Goal: Communication & Community: Answer question/provide support

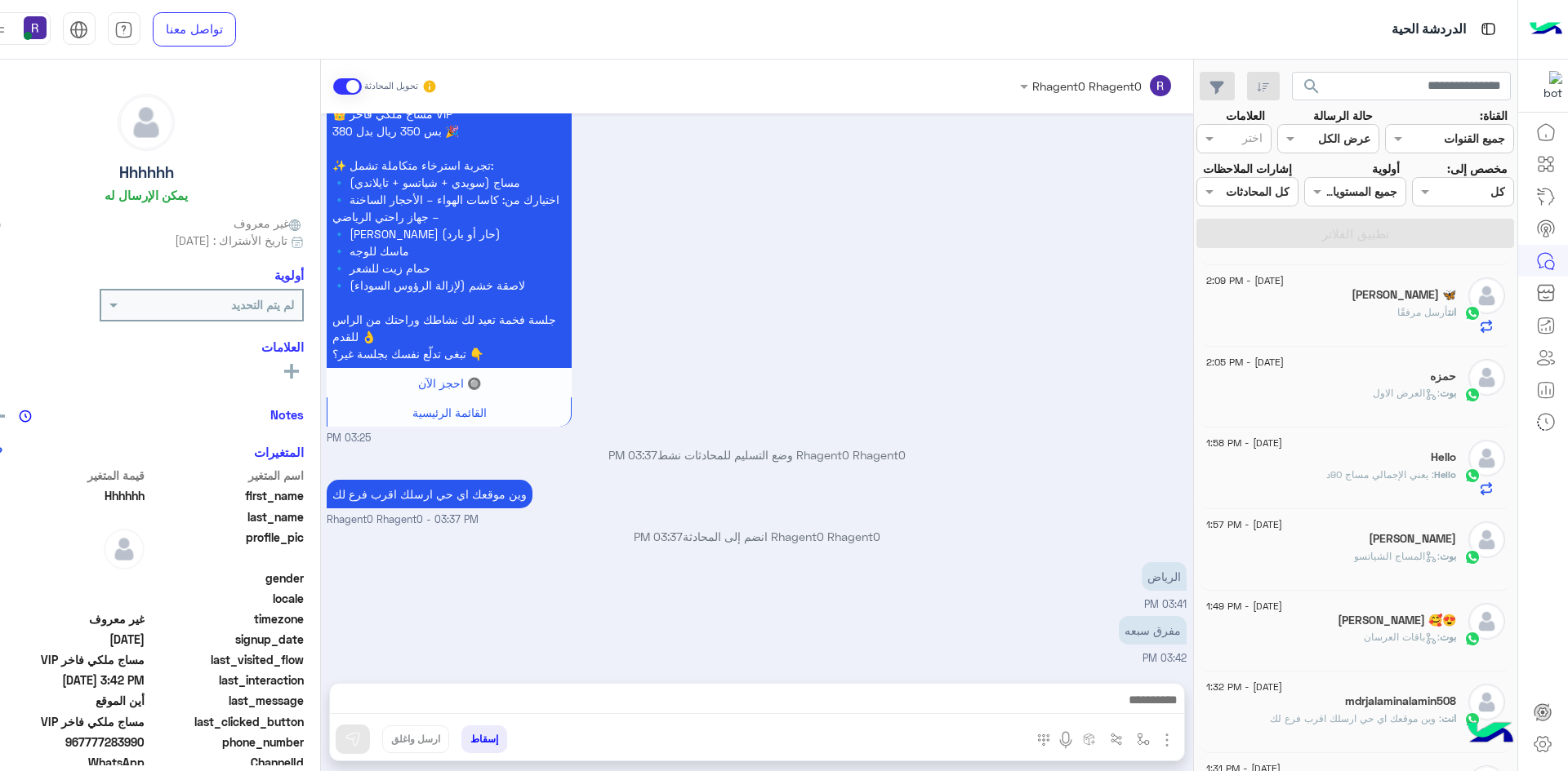
scroll to position [245, 0]
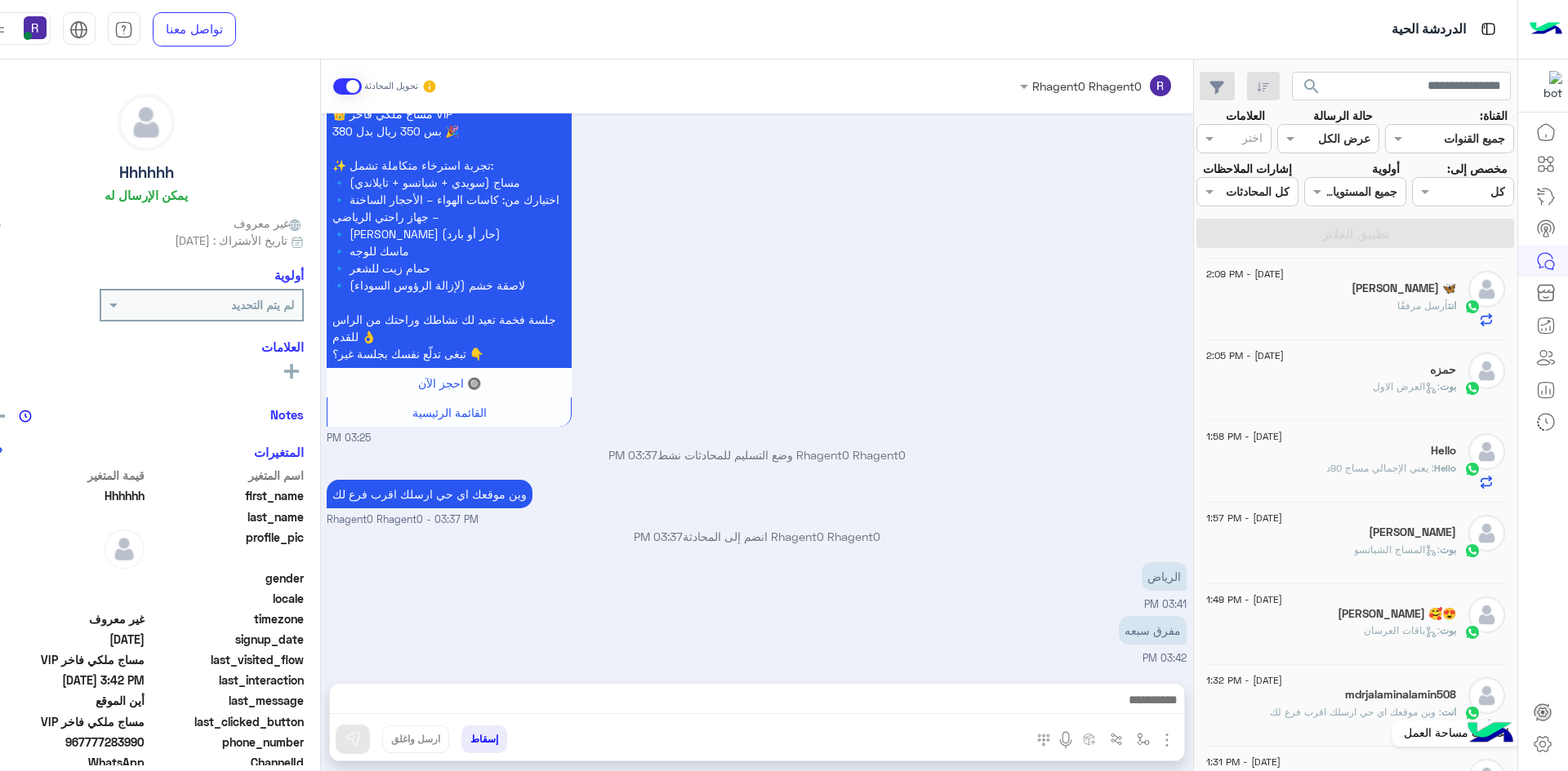
click at [1541, 741] on icon at bounding box center [1543, 744] width 6 height 6
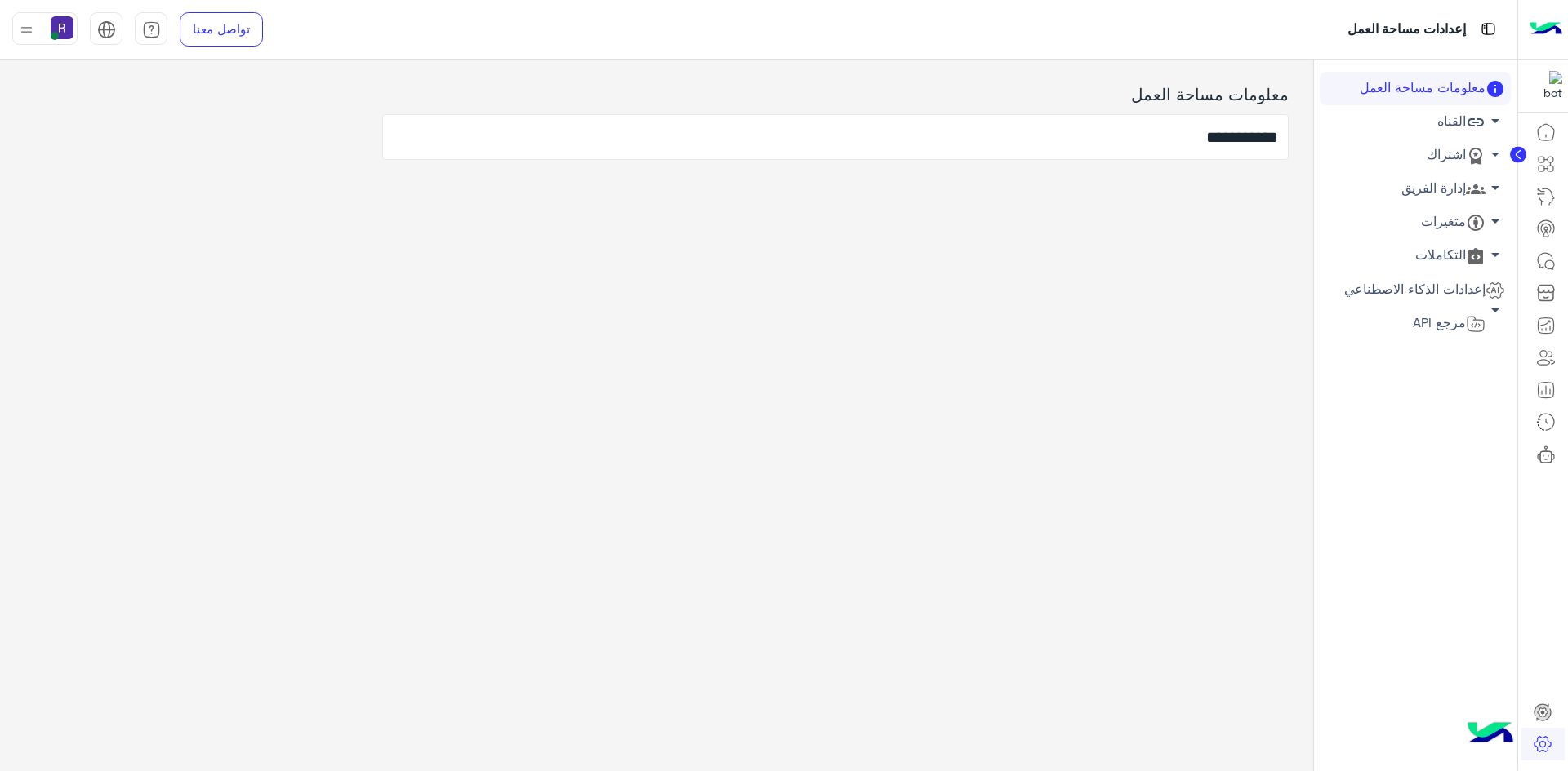
click at [1439, 152] on link "اشتراك arrow_drop_down" at bounding box center [1415, 155] width 191 height 33
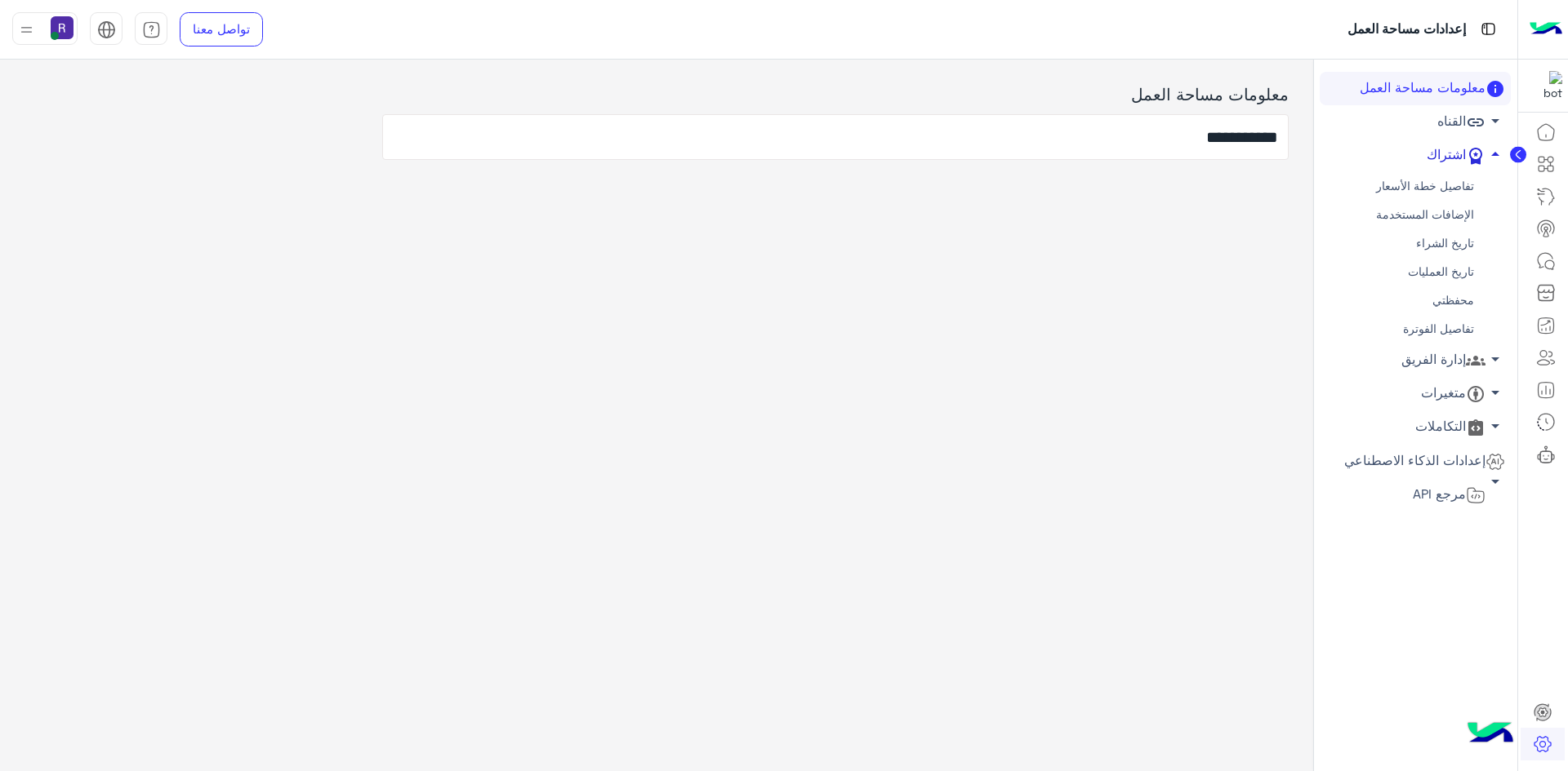
click at [1439, 152] on link "اشتراك arrow_drop_up" at bounding box center [1415, 155] width 191 height 33
click at [1452, 297] on link "محفظتي" at bounding box center [1415, 301] width 191 height 29
click at [1452, 297] on div "**********" at bounding box center [758, 385] width 1517 height 771
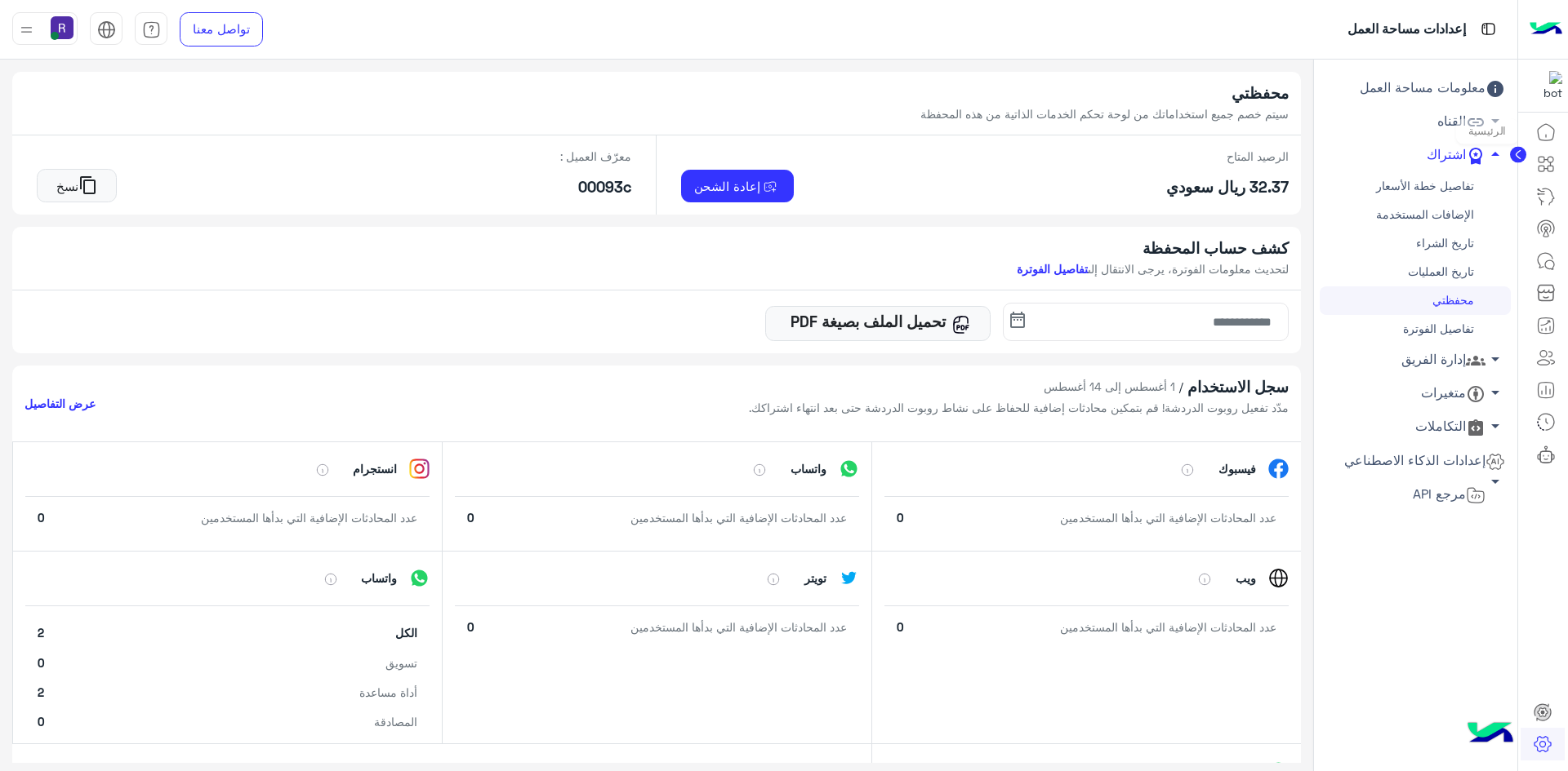
click at [1550, 132] on icon at bounding box center [1545, 132] width 19 height 19
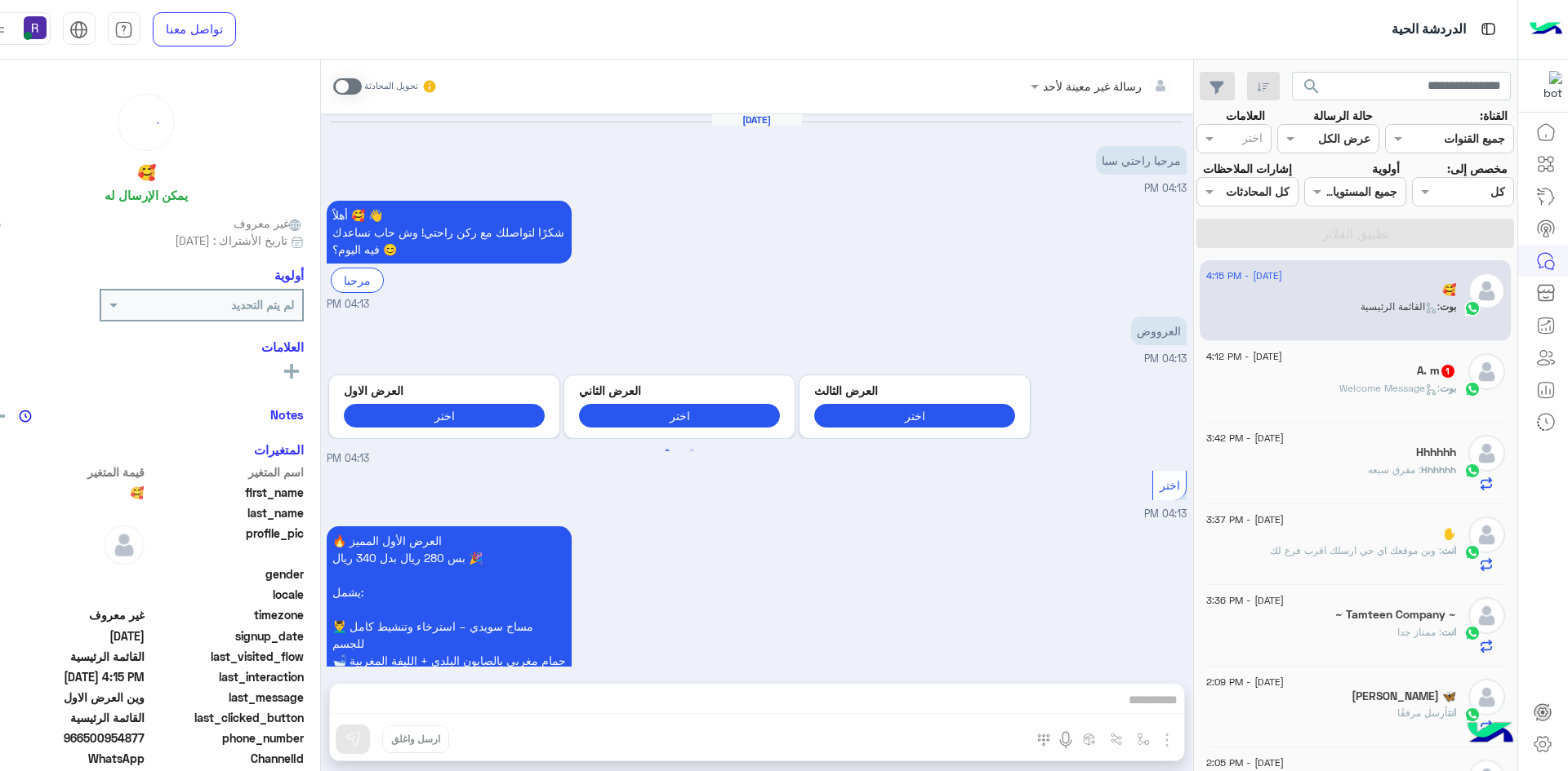
scroll to position [2843, 0]
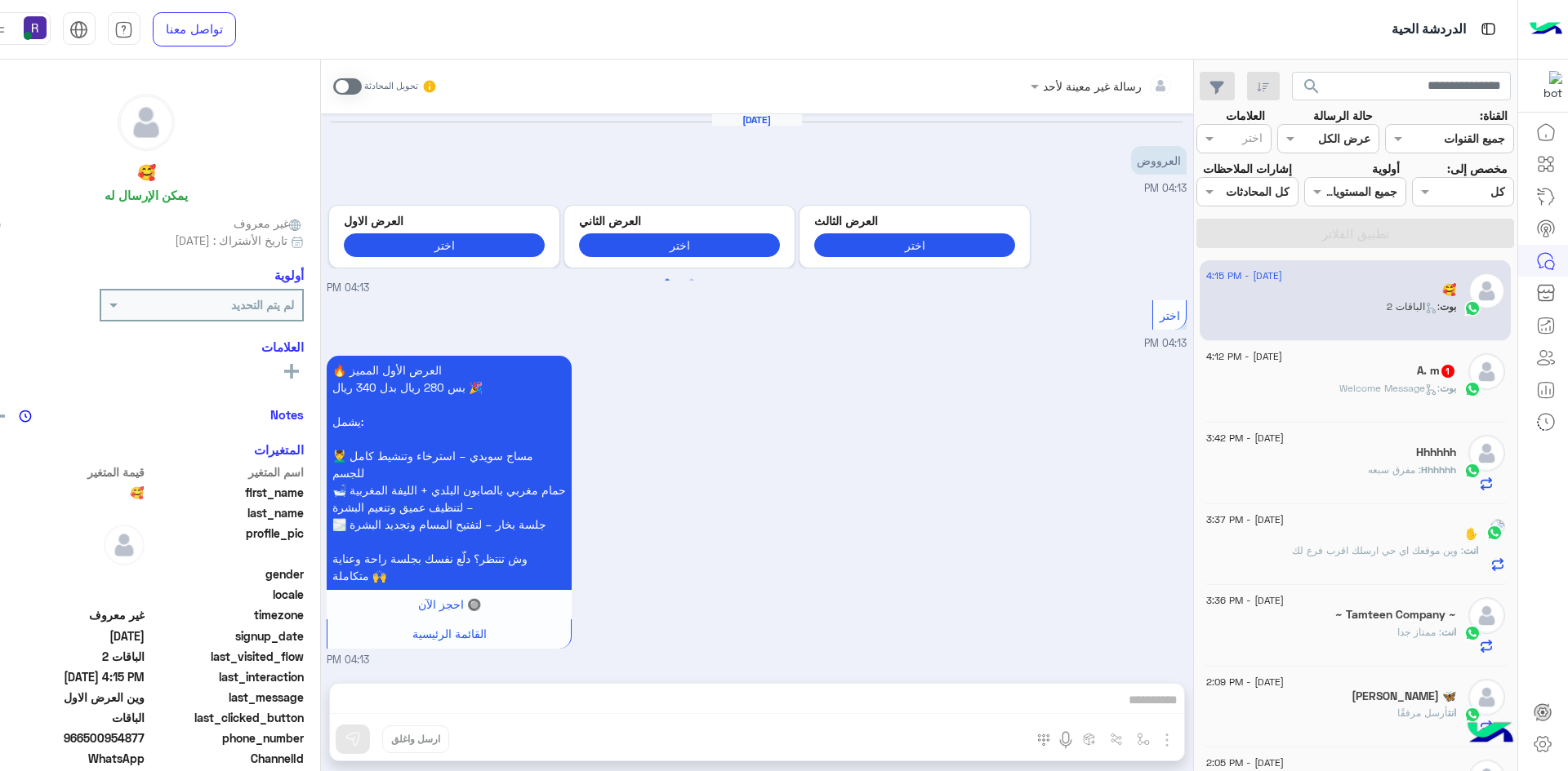
scroll to position [3033, 0]
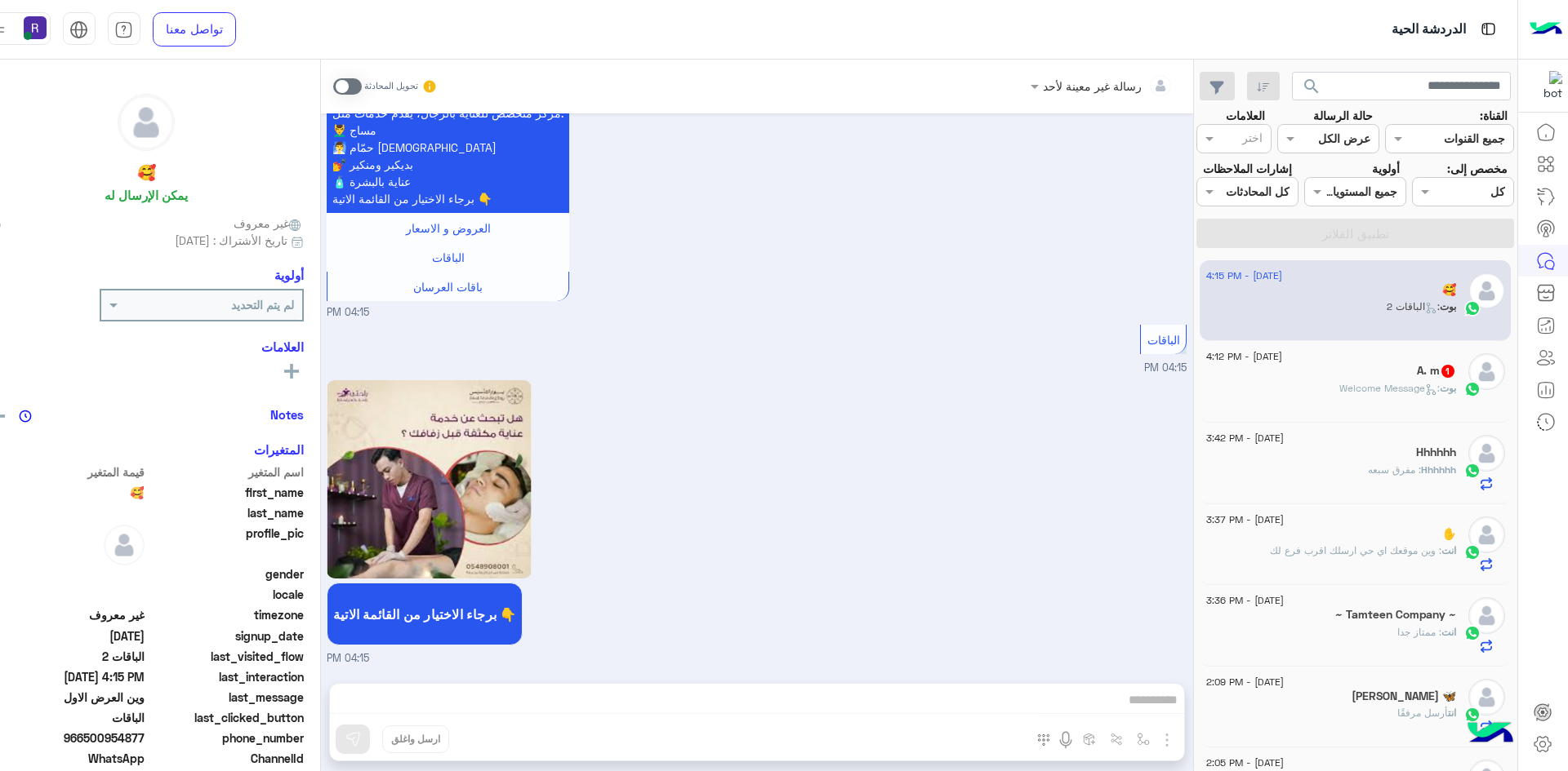
click at [1415, 393] on span ": Welcome Message" at bounding box center [1388, 388] width 100 height 12
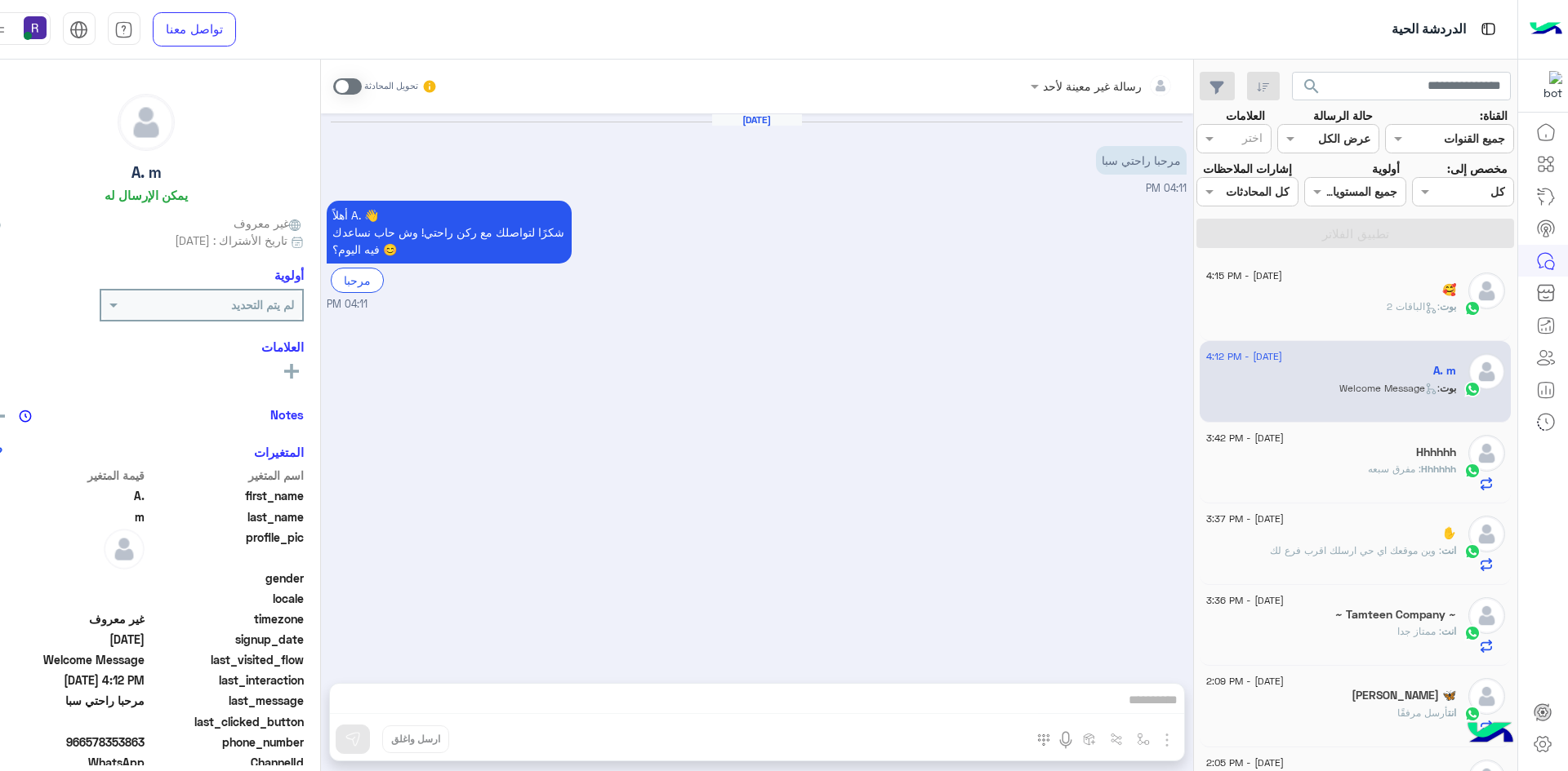
click at [339, 89] on span at bounding box center [347, 86] width 29 height 17
click at [1157, 745] on img "button" at bounding box center [1166, 740] width 19 height 19
click at [1137, 715] on button "الصور" at bounding box center [1142, 704] width 70 height 32
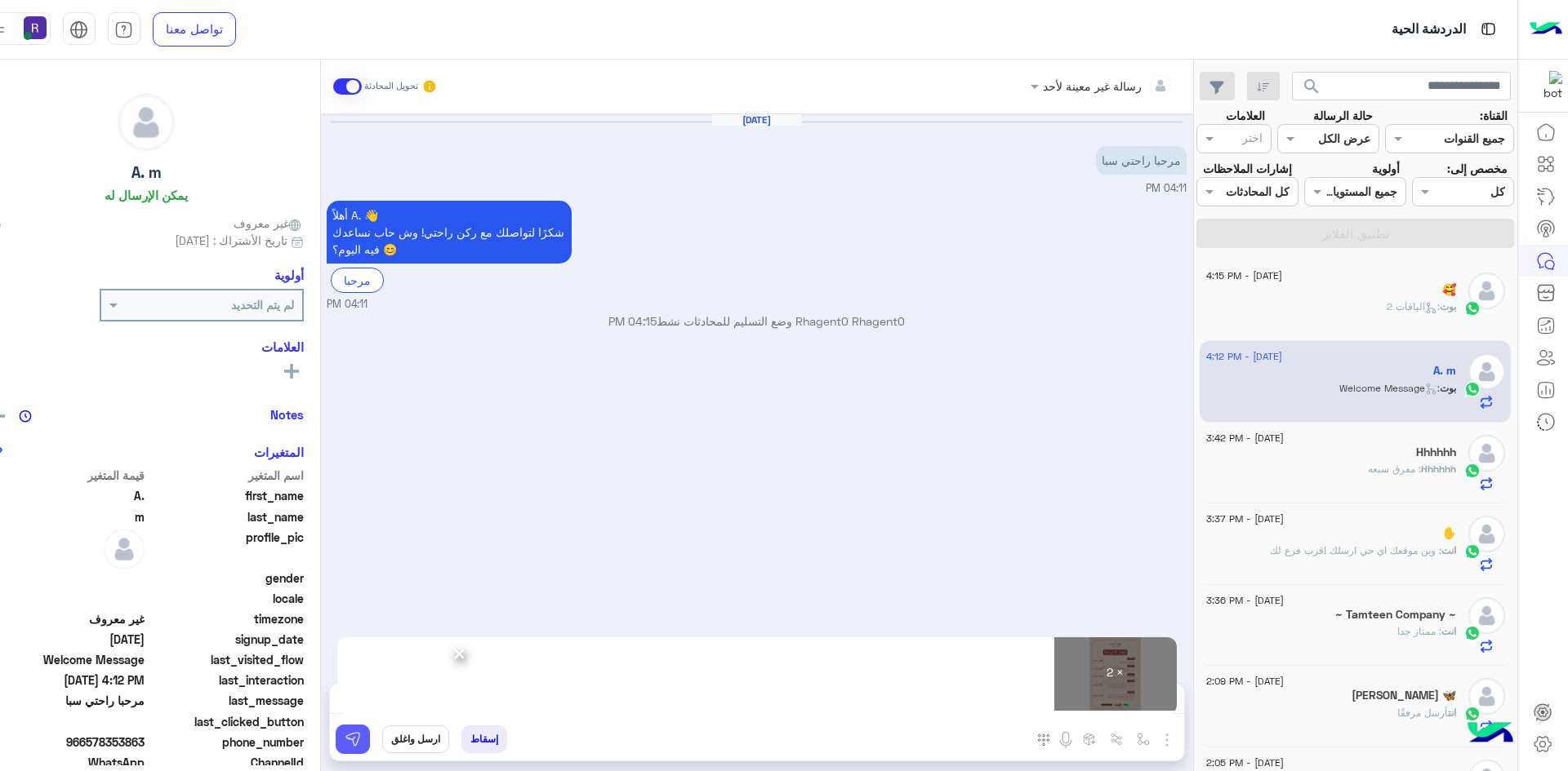
click at [344, 738] on img at bounding box center [352, 739] width 17 height 17
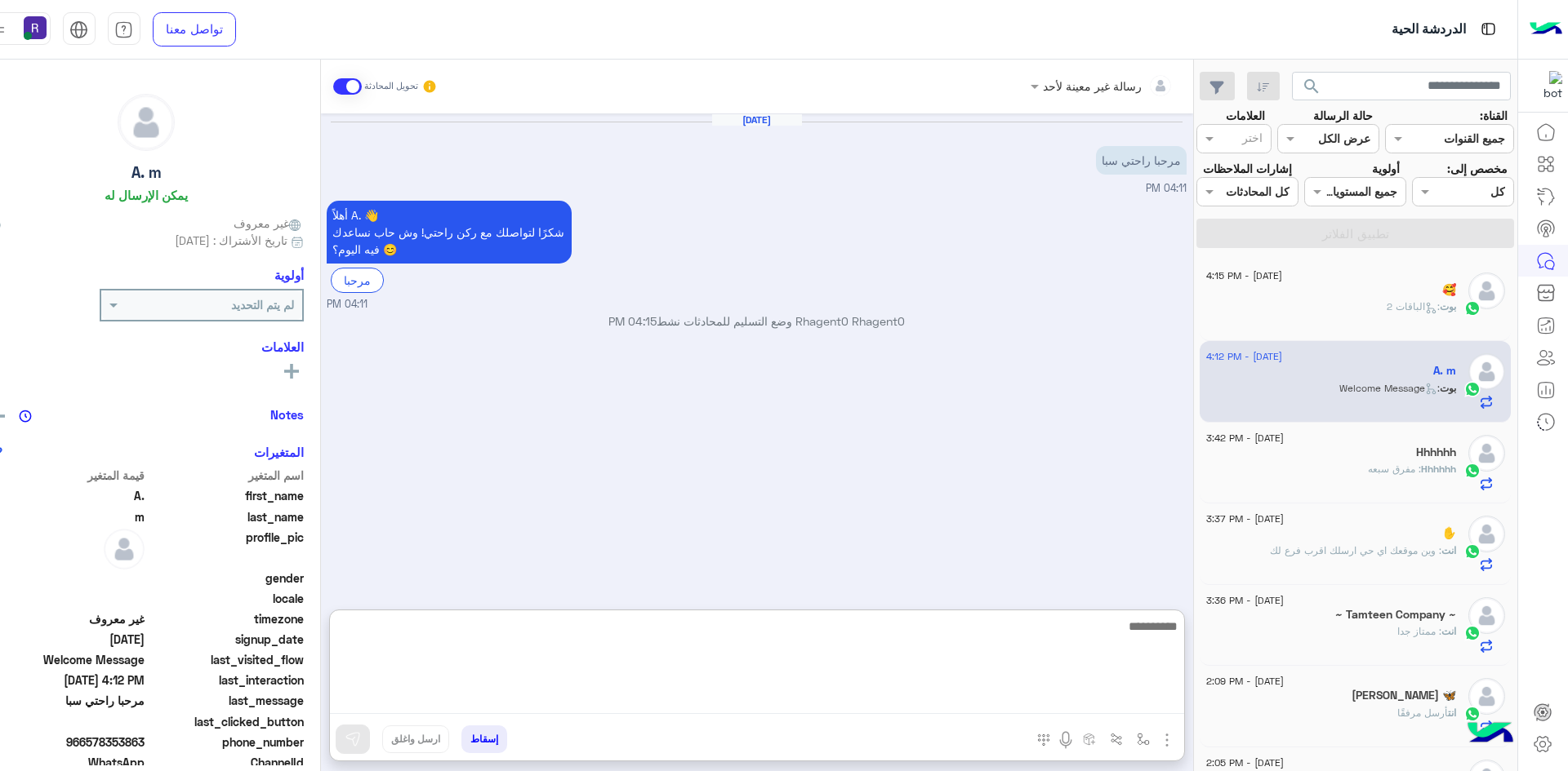
paste textarea "**********"
type textarea "**********"
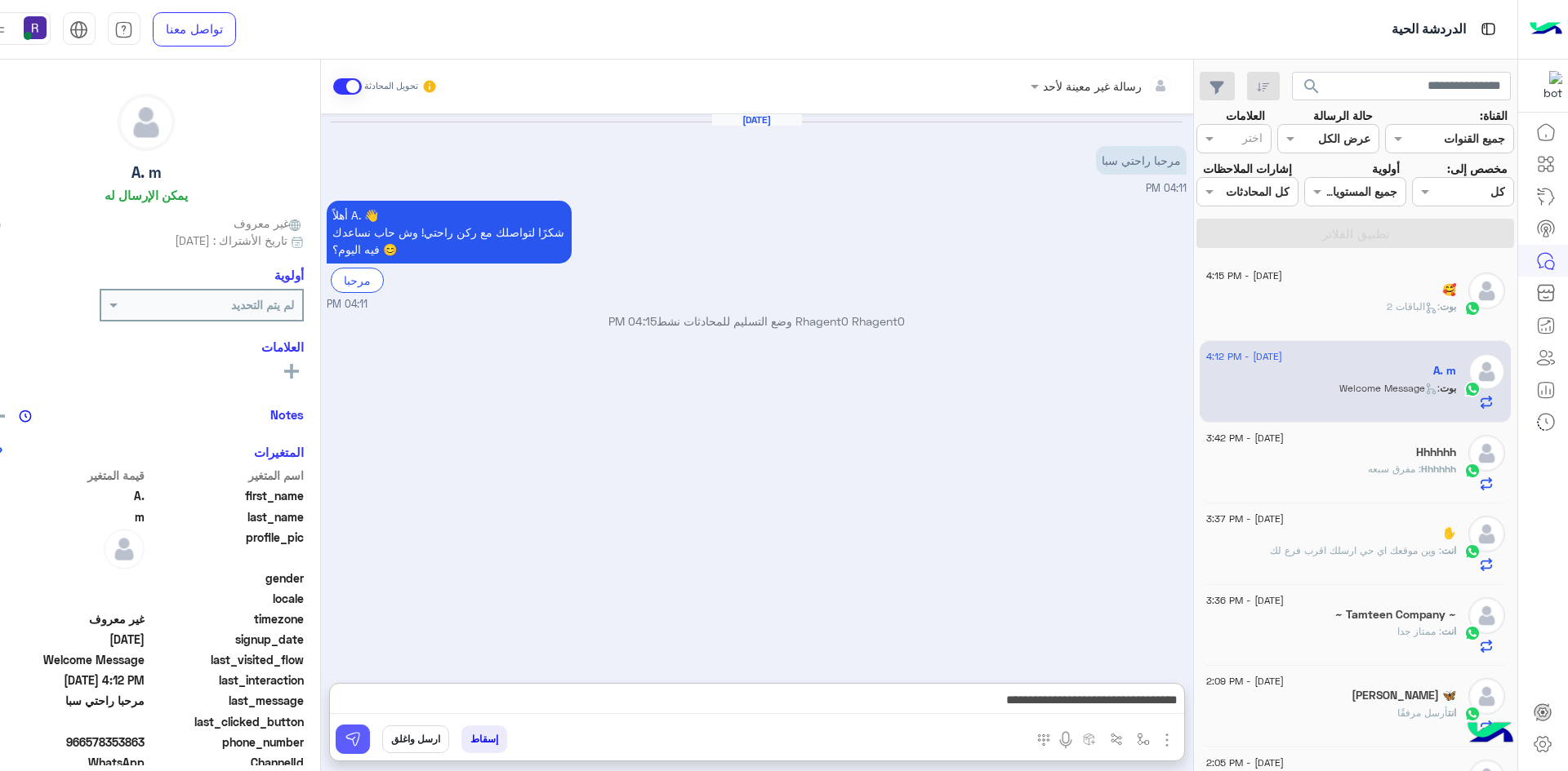
click at [344, 732] on img at bounding box center [352, 739] width 17 height 17
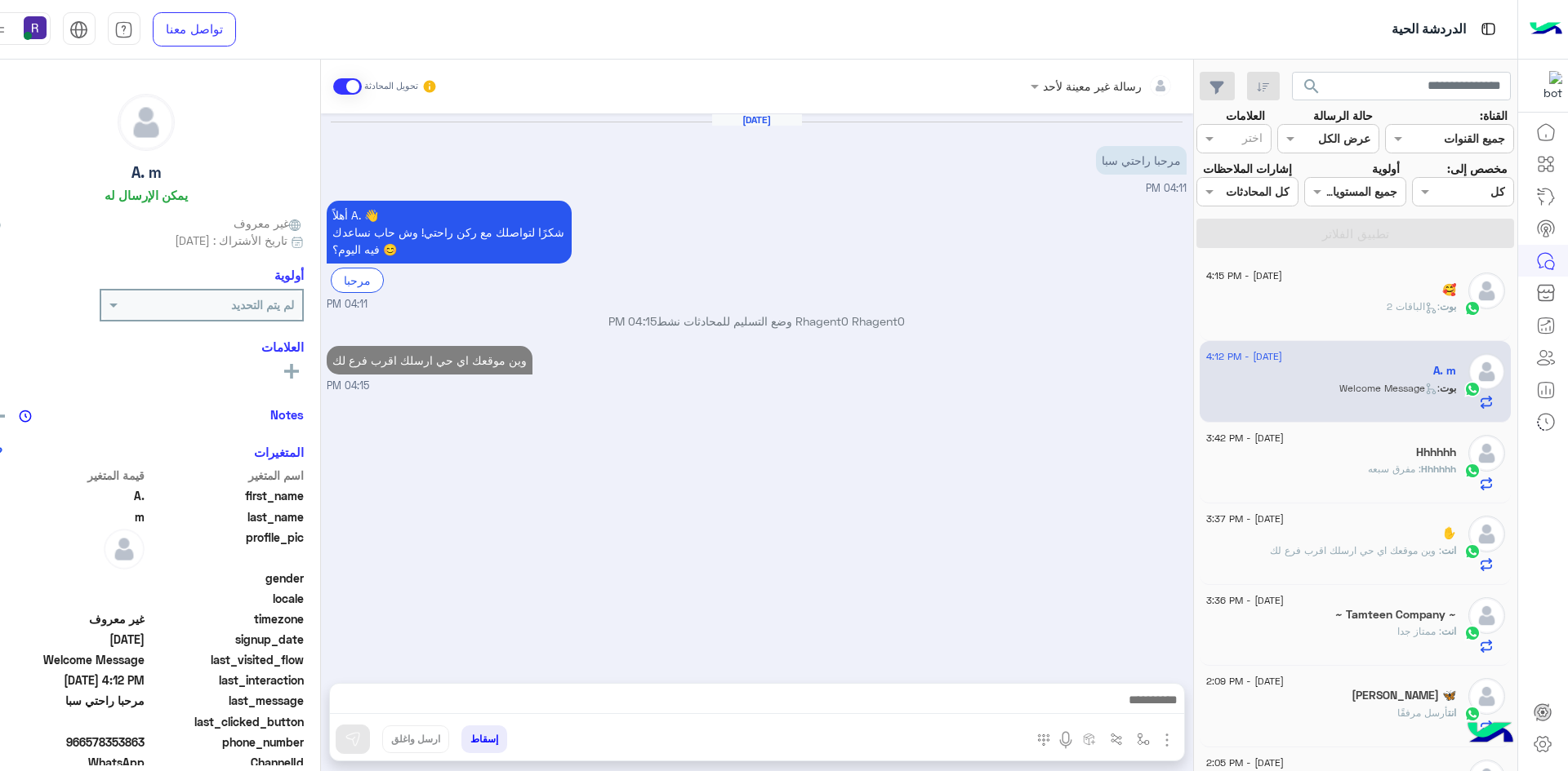
click at [1422, 471] on span "Hhhhhh" at bounding box center [1438, 469] width 35 height 12
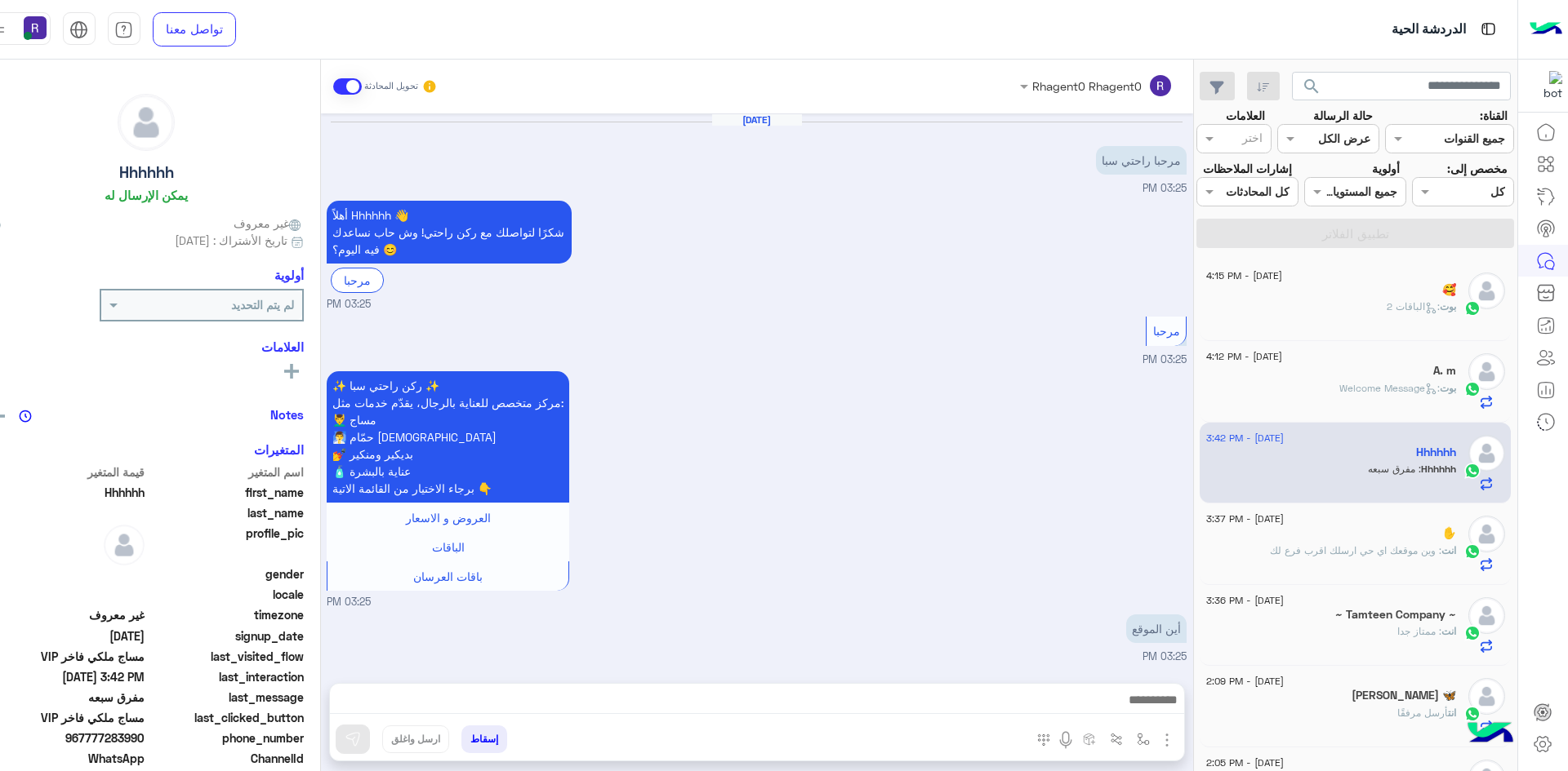
scroll to position [1197, 0]
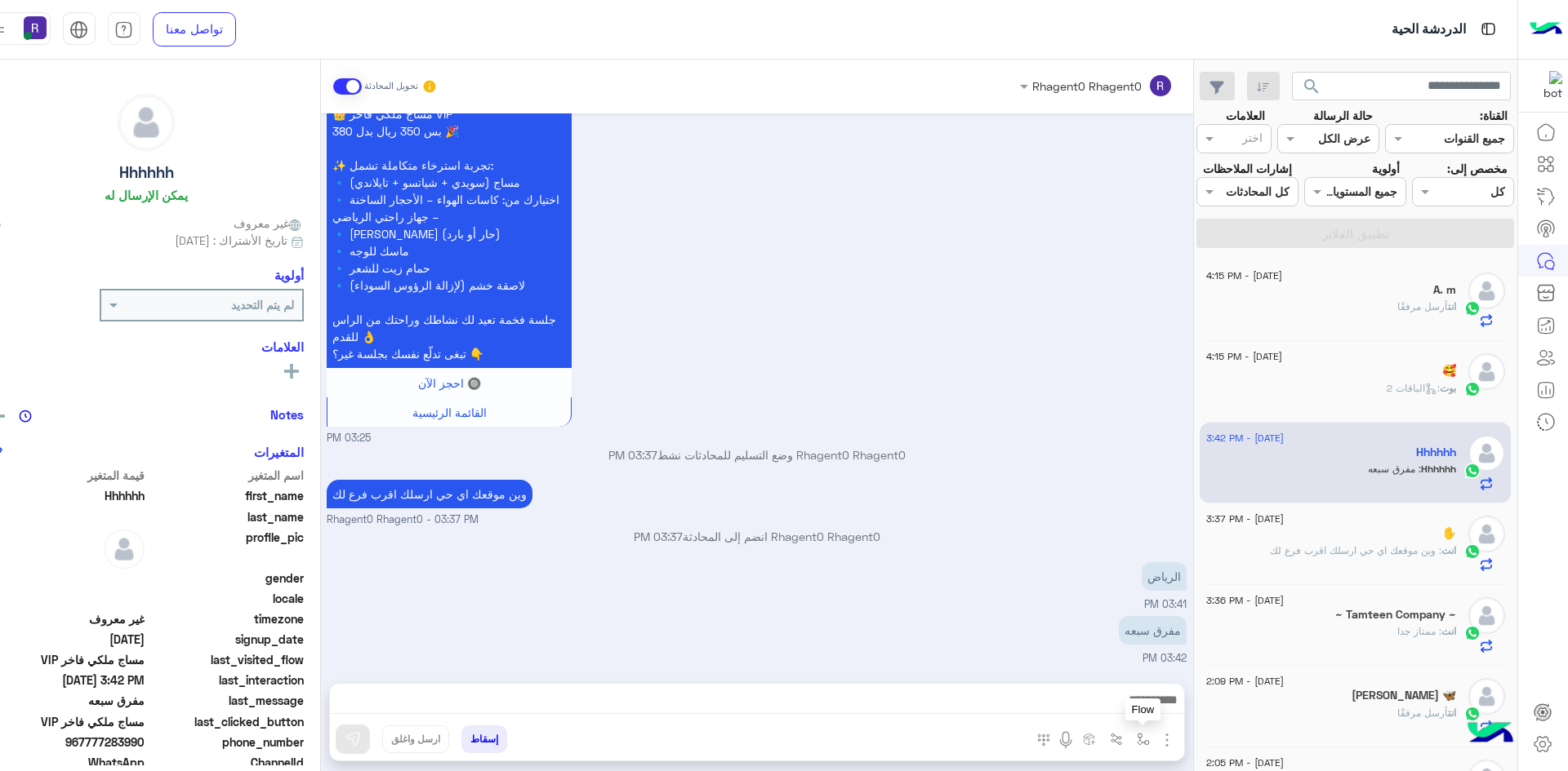
click at [1134, 741] on button "button" at bounding box center [1143, 739] width 27 height 27
click at [1118, 706] on input "text" at bounding box center [1092, 704] width 110 height 19
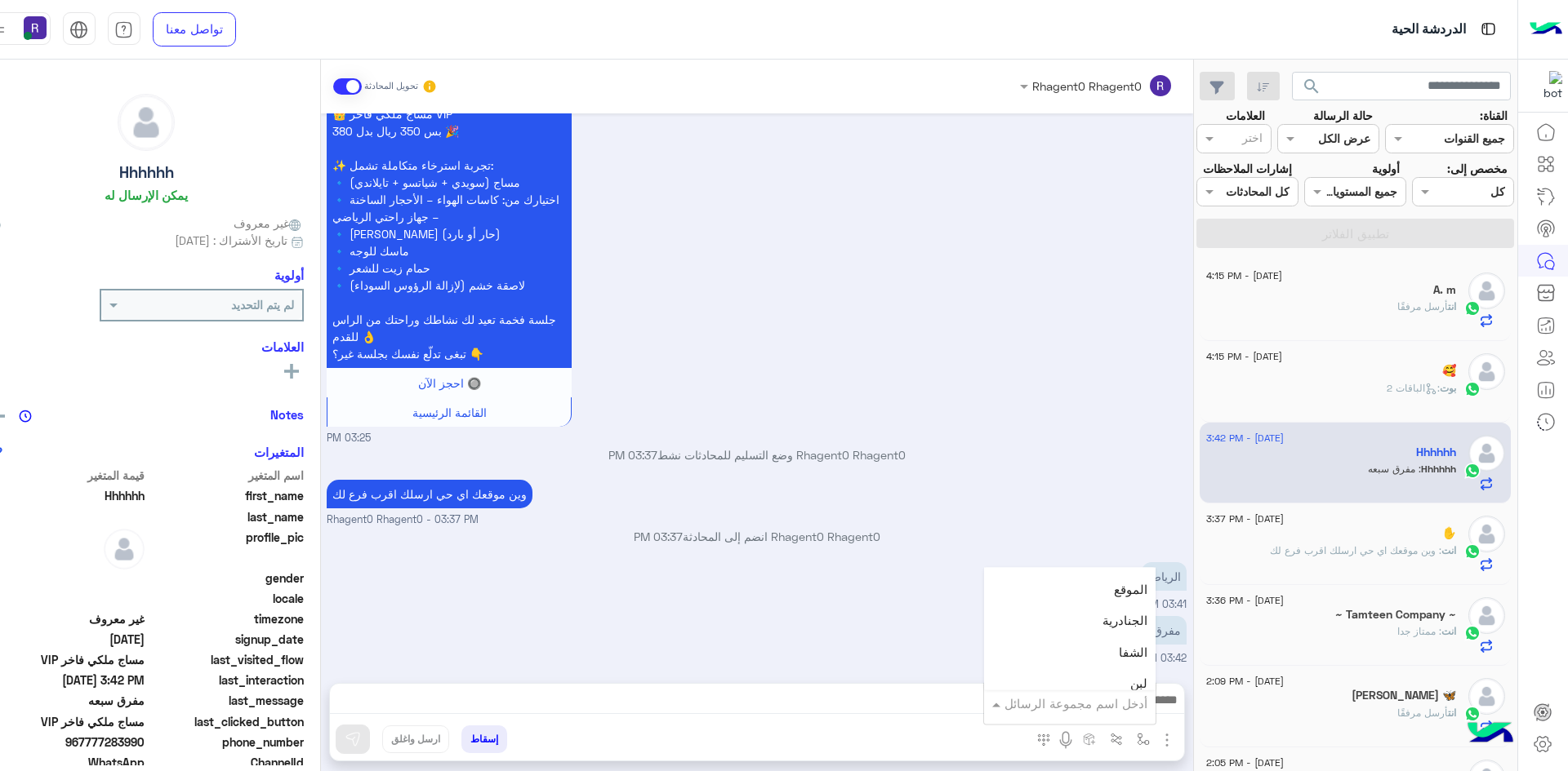
scroll to position [1061, 0]
click at [1105, 621] on span "الجنادرية" at bounding box center [1125, 621] width 45 height 15
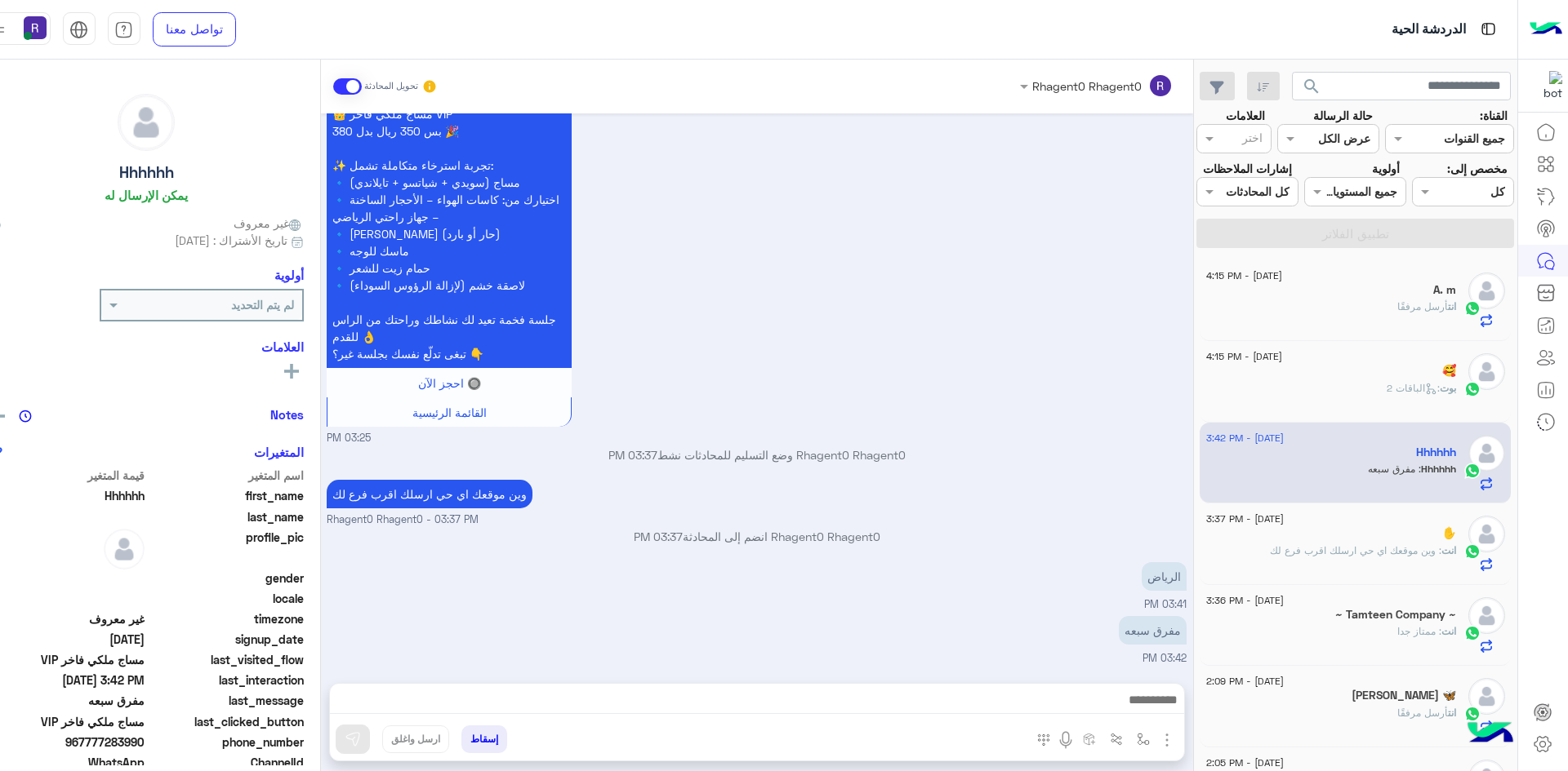
type textarea "*********"
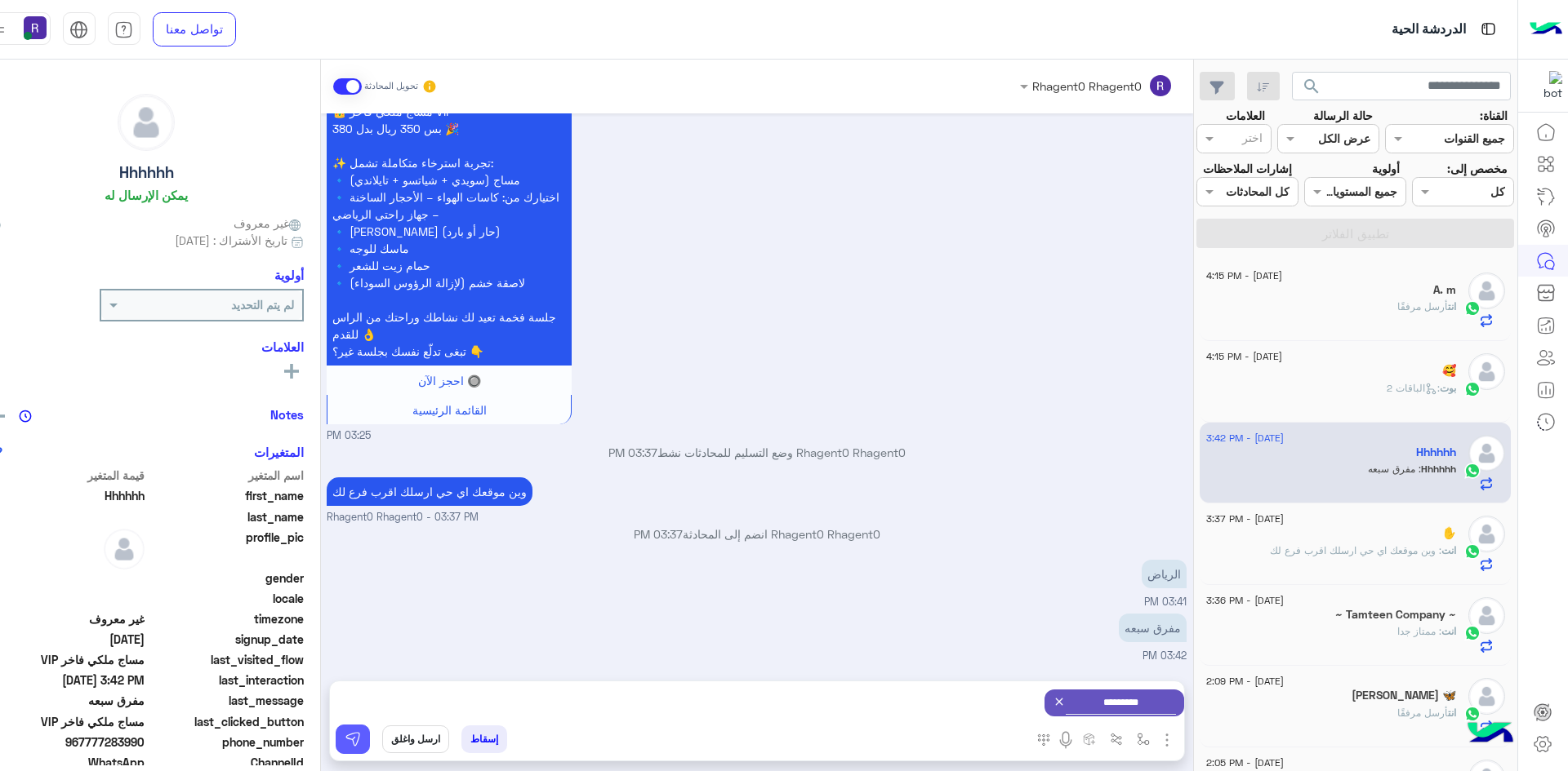
click at [344, 742] on img at bounding box center [352, 739] width 17 height 17
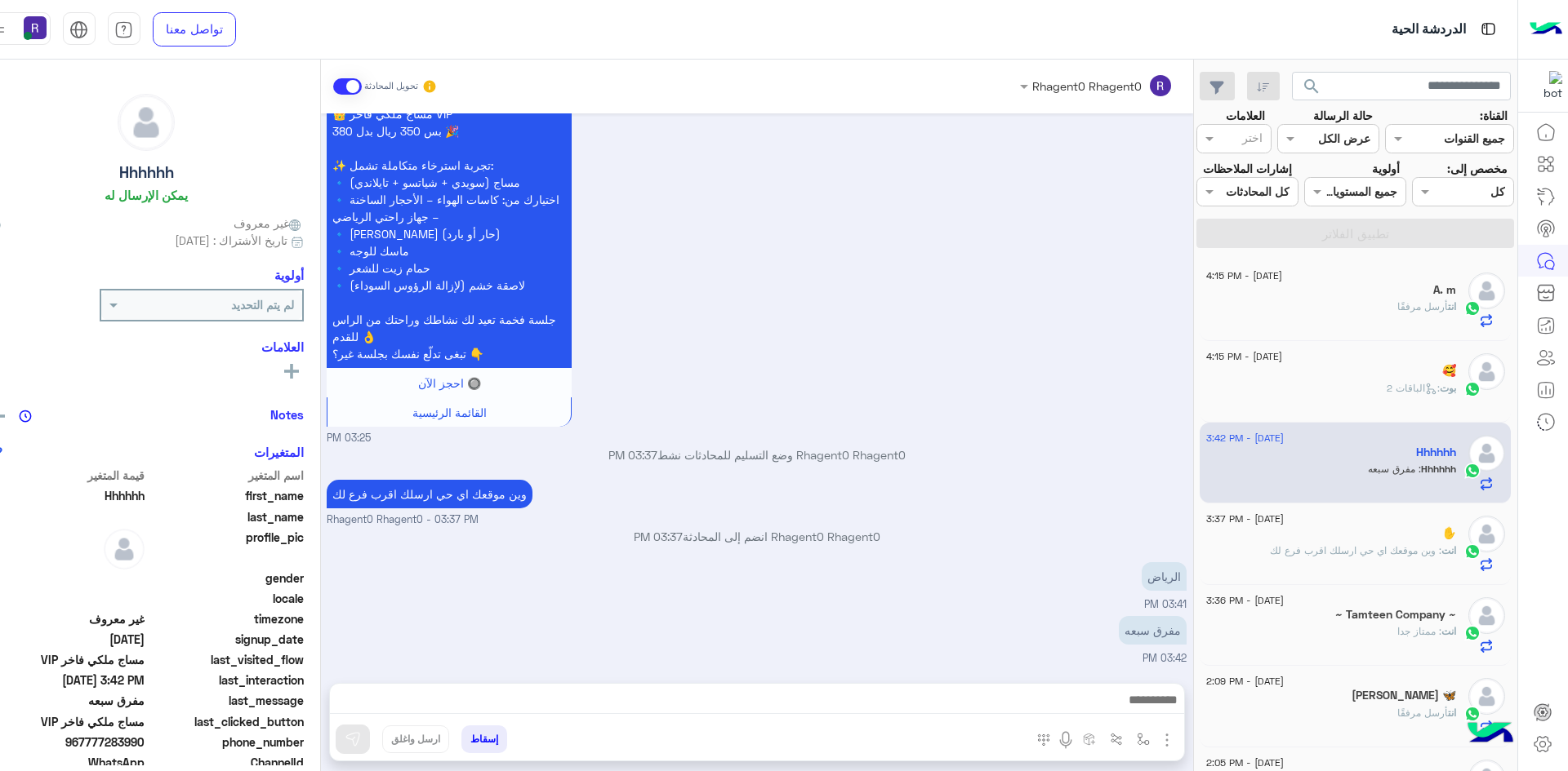
scroll to position [1197, 0]
click at [1137, 739] on img "button" at bounding box center [1143, 739] width 13 height 13
click at [1102, 703] on input "text" at bounding box center [1092, 704] width 110 height 19
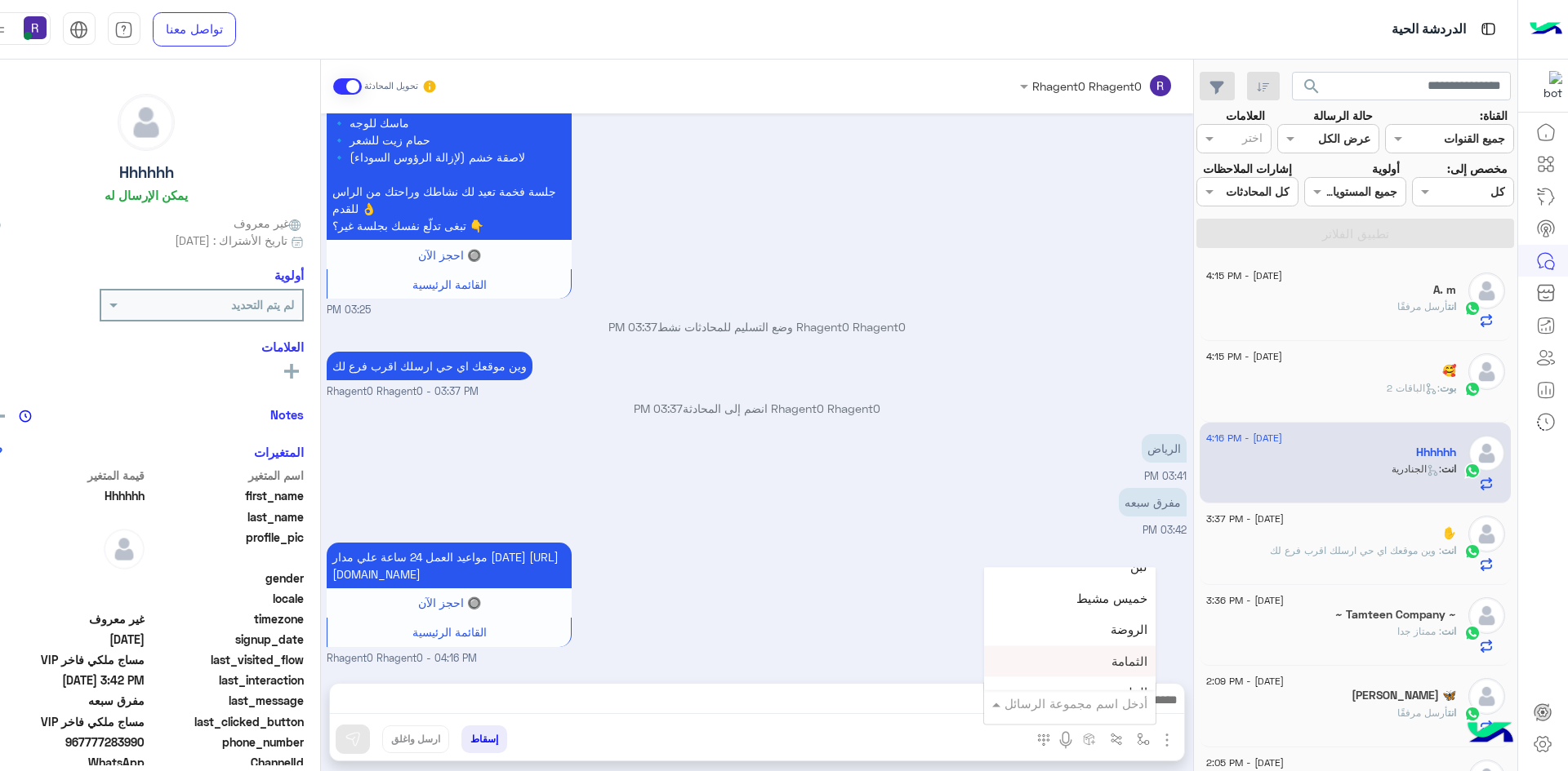
scroll to position [1142, 0]
click at [1096, 605] on div "لبن" at bounding box center [1069, 603] width 172 height 32
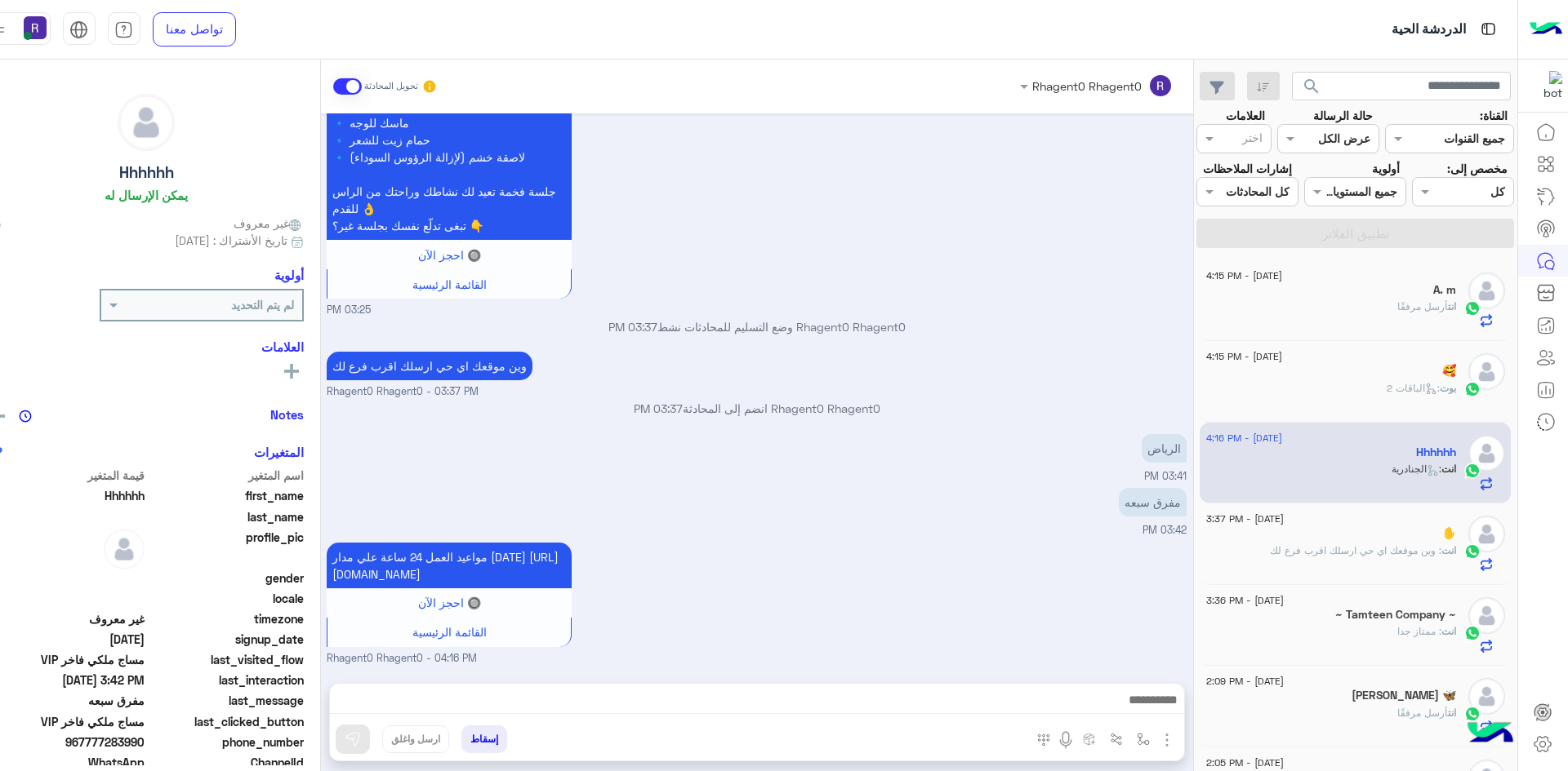
type textarea "***"
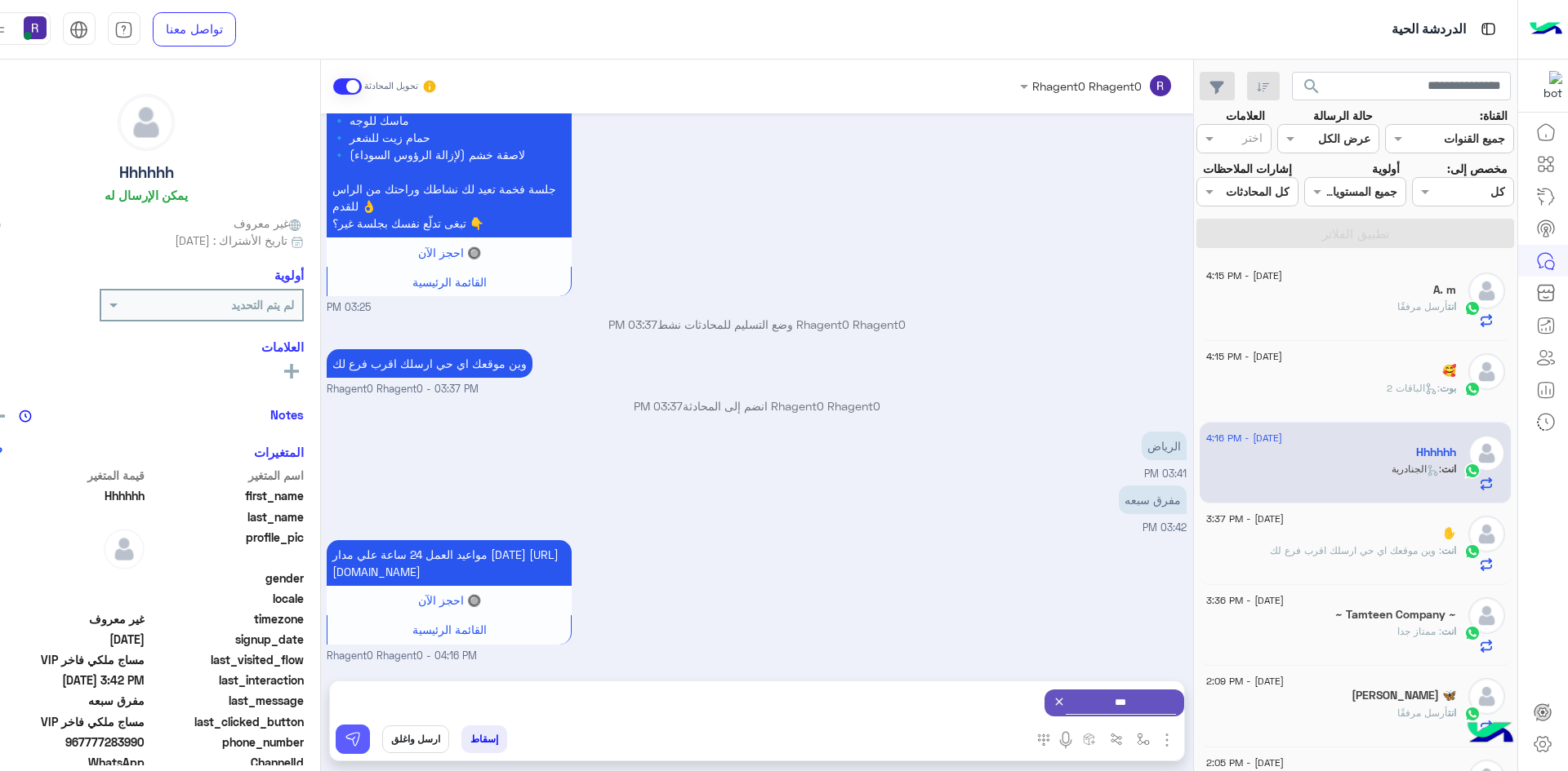
click at [344, 741] on img at bounding box center [352, 739] width 17 height 17
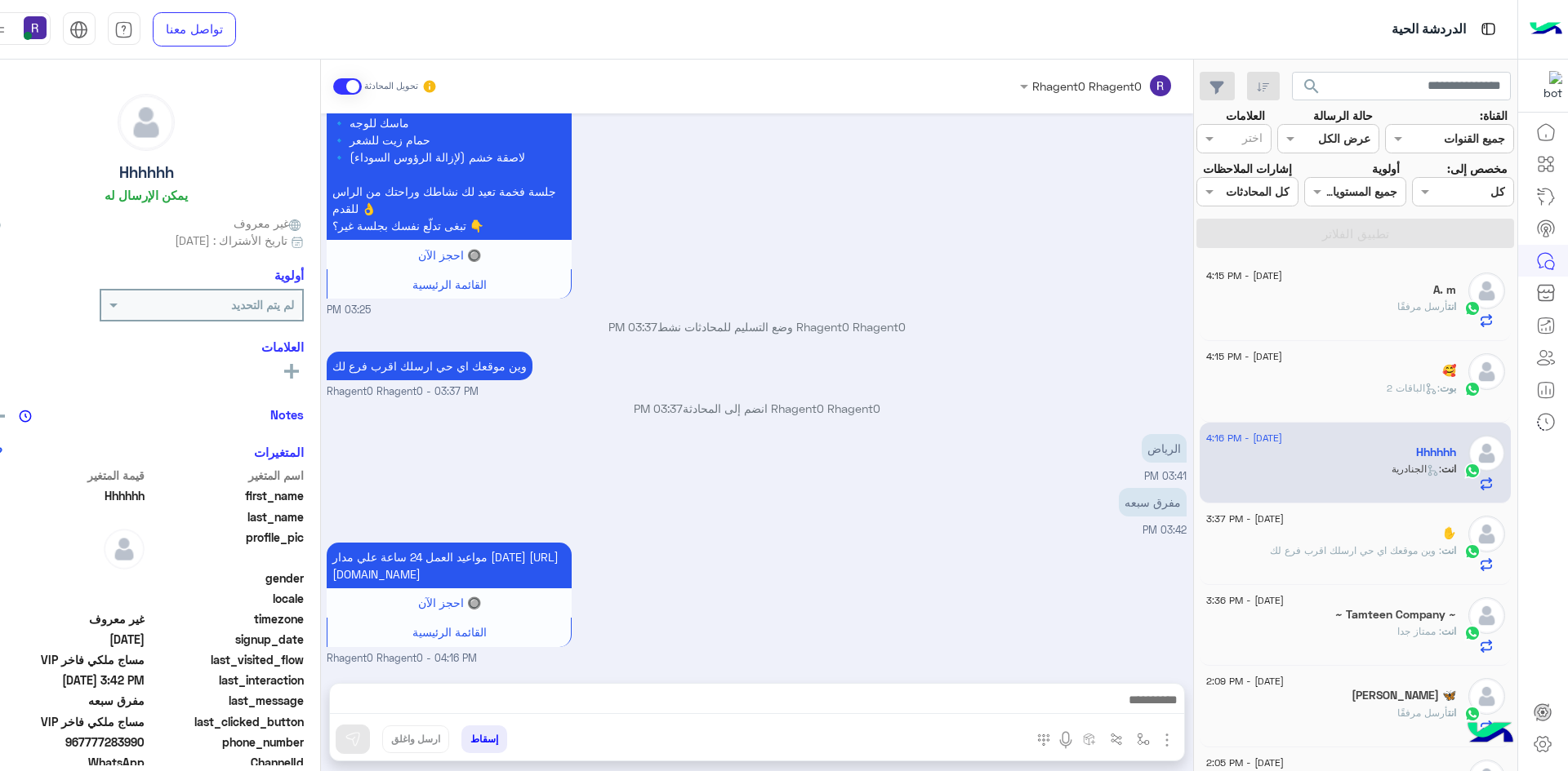
scroll to position [1342, 0]
click at [1400, 368] on div "🥰" at bounding box center [1331, 373] width 250 height 17
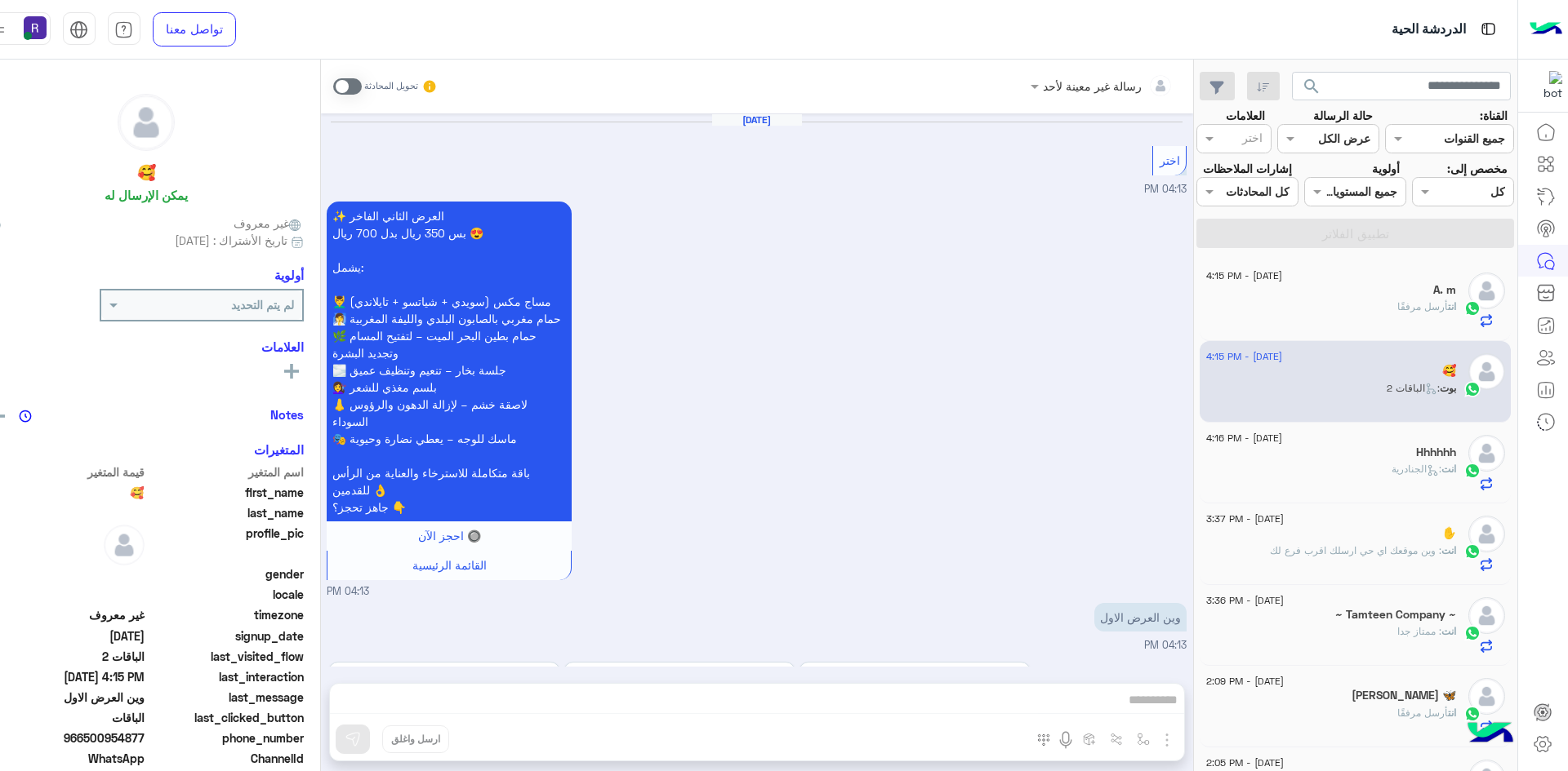
scroll to position [3206, 0]
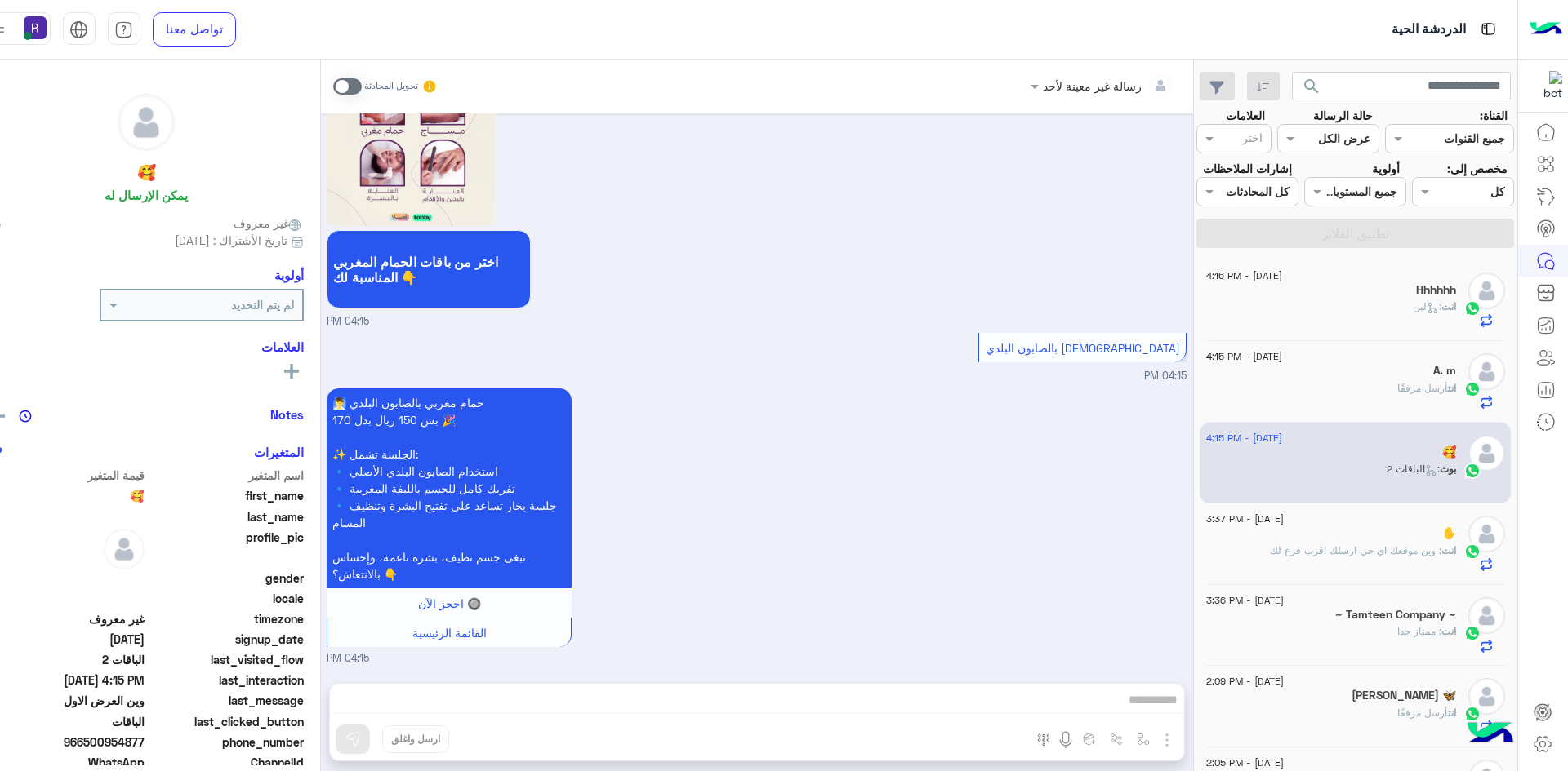
click at [336, 85] on span at bounding box center [347, 86] width 29 height 17
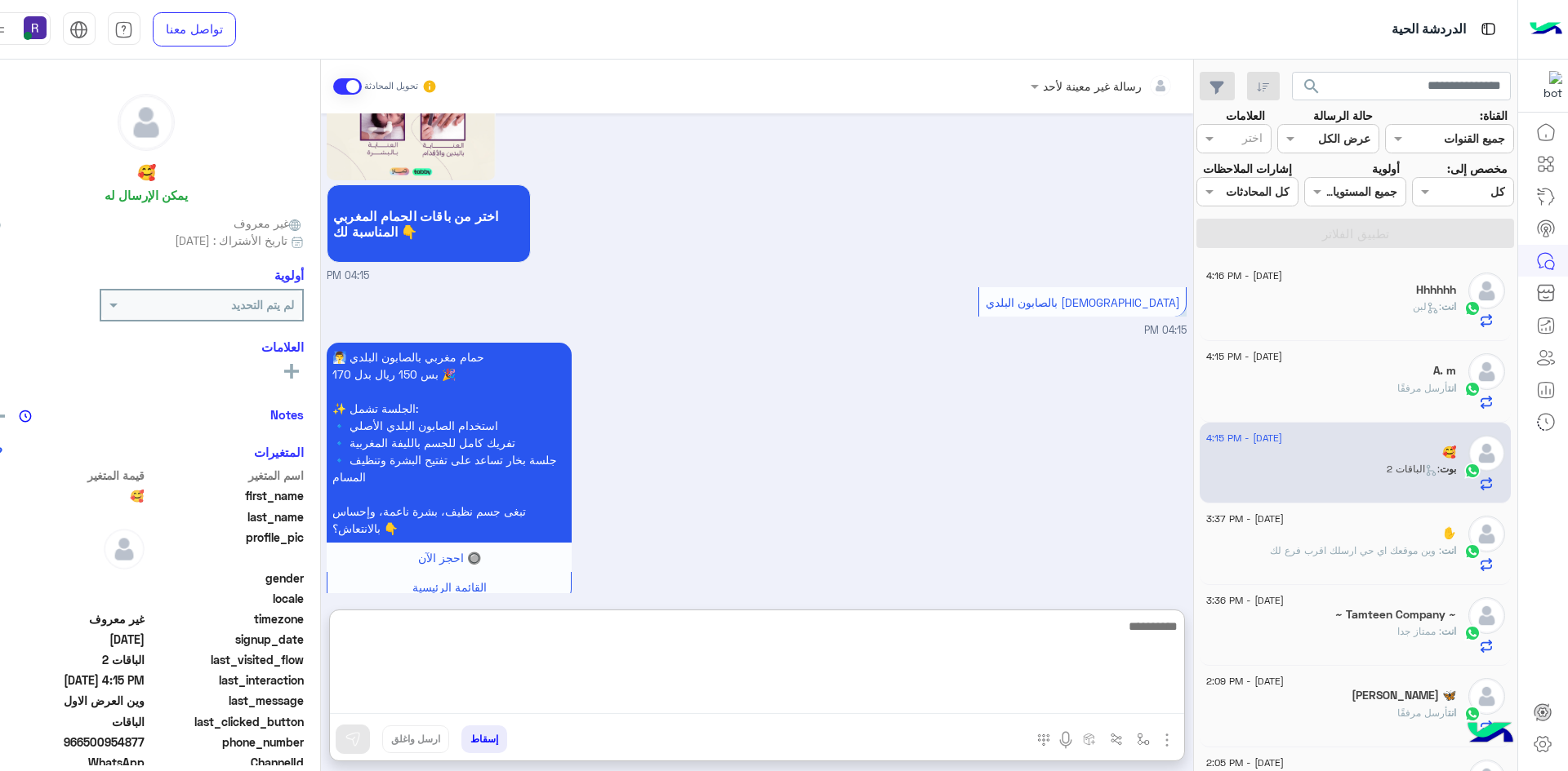
paste textarea "**********"
type textarea "**********"
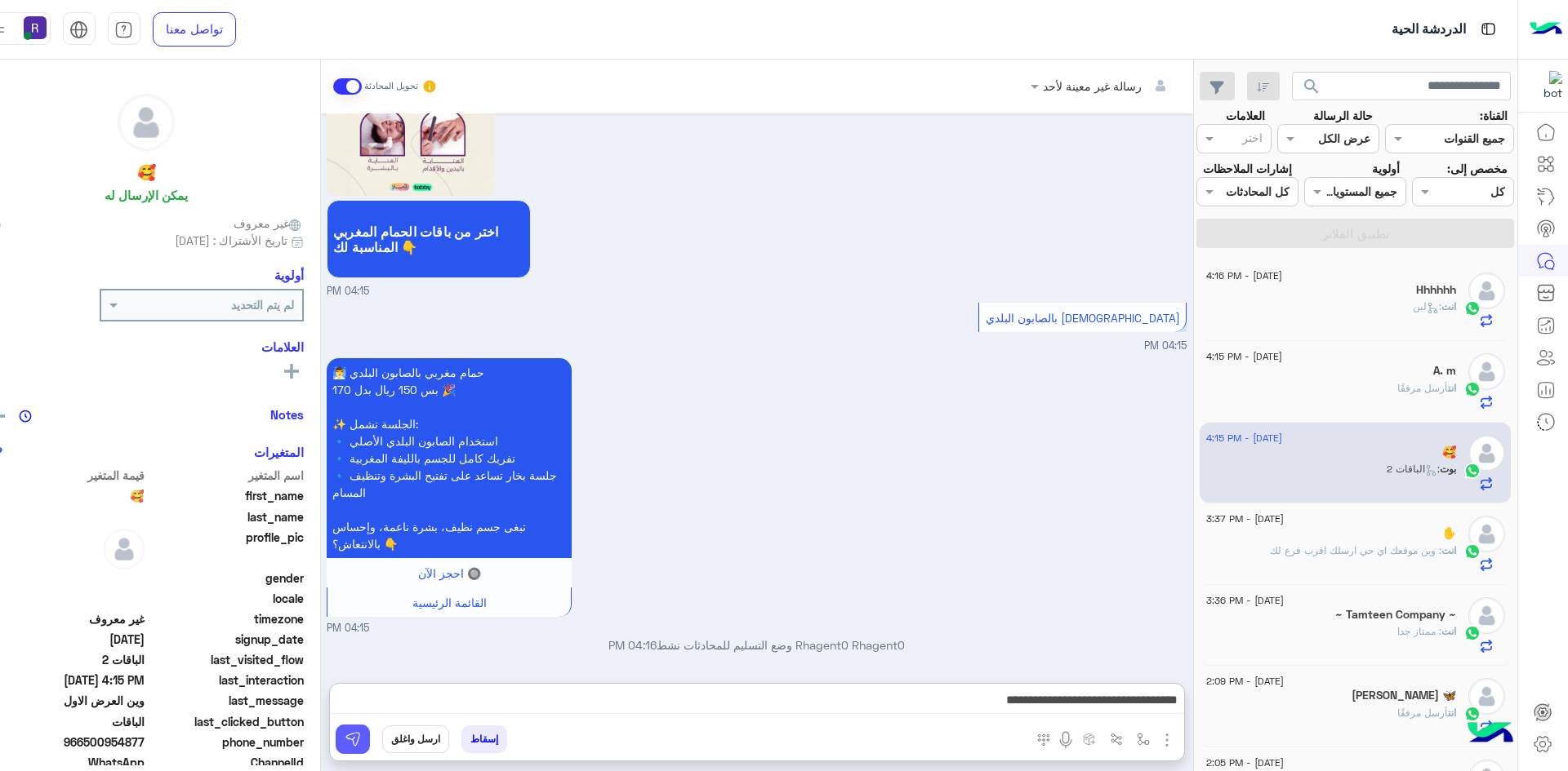
click at [336, 739] on button at bounding box center [352, 740] width 34 height 30
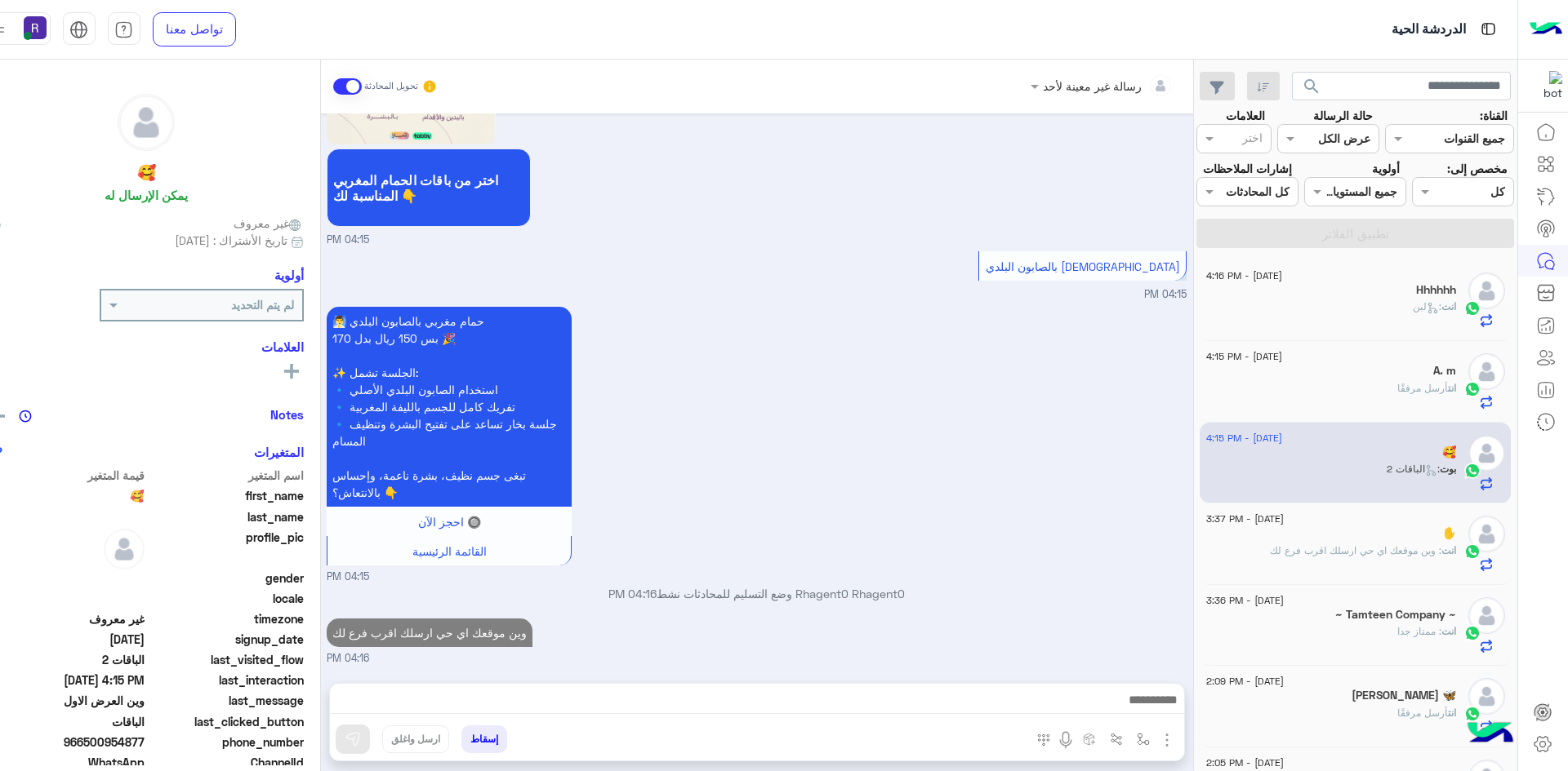
scroll to position [3343, 0]
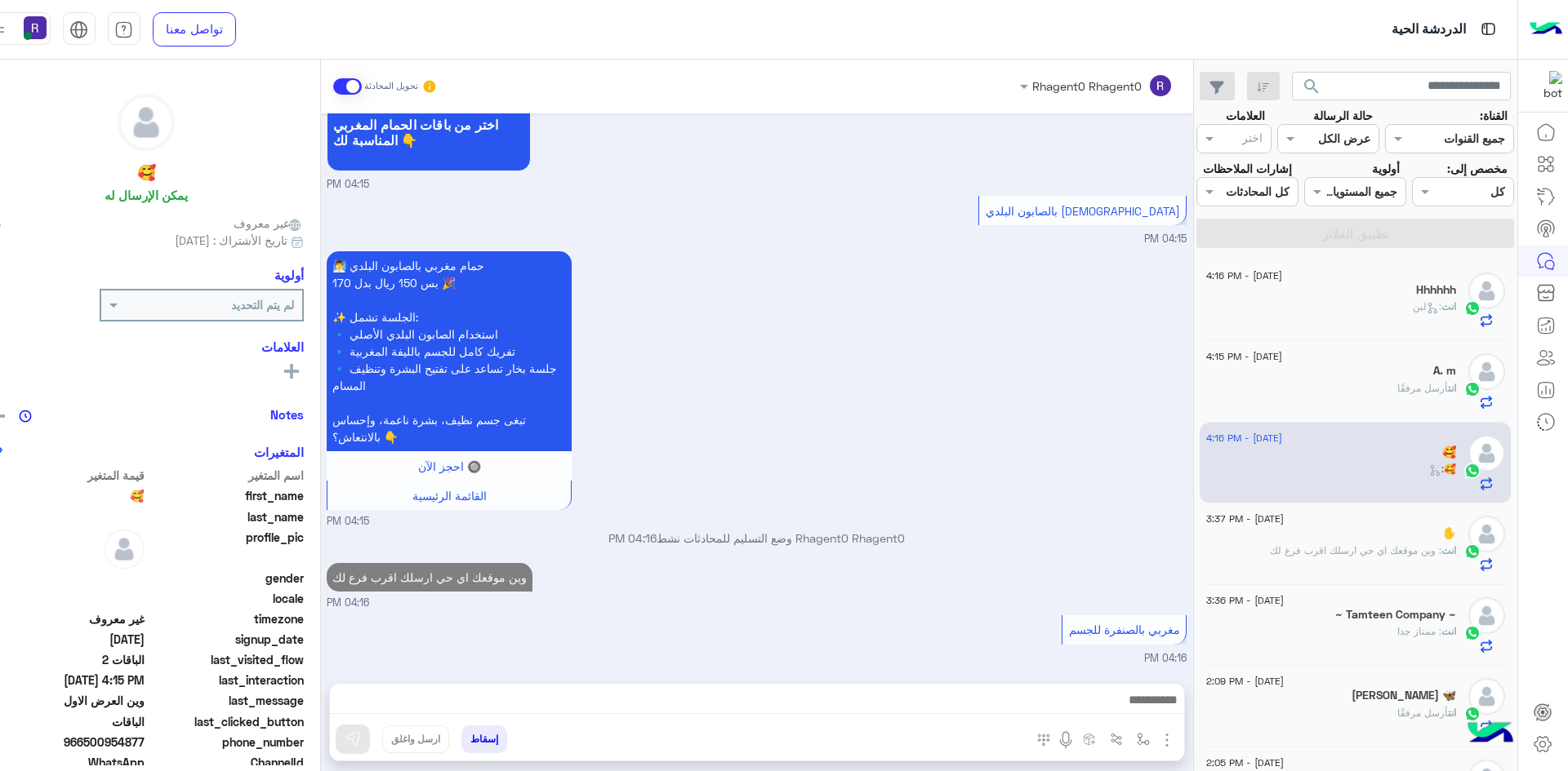
click at [1313, 374] on div "A. m" at bounding box center [1331, 373] width 250 height 17
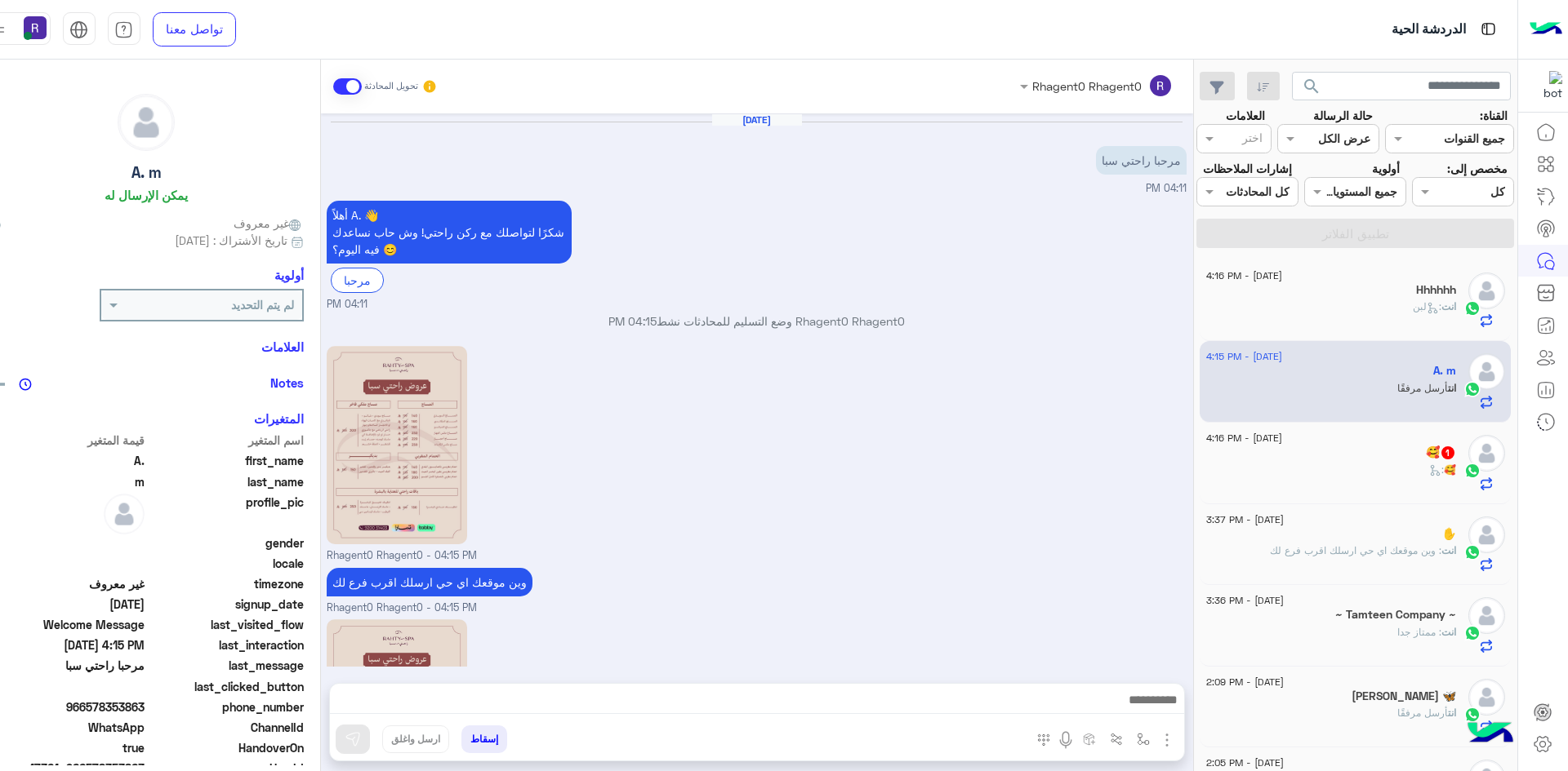
scroll to position [200, 0]
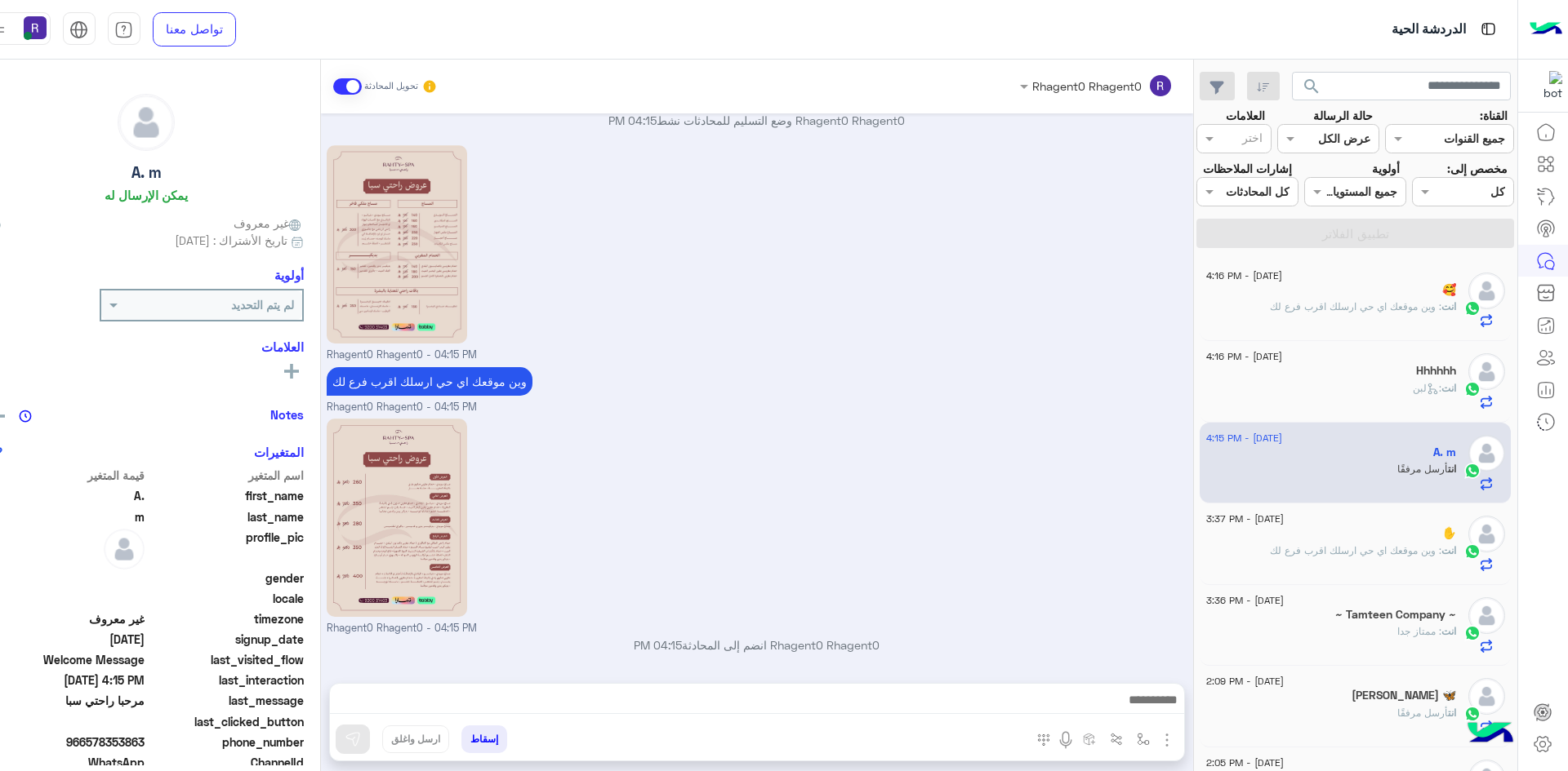
click at [1348, 318] on div "انت : وين موقعك اي حي ارسلك اقرب فرع لك" at bounding box center [1331, 314] width 250 height 29
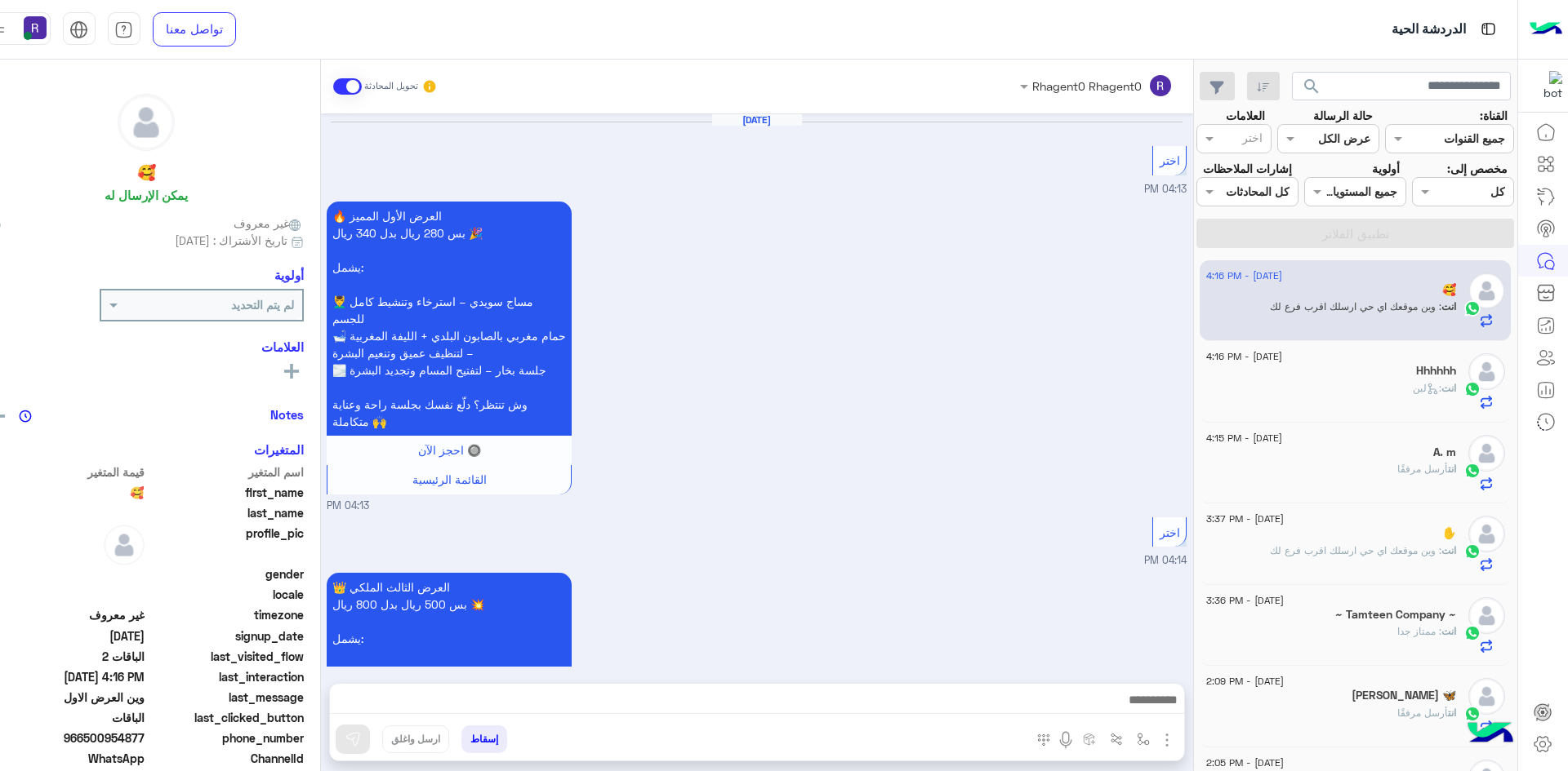
scroll to position [2761, 0]
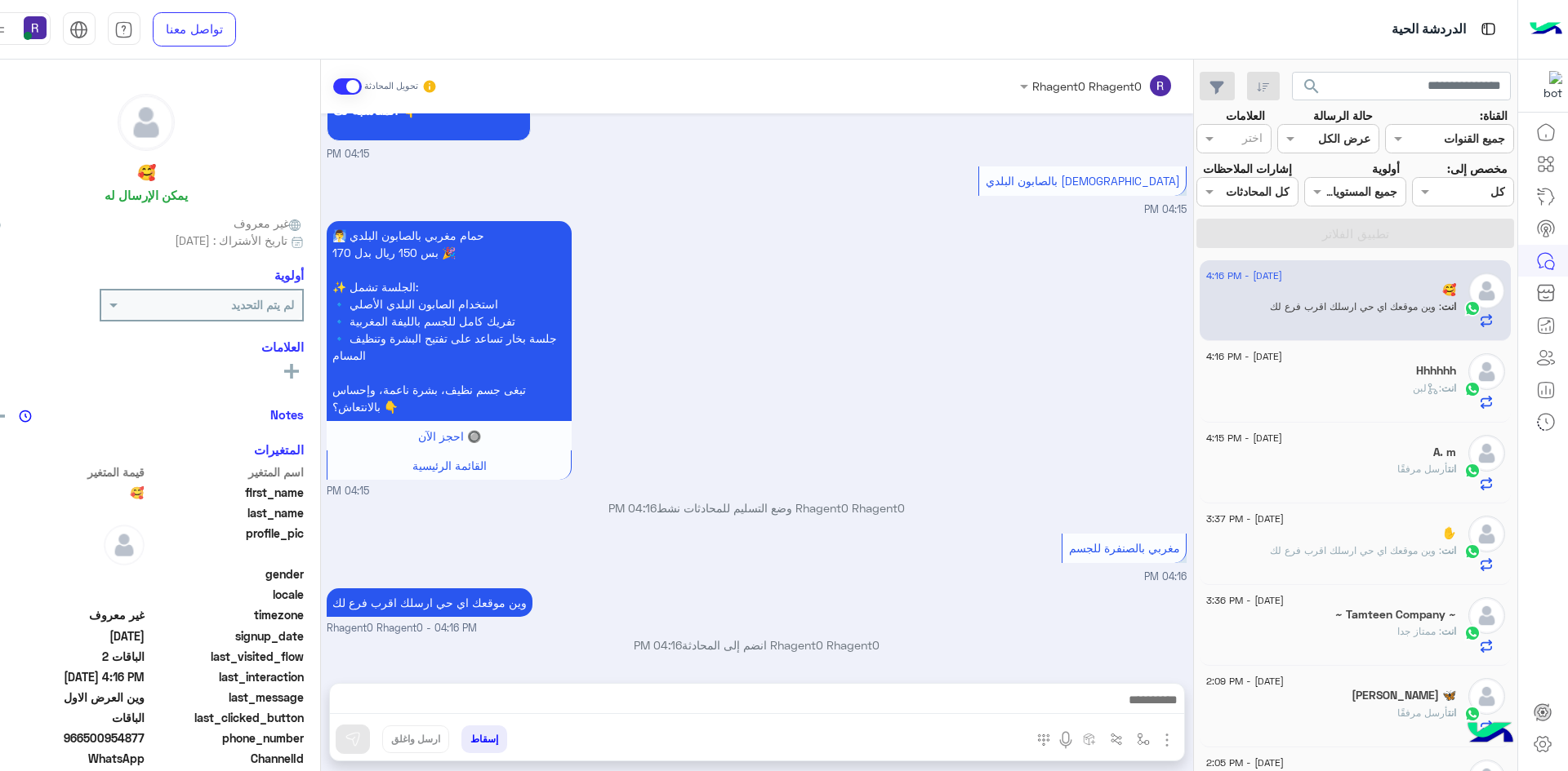
click at [1348, 382] on div "انت : لبن" at bounding box center [1331, 395] width 250 height 29
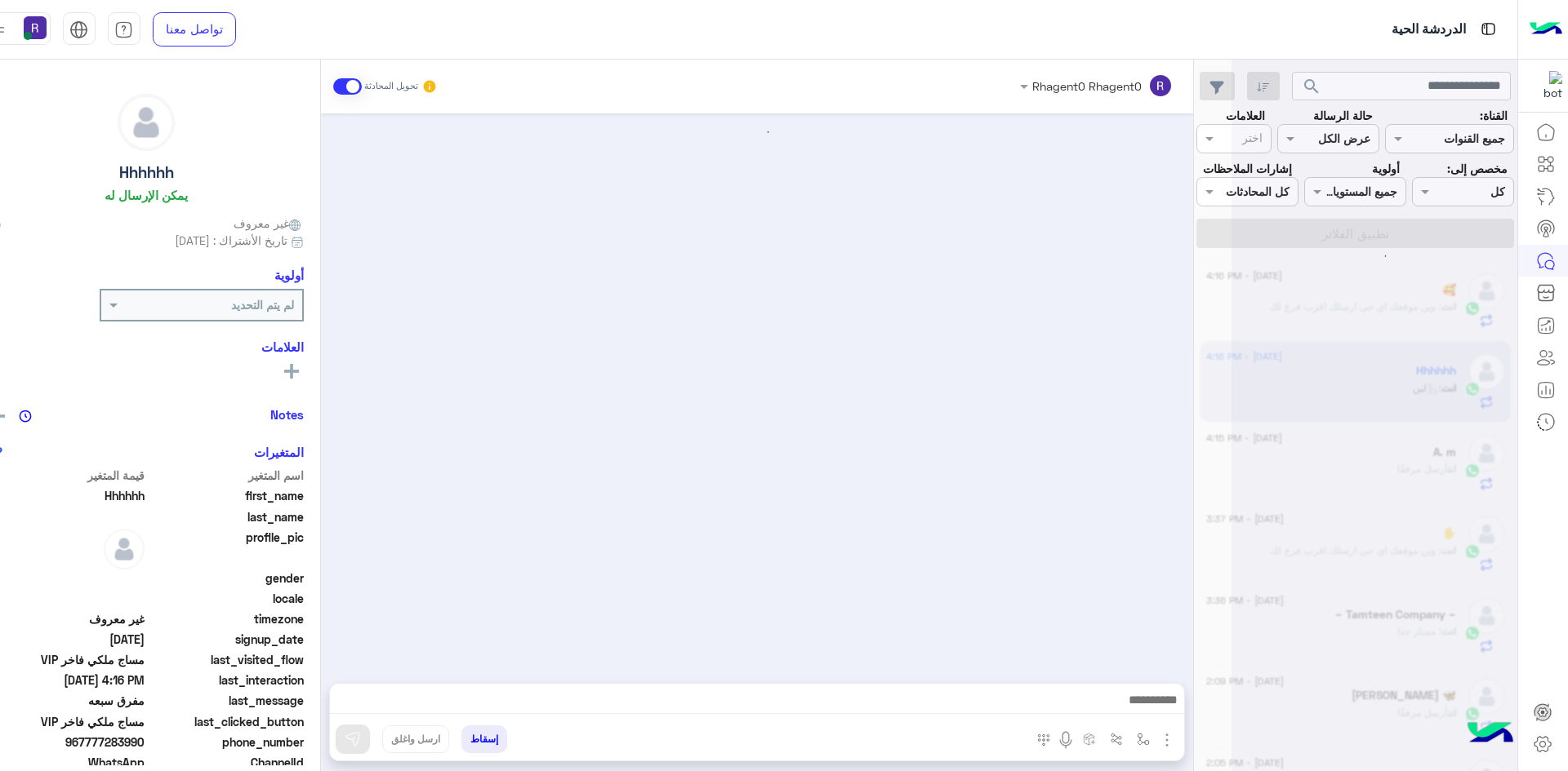
scroll to position [1488, 0]
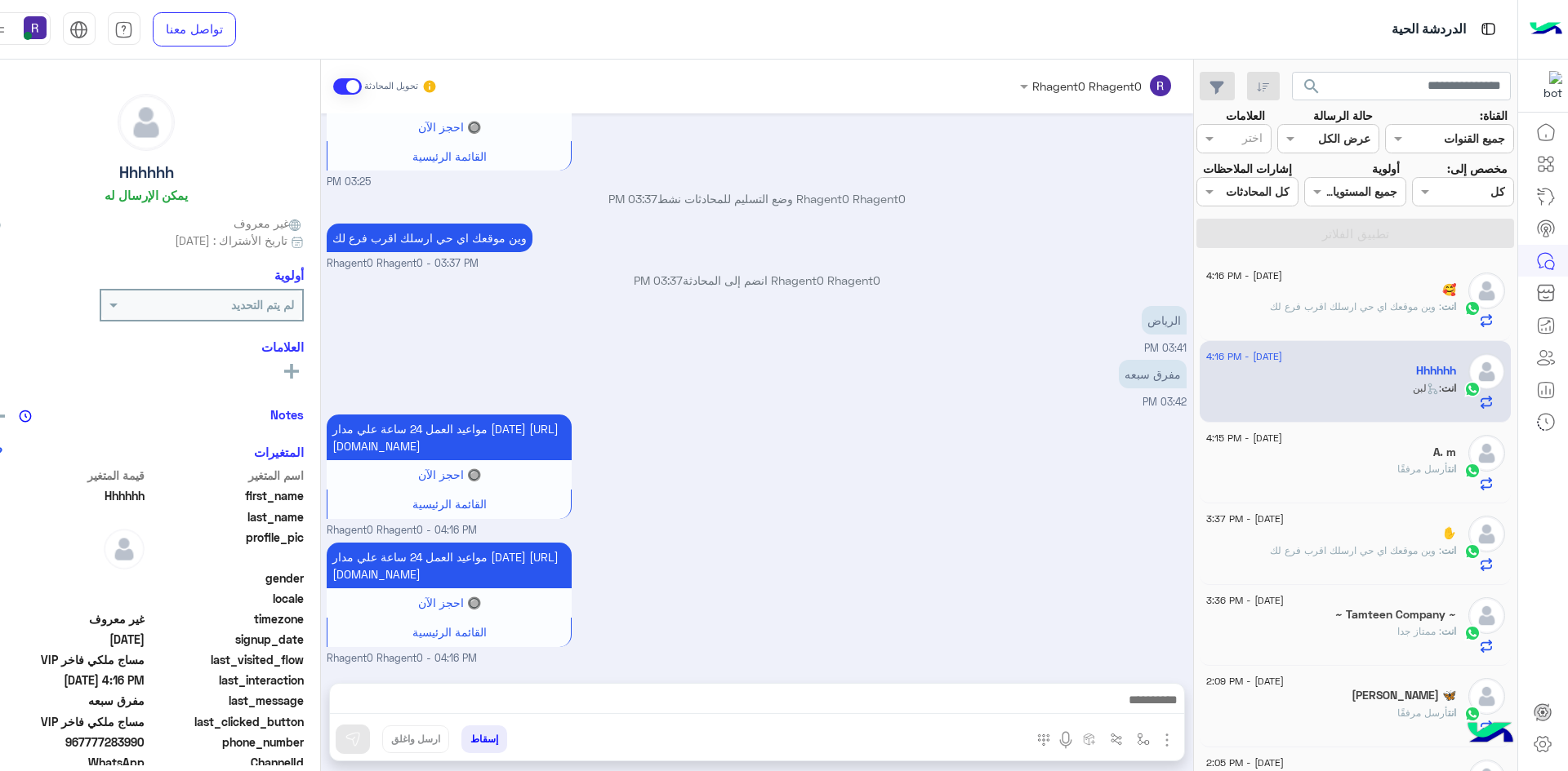
click at [1350, 454] on div "A. m" at bounding box center [1331, 454] width 250 height 17
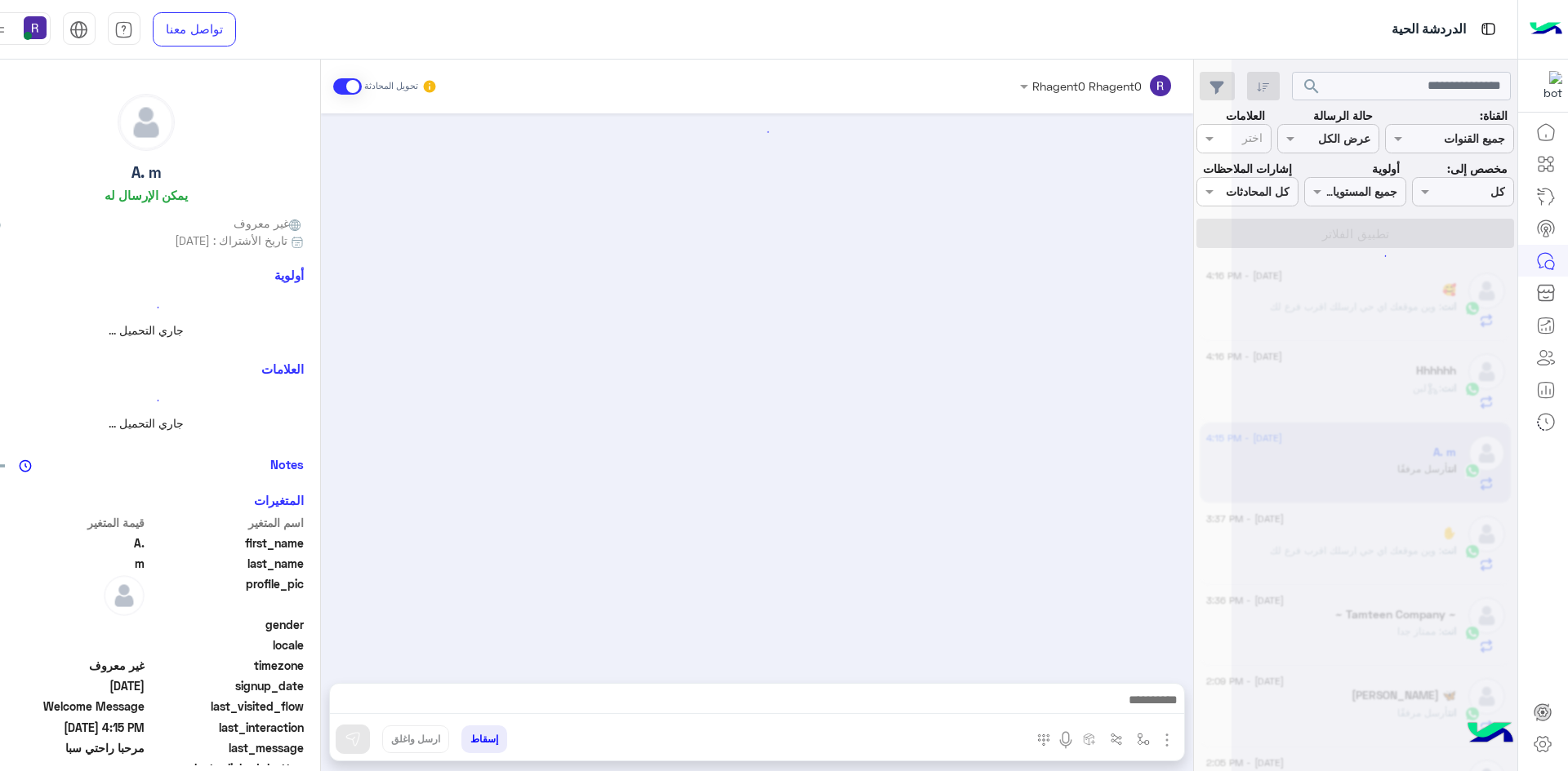
scroll to position [200, 0]
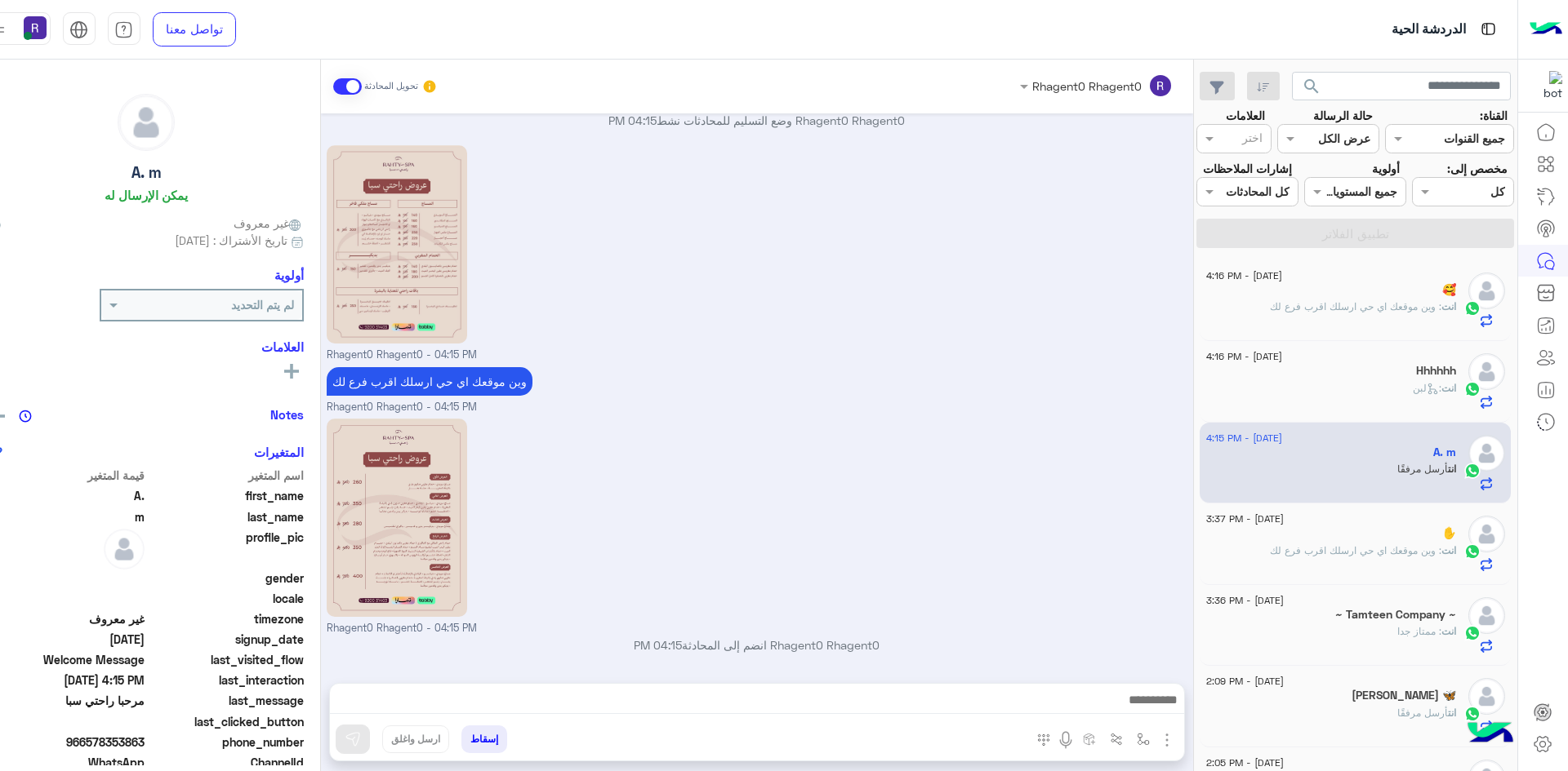
click at [1345, 525] on div "14 August - 3:37 PM" at bounding box center [1331, 521] width 250 height 10
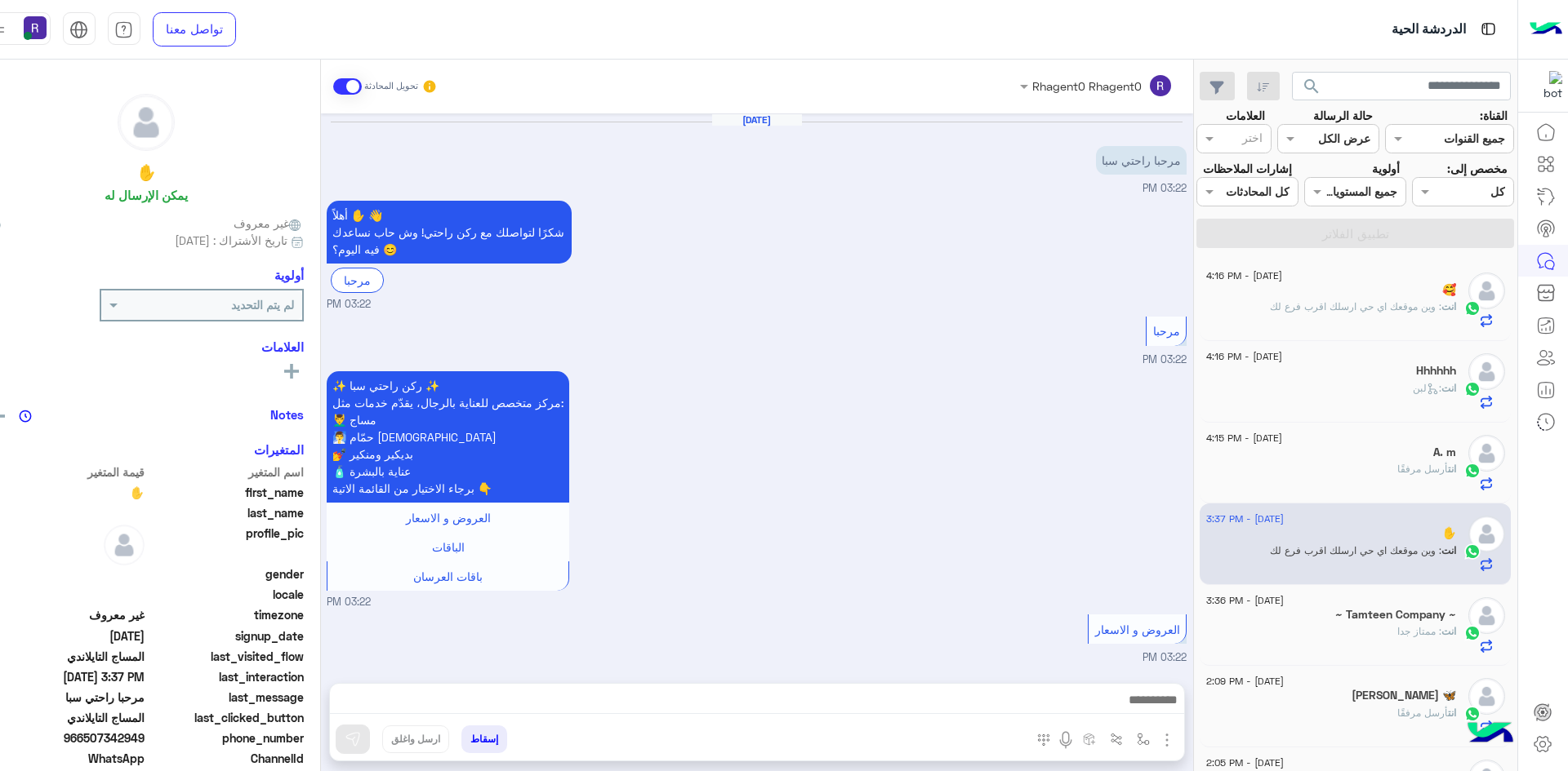
scroll to position [1264, 0]
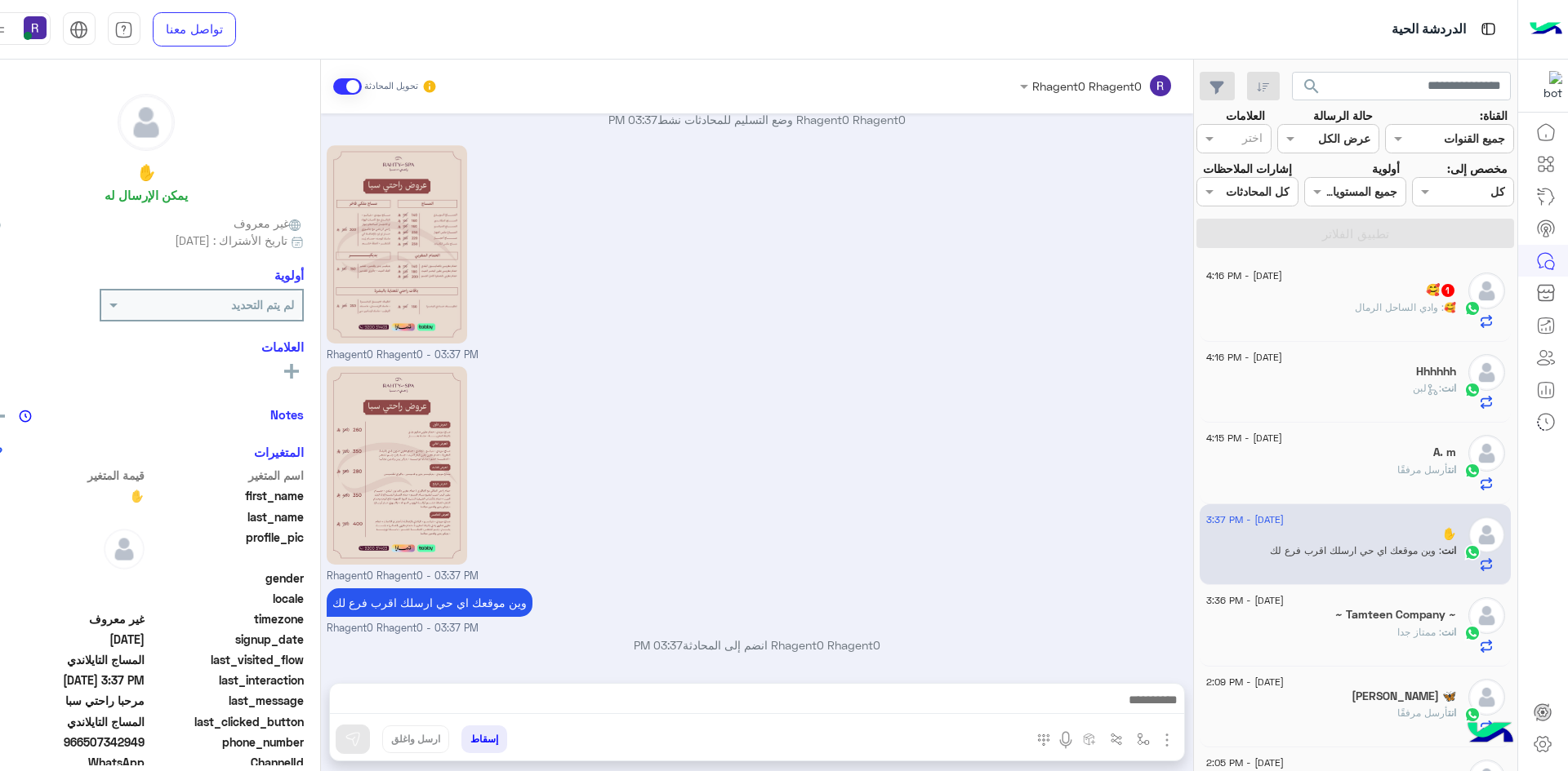
click at [1374, 304] on span ": وادي الساحل الرمال" at bounding box center [1399, 308] width 89 height 12
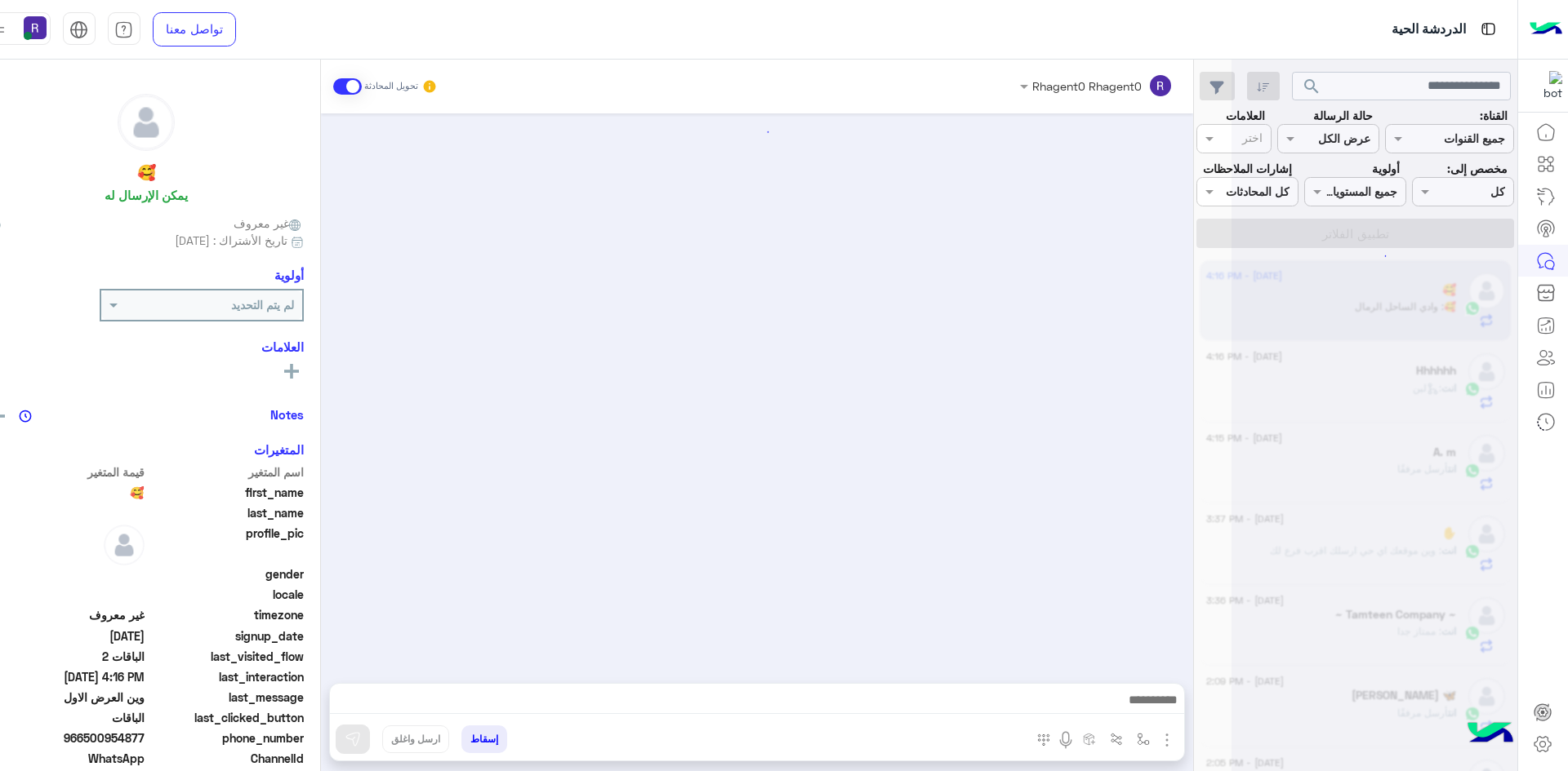
scroll to position [2760, 0]
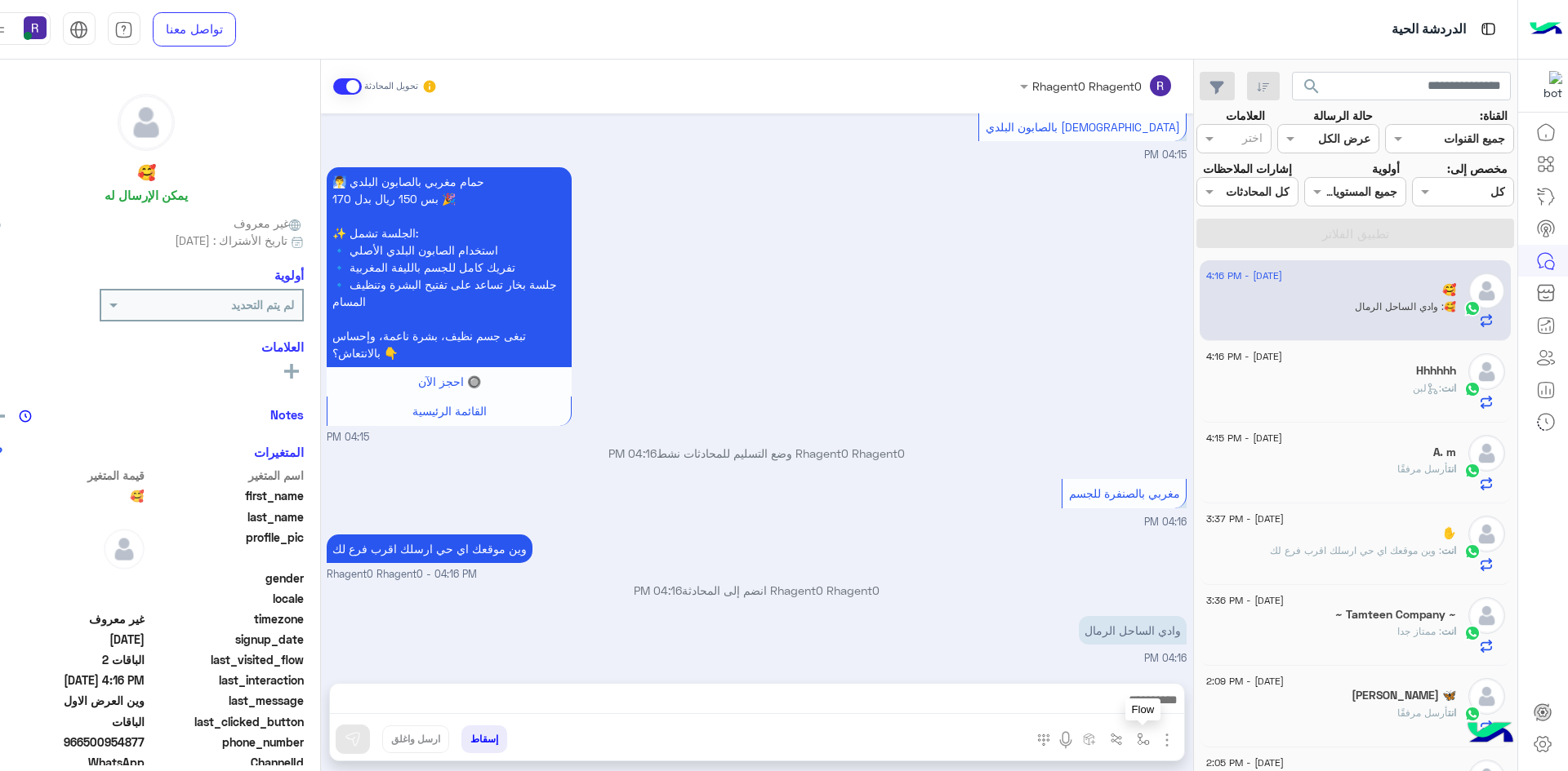
click at [1130, 747] on button "button" at bounding box center [1143, 739] width 27 height 27
click at [1121, 697] on input "text" at bounding box center [1092, 704] width 110 height 19
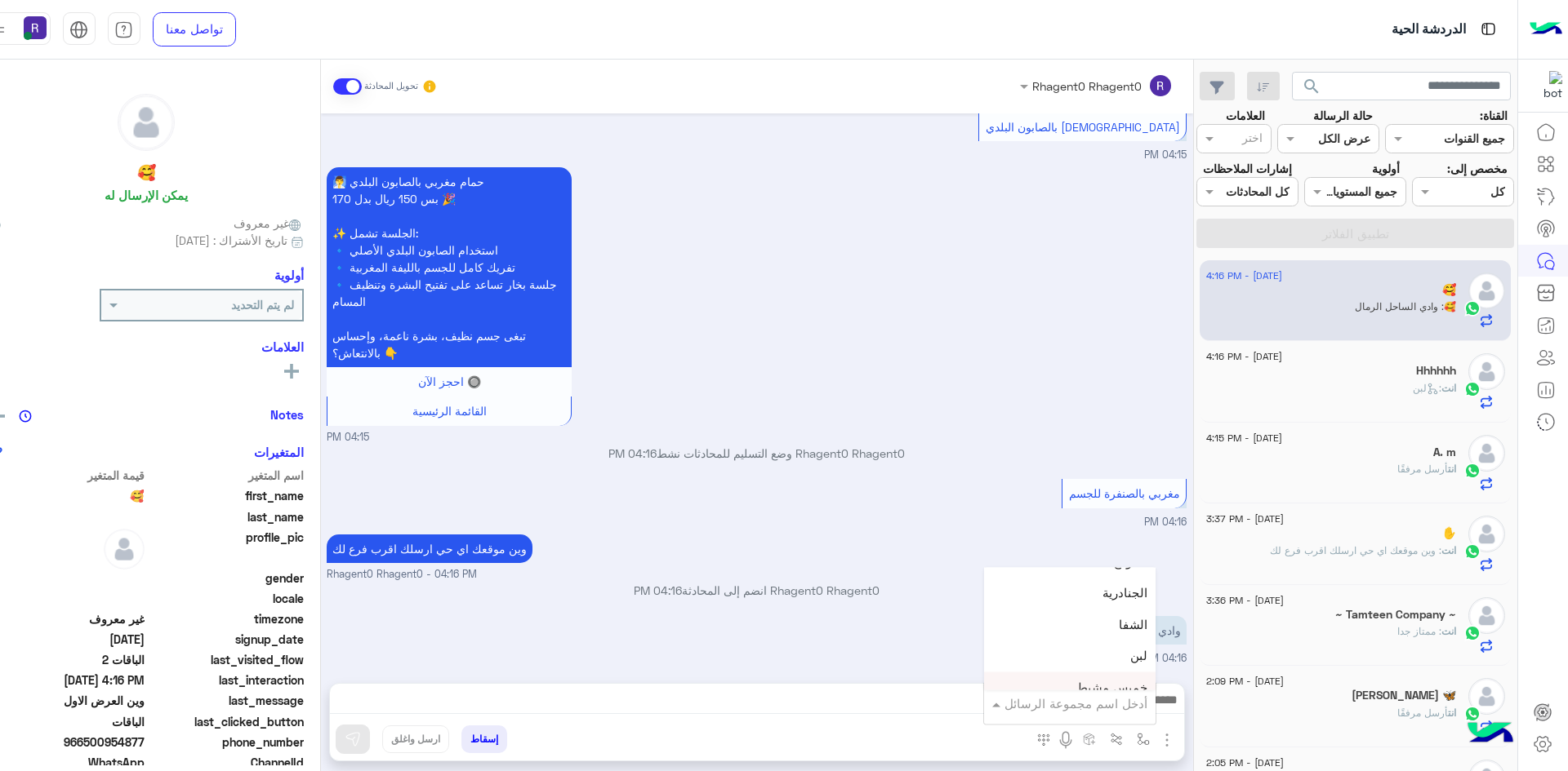
scroll to position [1061, 0]
click at [1117, 623] on span "الجنادرية" at bounding box center [1125, 621] width 45 height 15
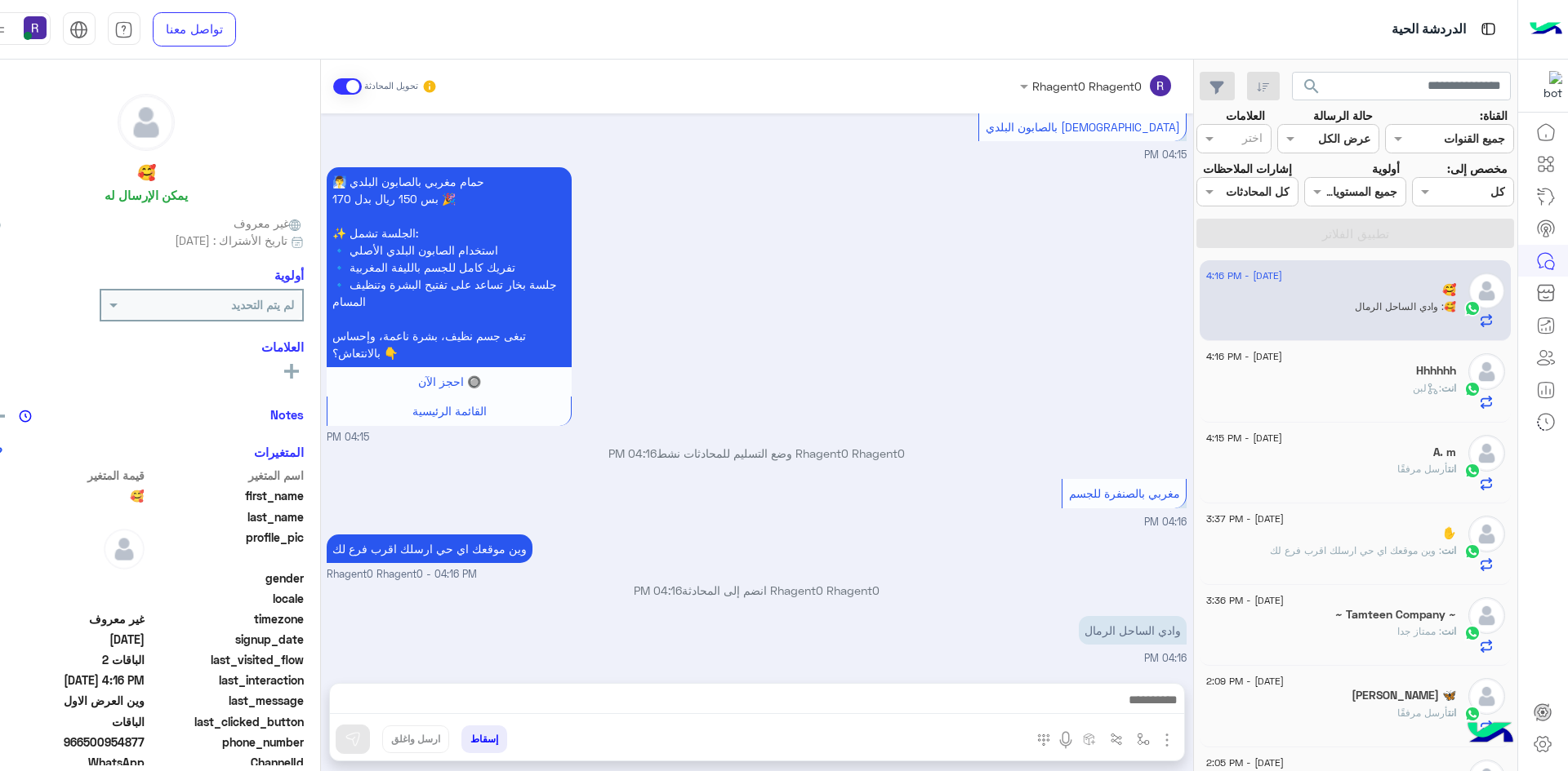
type textarea "*********"
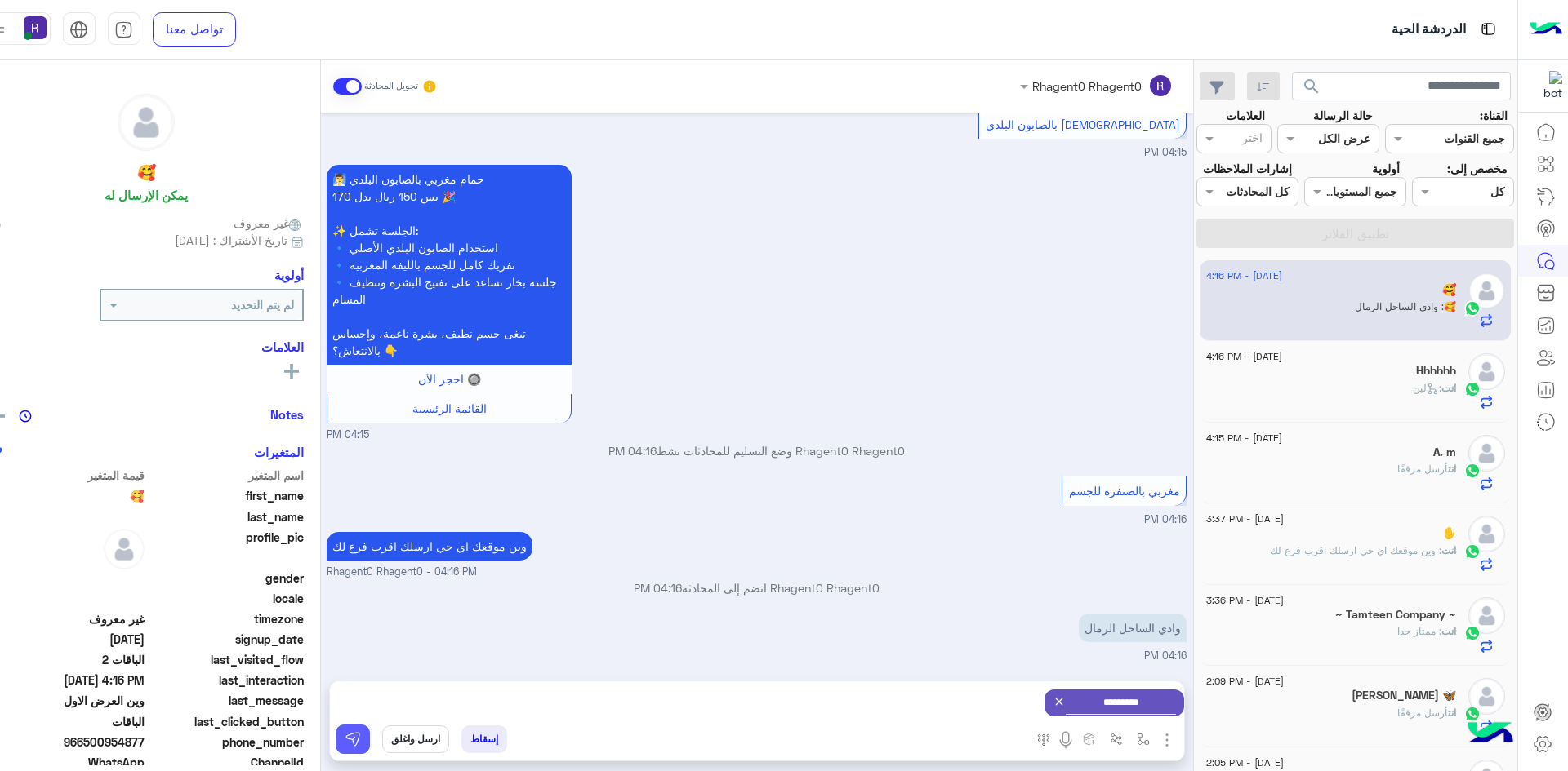
click at [344, 735] on img at bounding box center [352, 739] width 17 height 17
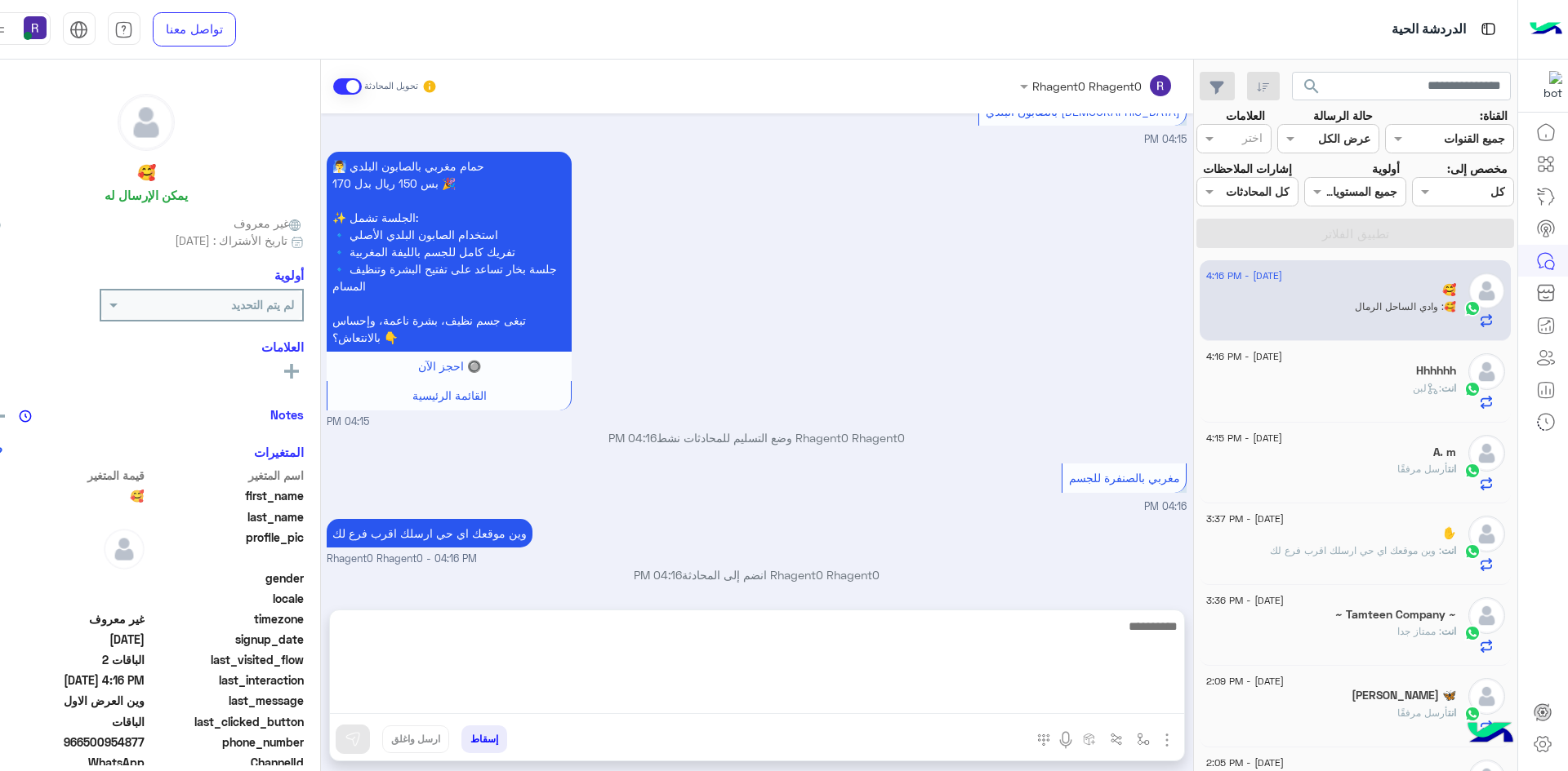
click at [518, 699] on textarea at bounding box center [757, 665] width 854 height 98
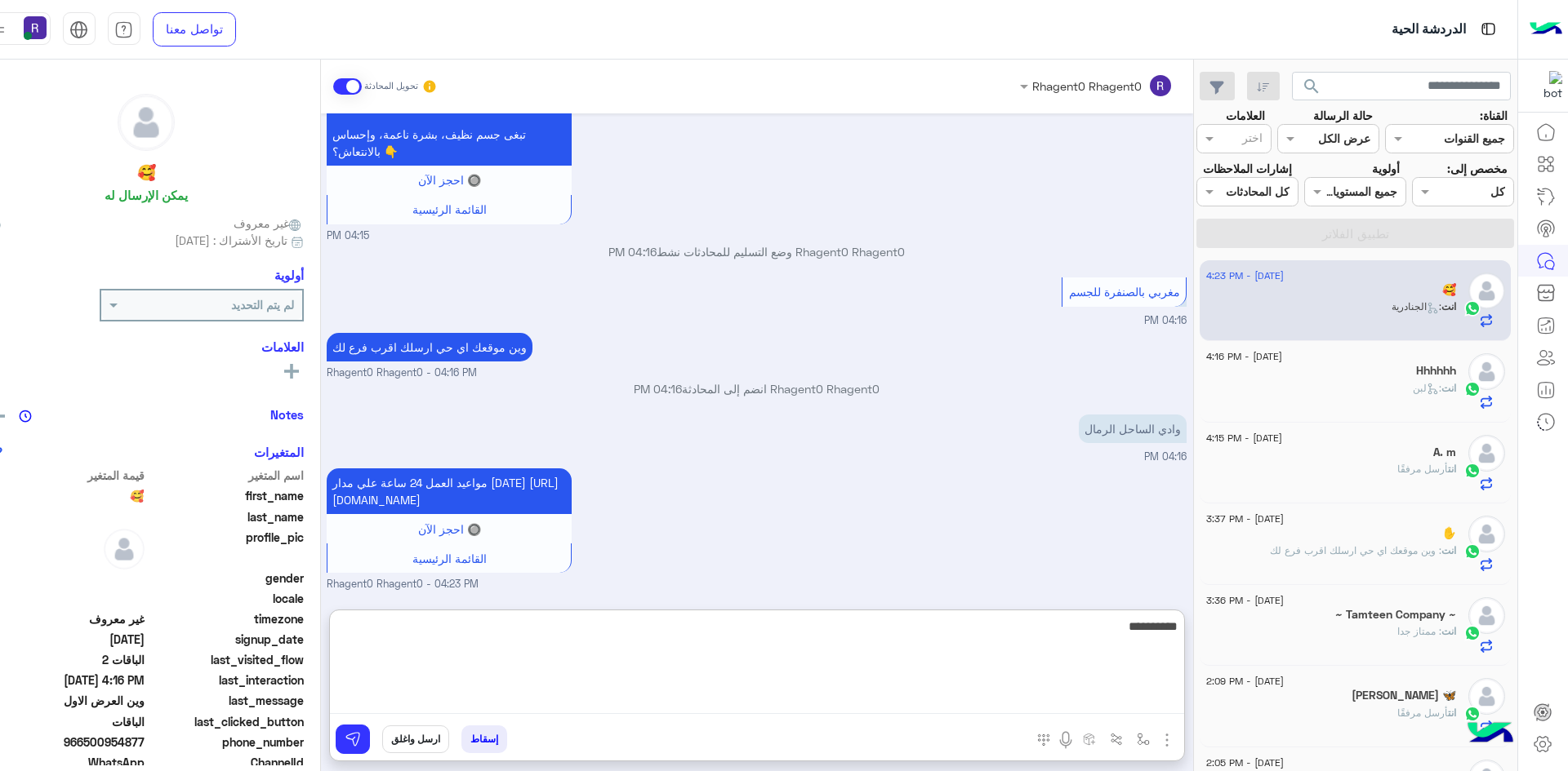
type textarea "**********"
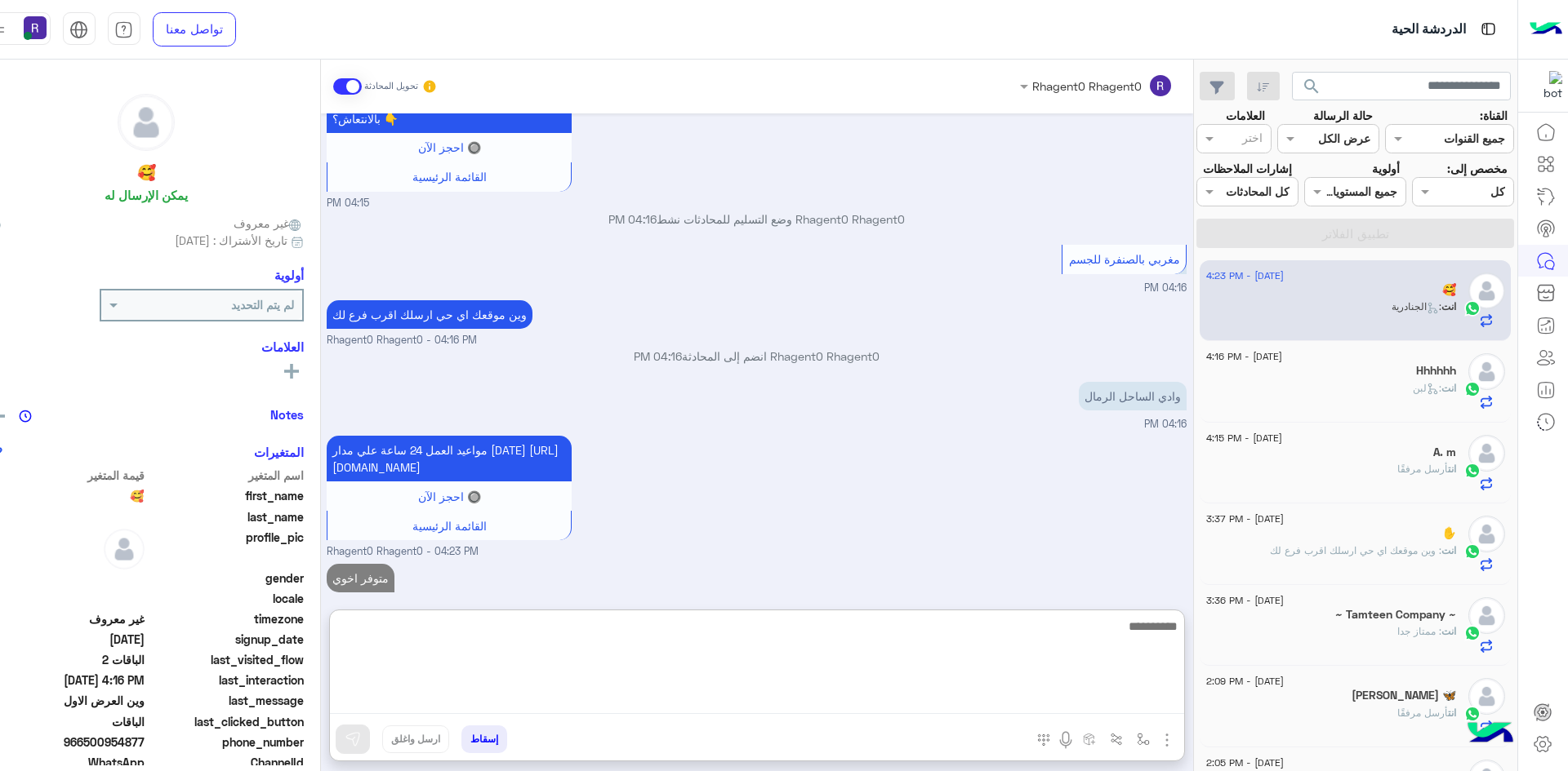
scroll to position [3030, 0]
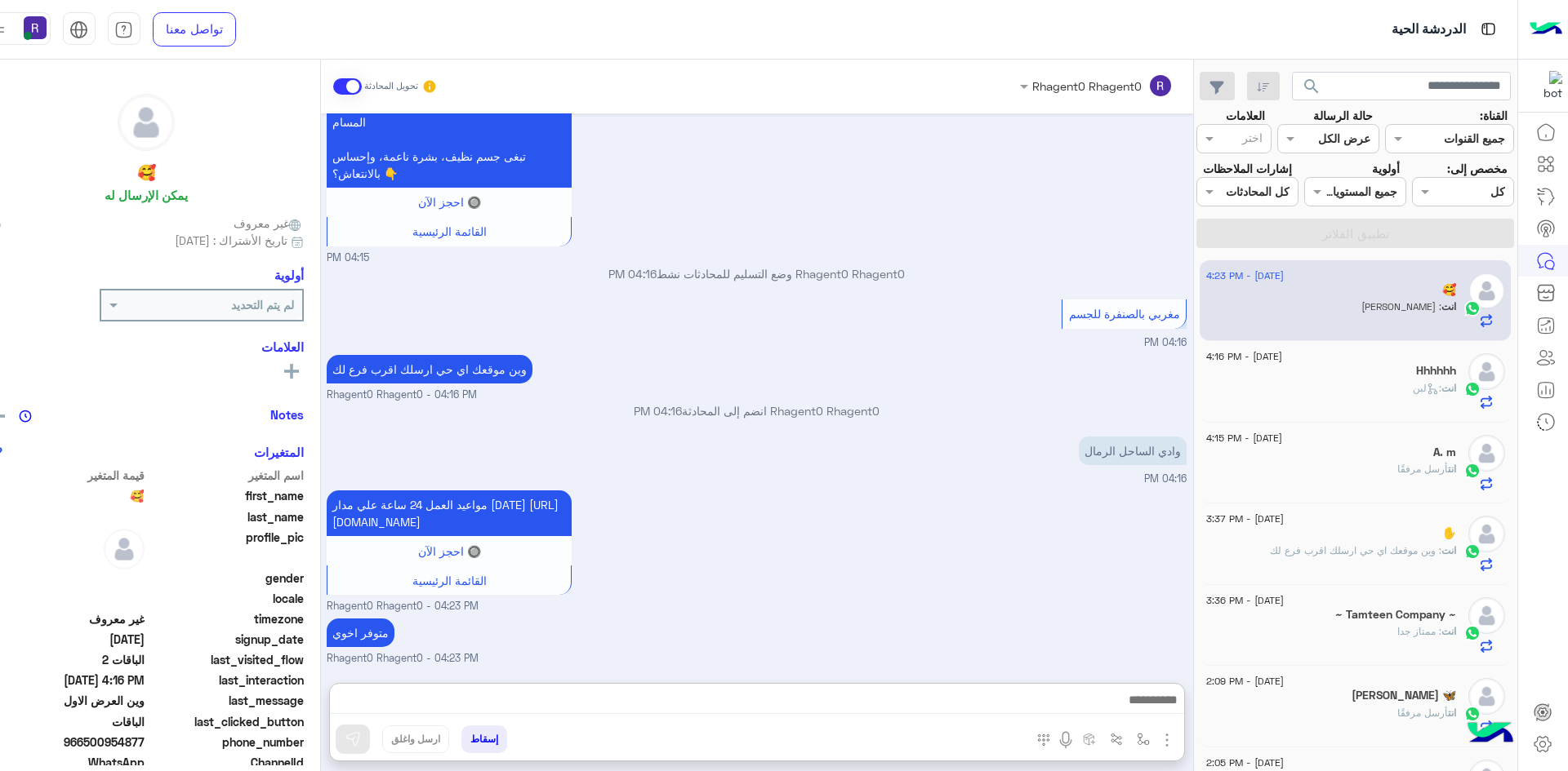
click at [798, 493] on div "مواعيد العمل 24 ساعة علي مدار اليوم https://maps.google.com/?q=24.806667,46.864…" at bounding box center [757, 550] width 859 height 128
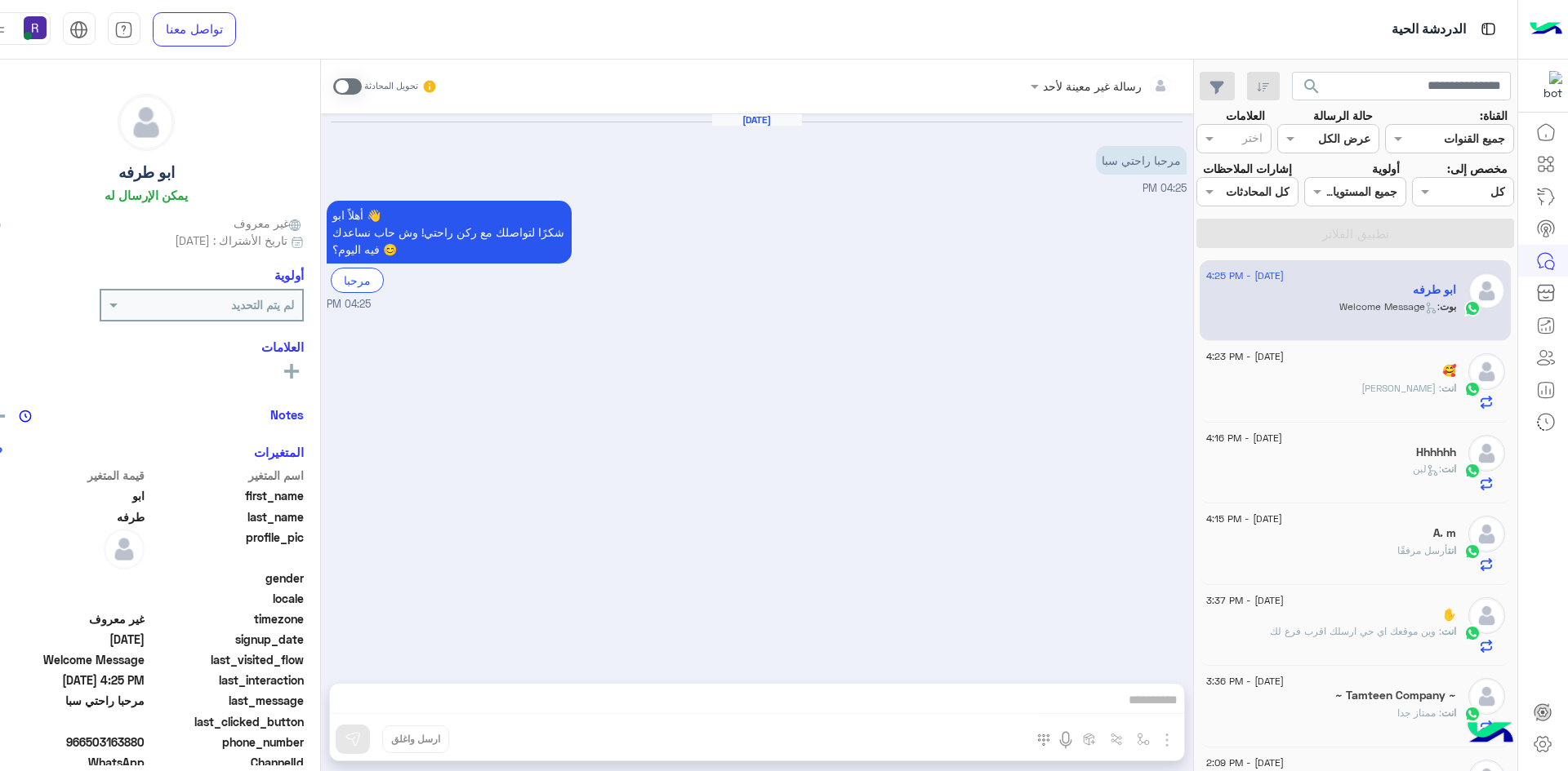
click at [1414, 392] on span ": [PERSON_NAME]" at bounding box center [1402, 388] width 80 height 12
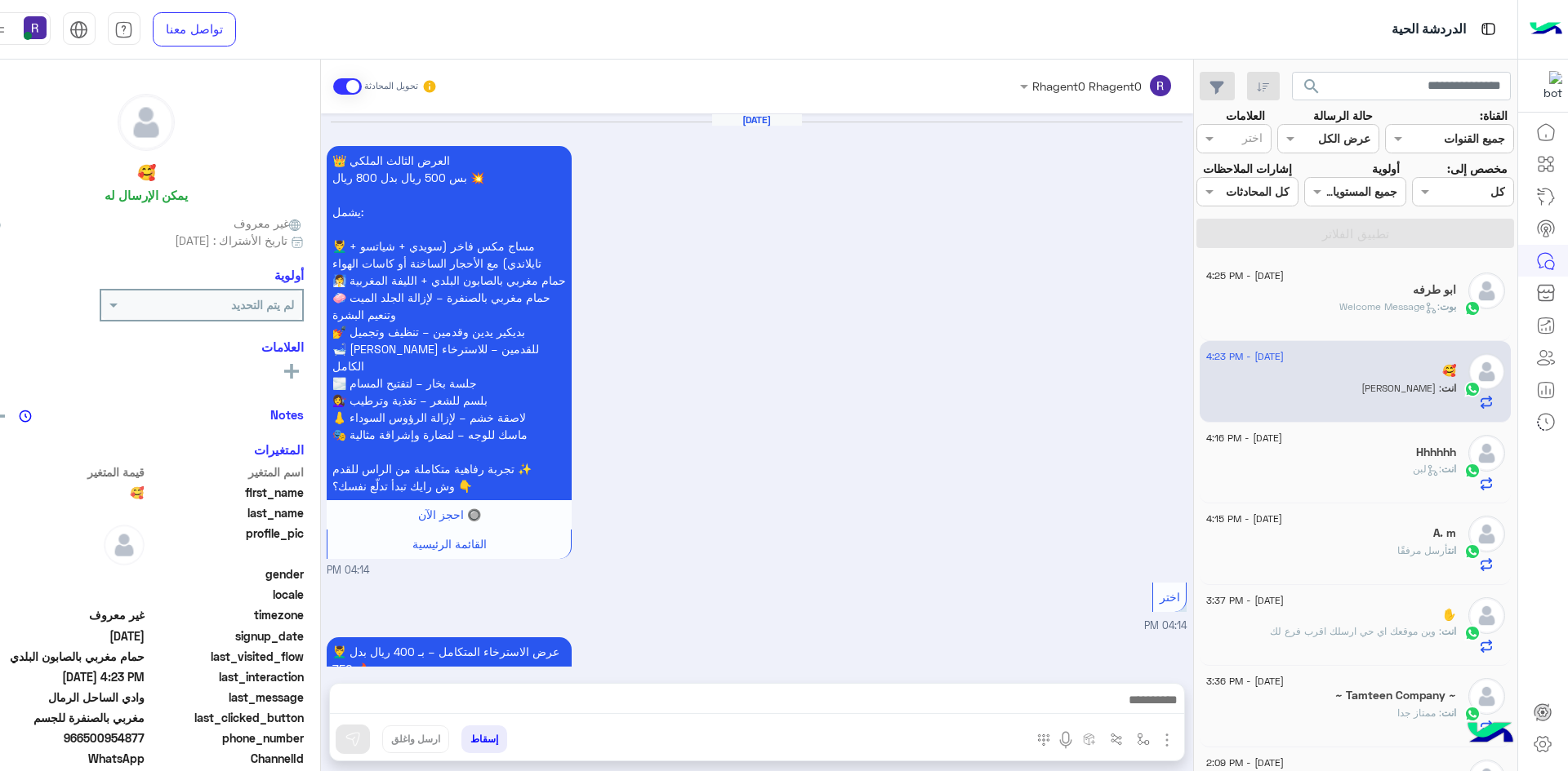
scroll to position [2586, 0]
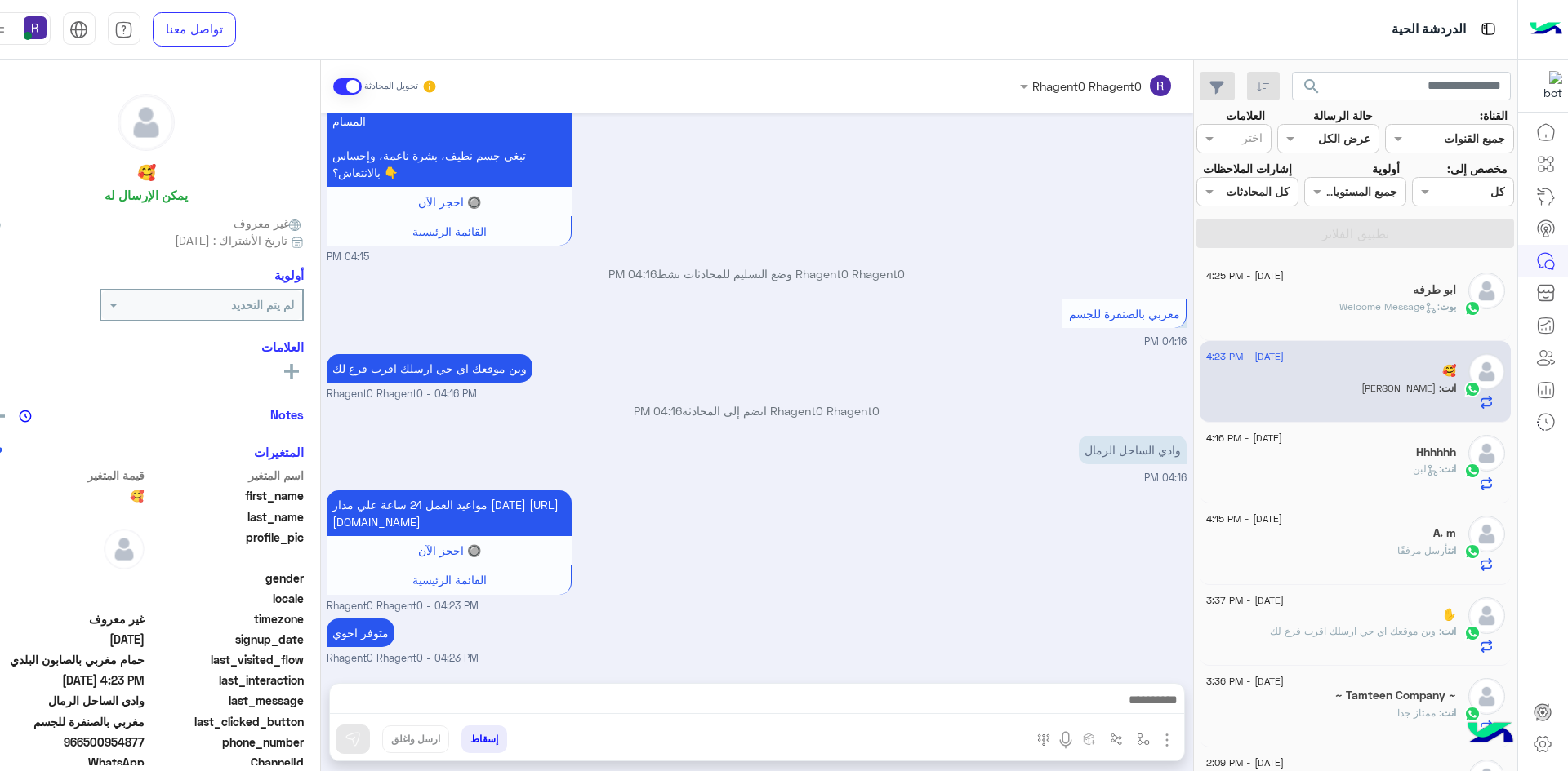
click at [1355, 476] on div "انت : لبن" at bounding box center [1331, 476] width 250 height 29
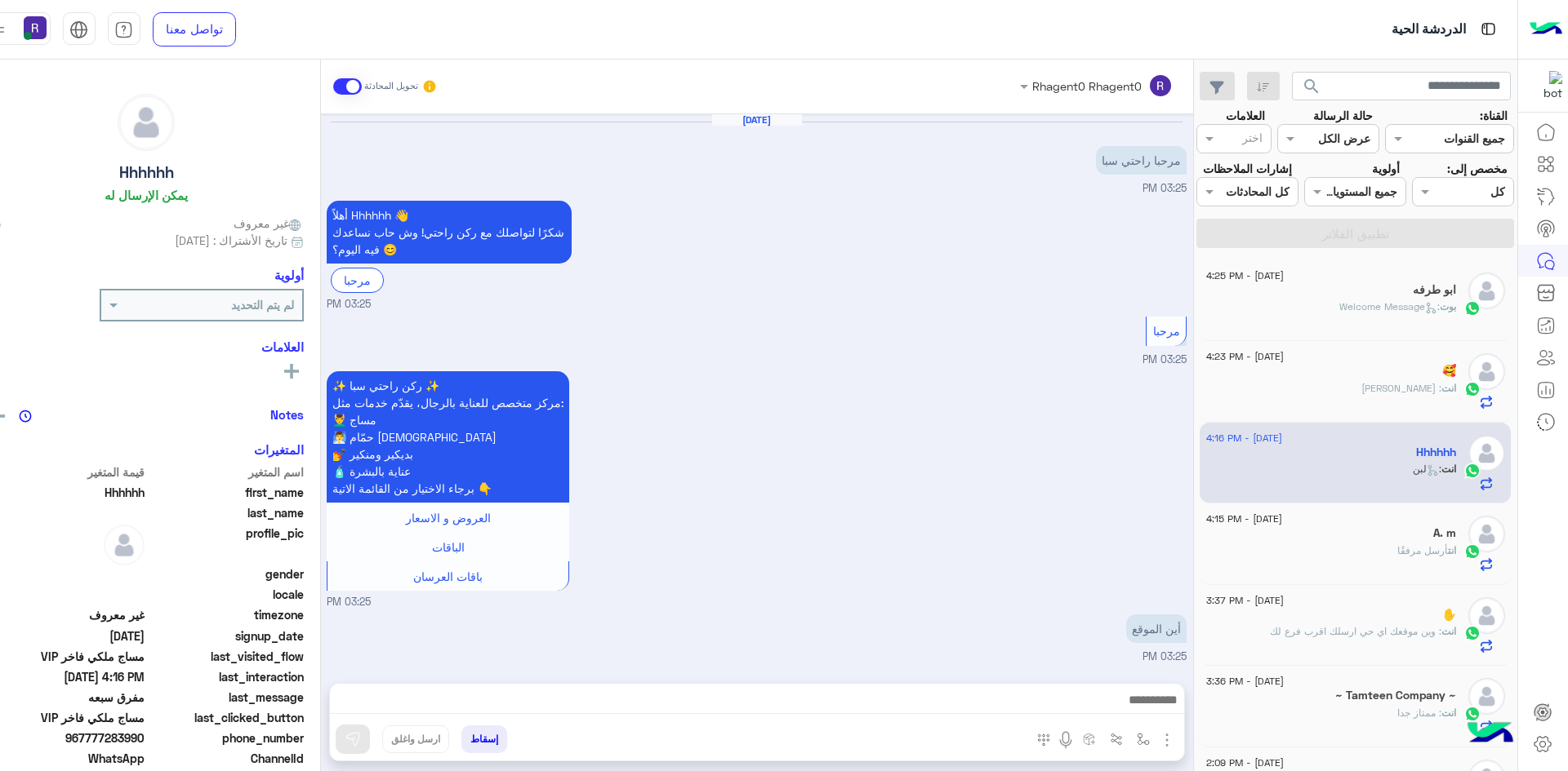
scroll to position [1488, 0]
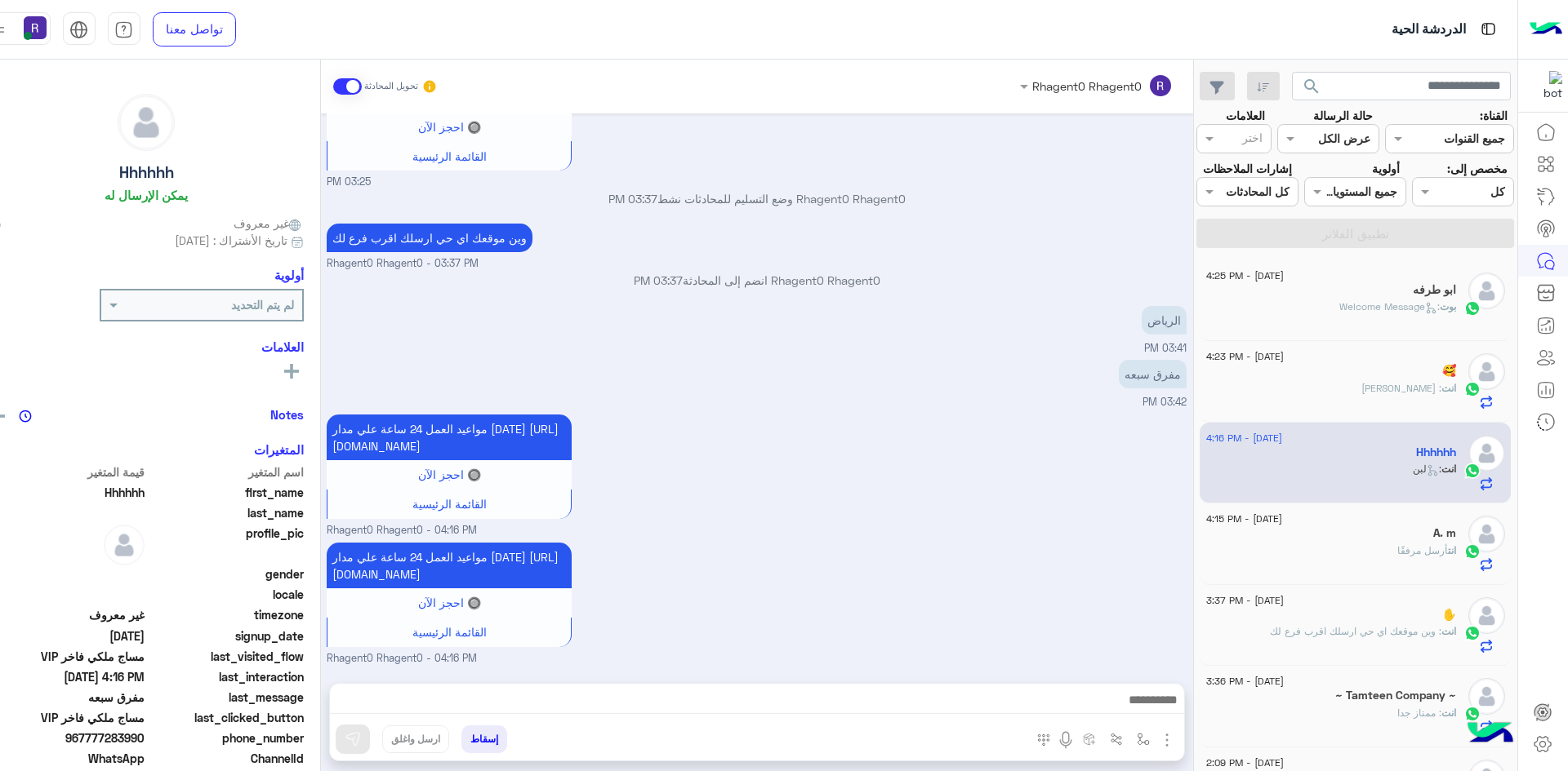
click at [1373, 552] on div "انت أرسل مرفقًا" at bounding box center [1331, 558] width 250 height 29
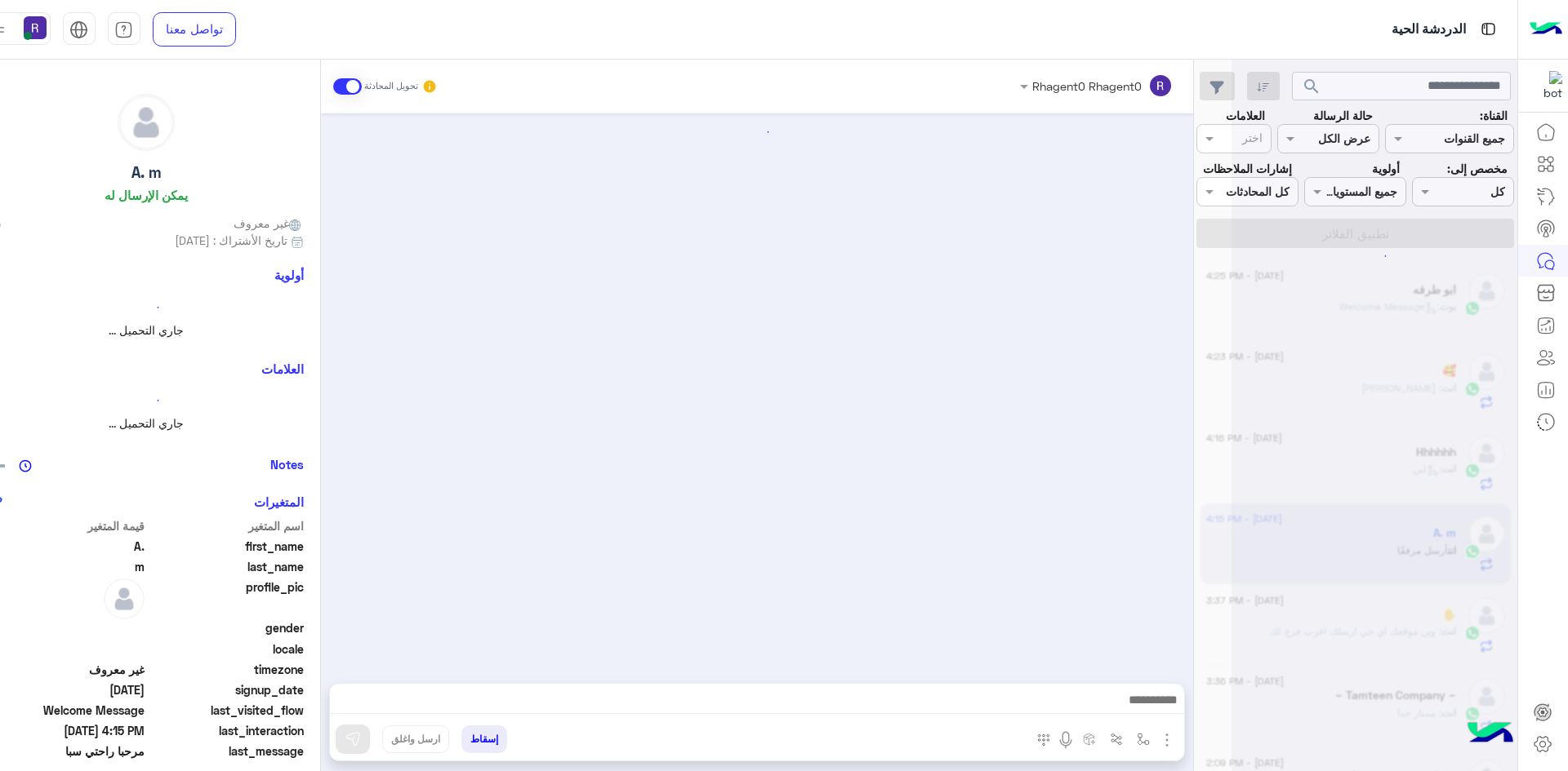
scroll to position [200, 0]
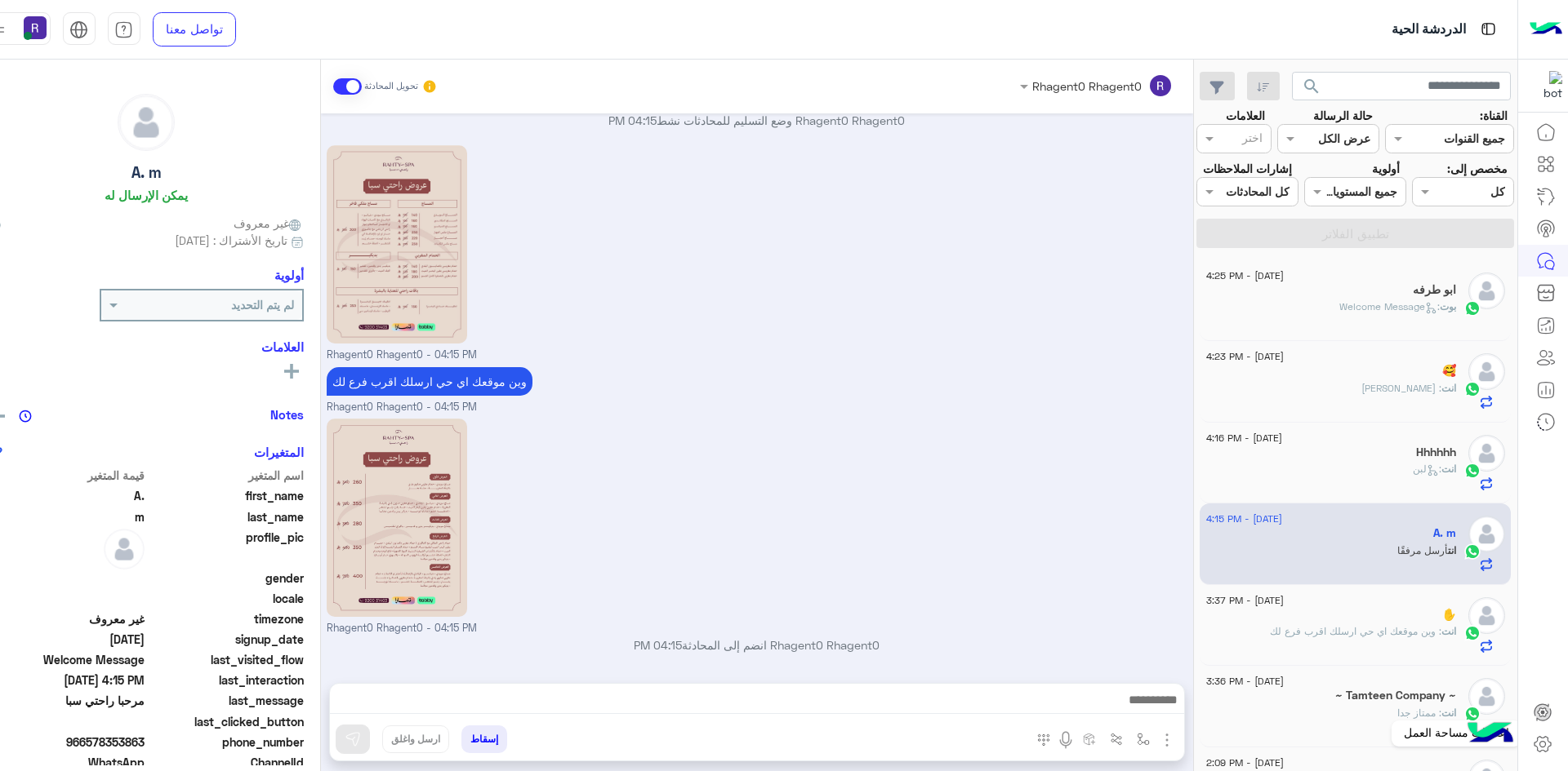
click at [1539, 741] on icon at bounding box center [1542, 744] width 19 height 19
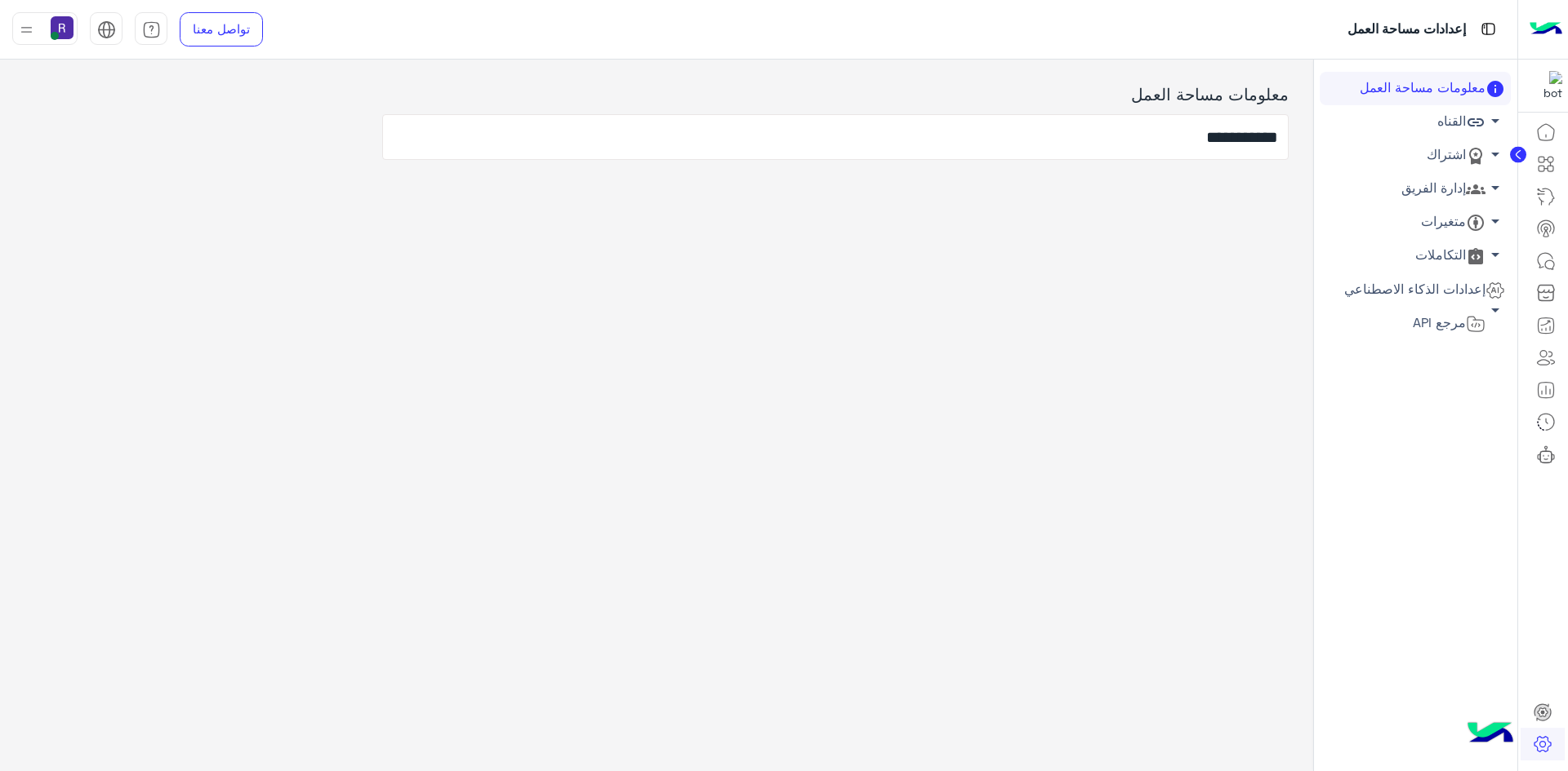
click at [1457, 155] on link "اشتراك arrow_drop_down" at bounding box center [1415, 155] width 191 height 33
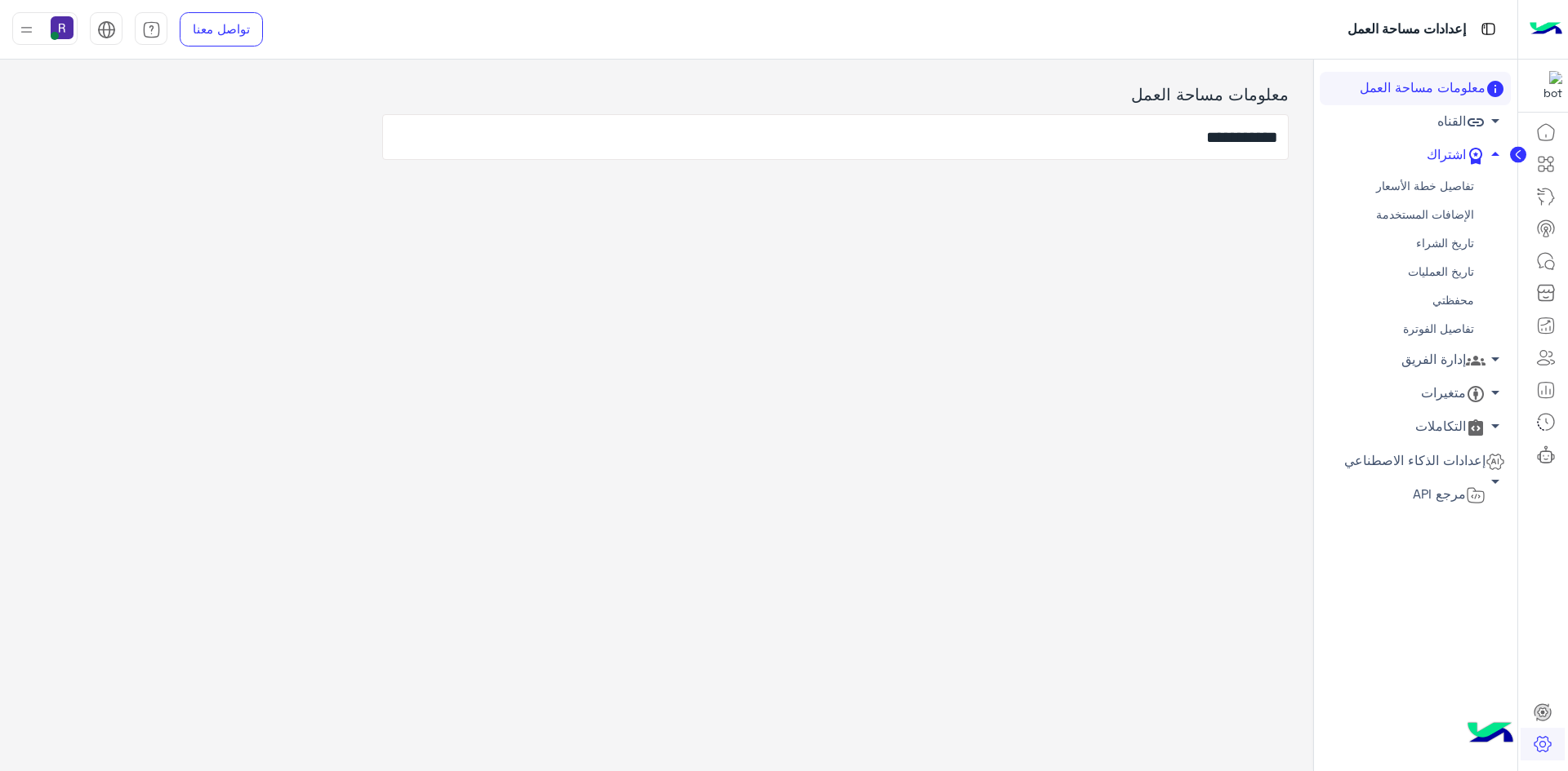
click at [1449, 304] on link "محفظتي" at bounding box center [1415, 301] width 191 height 29
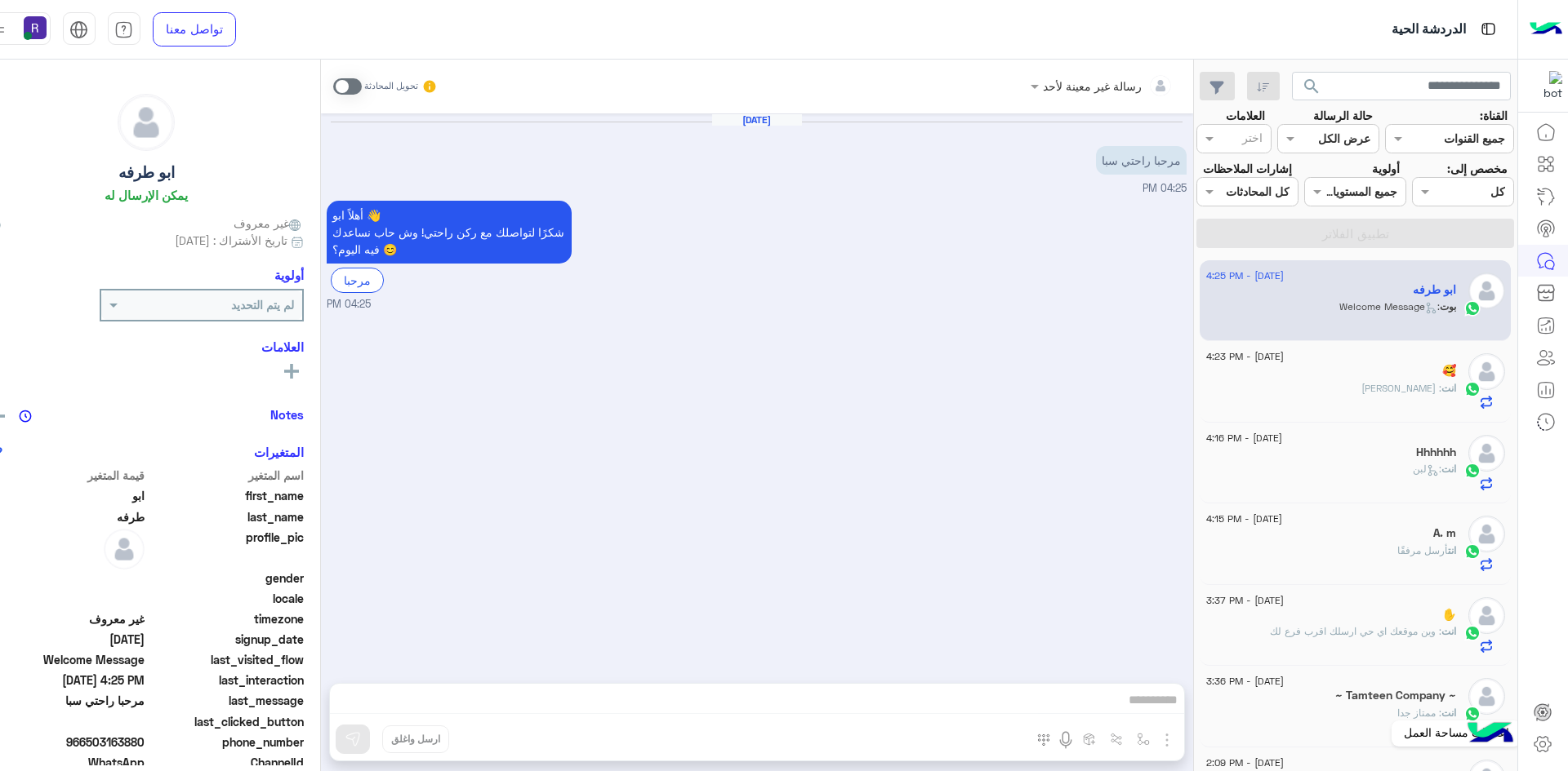
click at [1541, 747] on icon at bounding box center [1543, 744] width 6 height 6
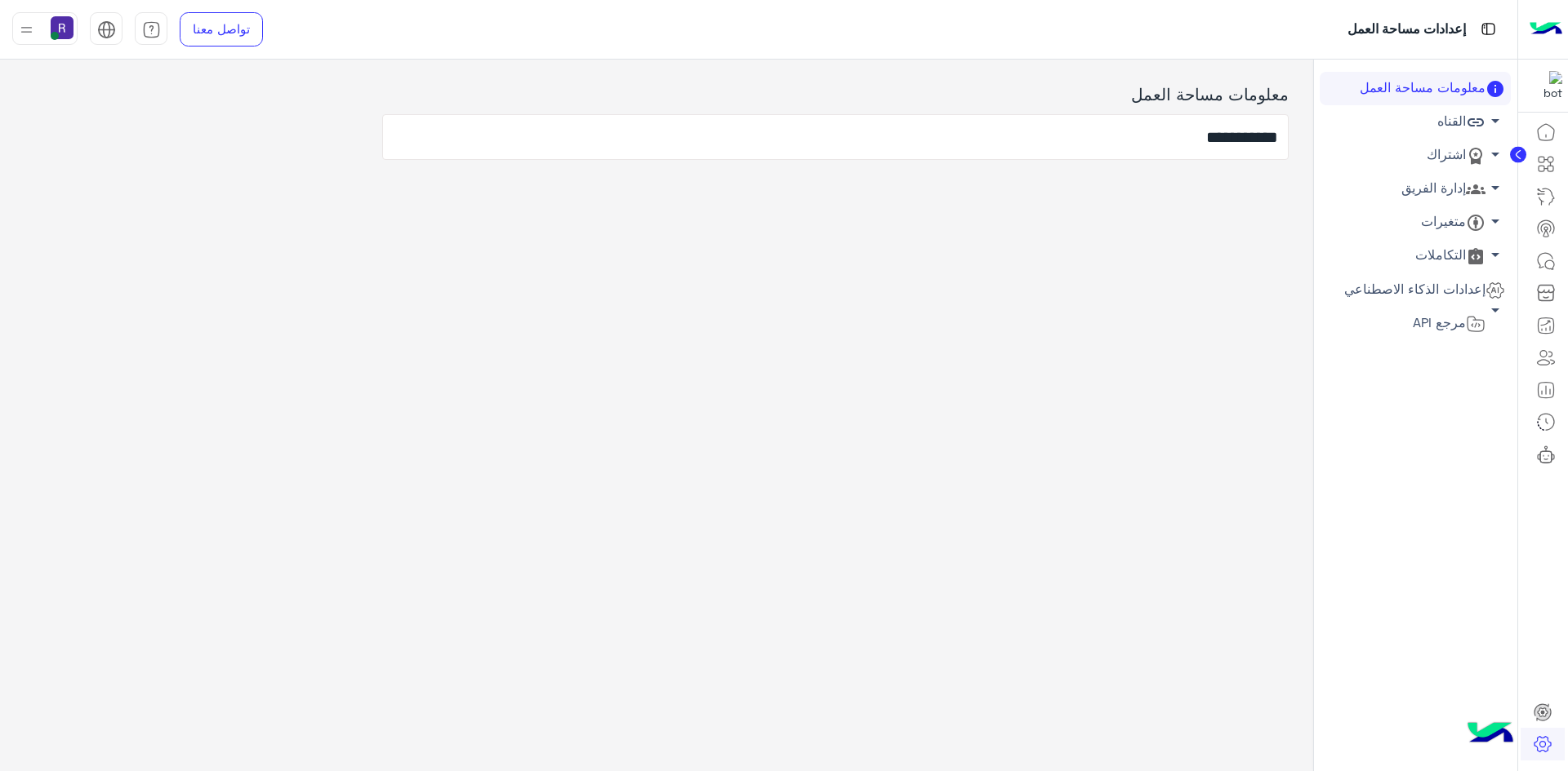
click at [1439, 156] on link "اشتراك arrow_drop_down" at bounding box center [1415, 155] width 191 height 33
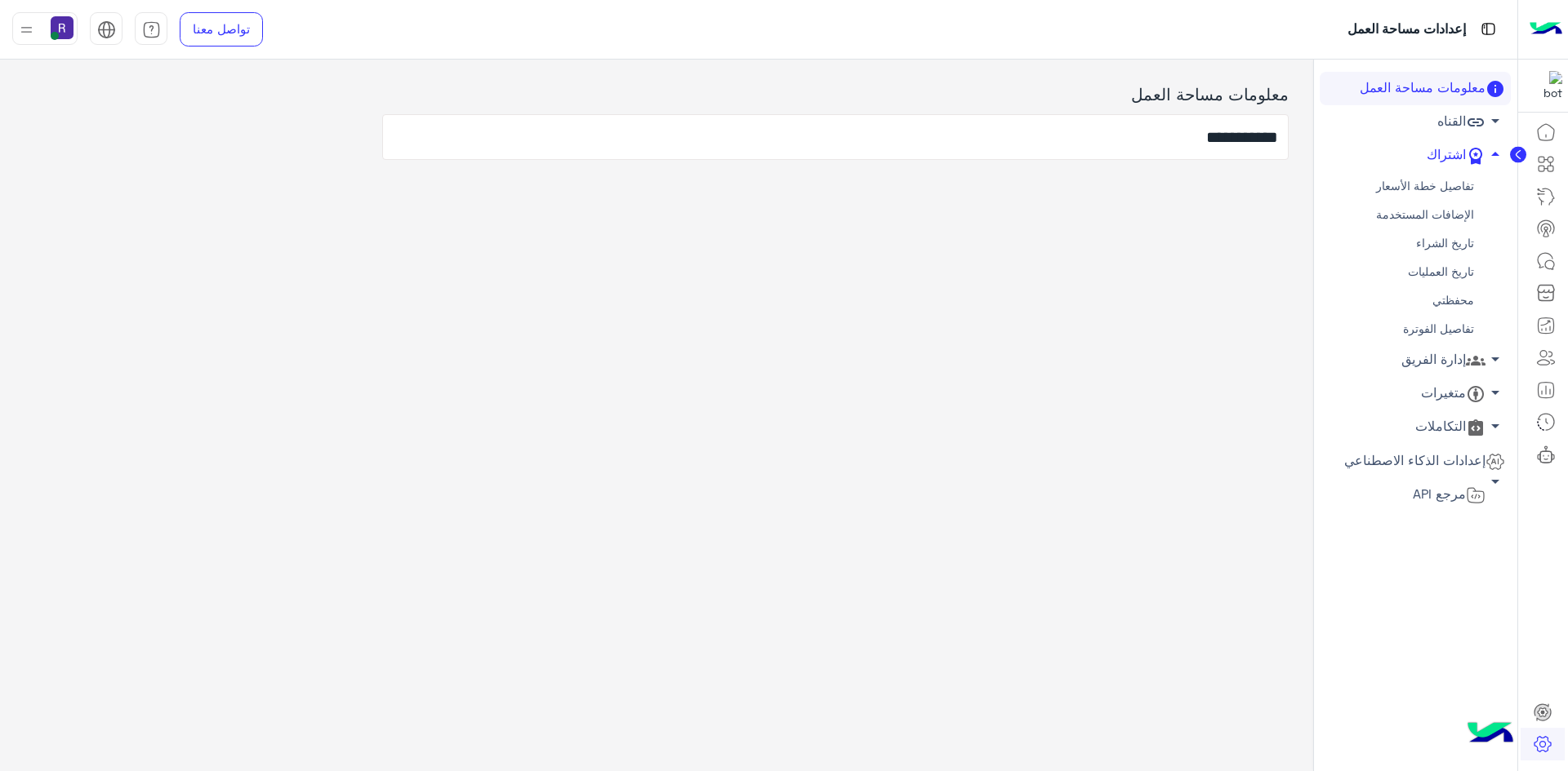
click at [1430, 298] on link "محفظتي" at bounding box center [1415, 301] width 191 height 29
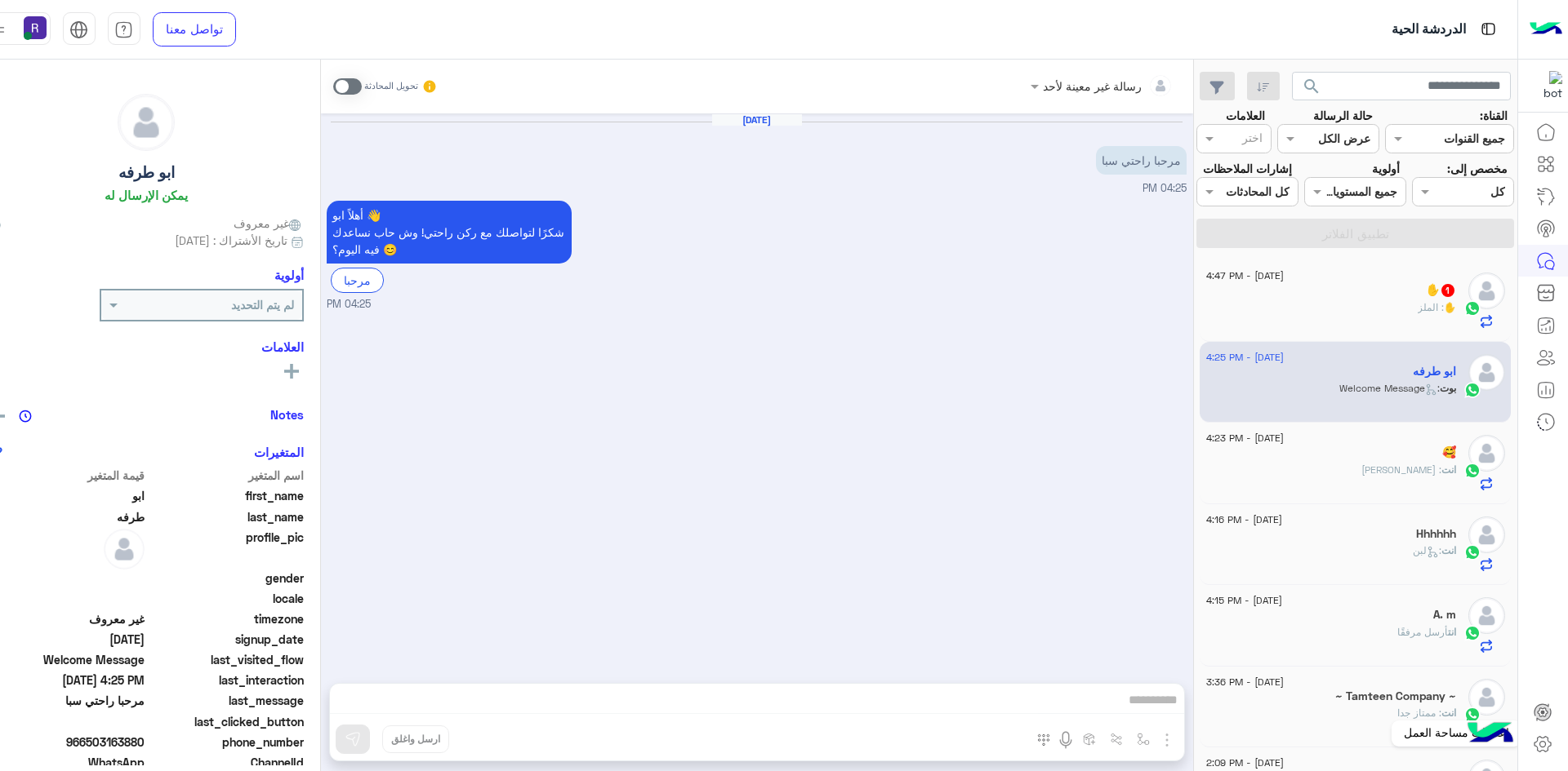
click at [1545, 745] on icon at bounding box center [1543, 744] width 6 height 6
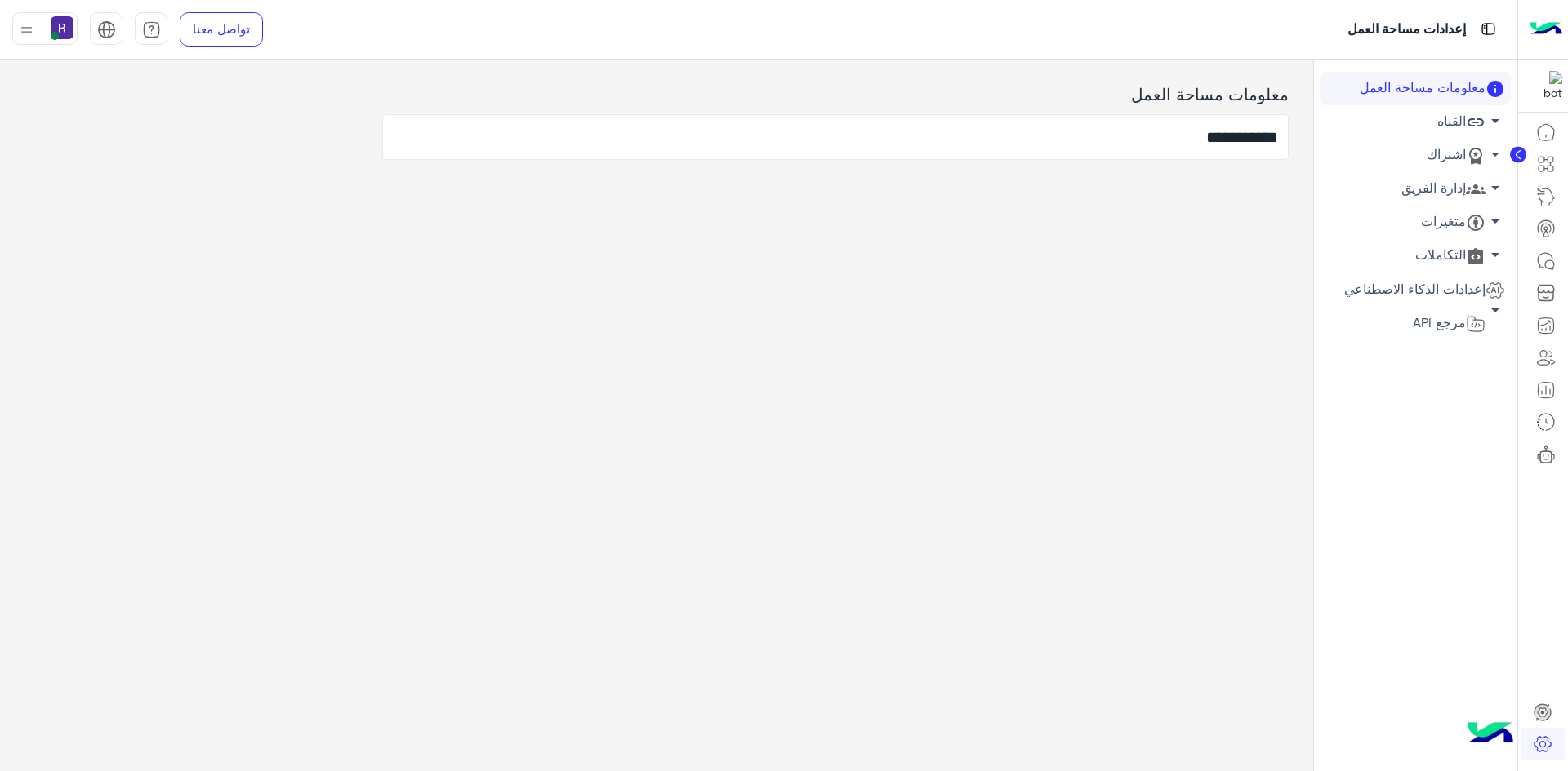
click at [1444, 158] on link "اشتراك arrow_drop_down" at bounding box center [1415, 155] width 191 height 33
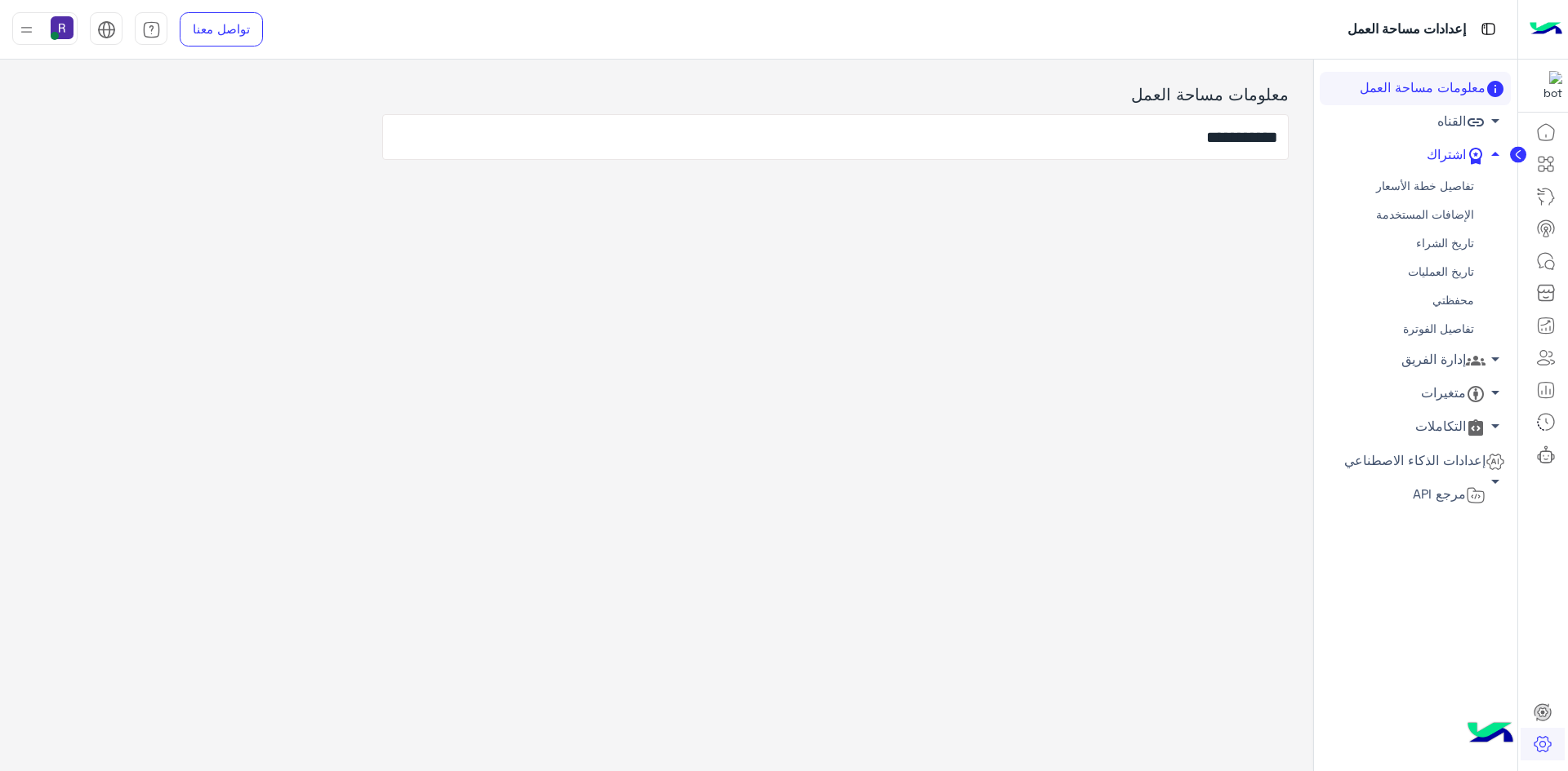
click at [1445, 302] on link "محفظتي" at bounding box center [1415, 301] width 191 height 29
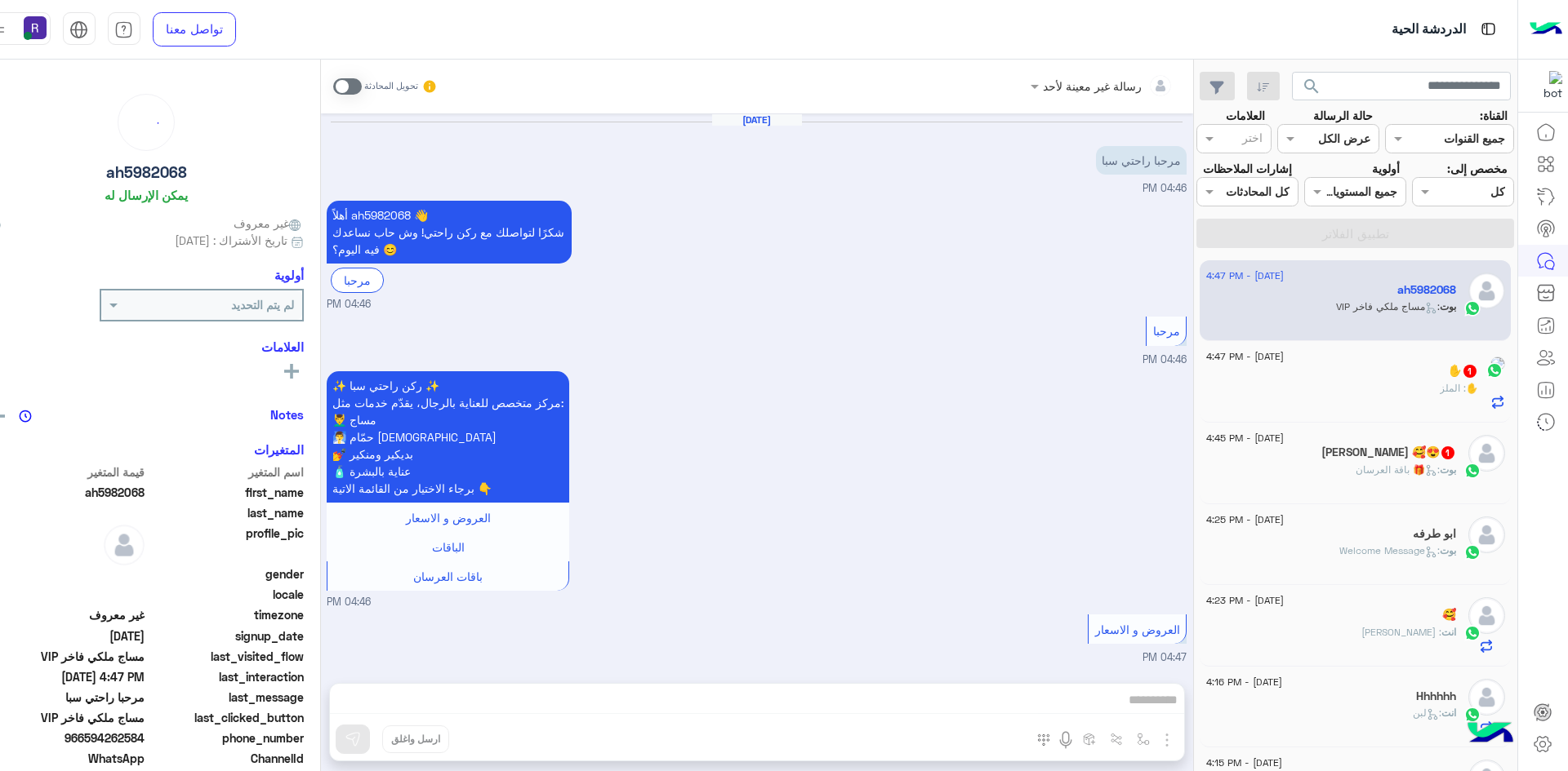
scroll to position [509, 0]
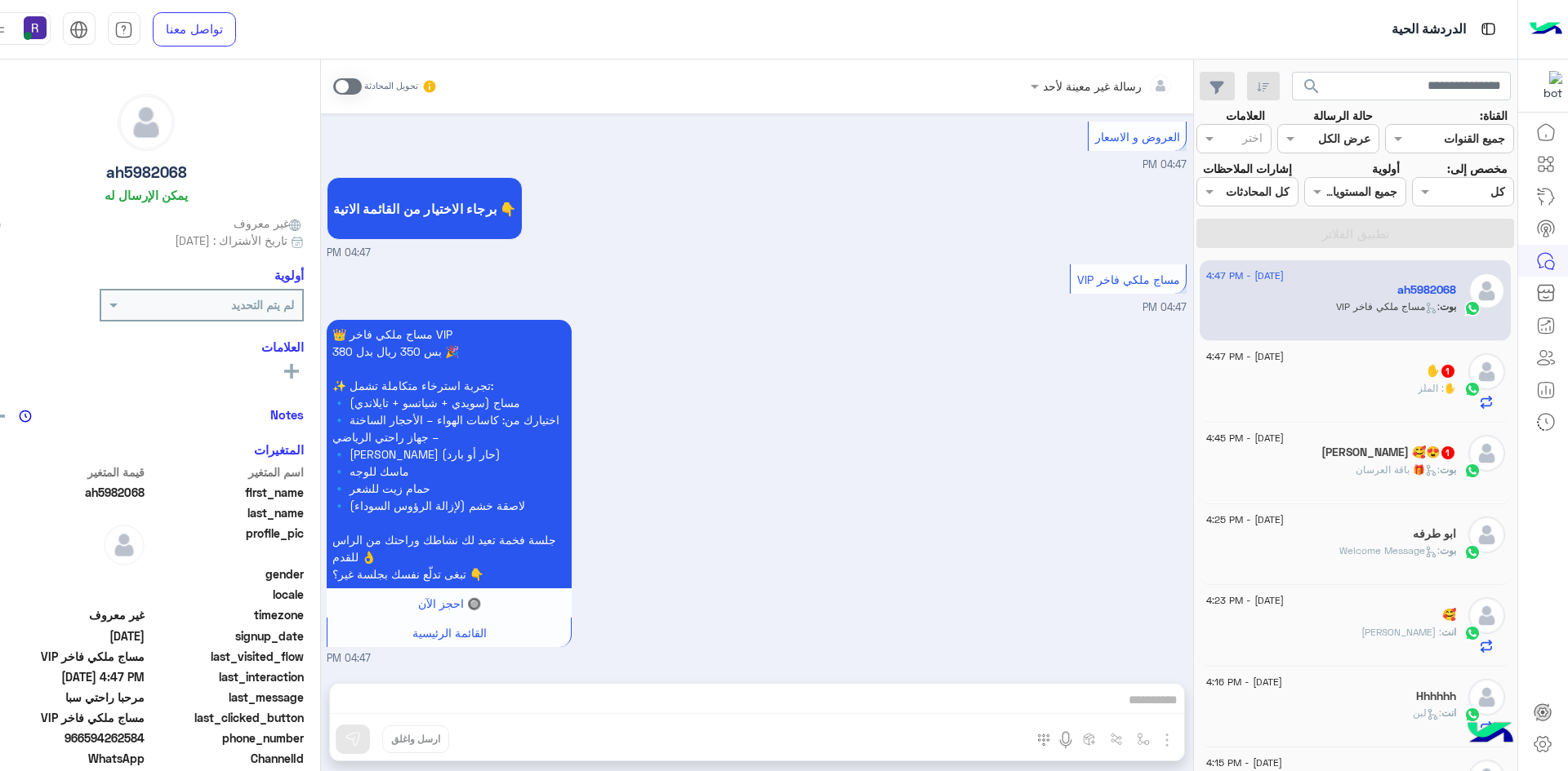
click at [1361, 480] on div "بوت : 🎁 باقة العرسان" at bounding box center [1331, 477] width 250 height 29
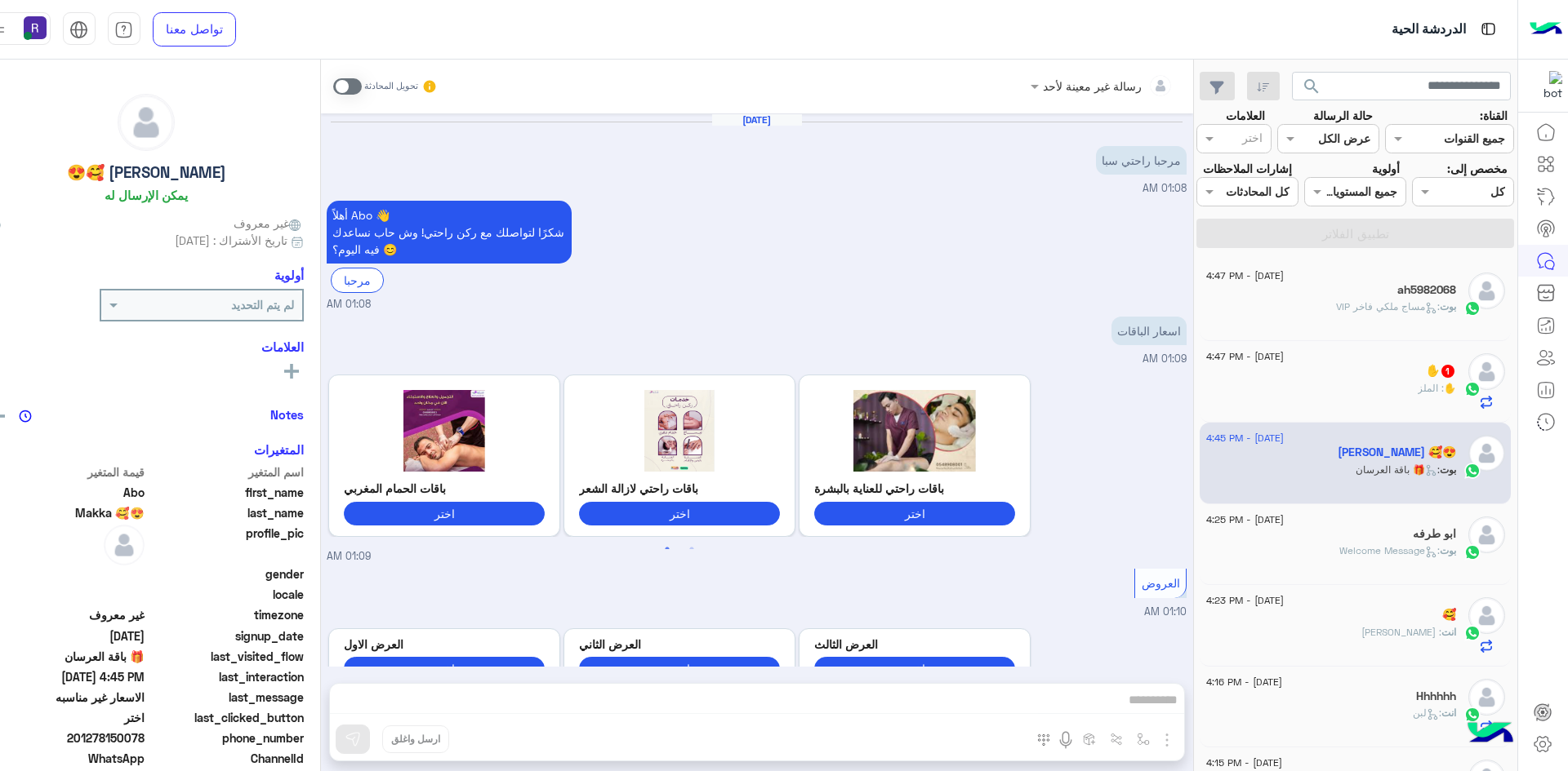
scroll to position [2340, 0]
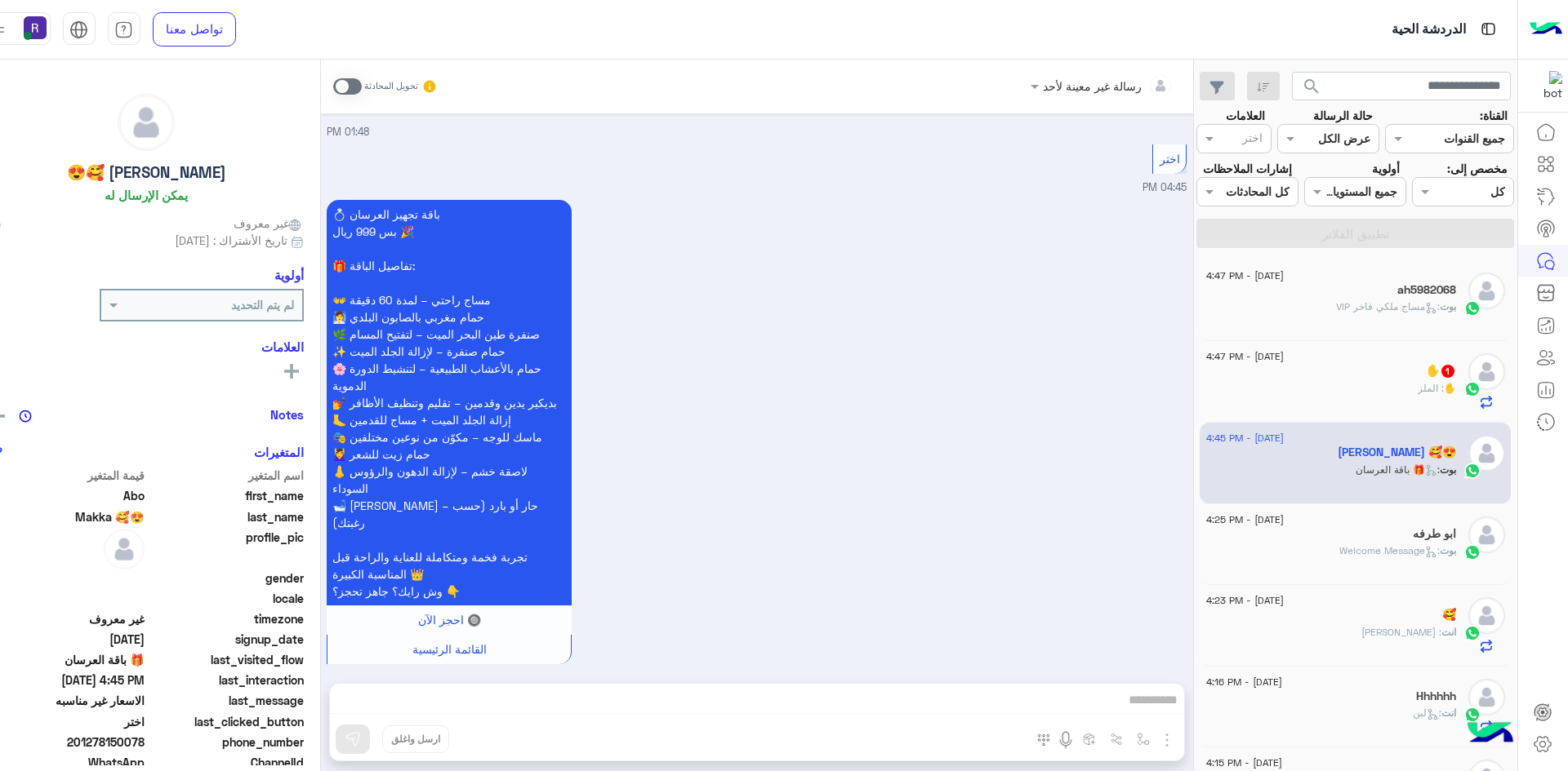
click at [338, 86] on span at bounding box center [347, 86] width 29 height 17
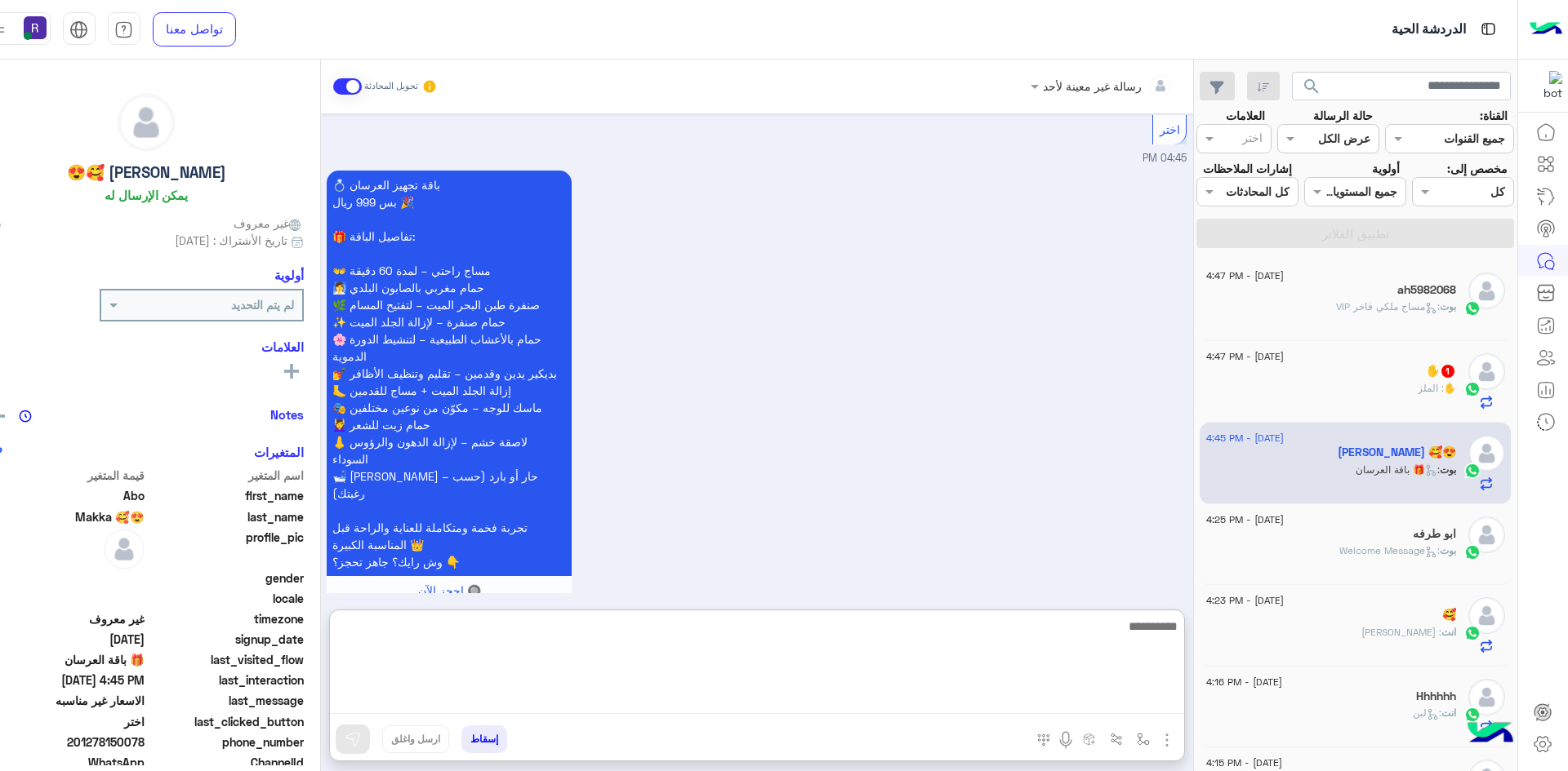
paste textarea "**********"
type textarea "**********"
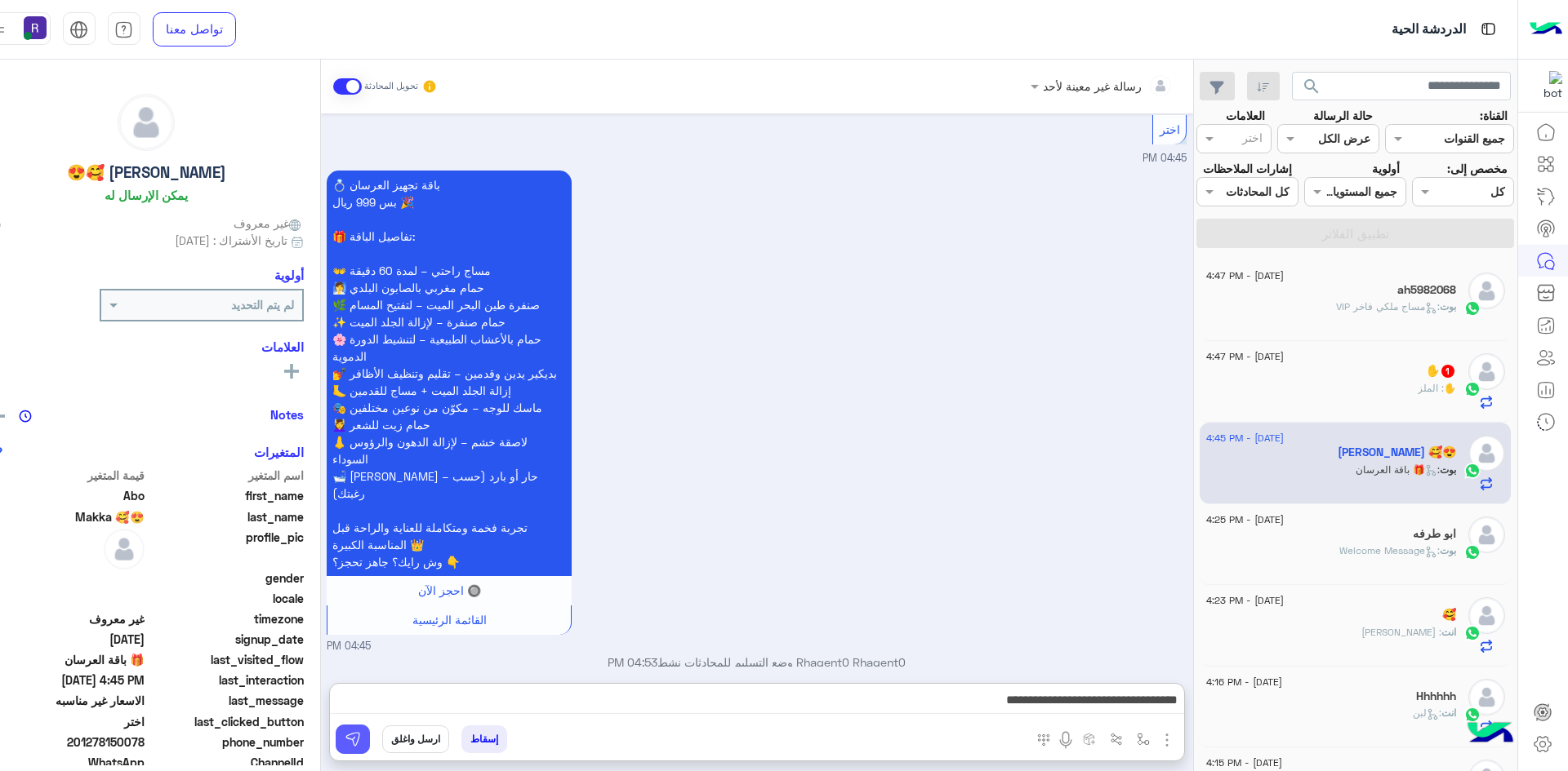
click at [344, 741] on img at bounding box center [352, 739] width 17 height 17
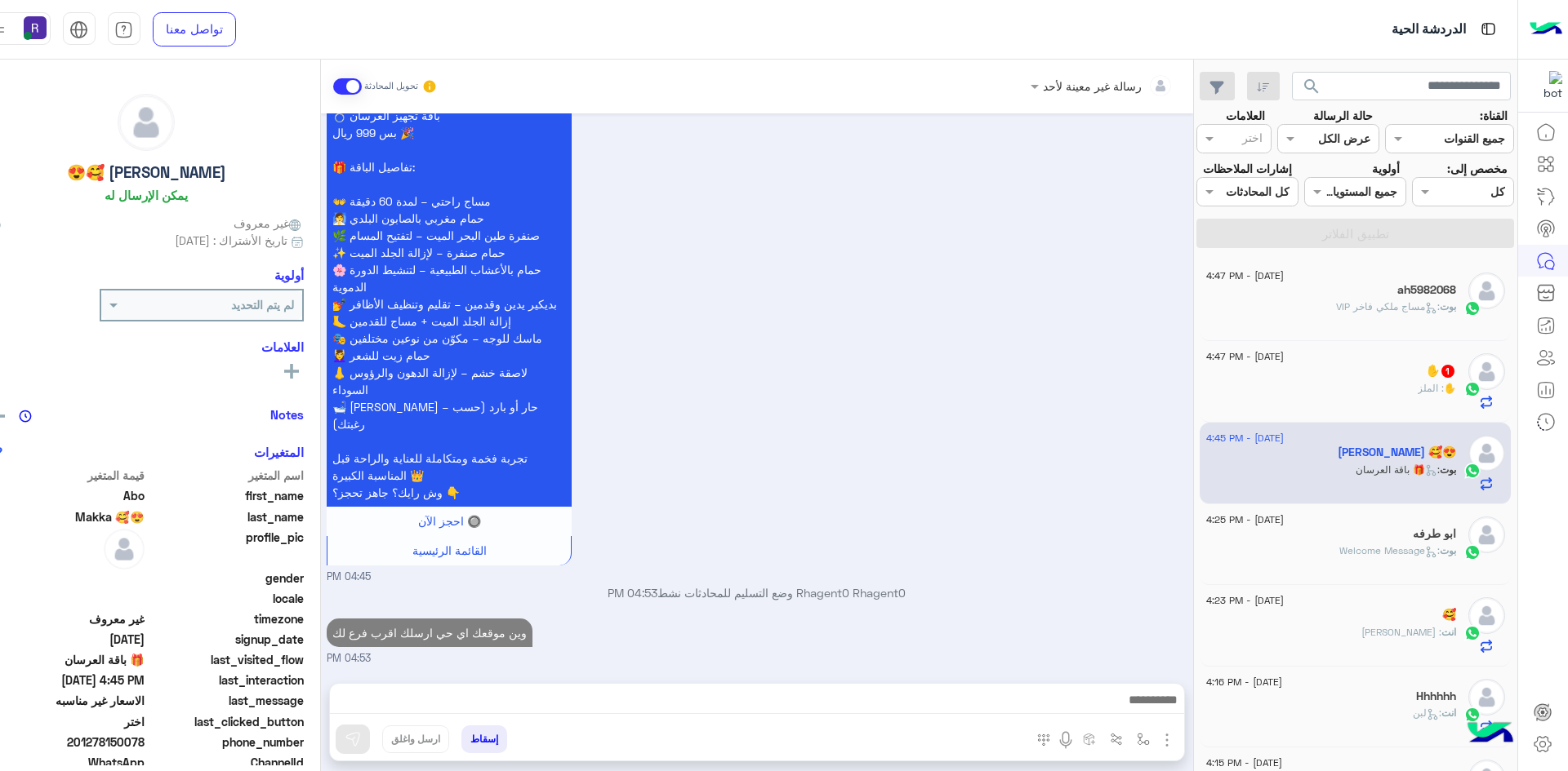
scroll to position [2421, 0]
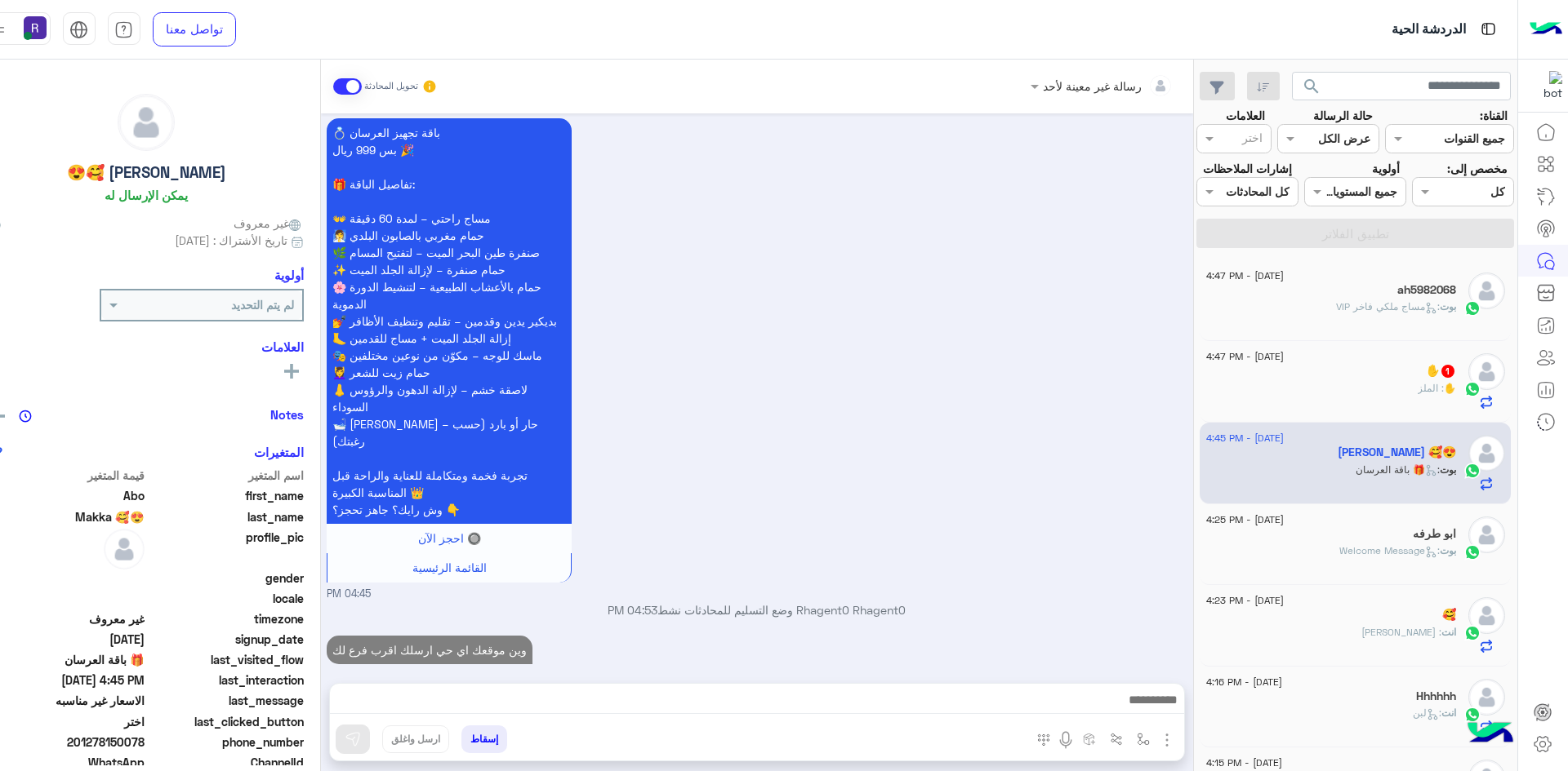
click at [1419, 390] on span ": الملز" at bounding box center [1430, 388] width 26 height 12
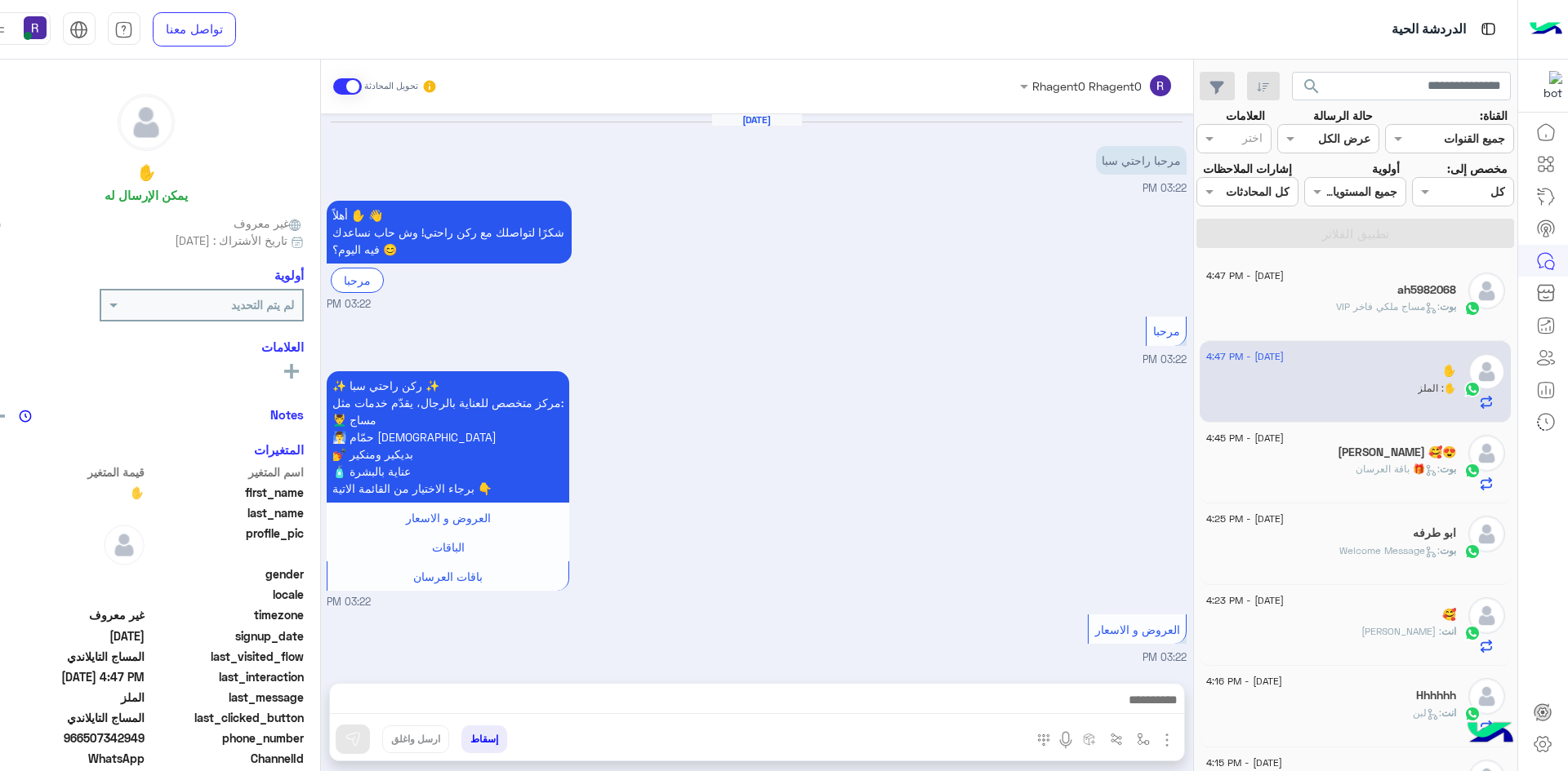
scroll to position [1318, 0]
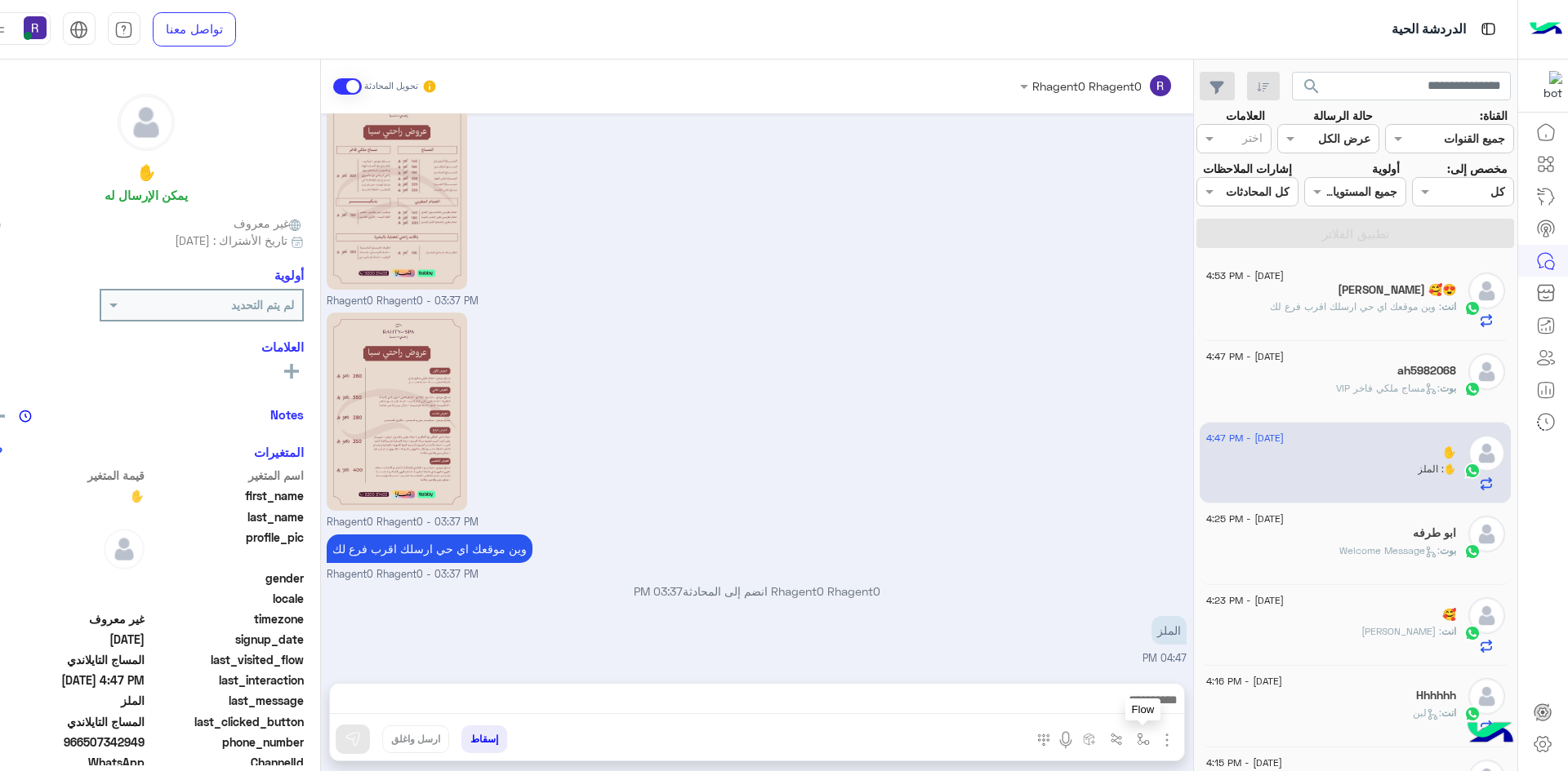
click at [1137, 741] on img "button" at bounding box center [1143, 739] width 13 height 13
click at [1115, 709] on input "text" at bounding box center [1092, 704] width 110 height 19
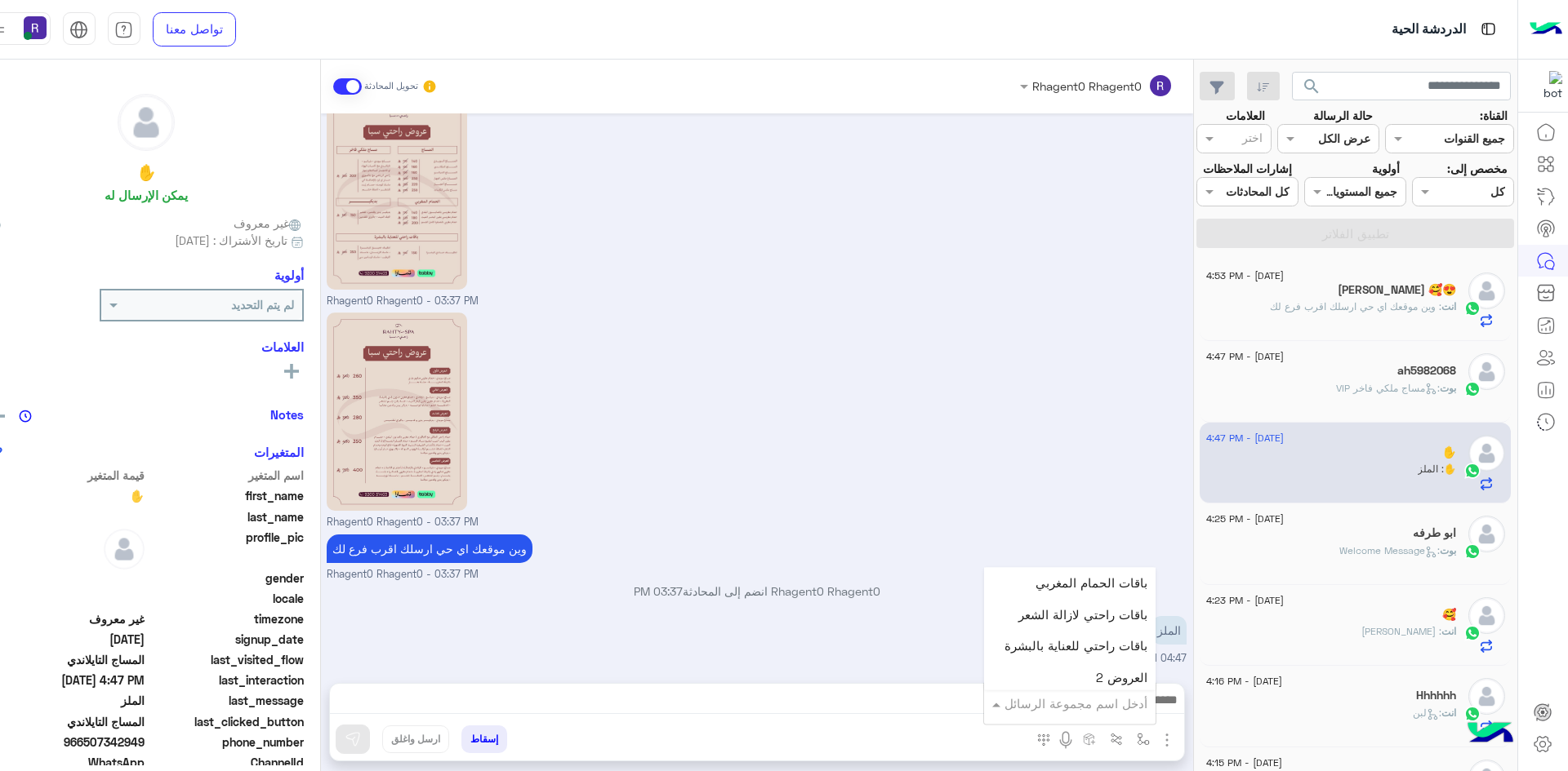
scroll to position [490, 0]
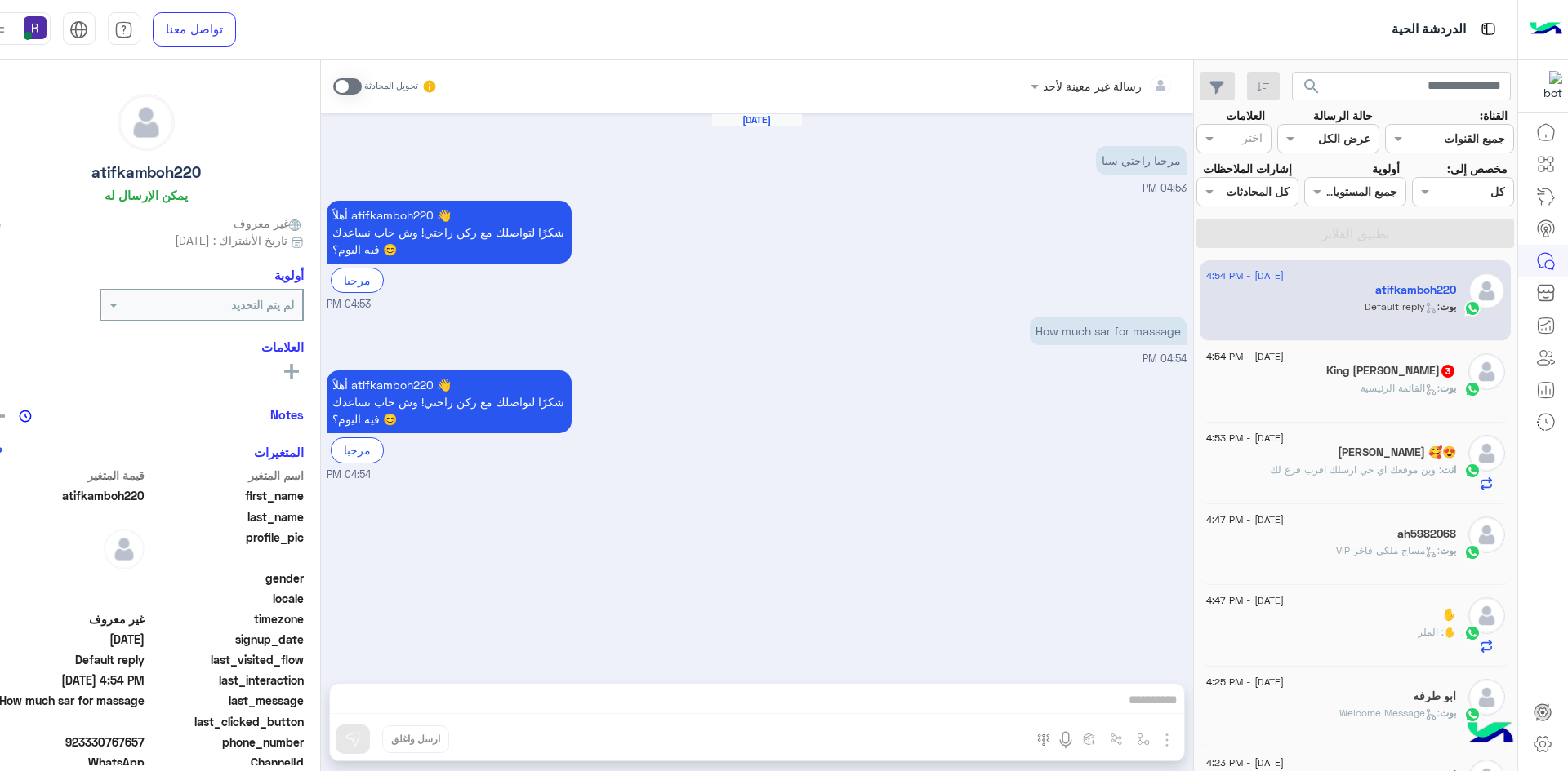
click at [1327, 379] on div "King khan 3" at bounding box center [1331, 373] width 250 height 17
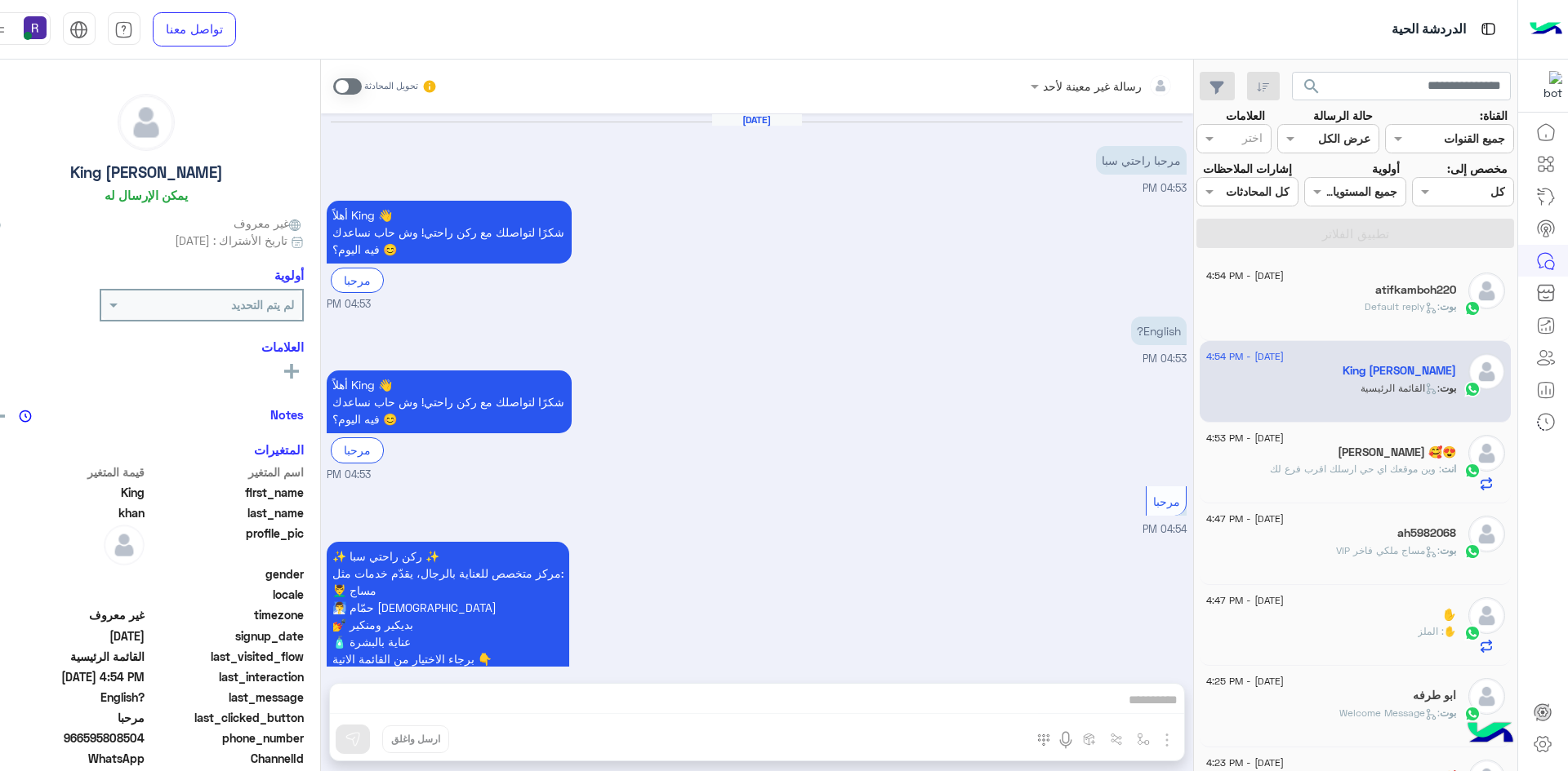
scroll to position [274, 0]
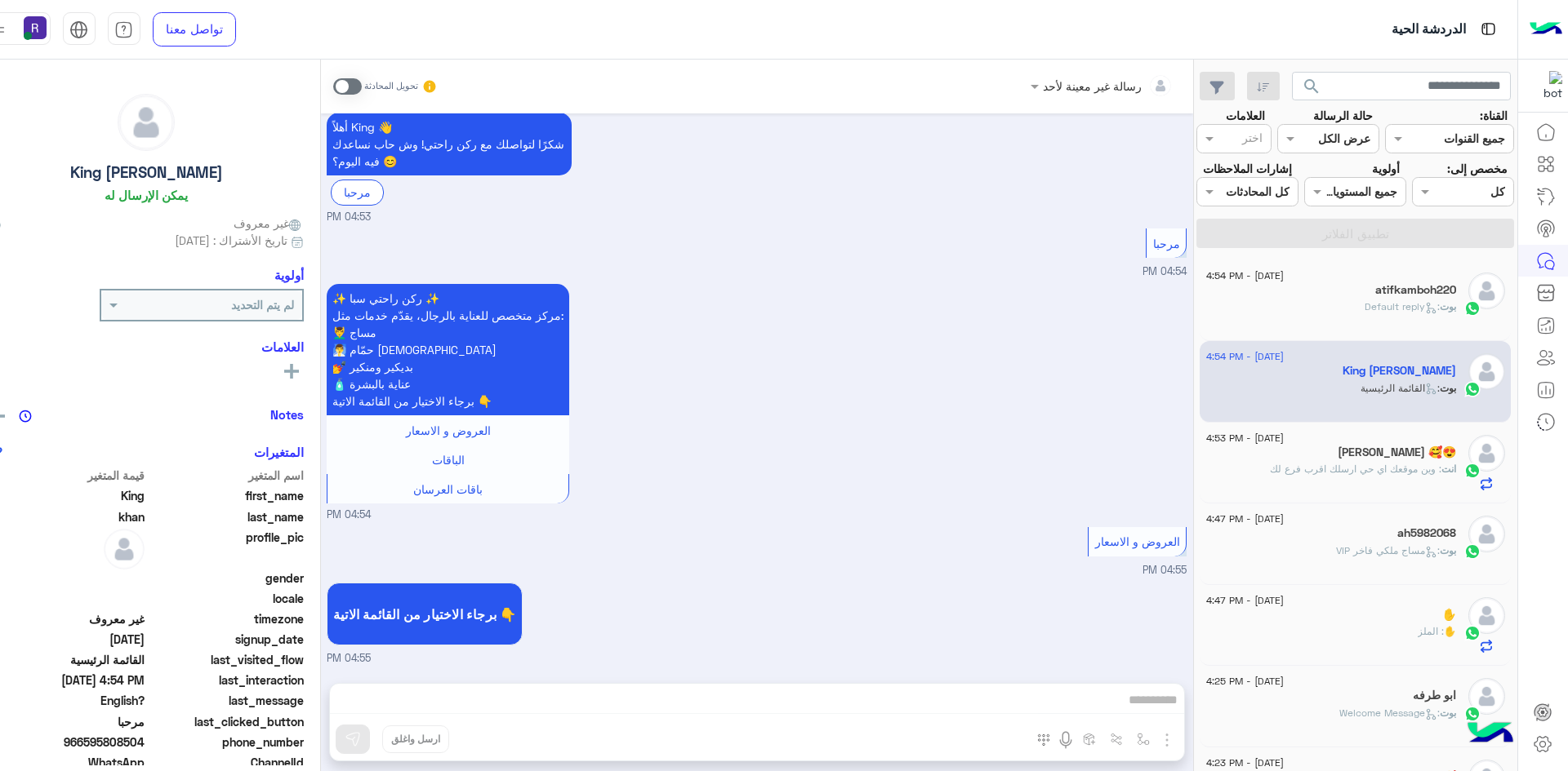
click at [340, 89] on span at bounding box center [347, 86] width 29 height 17
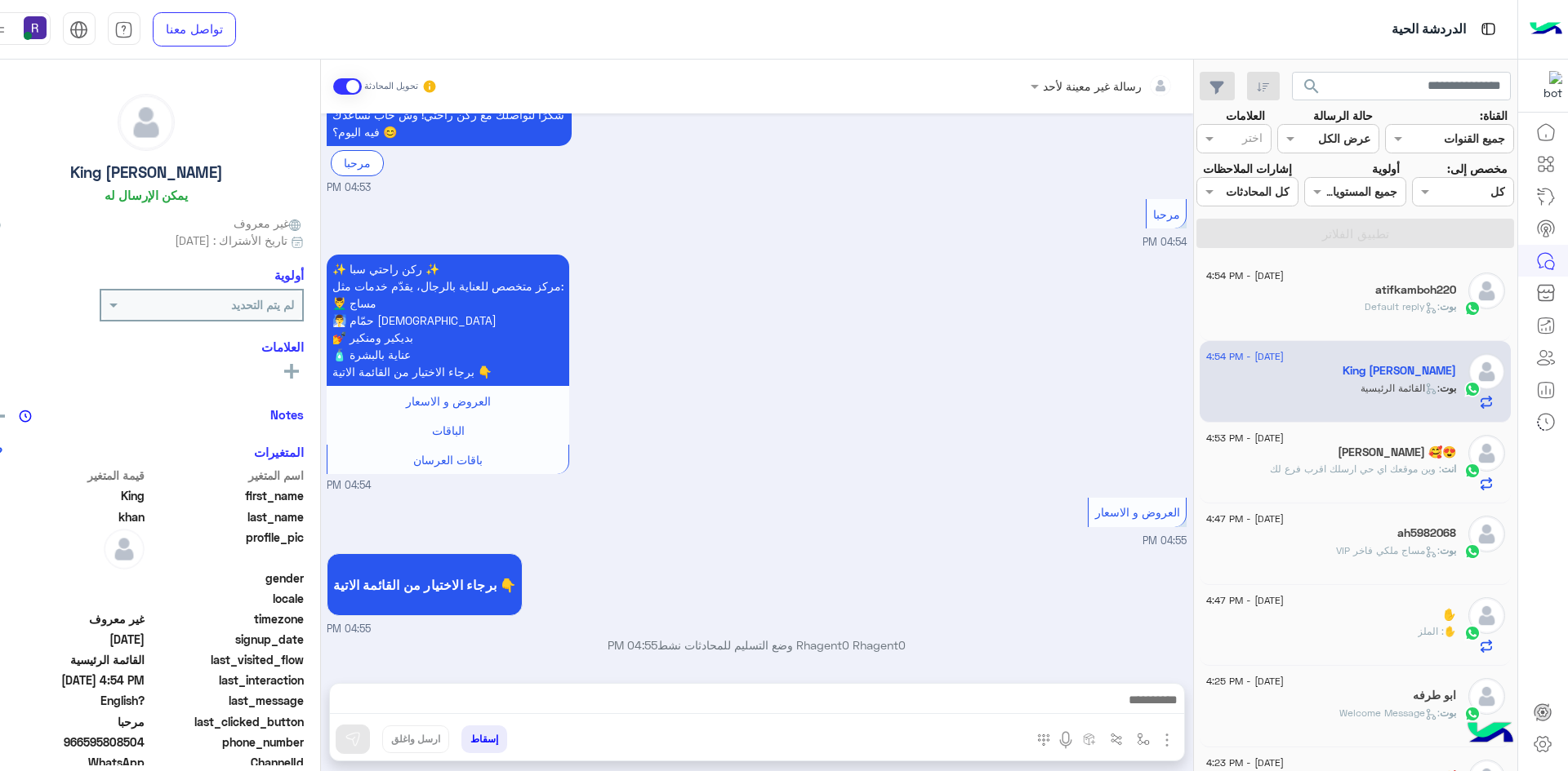
click at [1157, 739] on img "button" at bounding box center [1166, 740] width 19 height 19
click at [1129, 705] on span "الصور" at bounding box center [1135, 705] width 31 height 19
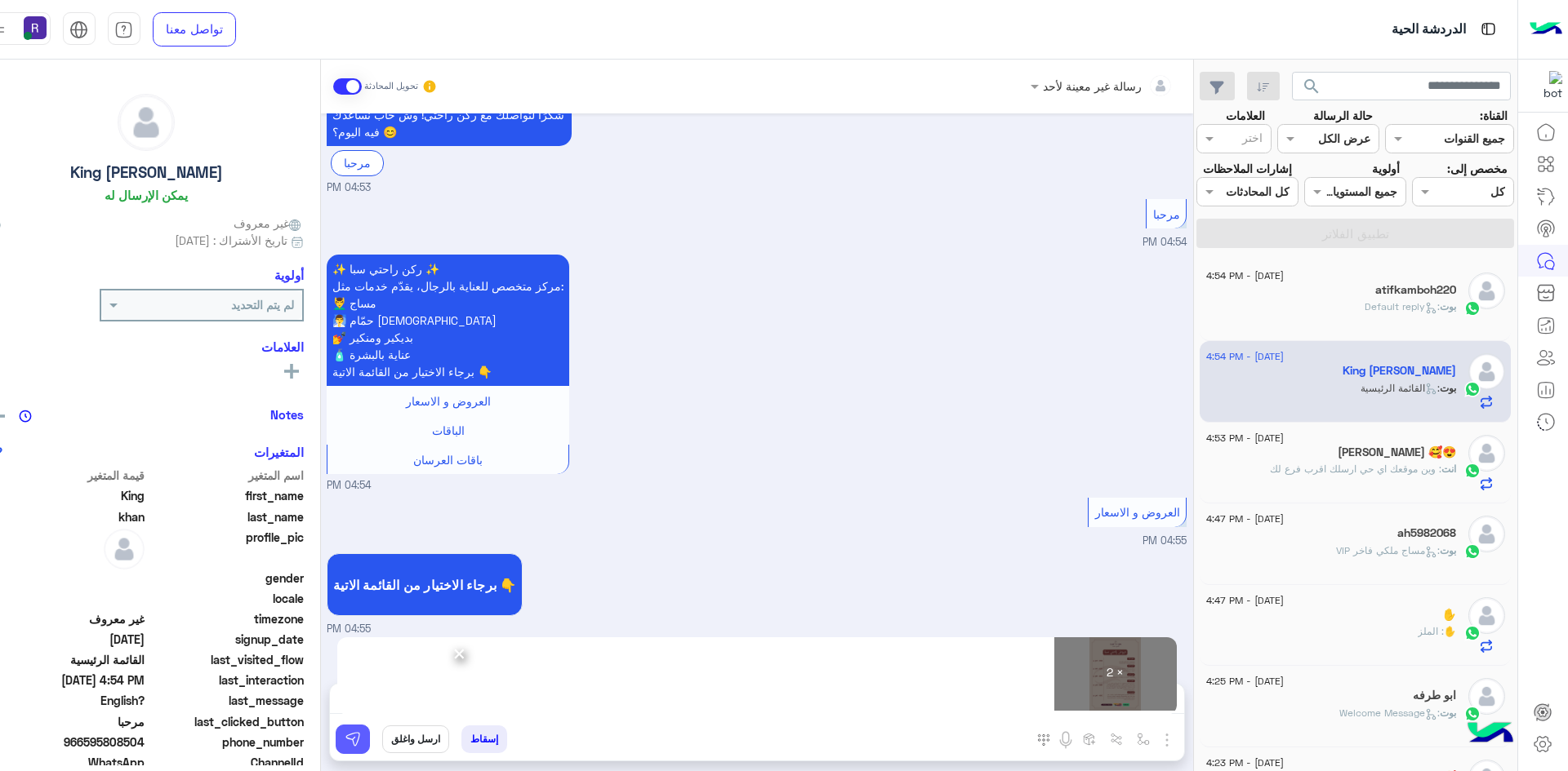
click at [344, 741] on img at bounding box center [352, 739] width 17 height 17
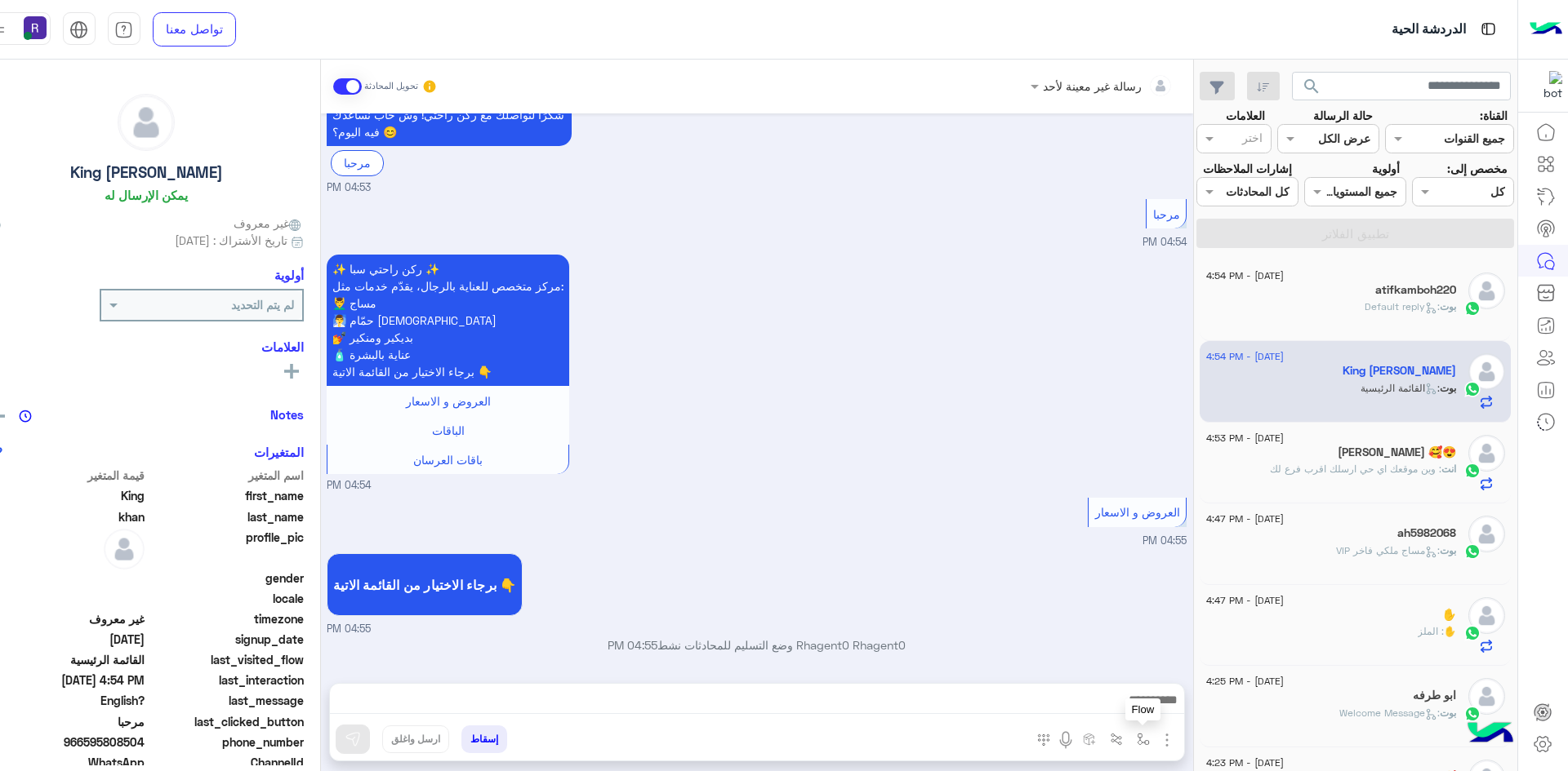
click at [1137, 735] on img "button" at bounding box center [1143, 739] width 13 height 13
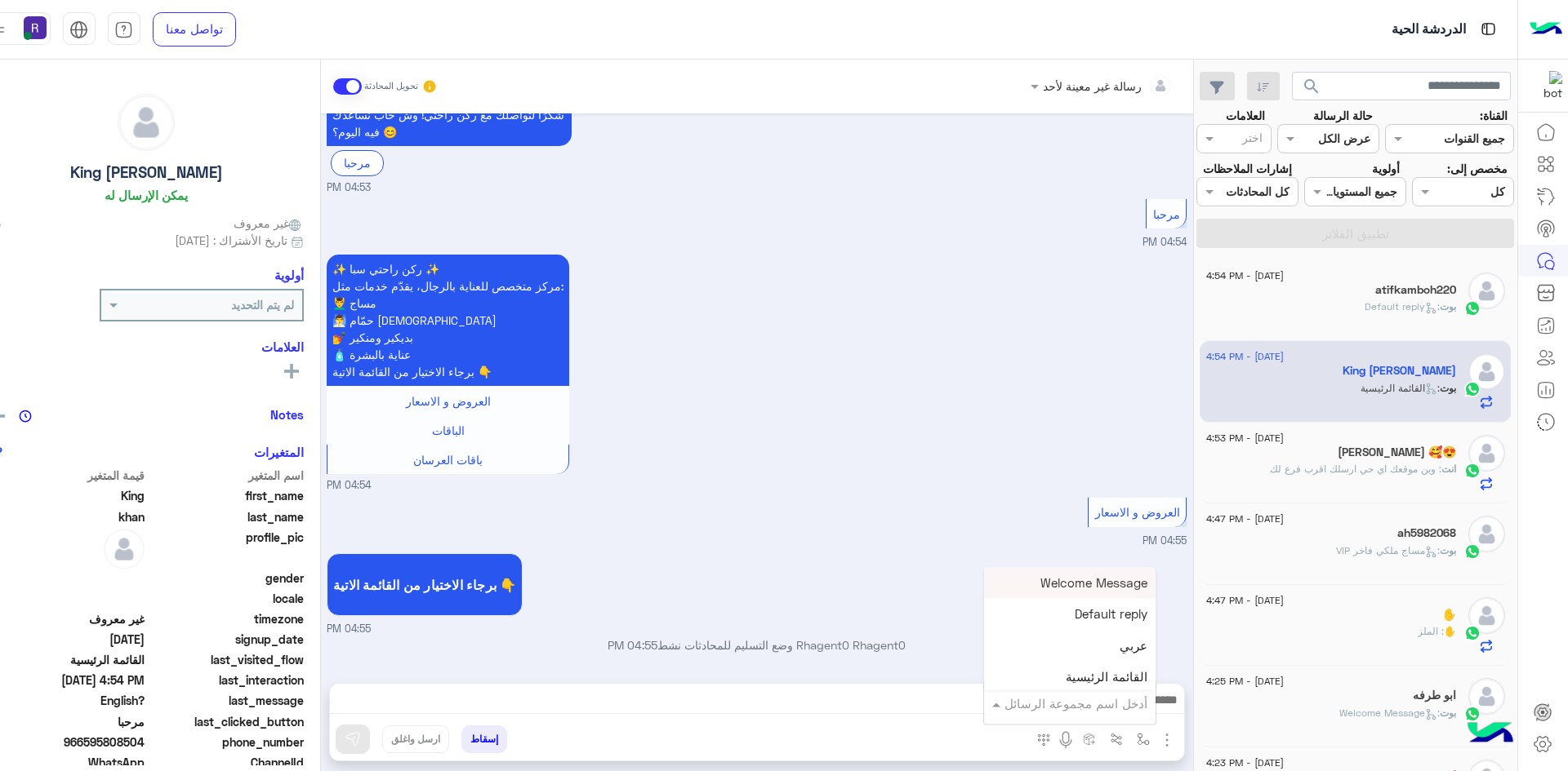
click at [1111, 716] on div "أدخل اسم مجموعة الرسائل" at bounding box center [1069, 704] width 172 height 30
click at [1074, 631] on div "الجنادرية" at bounding box center [1069, 622] width 172 height 32
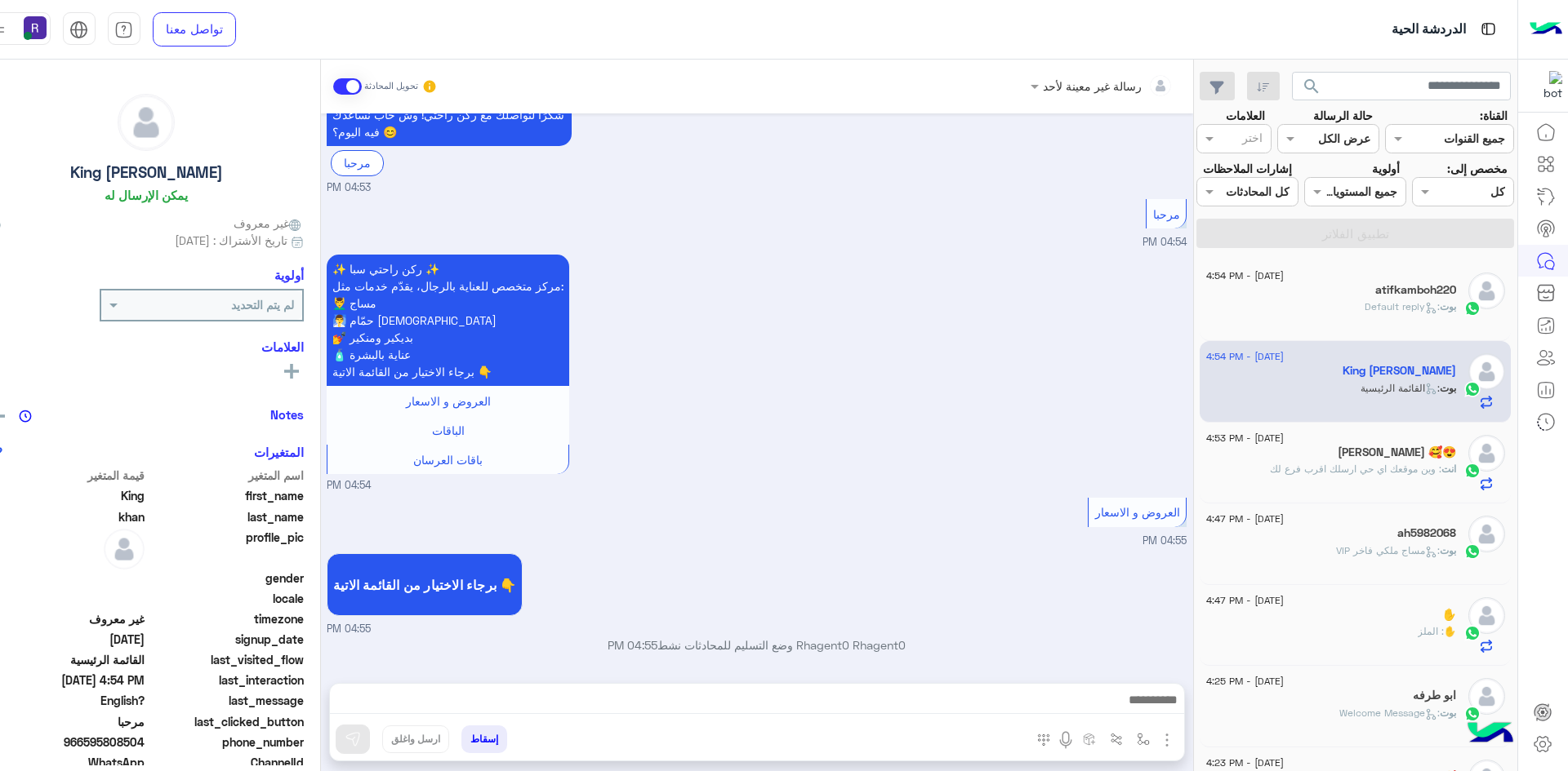
type textarea "*********"
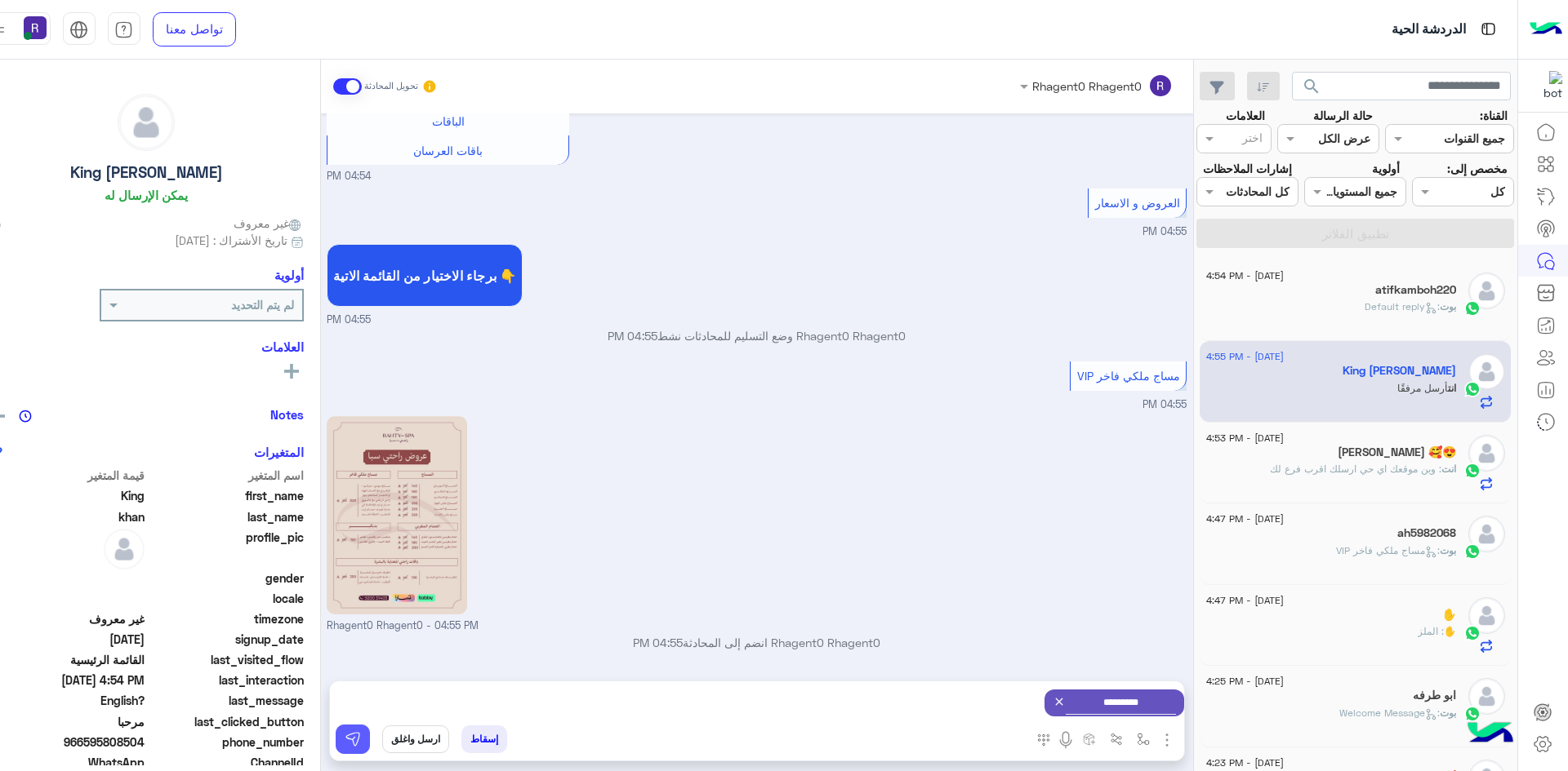
click at [344, 741] on img at bounding box center [352, 739] width 17 height 17
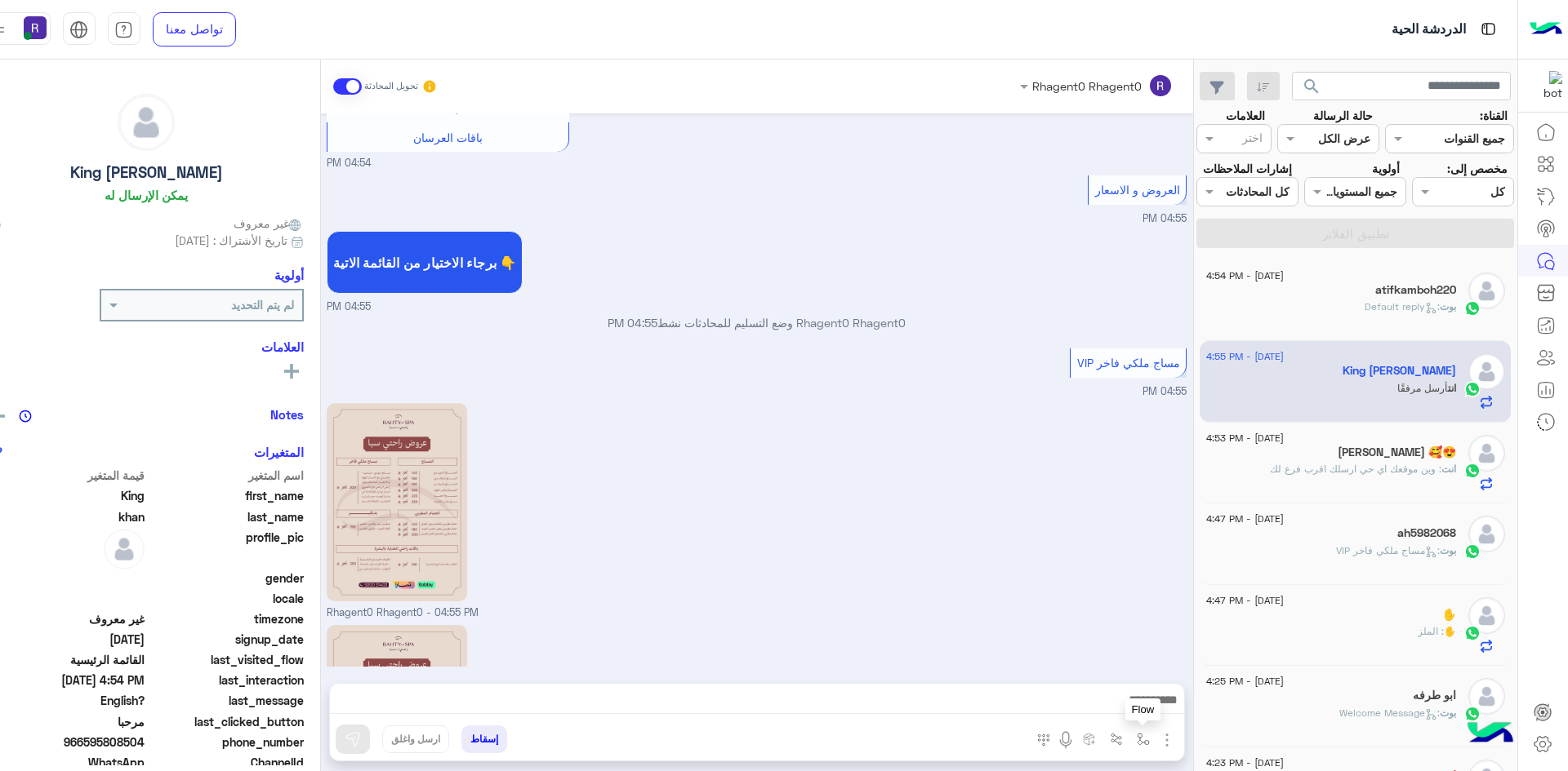
scroll to position [832, 0]
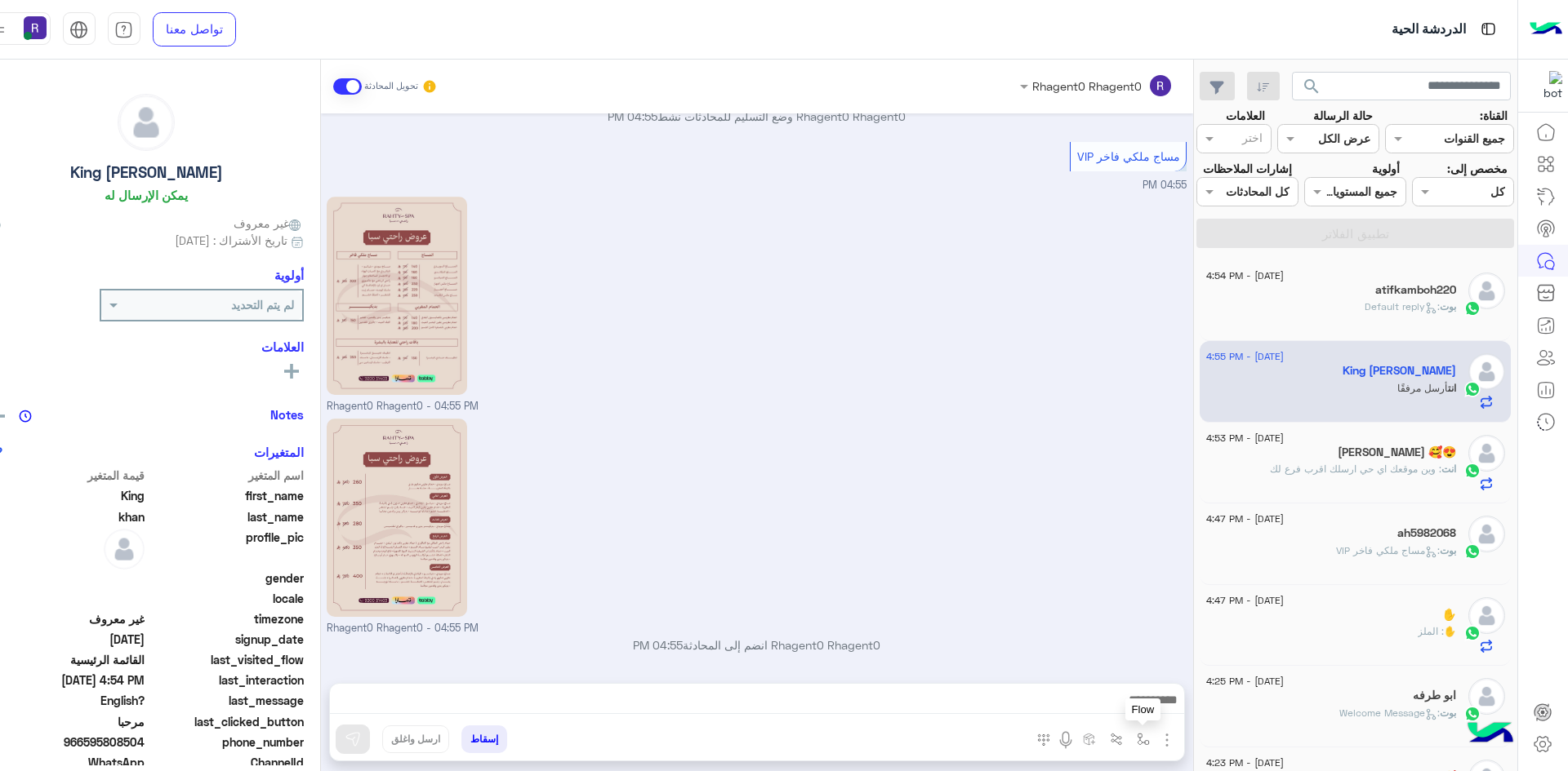
click at [1137, 741] on img "button" at bounding box center [1143, 739] width 13 height 13
click at [1100, 697] on input "text" at bounding box center [1092, 704] width 110 height 19
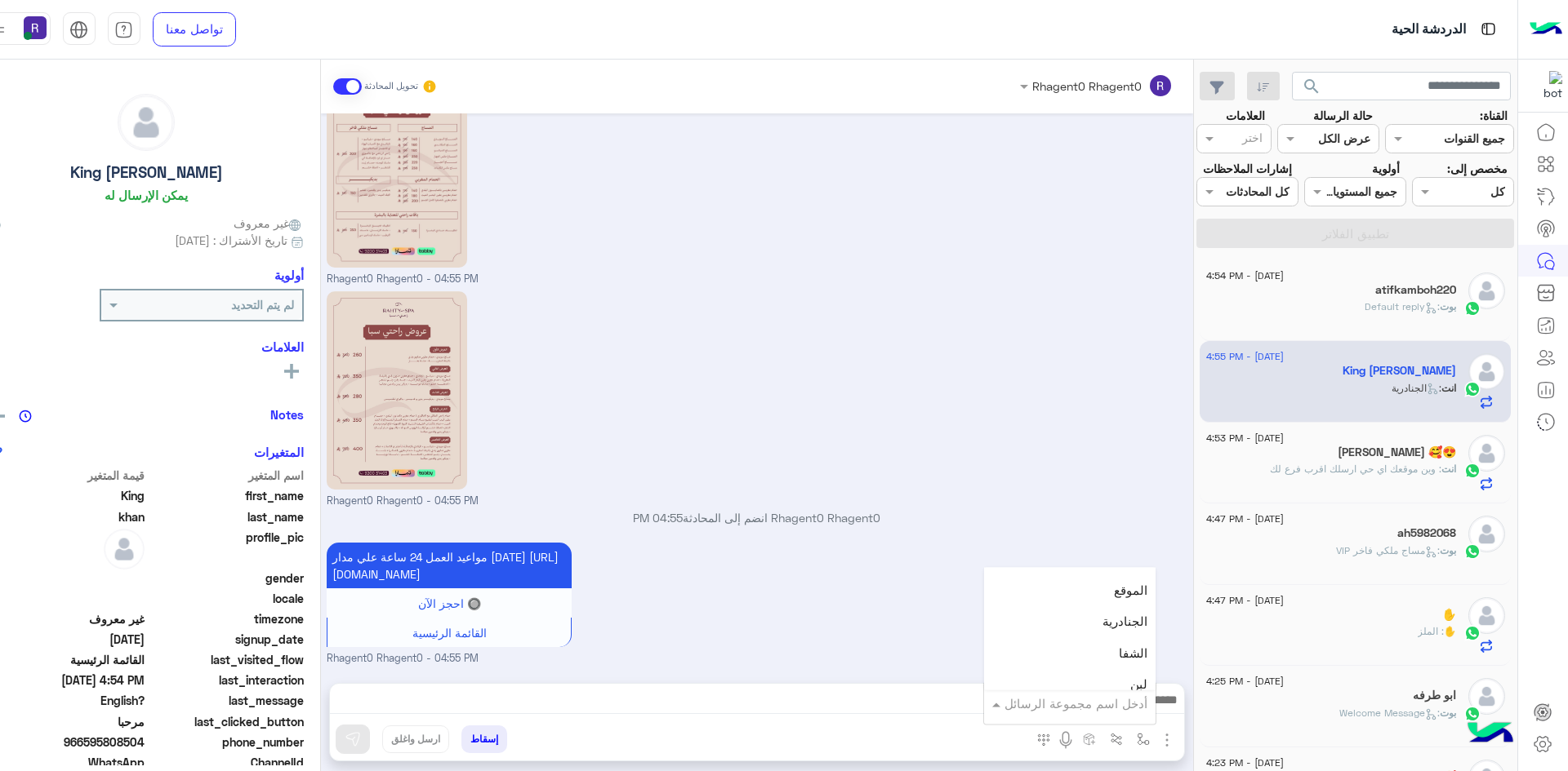
scroll to position [1142, 0]
click at [1088, 606] on div "لبن" at bounding box center [1069, 603] width 172 height 32
type textarea "***"
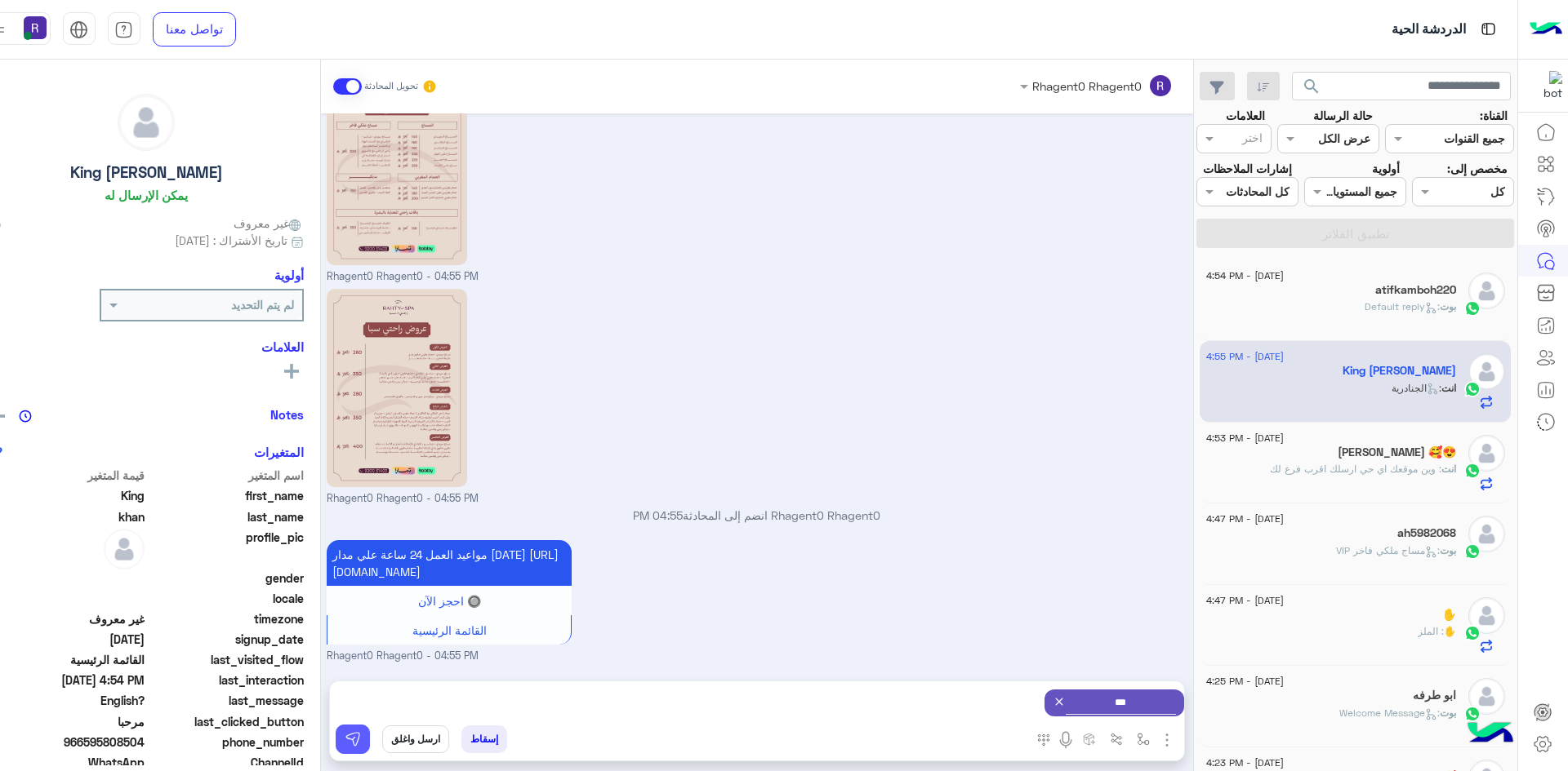
click at [344, 737] on img at bounding box center [352, 739] width 17 height 17
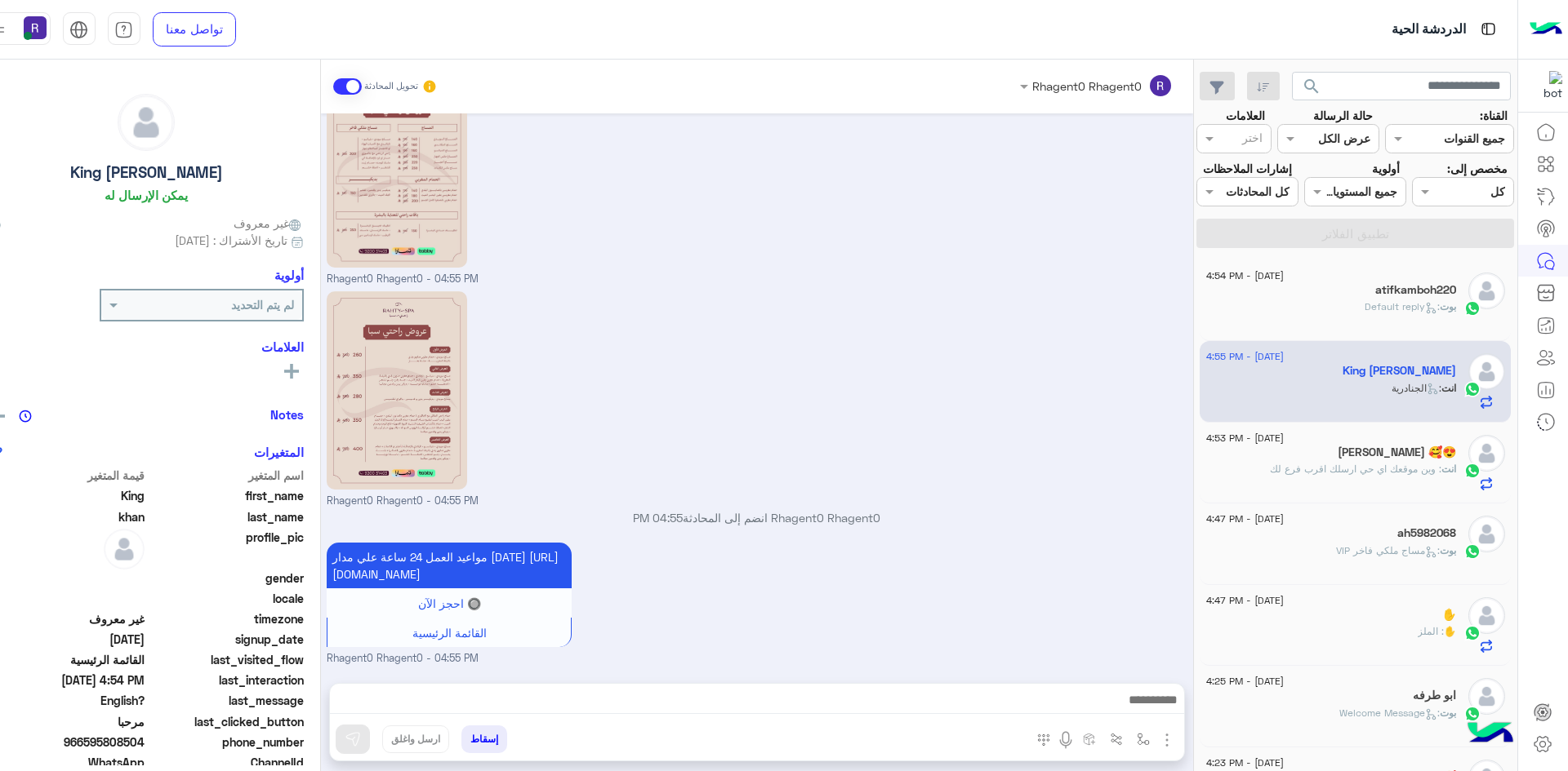
scroll to position [976, 0]
click at [1364, 468] on span ": وين موقعك اي حي ارسلك اقرب فرع لك" at bounding box center [1355, 469] width 172 height 12
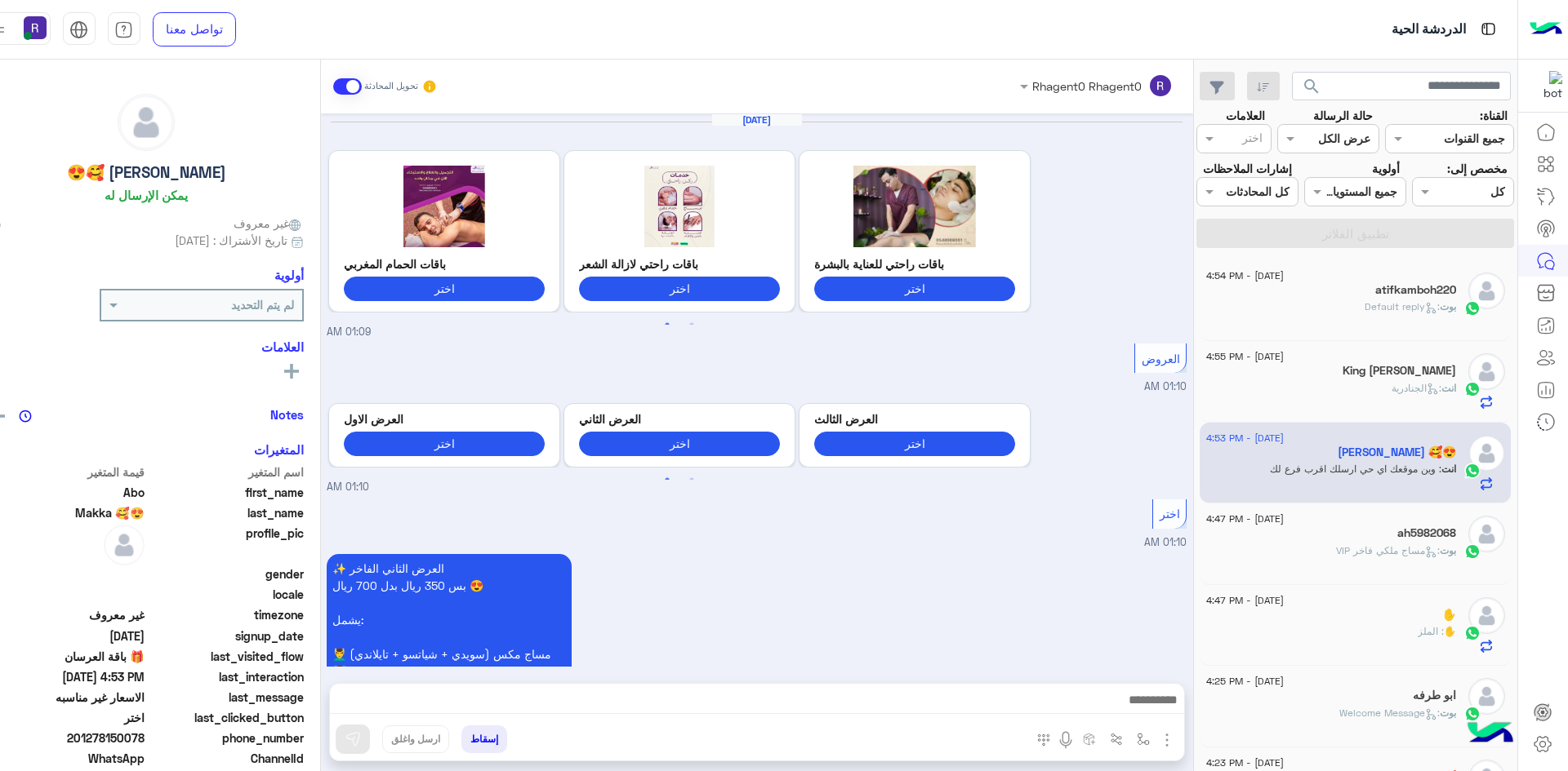
scroll to position [2226, 0]
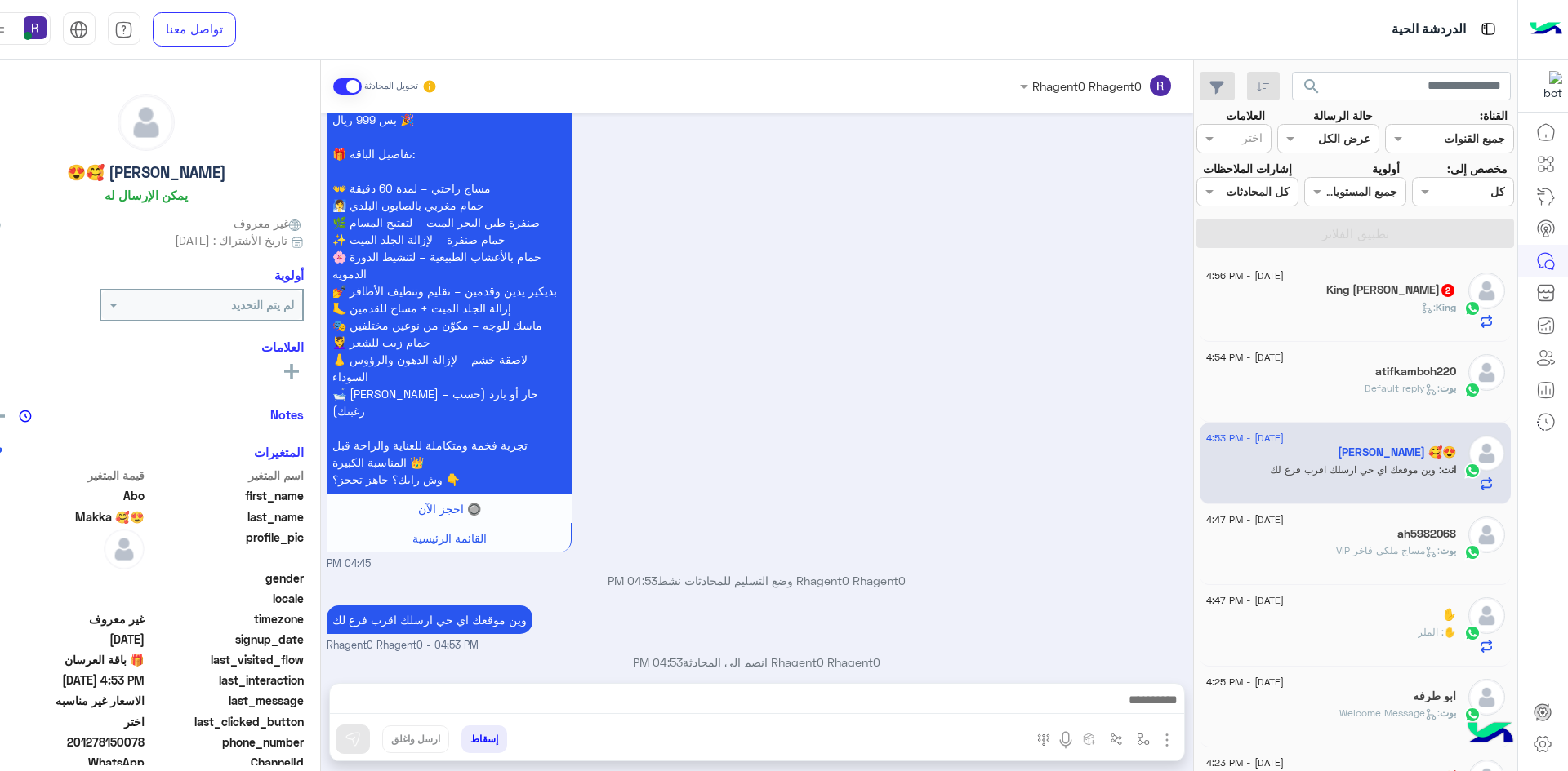
click at [1346, 317] on div "King :" at bounding box center [1331, 314] width 250 height 29
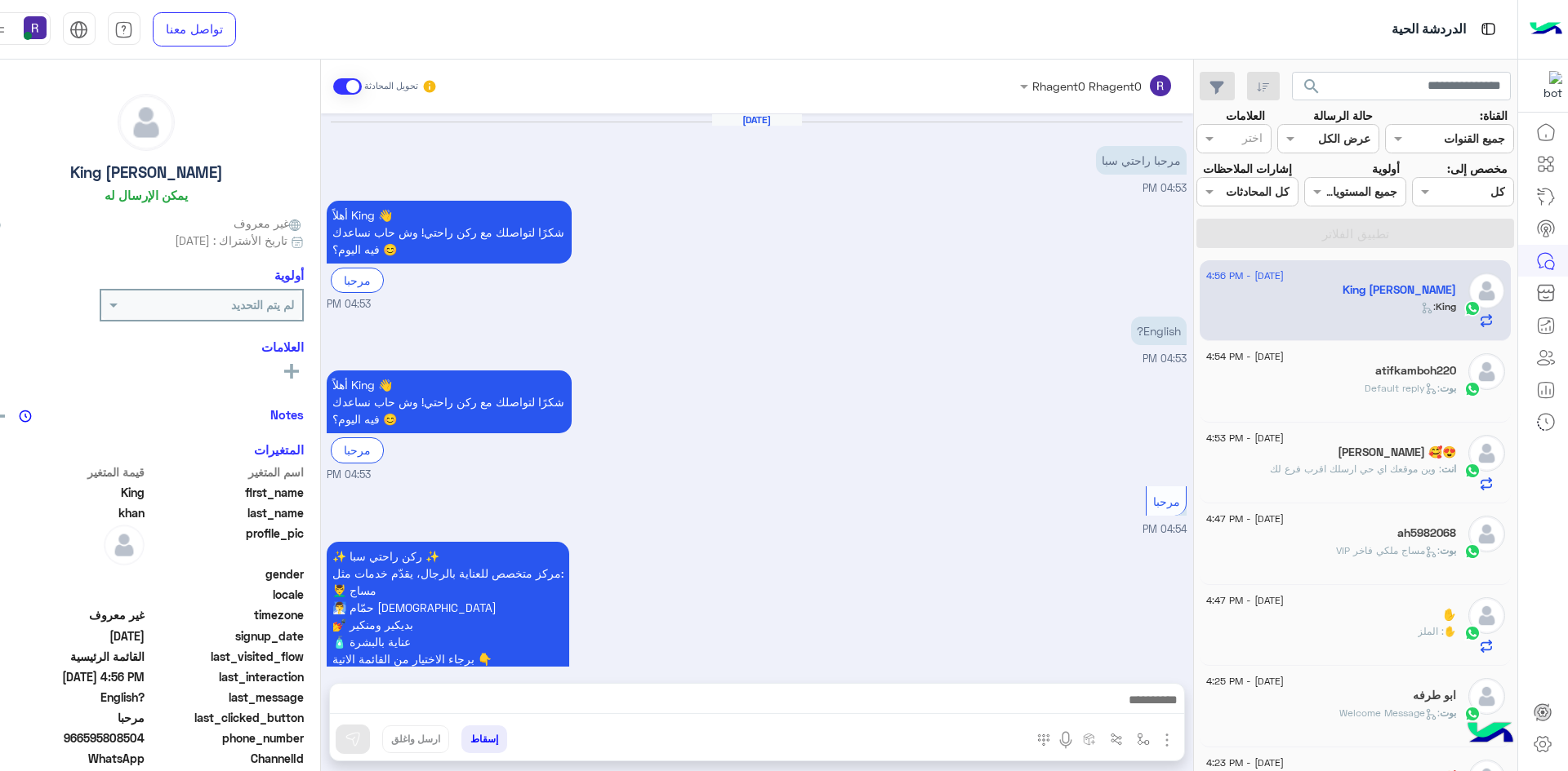
scroll to position [1232, 0]
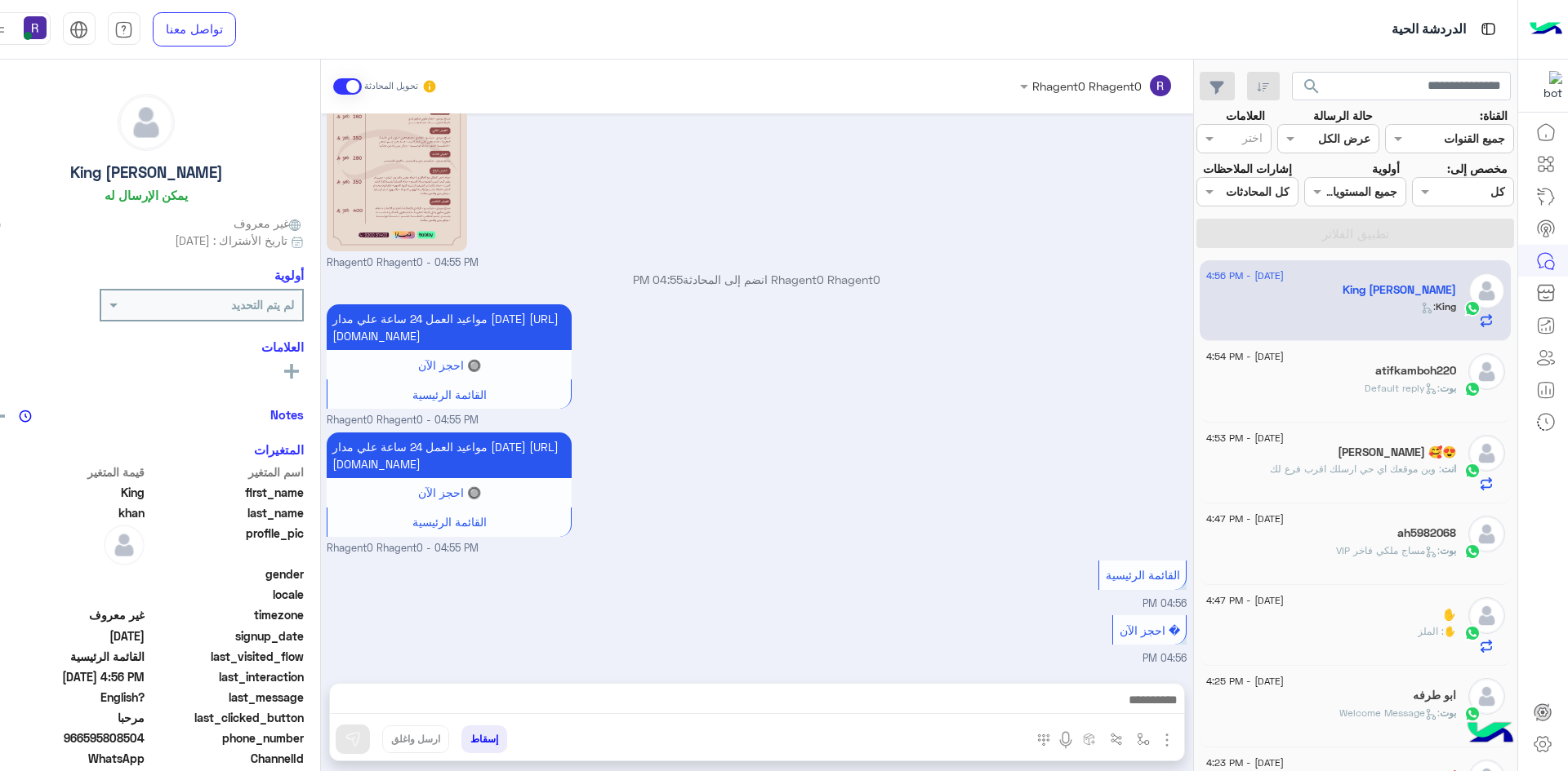
click at [1357, 633] on div "✋ : الملز" at bounding box center [1331, 639] width 250 height 29
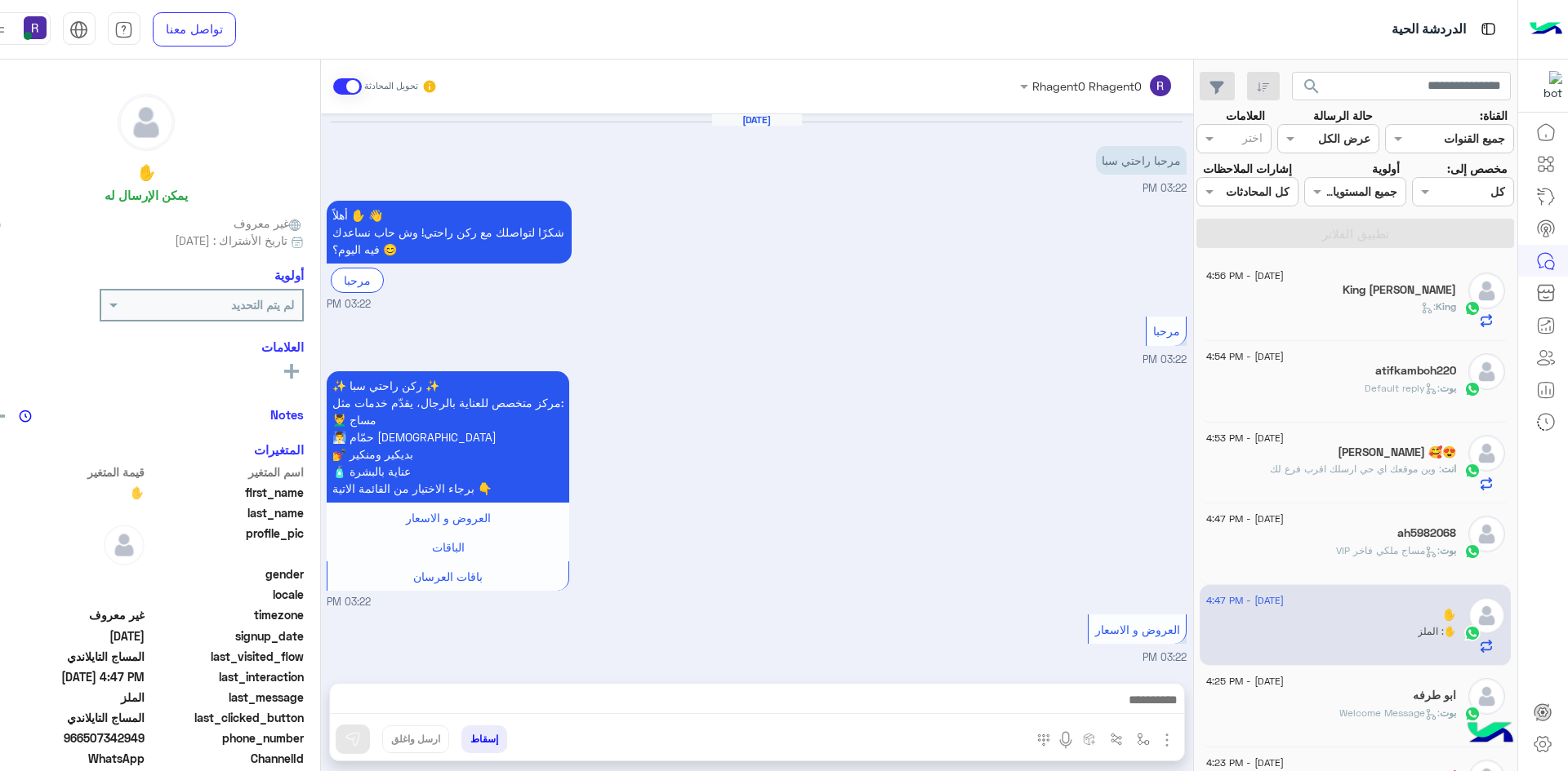
scroll to position [1318, 0]
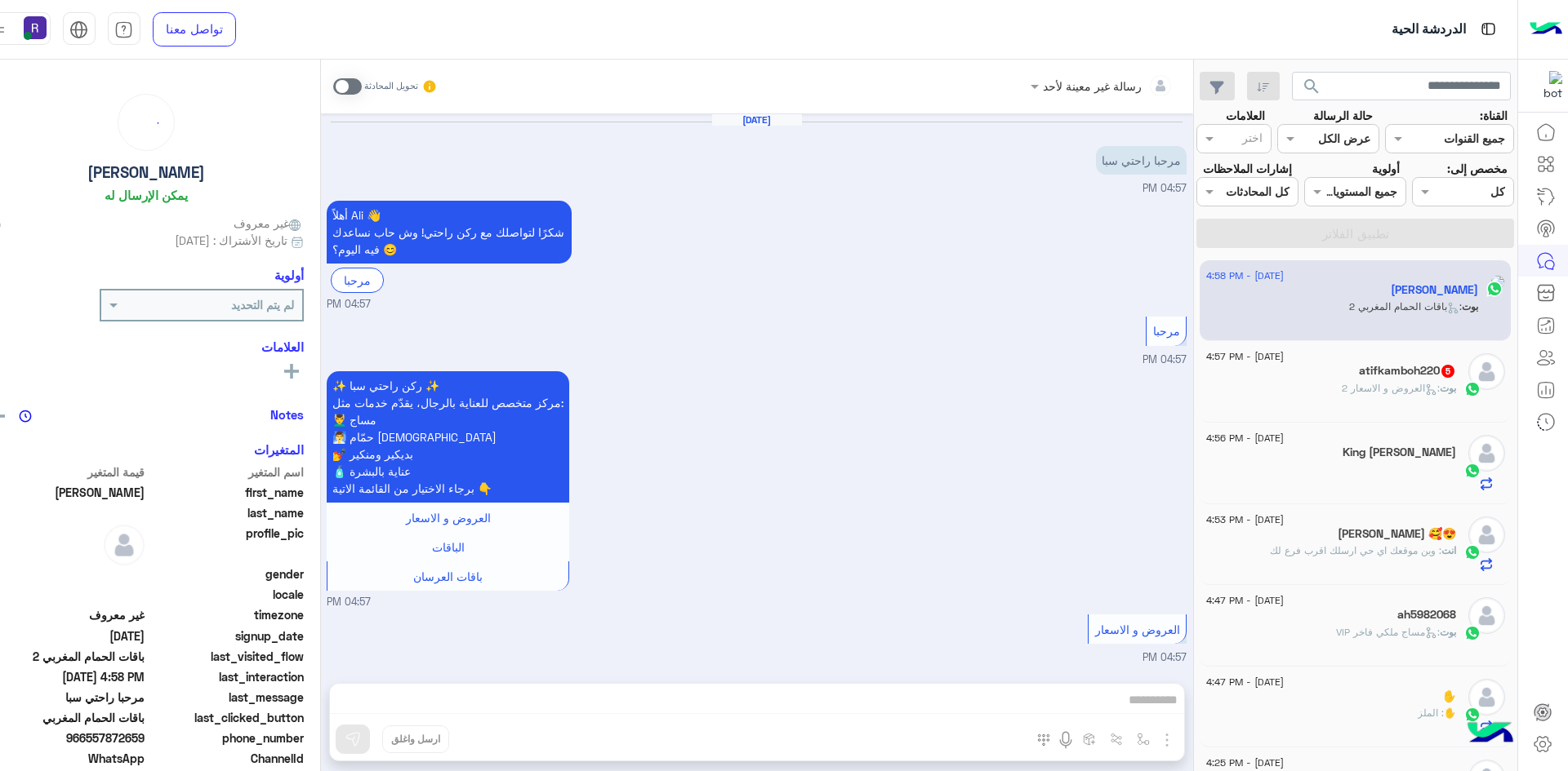
scroll to position [1426, 0]
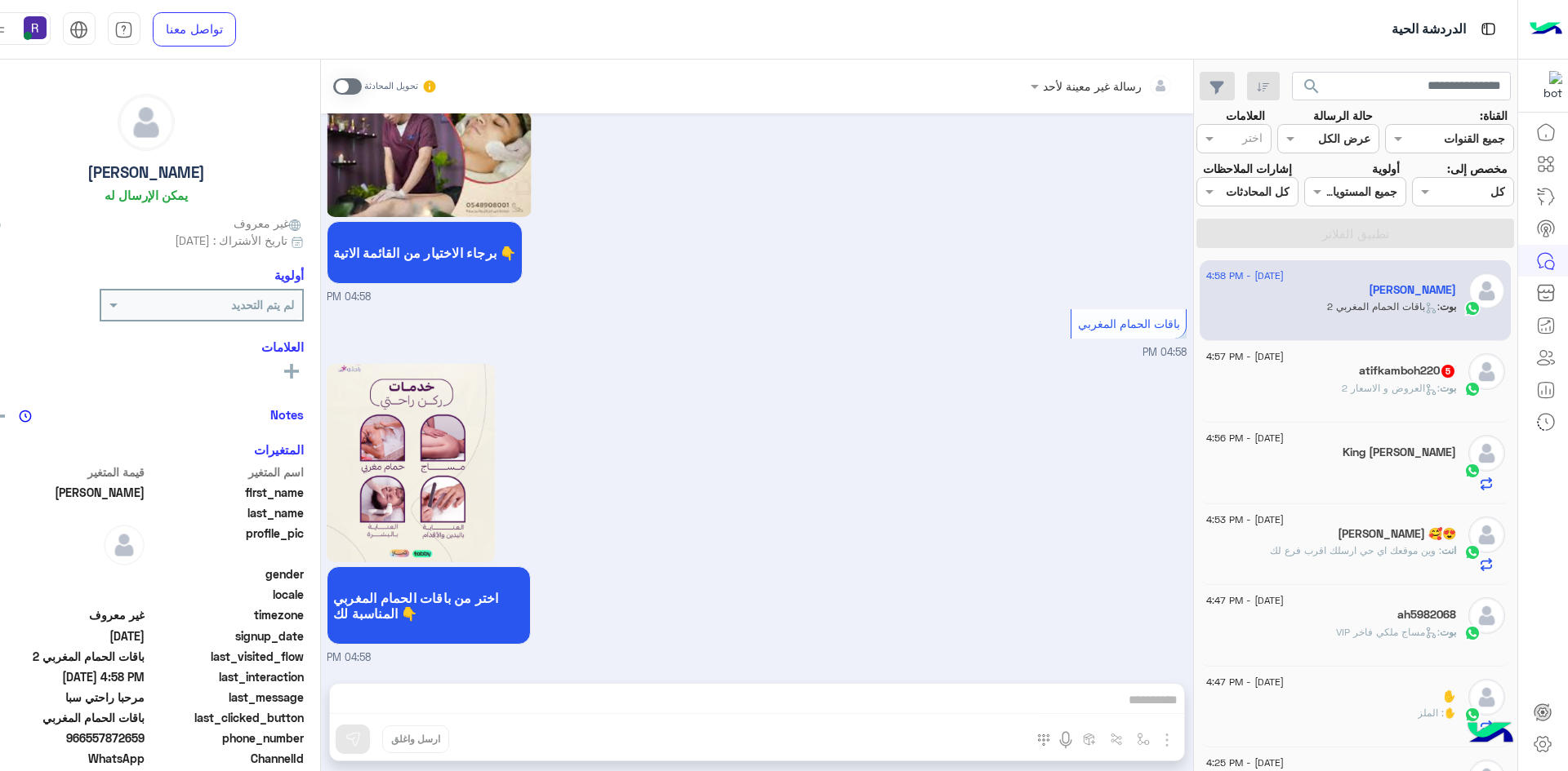
click at [1323, 378] on div "atifkamboh220 5" at bounding box center [1331, 373] width 250 height 17
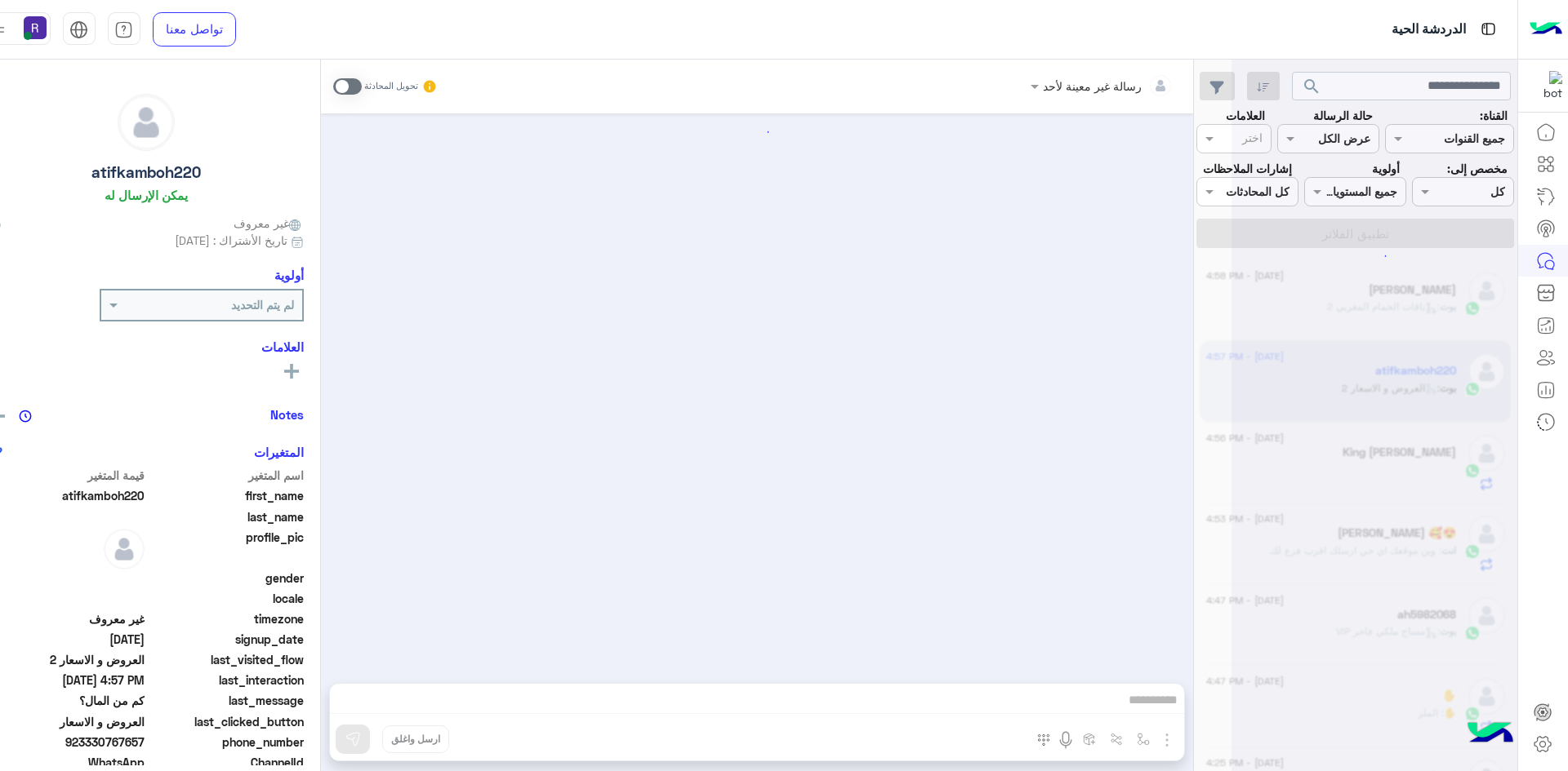
scroll to position [1103, 0]
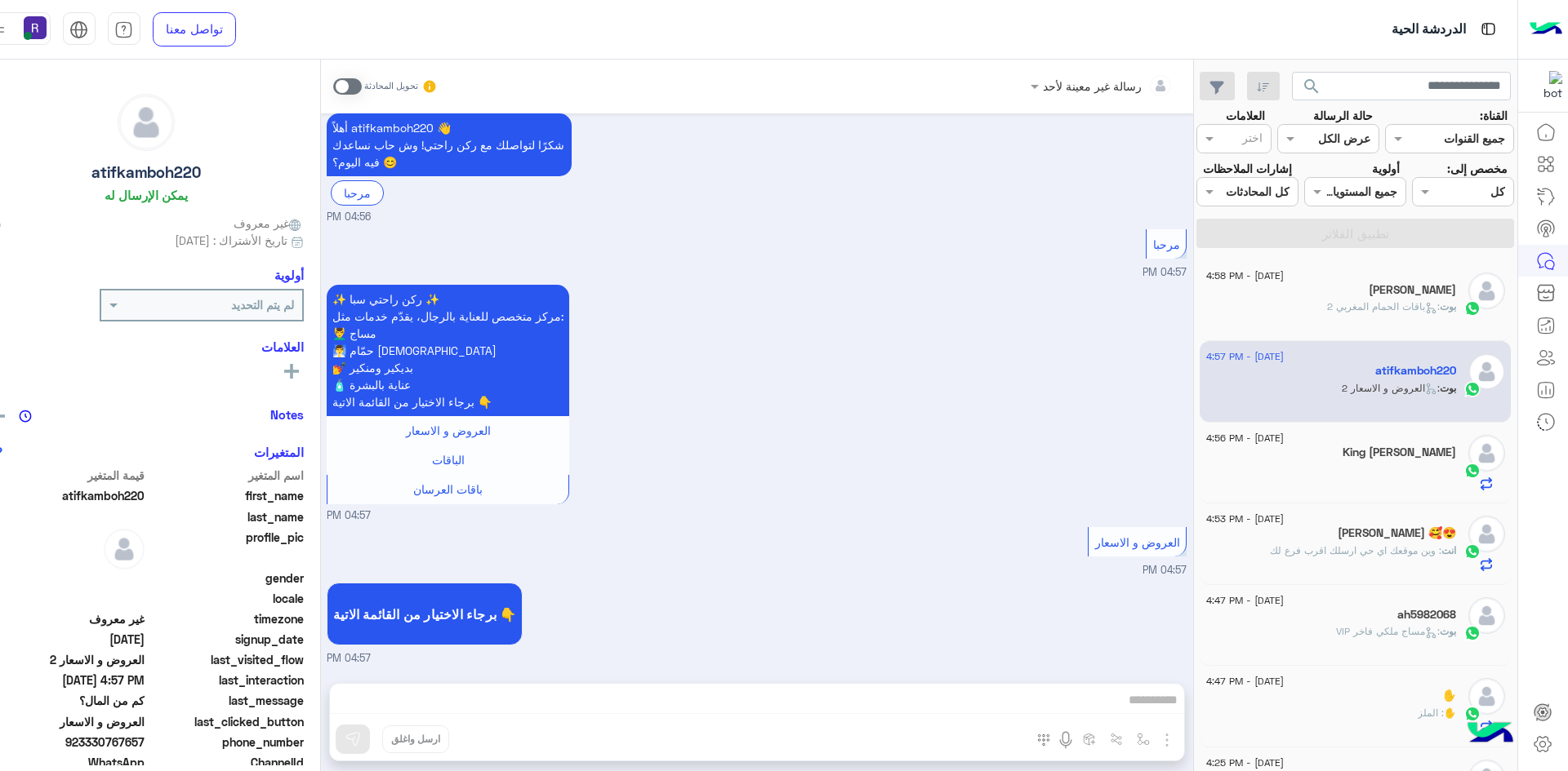
click at [338, 87] on span at bounding box center [347, 86] width 29 height 17
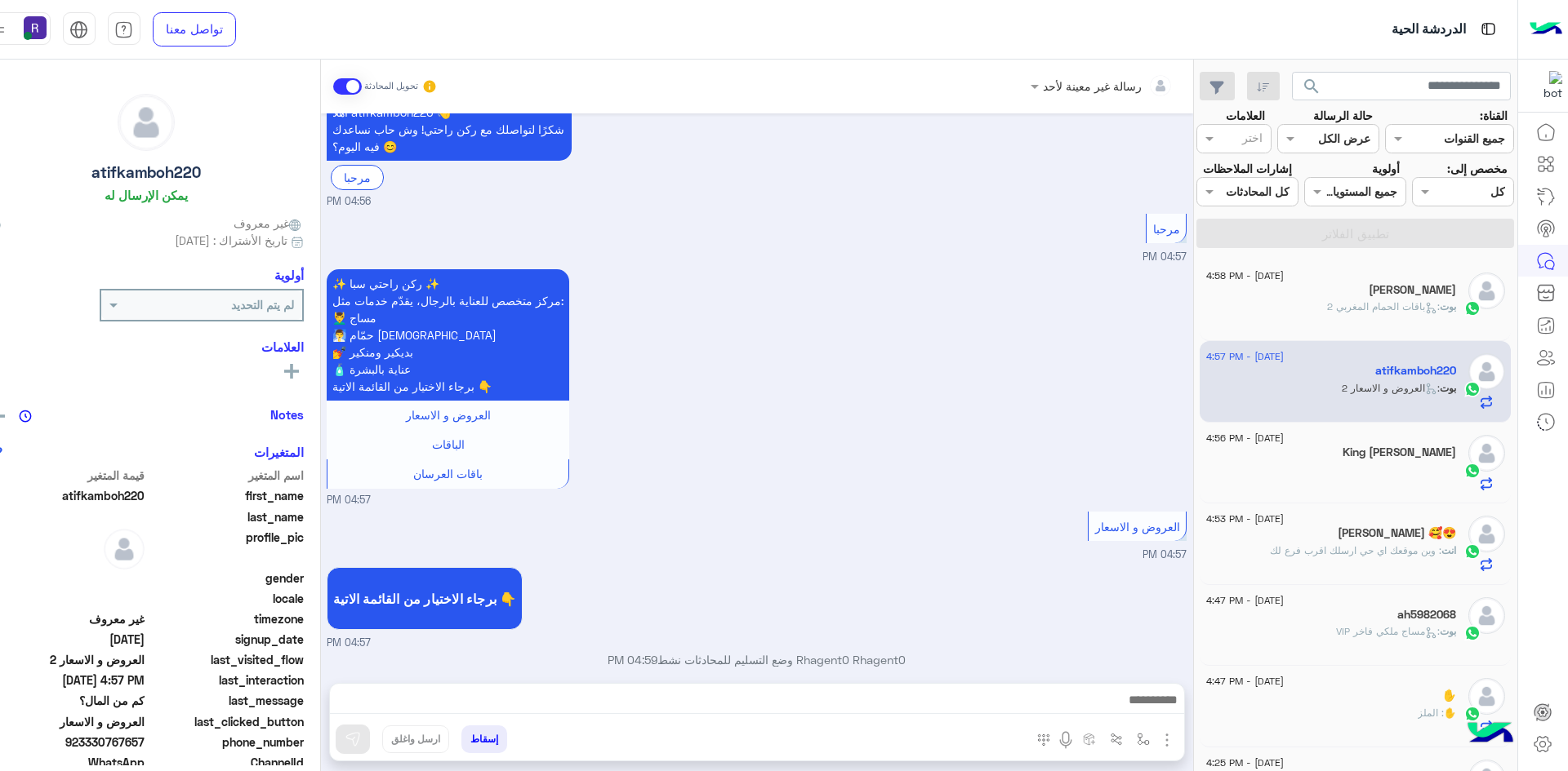
scroll to position [1133, 0]
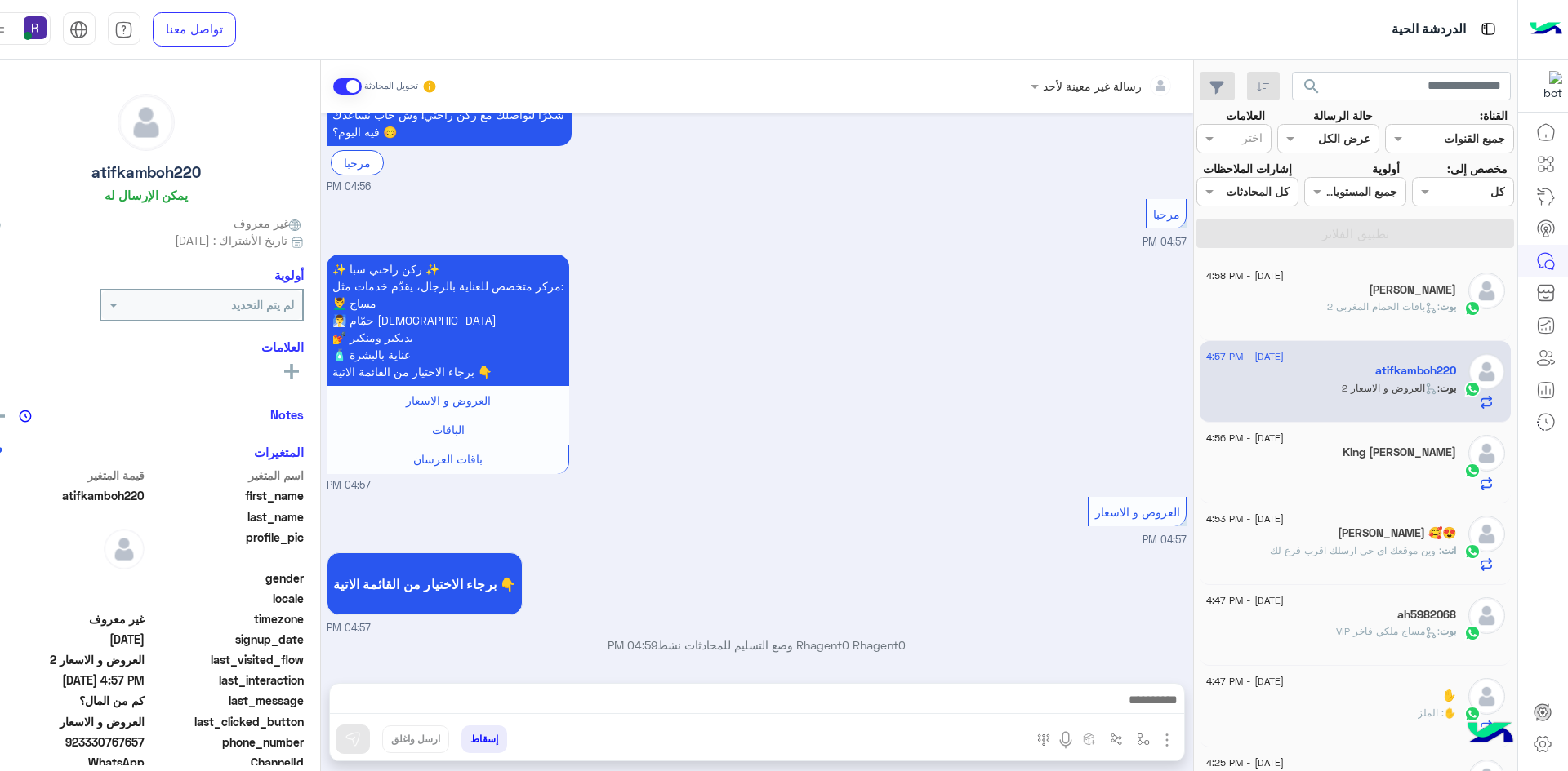
click at [1157, 742] on img "button" at bounding box center [1166, 740] width 19 height 19
click at [1126, 714] on button "الصور" at bounding box center [1142, 704] width 70 height 32
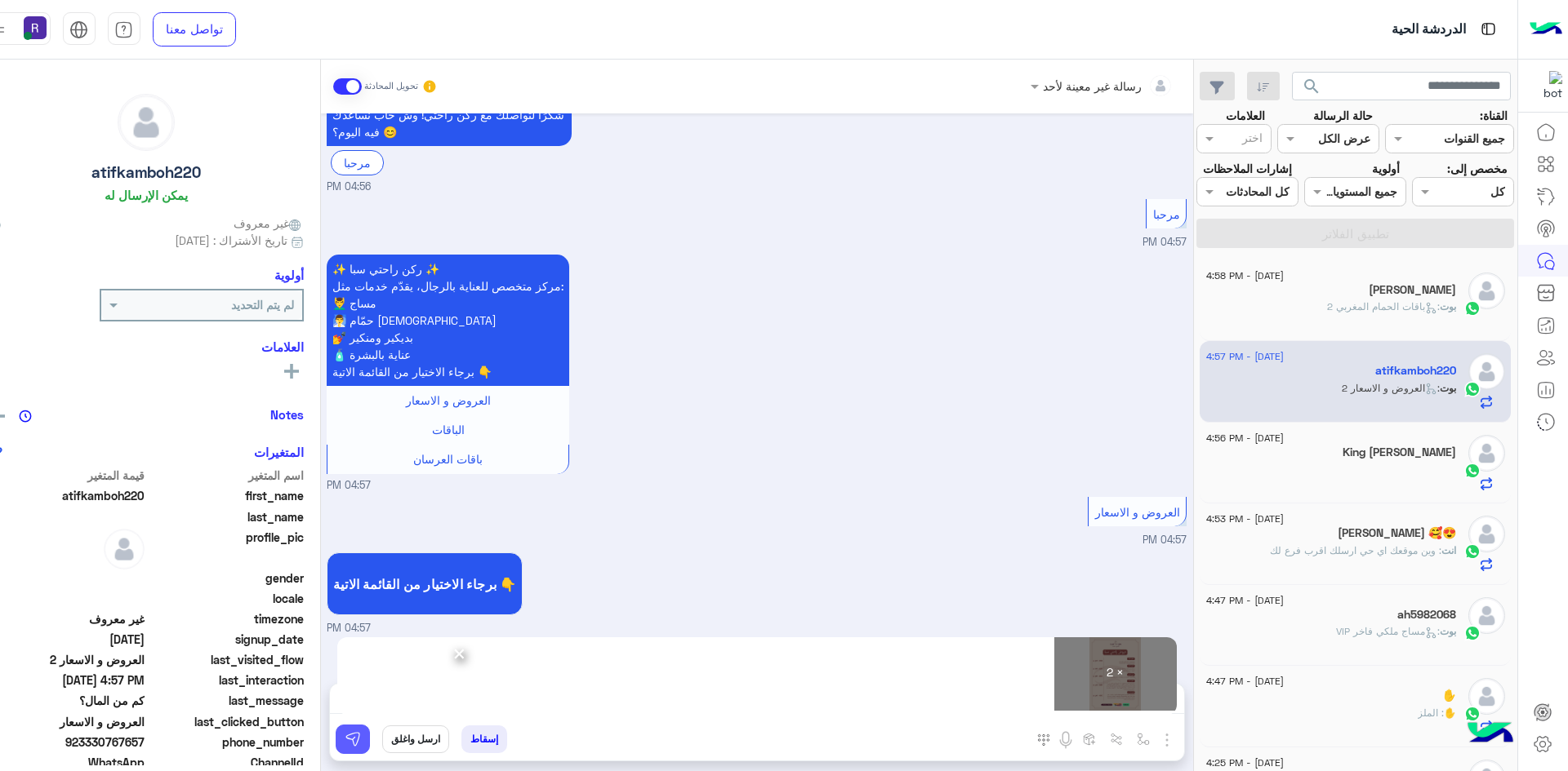
click at [344, 738] on img at bounding box center [352, 739] width 17 height 17
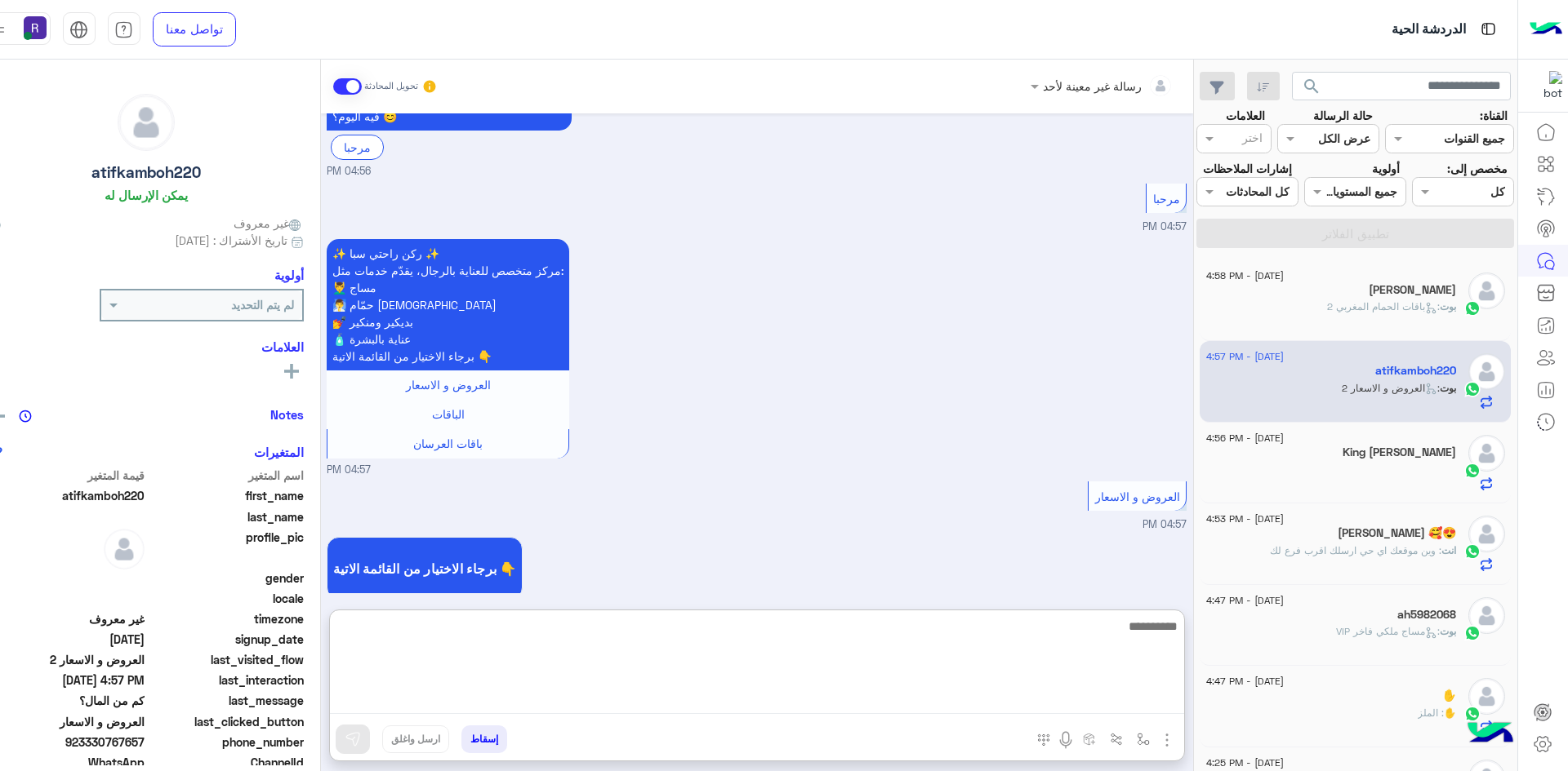
paste textarea "**********"
type textarea "**********"
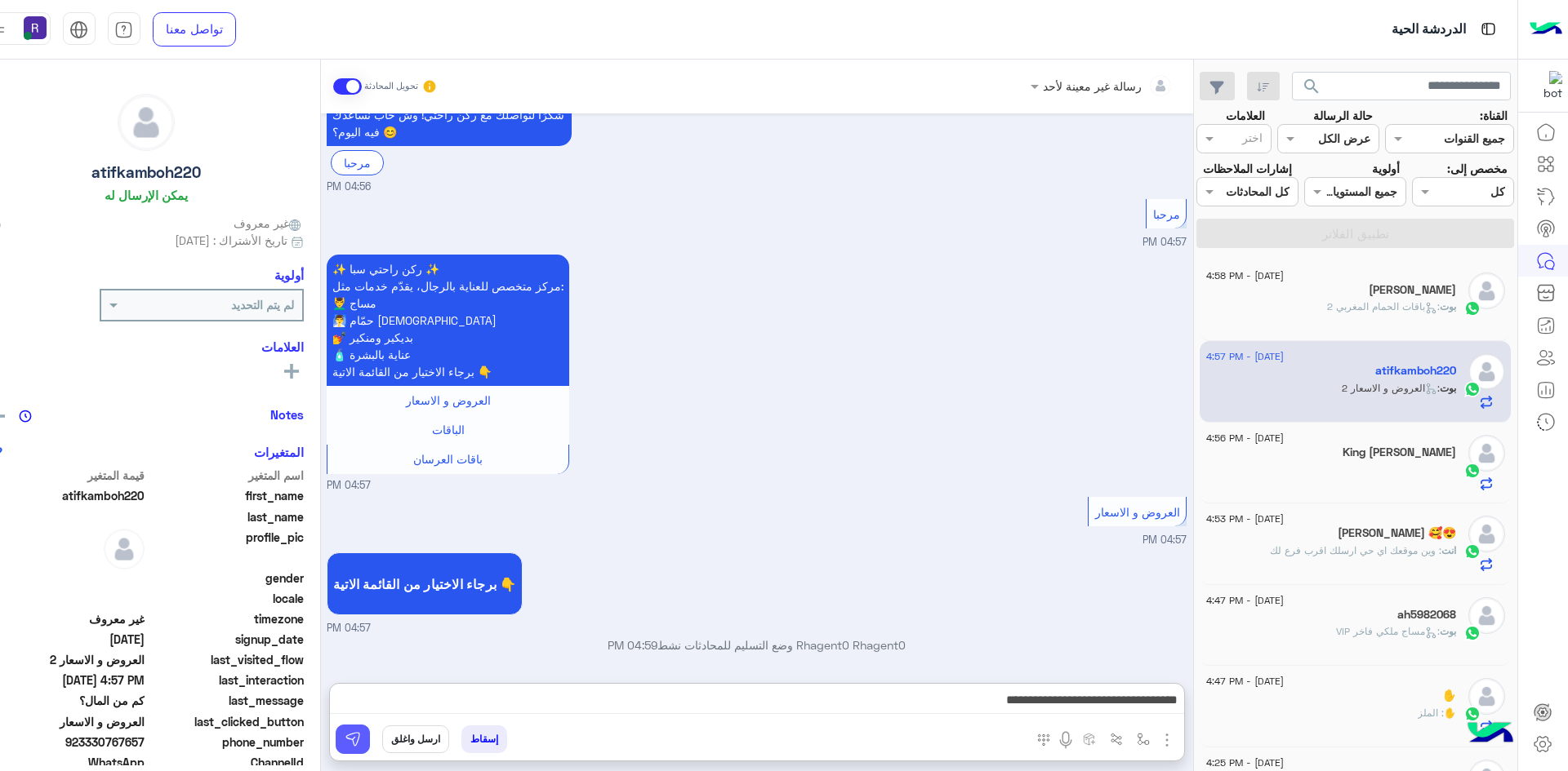
click at [348, 737] on button at bounding box center [352, 740] width 34 height 30
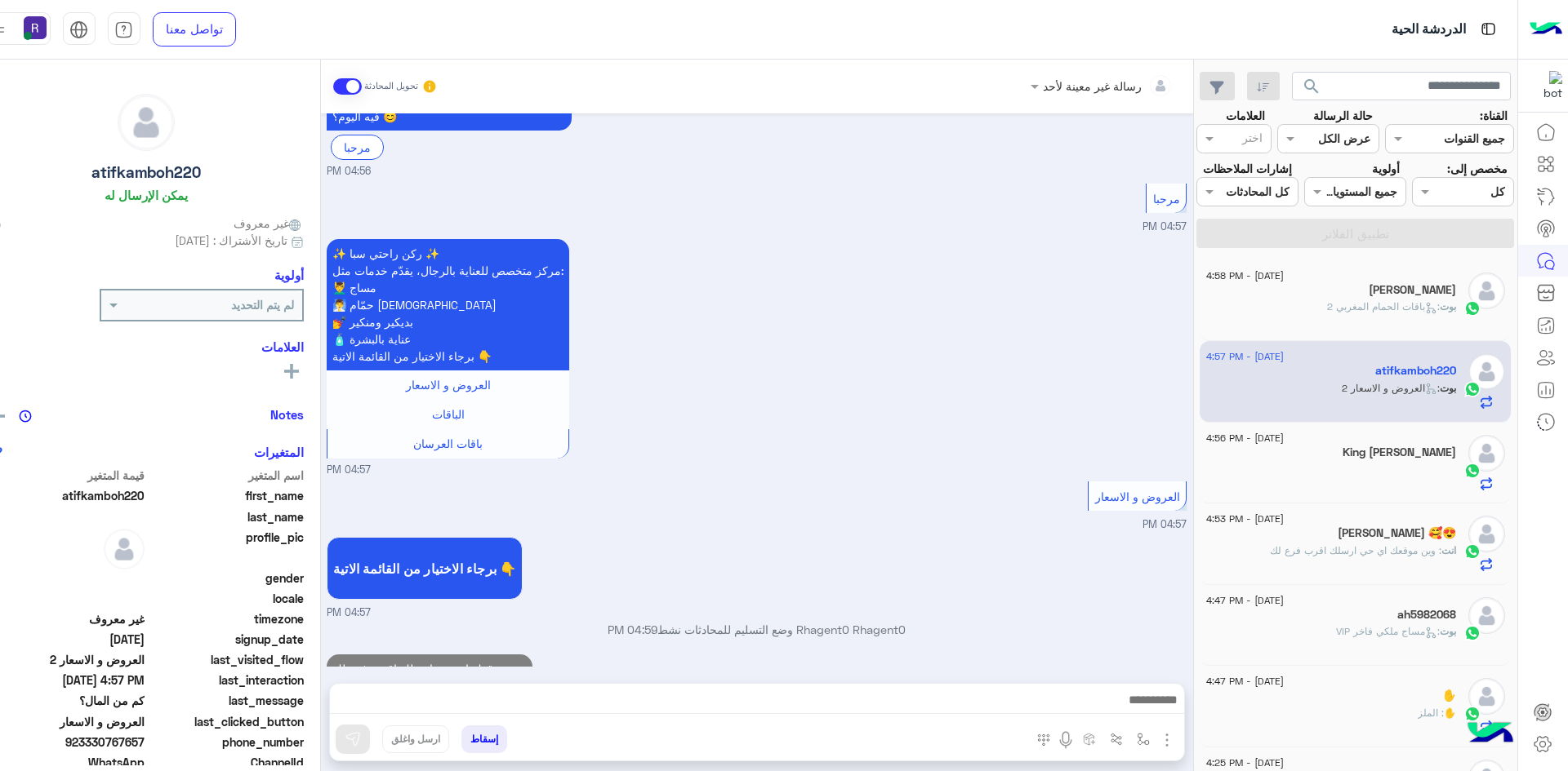
scroll to position [1184, 0]
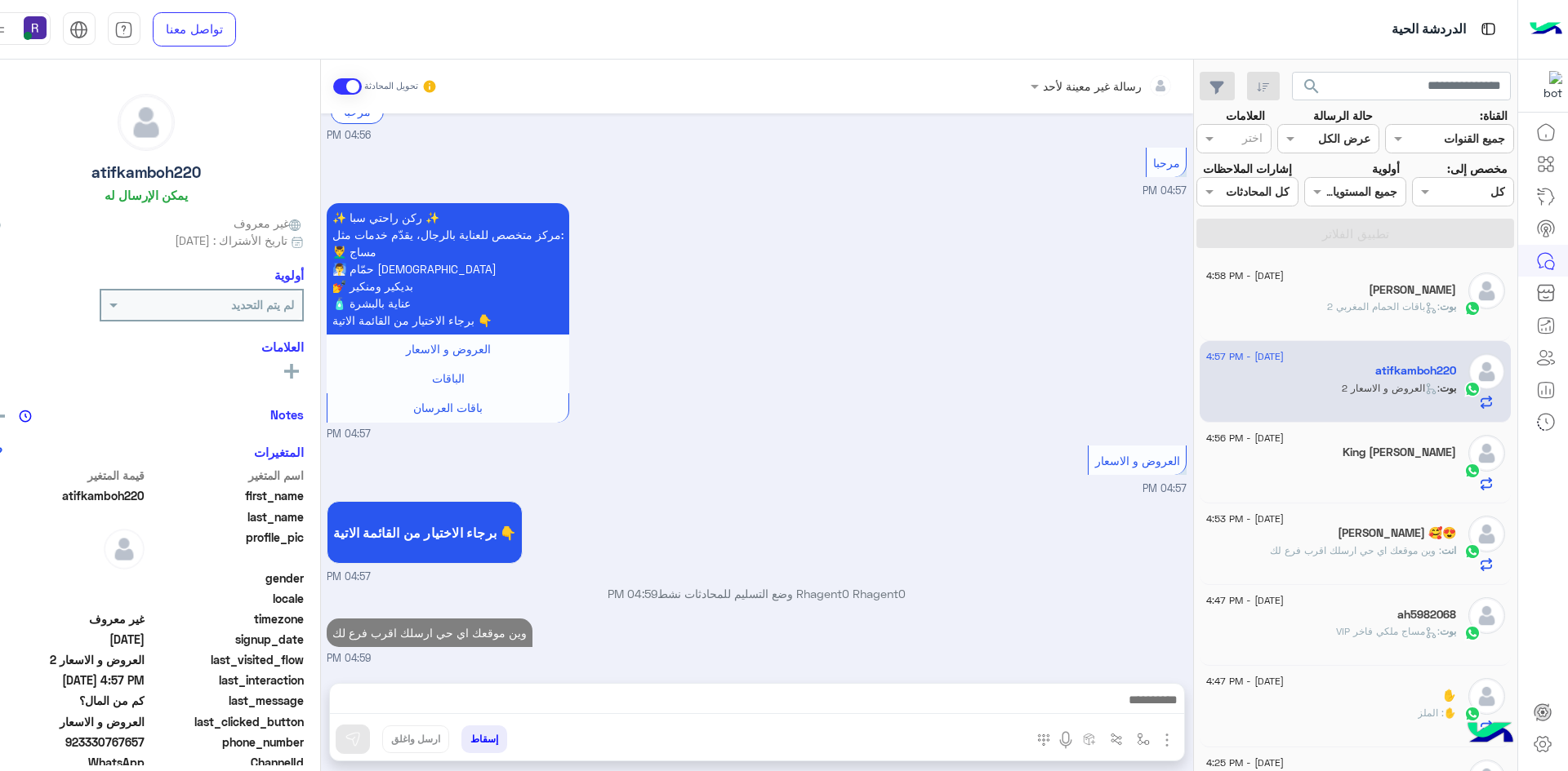
click at [1427, 460] on div "King [PERSON_NAME]" at bounding box center [1331, 454] width 250 height 17
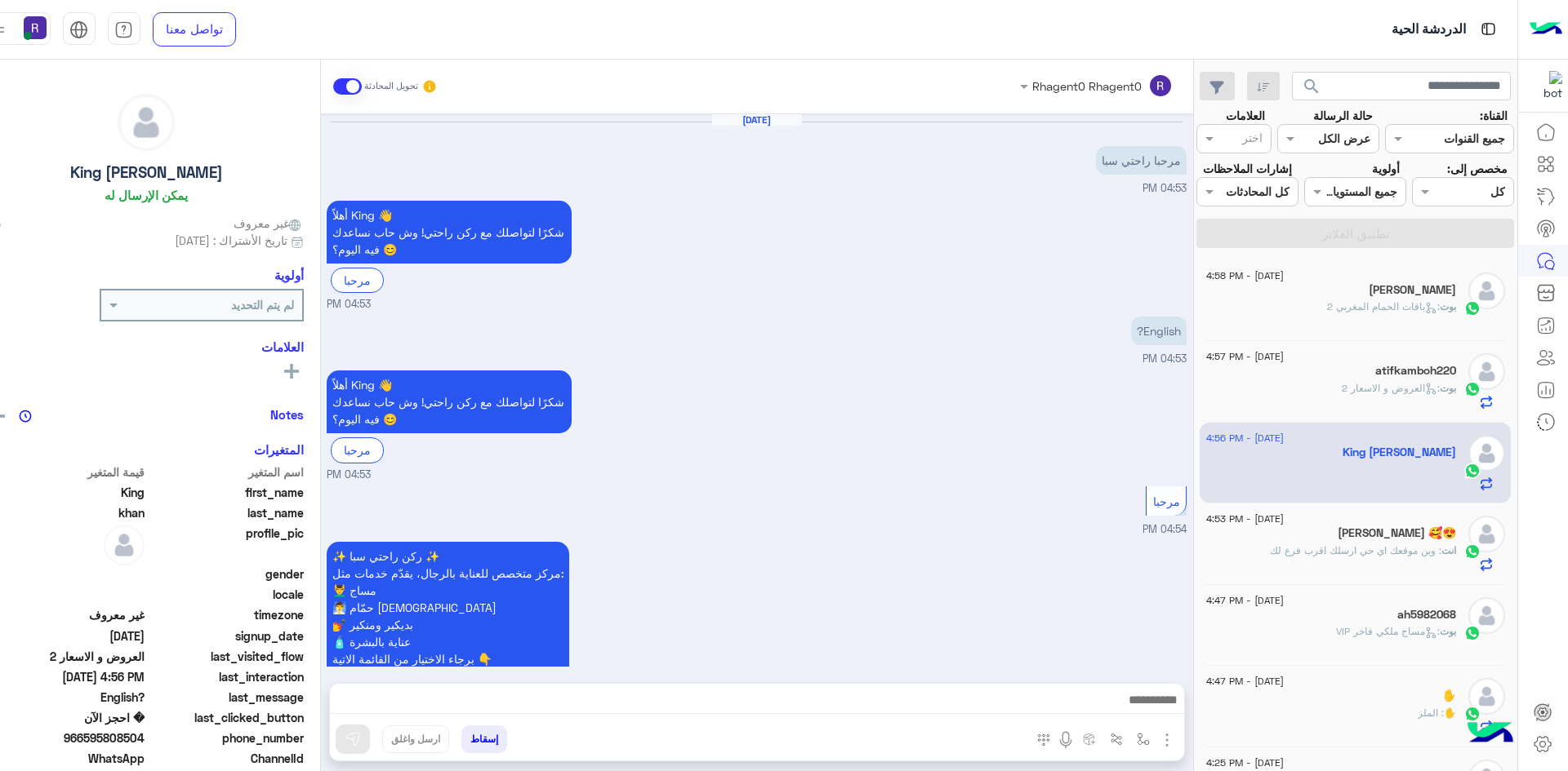
scroll to position [1232, 0]
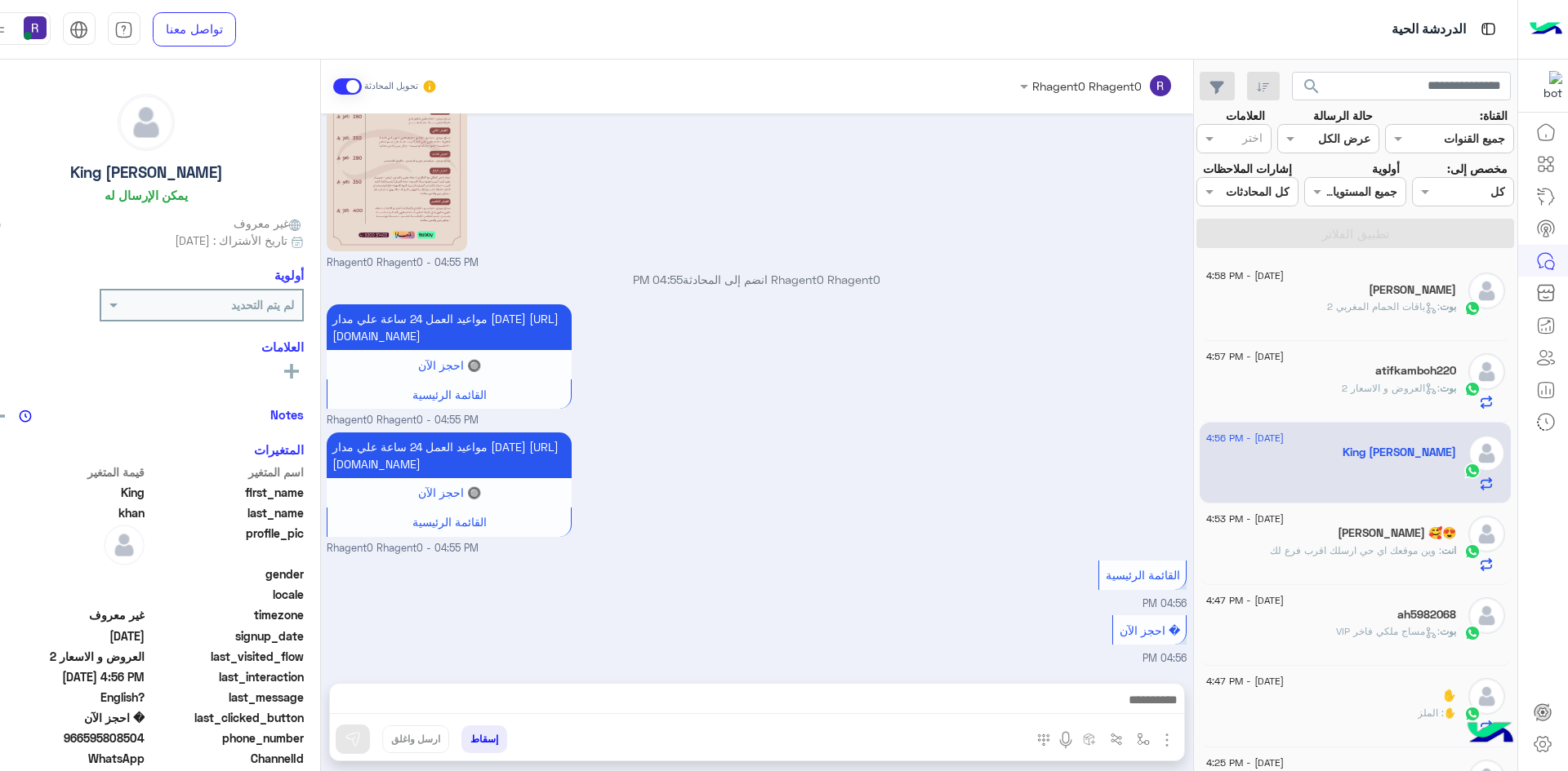
click at [1402, 382] on span ": العروض و الاسعار 2" at bounding box center [1390, 388] width 98 height 12
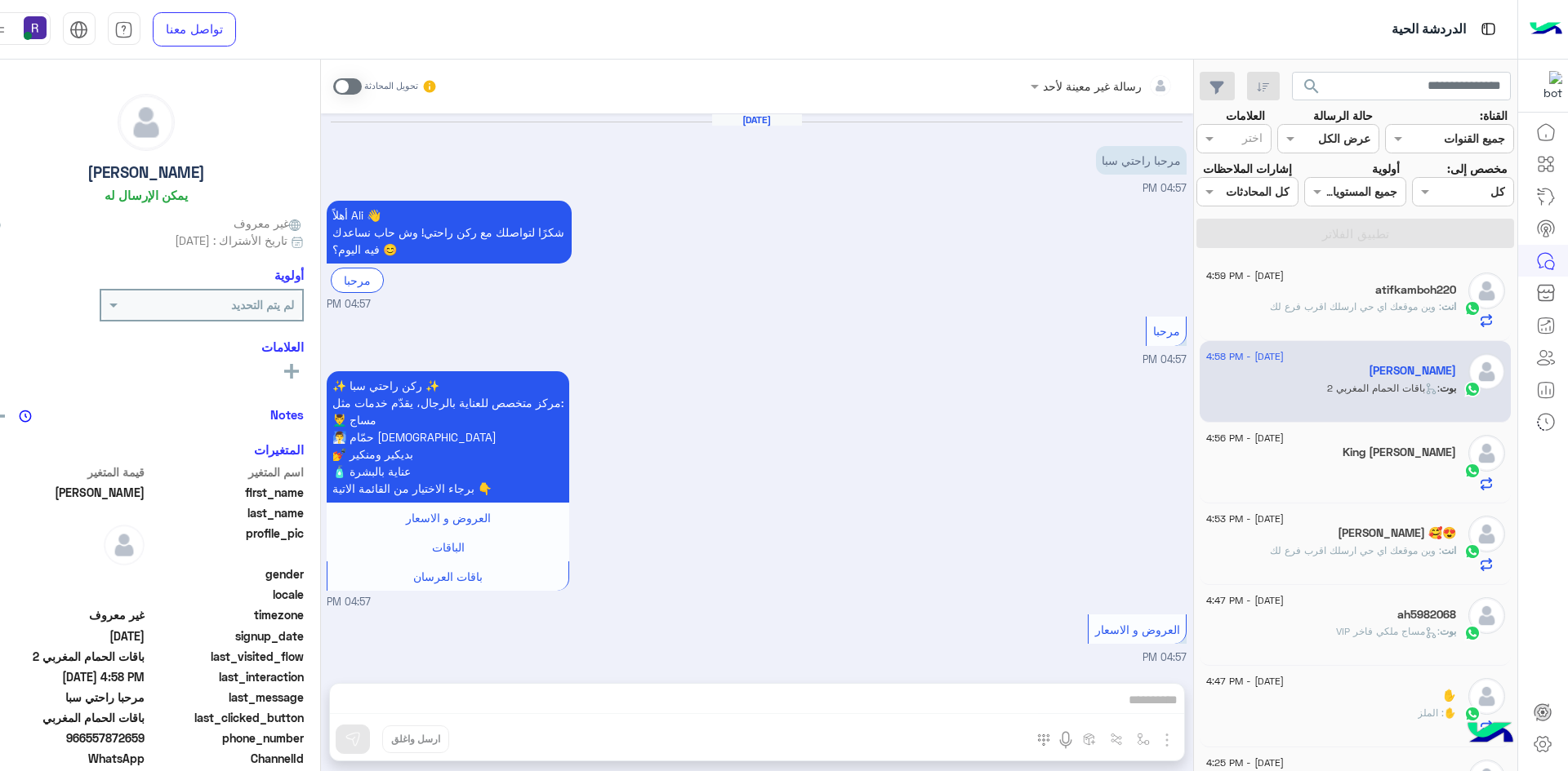
scroll to position [1747, 0]
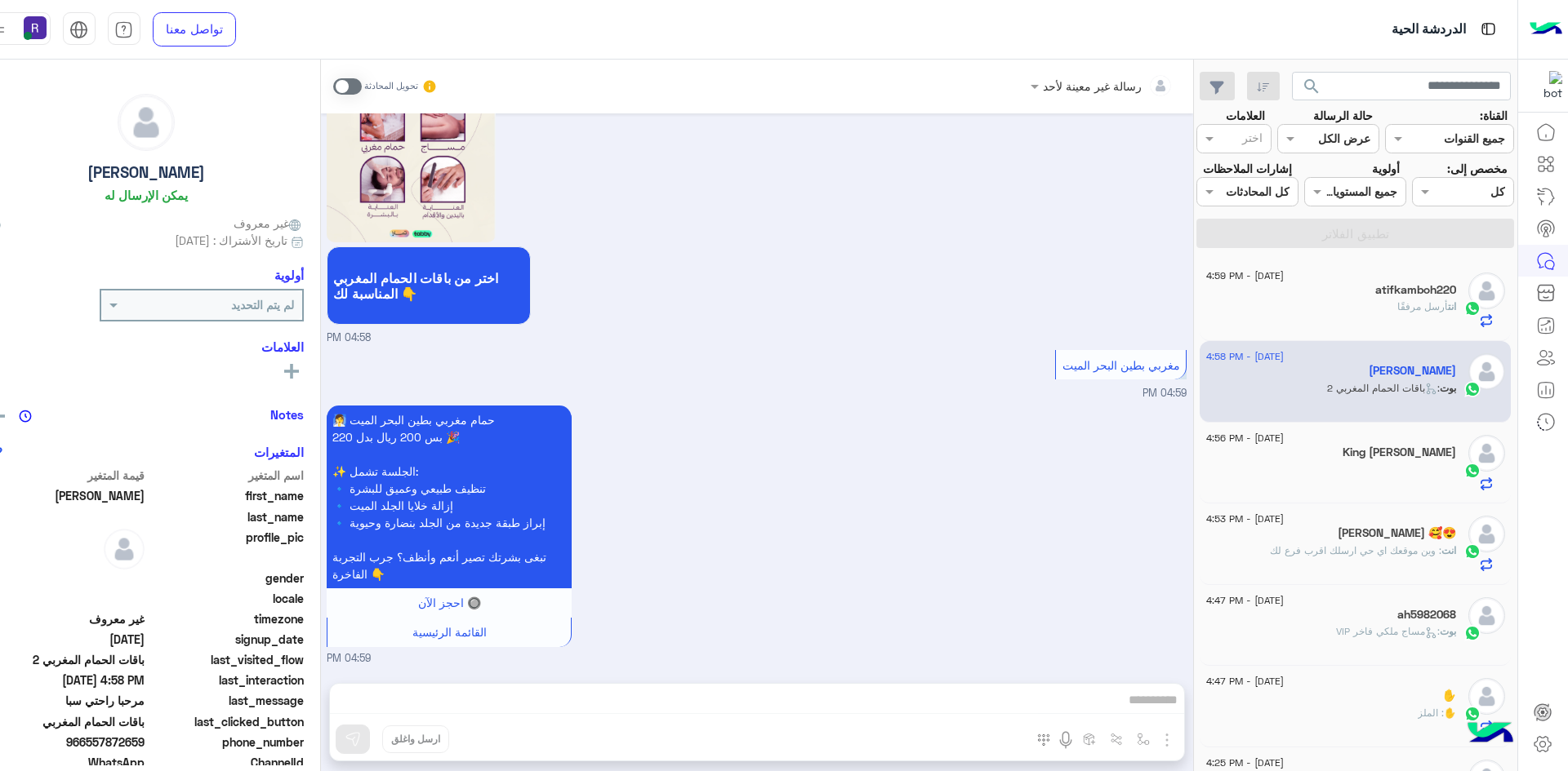
click at [1369, 303] on div "انت أرسل مرفقًا" at bounding box center [1331, 314] width 250 height 29
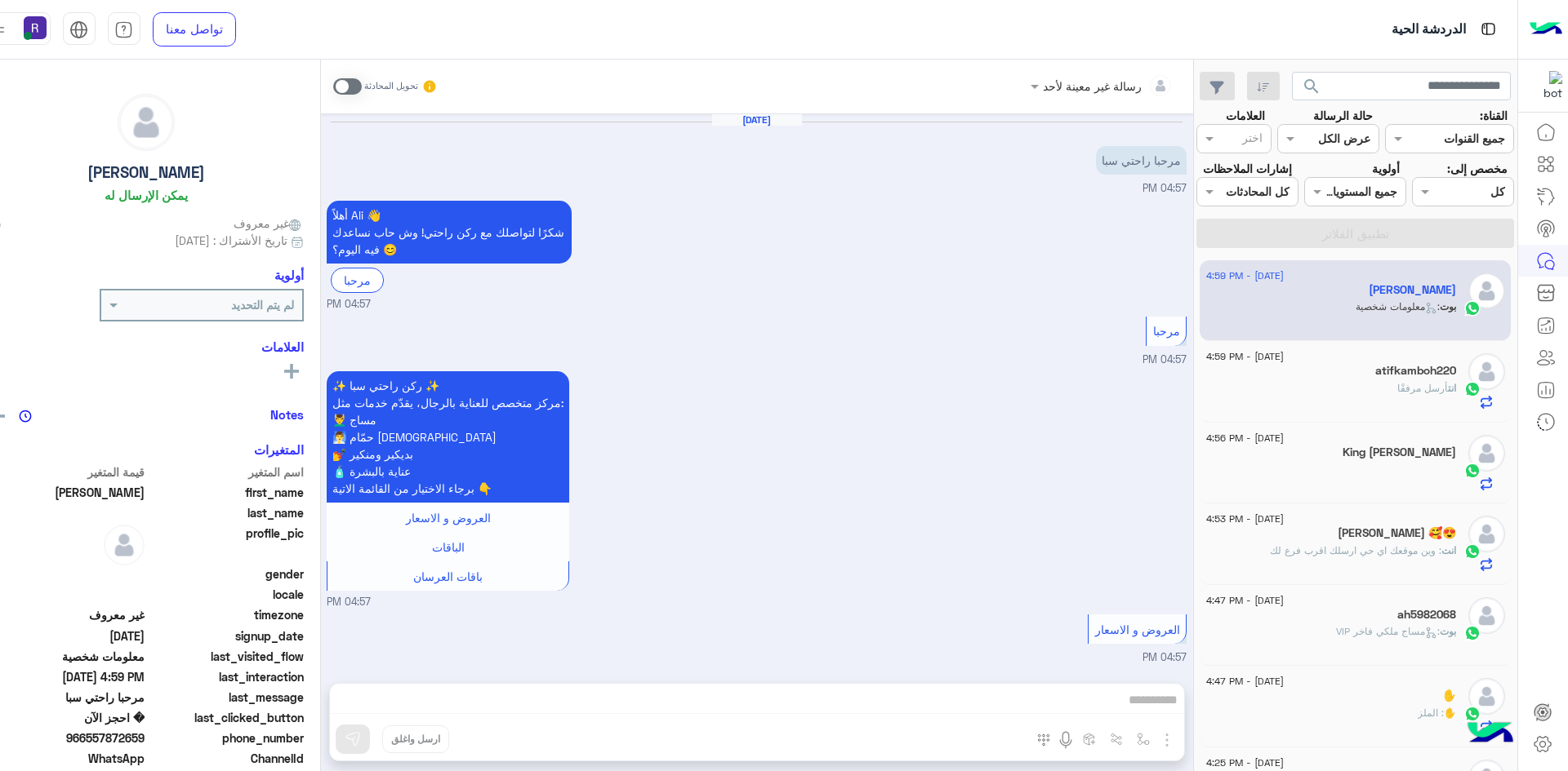
scroll to position [1853, 0]
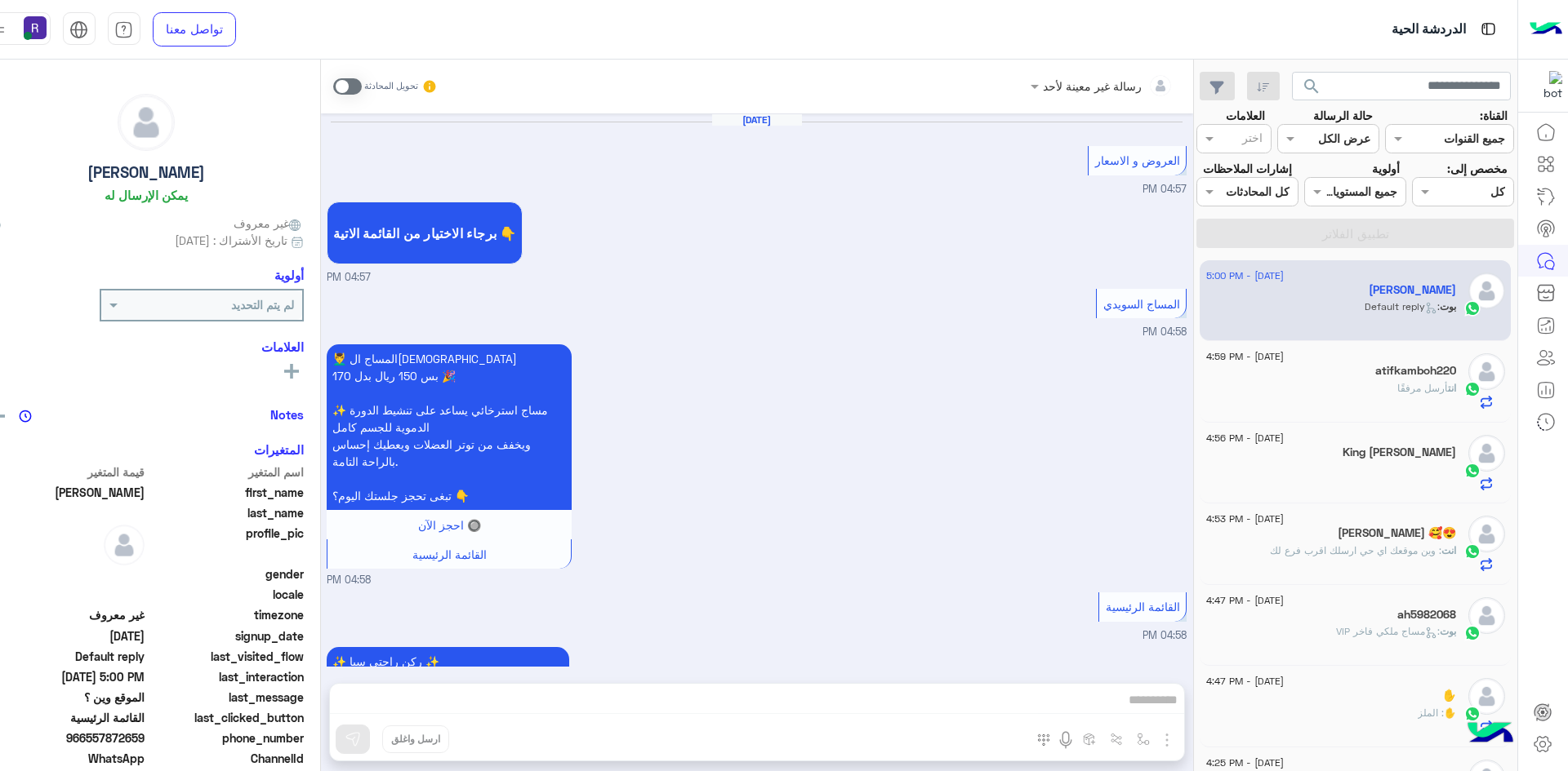
scroll to position [1960, 0]
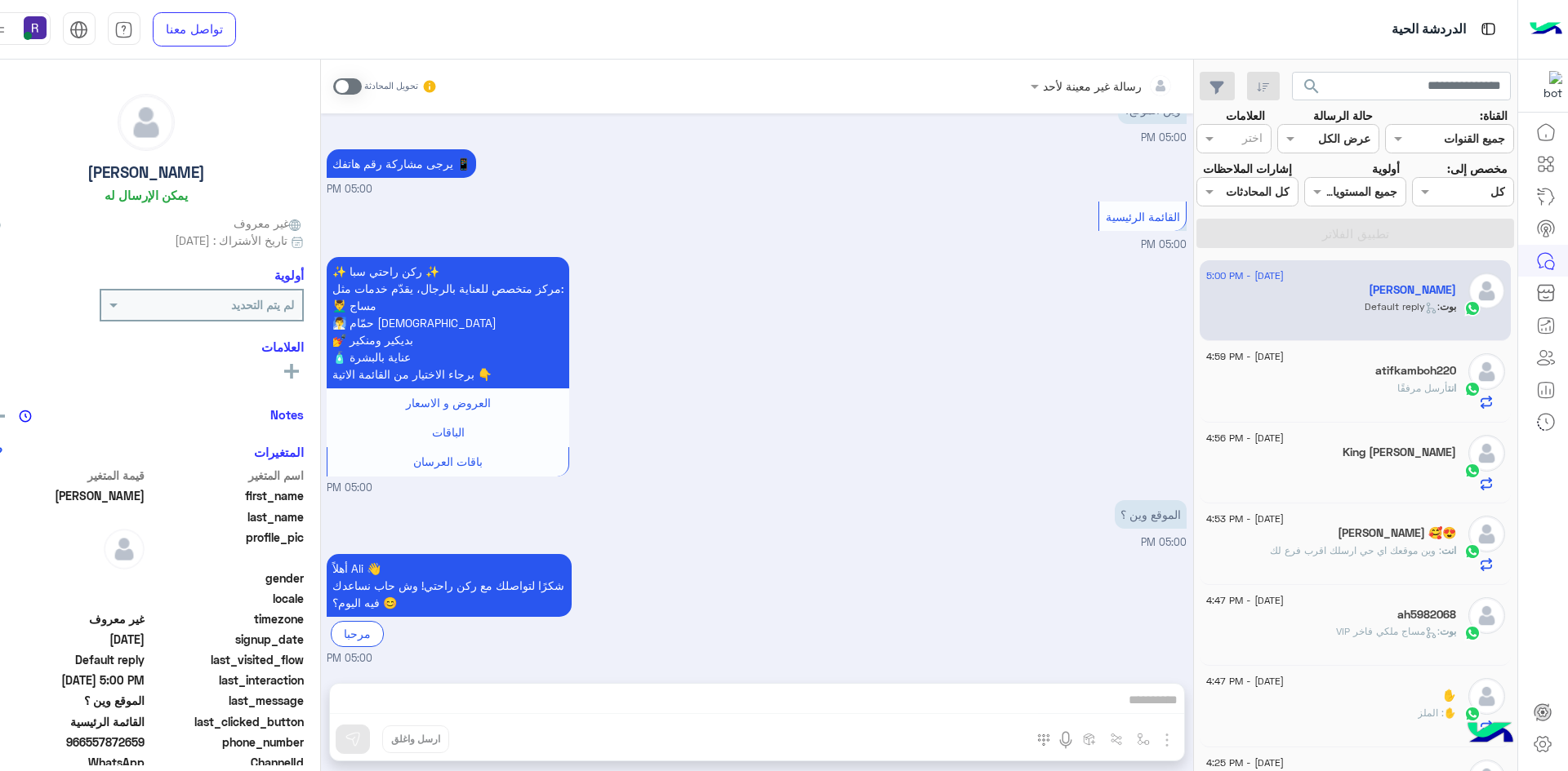
click at [336, 87] on span at bounding box center [347, 86] width 29 height 17
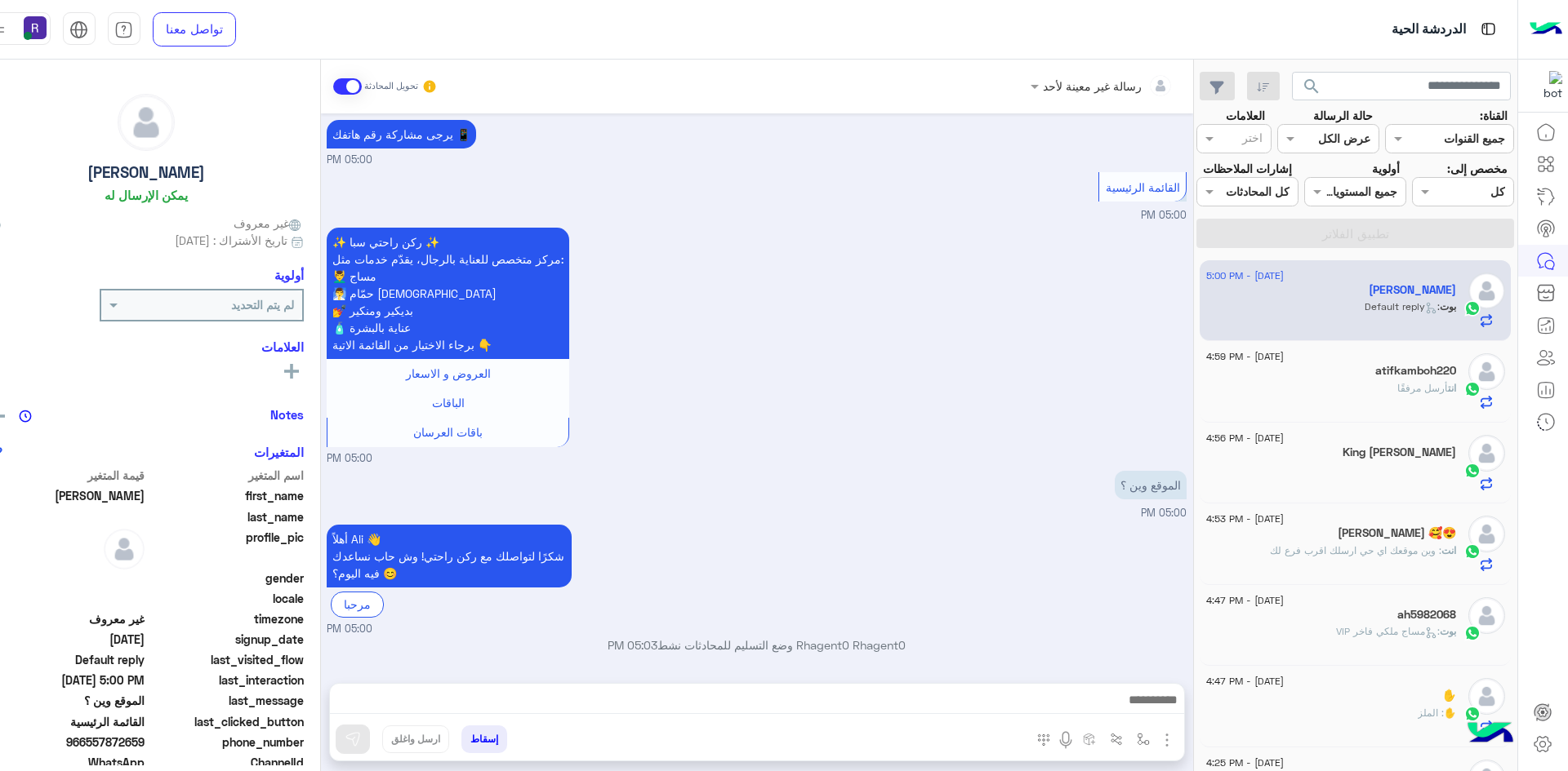
scroll to position [1990, 0]
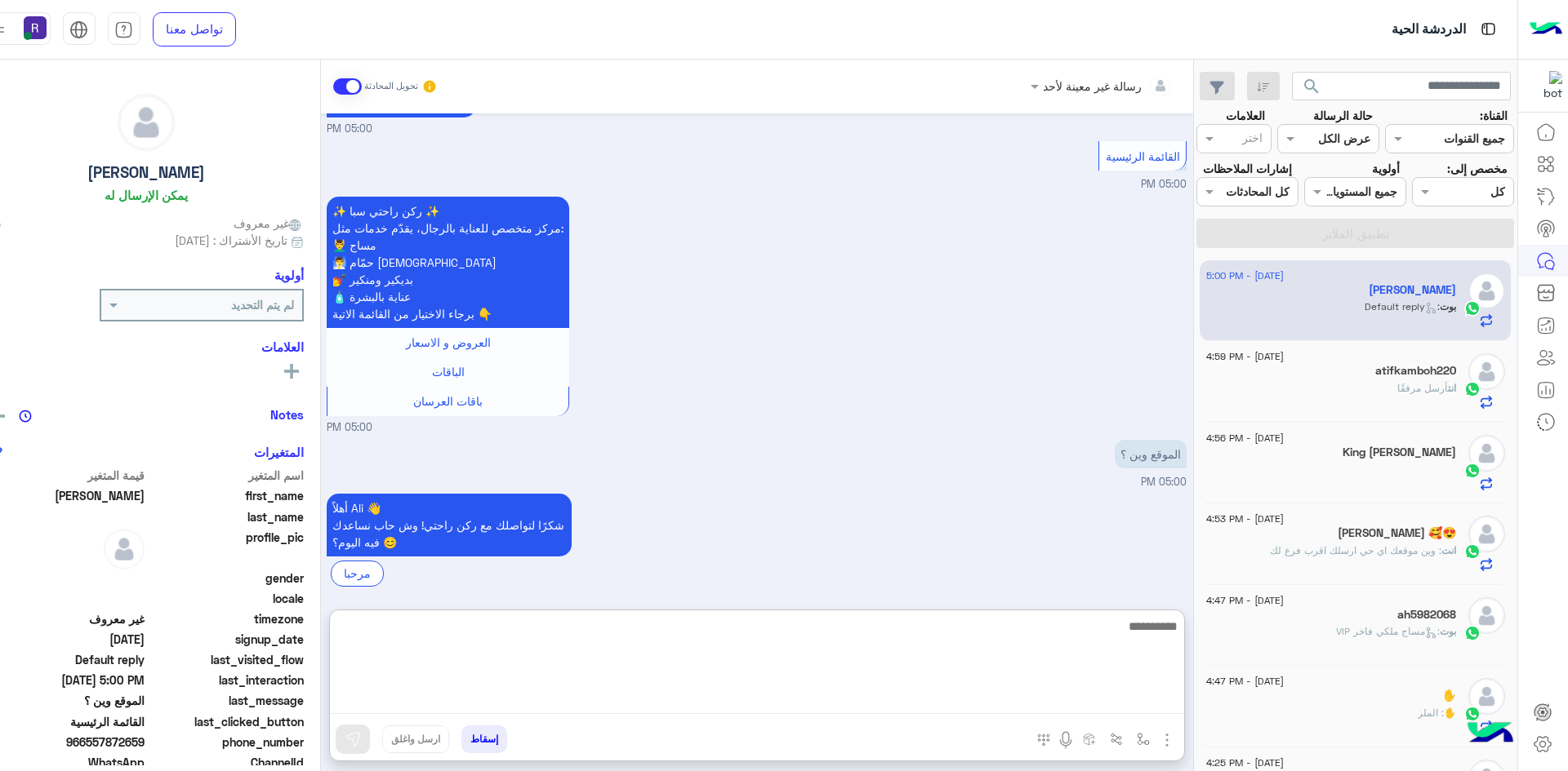
paste textarea "**********"
type textarea "**********"
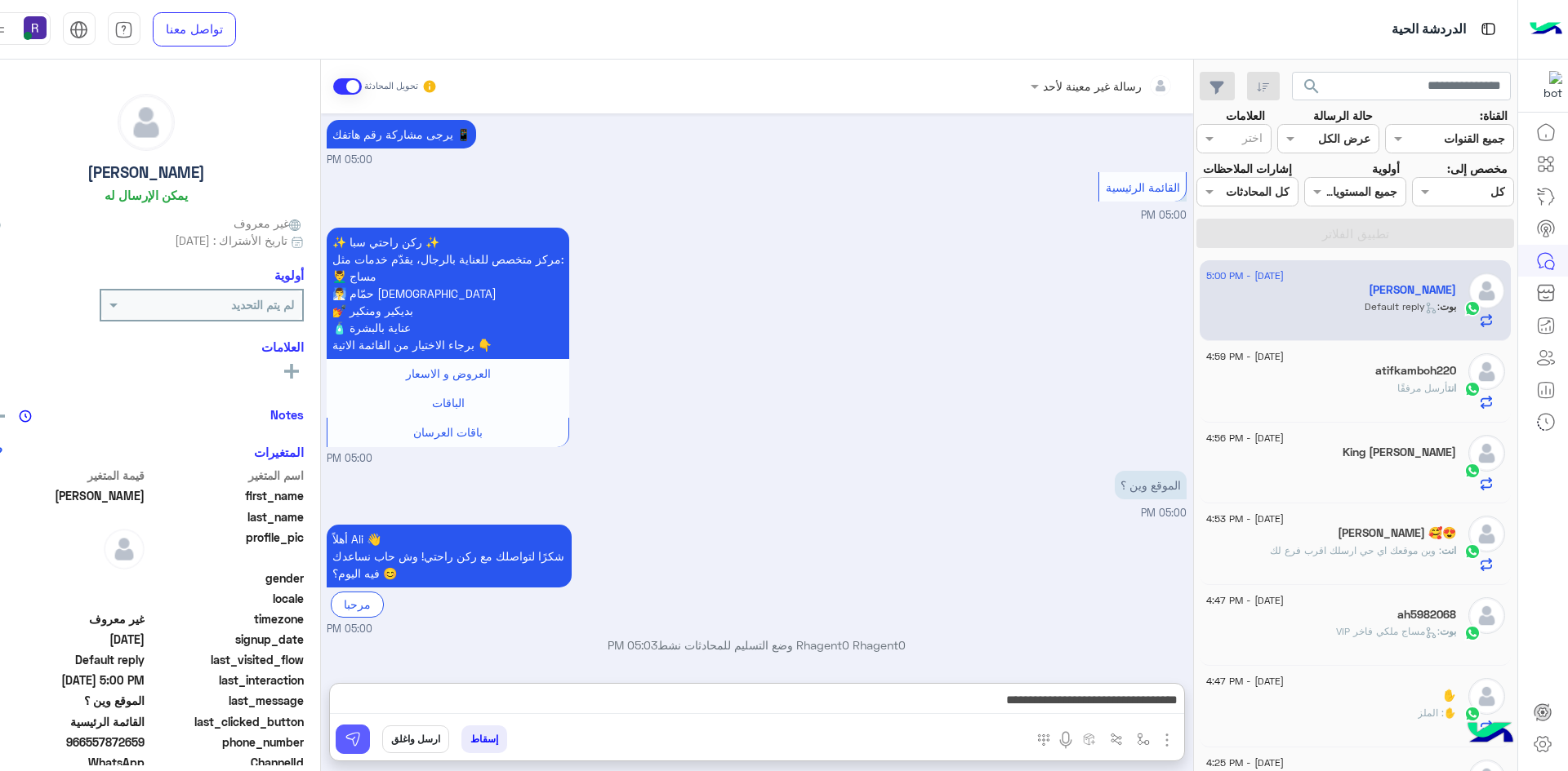
click at [344, 736] on img at bounding box center [352, 739] width 17 height 17
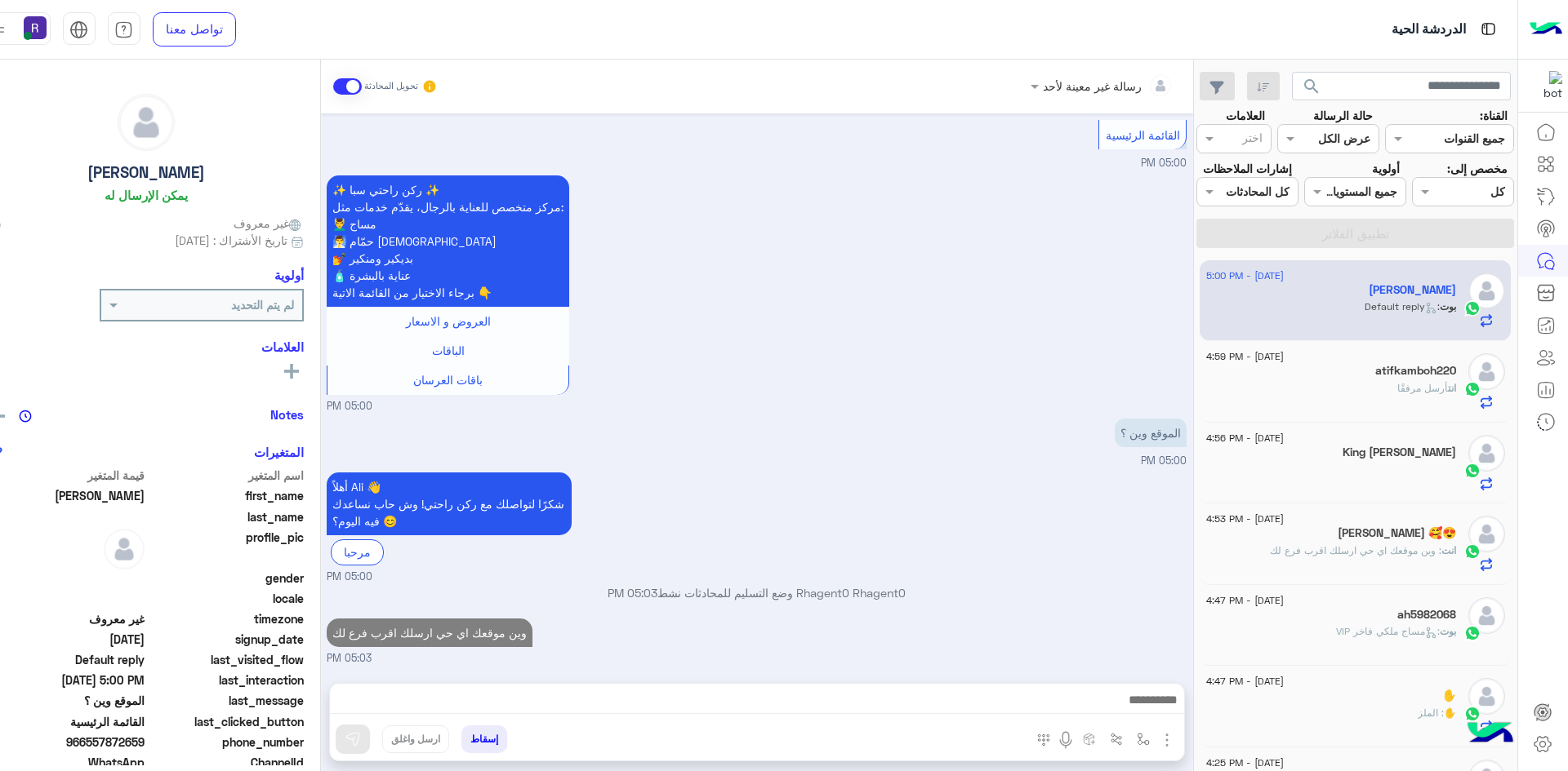
scroll to position [2042, 0]
click at [1419, 399] on div "انت أرسل مرفقًا" at bounding box center [1331, 395] width 250 height 29
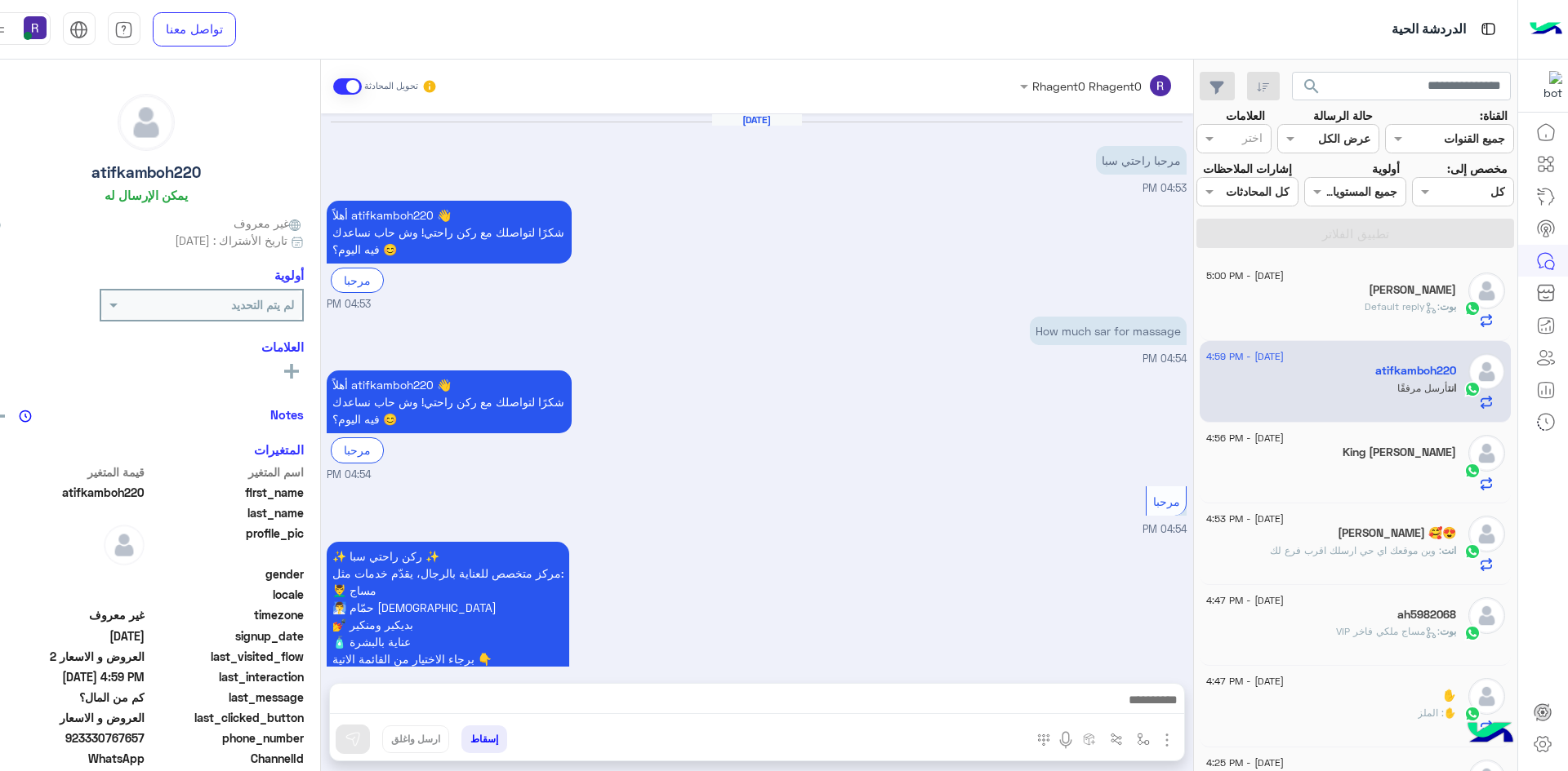
scroll to position [1658, 0]
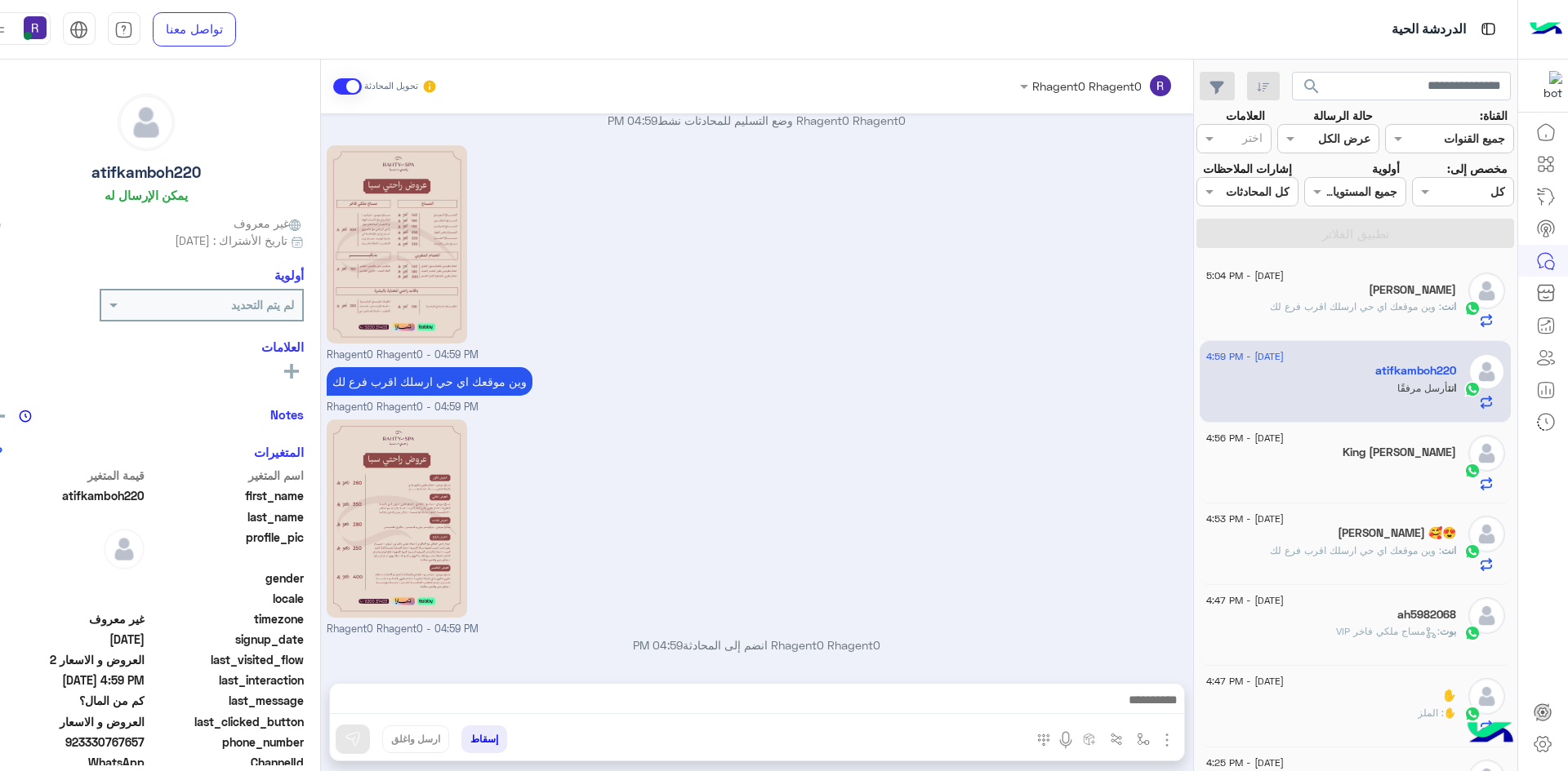
click at [1302, 310] on span ": وين موقعك اي حي ارسلك اقرب فرع لك" at bounding box center [1355, 307] width 172 height 12
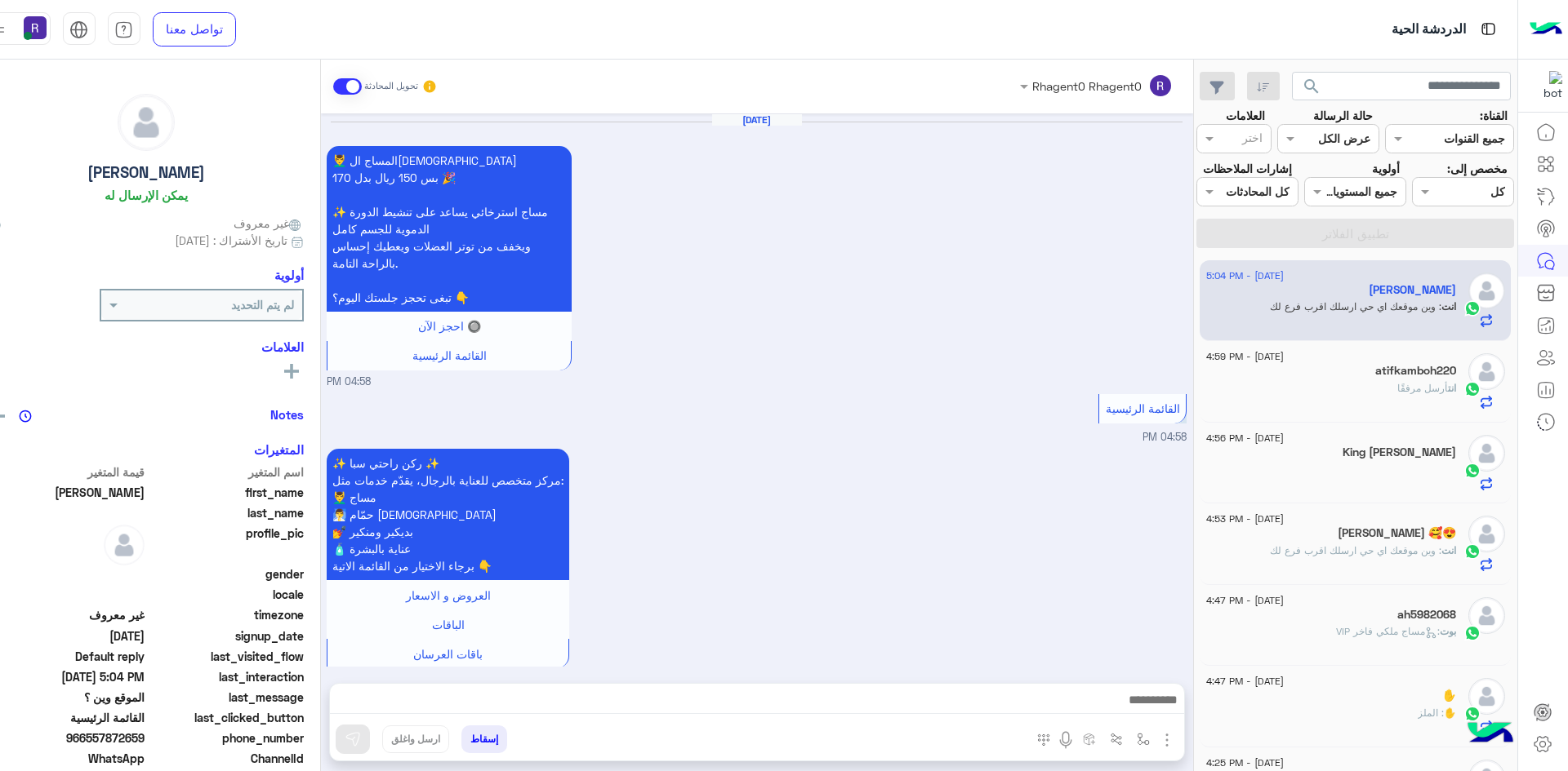
scroll to position [1857, 0]
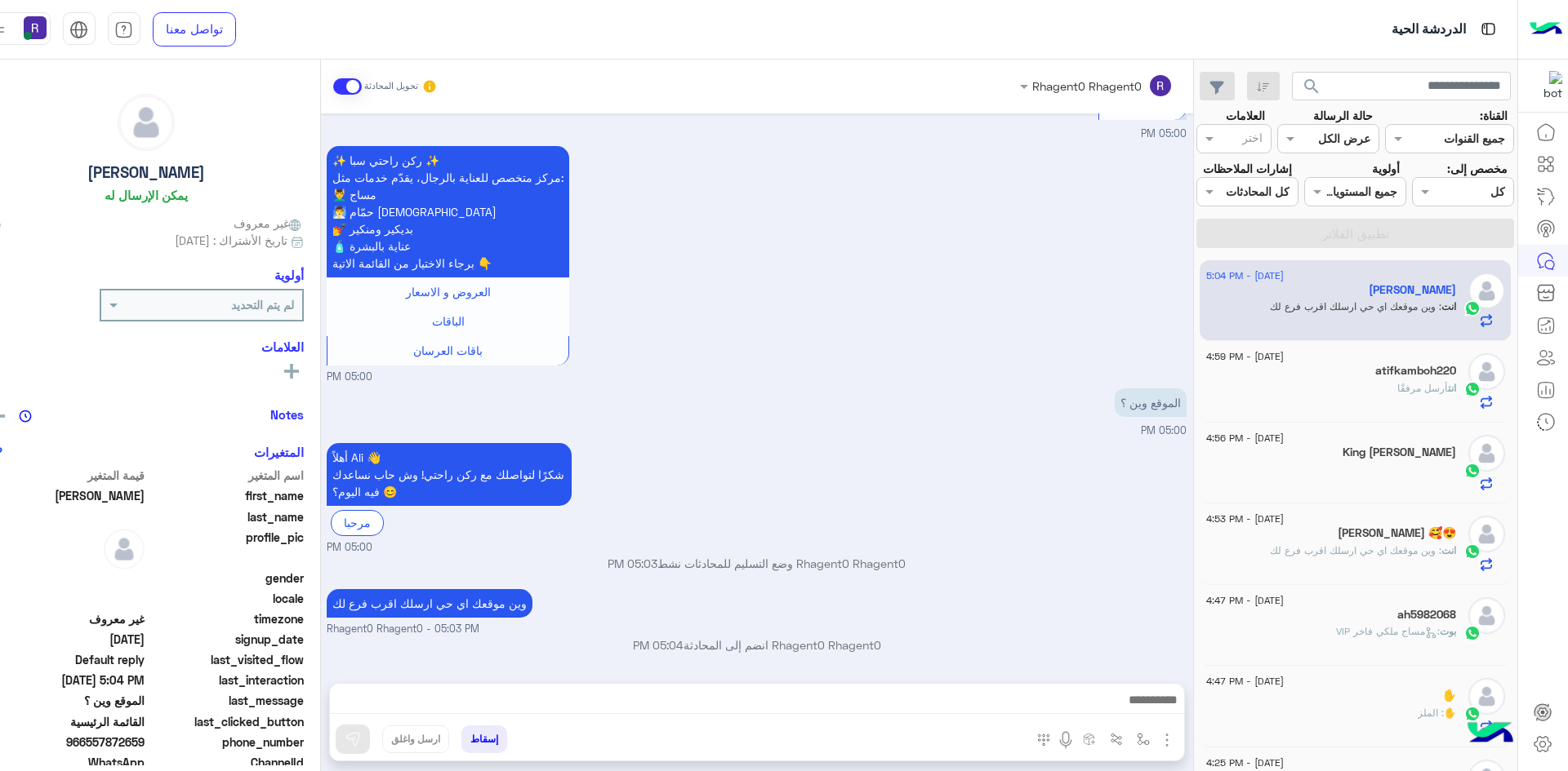
scroll to position [1912, 0]
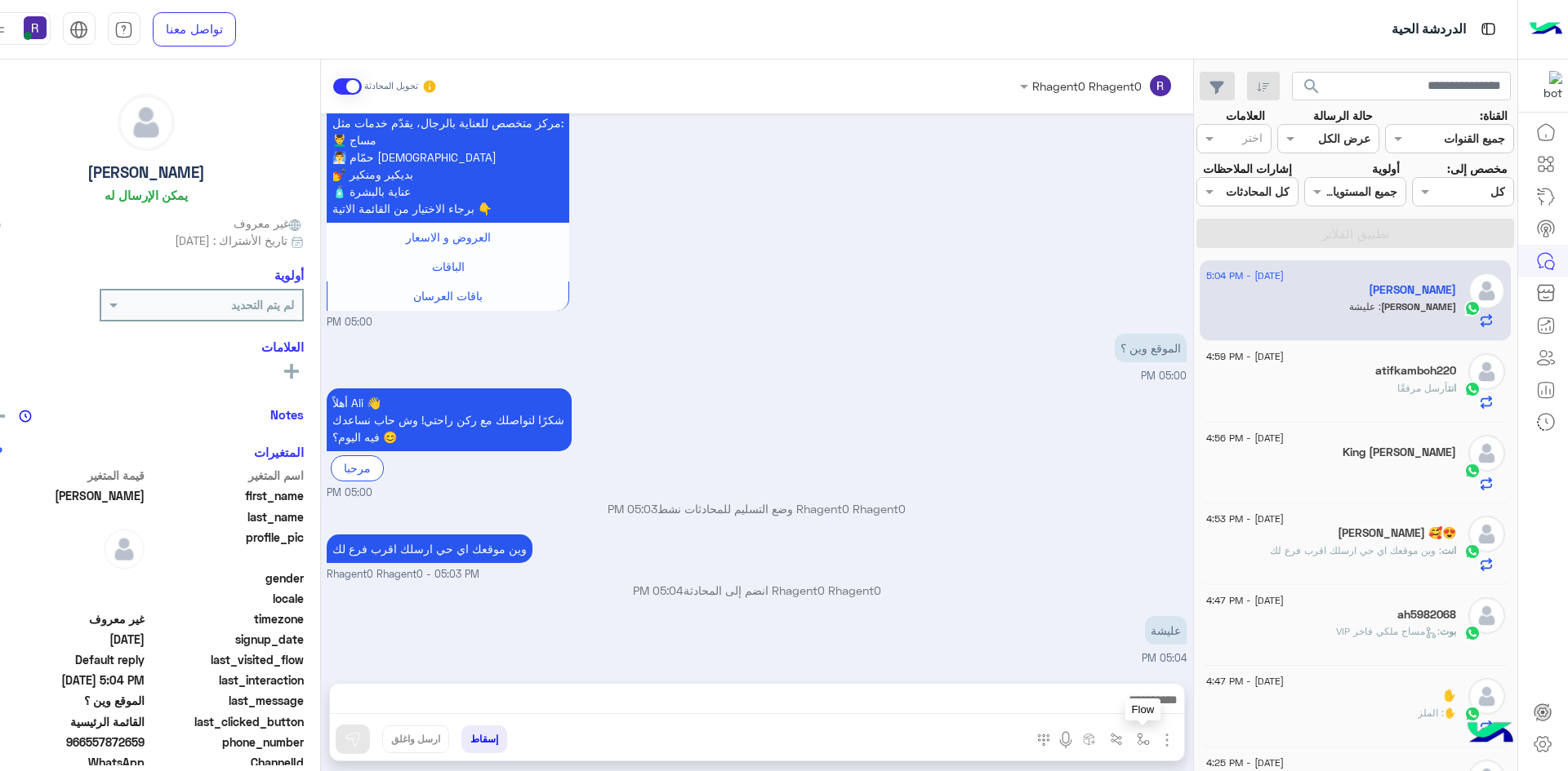
click at [1137, 739] on img "button" at bounding box center [1143, 739] width 13 height 13
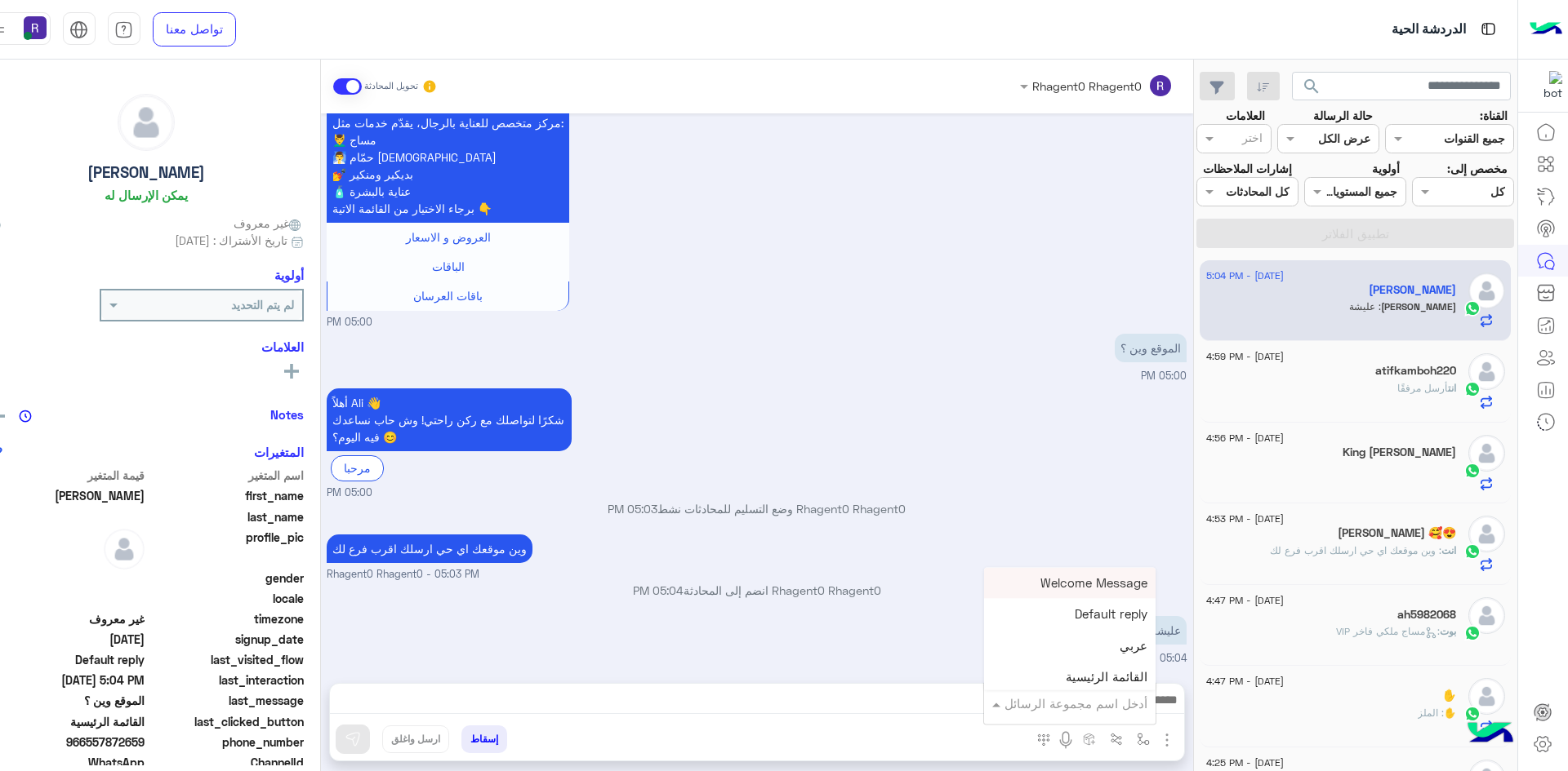
click at [1103, 718] on div "أدخل اسم مجموعة الرسائل" at bounding box center [1069, 704] width 172 height 30
click at [1104, 678] on div "لبن" at bounding box center [1069, 685] width 172 height 32
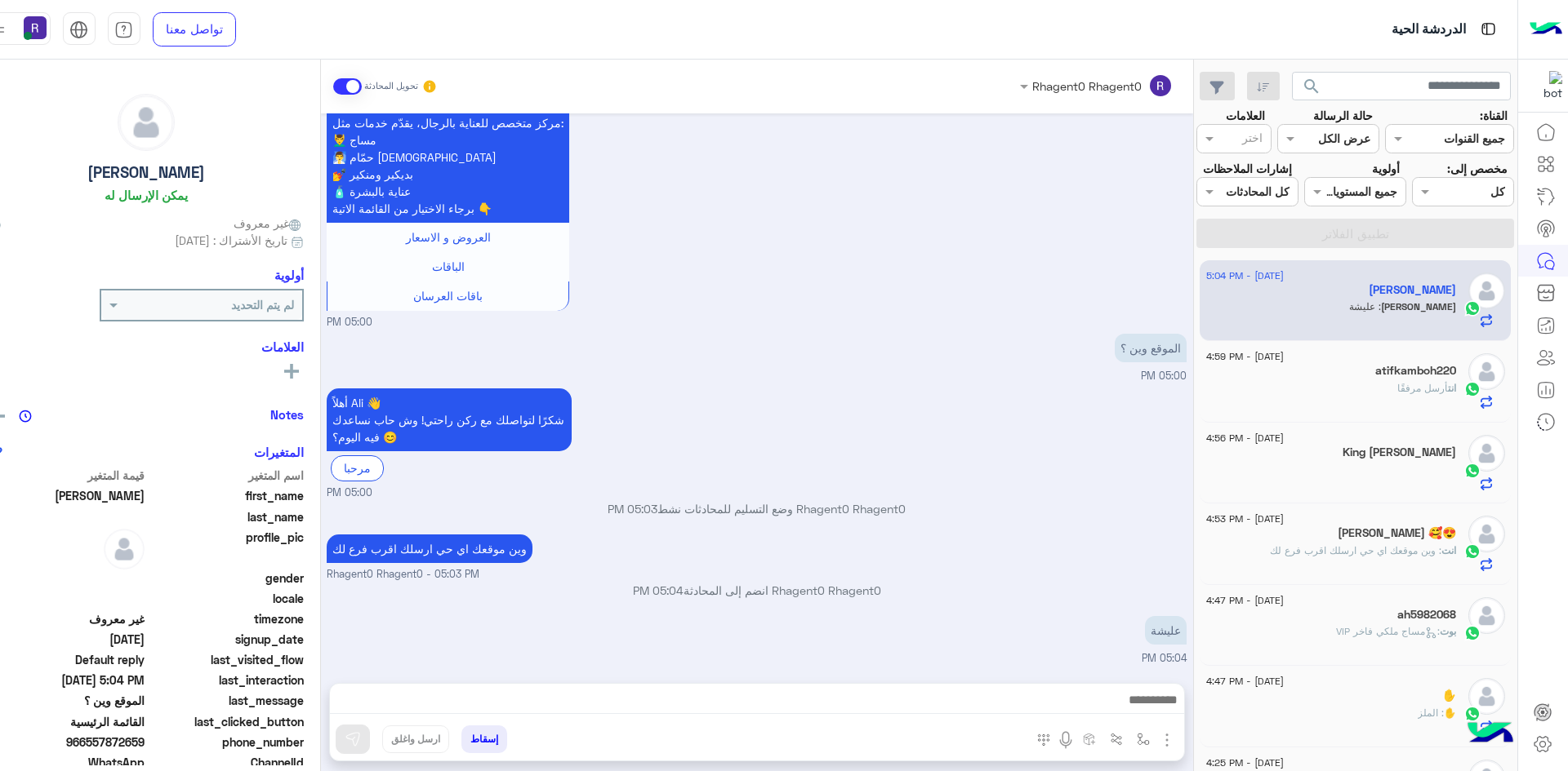
type textarea "***"
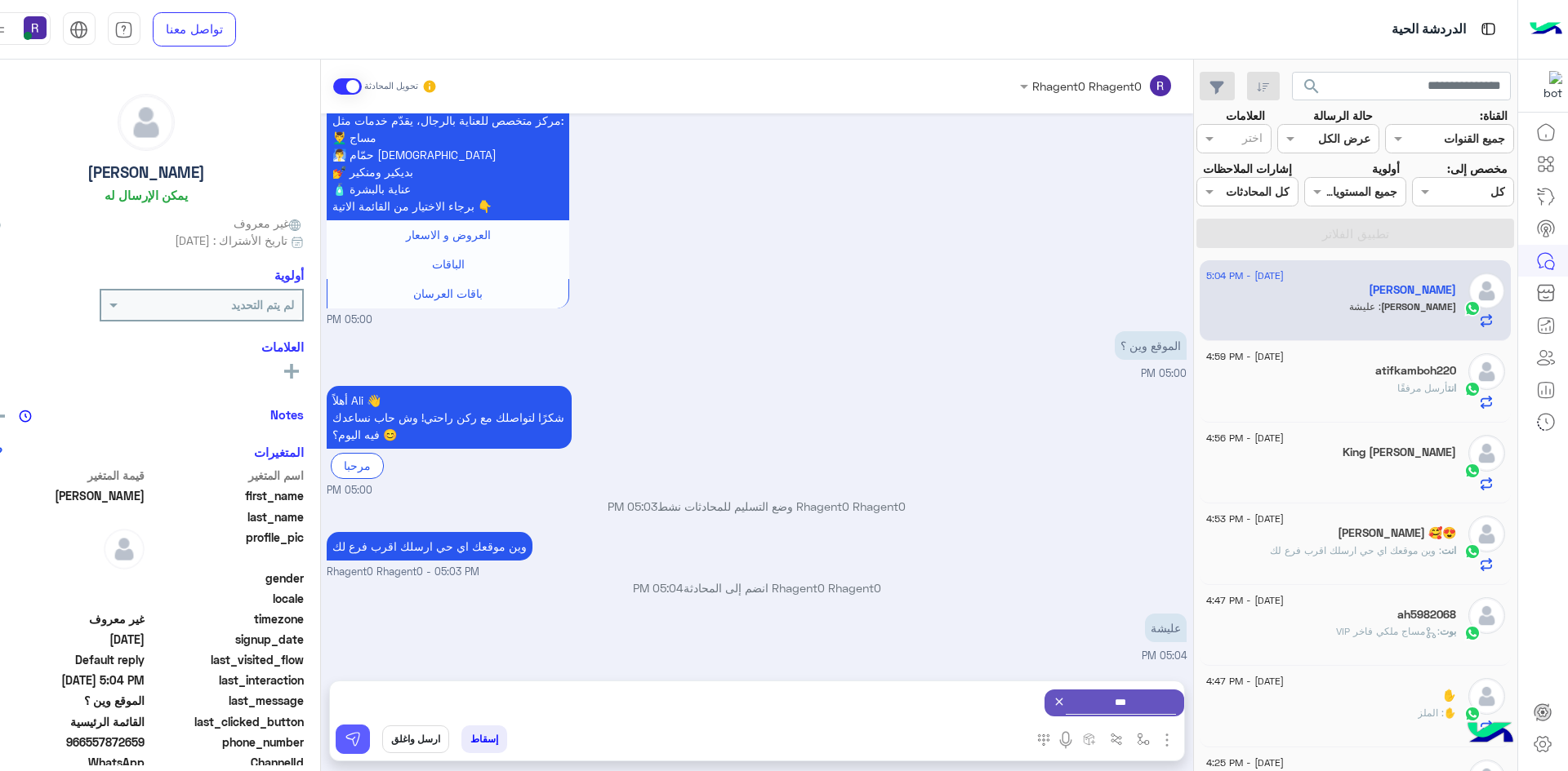
click at [344, 742] on img at bounding box center [352, 739] width 17 height 17
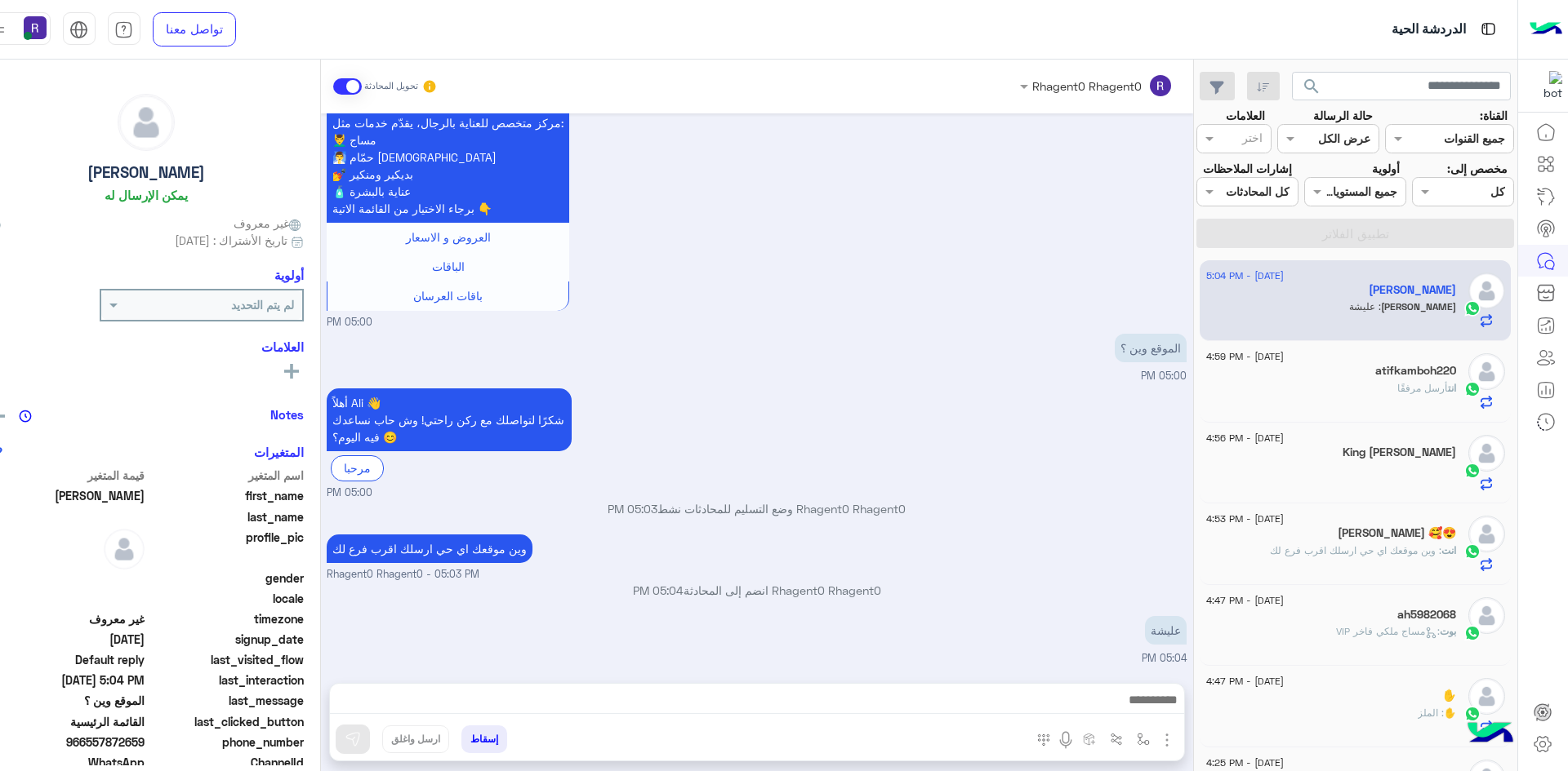
scroll to position [2058, 0]
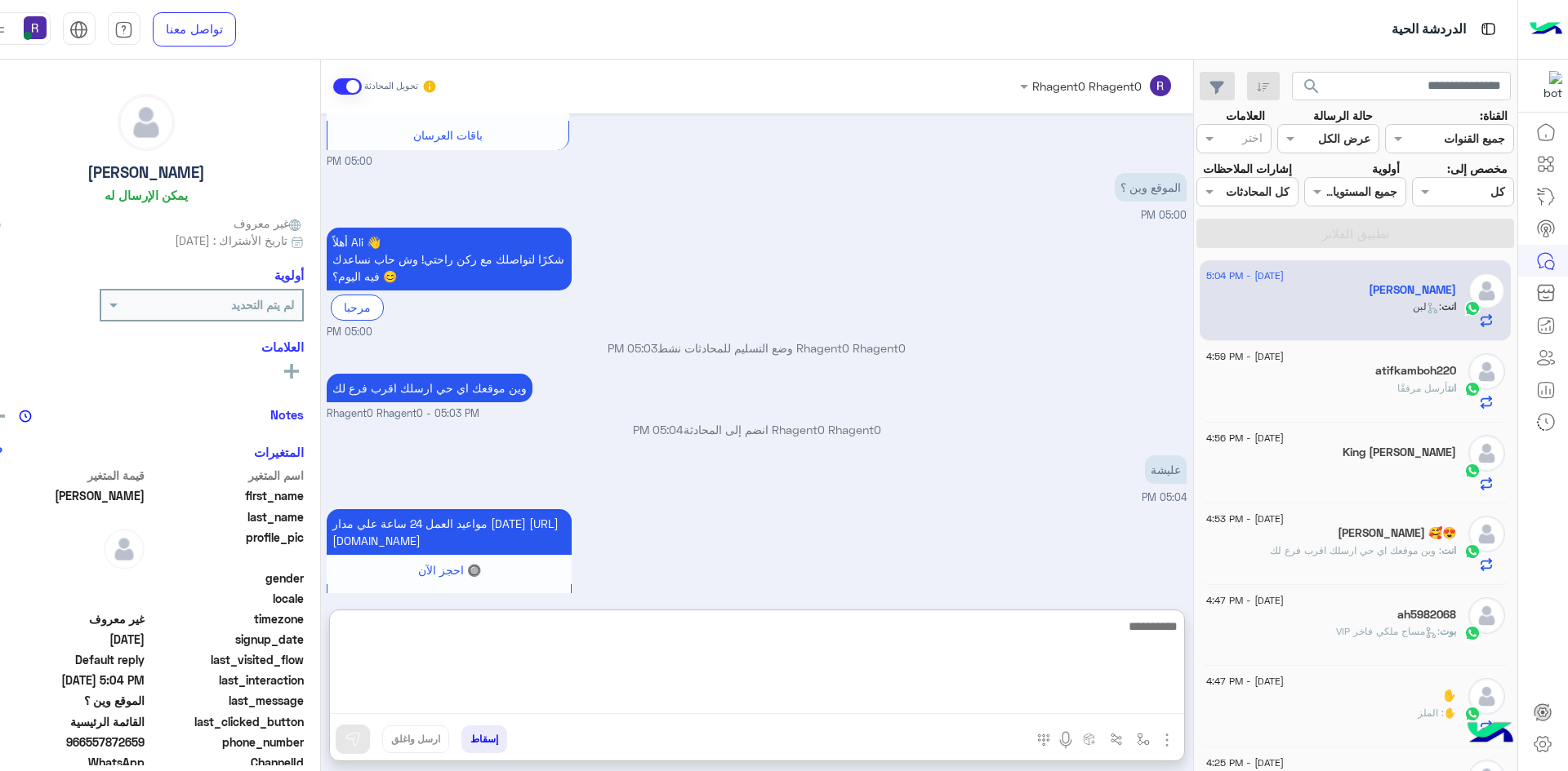
click at [593, 701] on textarea at bounding box center [757, 665] width 854 height 98
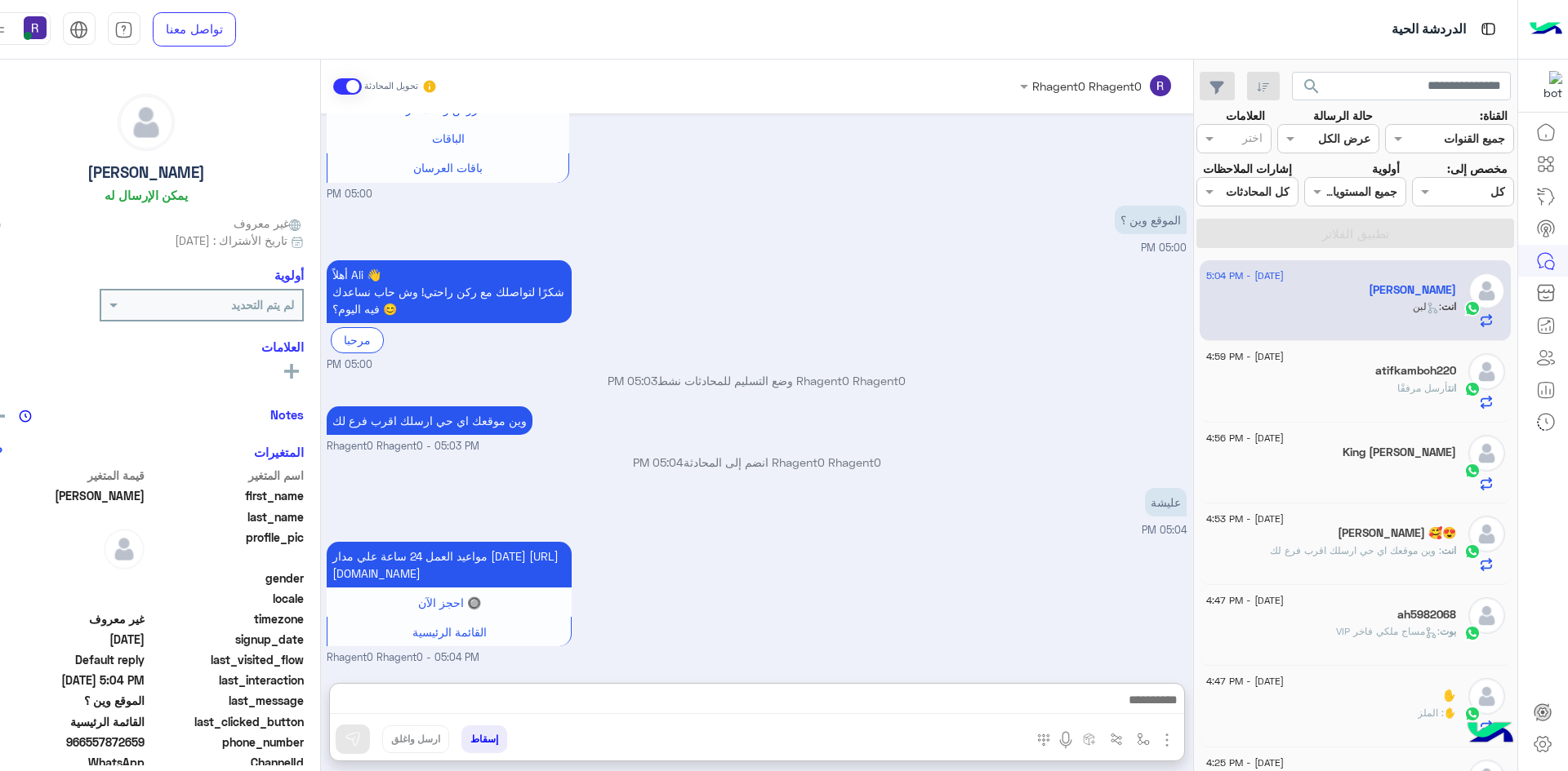
click at [822, 484] on div "عليشة 05:04 PM" at bounding box center [757, 511] width 859 height 55
click at [1318, 382] on div "انت أرسل مرفقًا" at bounding box center [1331, 395] width 250 height 29
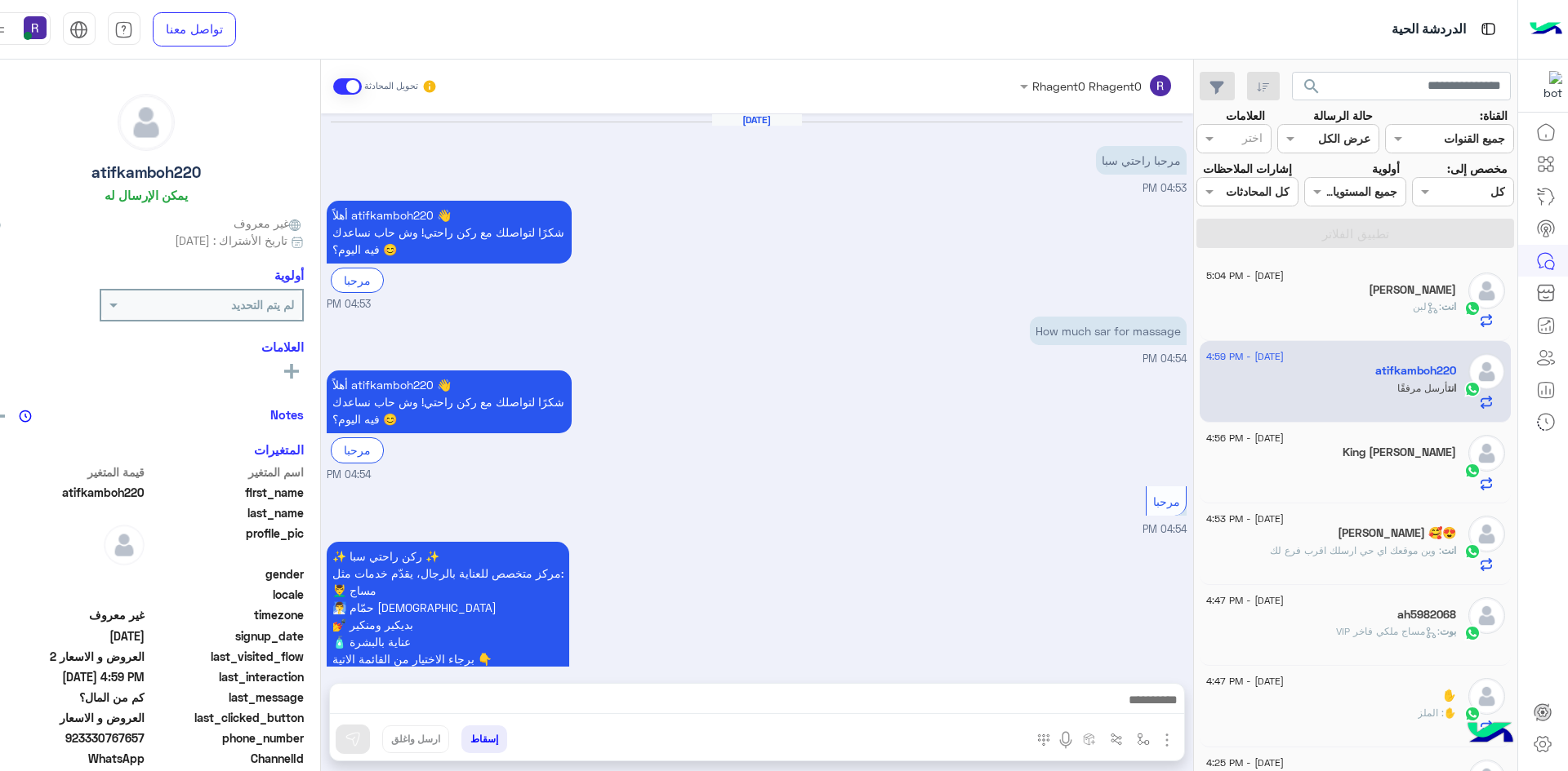
scroll to position [1658, 0]
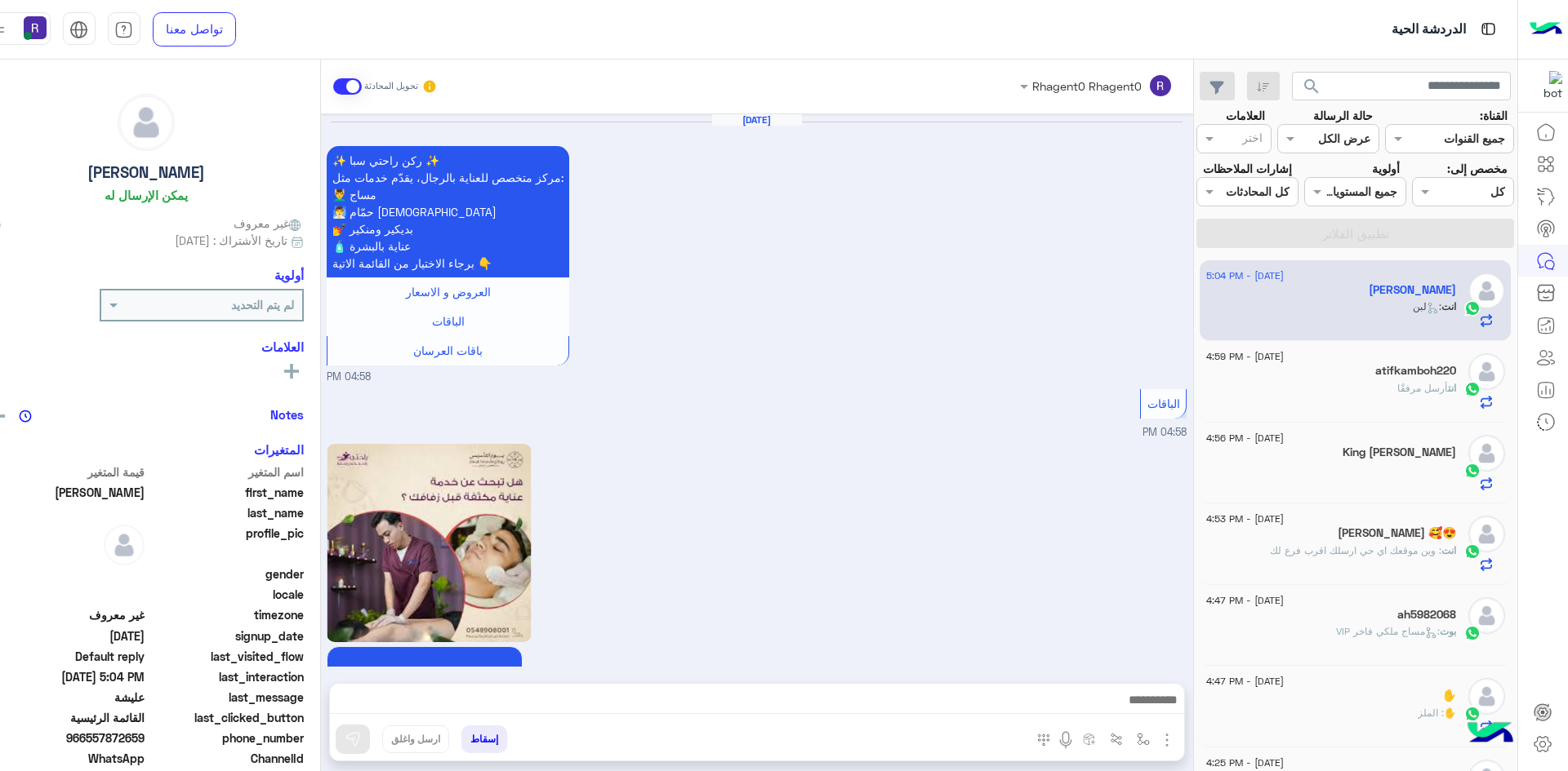
scroll to position [1754, 0]
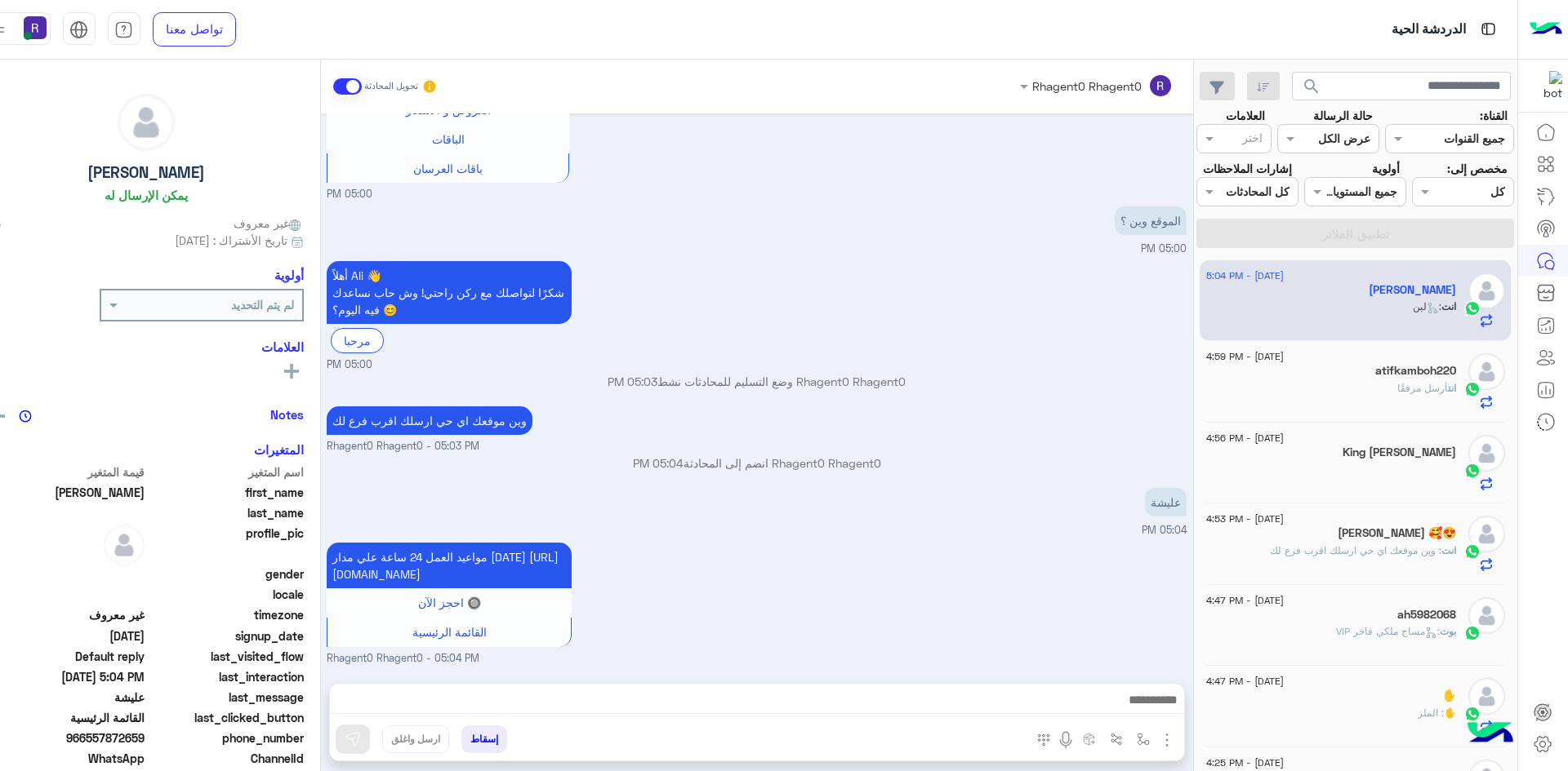
click at [1381, 392] on div "انت أرسل مرفقًا" at bounding box center [1331, 395] width 250 height 29
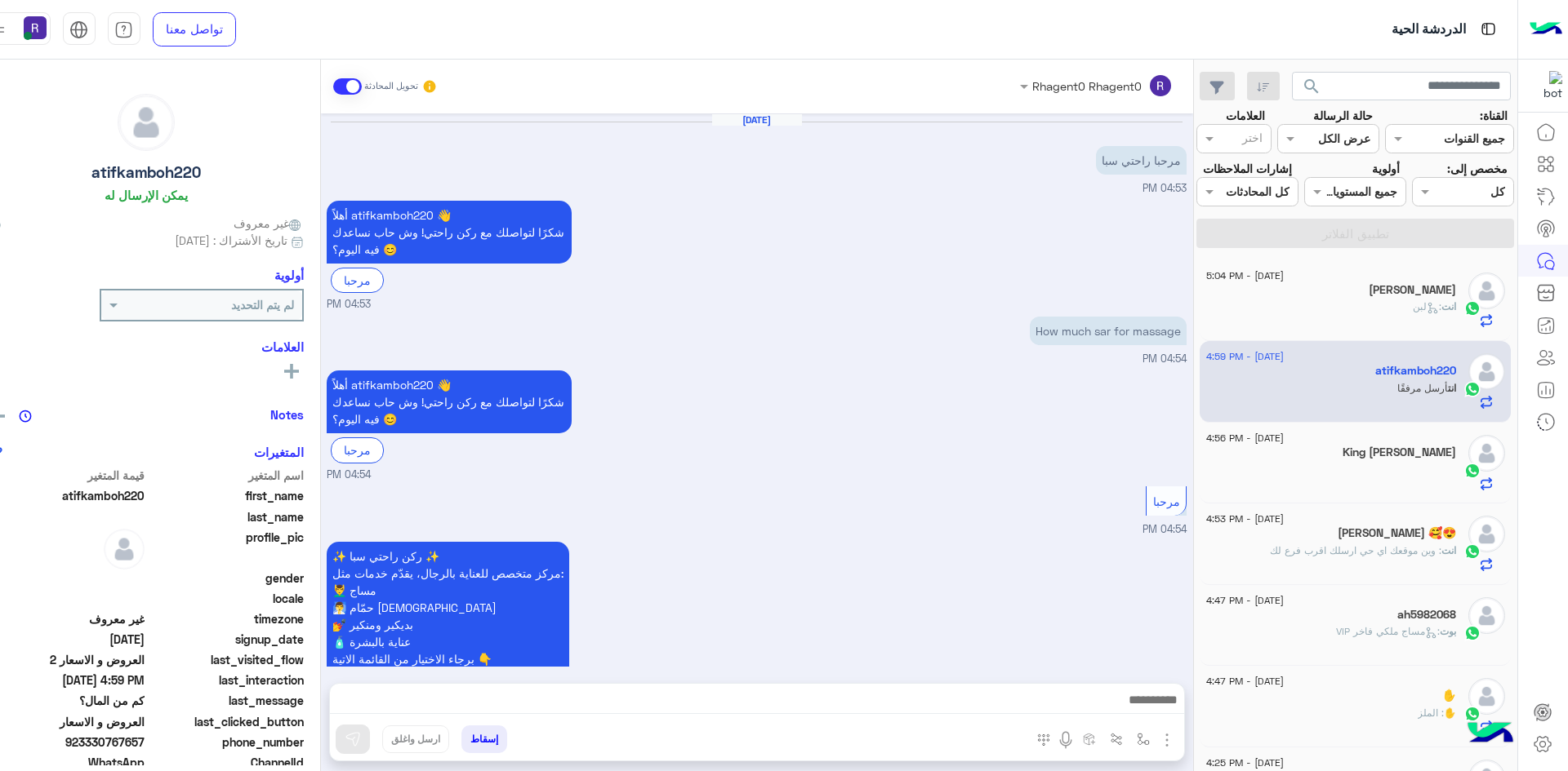
scroll to position [1658, 0]
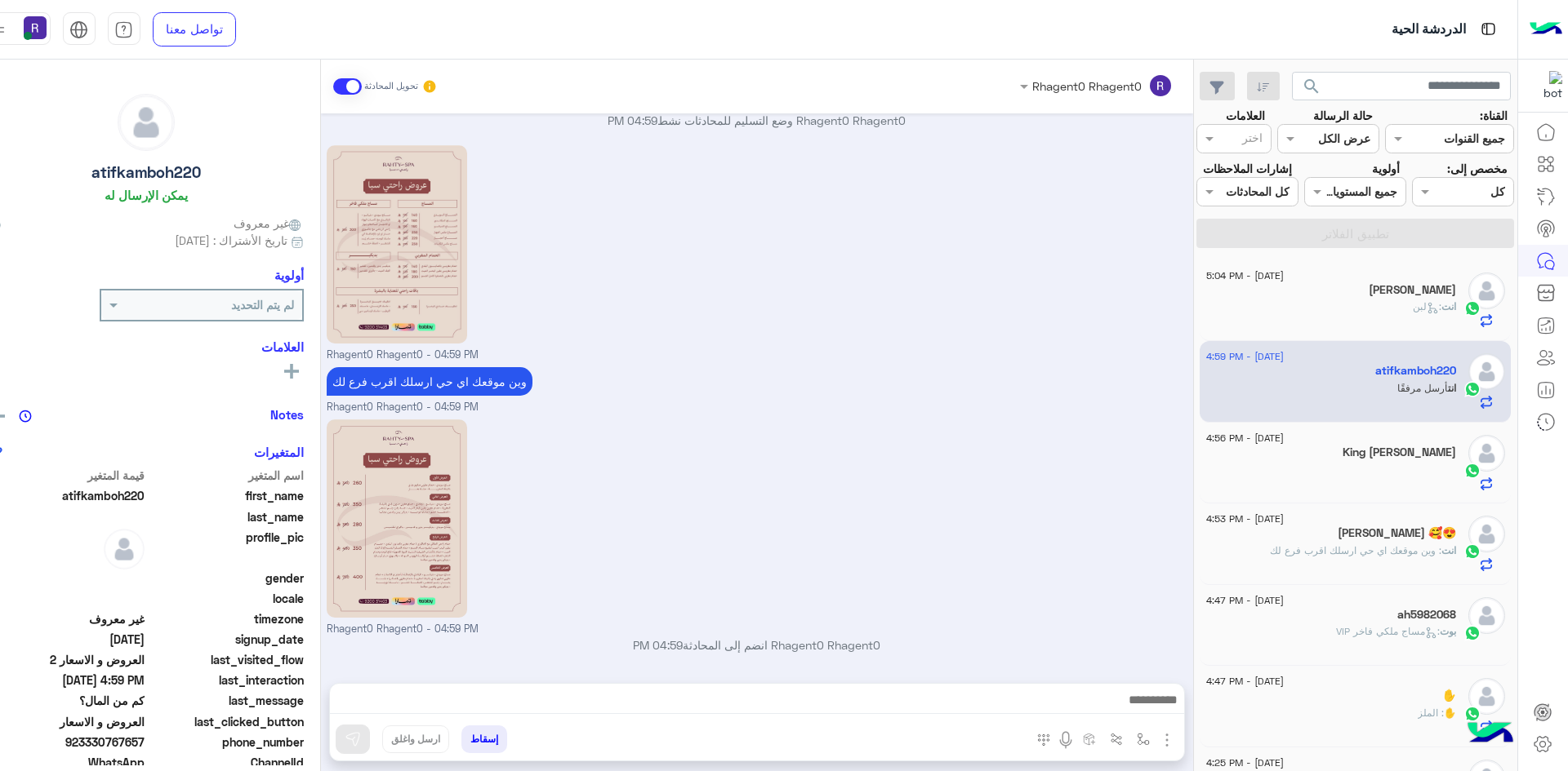
click at [1382, 484] on div at bounding box center [1331, 476] width 250 height 29
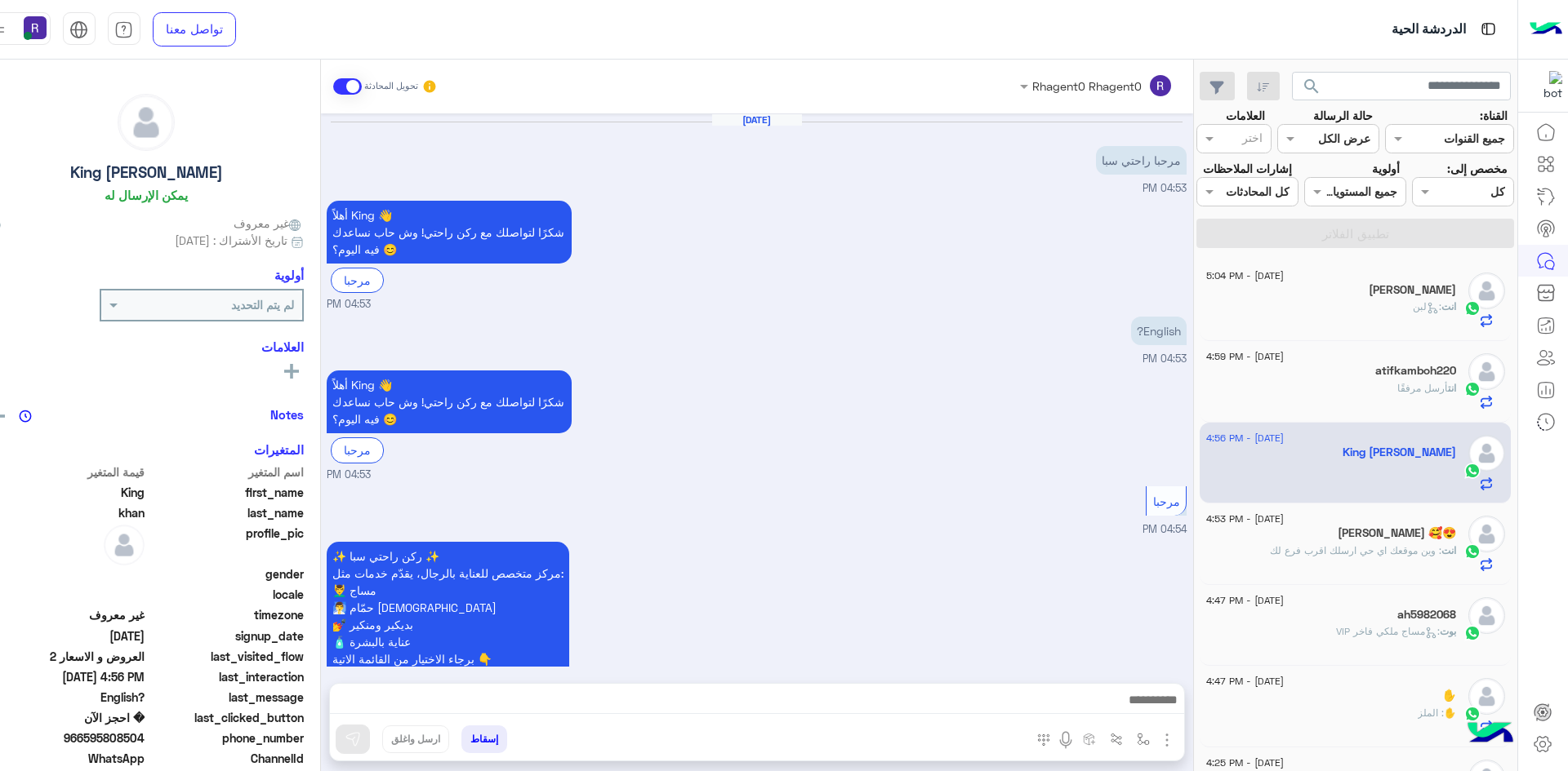
scroll to position [1232, 0]
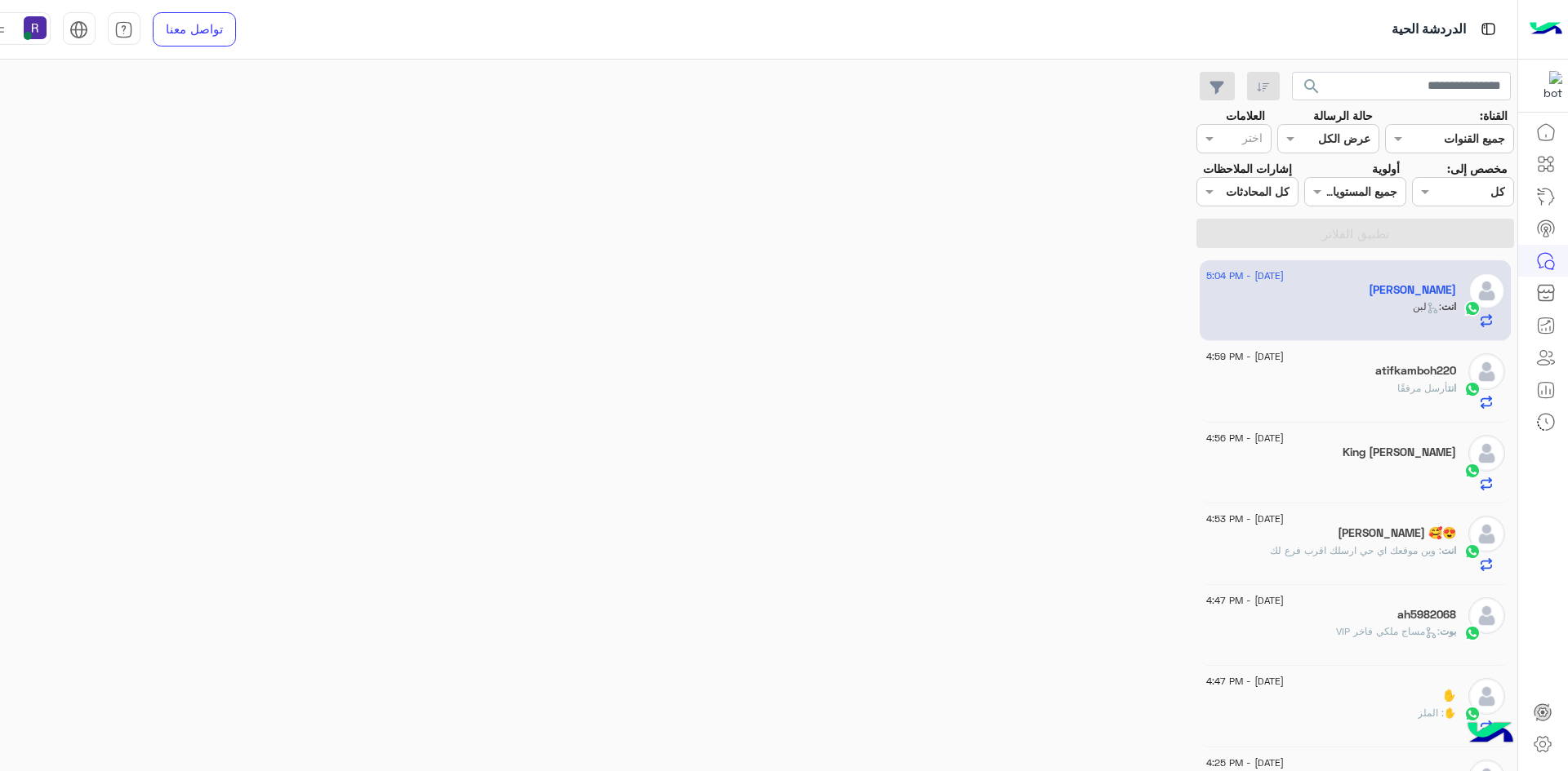
scroll to position [1754, 0]
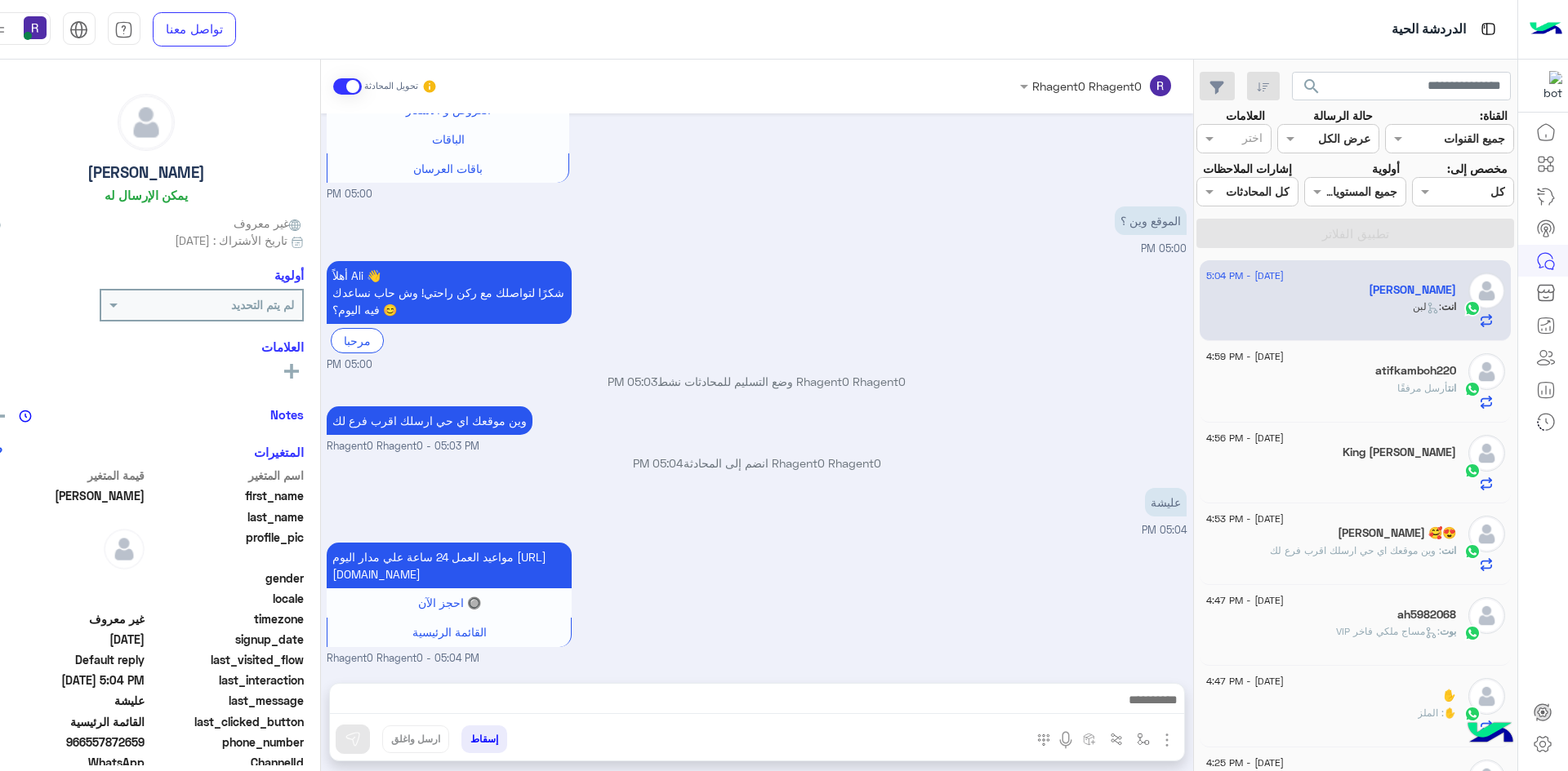
click at [1360, 396] on div "انت أرسل مرفقًا" at bounding box center [1331, 395] width 250 height 29
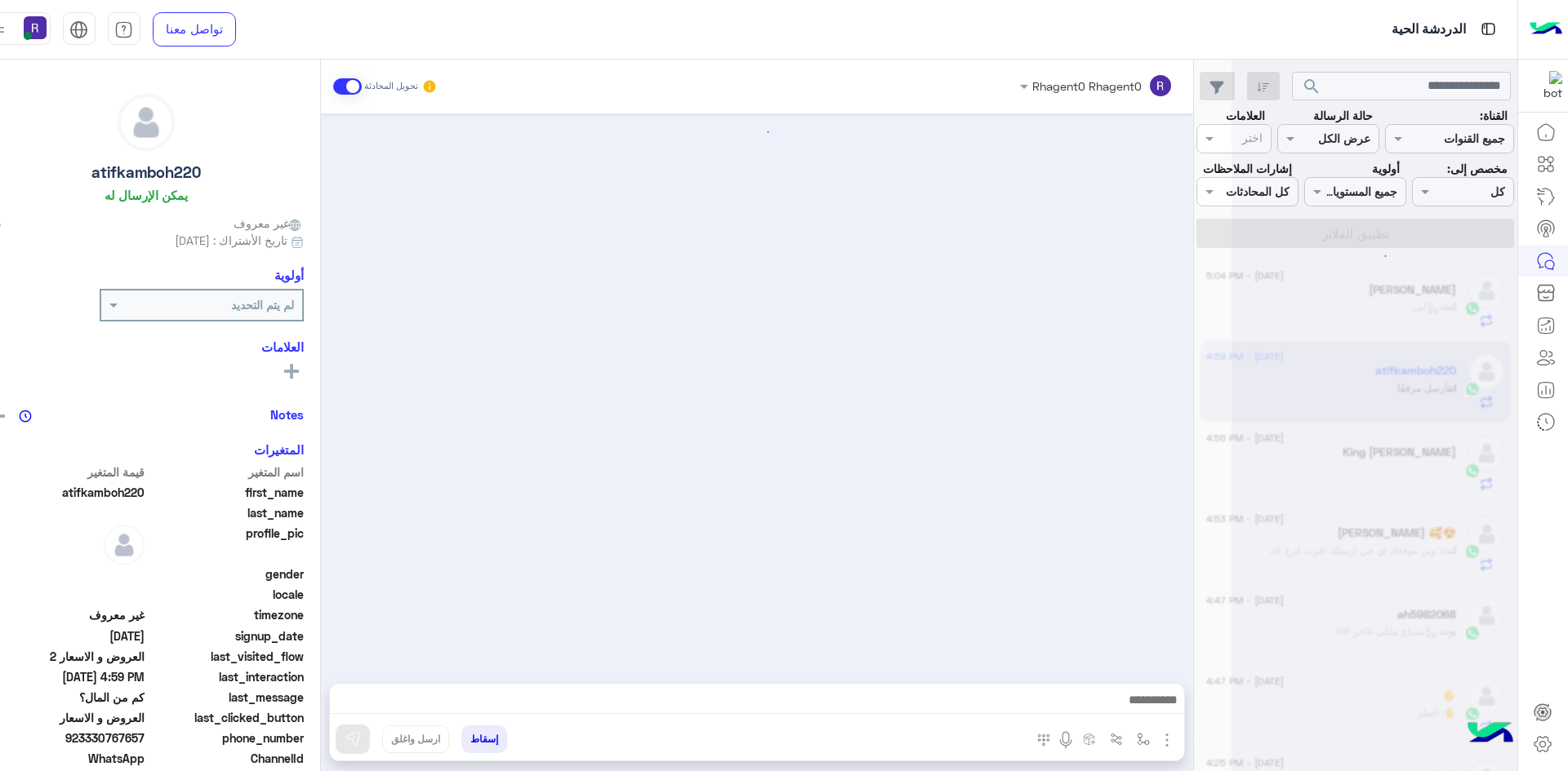
scroll to position [1658, 0]
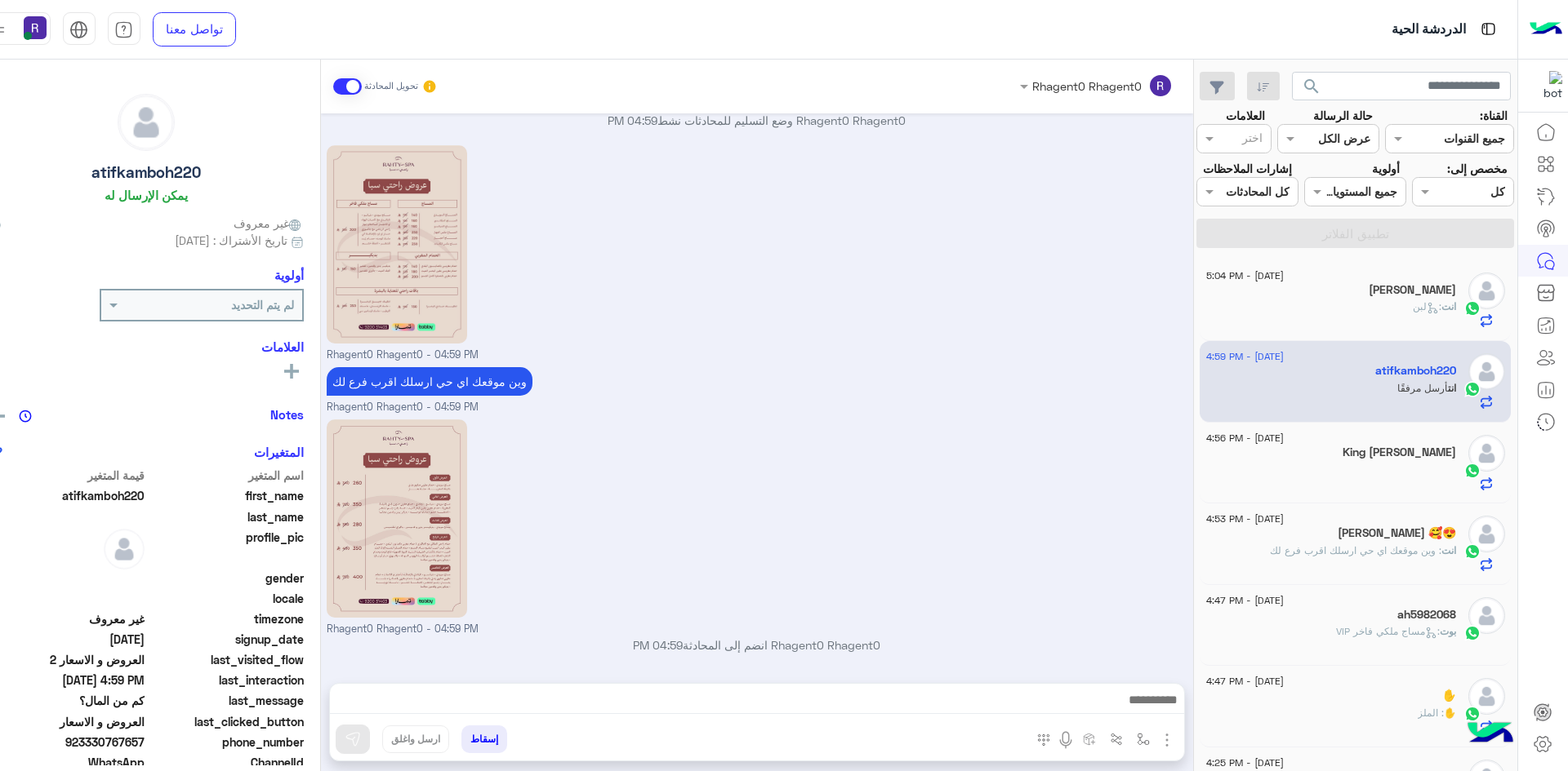
click at [1356, 462] on div at bounding box center [1331, 476] width 250 height 29
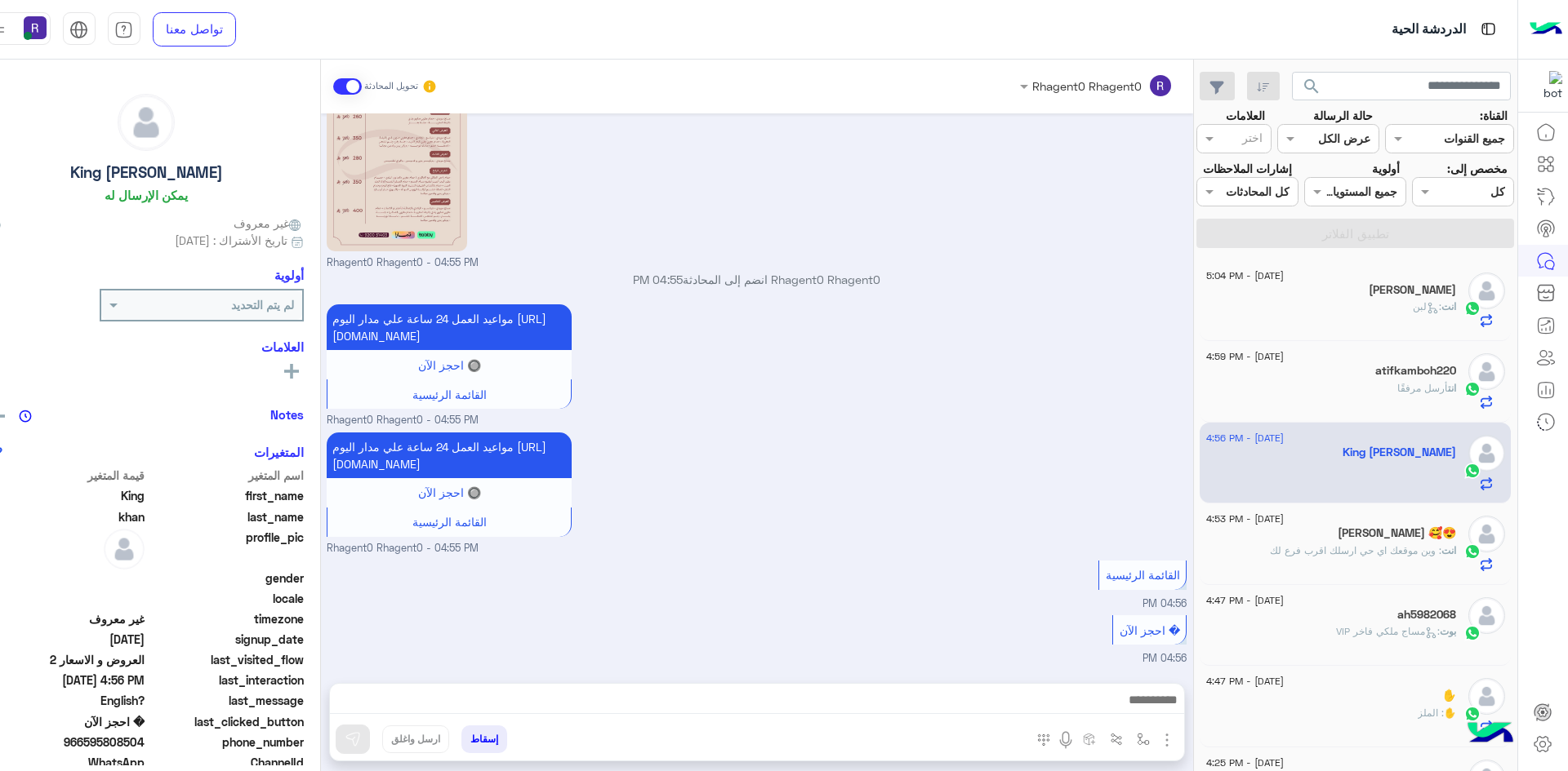
scroll to position [1232, 0]
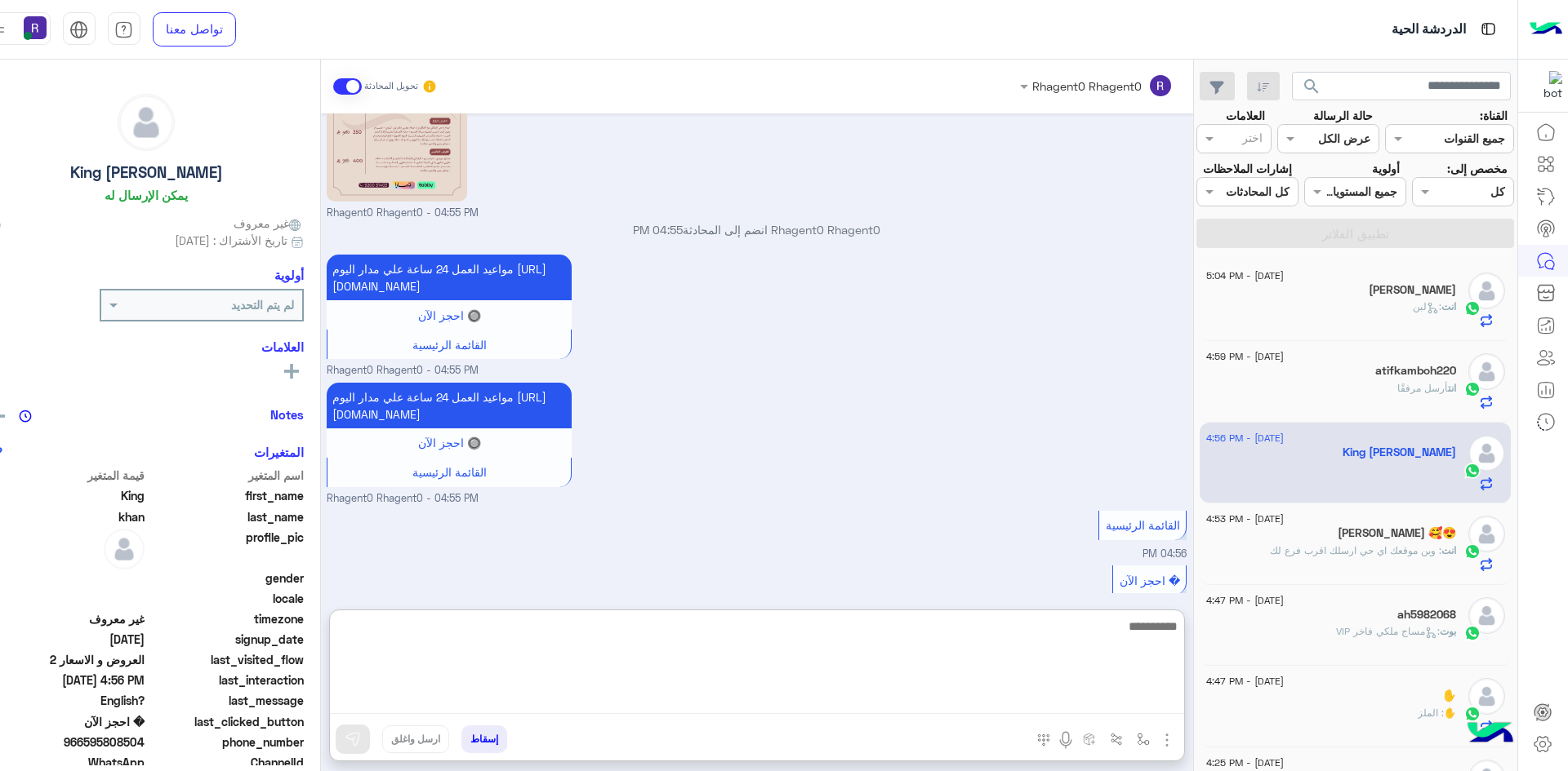
click at [819, 703] on textarea at bounding box center [757, 665] width 854 height 98
type textarea "**********"
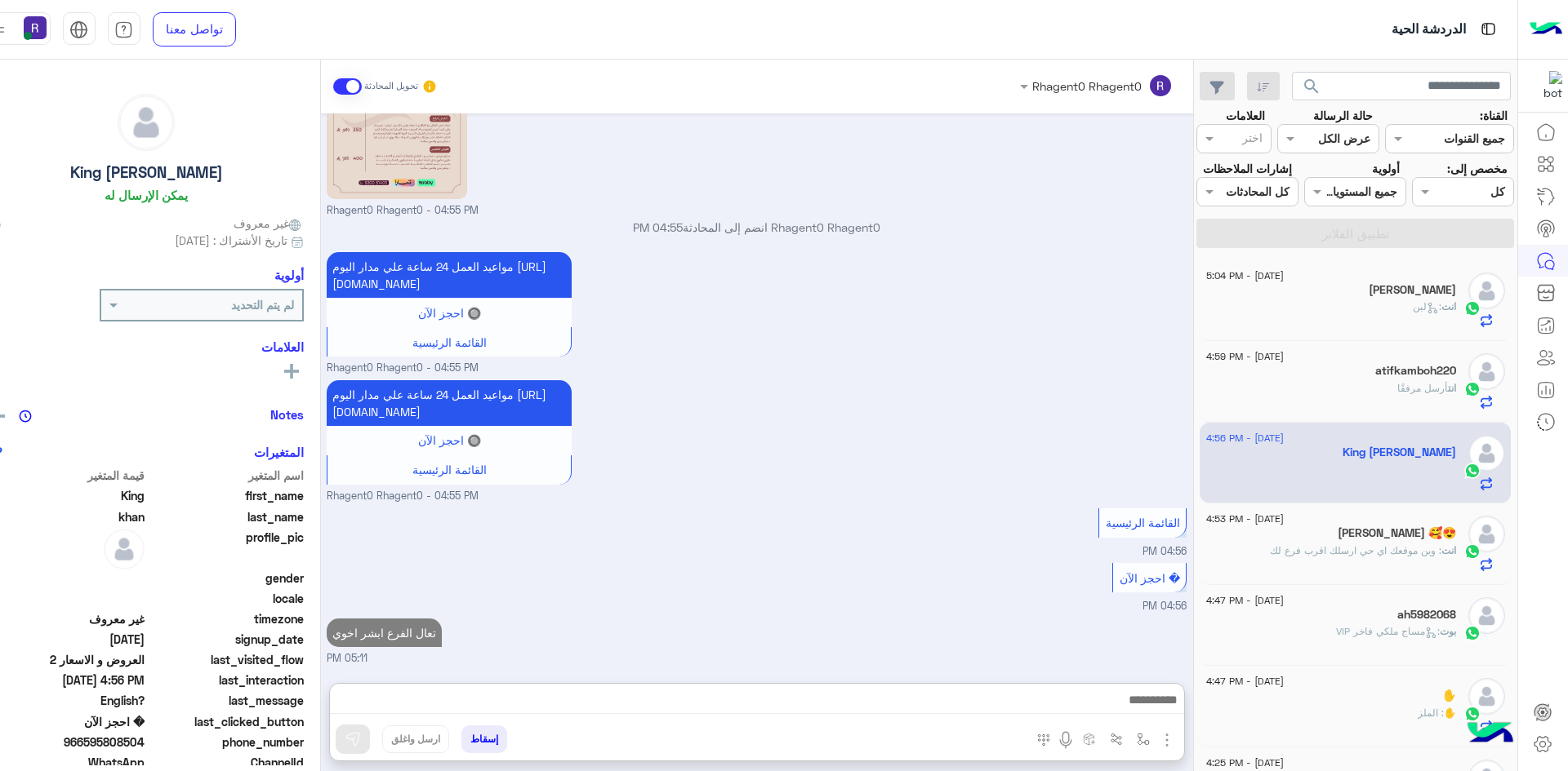
click at [1301, 540] on div "[PERSON_NAME] 🥰😍" at bounding box center [1331, 535] width 250 height 17
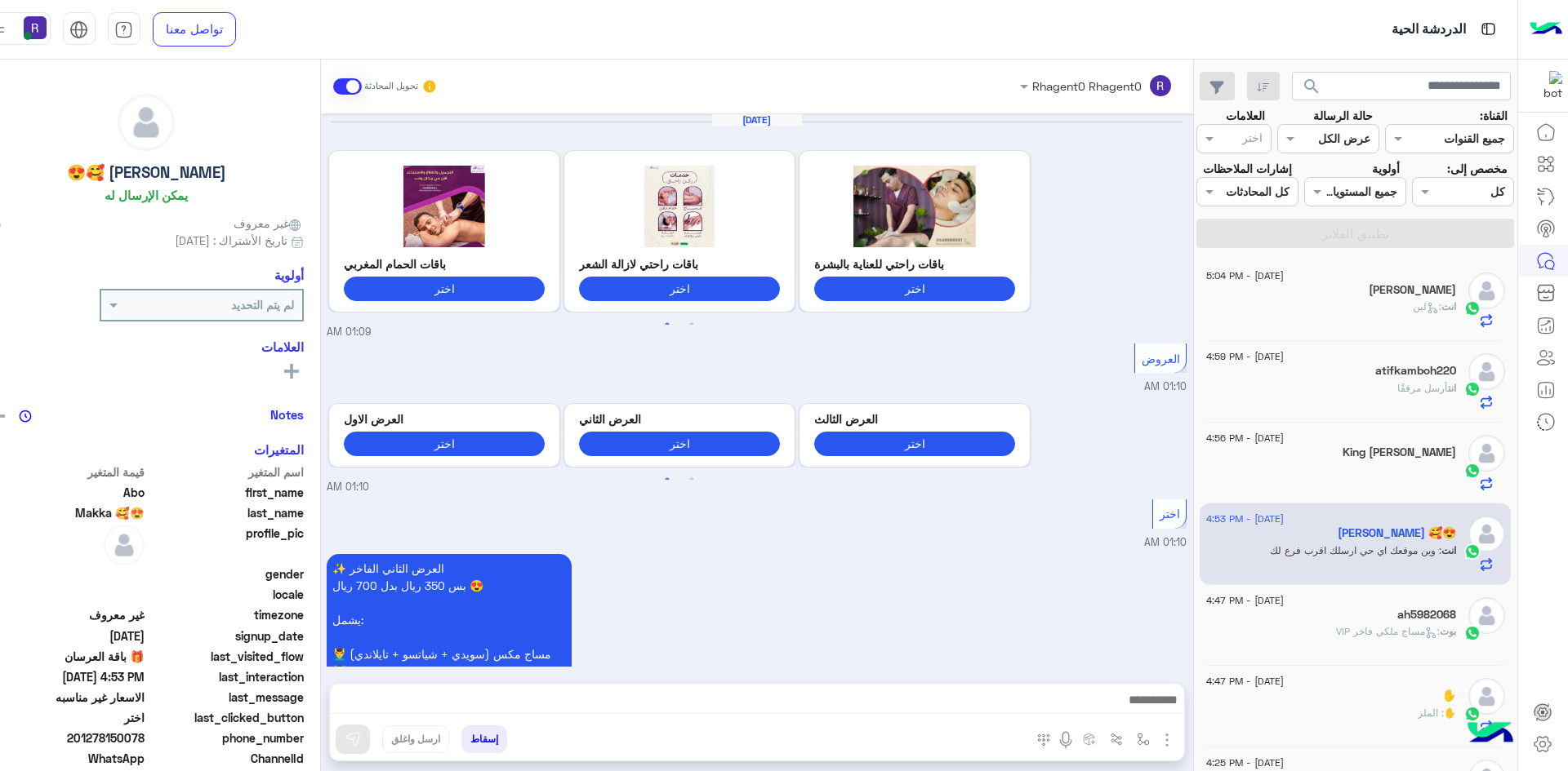
scroll to position [2226, 0]
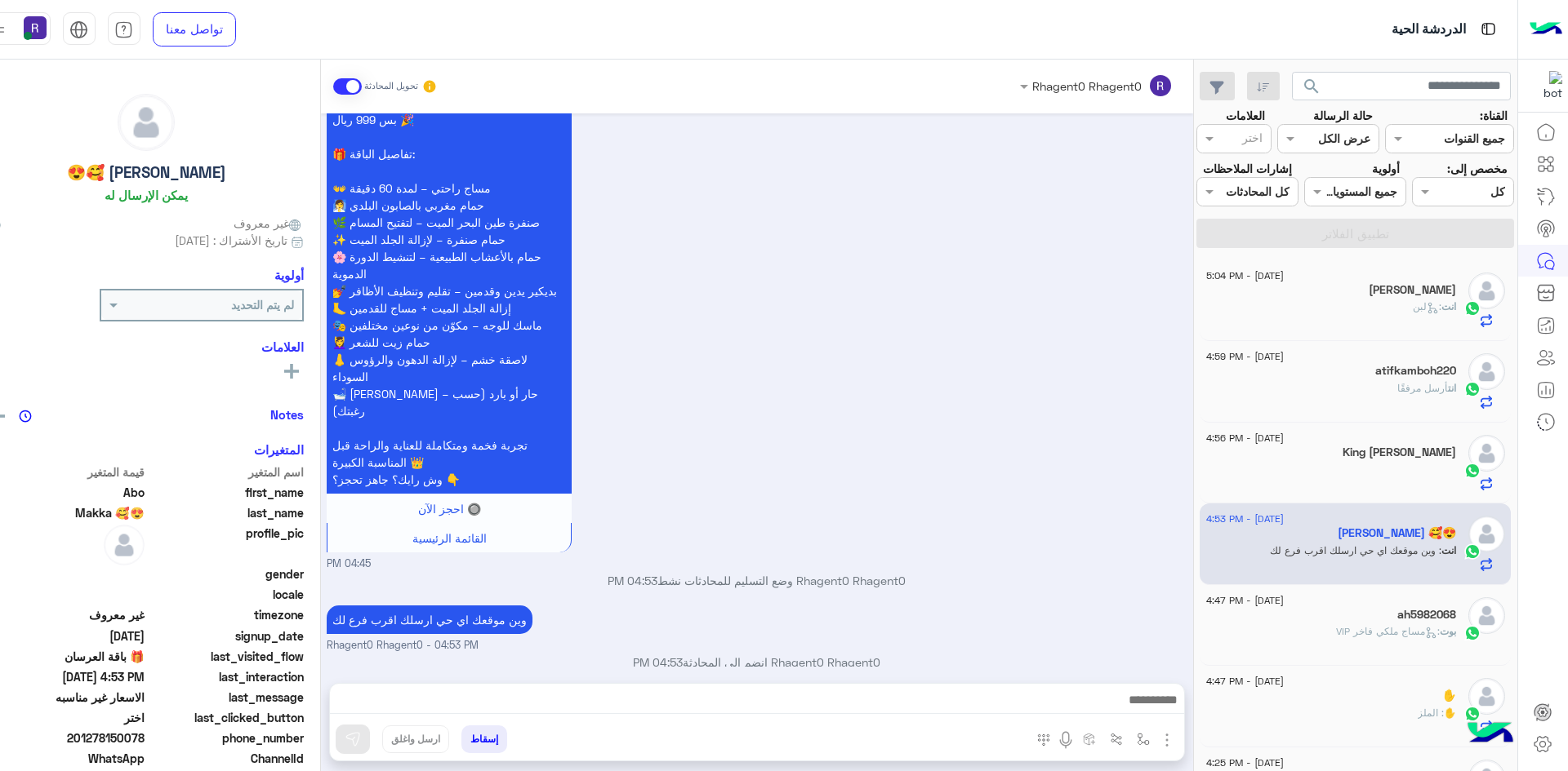
click at [1375, 311] on div "انت : لبن" at bounding box center [1331, 314] width 250 height 29
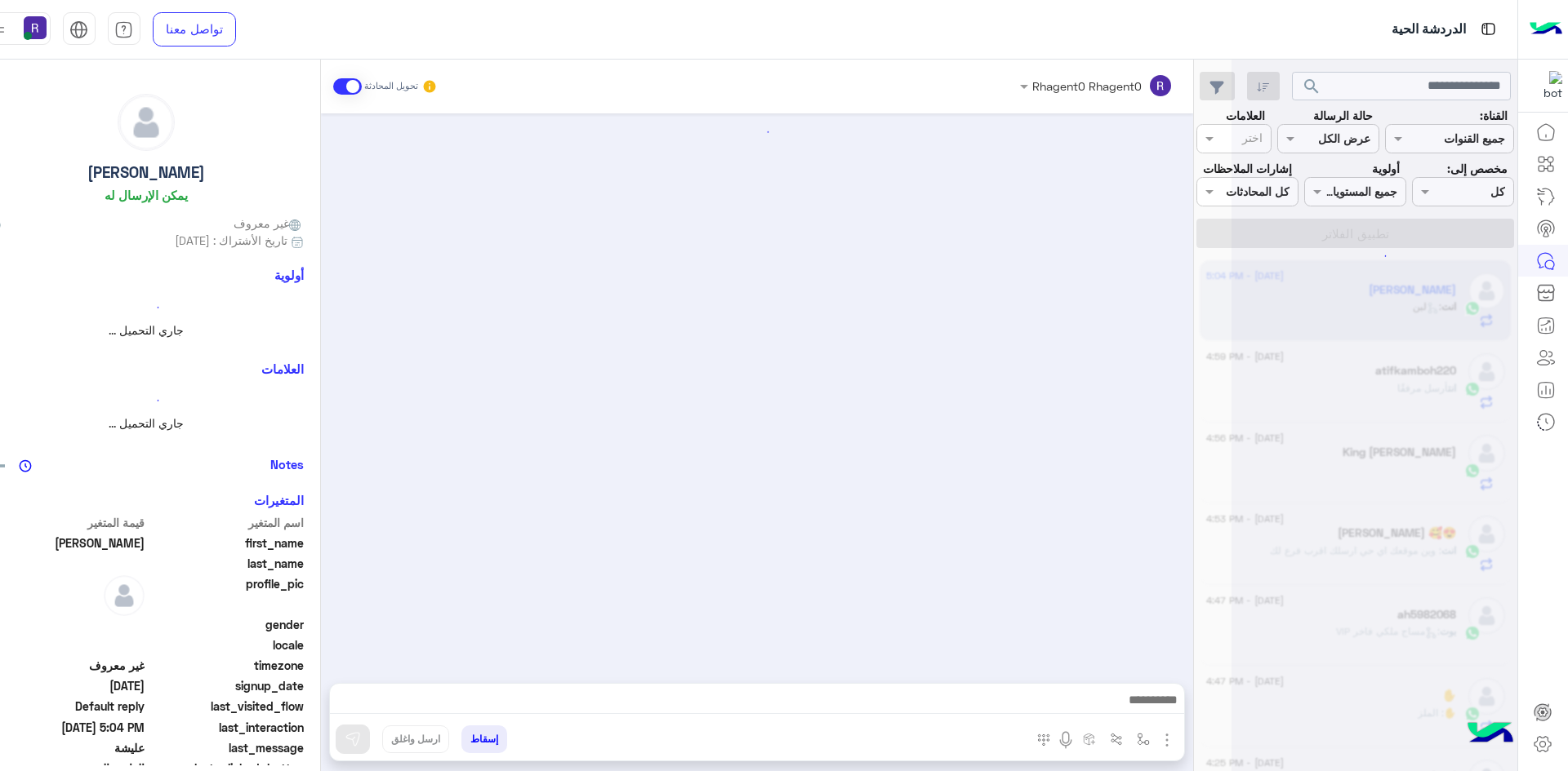
scroll to position [1754, 0]
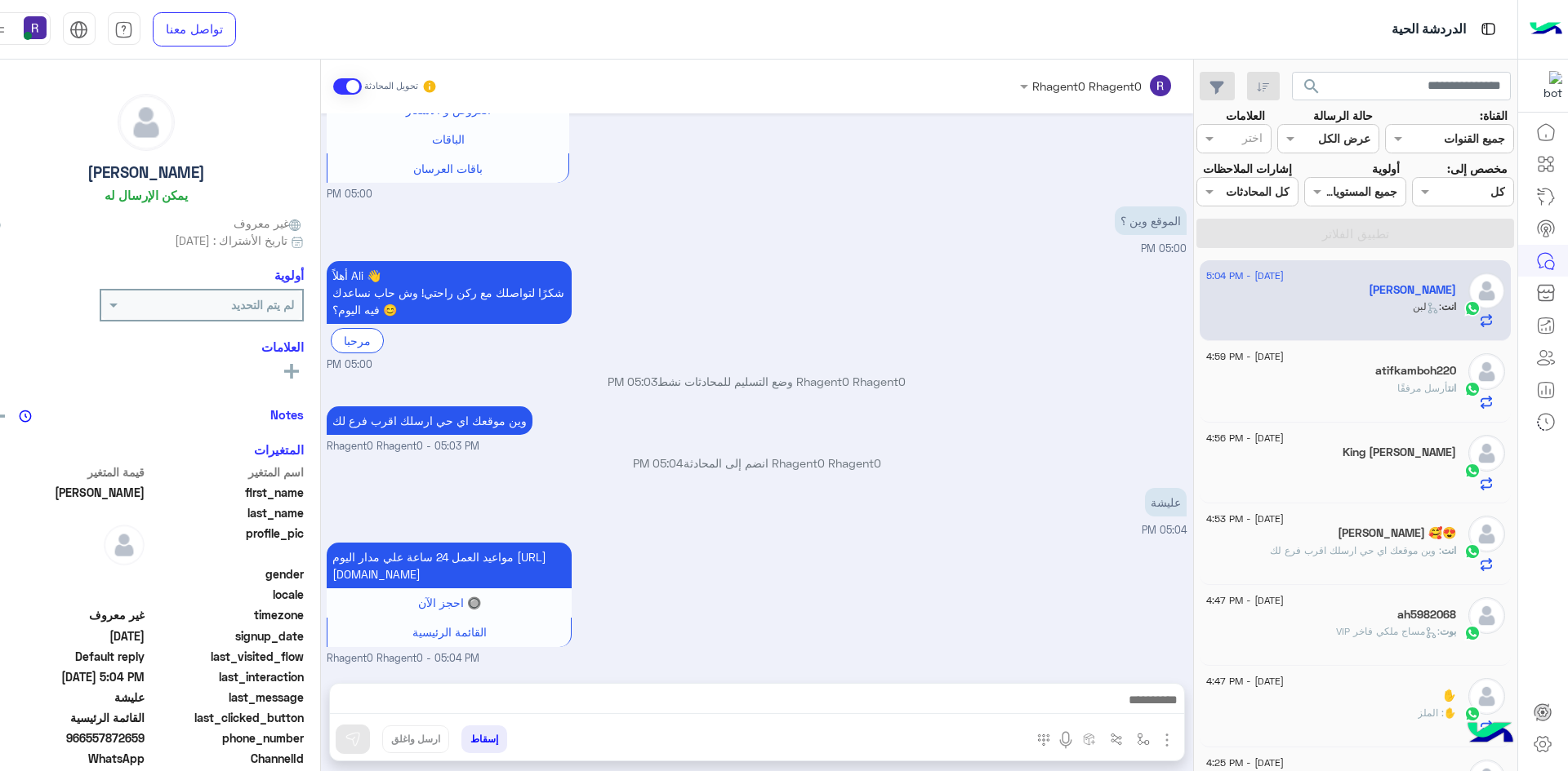
click at [1365, 376] on div "atifkamboh220" at bounding box center [1331, 373] width 250 height 17
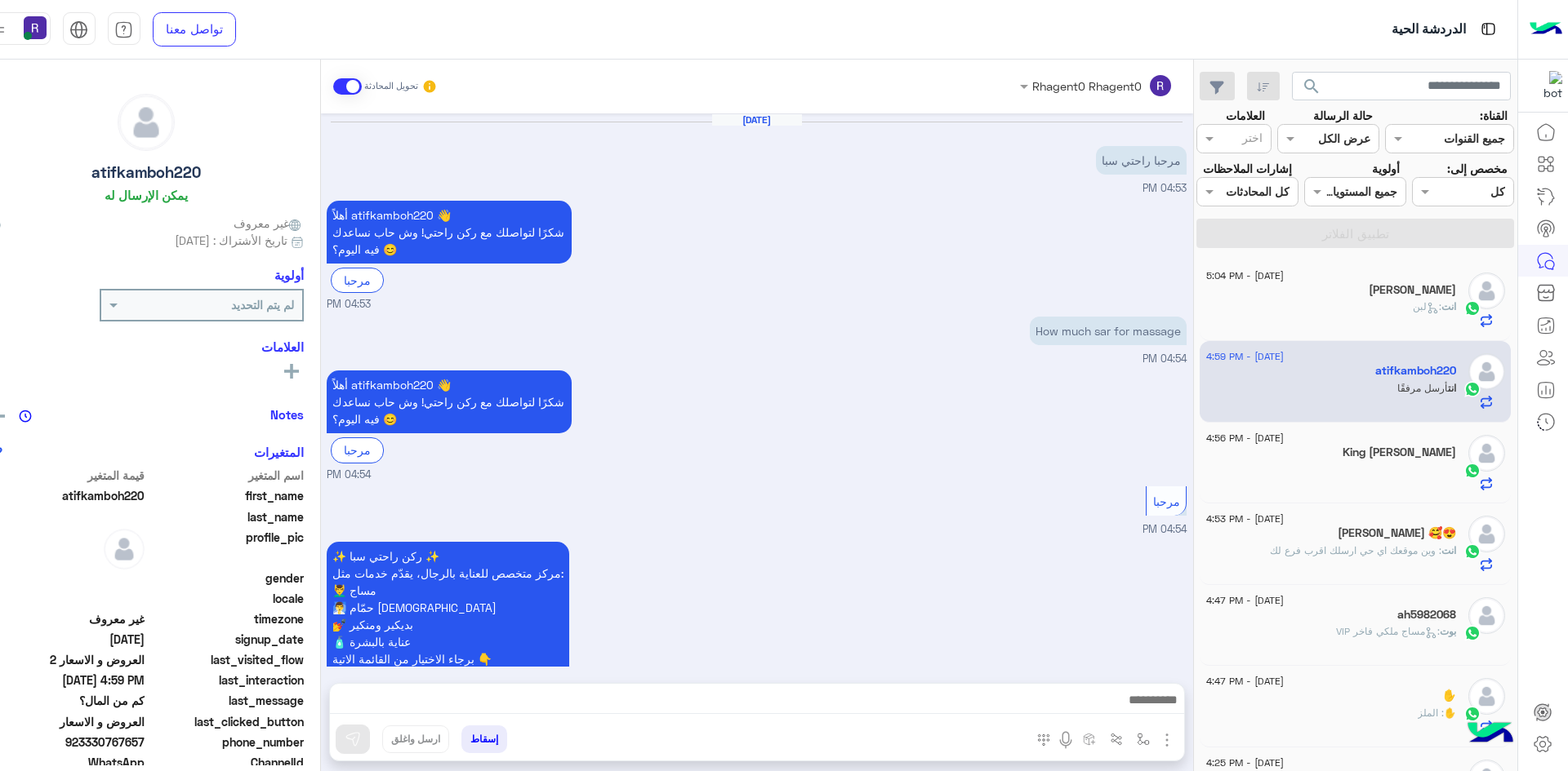
scroll to position [1658, 0]
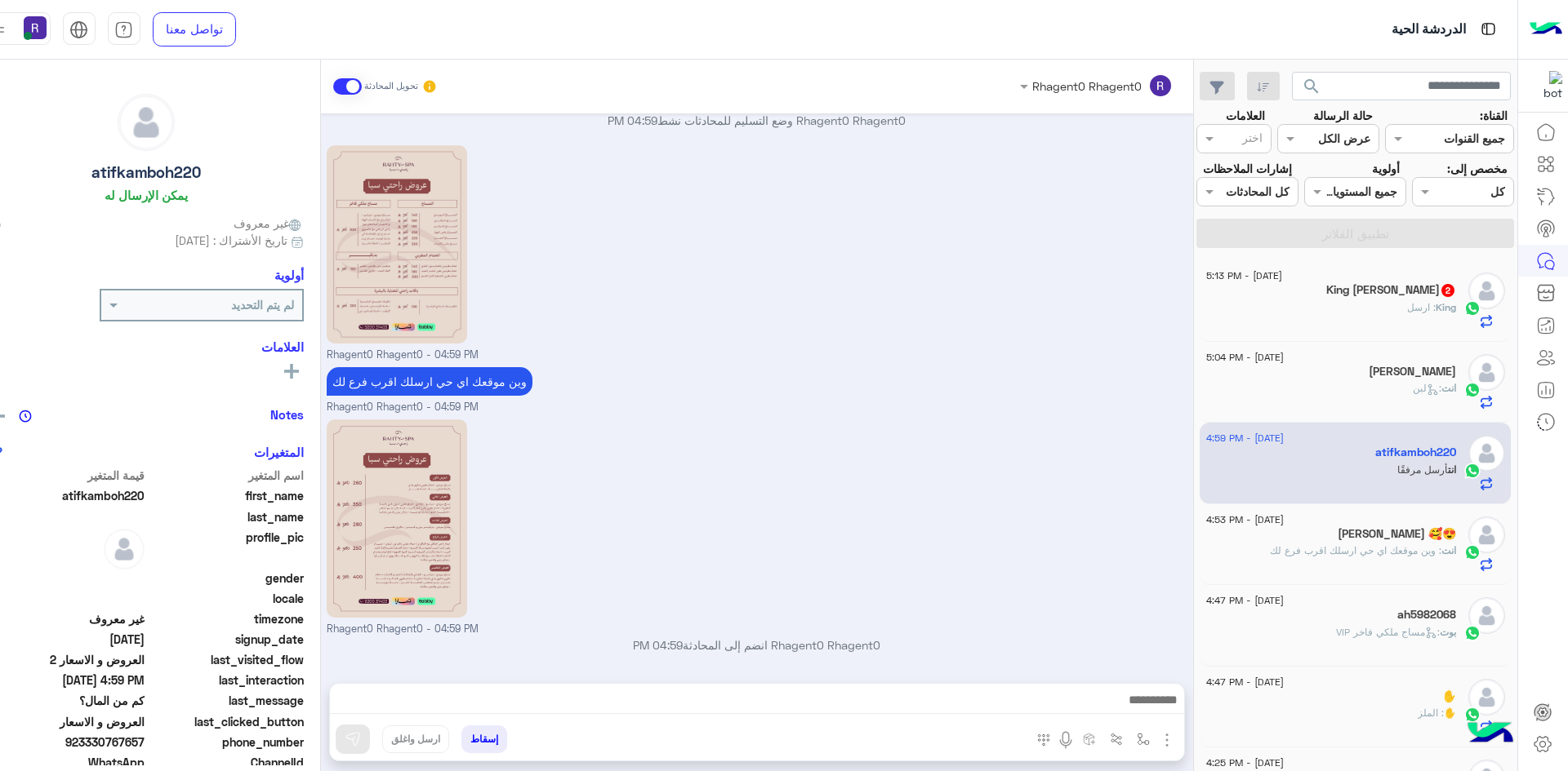
click at [1394, 308] on div "King : ارسل" at bounding box center [1331, 314] width 250 height 29
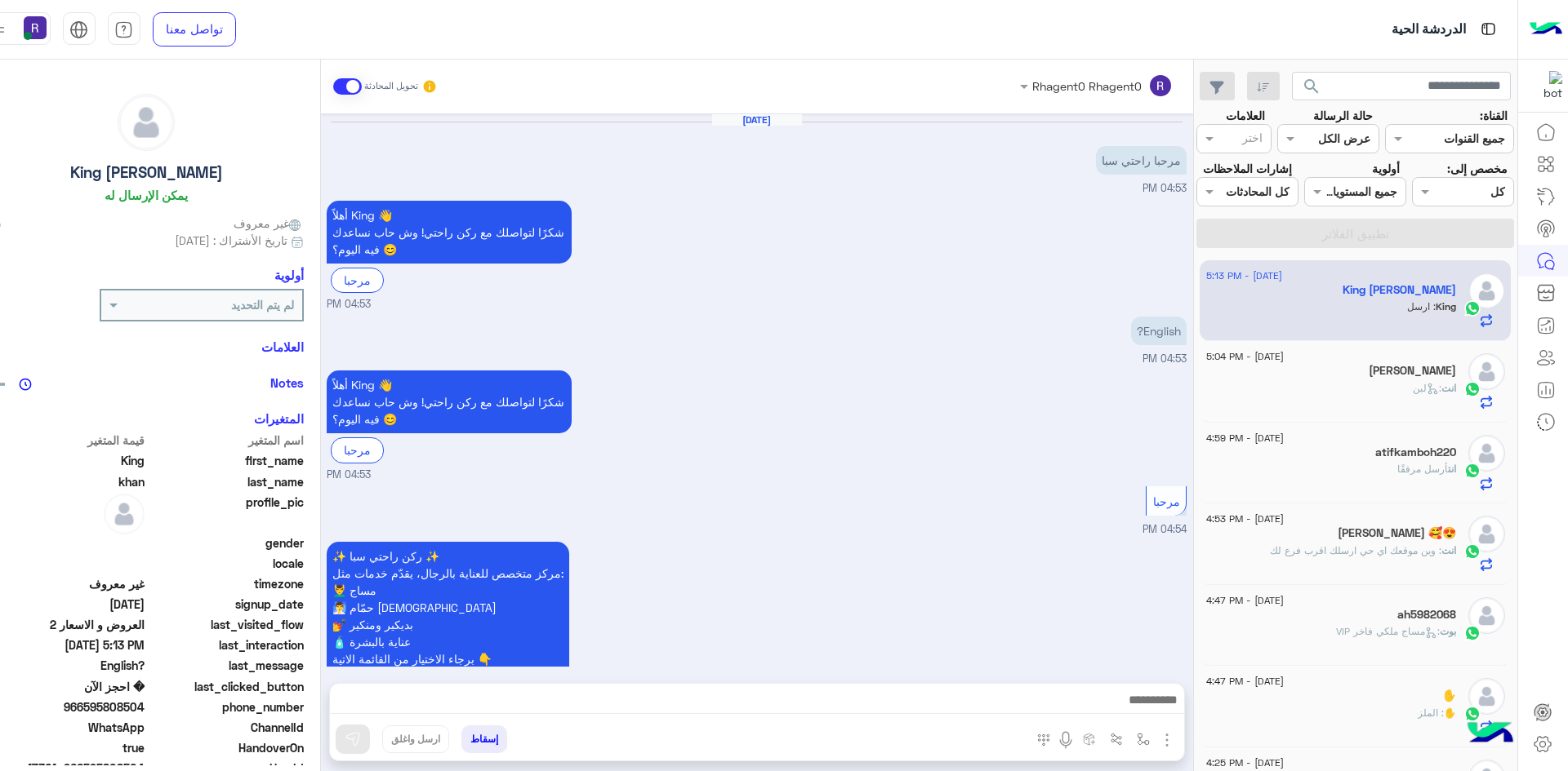
scroll to position [1393, 0]
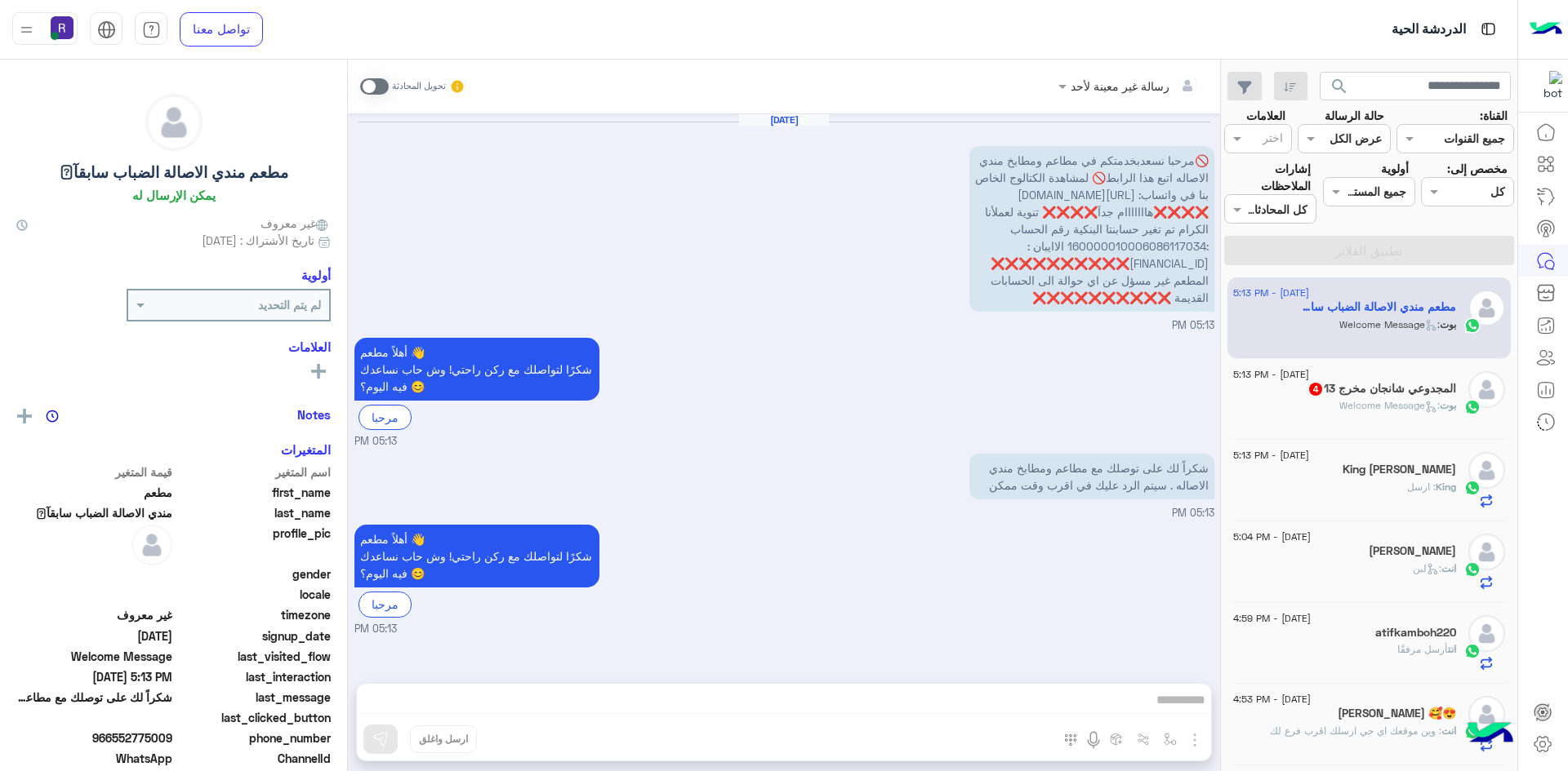
scroll to position [5, 0]
click at [1388, 407] on span ": Welcome Message" at bounding box center [1388, 405] width 100 height 12
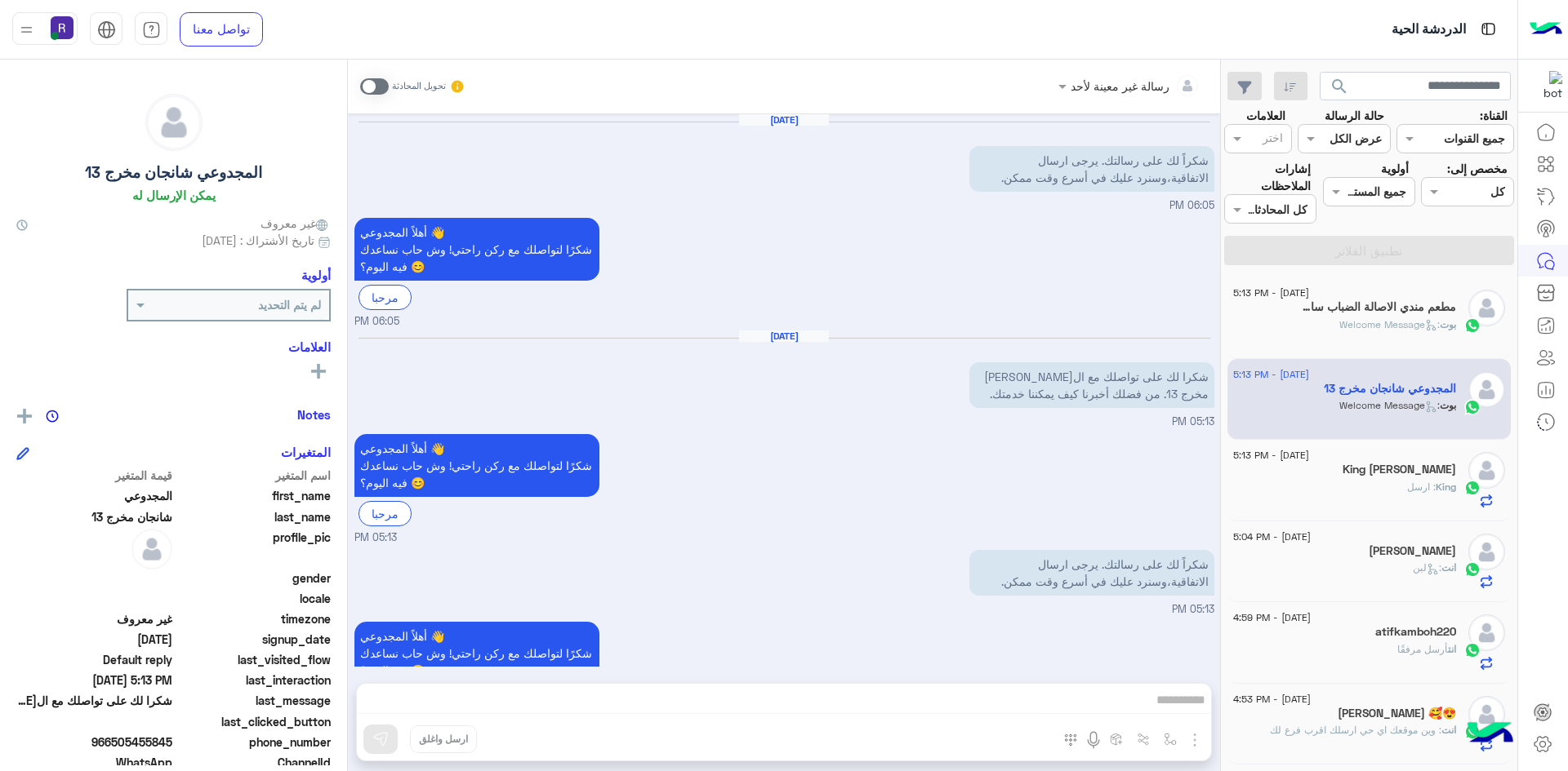
scroll to position [67, 0]
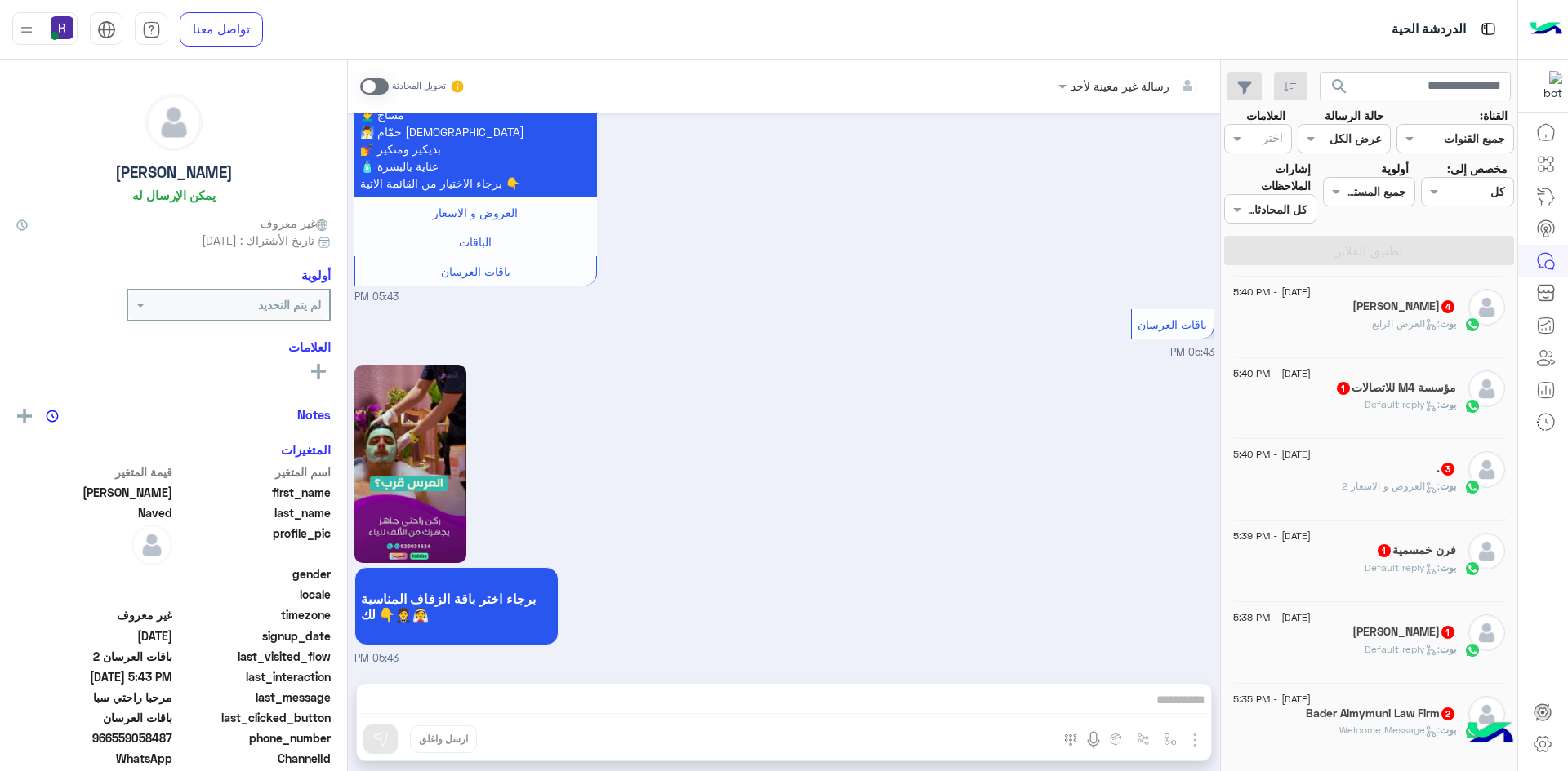
scroll to position [490, 0]
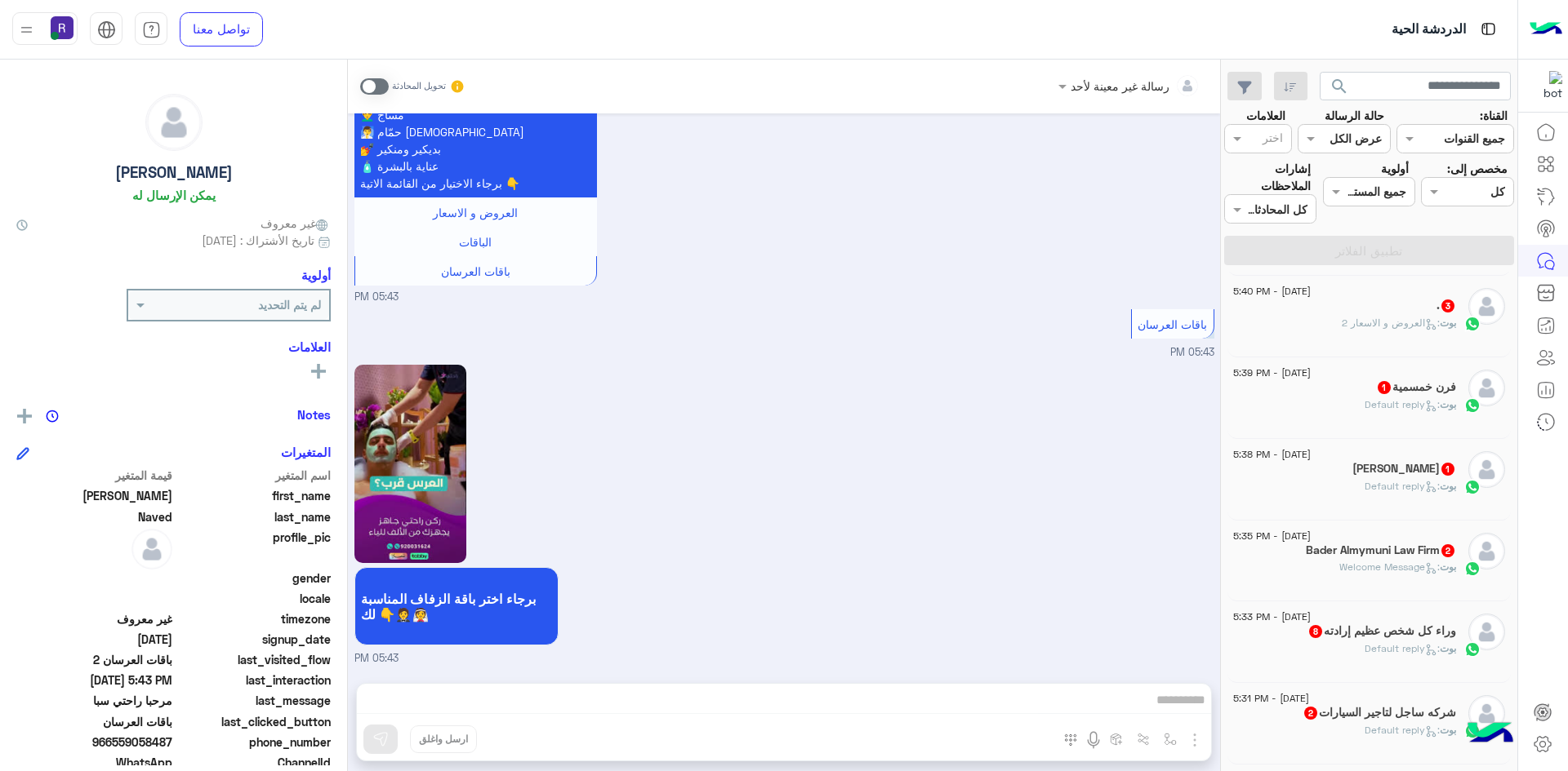
click at [1375, 490] on span ": Default reply" at bounding box center [1402, 486] width 75 height 12
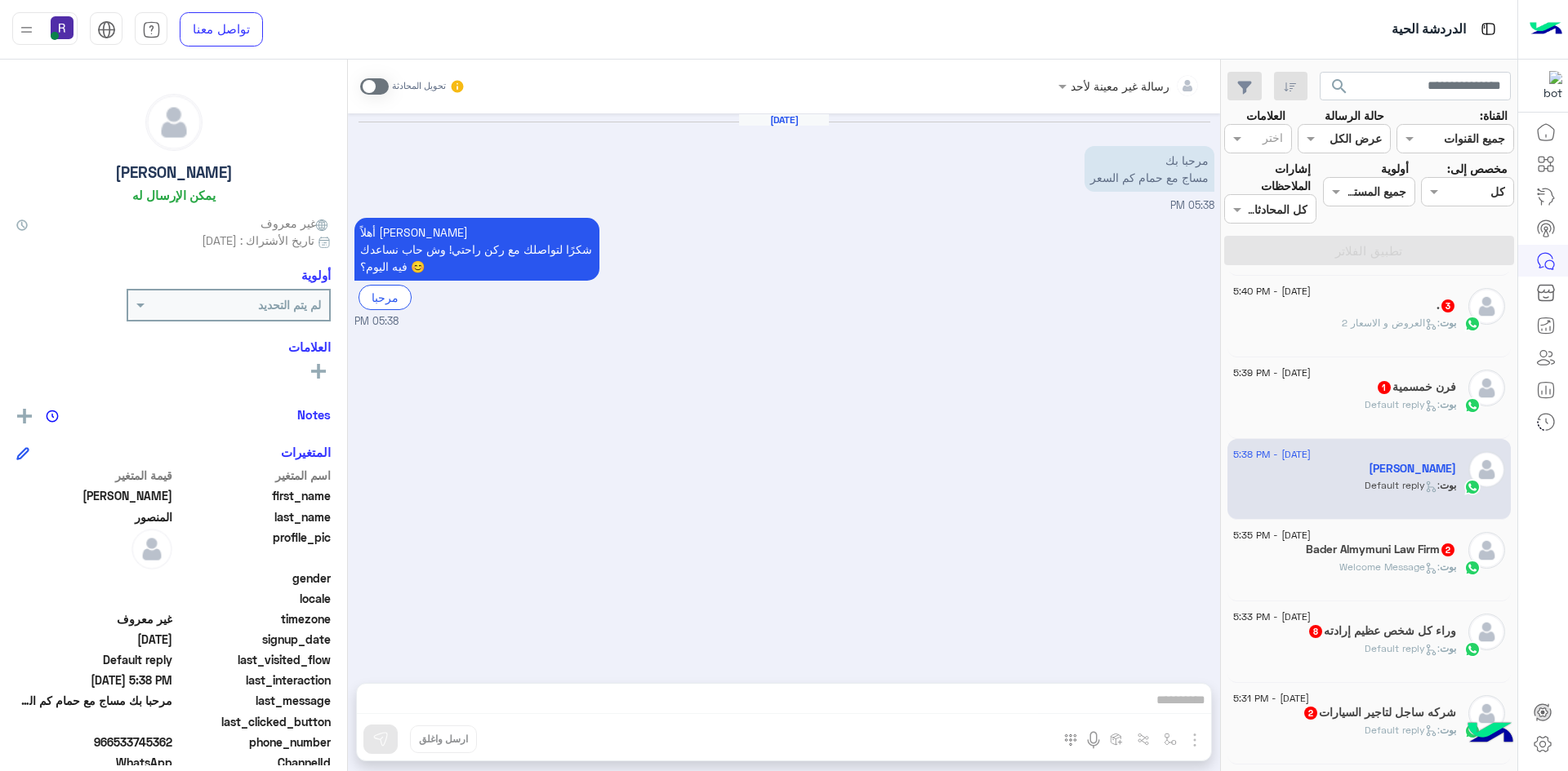
click at [384, 89] on span at bounding box center [374, 86] width 29 height 17
click at [1197, 739] on img "button" at bounding box center [1194, 740] width 19 height 19
click at [1175, 710] on span "الصور" at bounding box center [1163, 705] width 31 height 19
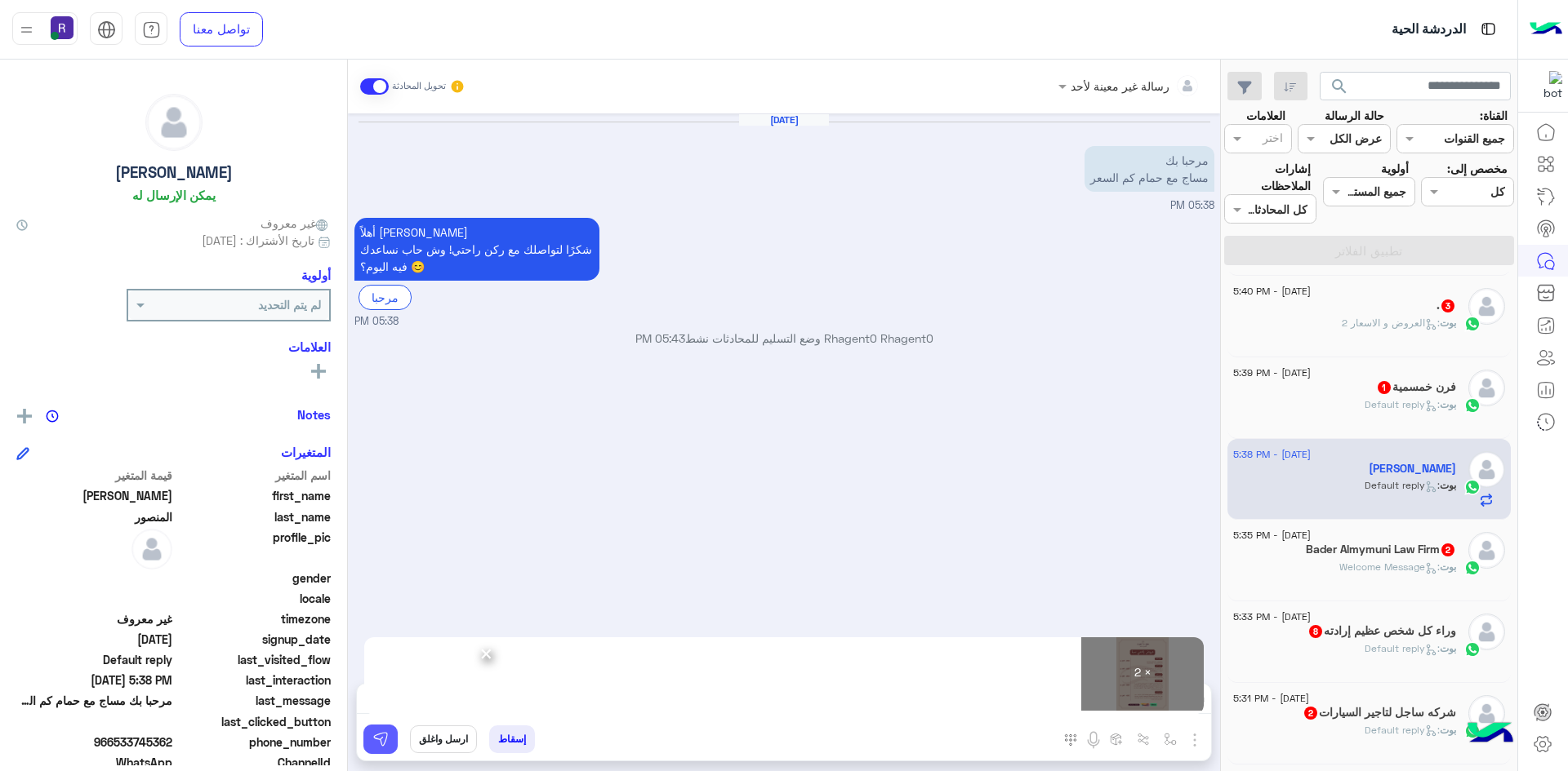
click at [380, 731] on img at bounding box center [380, 739] width 17 height 17
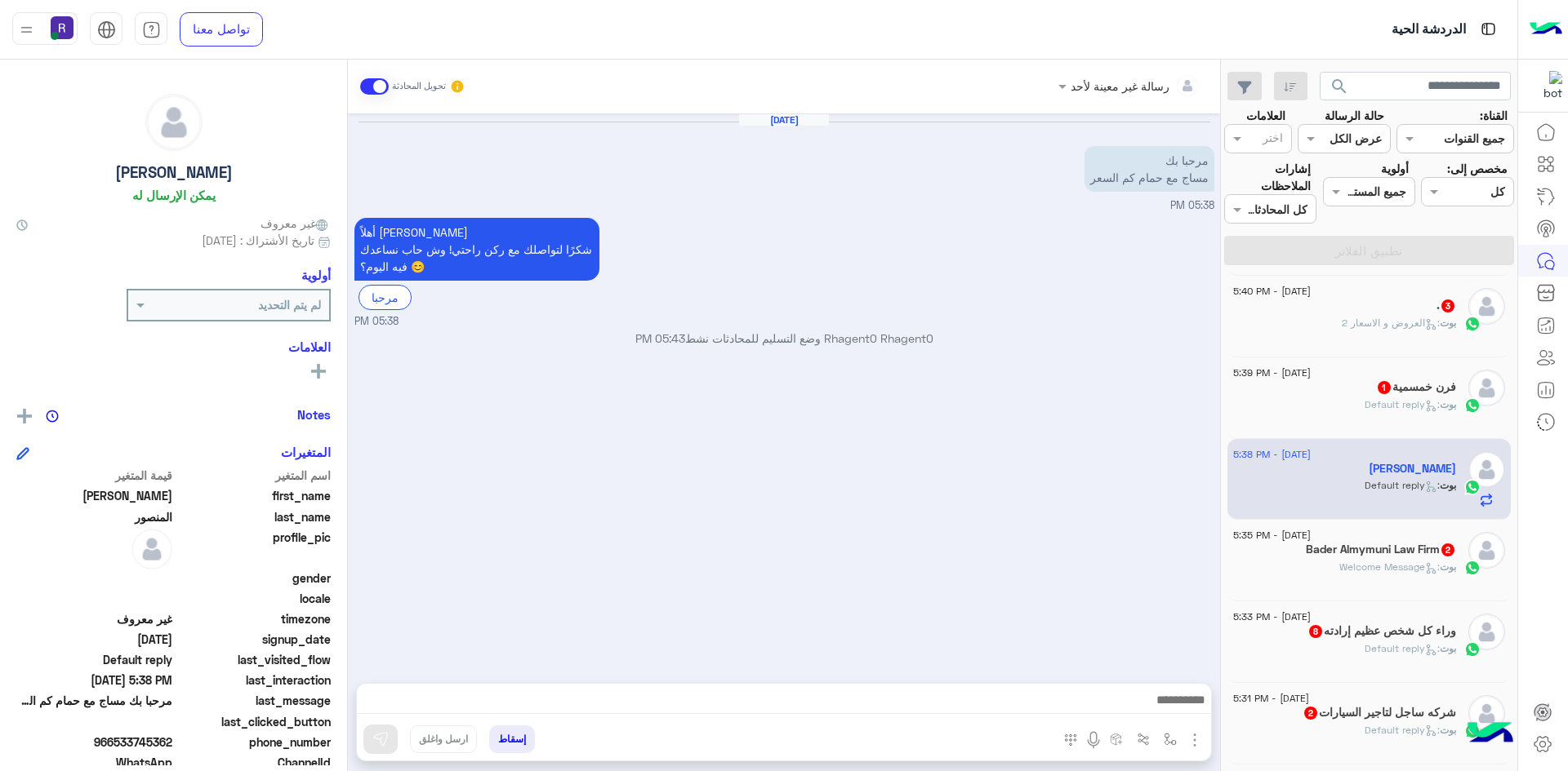
click at [1331, 386] on div "فرن خمسمية 1" at bounding box center [1344, 389] width 223 height 17
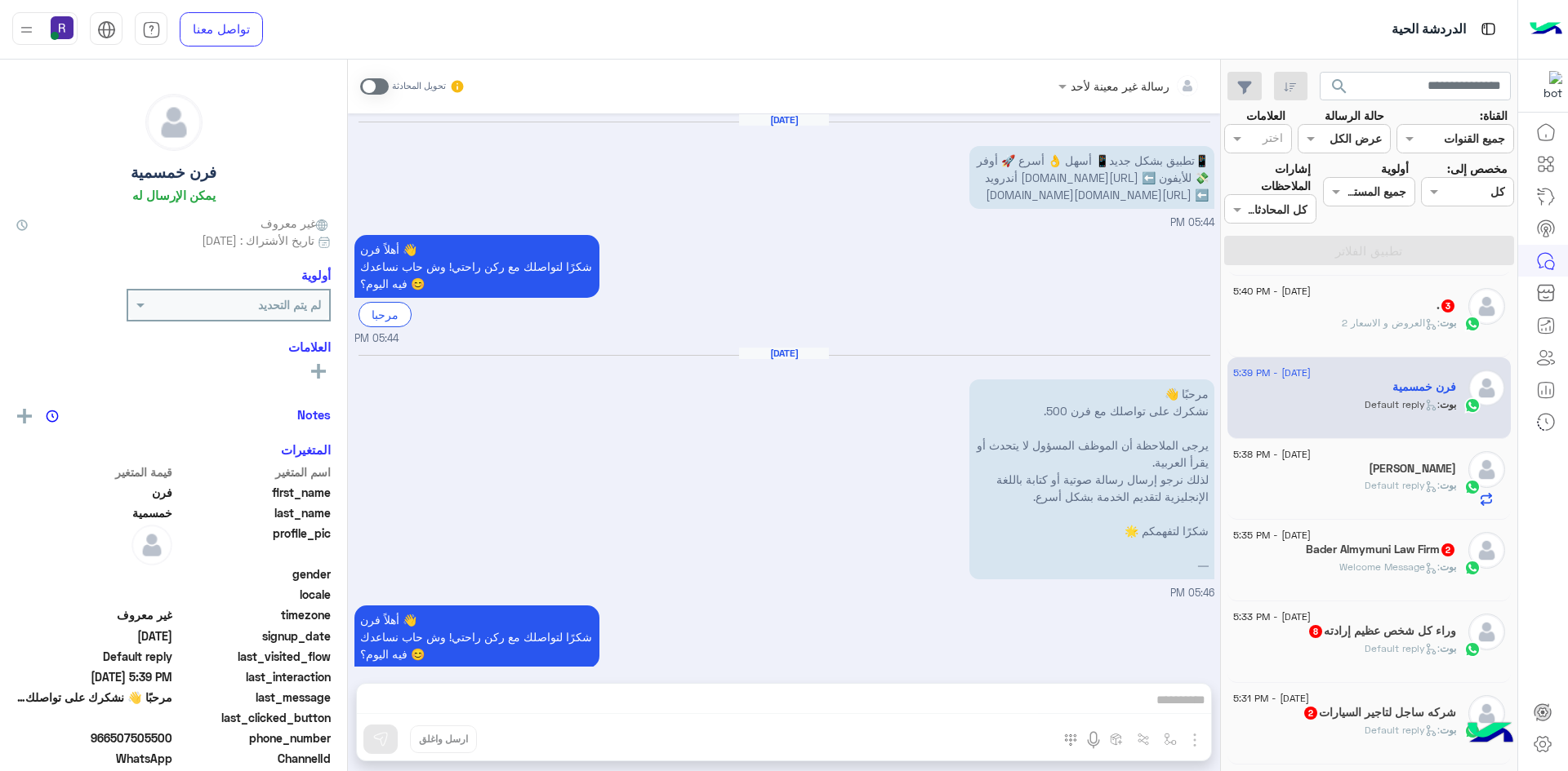
scroll to position [508, 0]
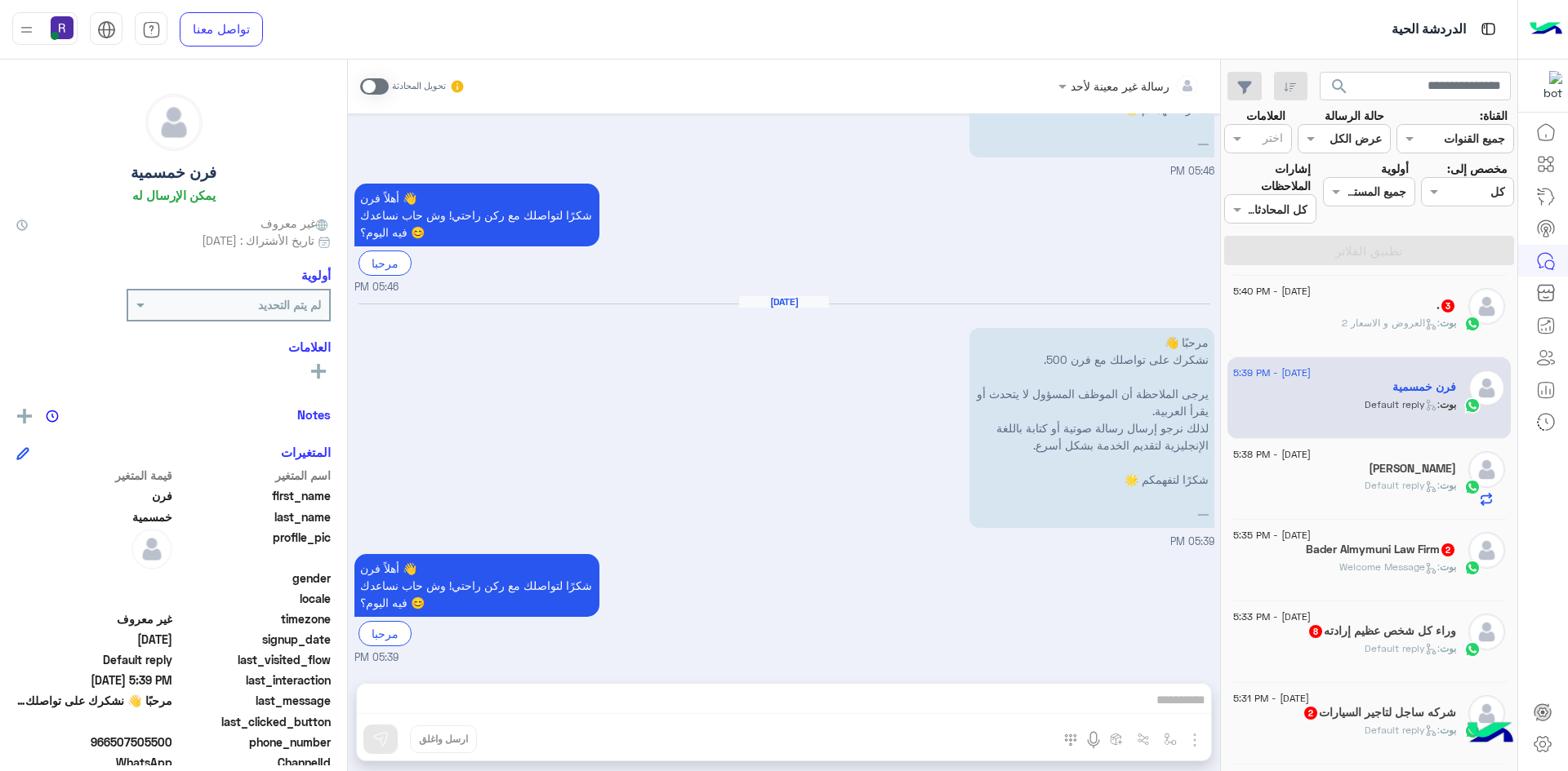
click at [1411, 316] on span ": العروض و الاسعار 2" at bounding box center [1390, 322] width 98 height 12
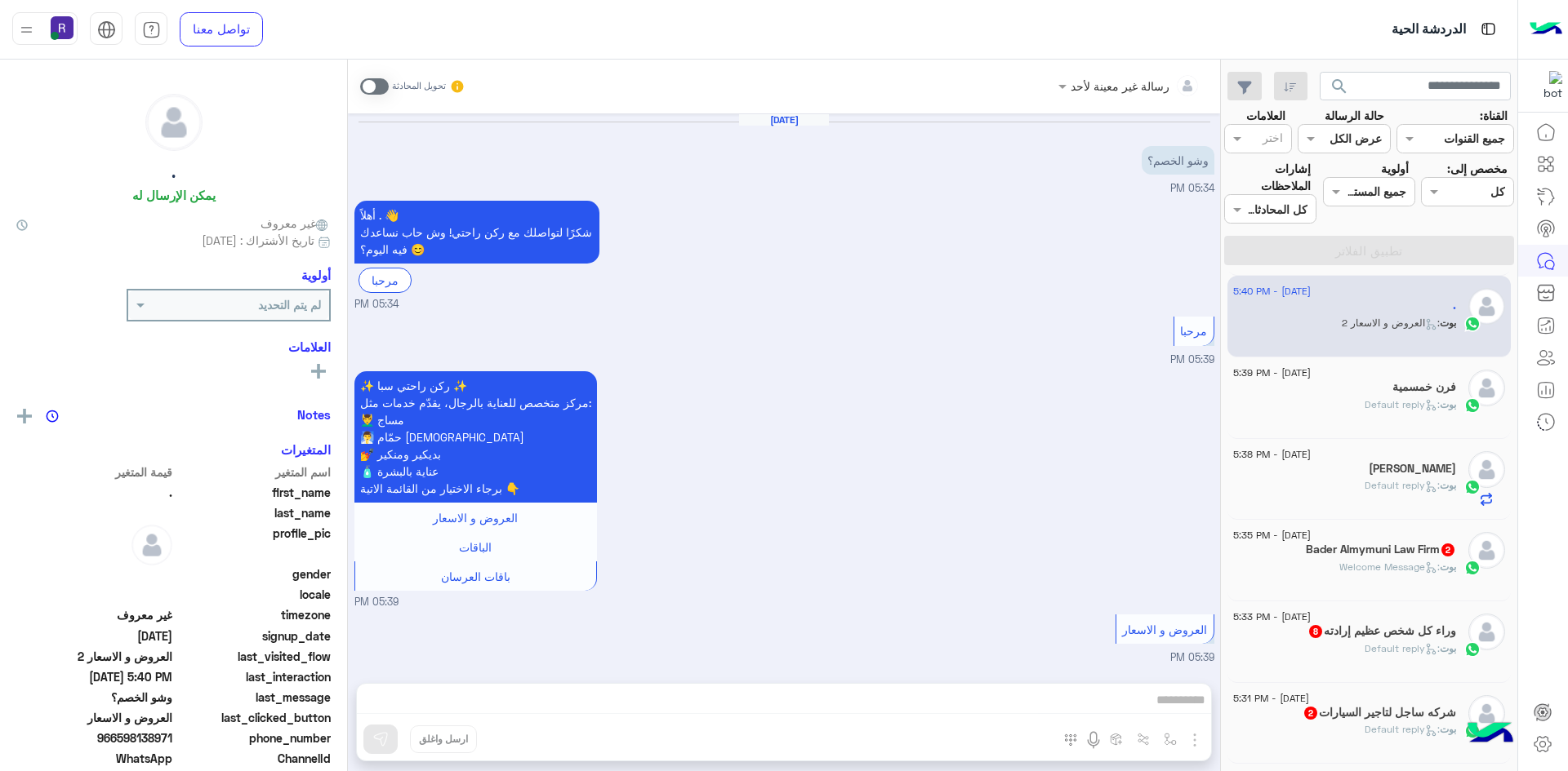
scroll to position [103, 0]
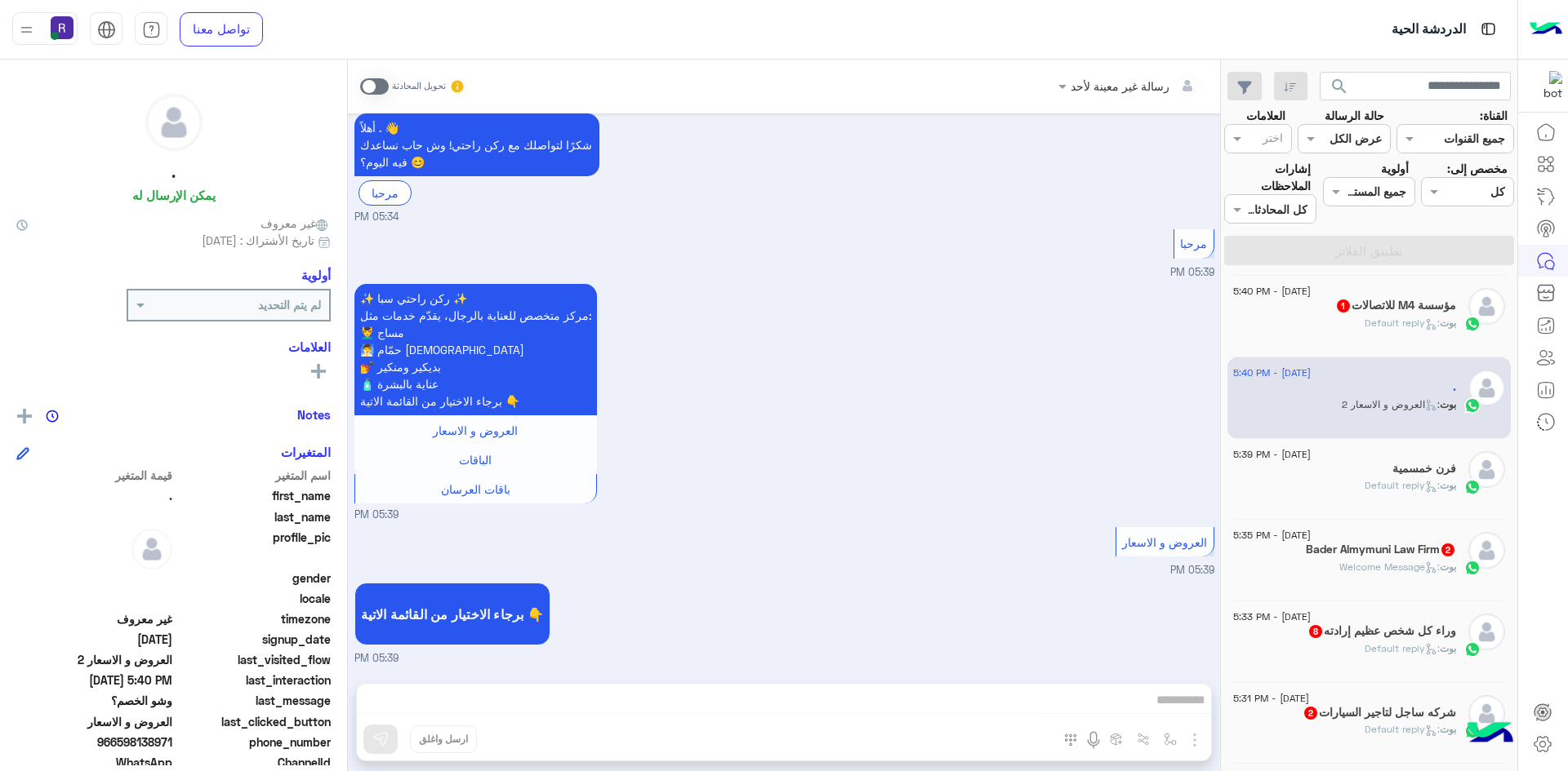
click at [382, 88] on span at bounding box center [374, 86] width 29 height 17
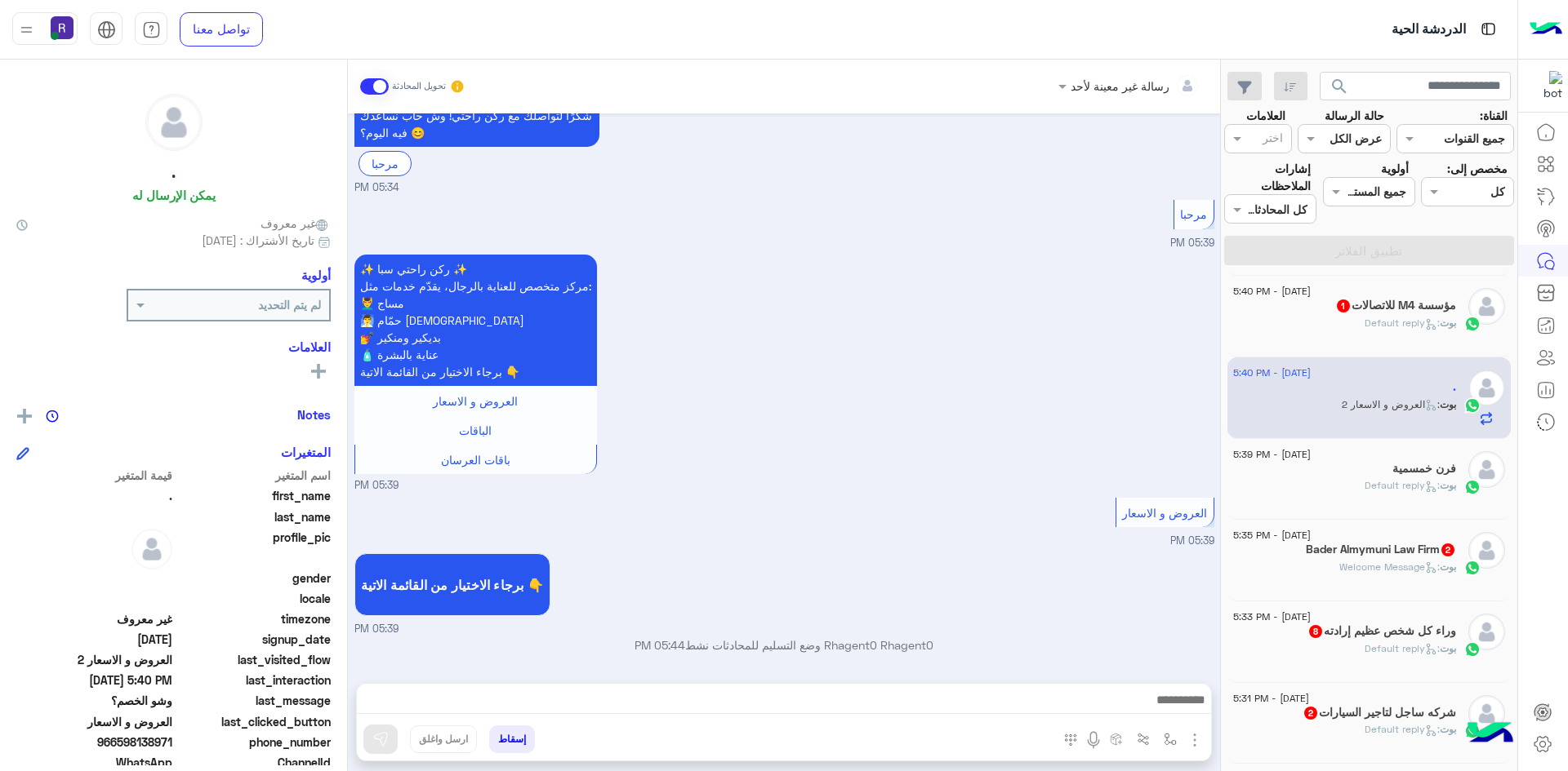
click at [1192, 736] on img "button" at bounding box center [1194, 740] width 19 height 19
click at [1168, 717] on button "الصور" at bounding box center [1170, 704] width 70 height 32
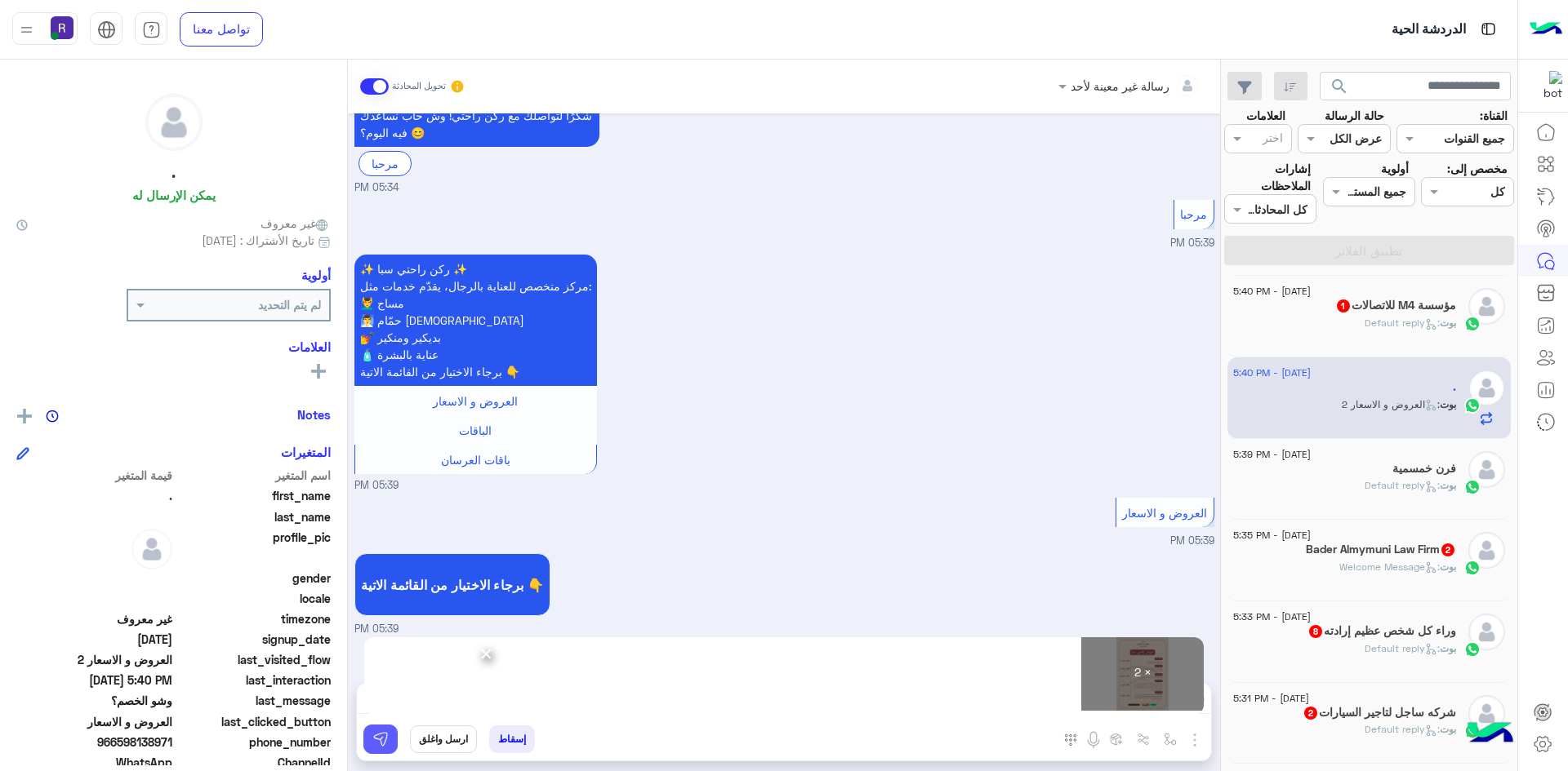
click at [382, 744] on img at bounding box center [380, 739] width 17 height 17
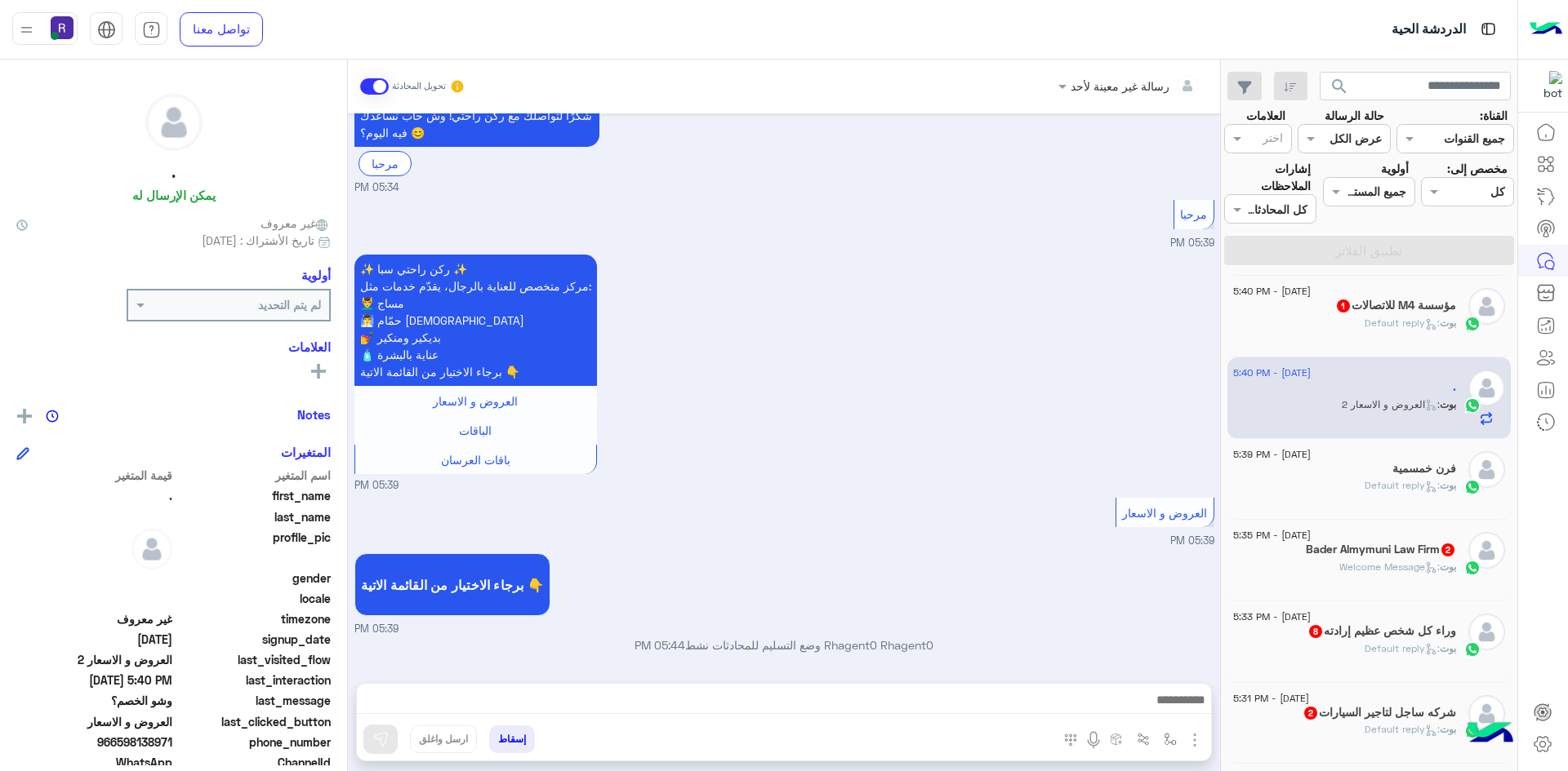
click at [1383, 327] on span ": Default reply" at bounding box center [1402, 322] width 75 height 12
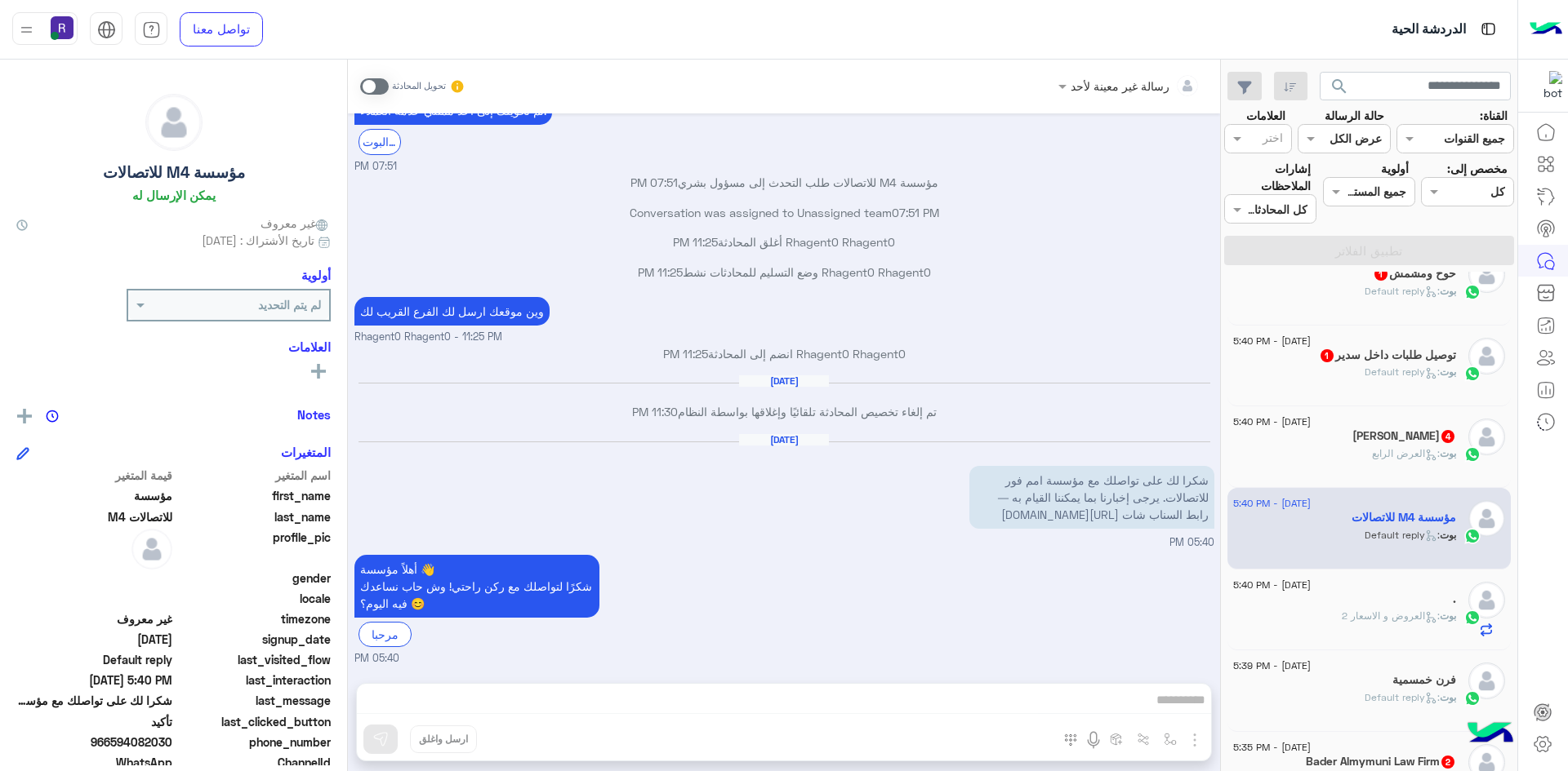
scroll to position [245, 0]
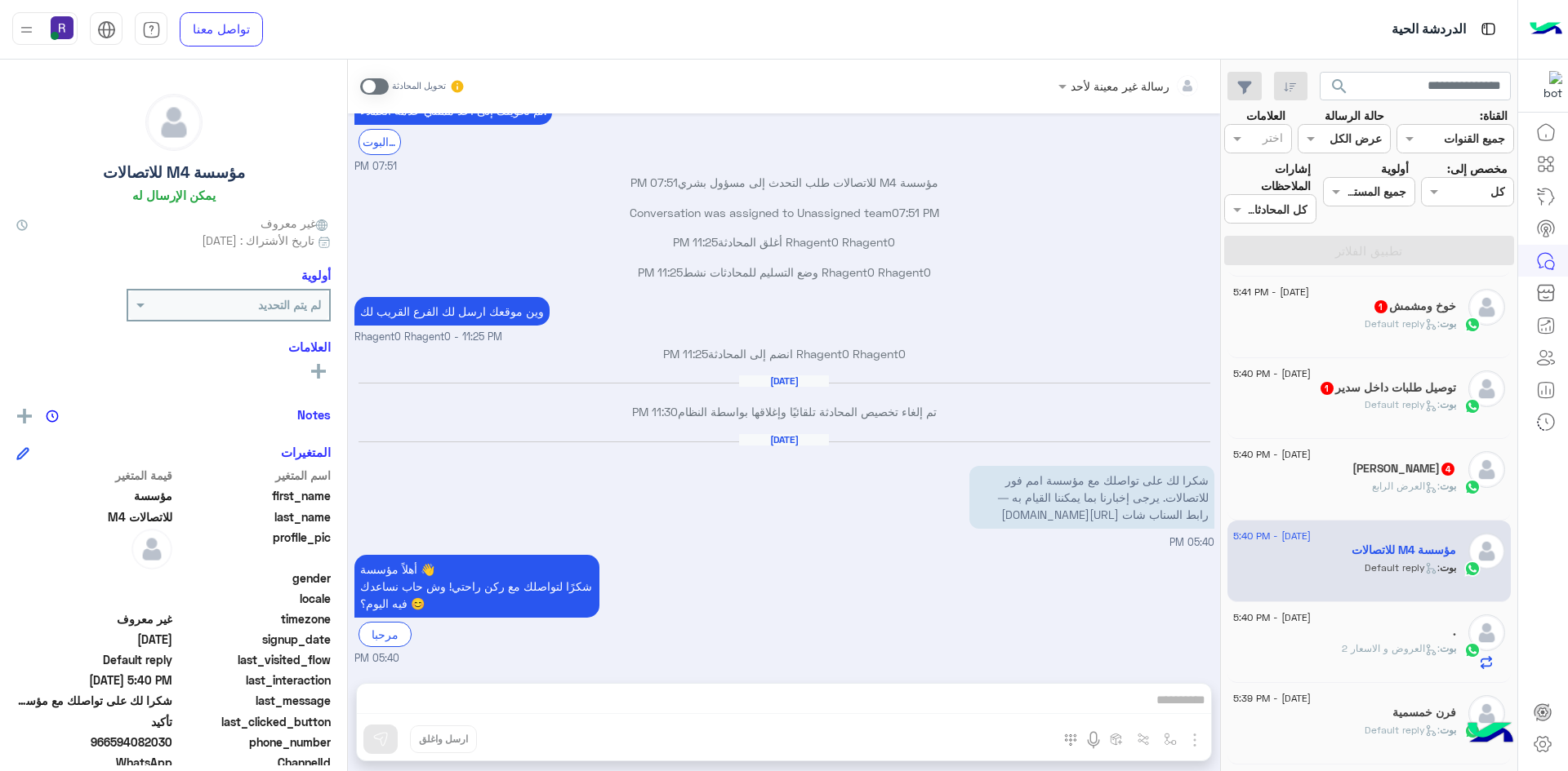
click at [1356, 491] on div "بوت : العرض الرابع" at bounding box center [1344, 493] width 223 height 29
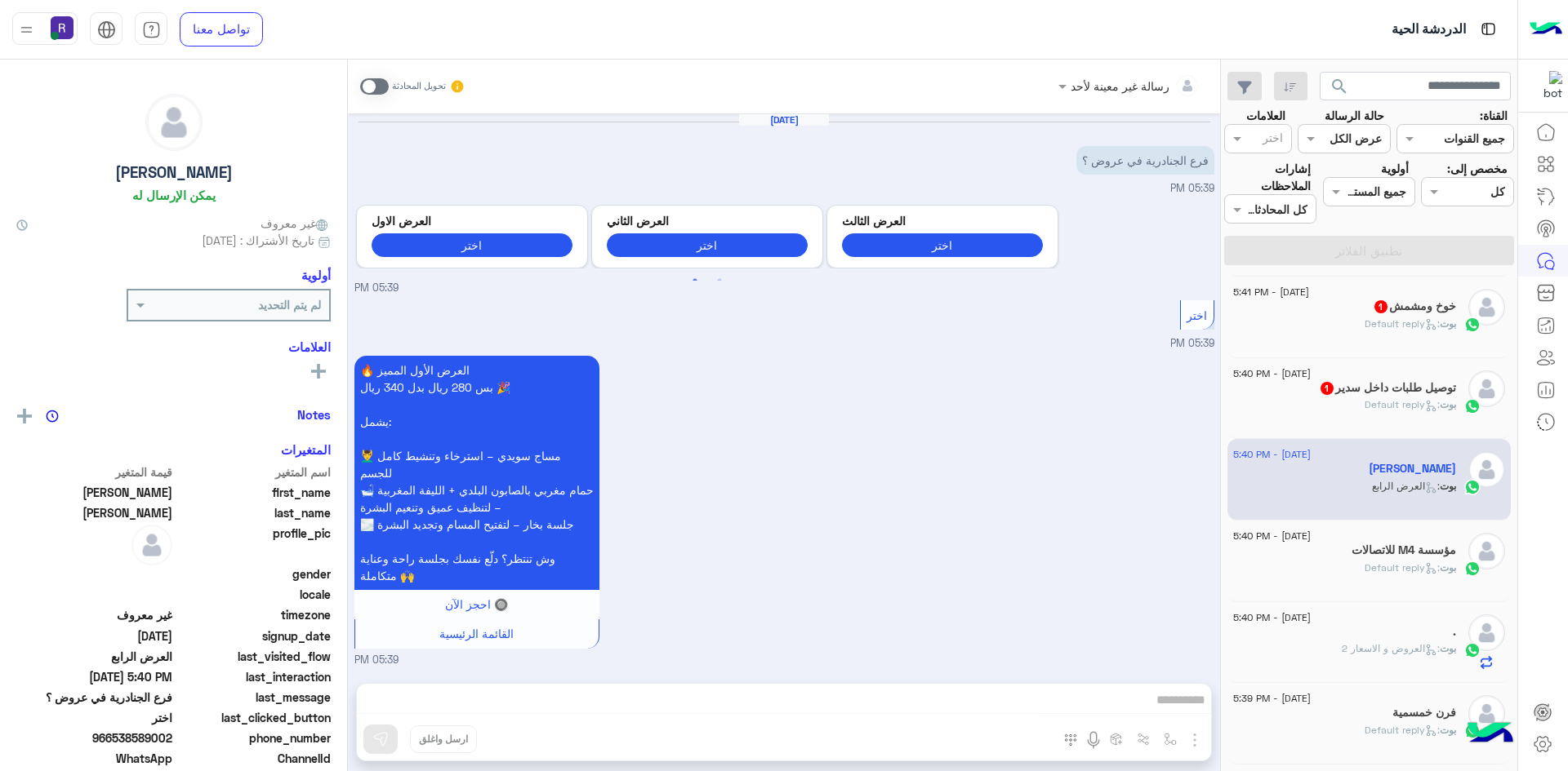
scroll to position [899, 0]
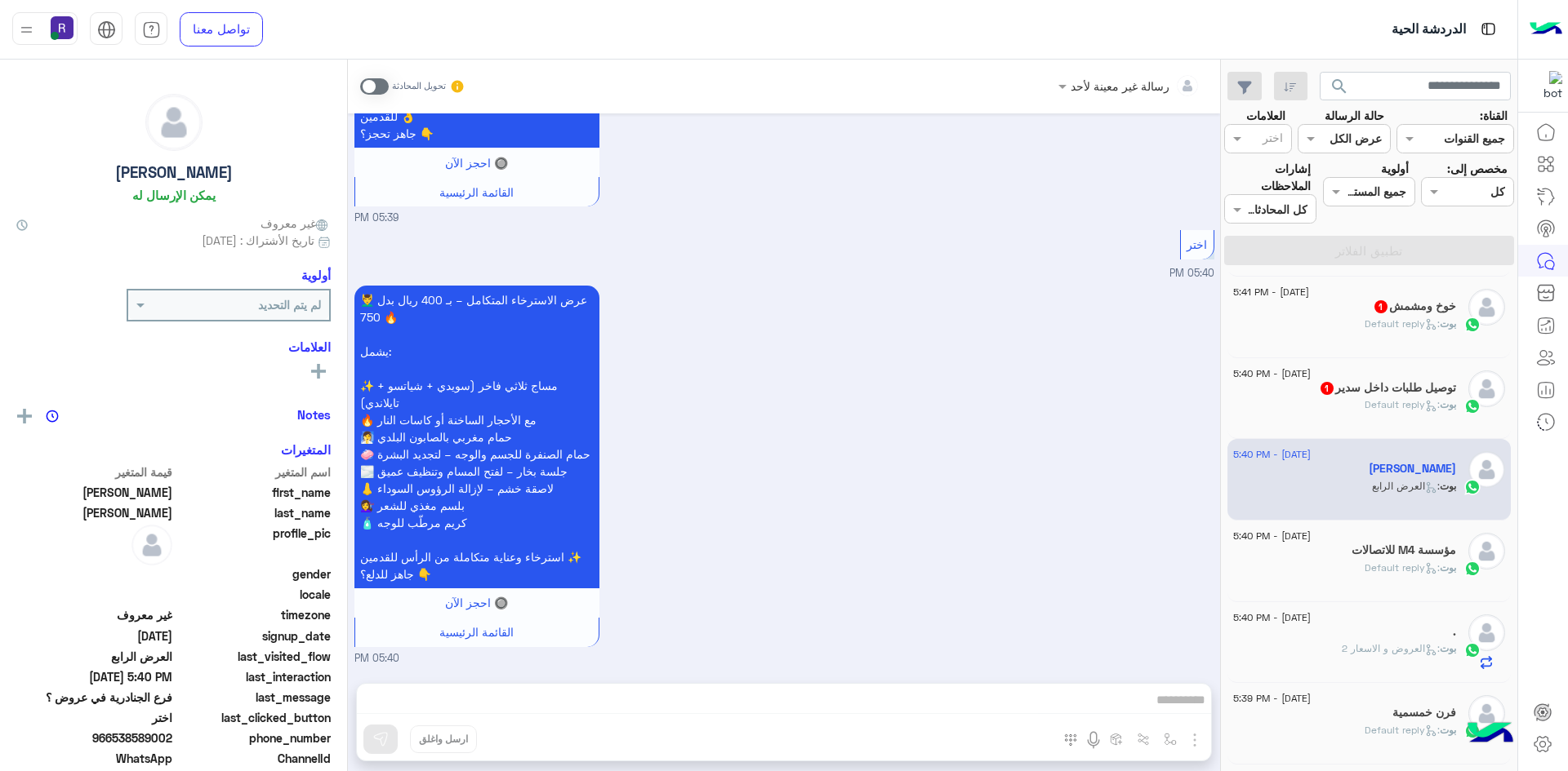
click at [384, 88] on span at bounding box center [374, 86] width 29 height 17
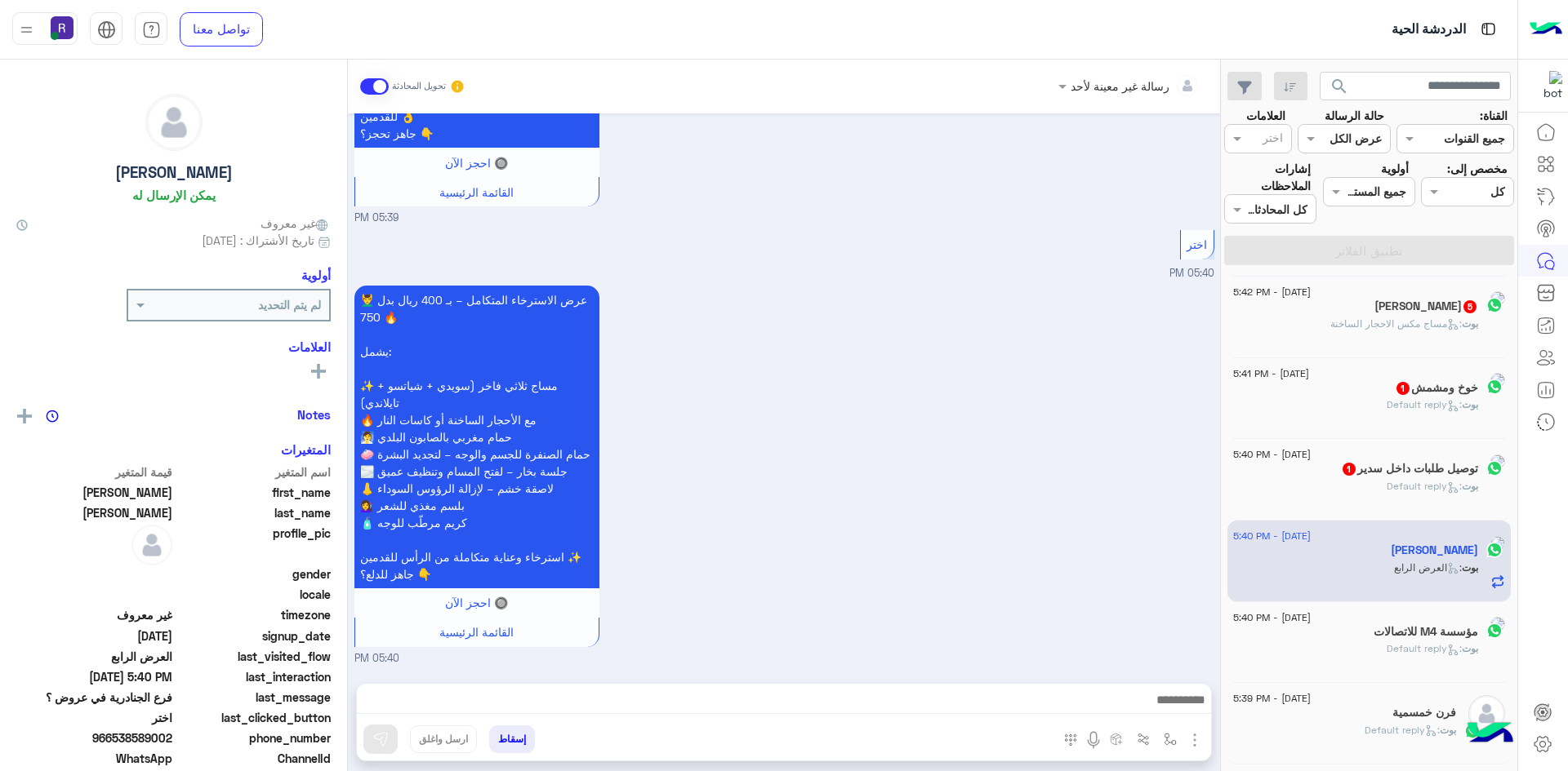
scroll to position [929, 0]
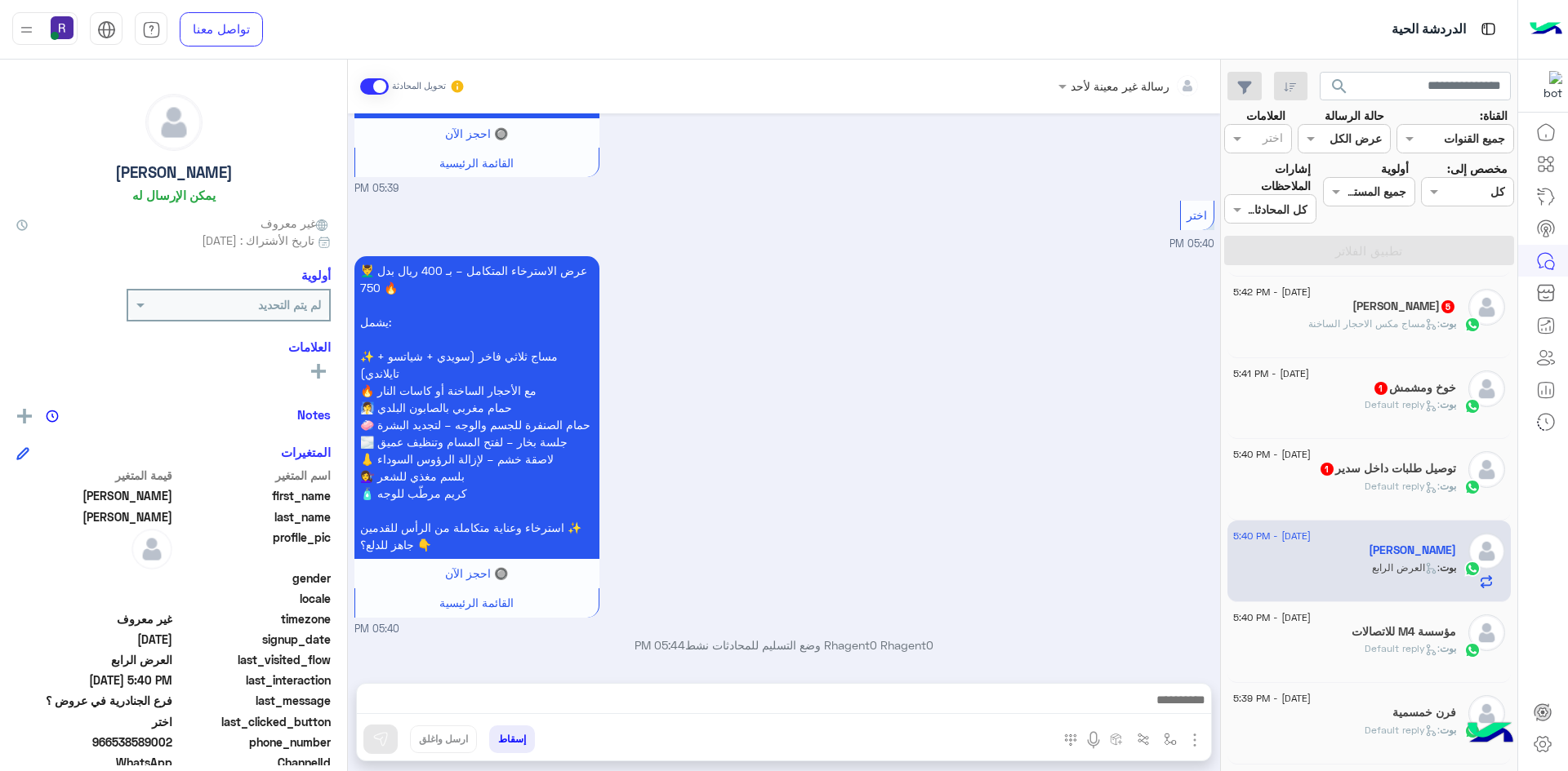
click at [1194, 738] on img "button" at bounding box center [1194, 740] width 19 height 19
click at [1164, 710] on span "الصور" at bounding box center [1163, 705] width 31 height 19
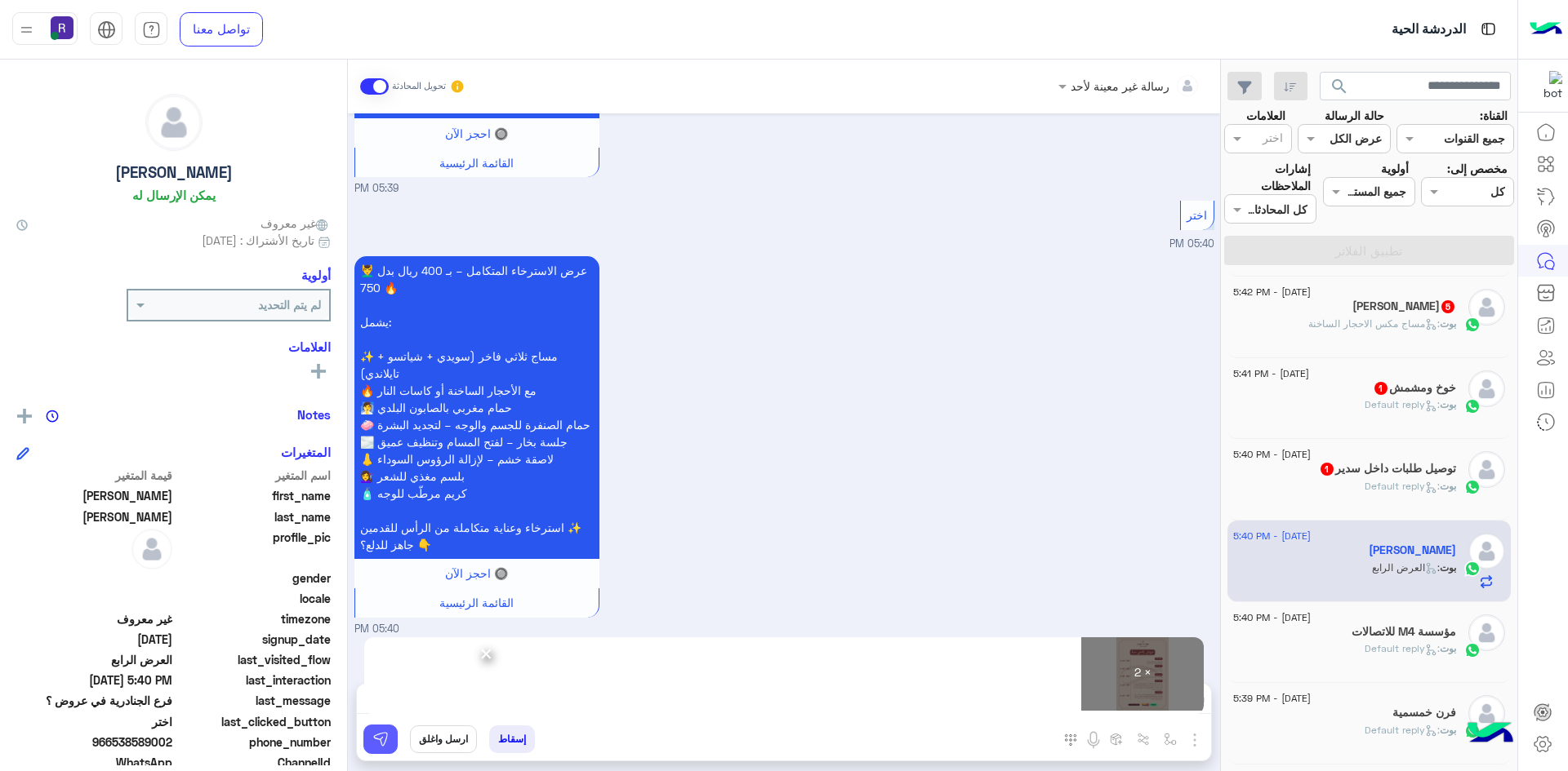
click at [384, 746] on img at bounding box center [380, 739] width 17 height 17
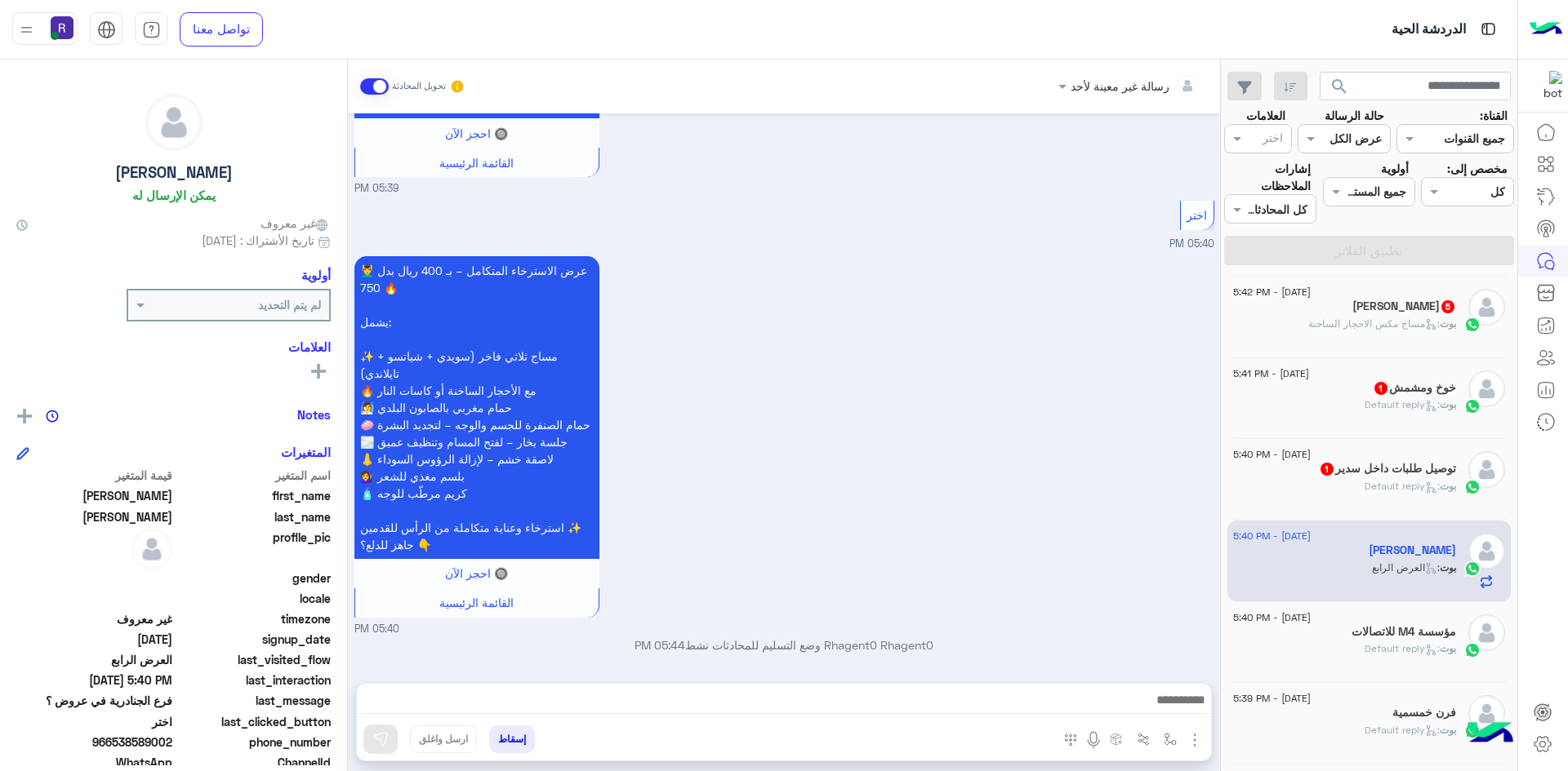
click at [1330, 472] on h5 "توصيل طلبات داخل سدير 1" at bounding box center [1387, 469] width 137 height 14
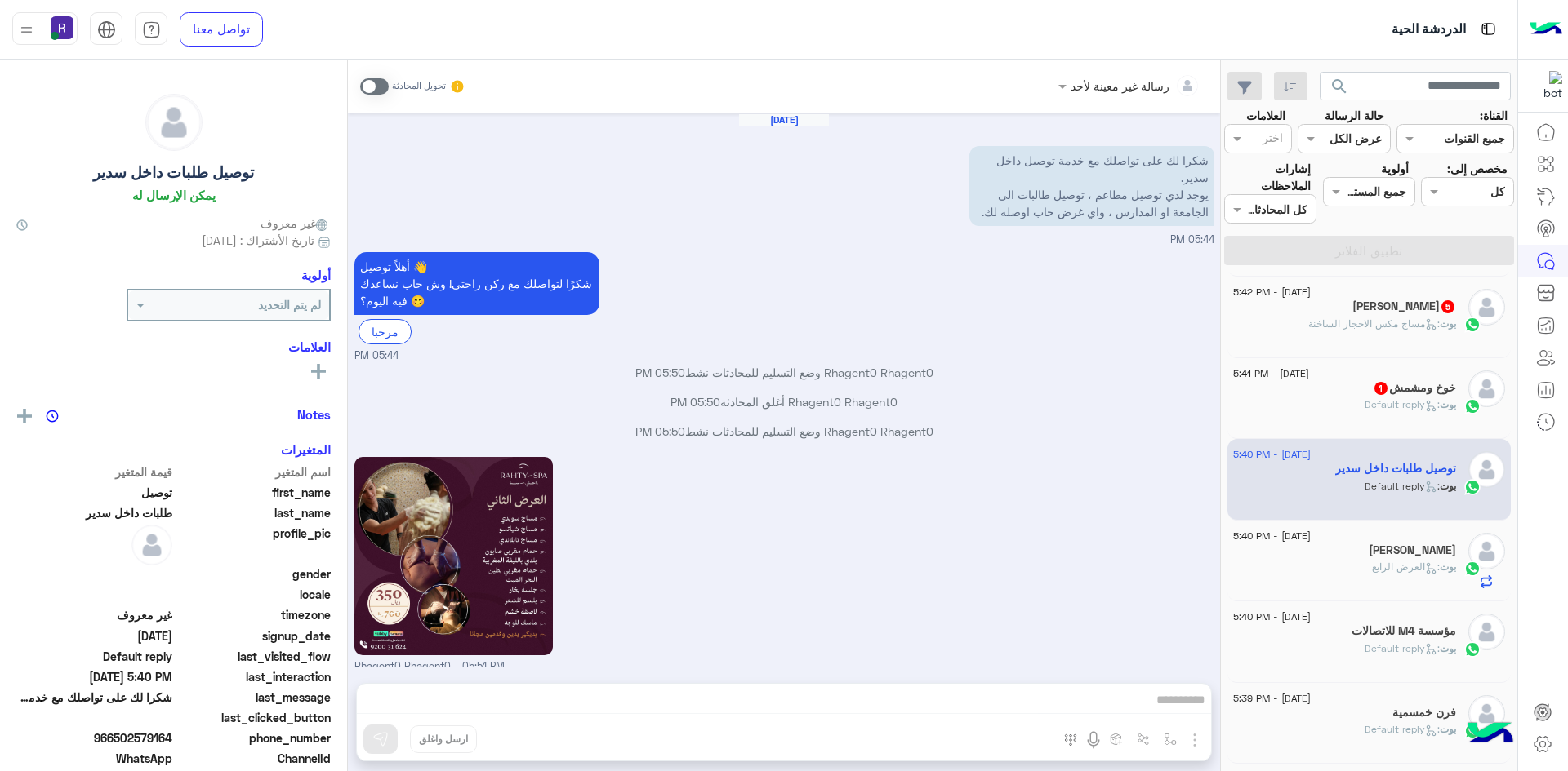
scroll to position [1263, 0]
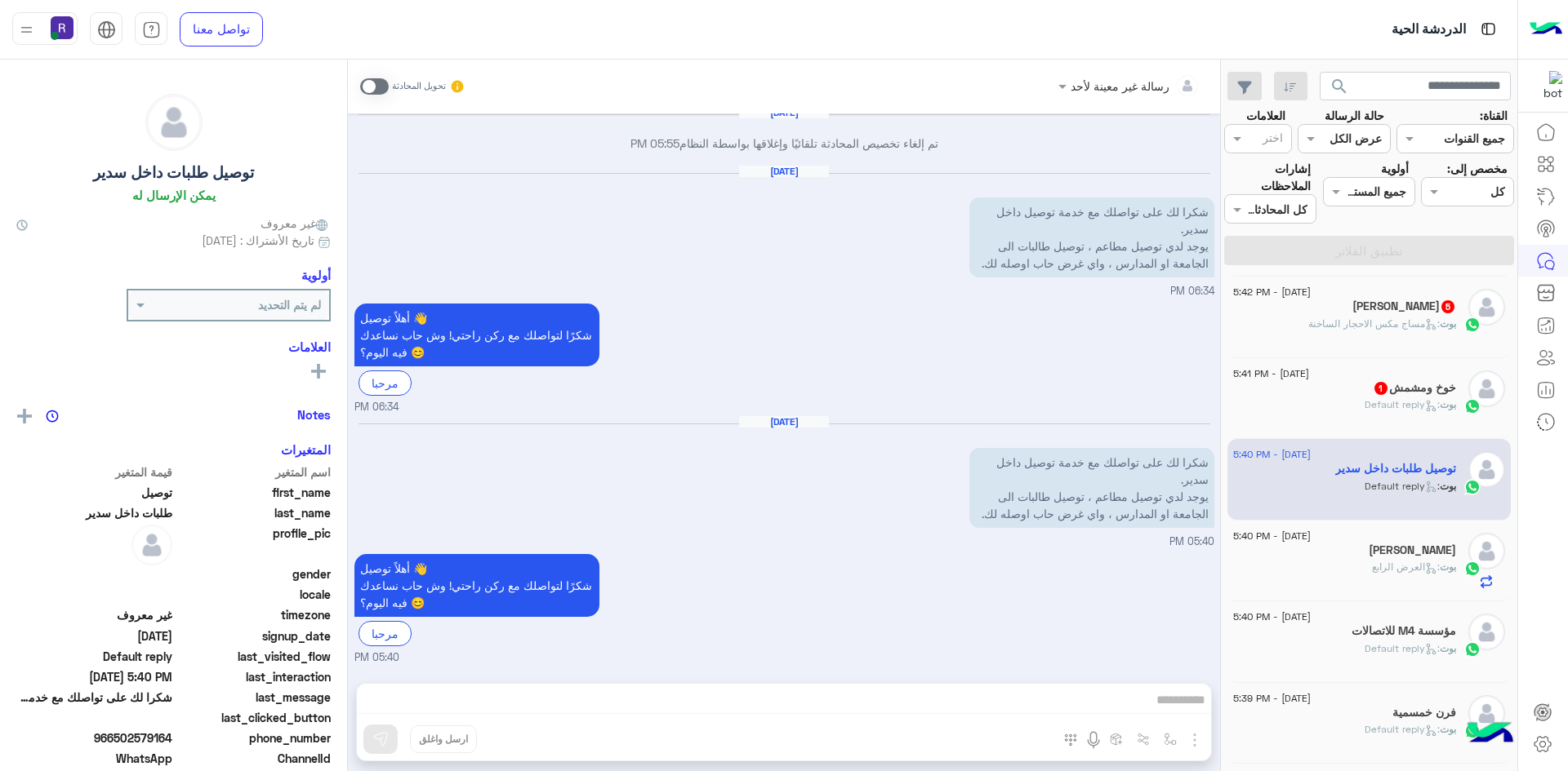
click at [386, 85] on span at bounding box center [374, 86] width 29 height 17
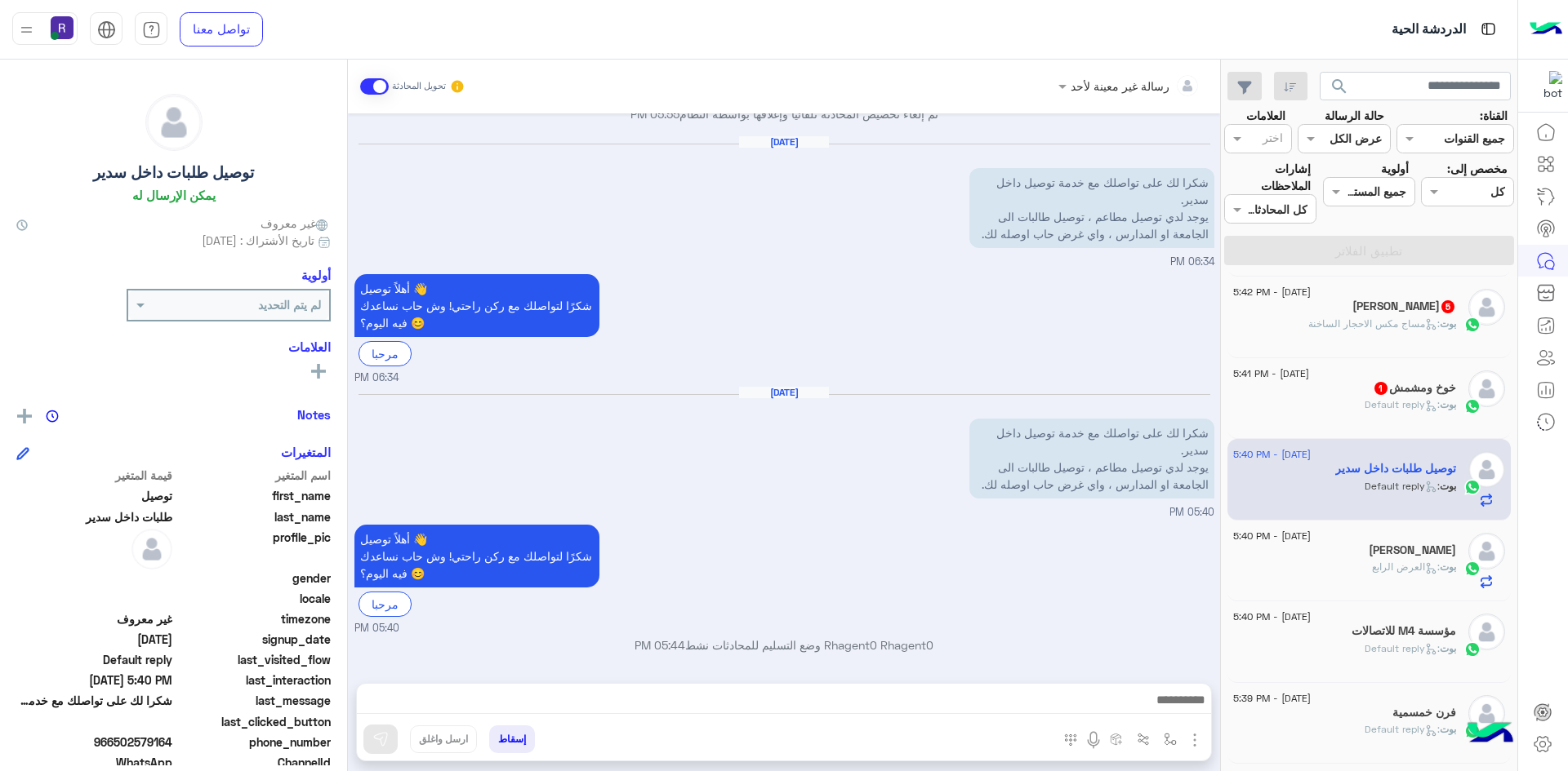
click at [1348, 385] on div "خوخ ومشمش 1" at bounding box center [1344, 389] width 223 height 17
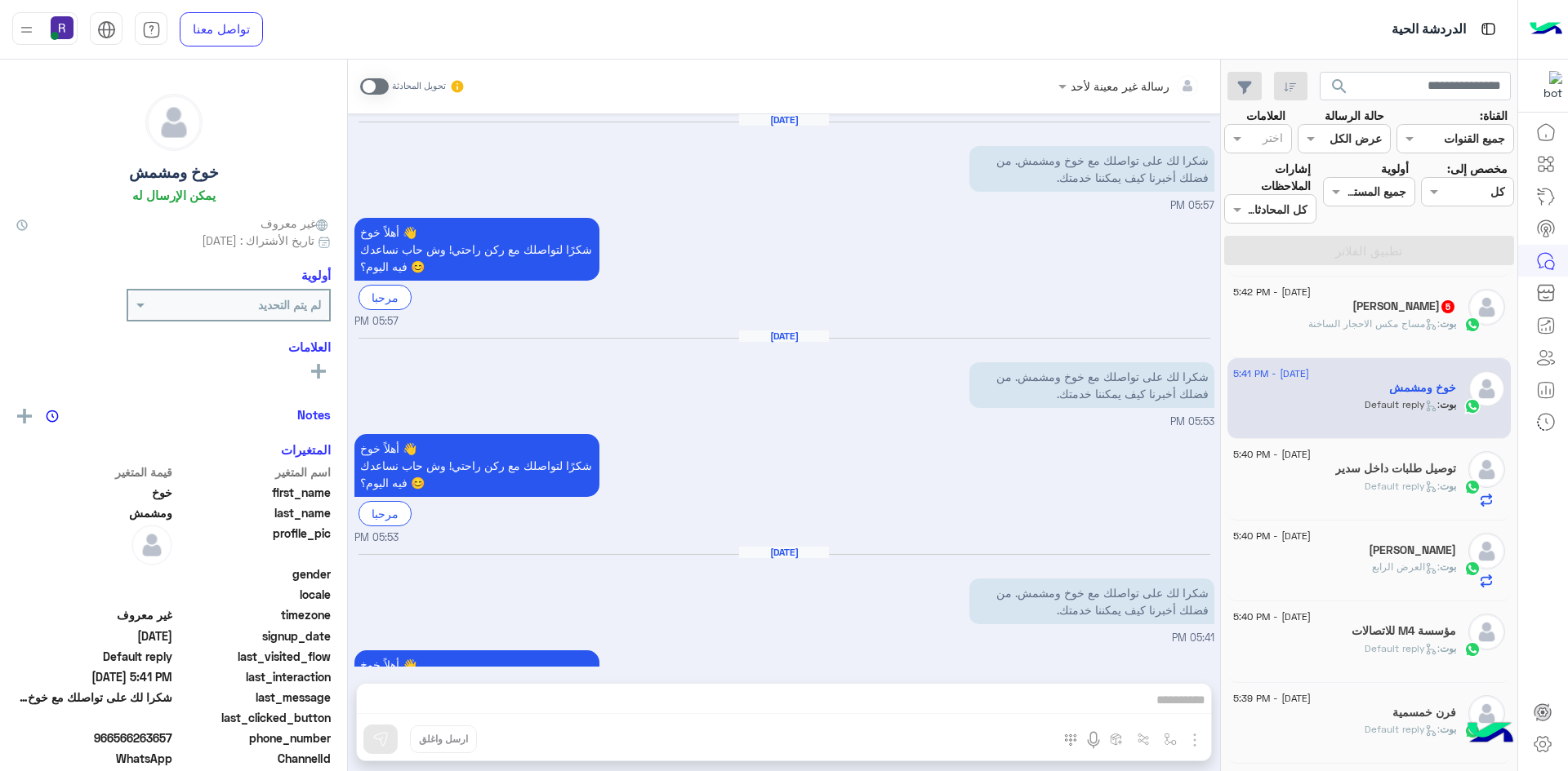
scroll to position [97, 0]
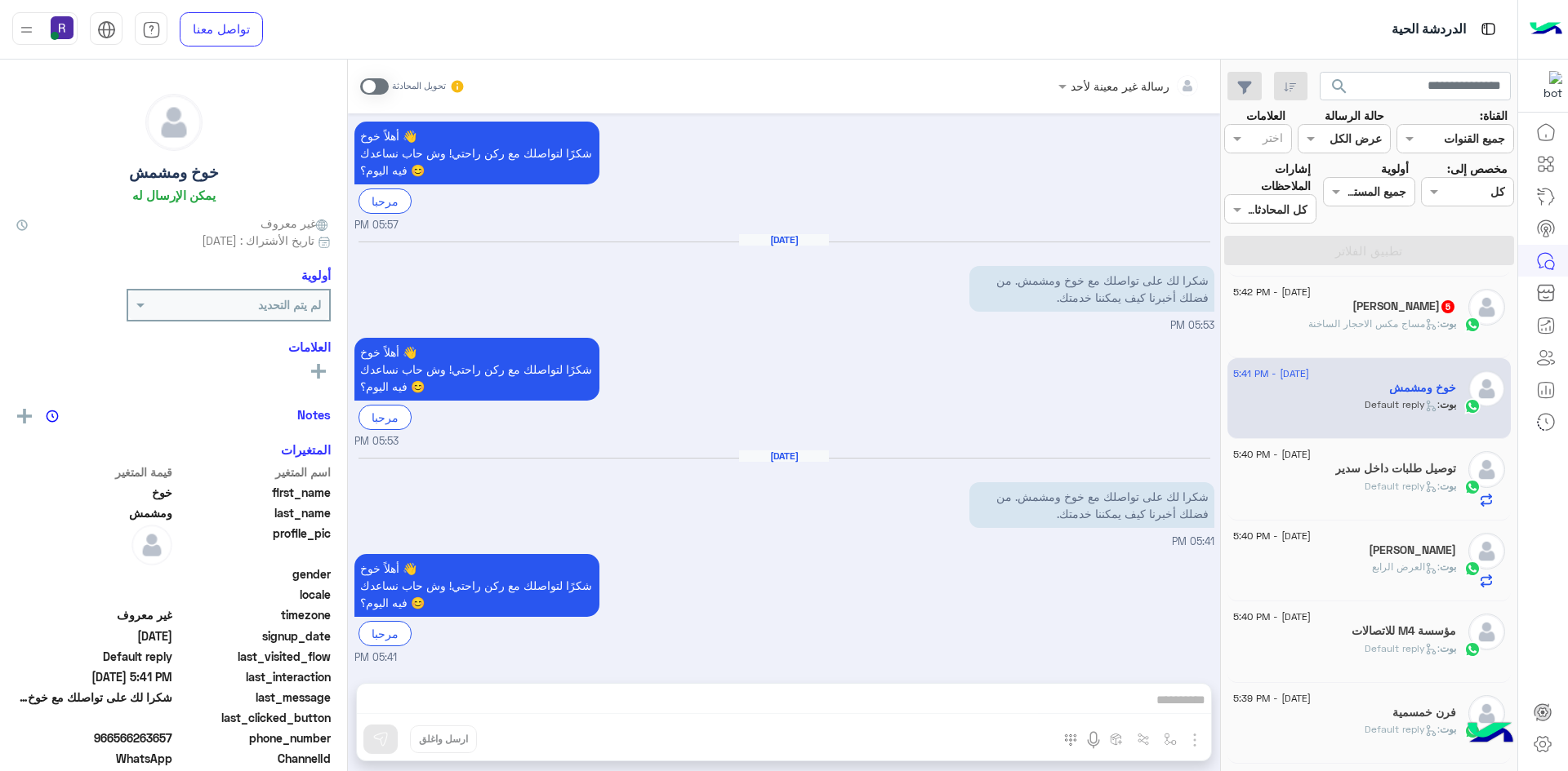
click at [1429, 320] on icon at bounding box center [1431, 324] width 12 height 12
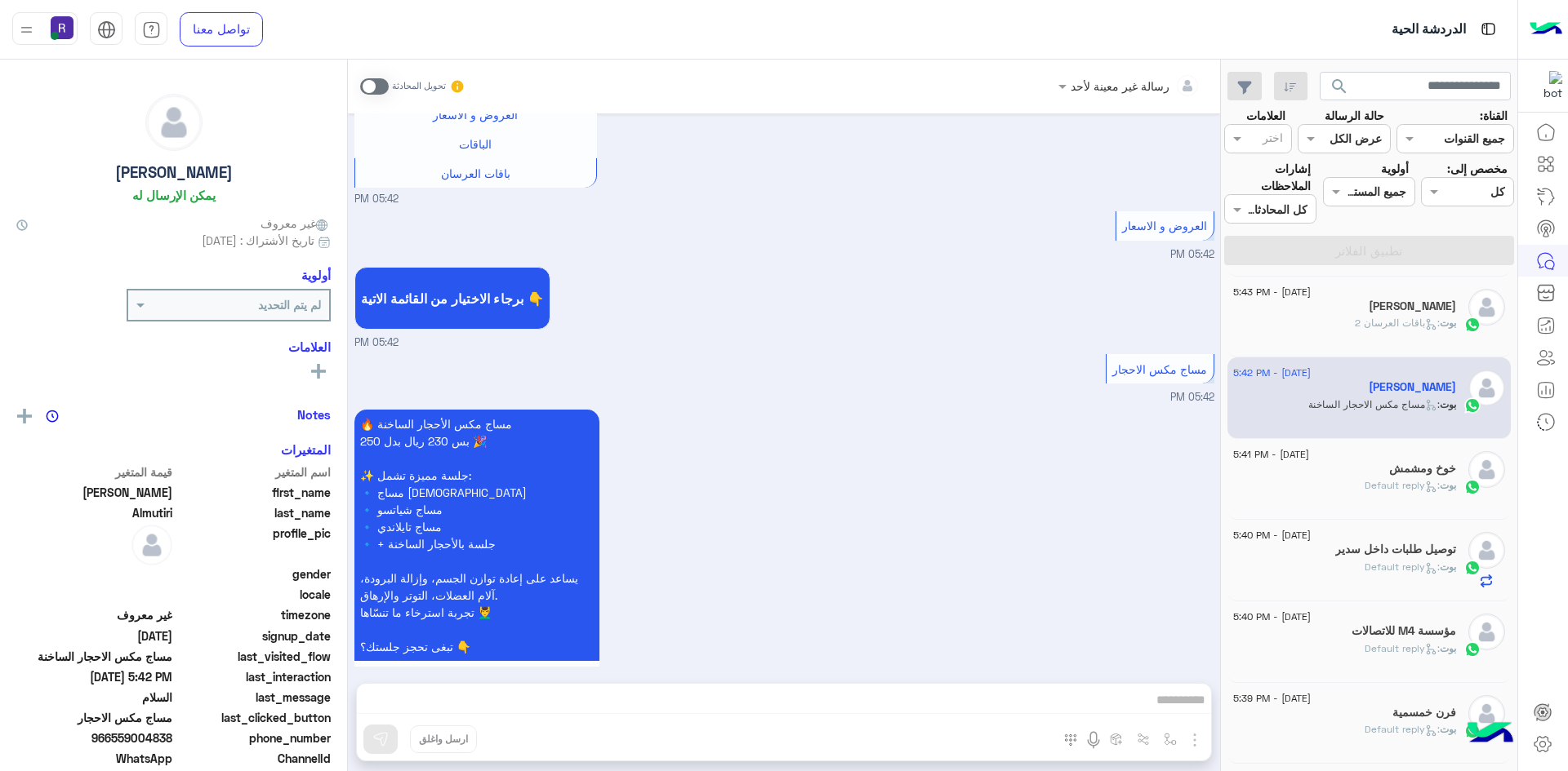
scroll to position [662, 0]
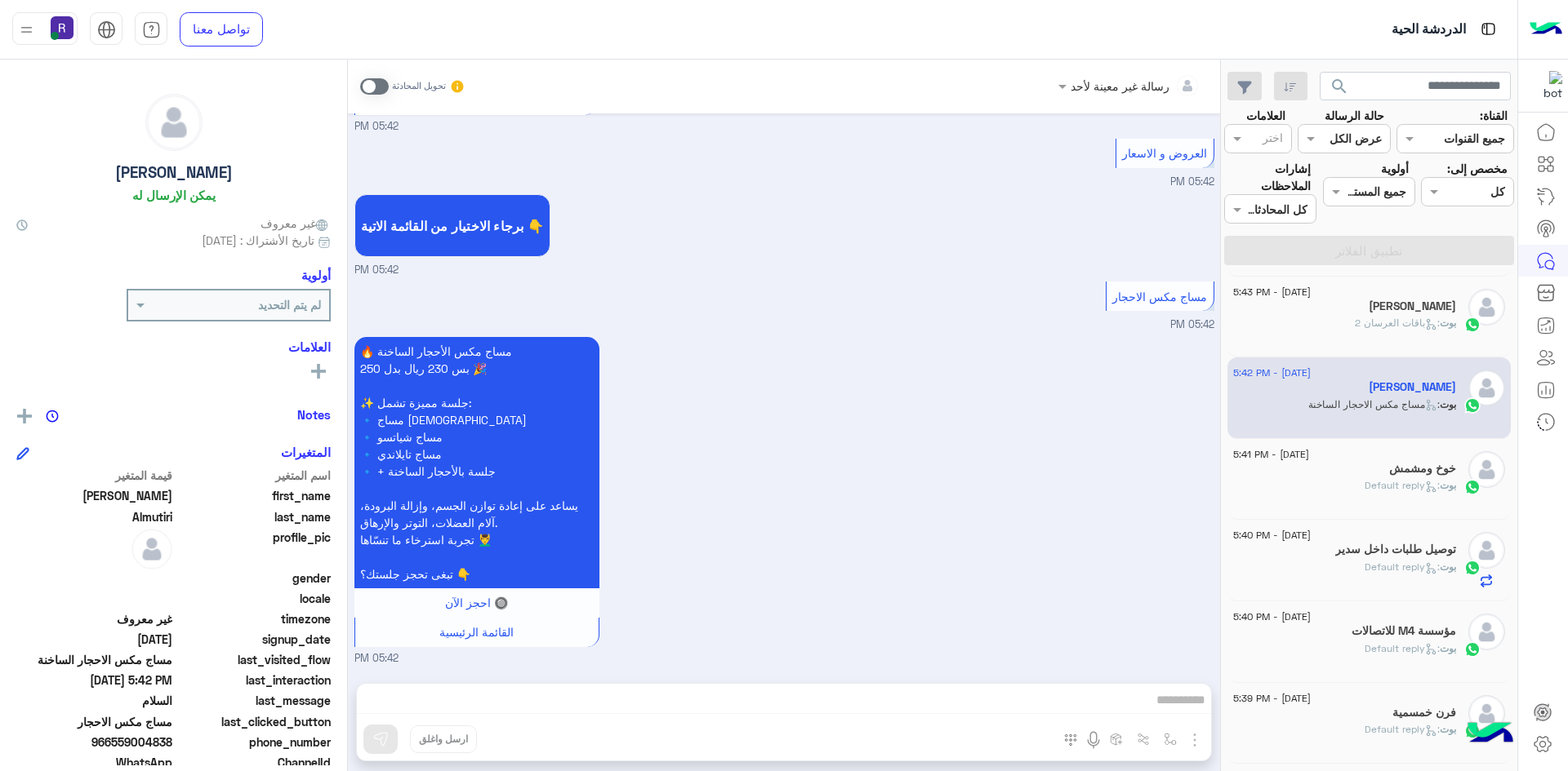
click at [377, 89] on span at bounding box center [374, 86] width 29 height 17
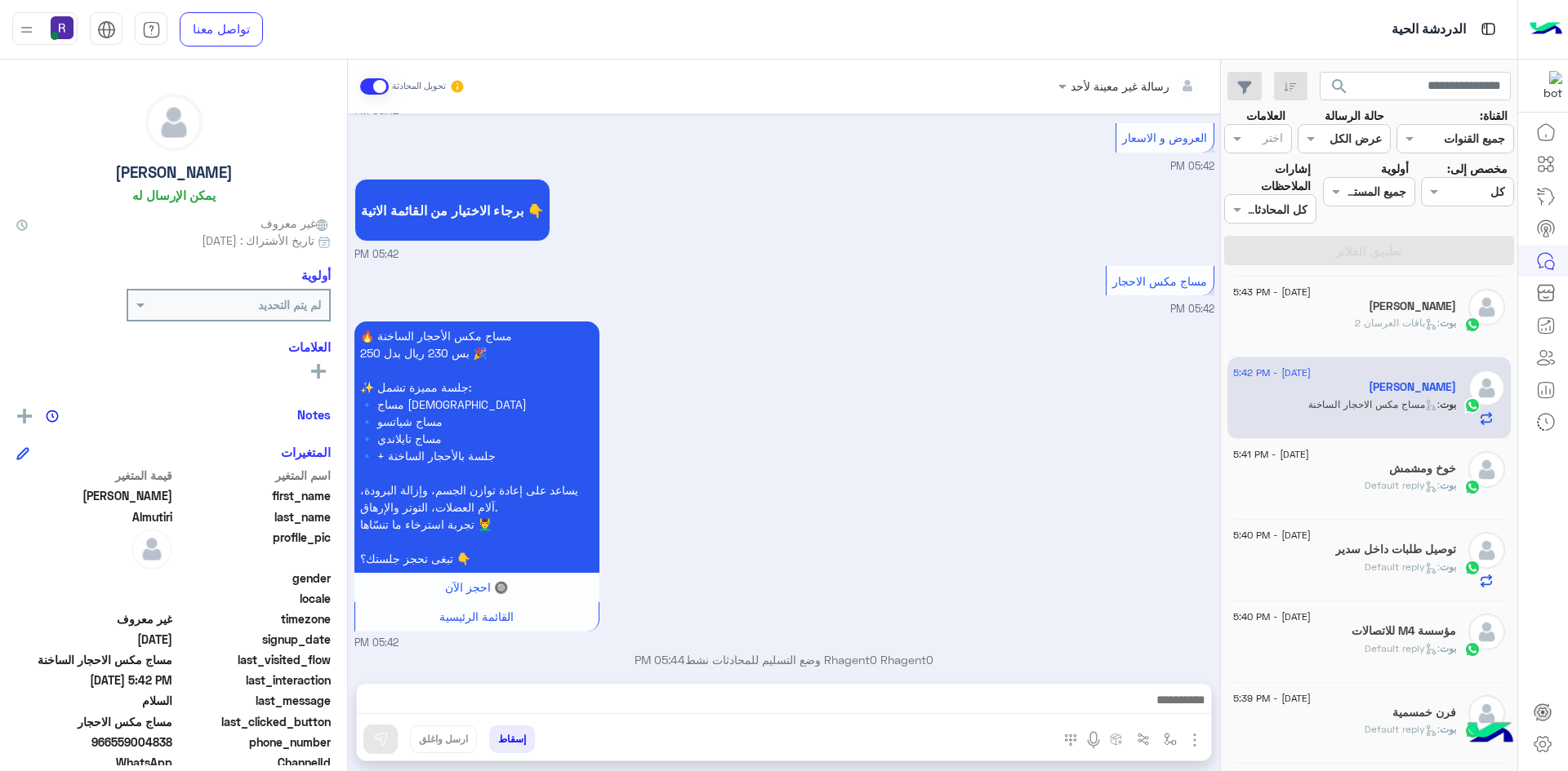
scroll to position [692, 0]
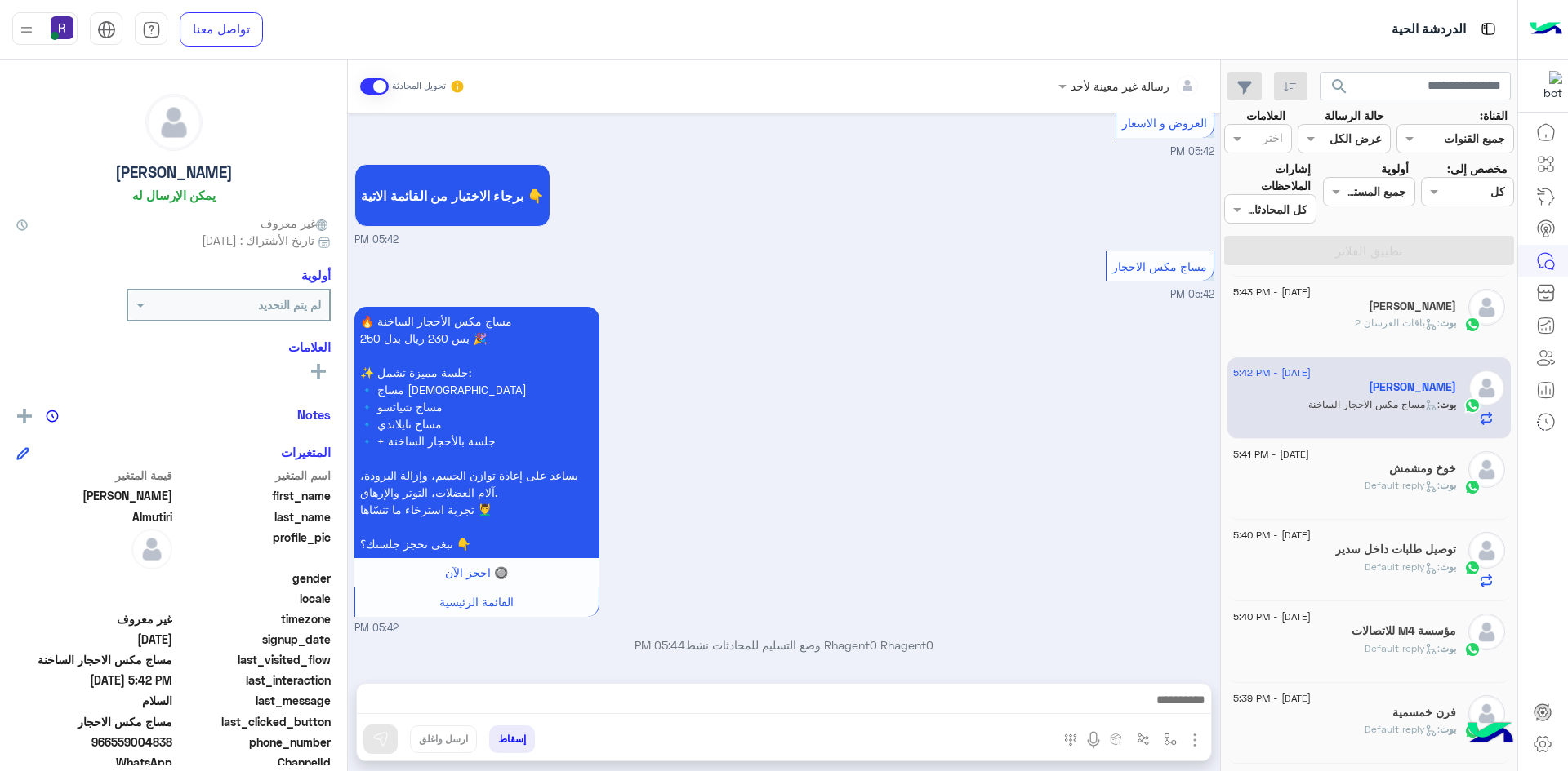
drag, startPoint x: 1193, startPoint y: 740, endPoint x: 1151, endPoint y: 711, distance: 51.0
click at [1191, 739] on img "button" at bounding box center [1194, 740] width 19 height 19
click at [1151, 711] on span "الصور" at bounding box center [1163, 705] width 31 height 19
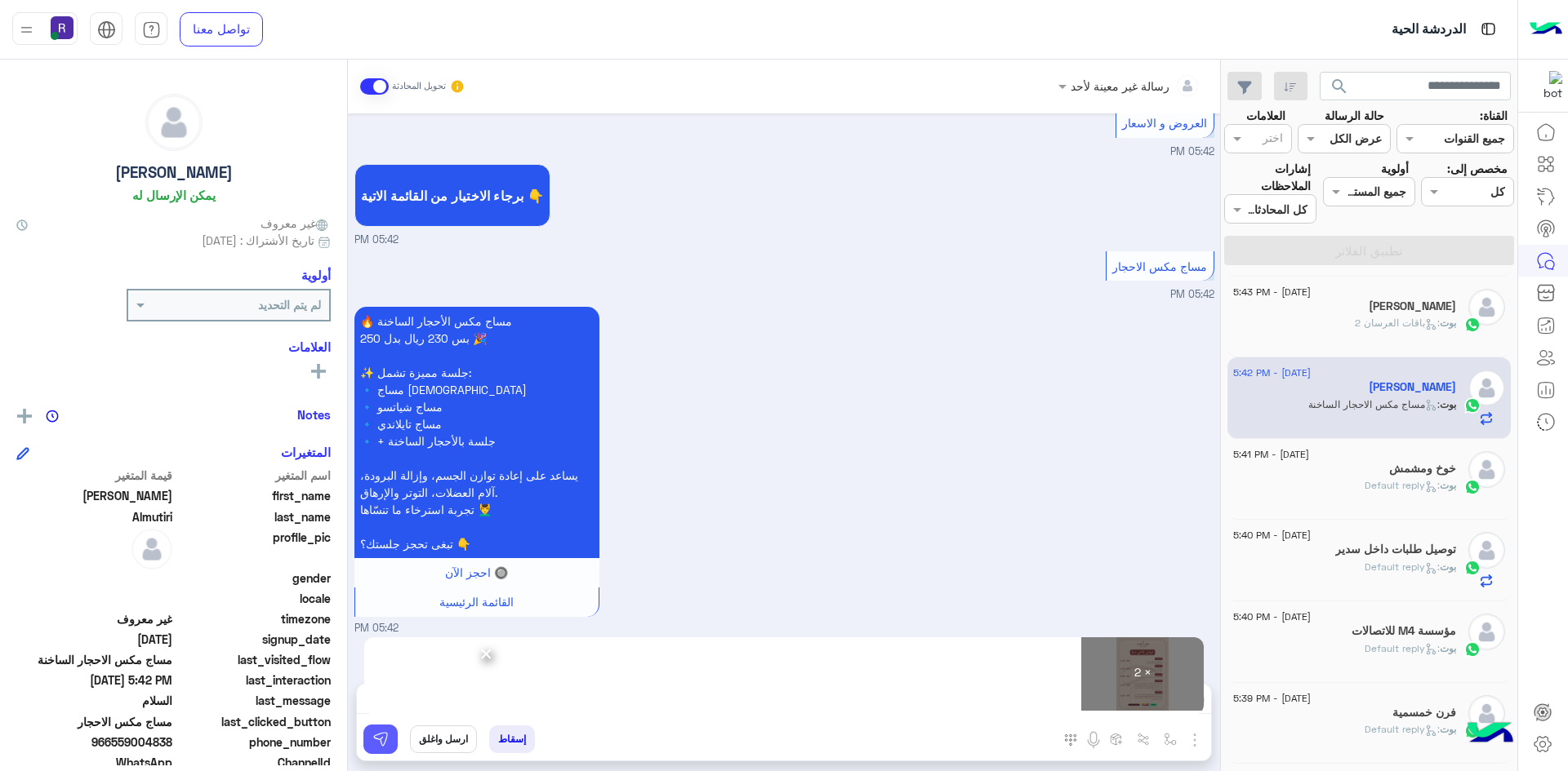
click at [385, 743] on img at bounding box center [380, 739] width 17 height 17
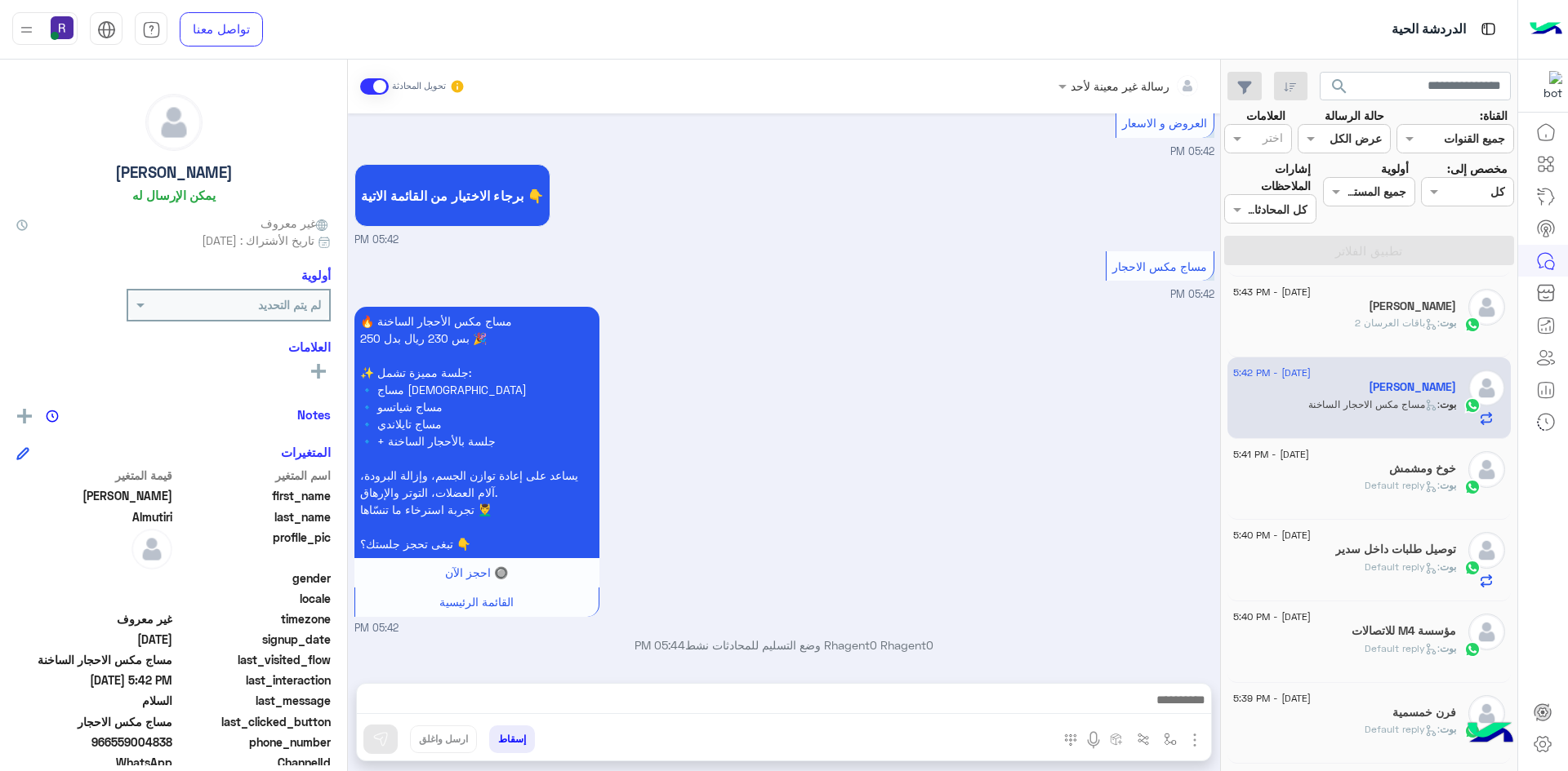
scroll to position [0, 0]
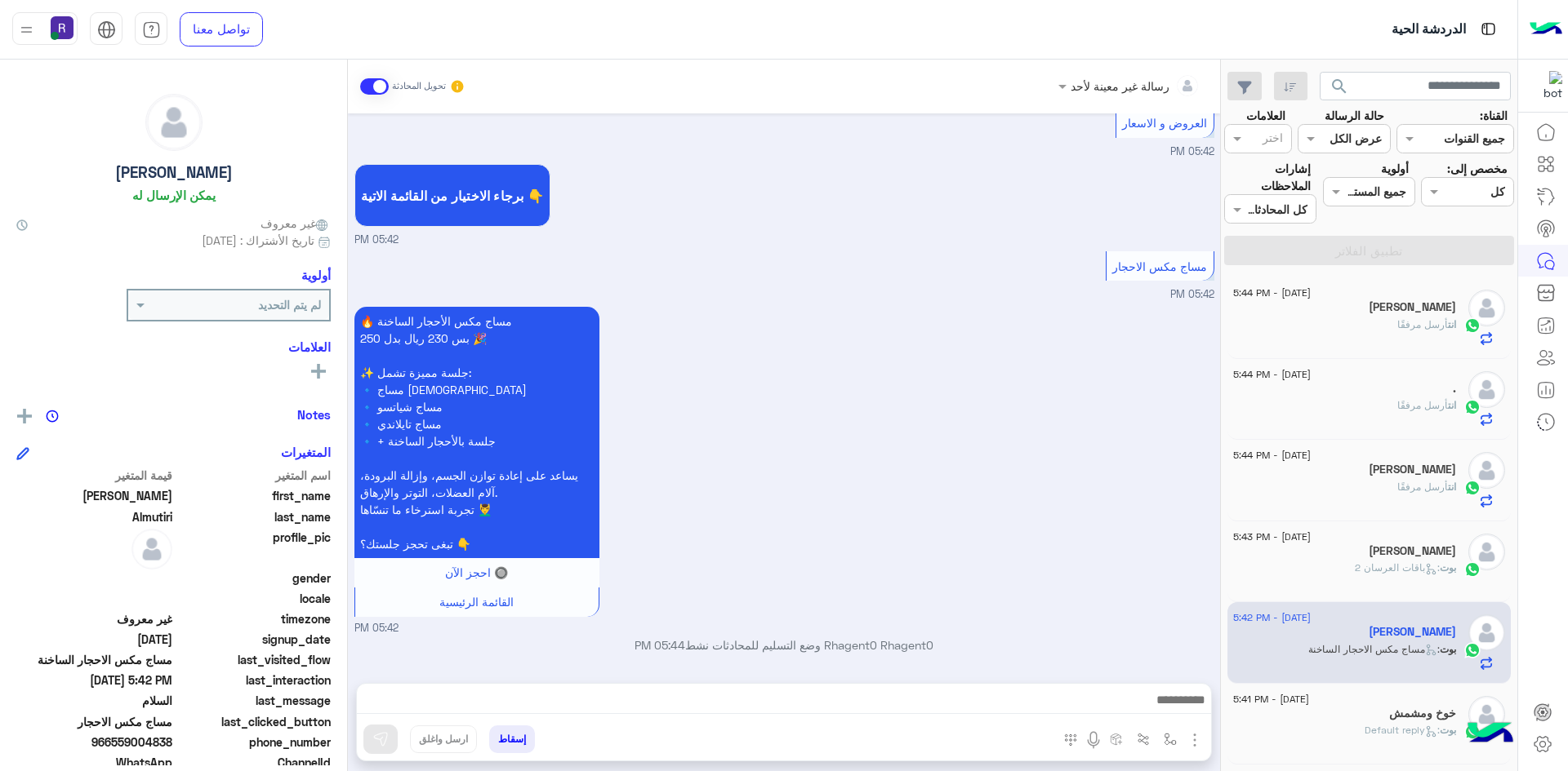
click at [1338, 413] on div "انت أرسل مرفقًا" at bounding box center [1344, 412] width 223 height 29
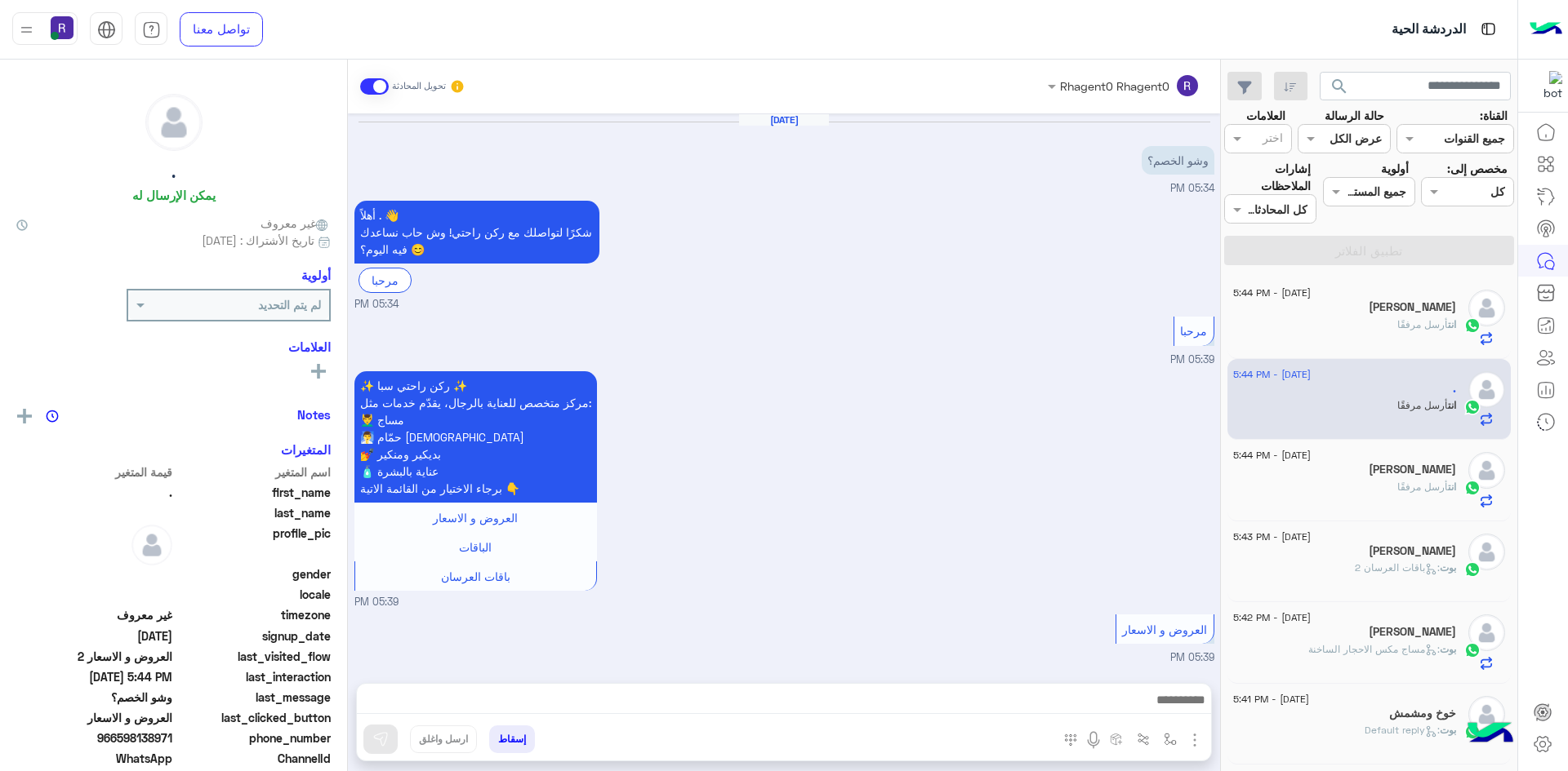
scroll to position [605, 0]
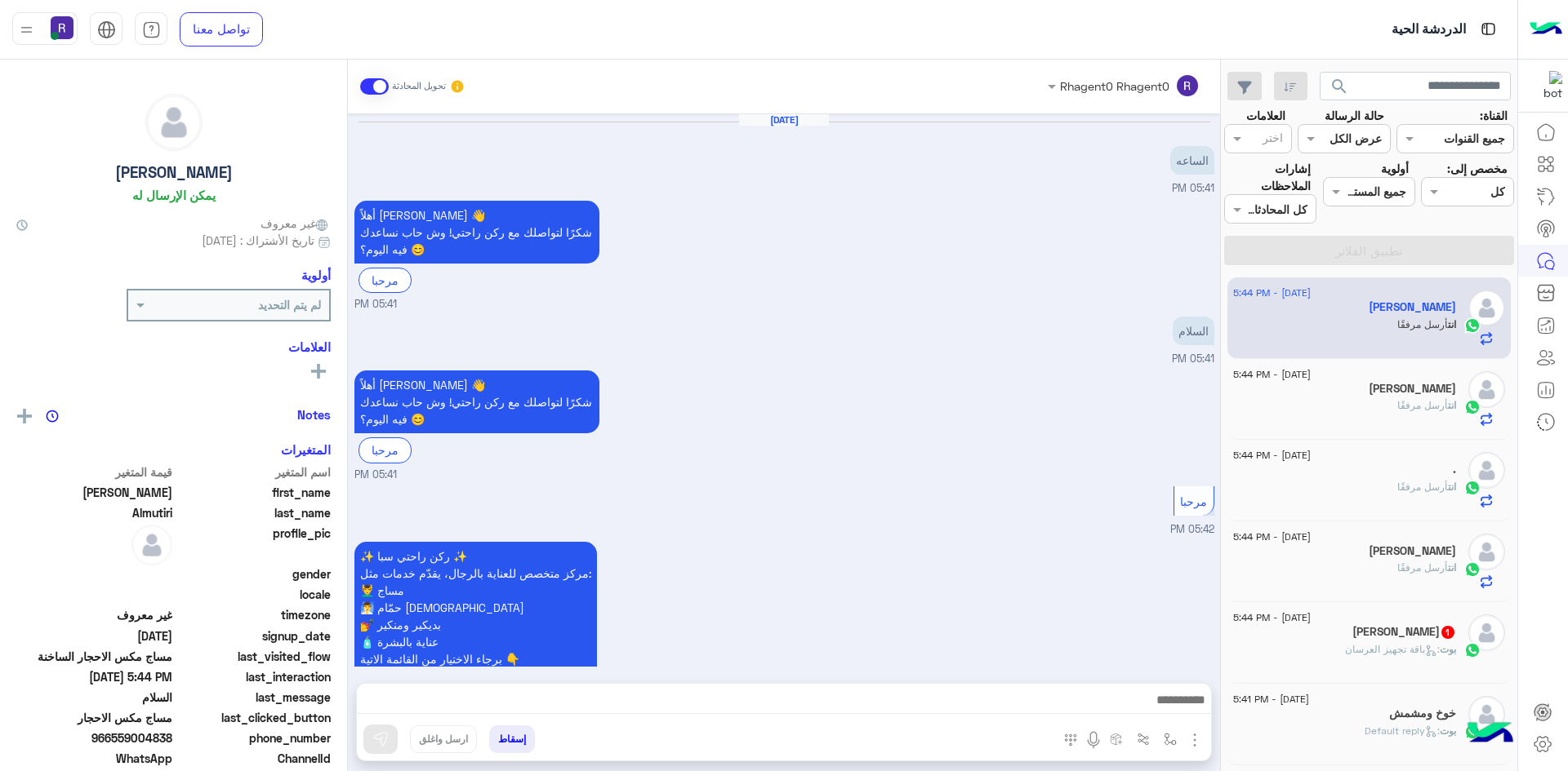
scroll to position [1165, 0]
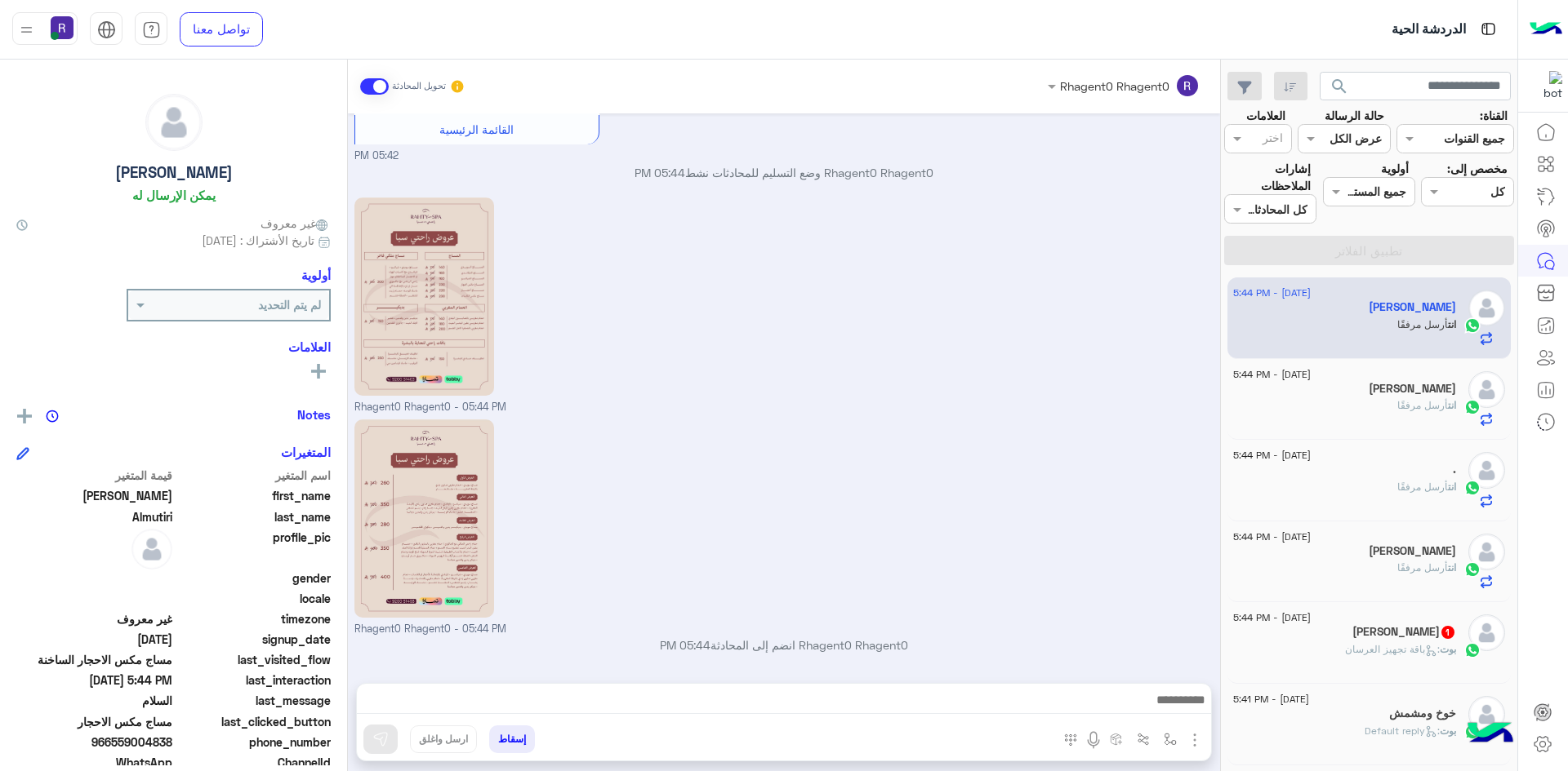
click at [1386, 652] on span ": باقة تجهيز العرسان" at bounding box center [1392, 649] width 95 height 12
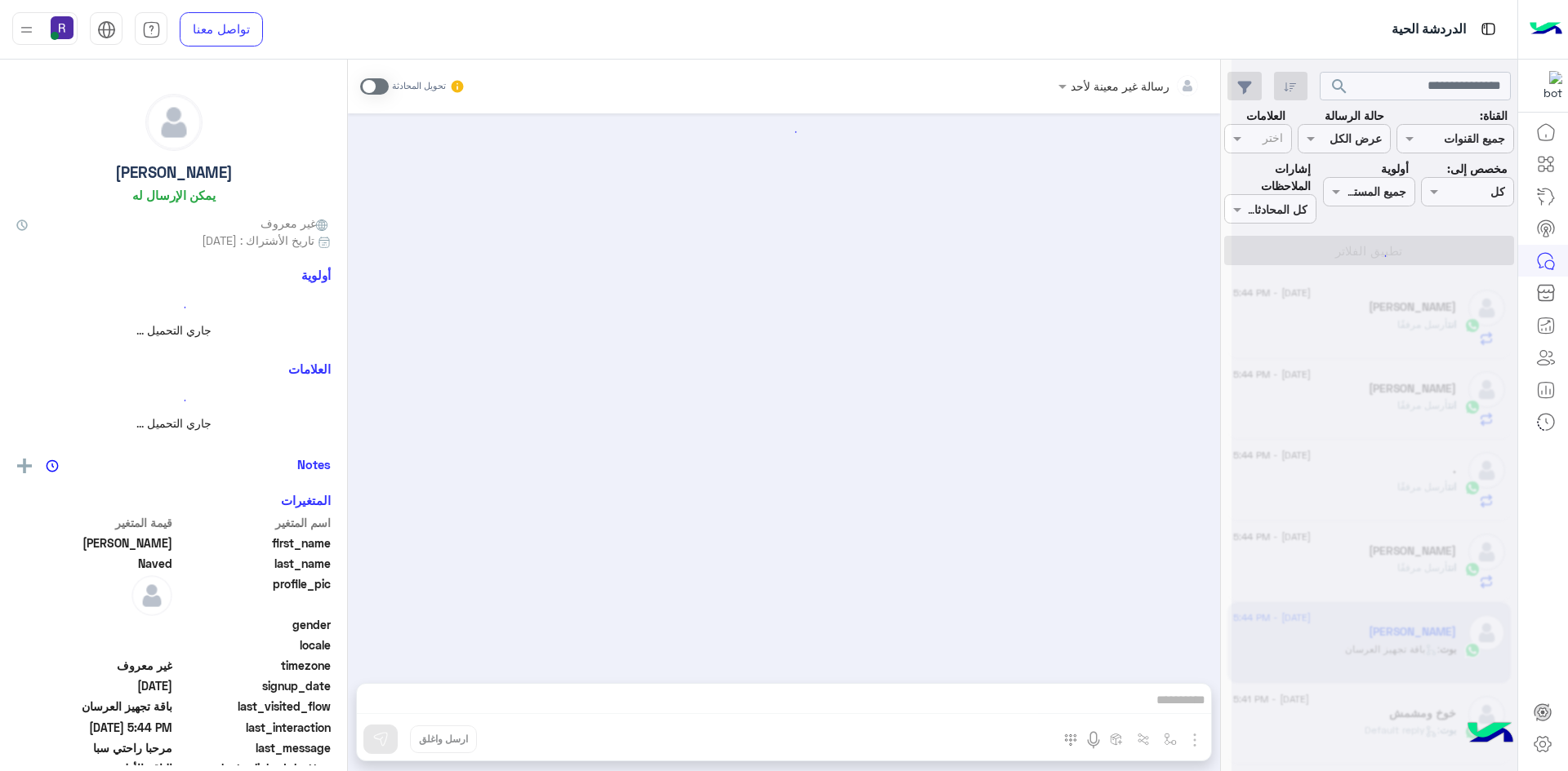
click at [384, 88] on span at bounding box center [374, 86] width 29 height 17
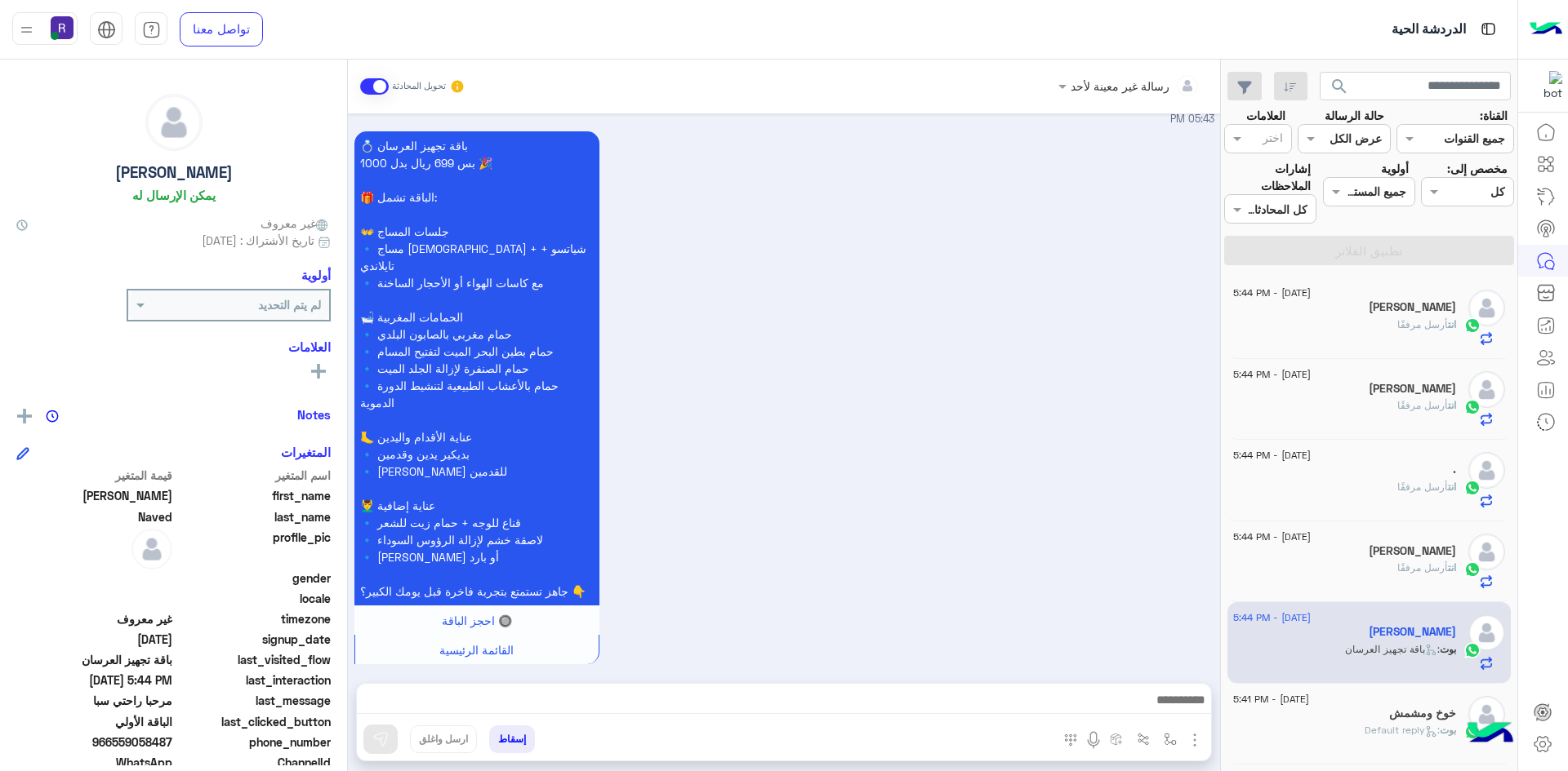
scroll to position [930, 0]
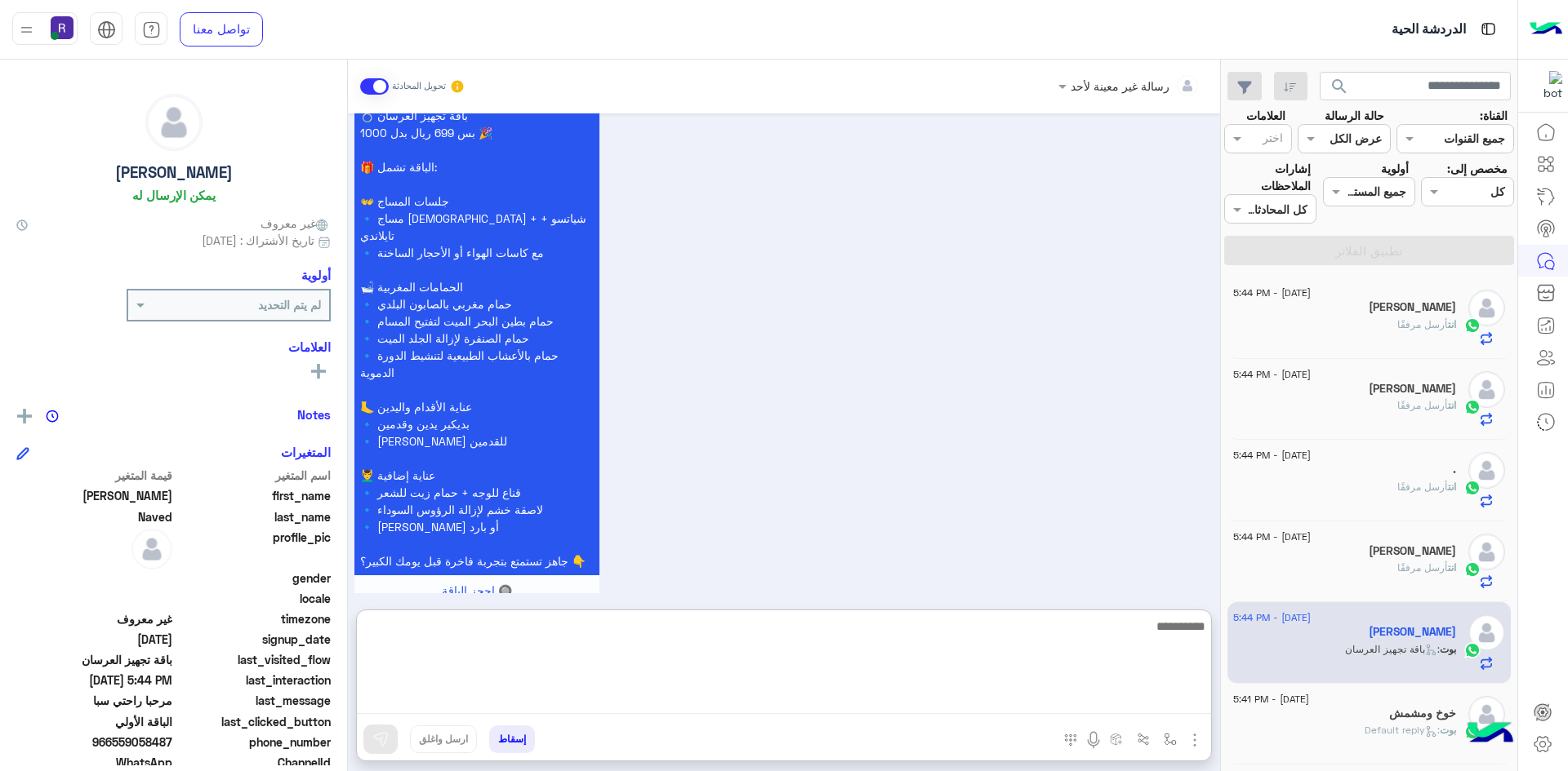
paste textarea "**********"
type textarea "**********"
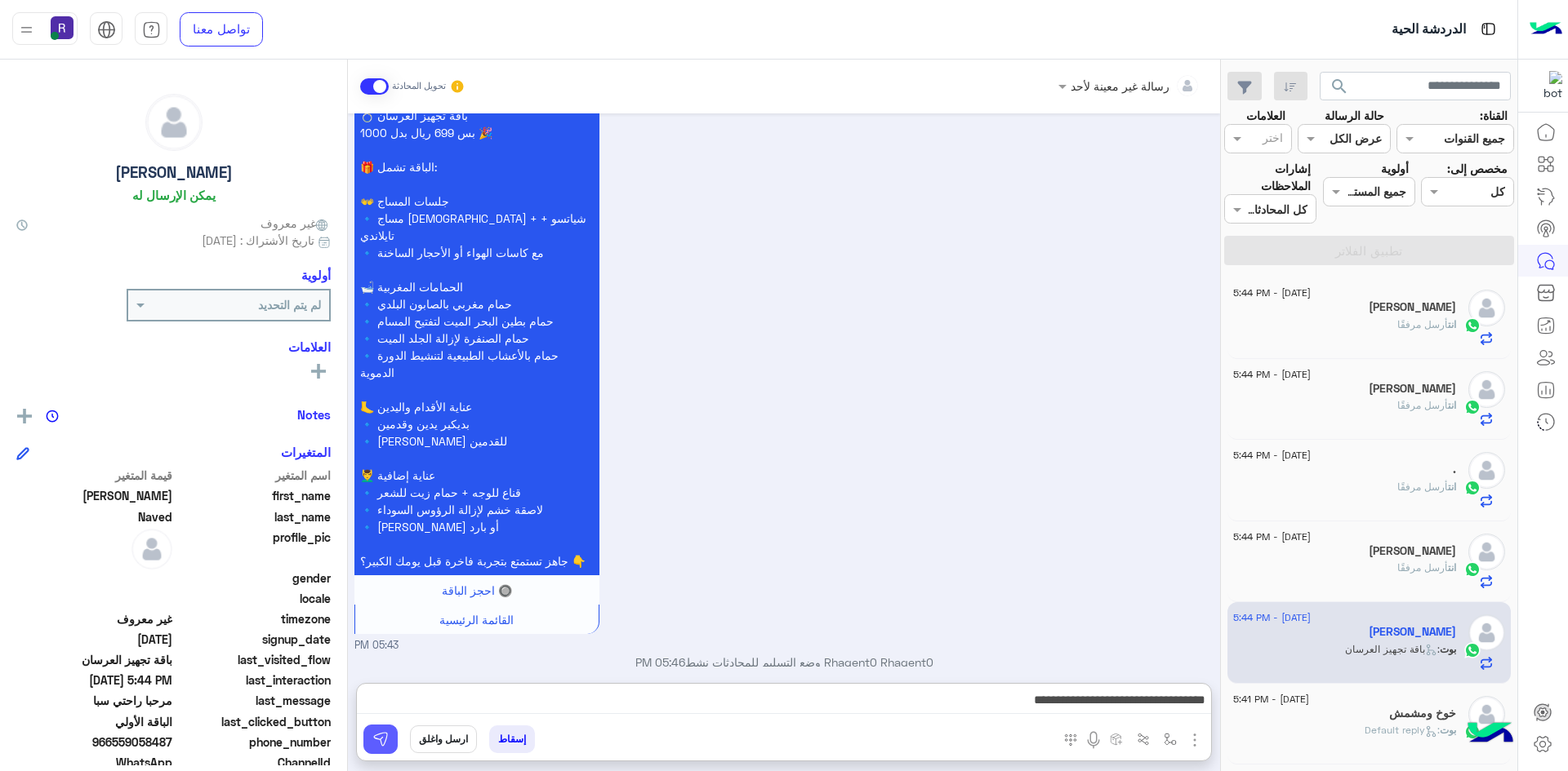
click at [377, 736] on img at bounding box center [380, 739] width 17 height 17
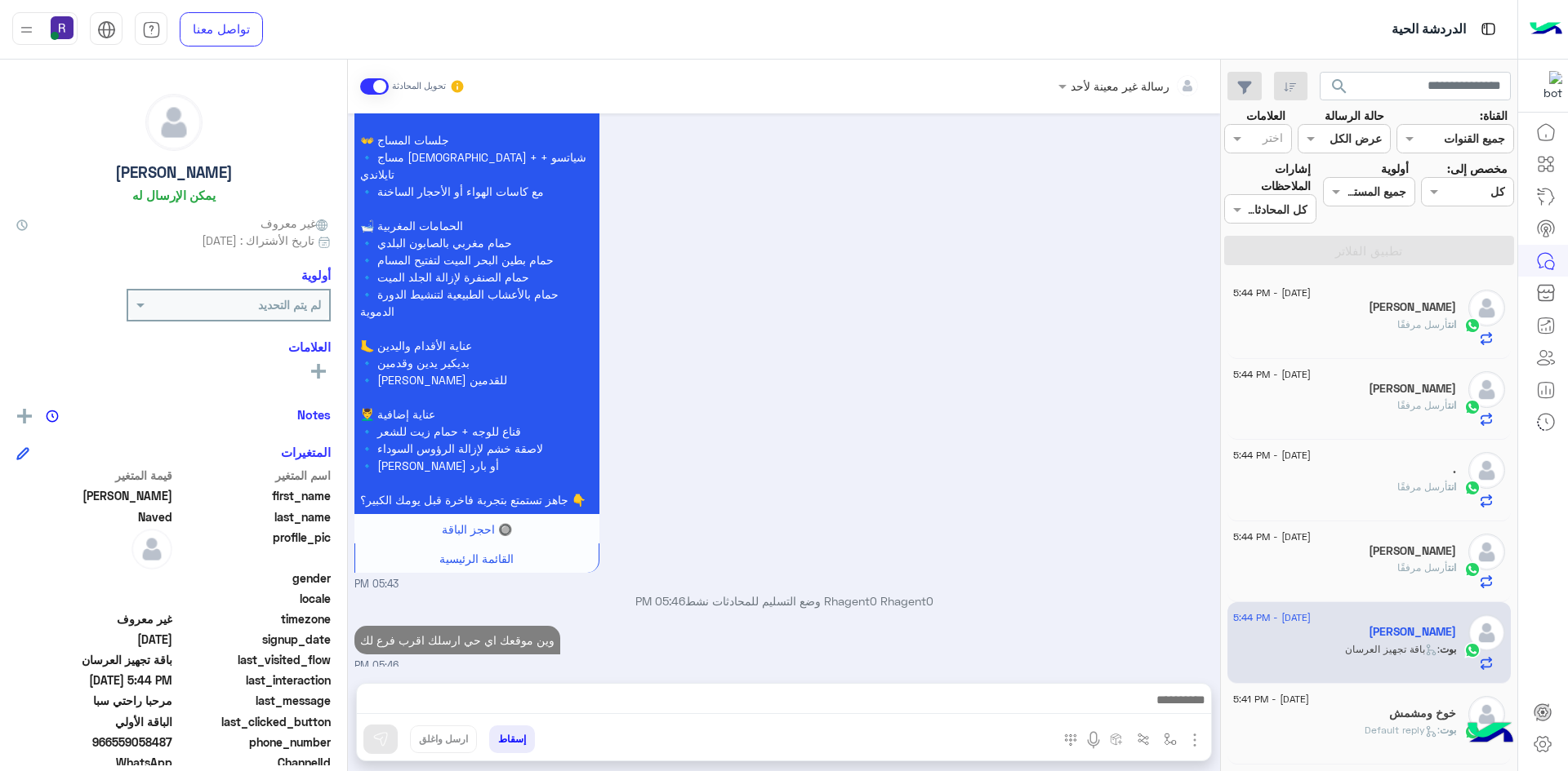
scroll to position [981, 0]
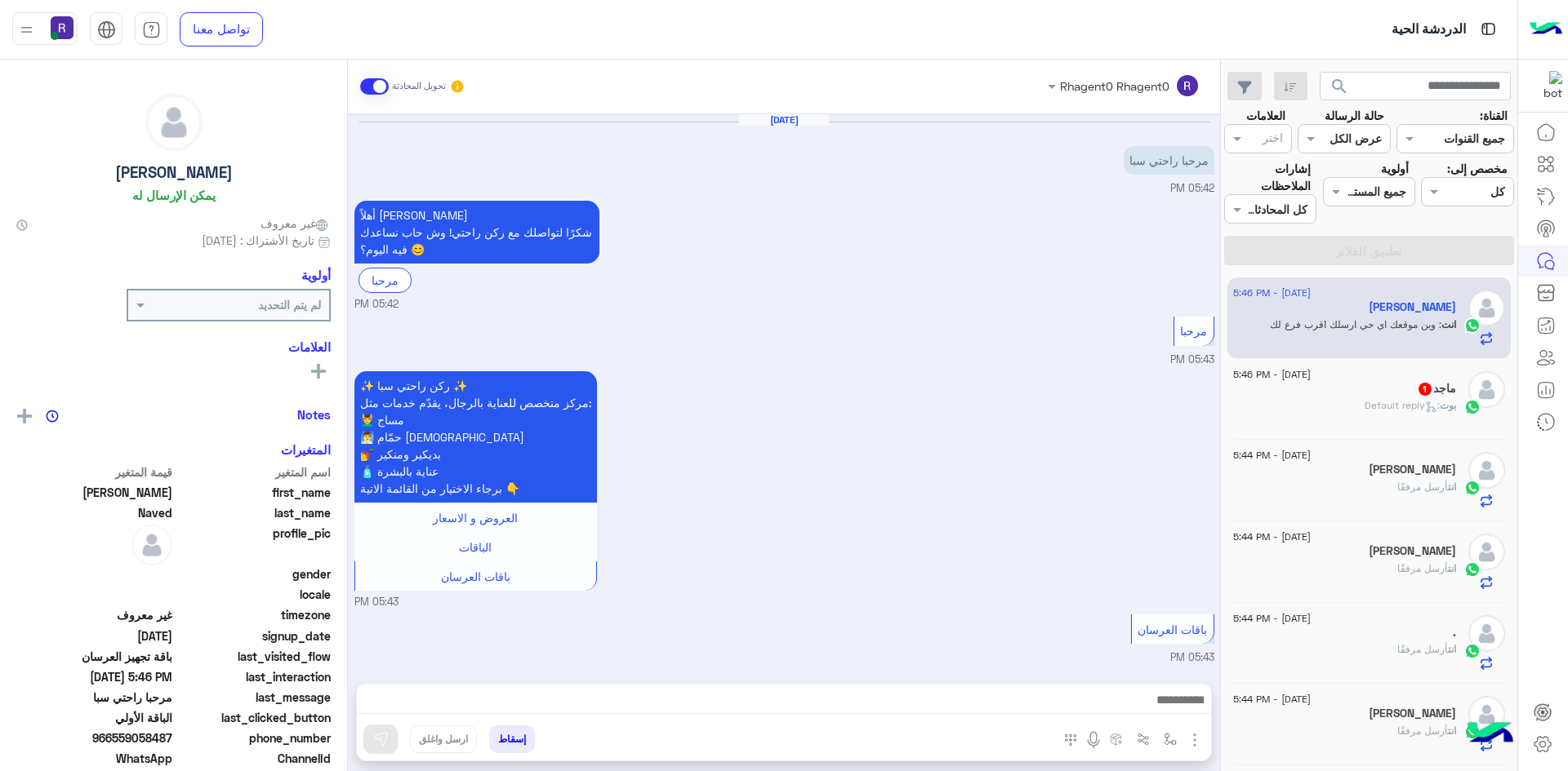
scroll to position [1011, 0]
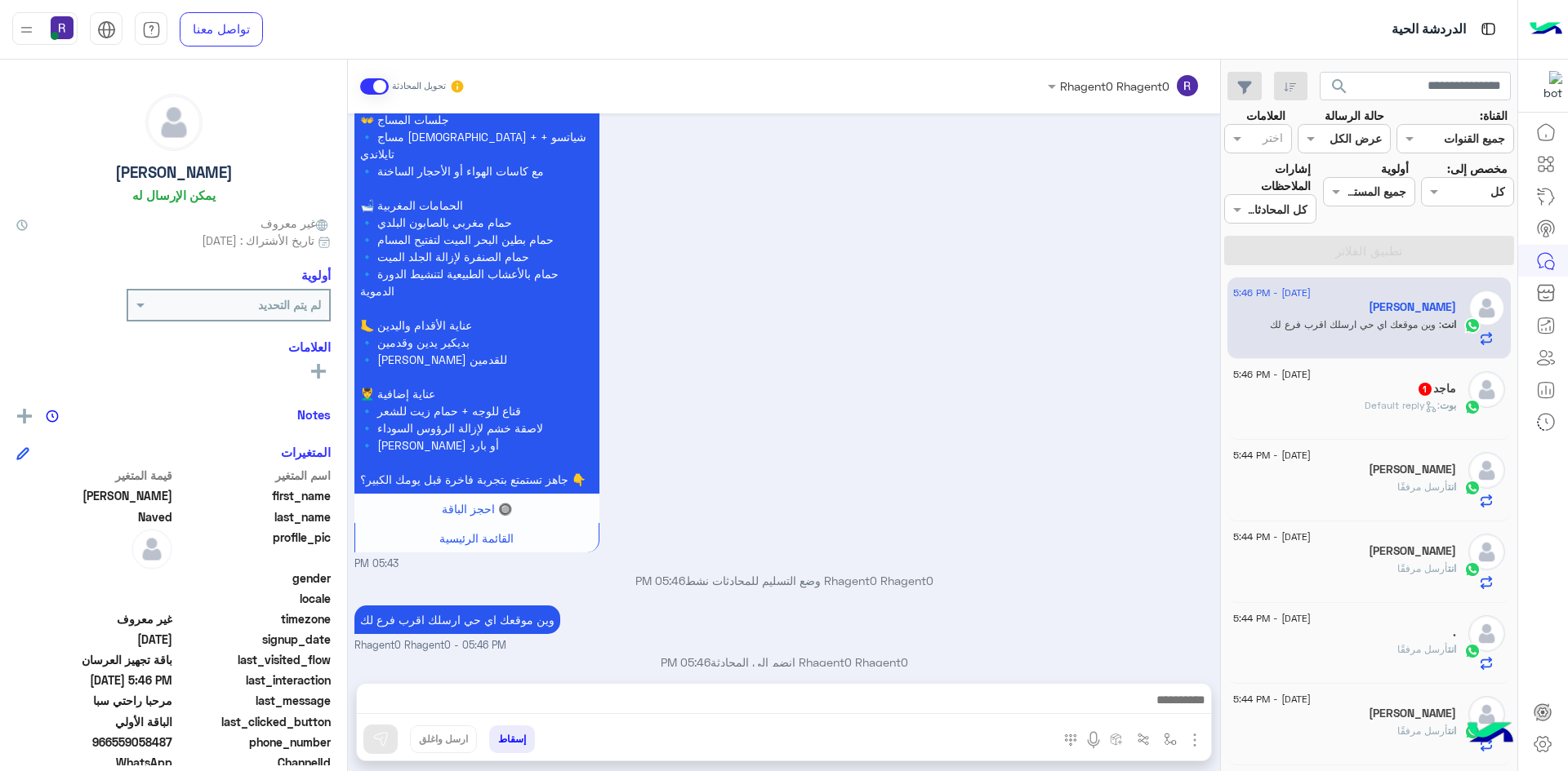
click at [1366, 402] on span ": Default reply" at bounding box center [1402, 405] width 75 height 12
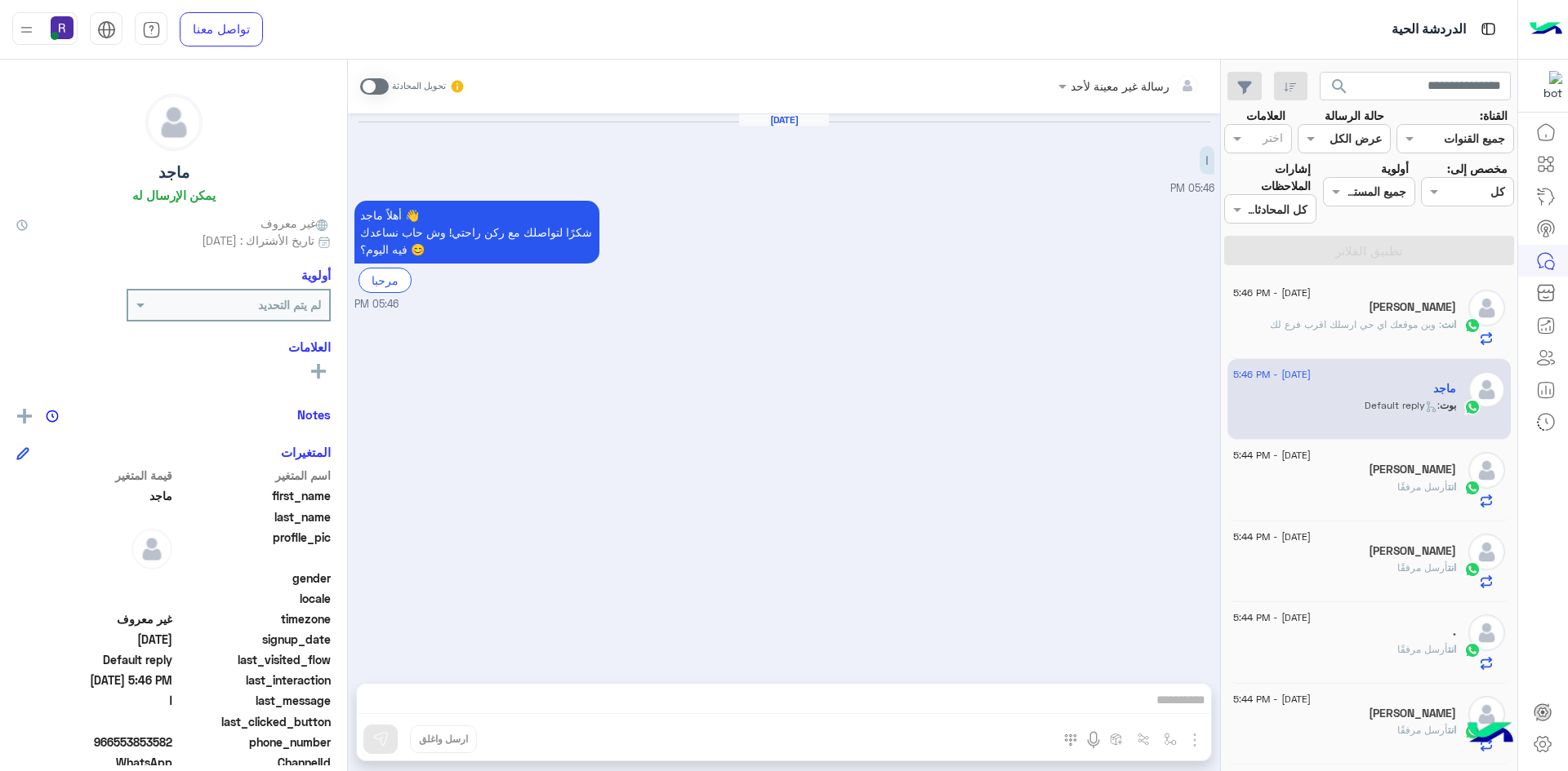
click at [384, 85] on span at bounding box center [374, 86] width 29 height 17
click at [1193, 745] on img "button" at bounding box center [1194, 740] width 19 height 19
click at [1184, 711] on img at bounding box center [1190, 705] width 13 height 19
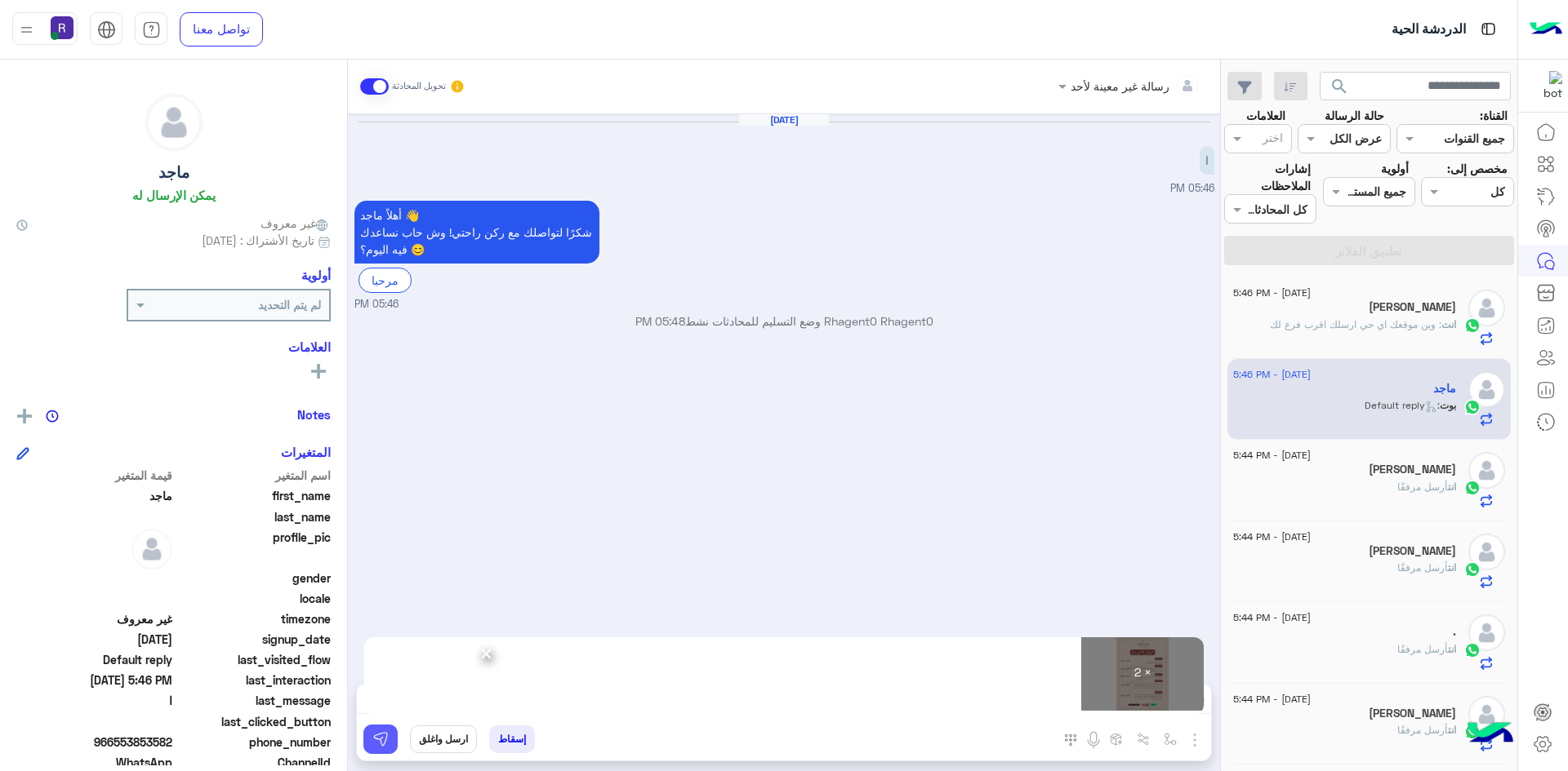
click at [376, 738] on img at bounding box center [380, 739] width 17 height 17
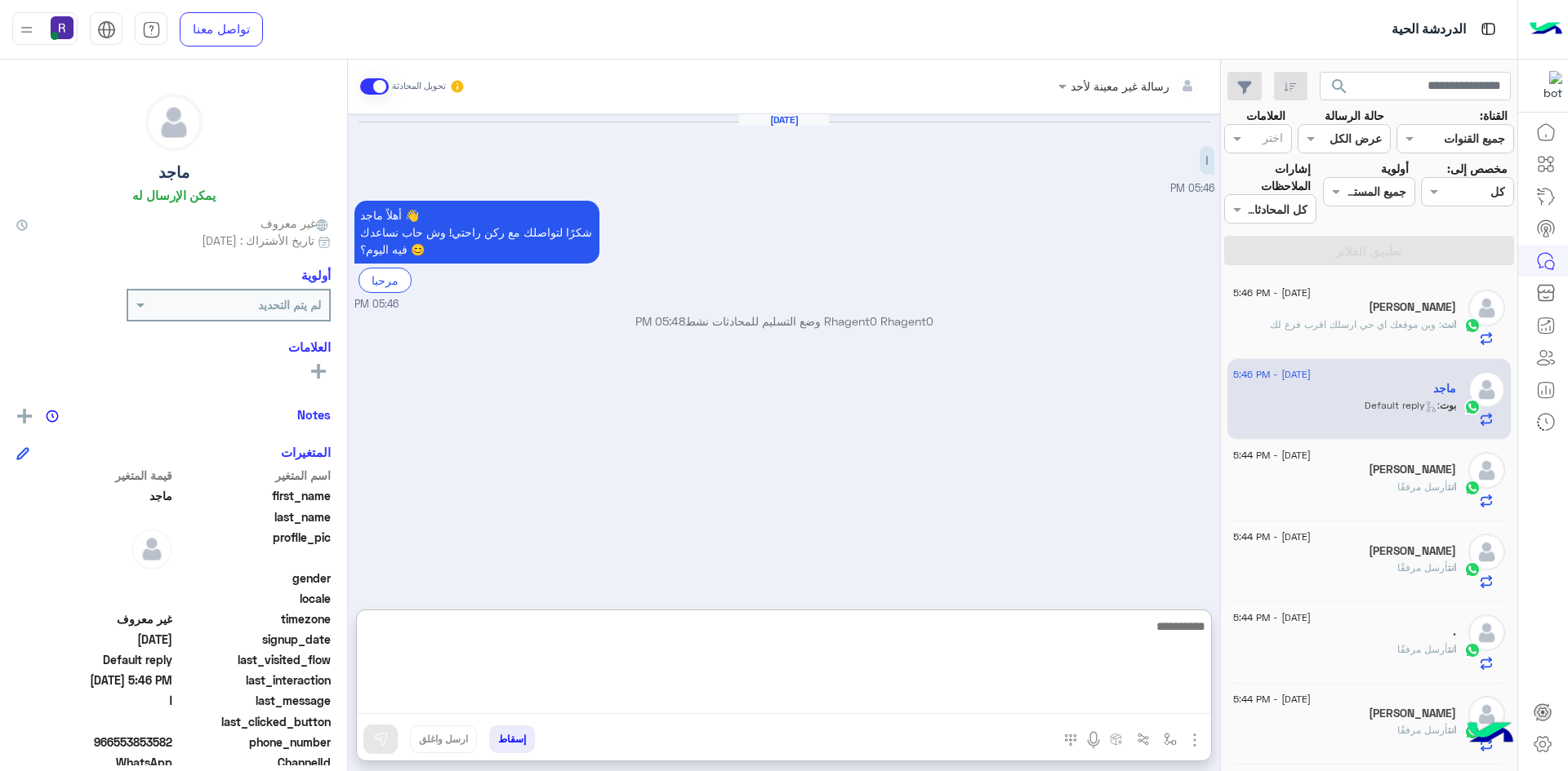
paste textarea "**********"
type textarea "**********"
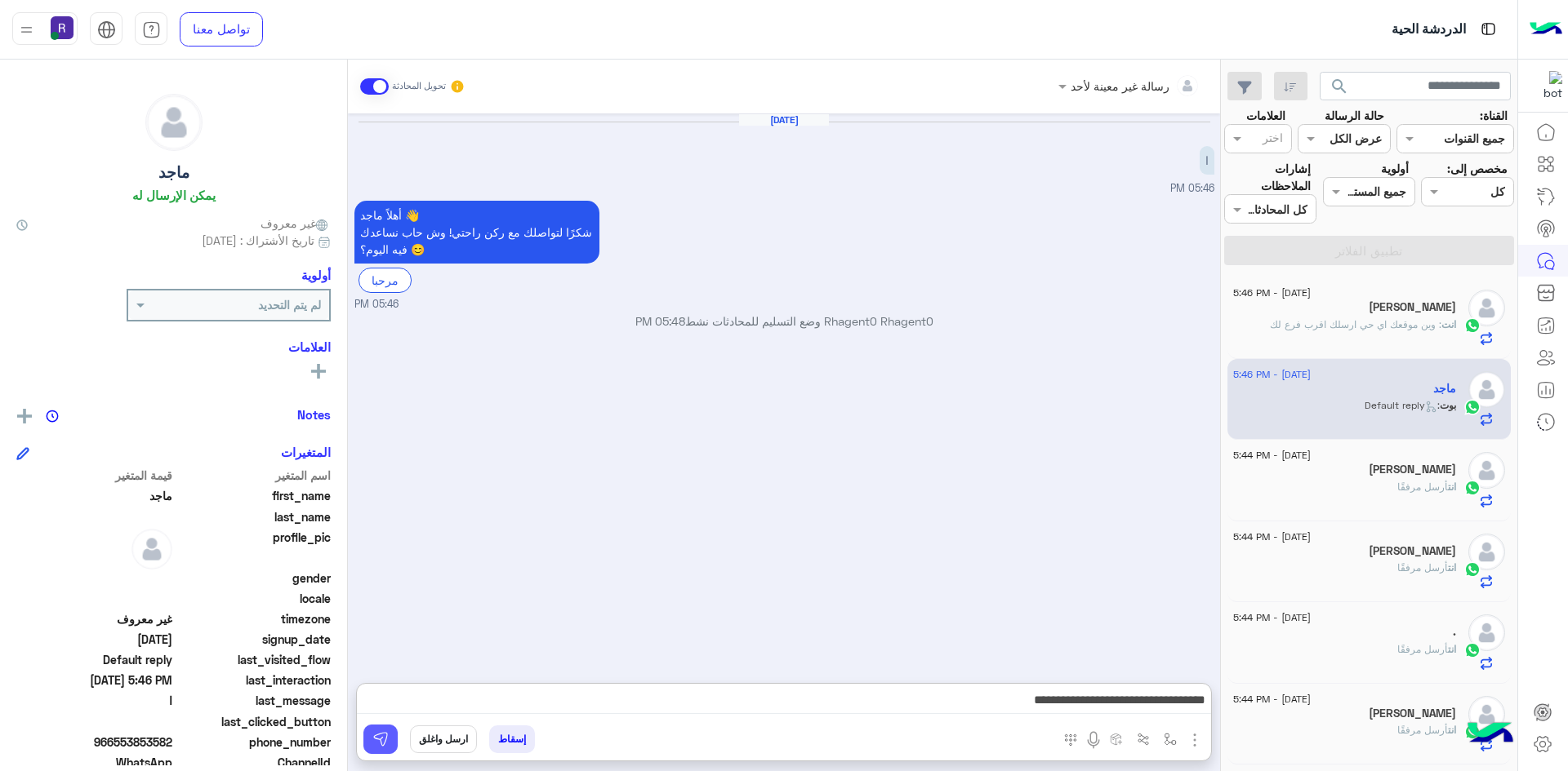
click at [390, 737] on button at bounding box center [380, 740] width 34 height 30
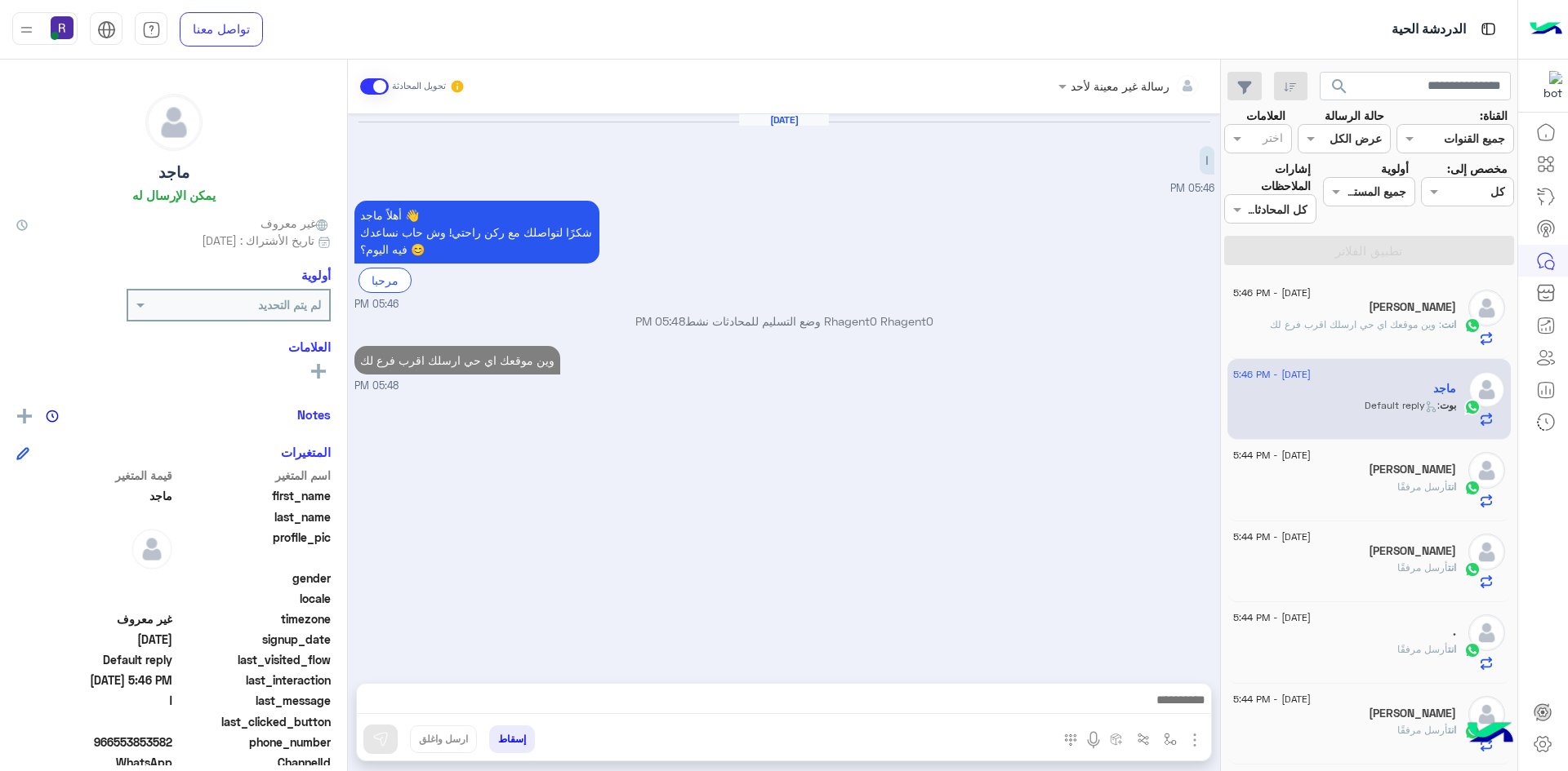
click at [1354, 459] on div "[DATE] - 5:44 PM" at bounding box center [1344, 457] width 223 height 10
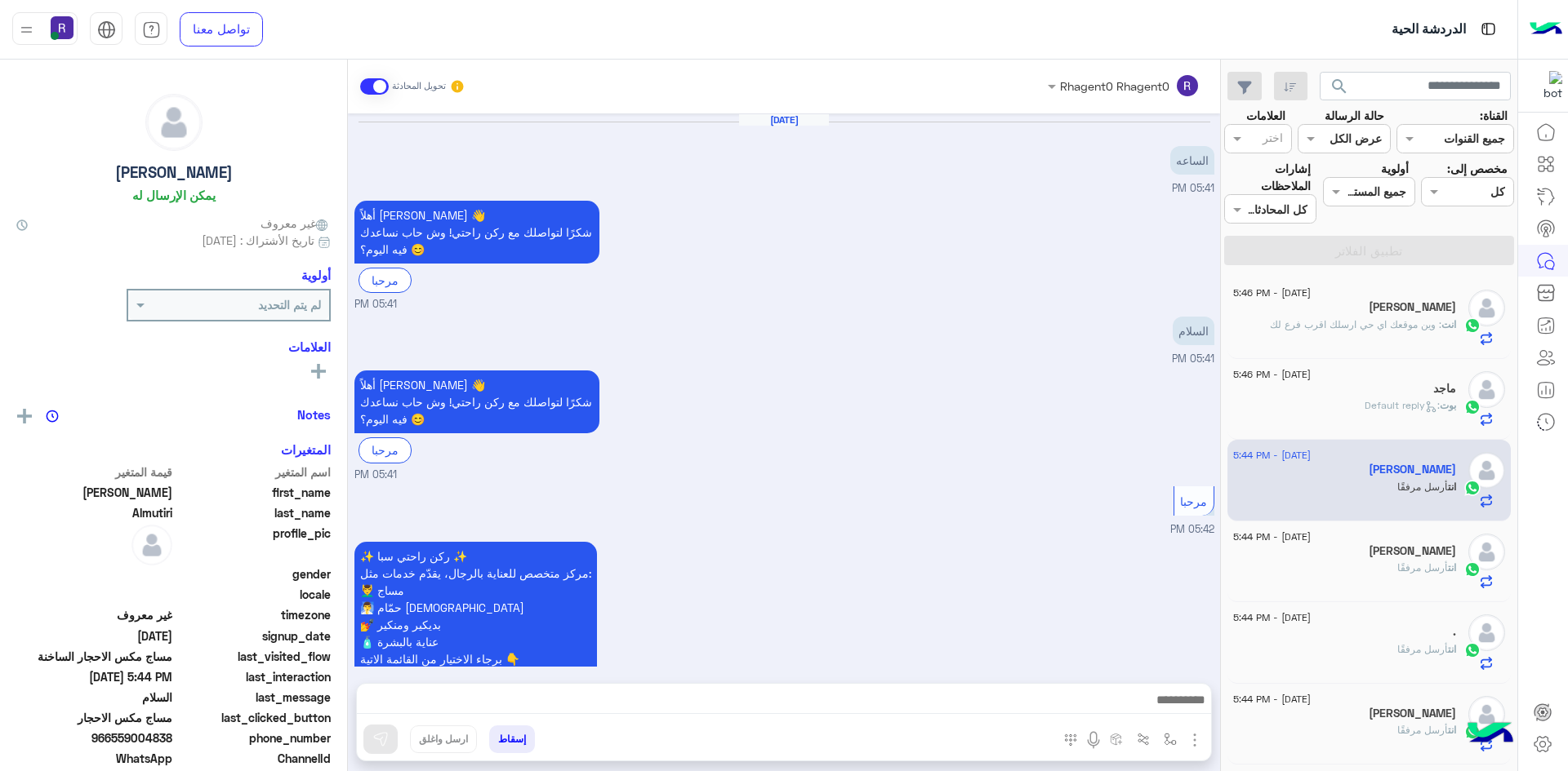
scroll to position [1165, 0]
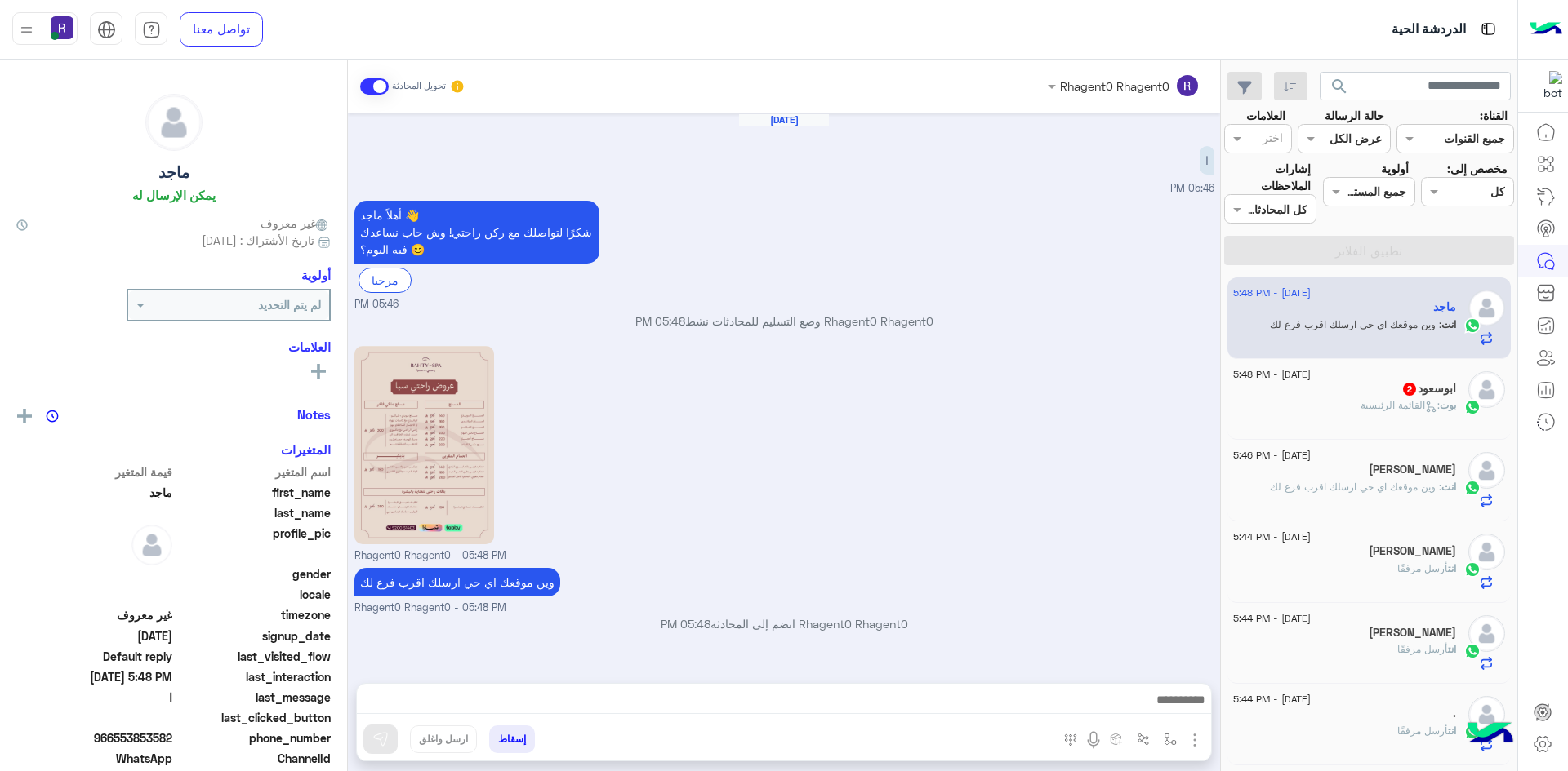
scroll to position [200, 0]
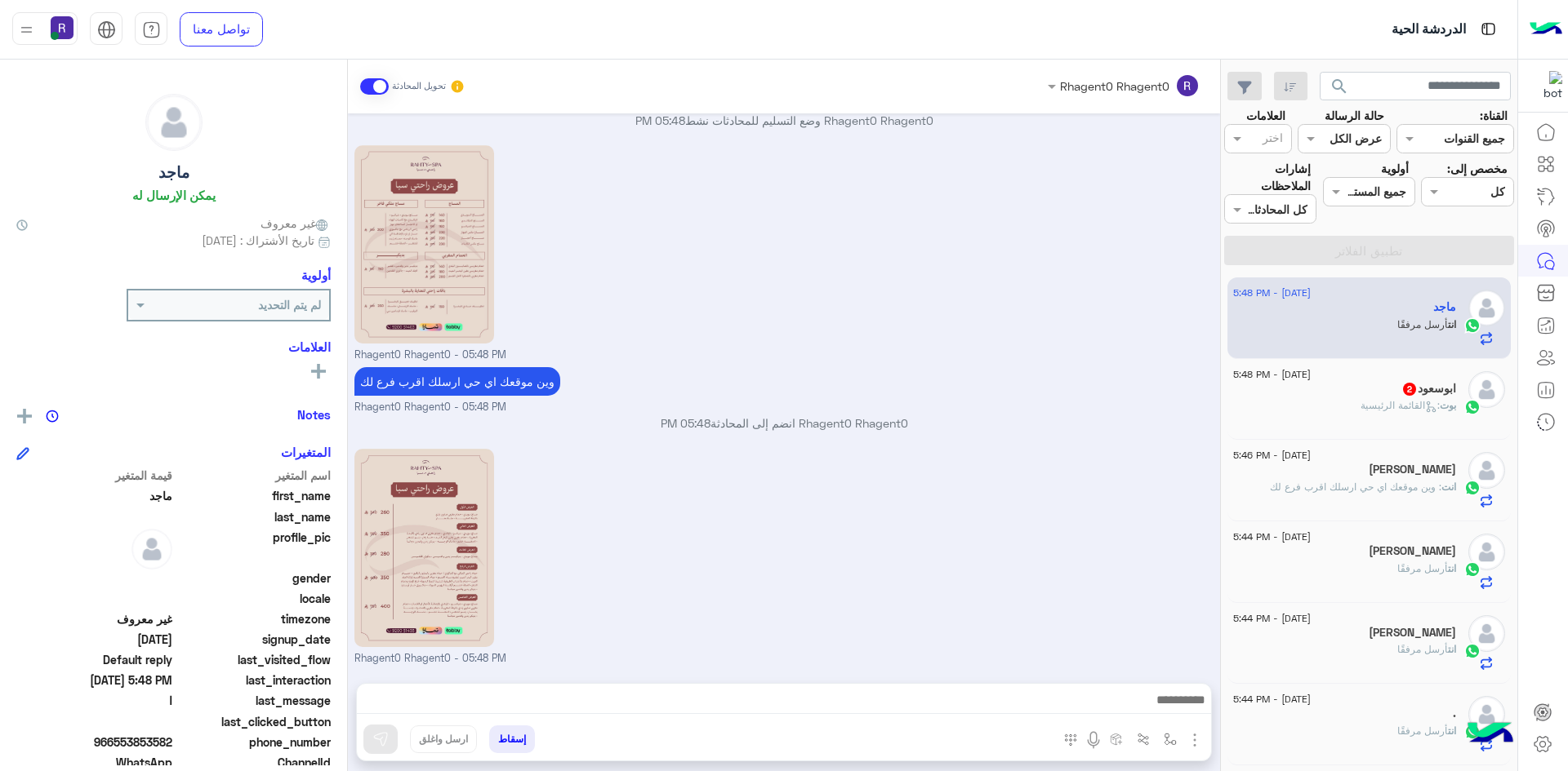
click at [1389, 414] on div "بوت : القائمة الرئيسية" at bounding box center [1344, 412] width 223 height 29
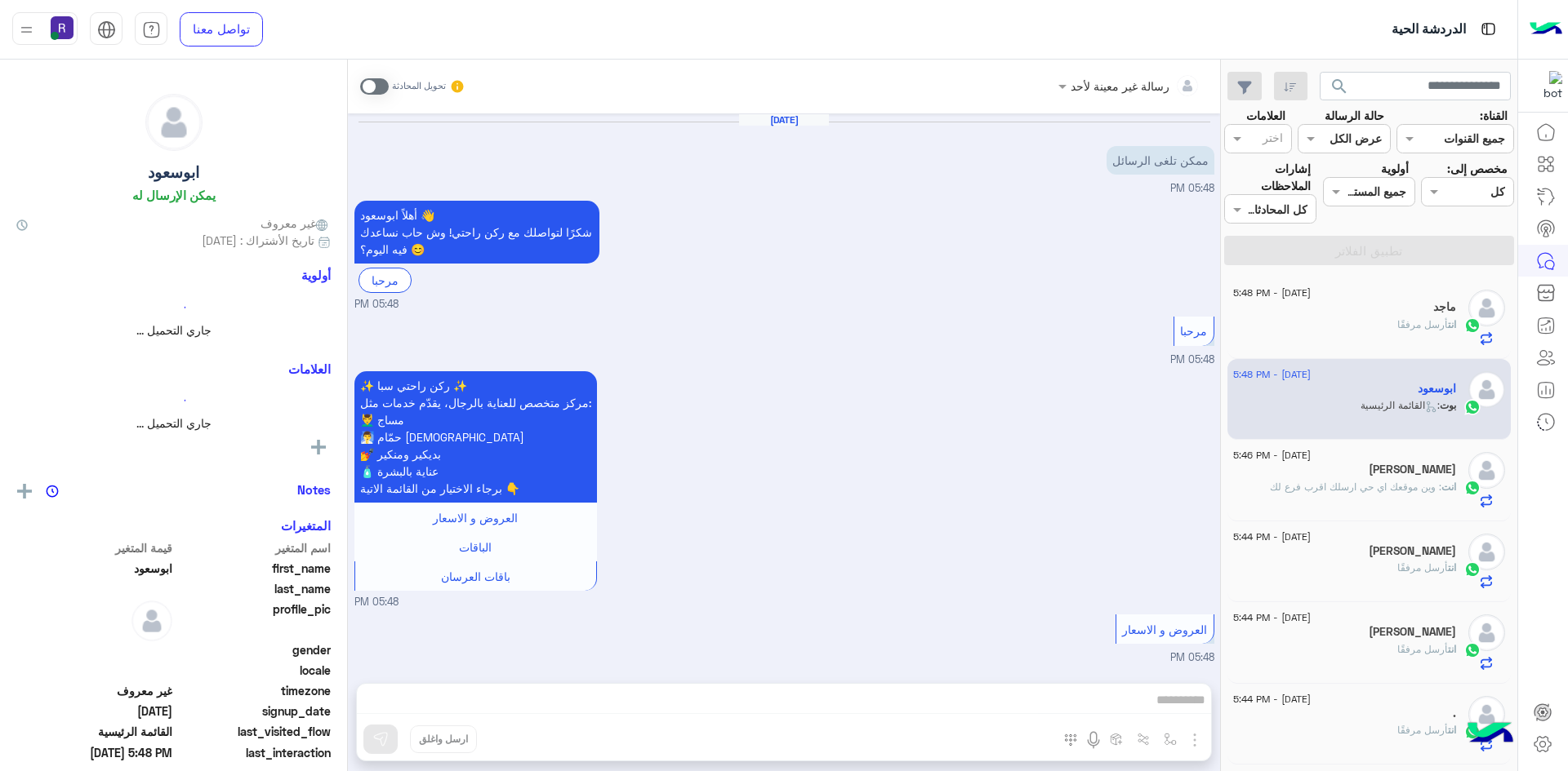
scroll to position [103, 0]
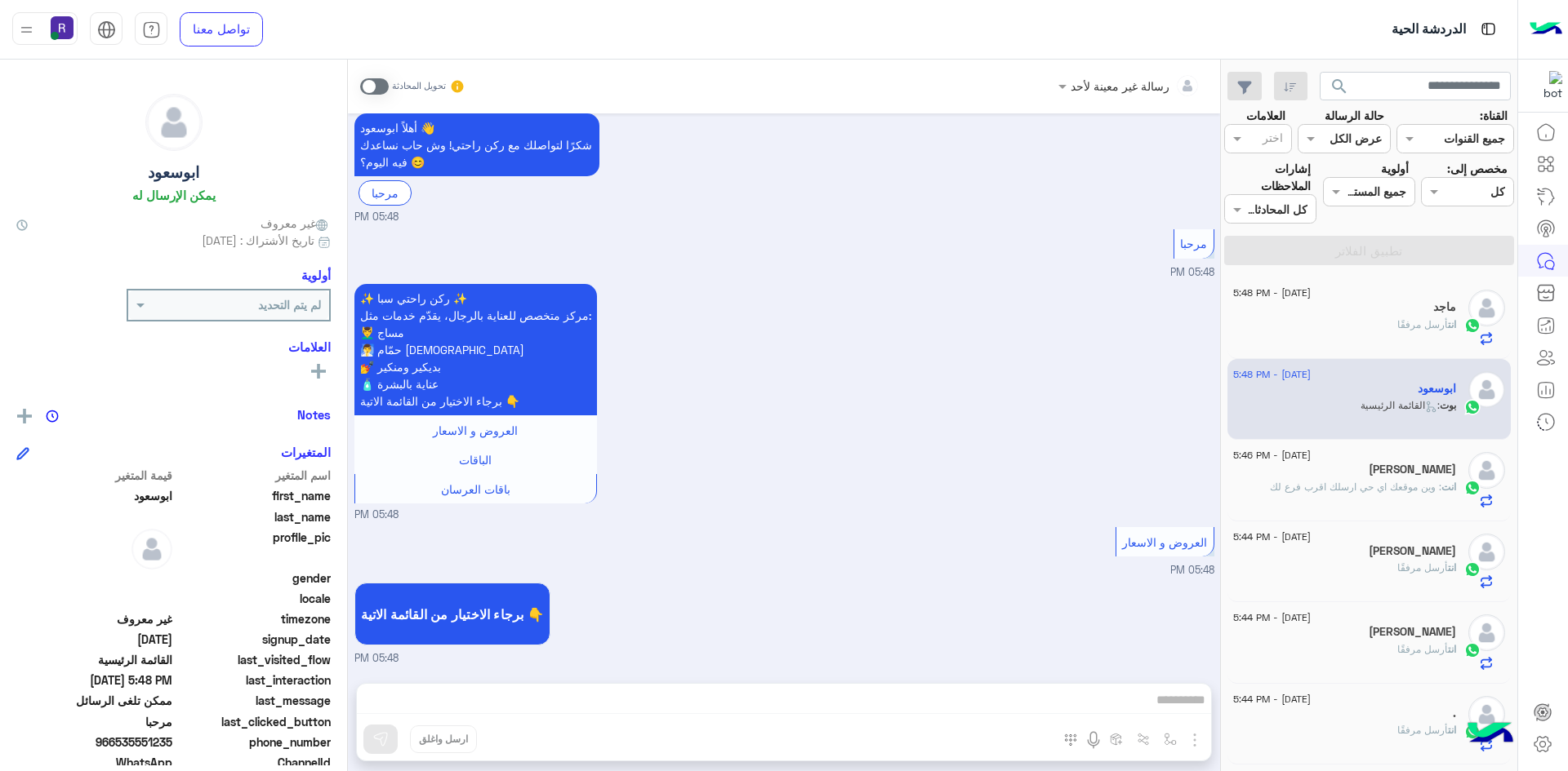
click at [381, 87] on span at bounding box center [374, 86] width 29 height 17
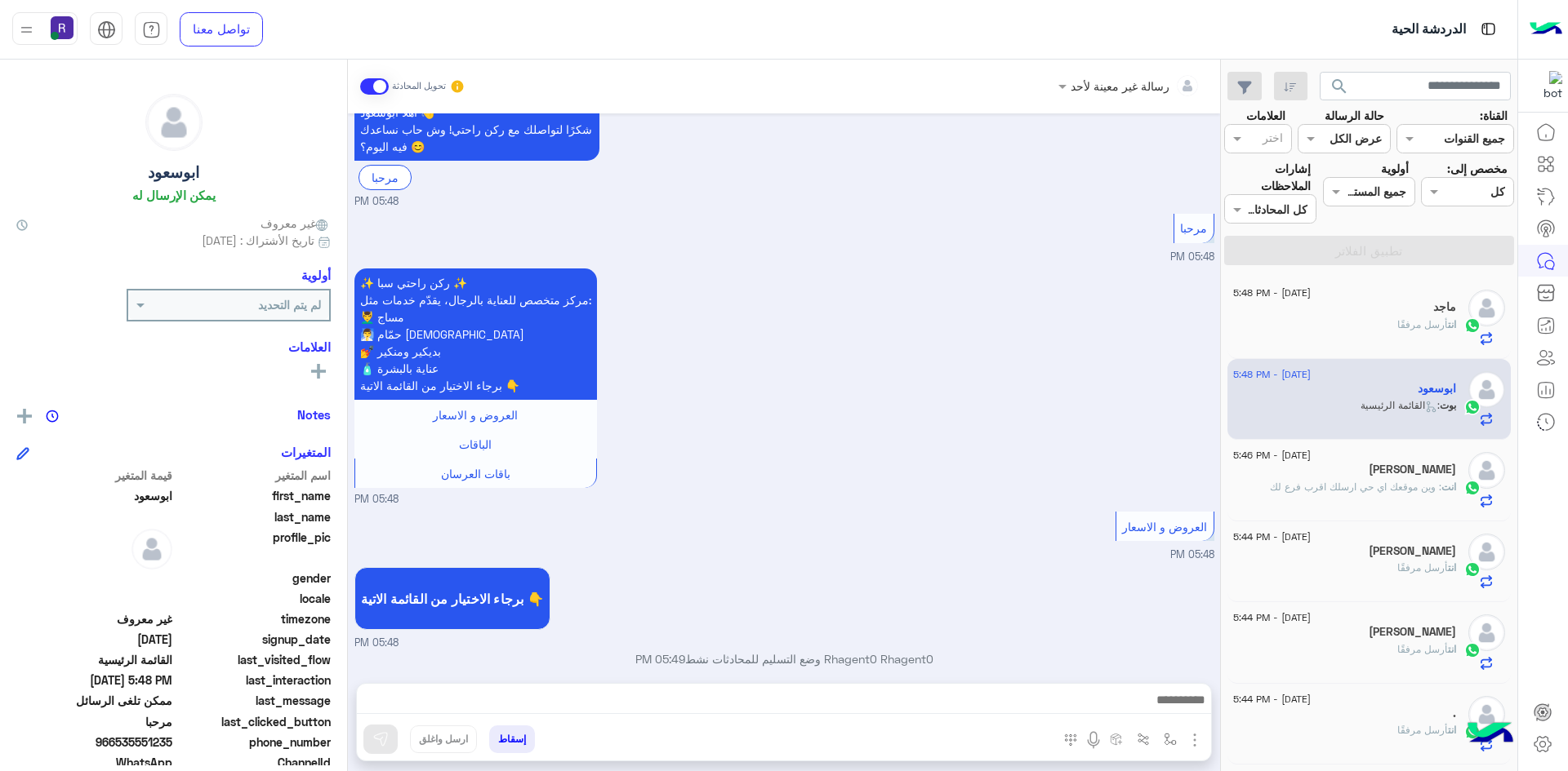
scroll to position [132, 0]
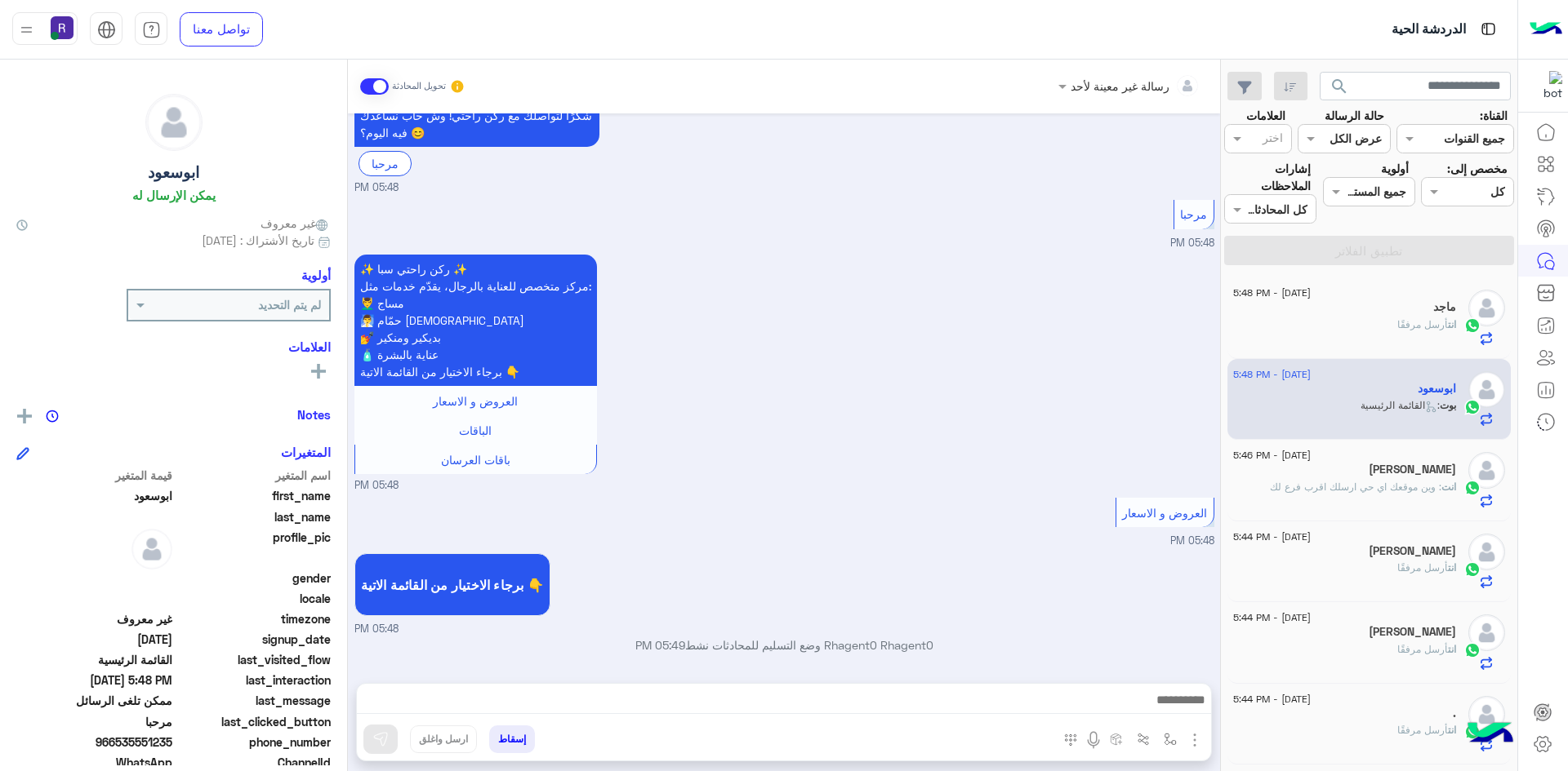
click at [1196, 742] on img "button" at bounding box center [1194, 740] width 19 height 19
click at [1164, 704] on span "الصور" at bounding box center [1163, 705] width 31 height 19
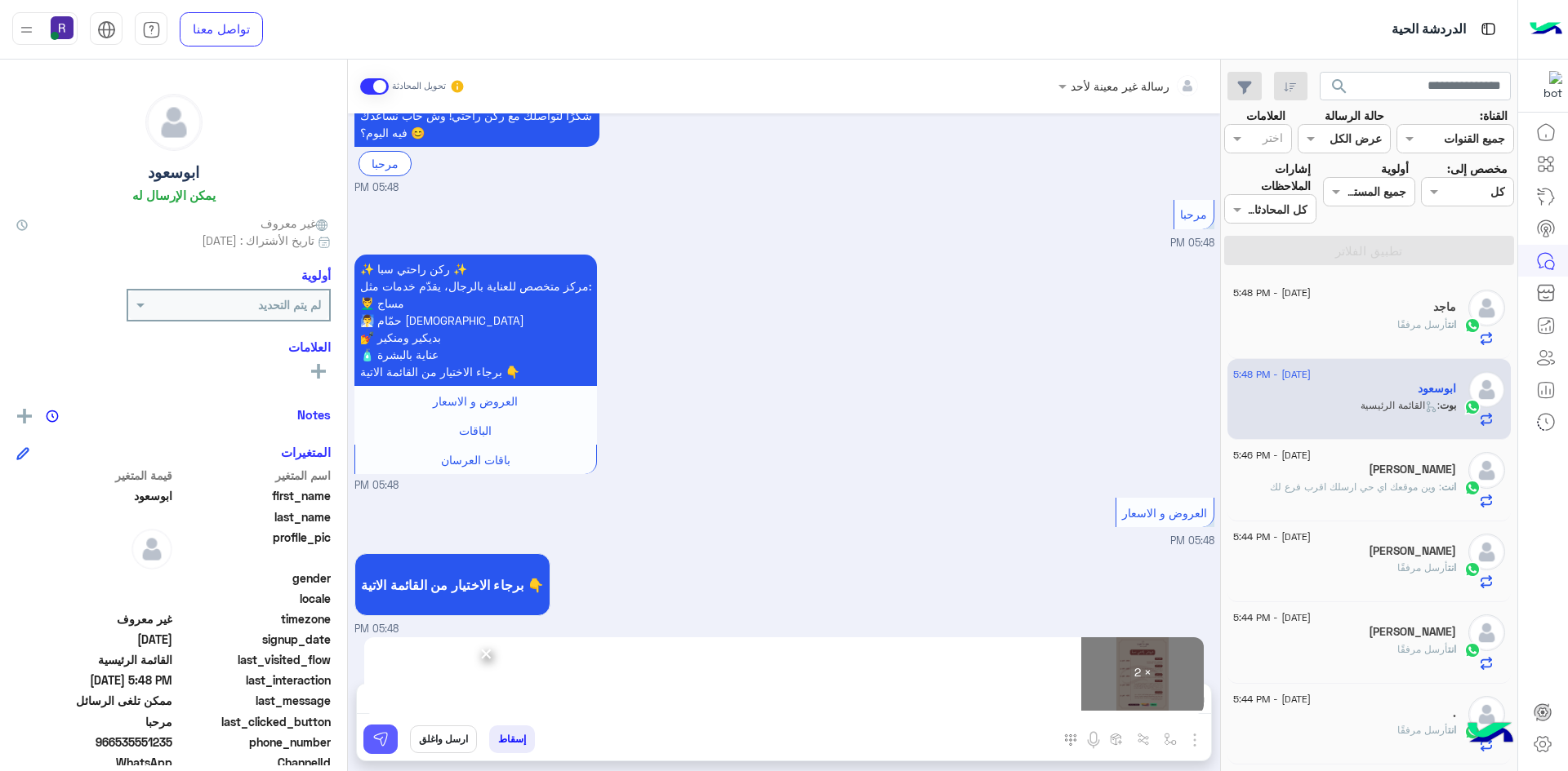
click at [386, 744] on img at bounding box center [380, 739] width 17 height 17
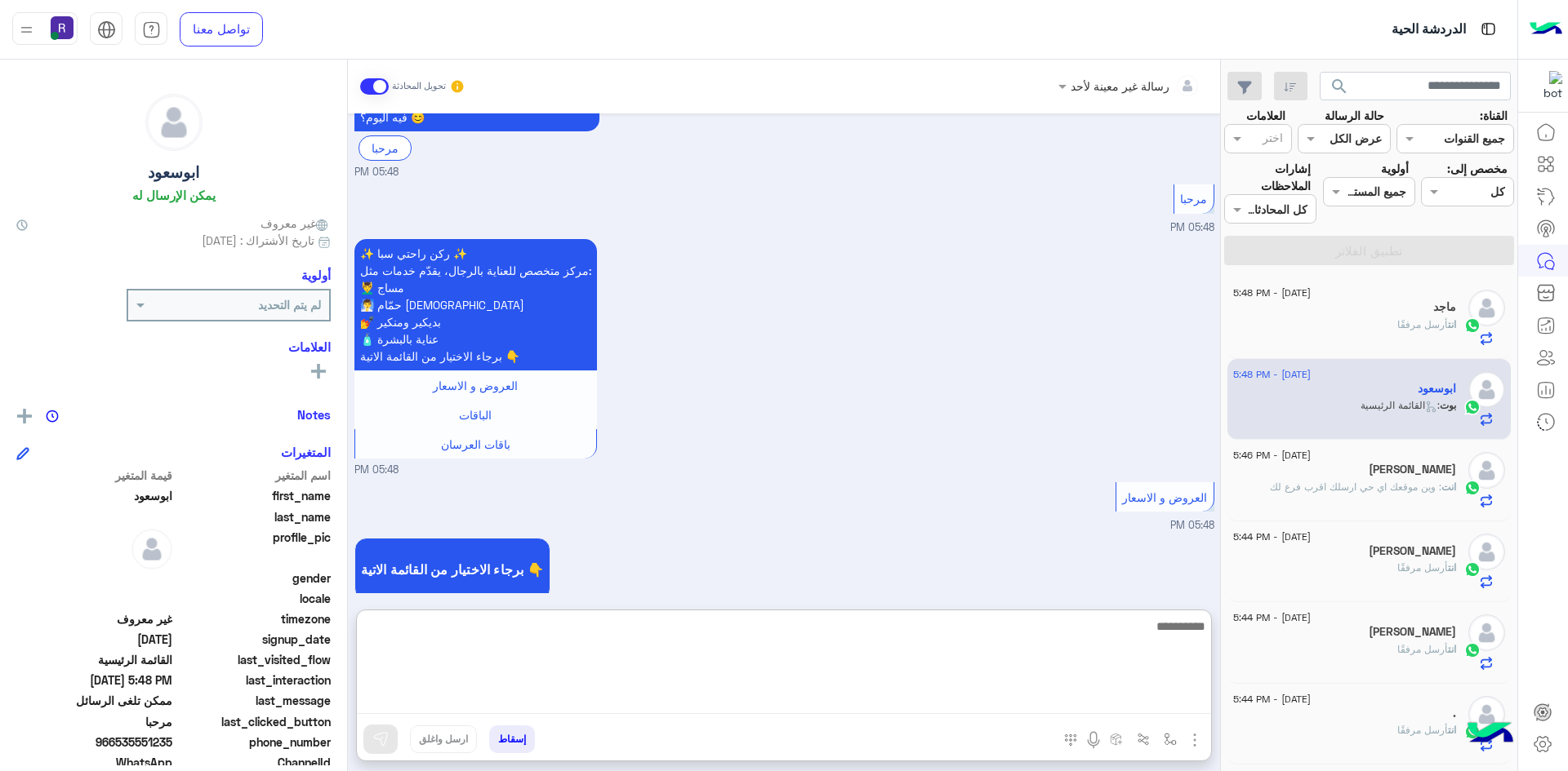
paste textarea "**********"
type textarea "**********"
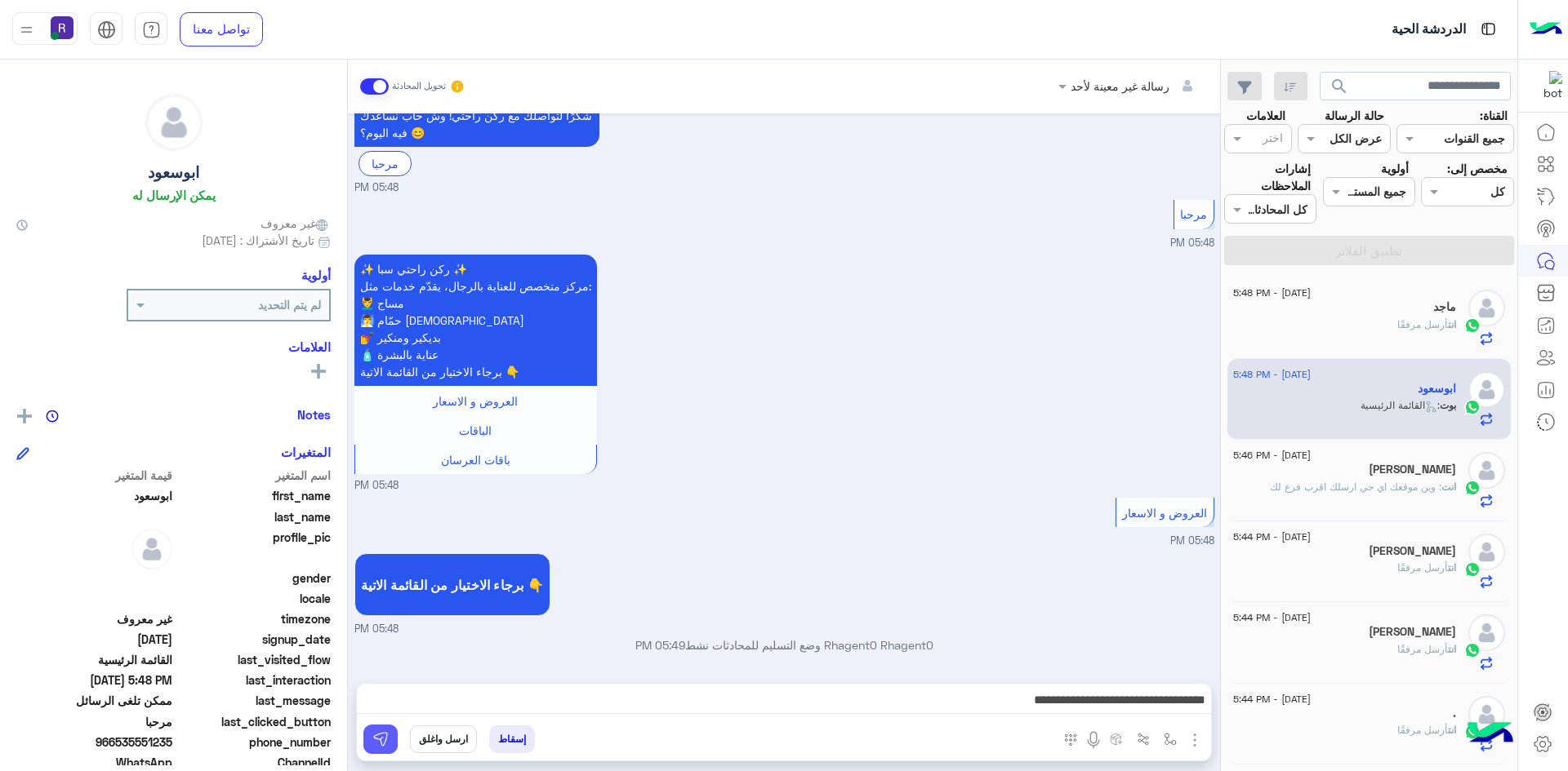
click at [389, 733] on button at bounding box center [380, 740] width 34 height 30
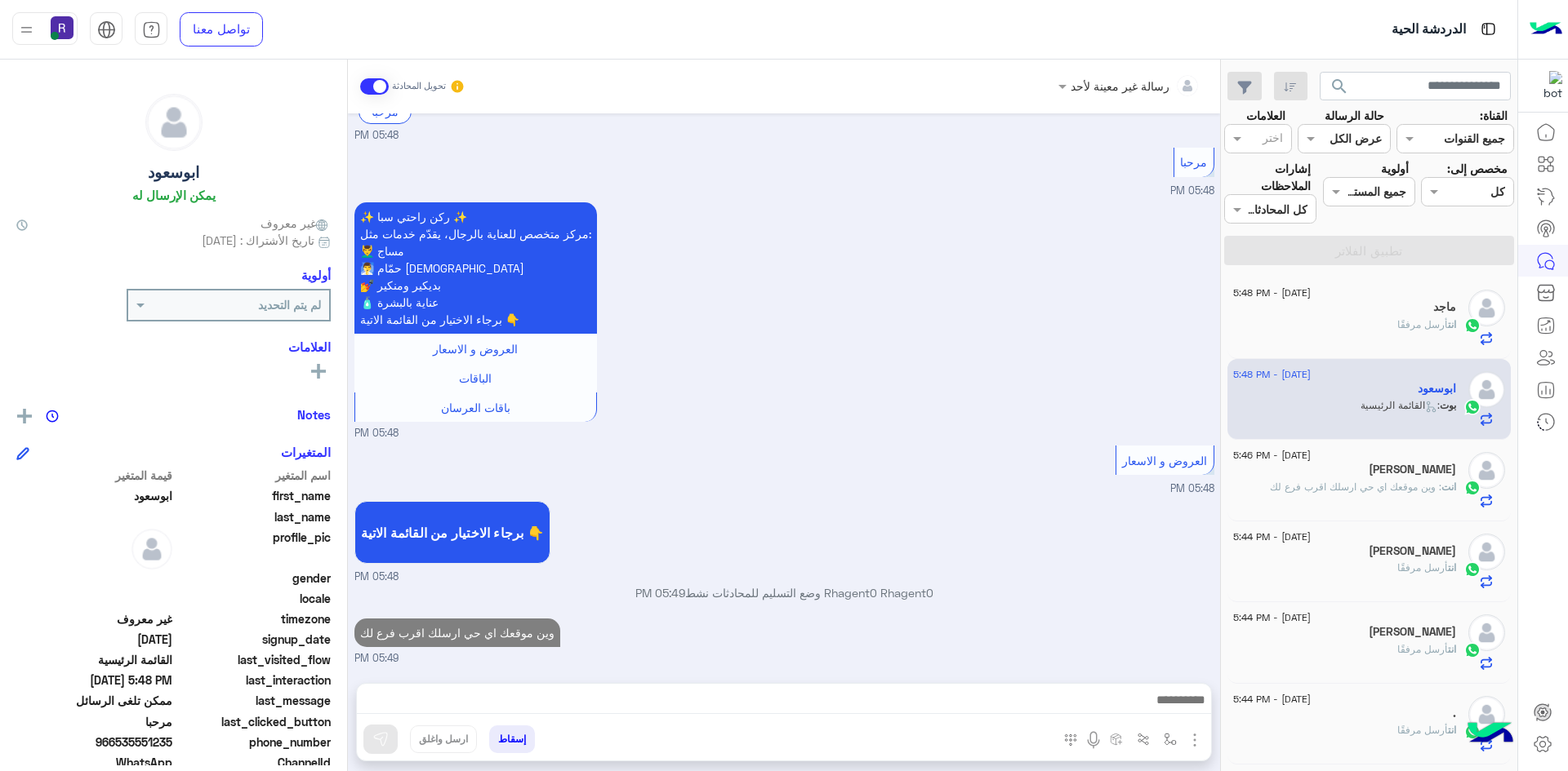
click at [1400, 304] on div "ماجد" at bounding box center [1344, 309] width 223 height 17
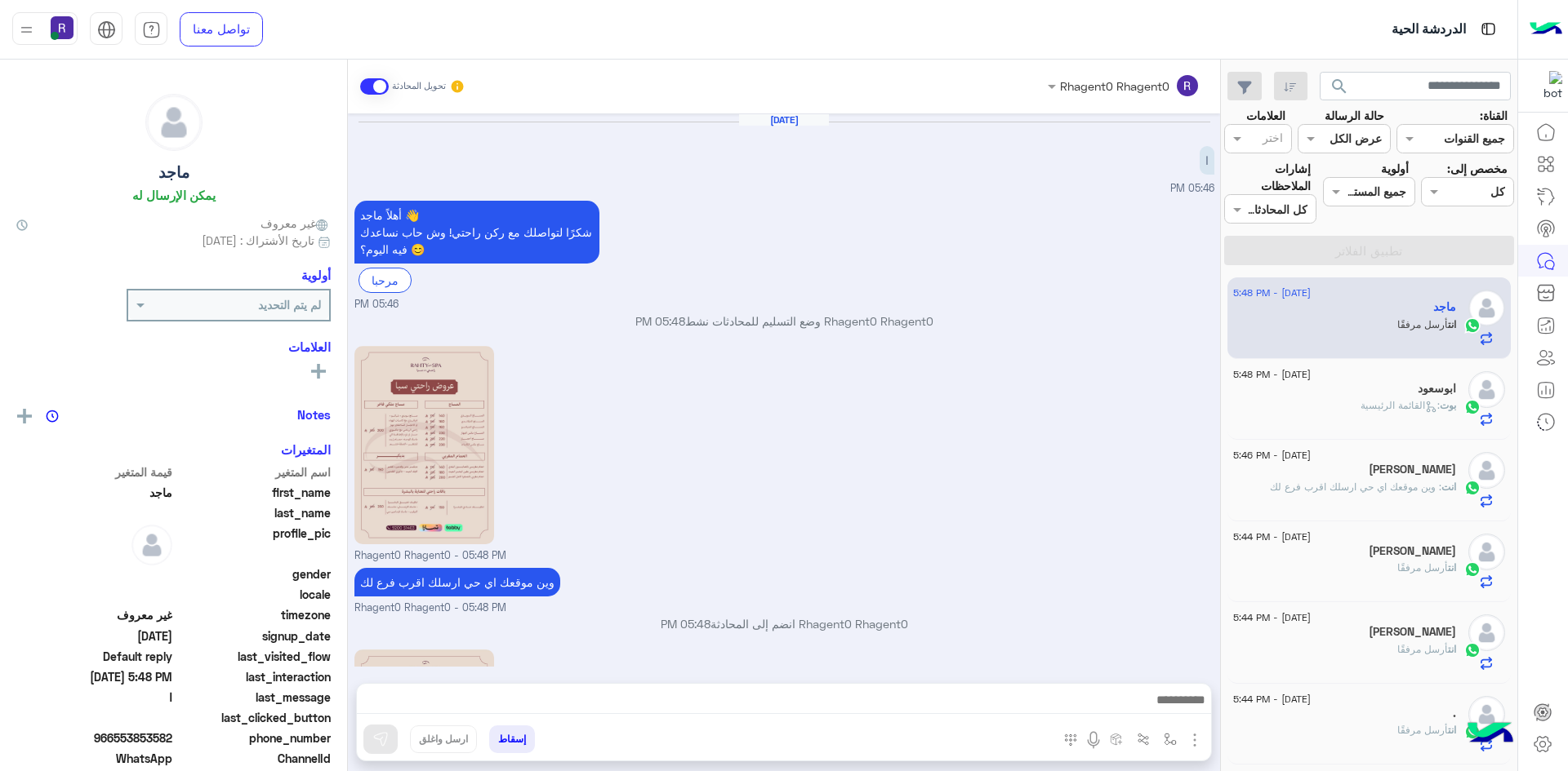
scroll to position [200, 0]
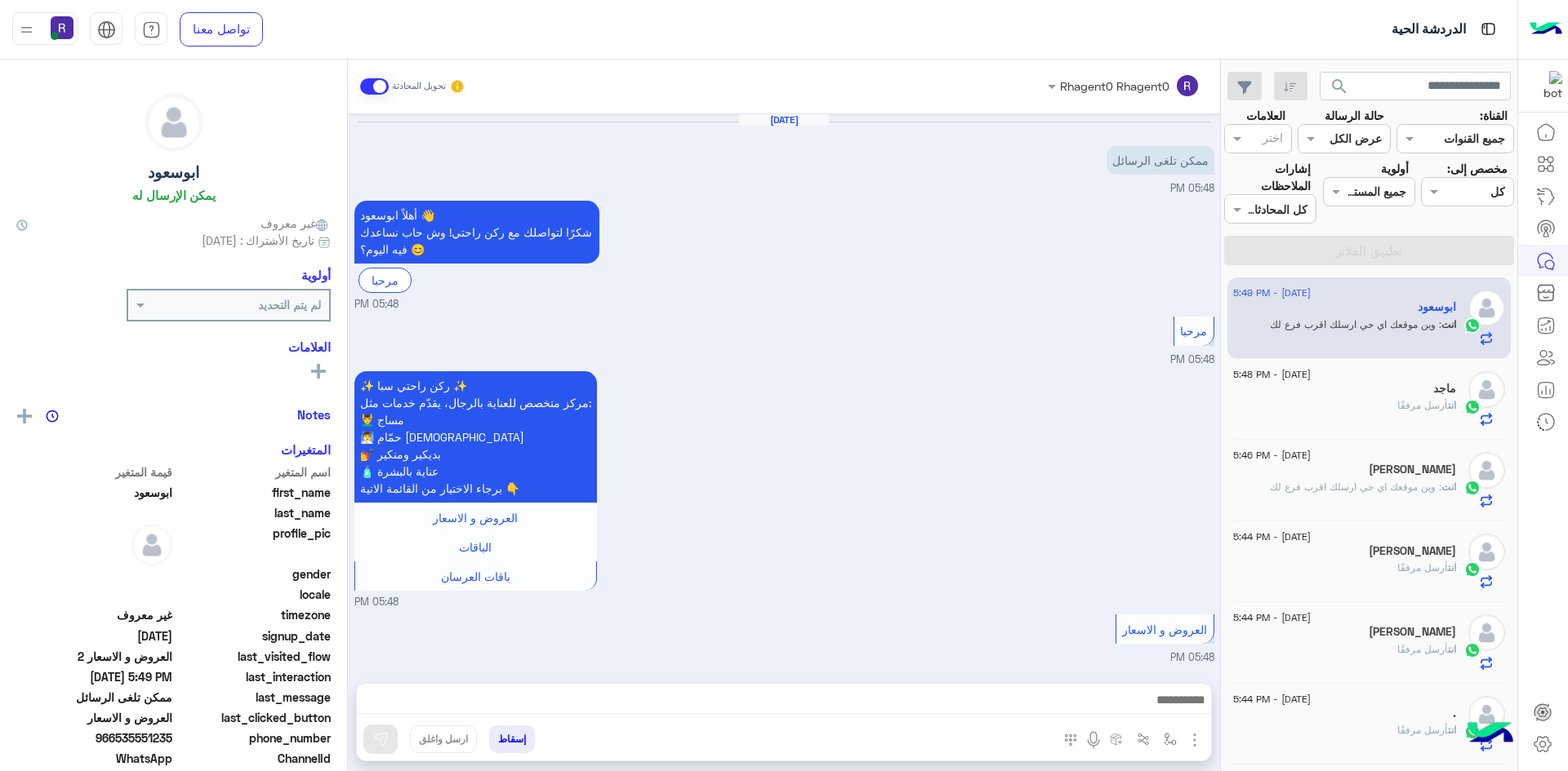
scroll to position [658, 0]
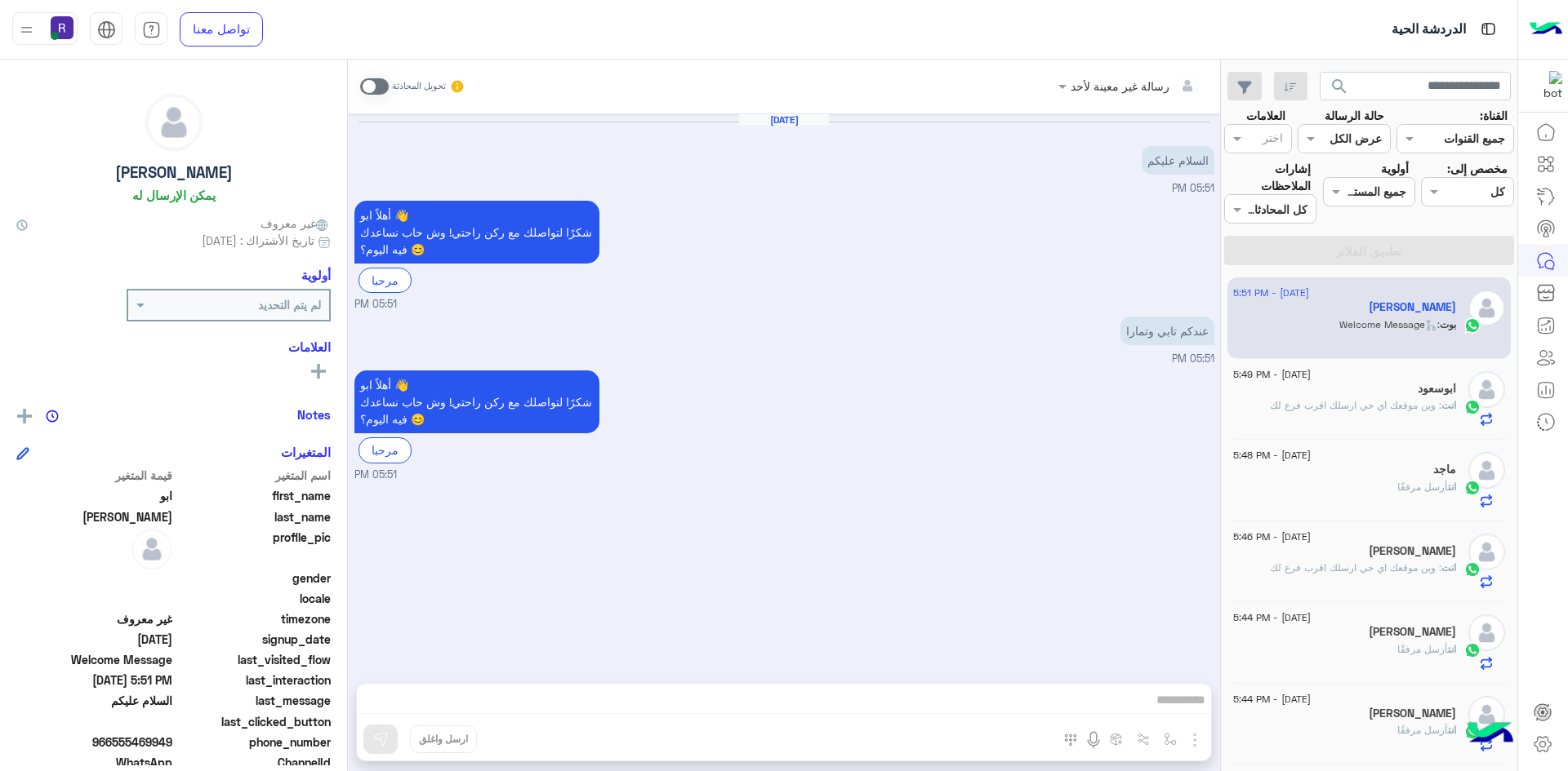
drag, startPoint x: 382, startPoint y: 84, endPoint x: 578, endPoint y: 187, distance: 221.4
click at [382, 84] on span at bounding box center [374, 86] width 29 height 17
click at [1070, 334] on img at bounding box center [1074, 335] width 19 height 19
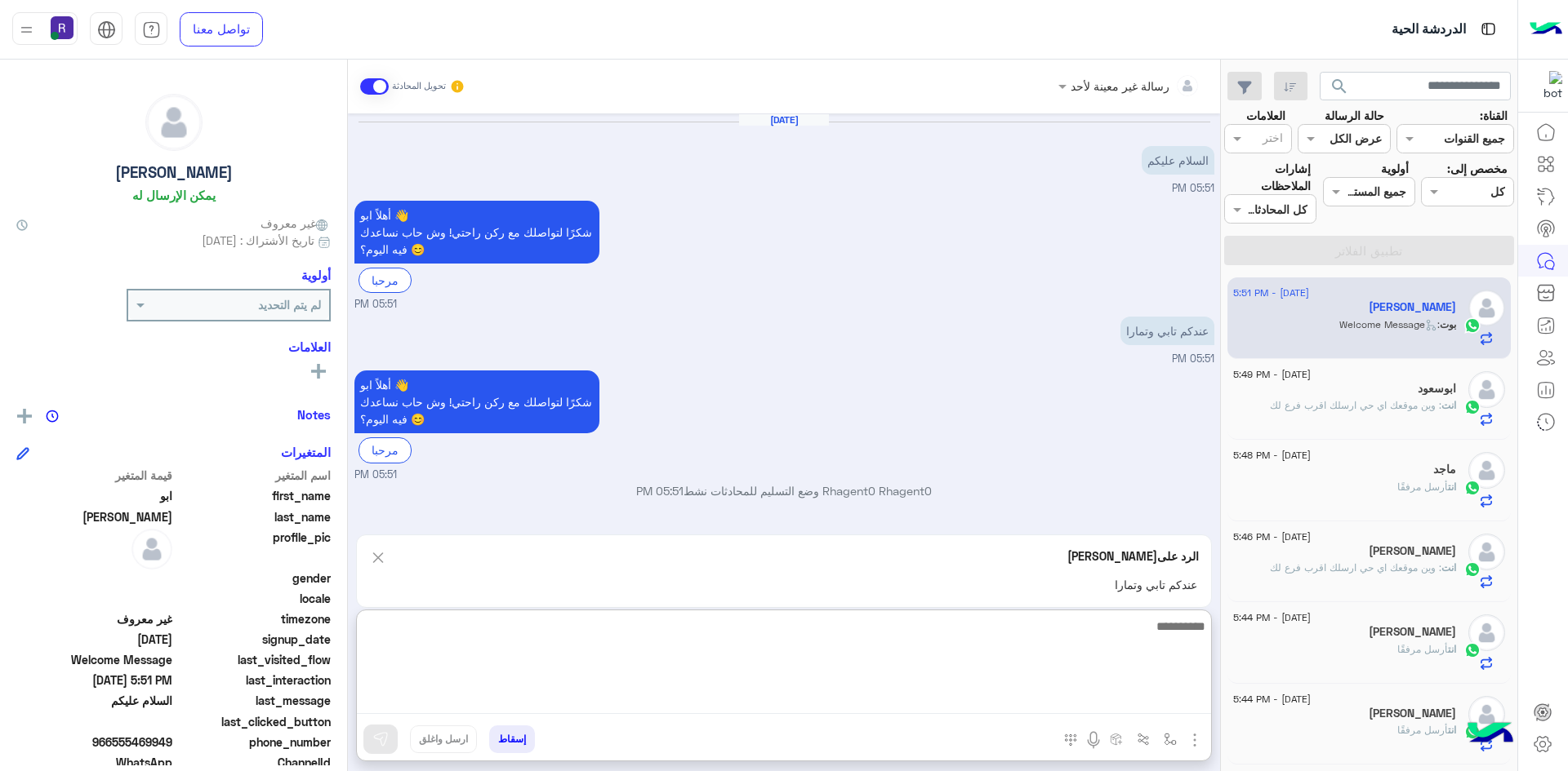
click at [794, 699] on textarea at bounding box center [784, 665] width 854 height 98
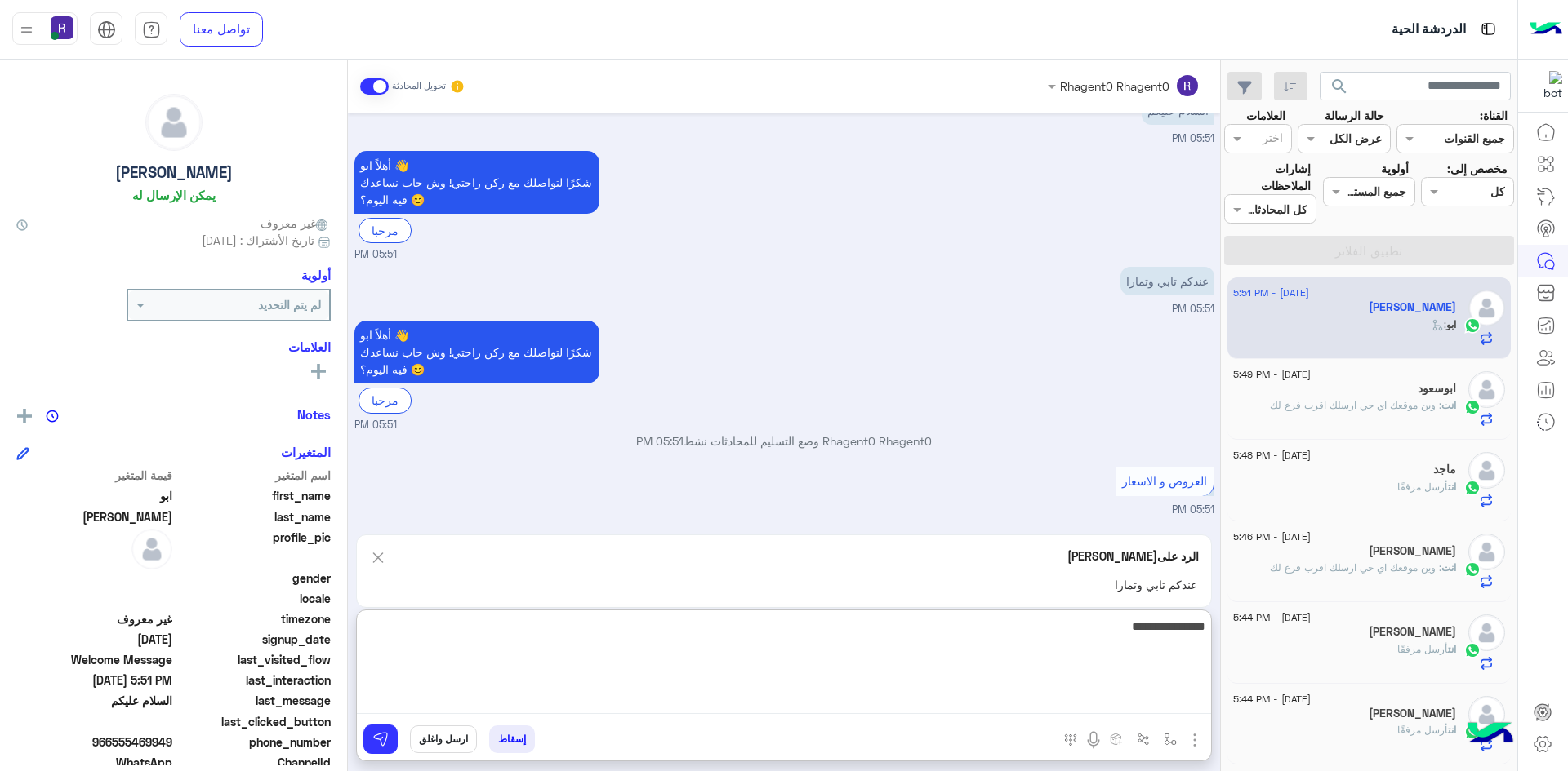
type textarea "**********"
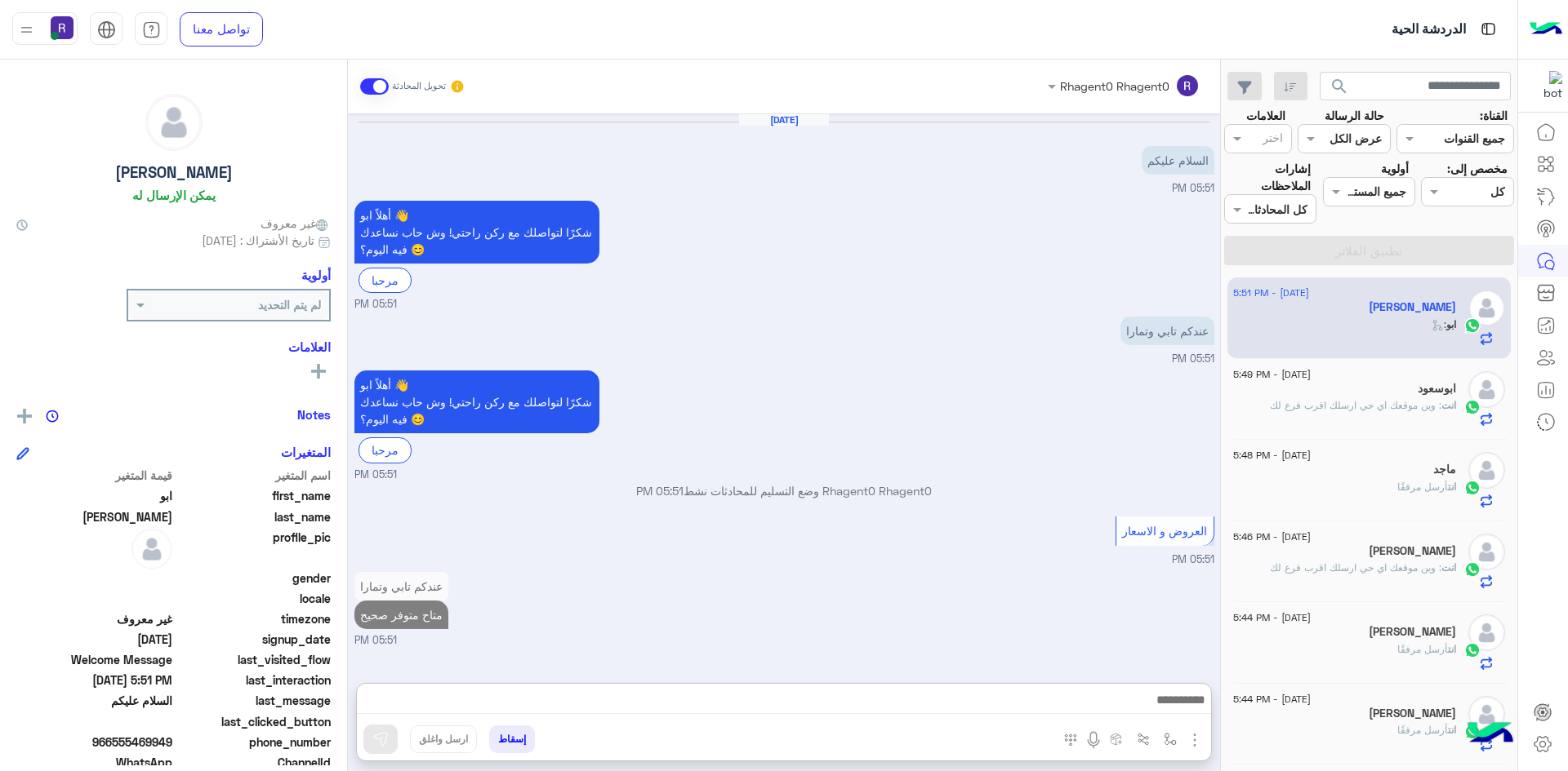
click at [1196, 741] on img "button" at bounding box center [1194, 740] width 19 height 19
click at [1178, 714] on button "الصور" at bounding box center [1170, 704] width 70 height 32
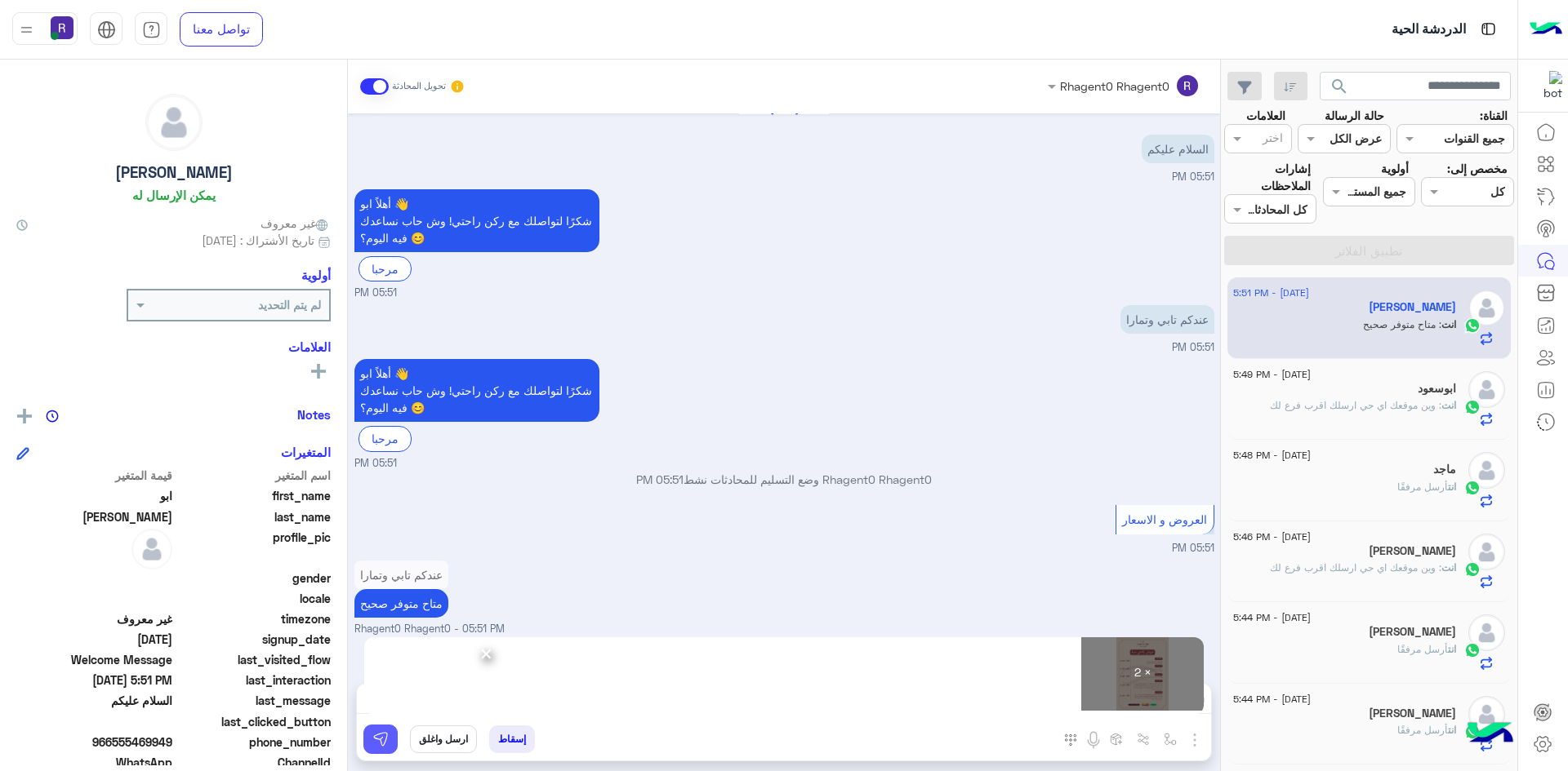
click at [382, 742] on img at bounding box center [380, 739] width 17 height 17
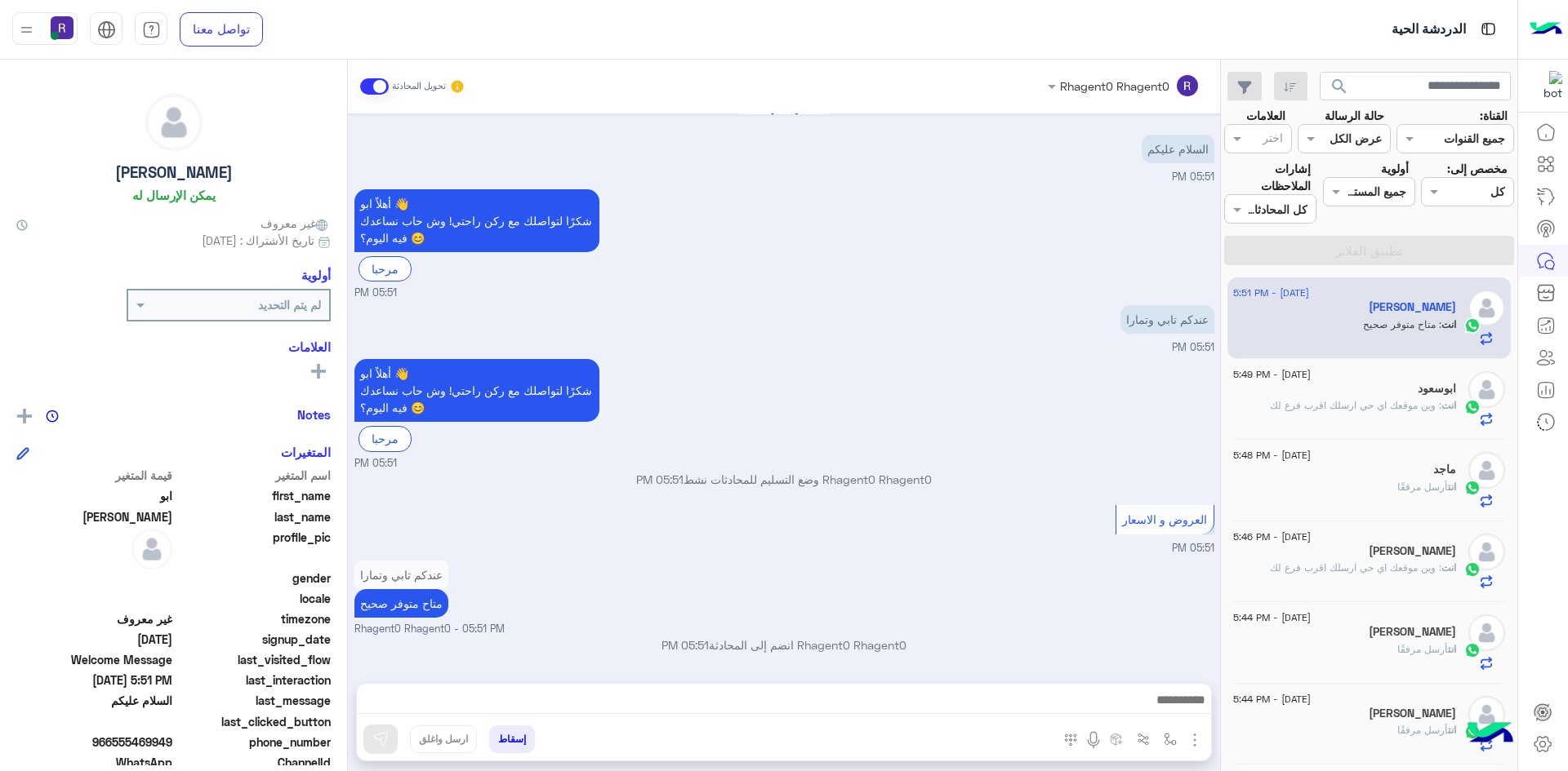
click at [1331, 409] on span ": وين موقعك اي حي ارسلك اقرب فرع لك" at bounding box center [1355, 405] width 172 height 12
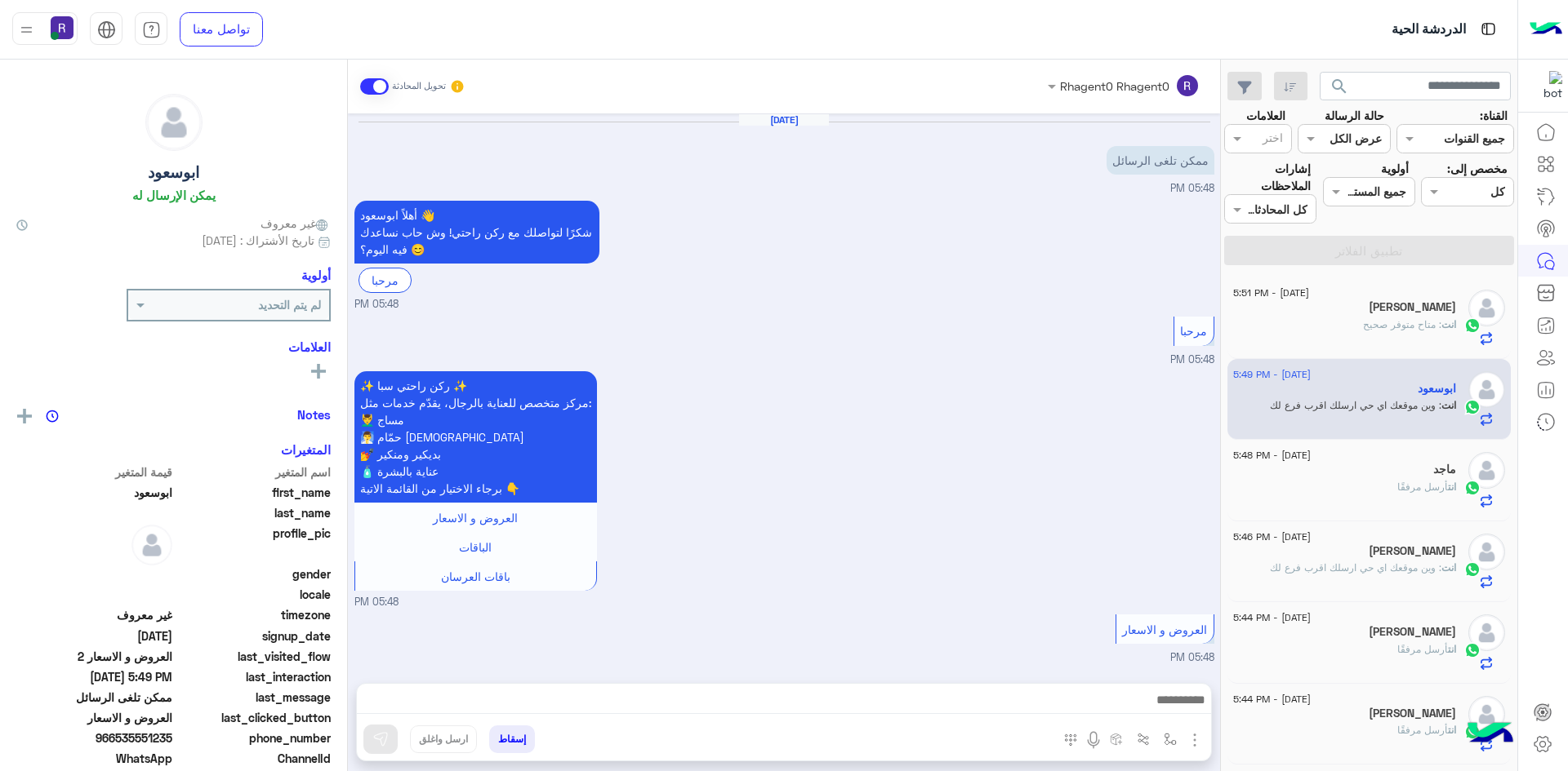
scroll to position [658, 0]
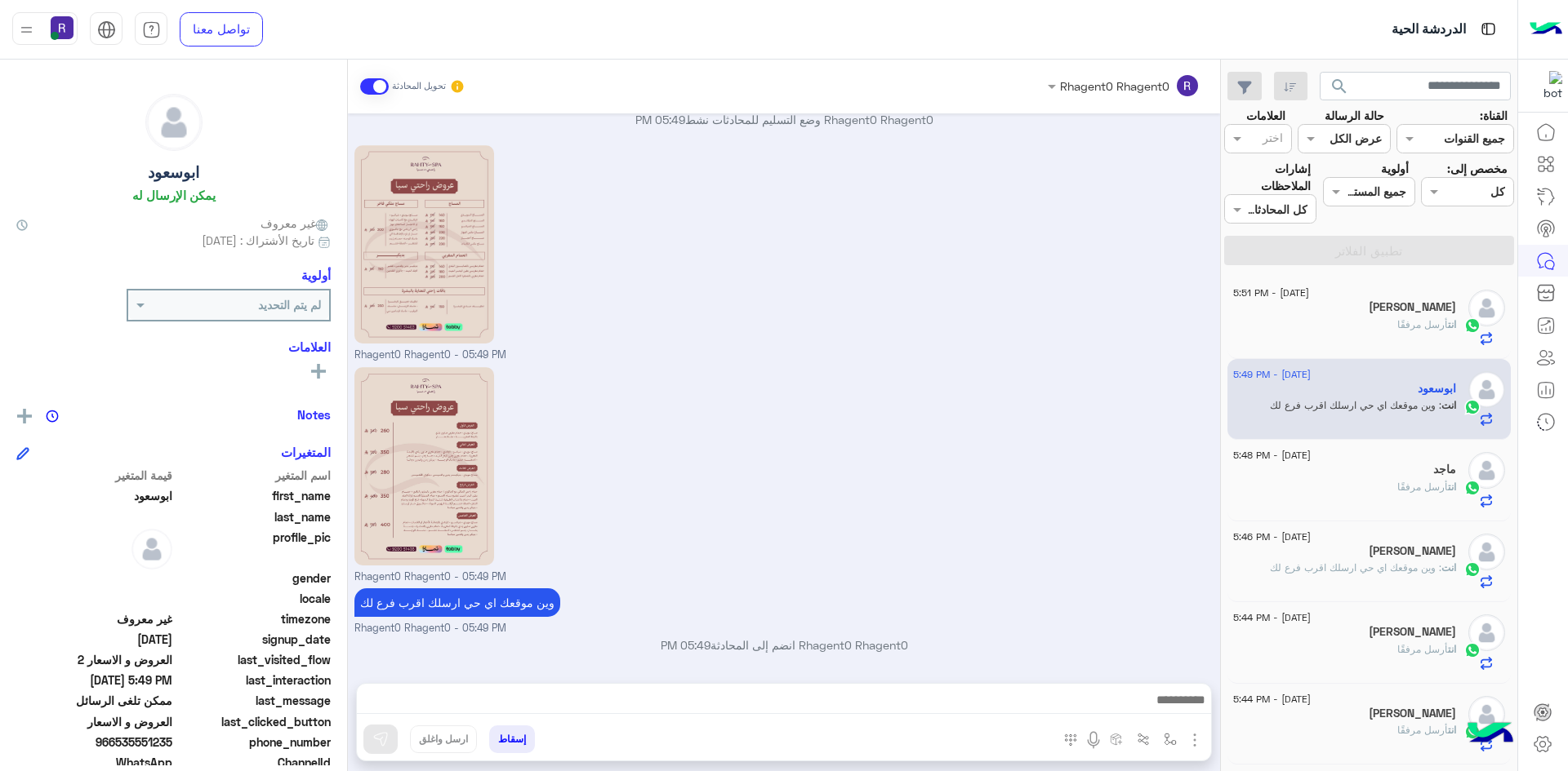
click at [1381, 327] on div "انت أرسل مرفقًا" at bounding box center [1344, 331] width 223 height 29
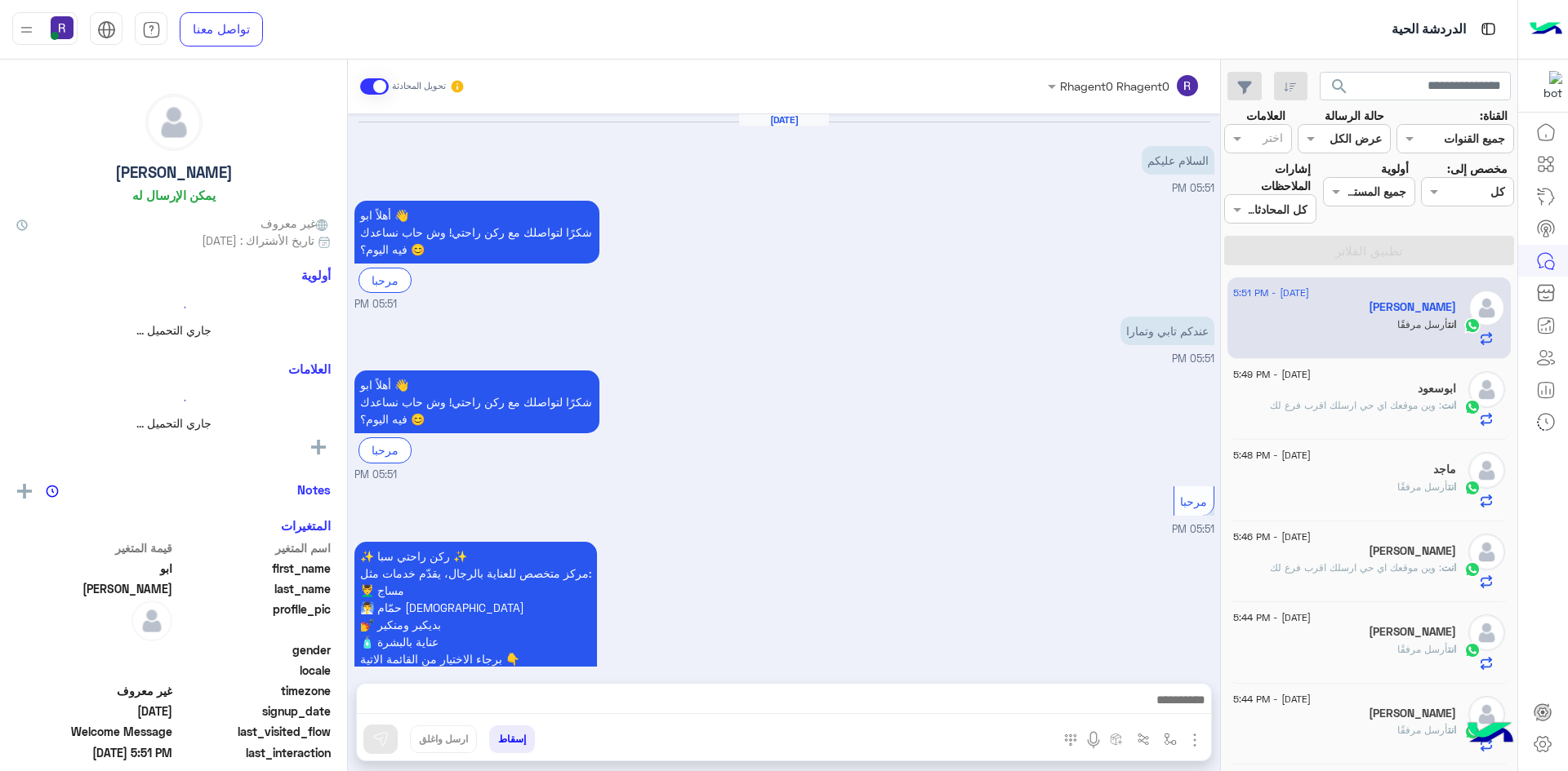
scroll to position [808, 0]
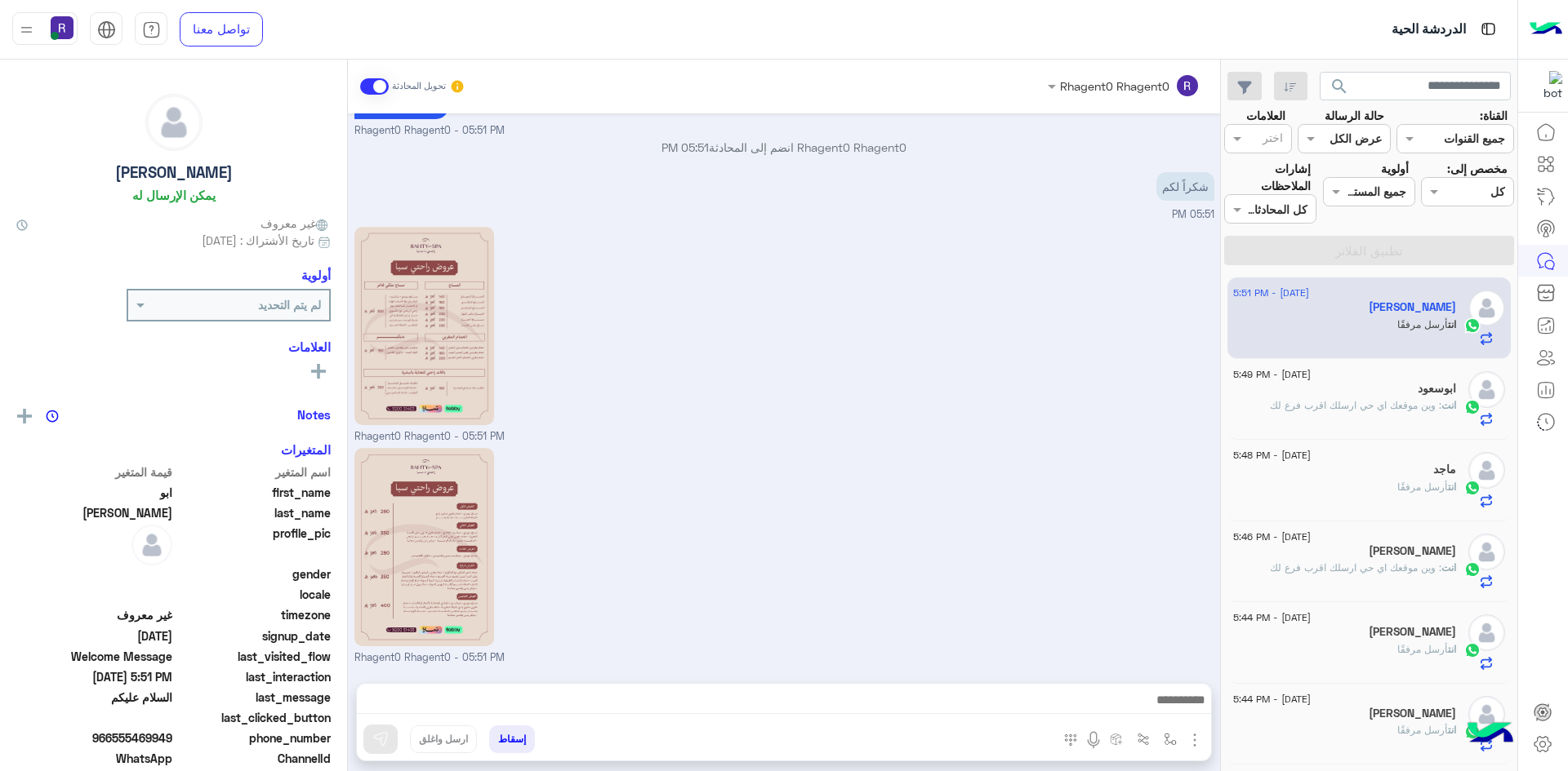
click at [1368, 634] on div "[PERSON_NAME]" at bounding box center [1344, 634] width 223 height 17
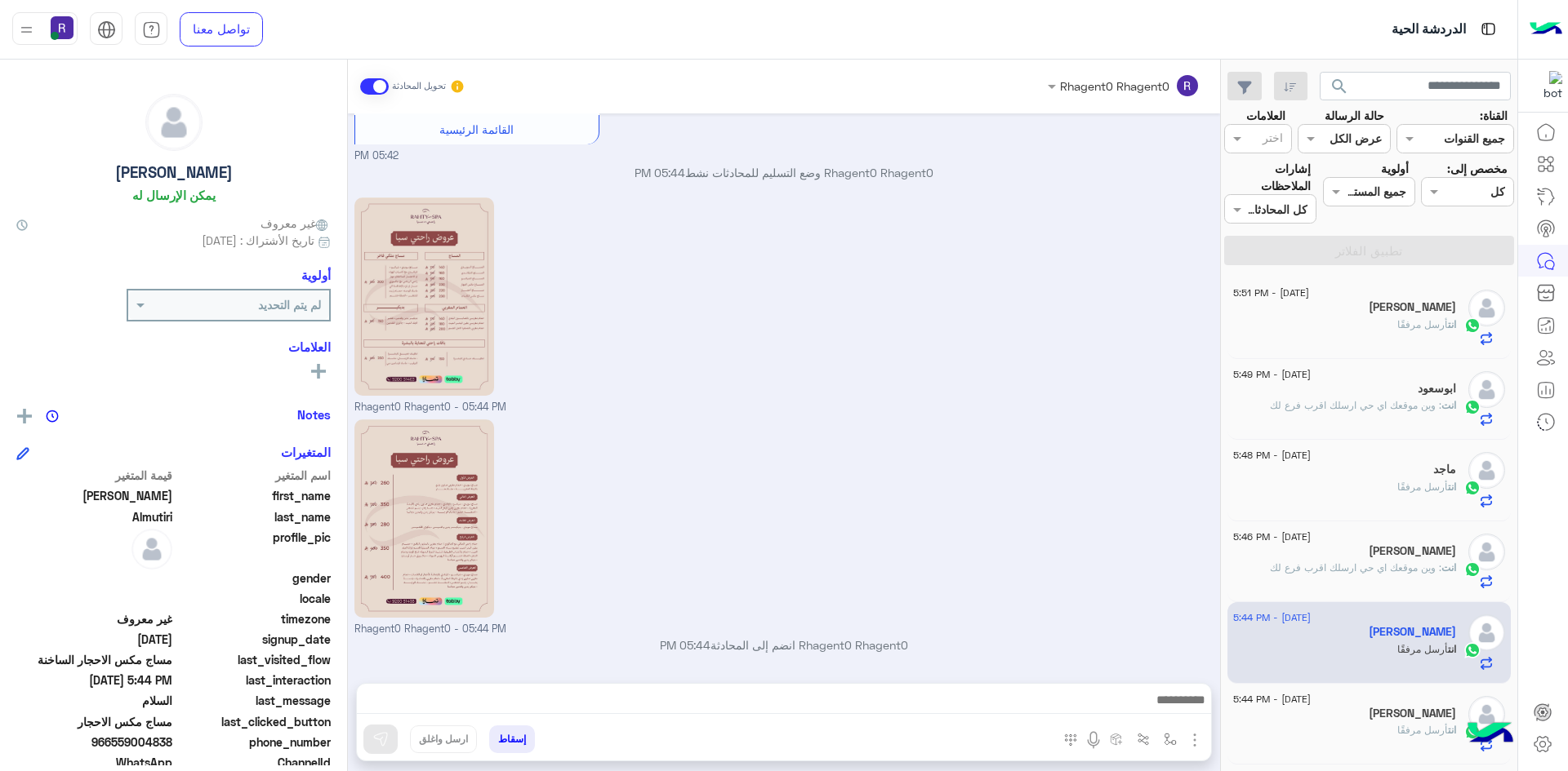
click at [1363, 557] on div "[PERSON_NAME]" at bounding box center [1344, 553] width 223 height 17
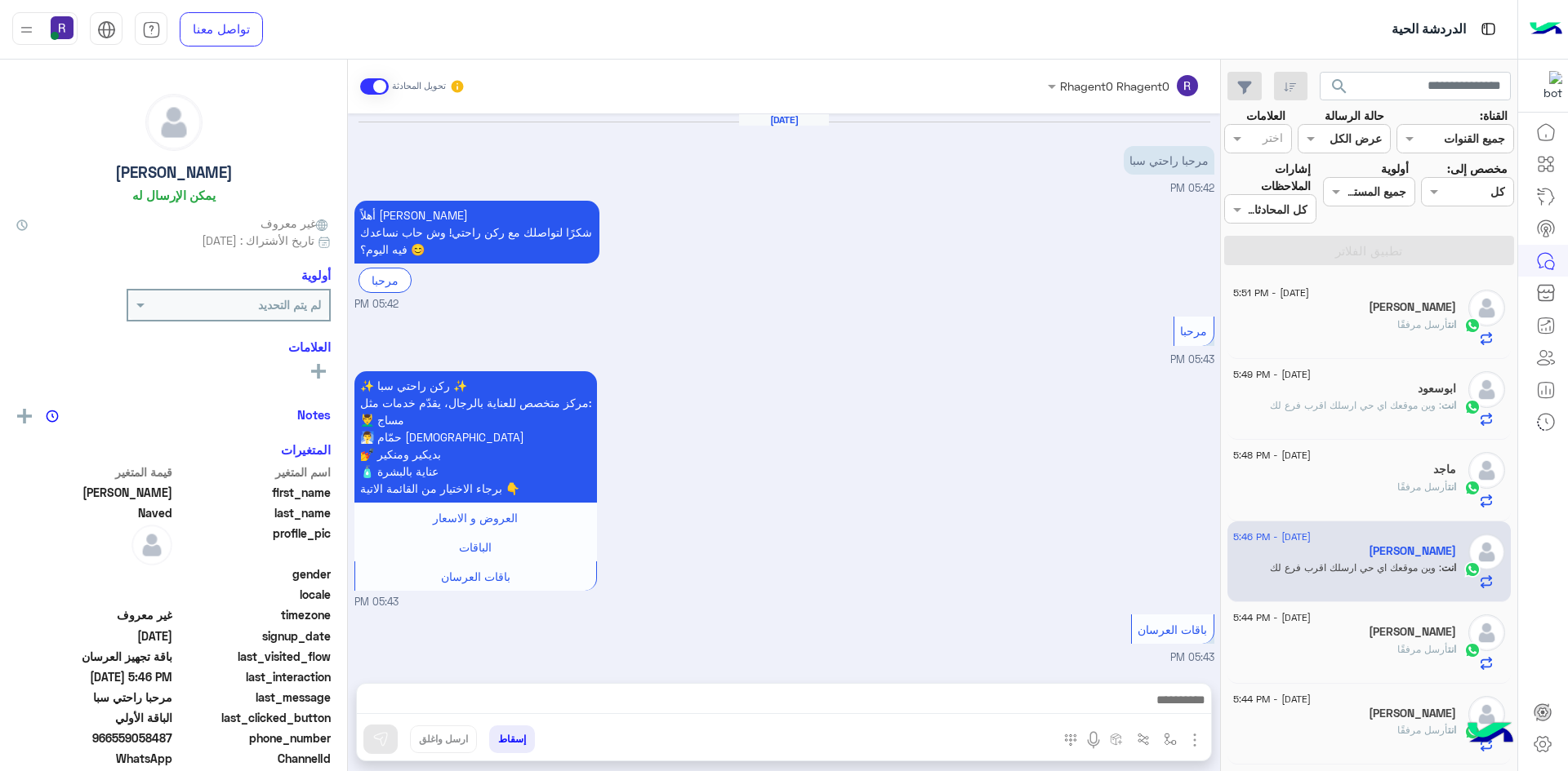
scroll to position [1011, 0]
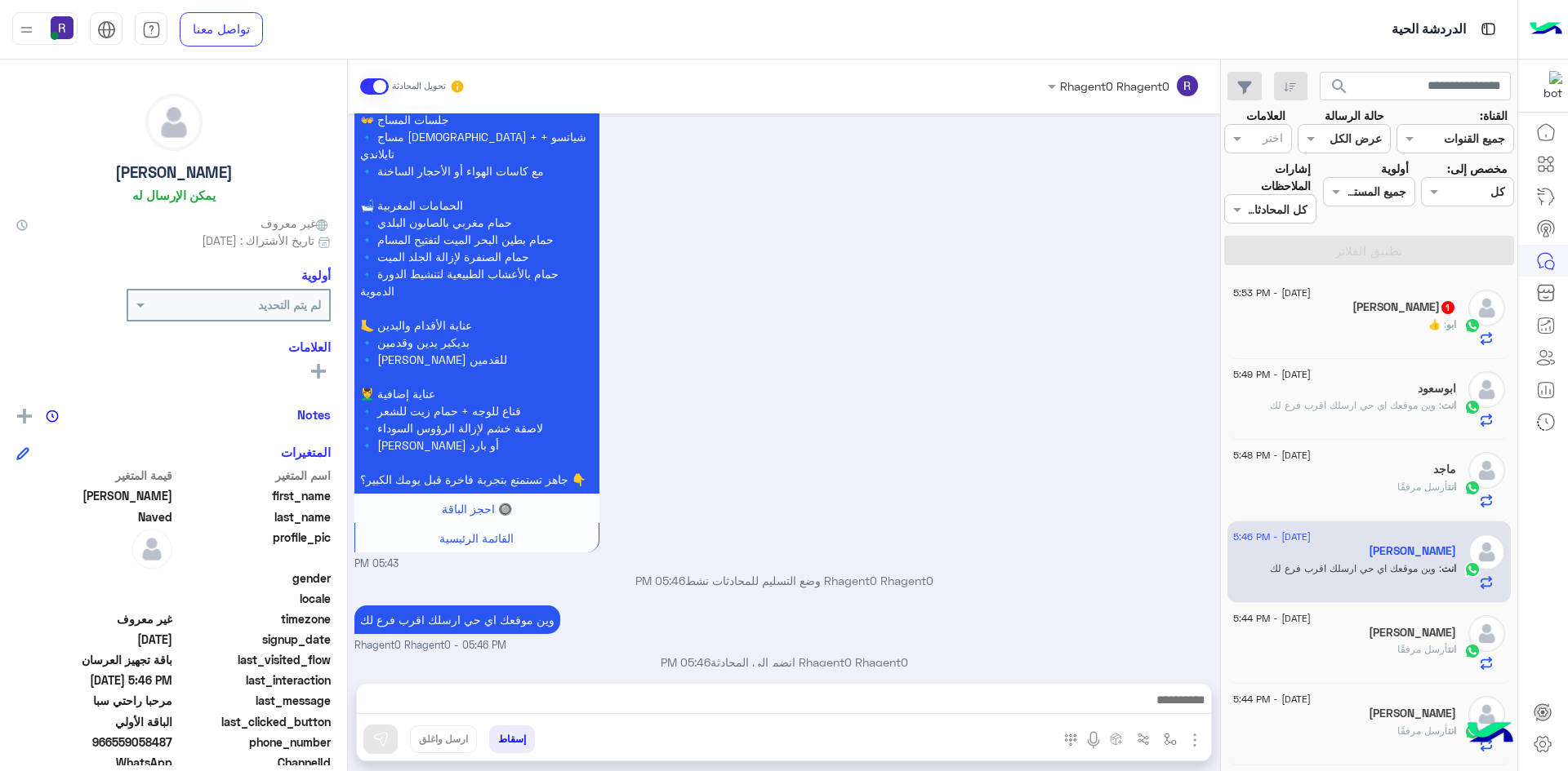
click at [1449, 347] on div "14 August - 5:53 PM ابو عبدالعزيز 1 ابو : 👍" at bounding box center [1369, 318] width 284 height 82
click at [1442, 329] on span ": 👍" at bounding box center [1436, 324] width 18 height 12
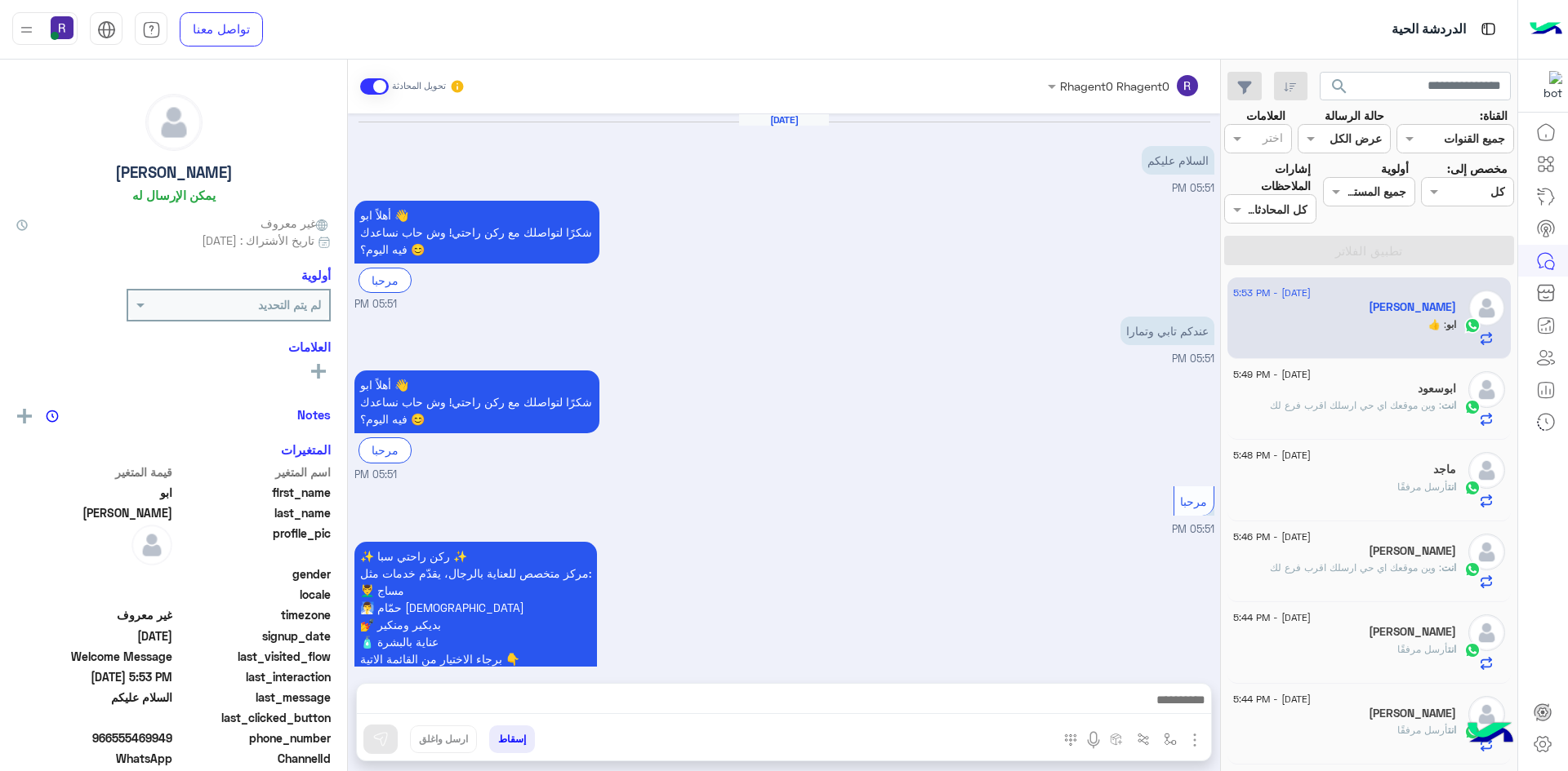
scroll to position [862, 0]
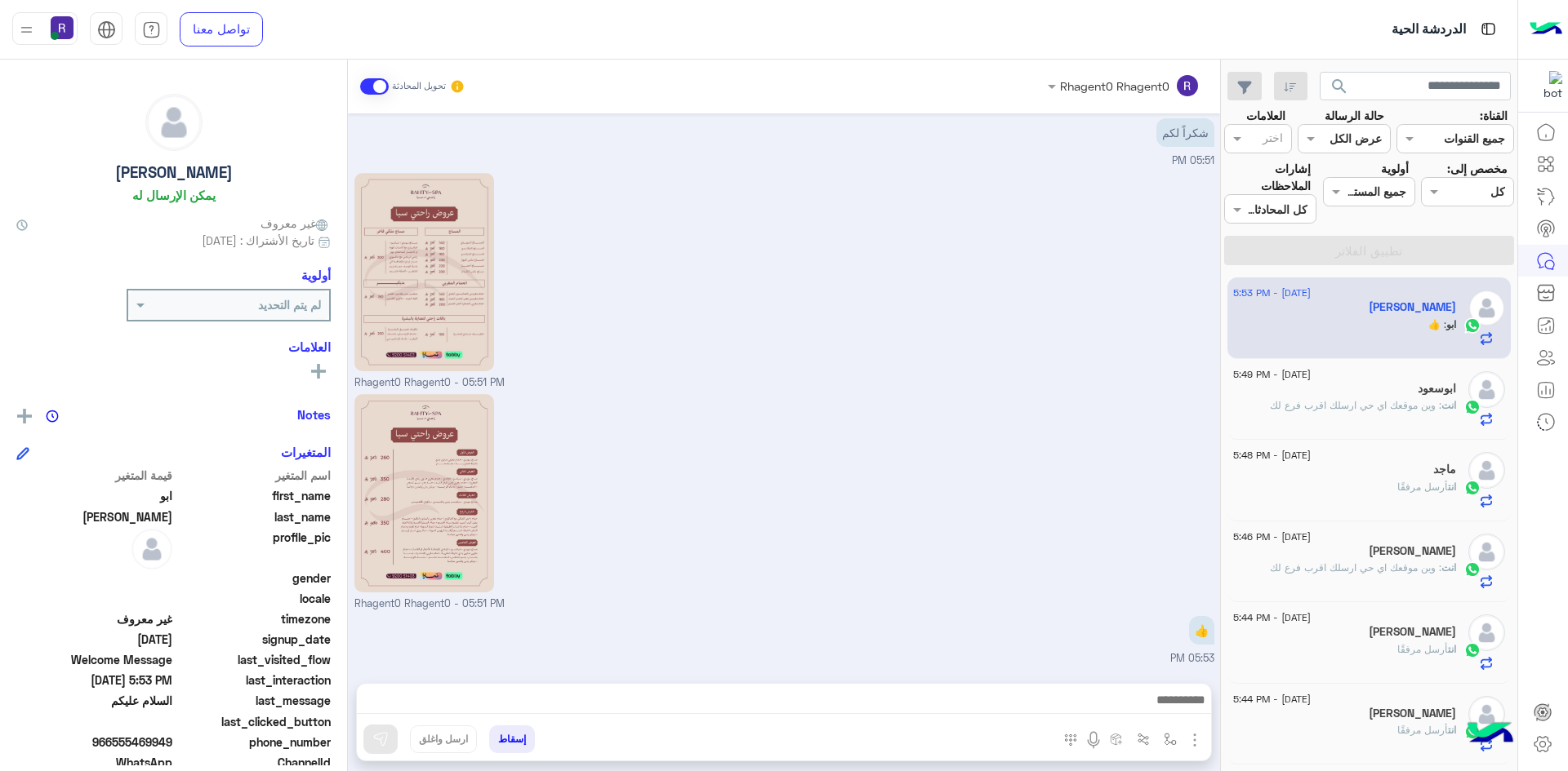
click at [1347, 405] on span ": وين موقعك اي حي ارسلك اقرب فرع لك" at bounding box center [1355, 405] width 172 height 12
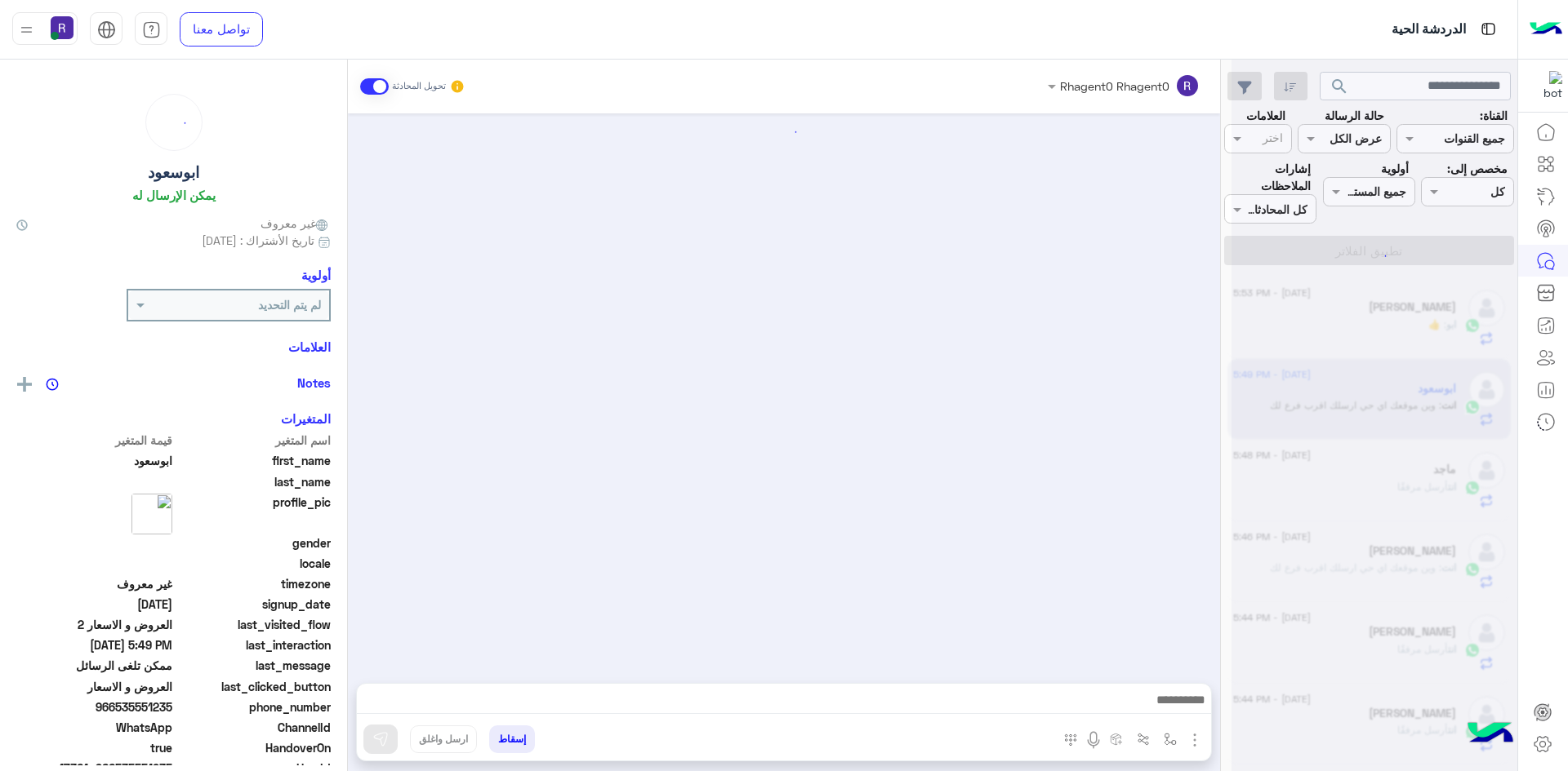
scroll to position [658, 0]
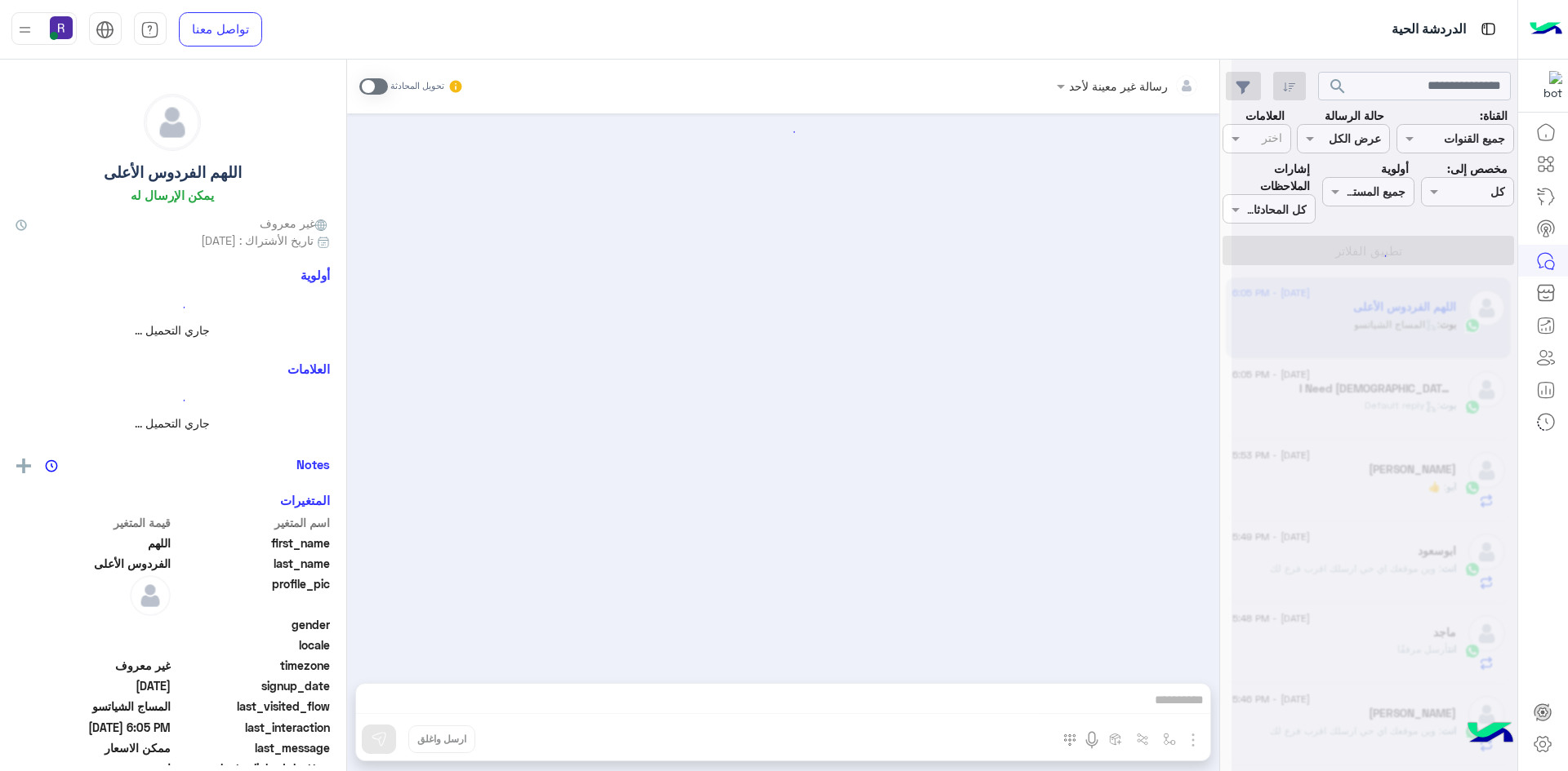
scroll to position [928, 0]
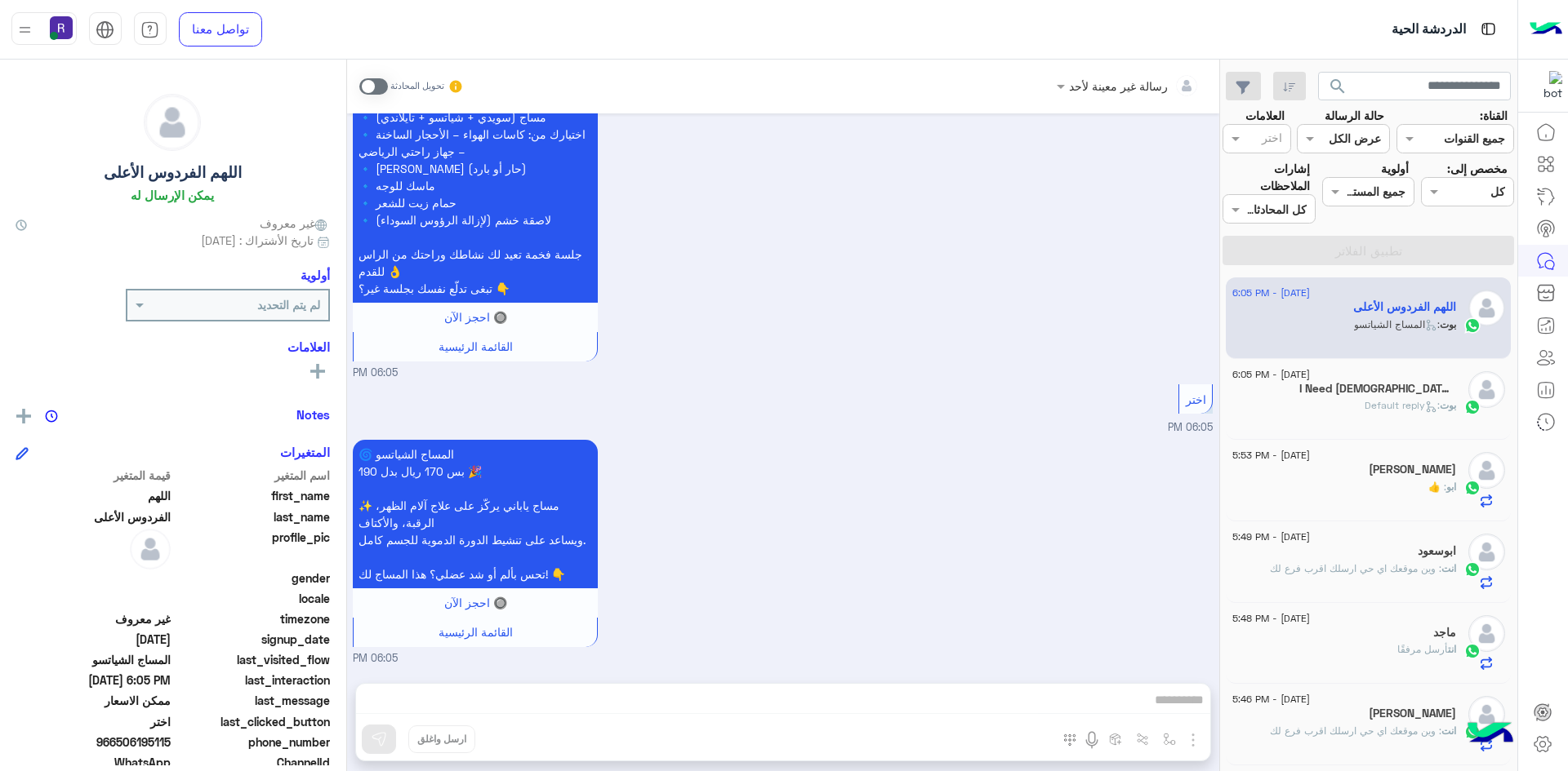
click at [1374, 383] on h5 "I Need Allah In My Life 2" at bounding box center [1377, 389] width 157 height 14
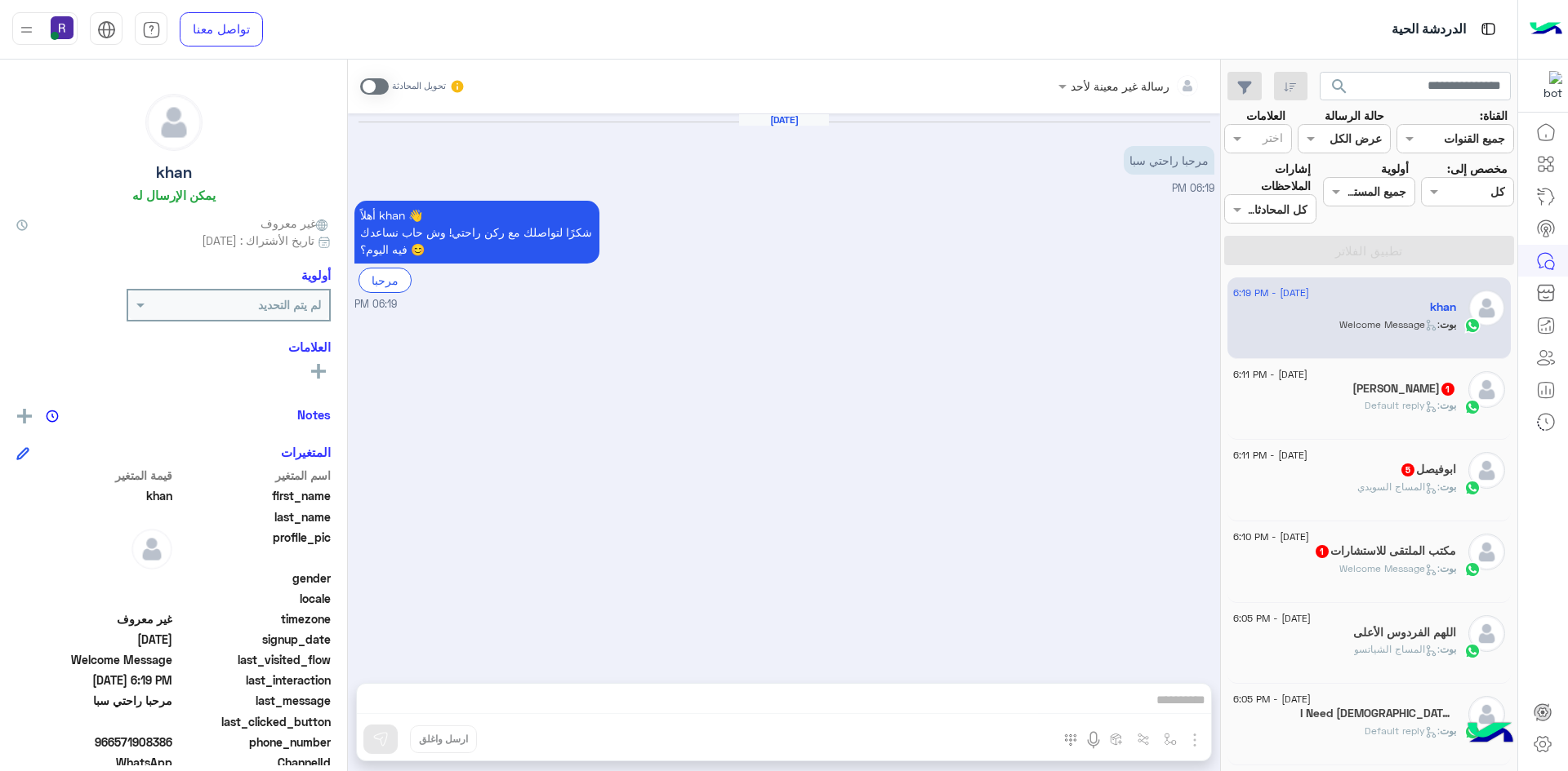
click at [1314, 470] on div "ابوفيصل 5" at bounding box center [1344, 471] width 223 height 17
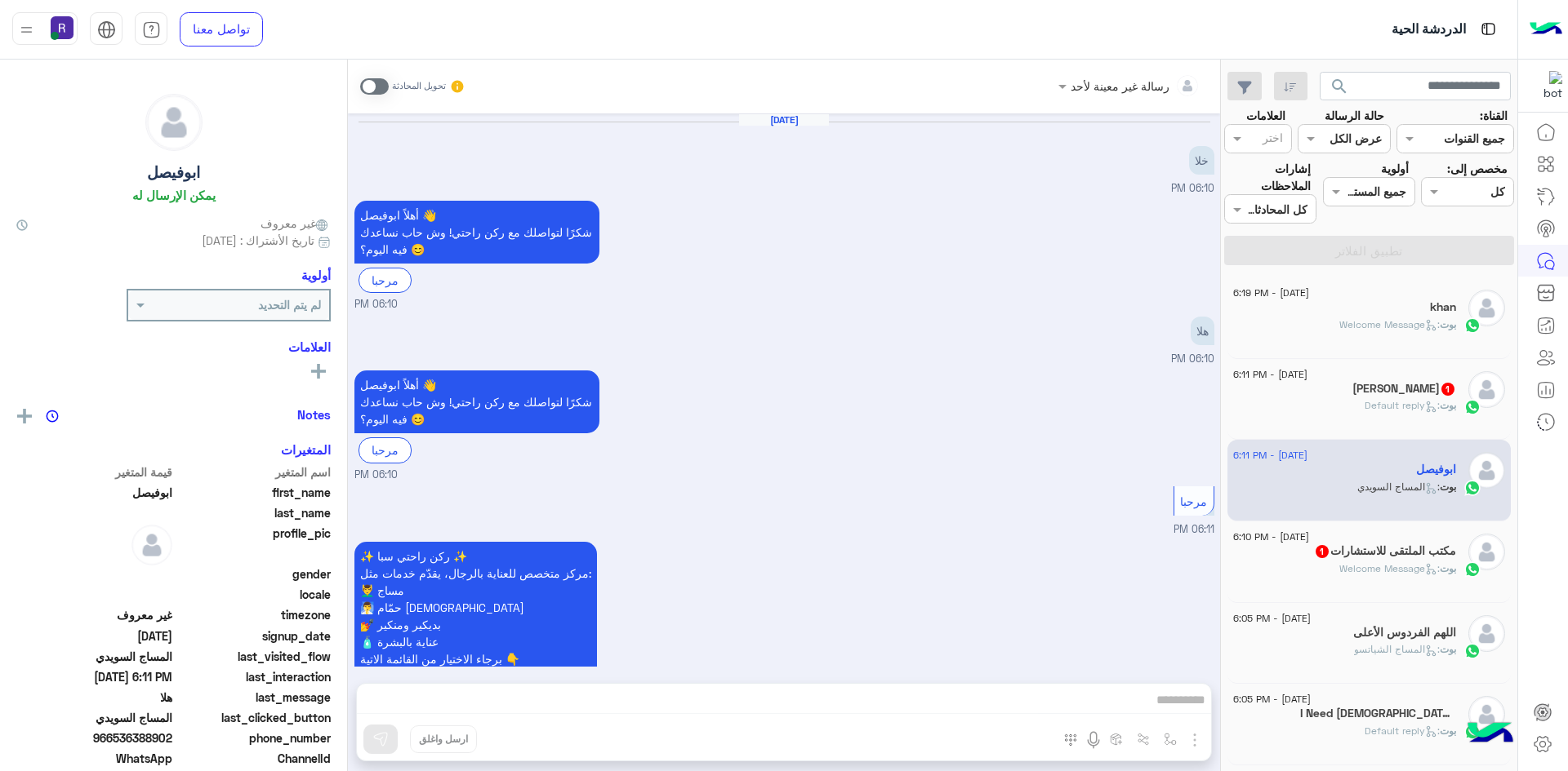
scroll to position [576, 0]
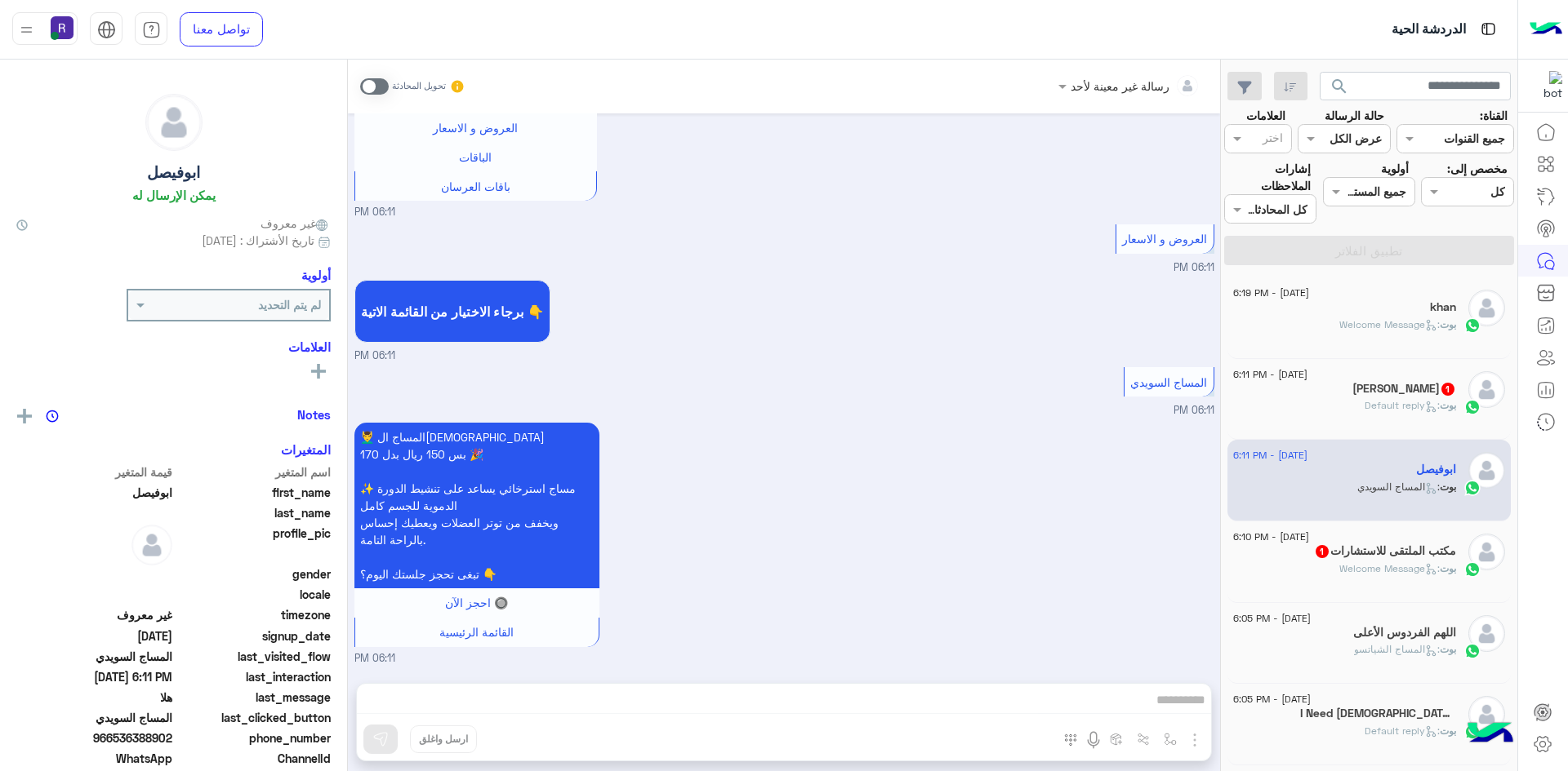
click at [377, 86] on span at bounding box center [374, 86] width 29 height 17
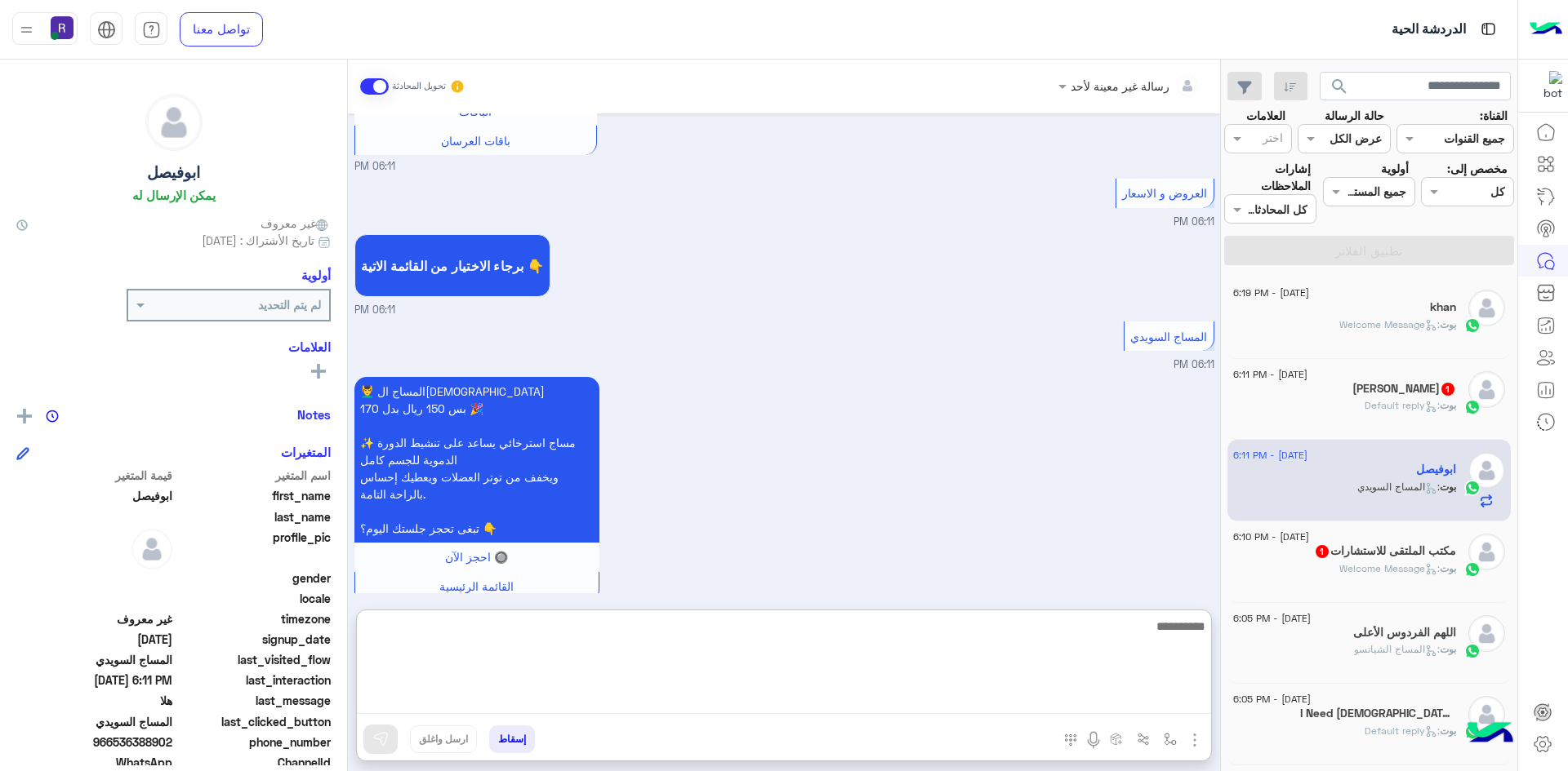
paste textarea "**********"
type textarea "**********"
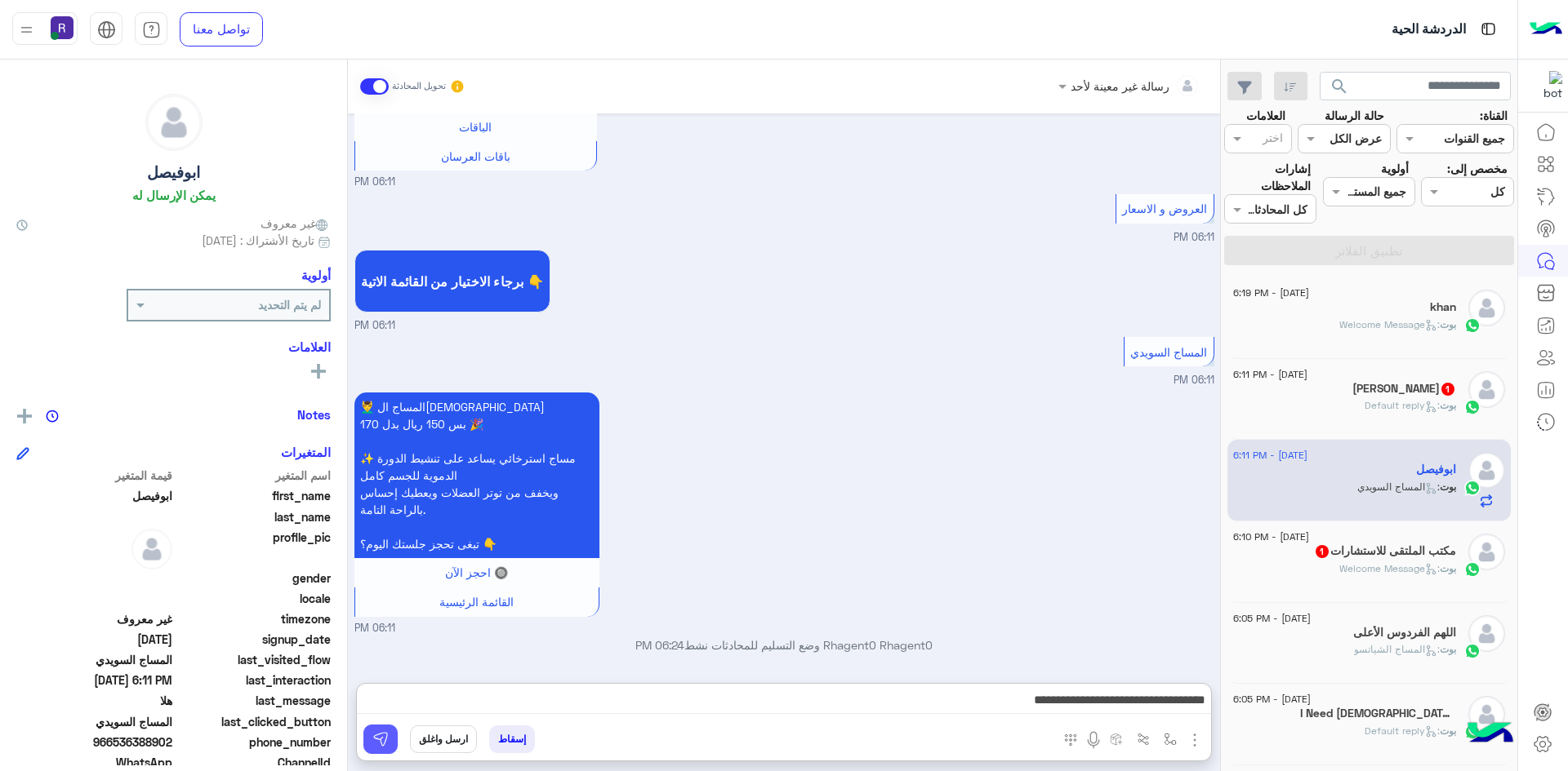
click at [390, 748] on button at bounding box center [380, 740] width 34 height 30
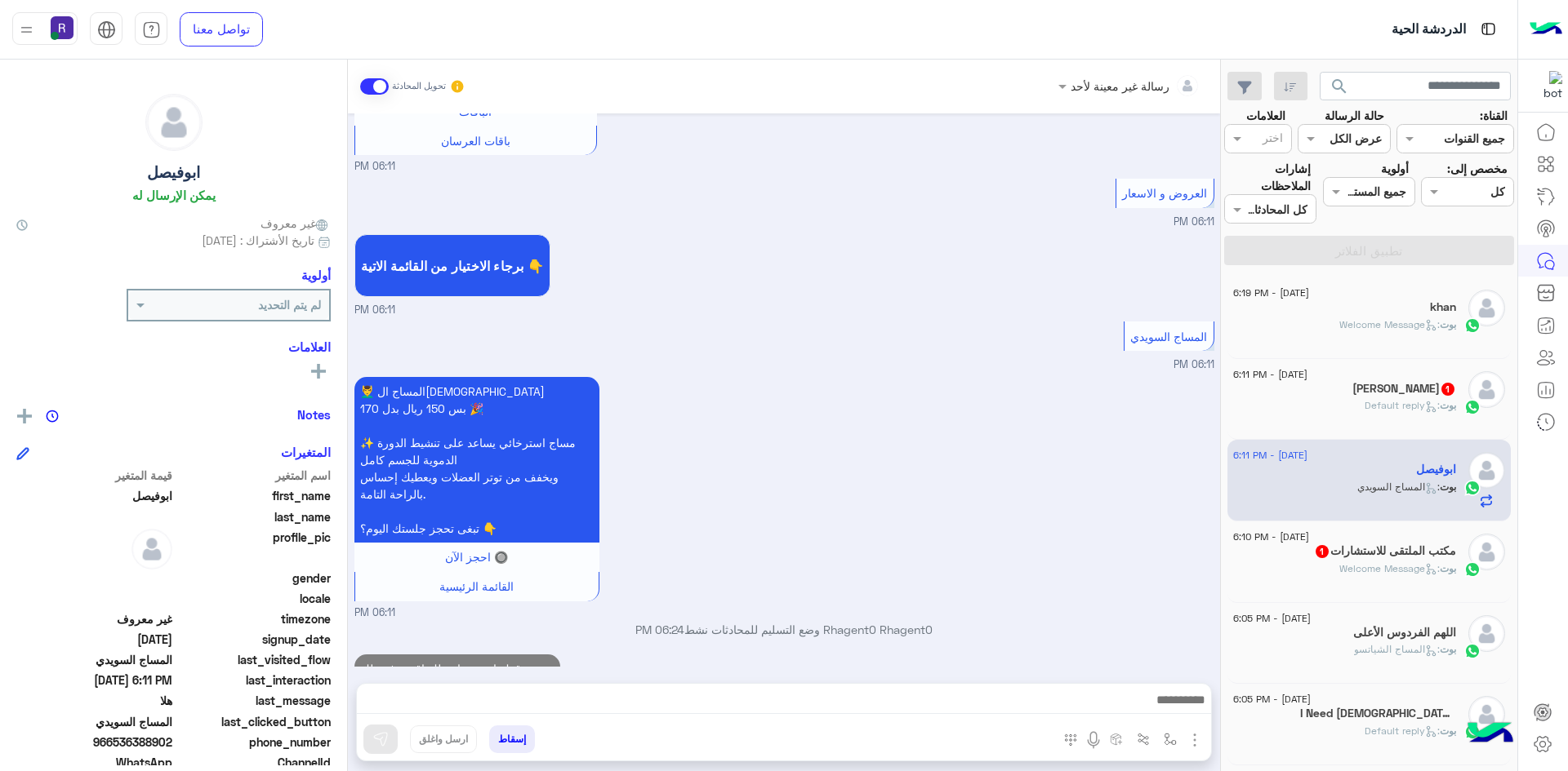
scroll to position [658, 0]
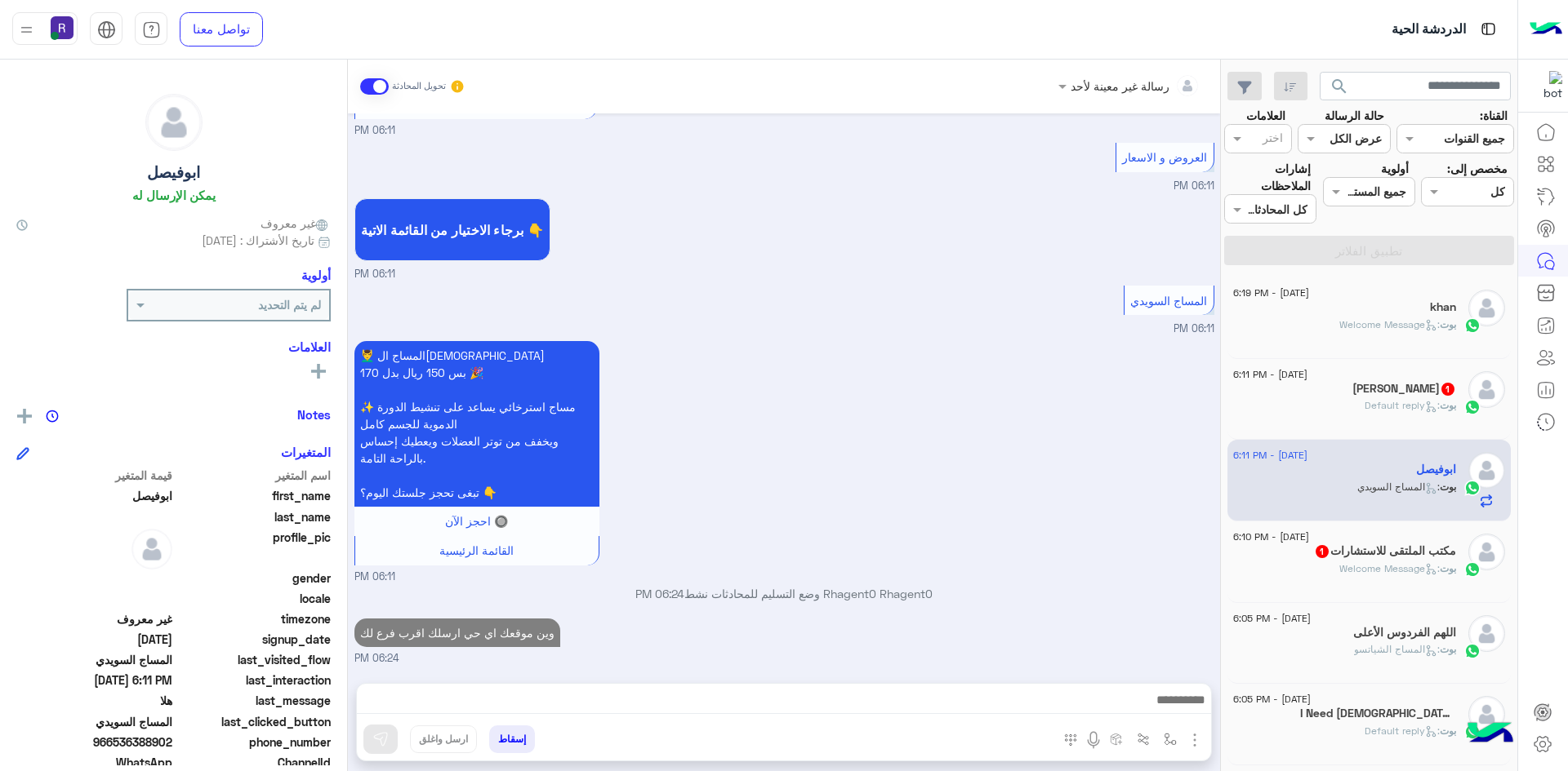
click at [1393, 395] on h5 "عبدالله الرويه 1" at bounding box center [1403, 389] width 104 height 14
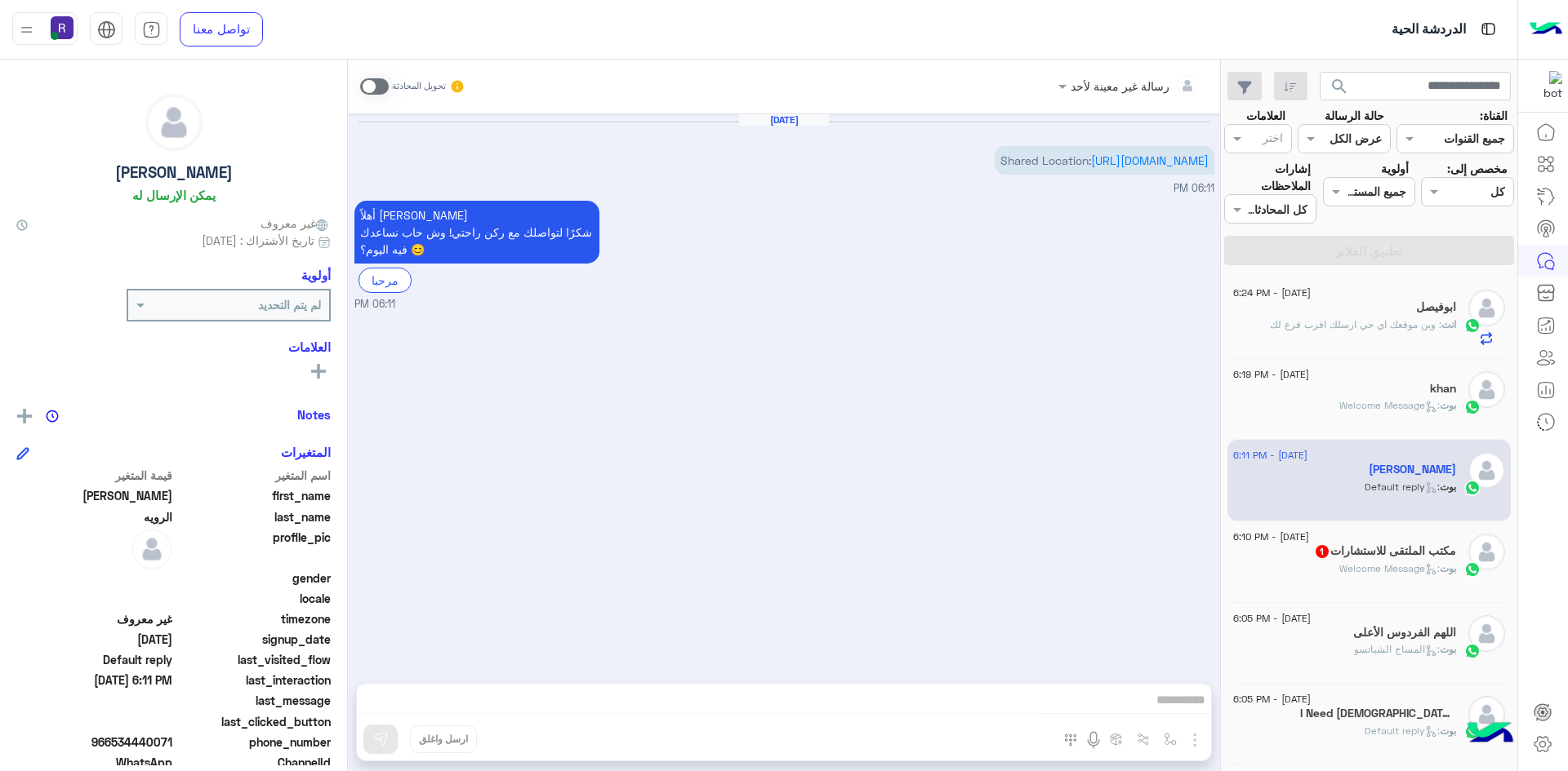
click at [383, 84] on span at bounding box center [374, 86] width 29 height 17
click at [1194, 739] on img "button" at bounding box center [1194, 740] width 19 height 19
click at [1177, 698] on span "الصور" at bounding box center [1163, 705] width 31 height 19
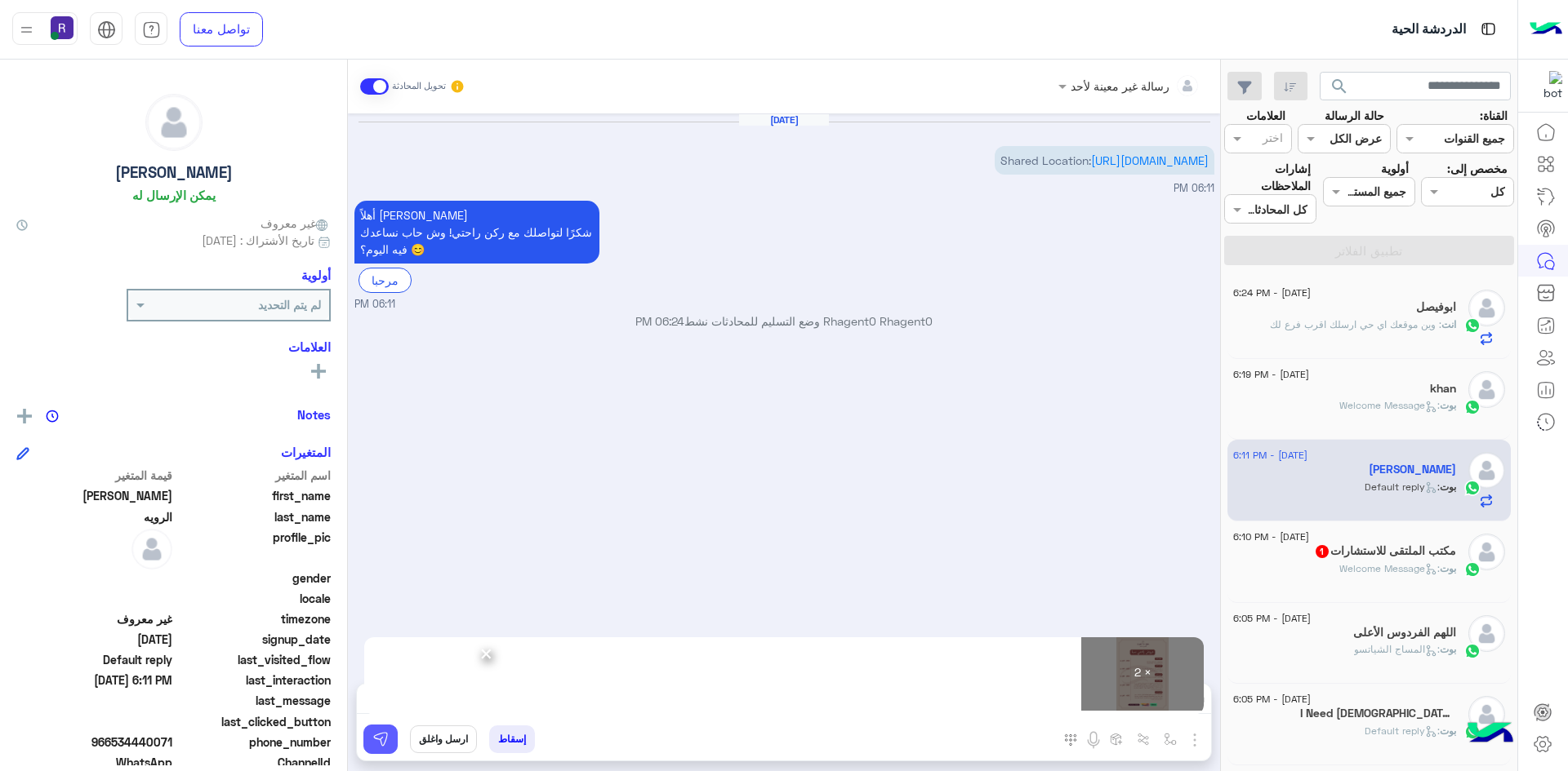
click at [381, 743] on img at bounding box center [380, 739] width 17 height 17
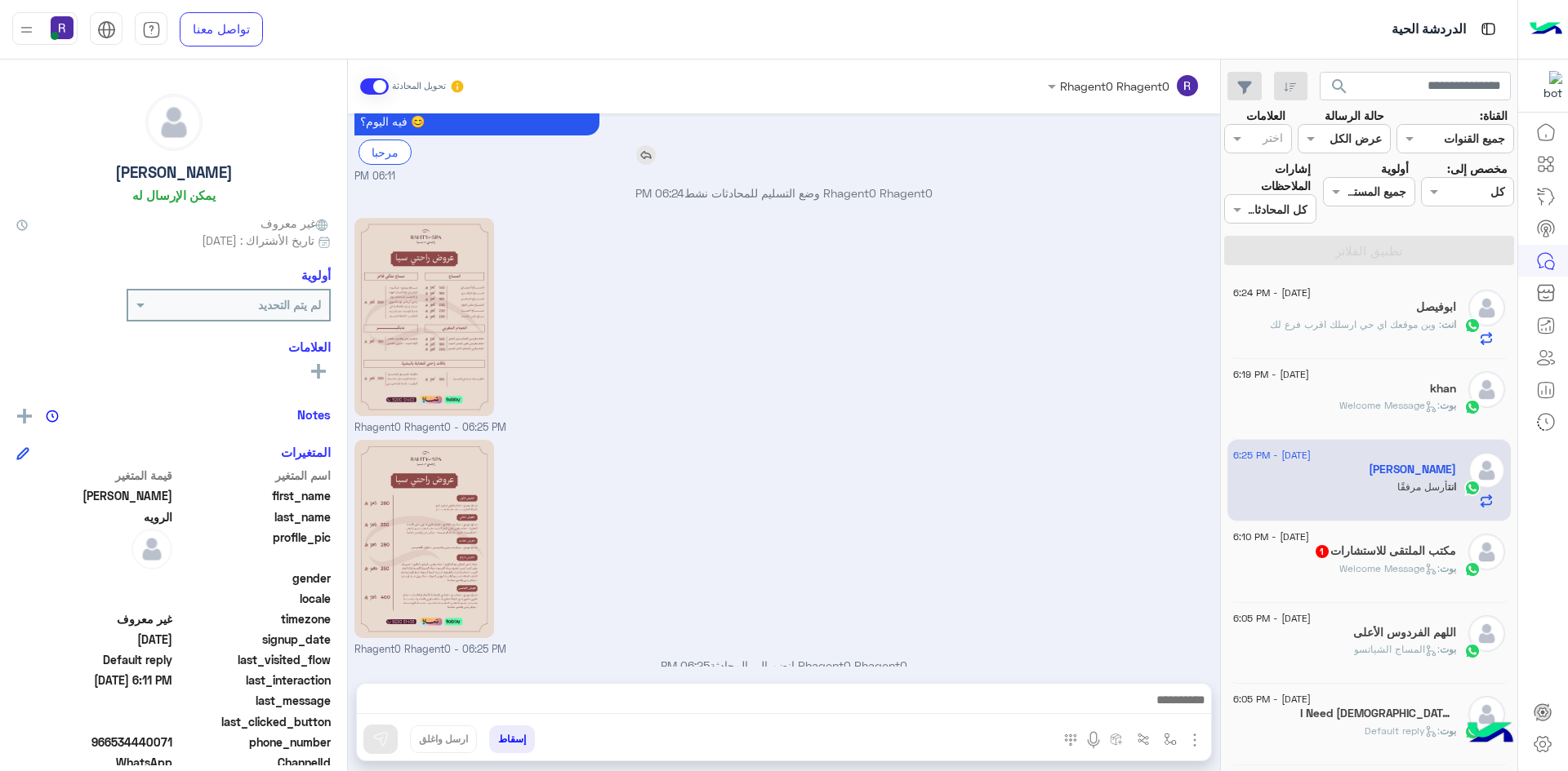
scroll to position [183, 0]
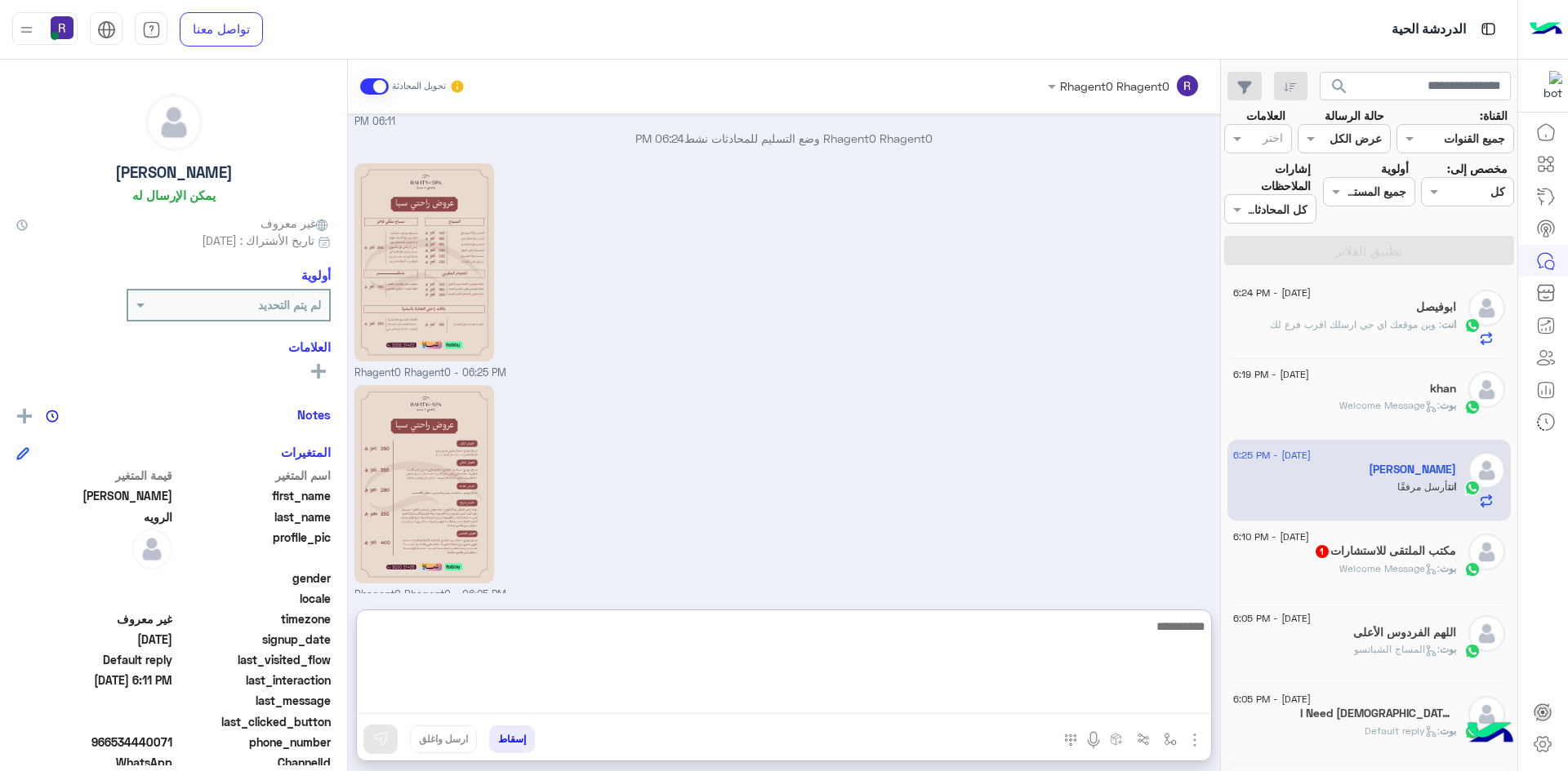
paste textarea "**********"
type textarea "**********"
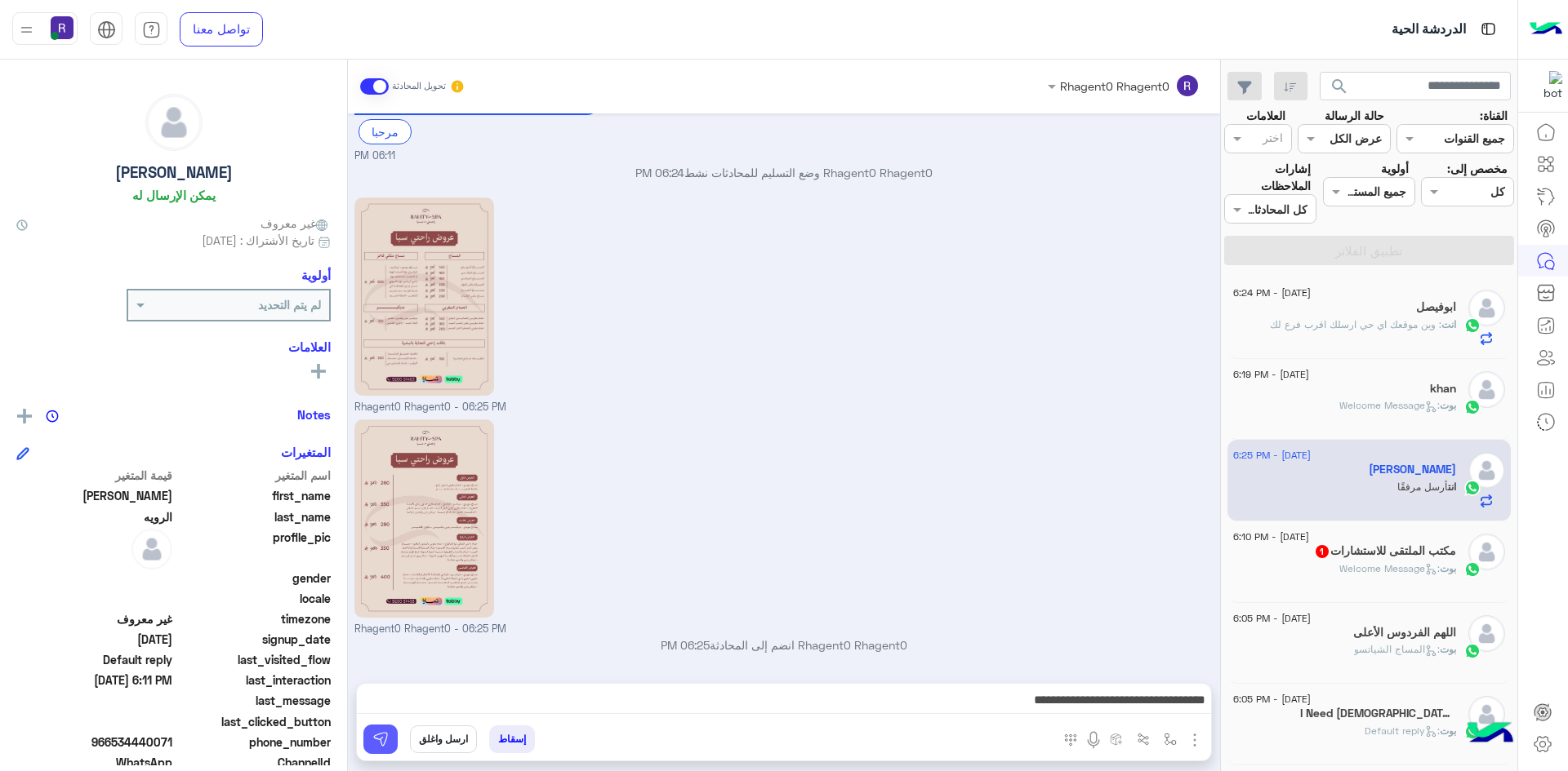
click at [368, 730] on button at bounding box center [380, 740] width 34 height 30
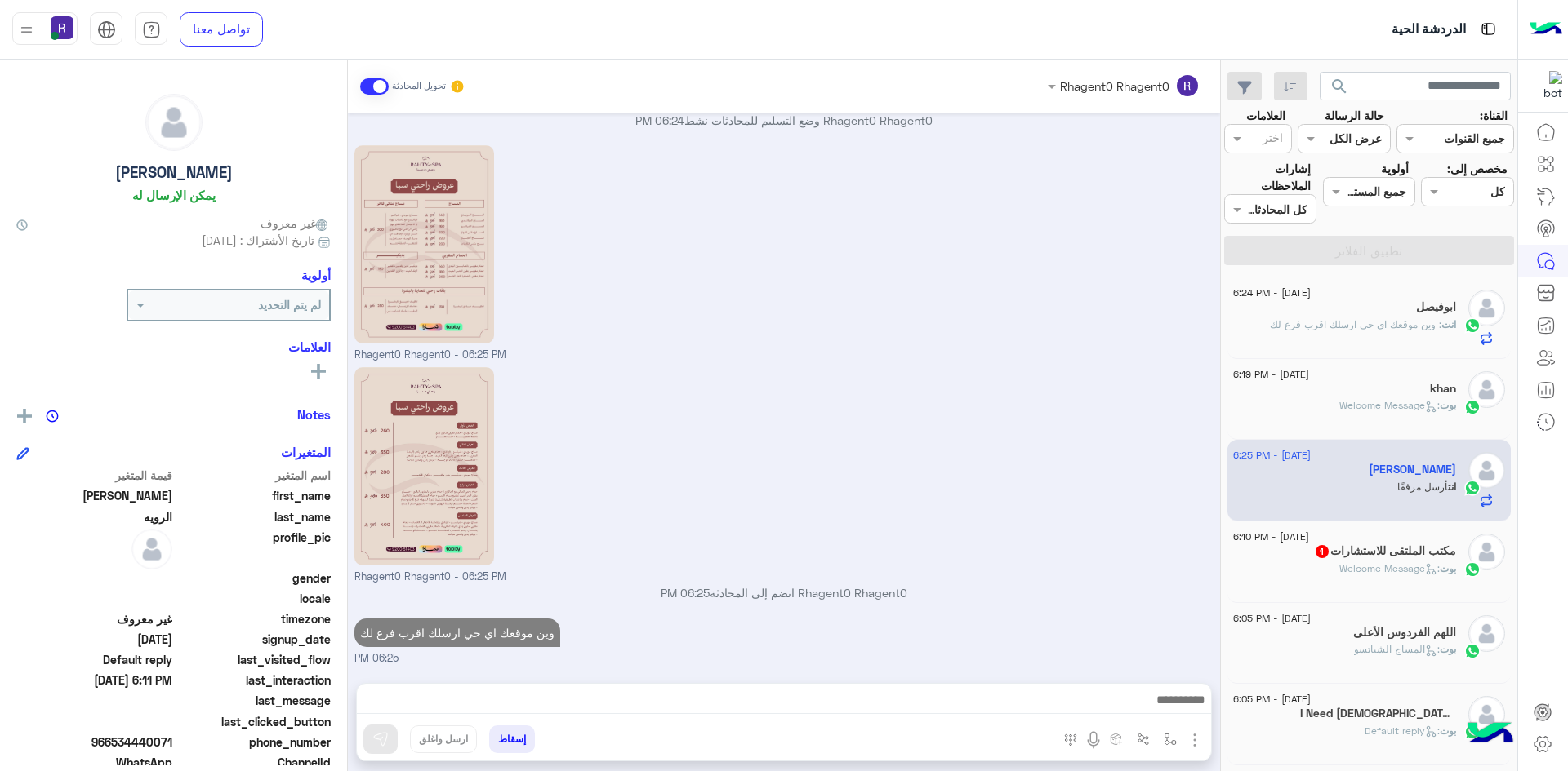
scroll to position [235, 0]
click at [1346, 562] on span ": Welcome Message" at bounding box center [1388, 568] width 100 height 12
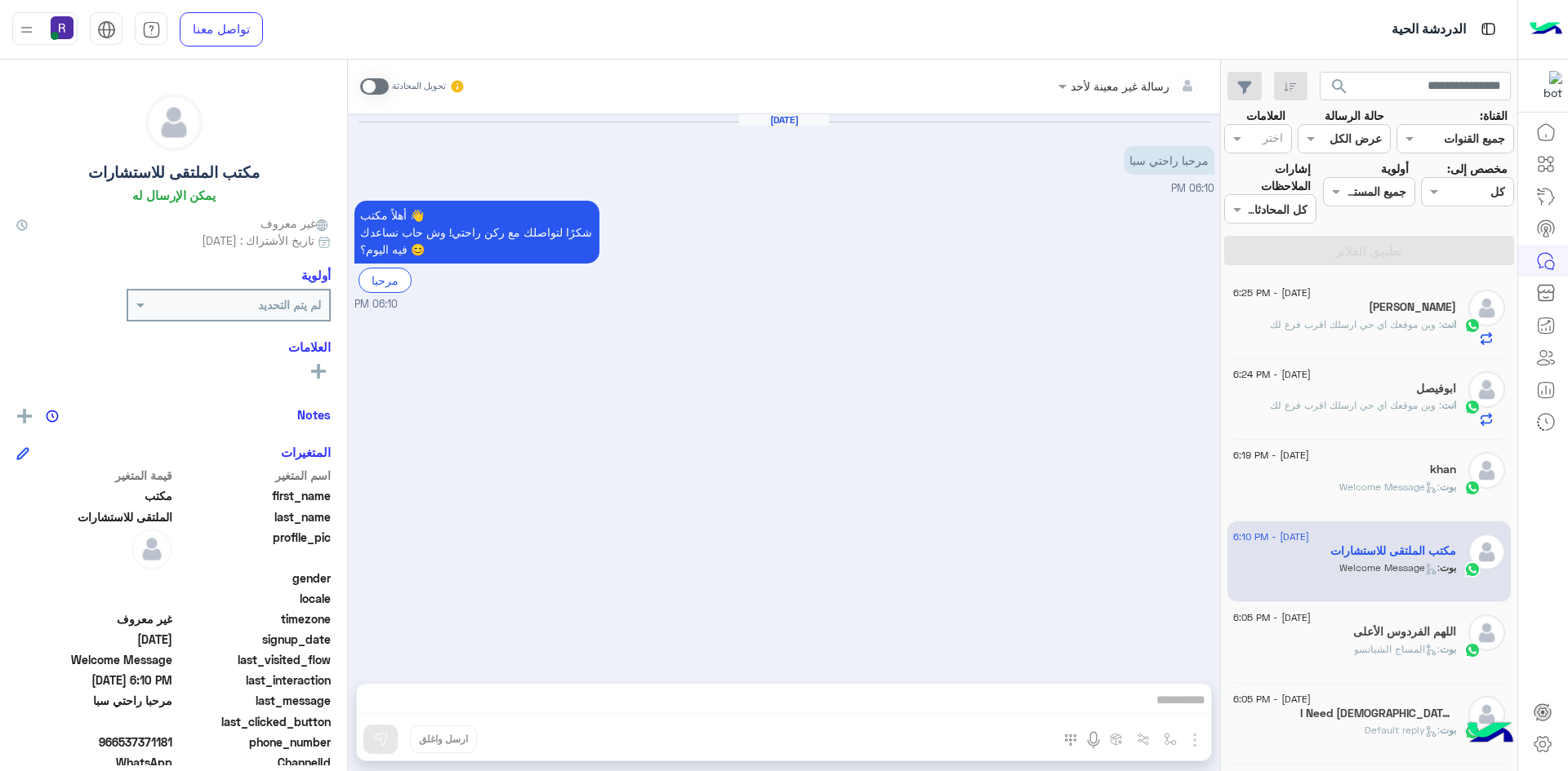
click at [1396, 332] on div "انت : وين موقعك اي حي ارسلك اقرب فرع لك" at bounding box center [1344, 331] width 223 height 29
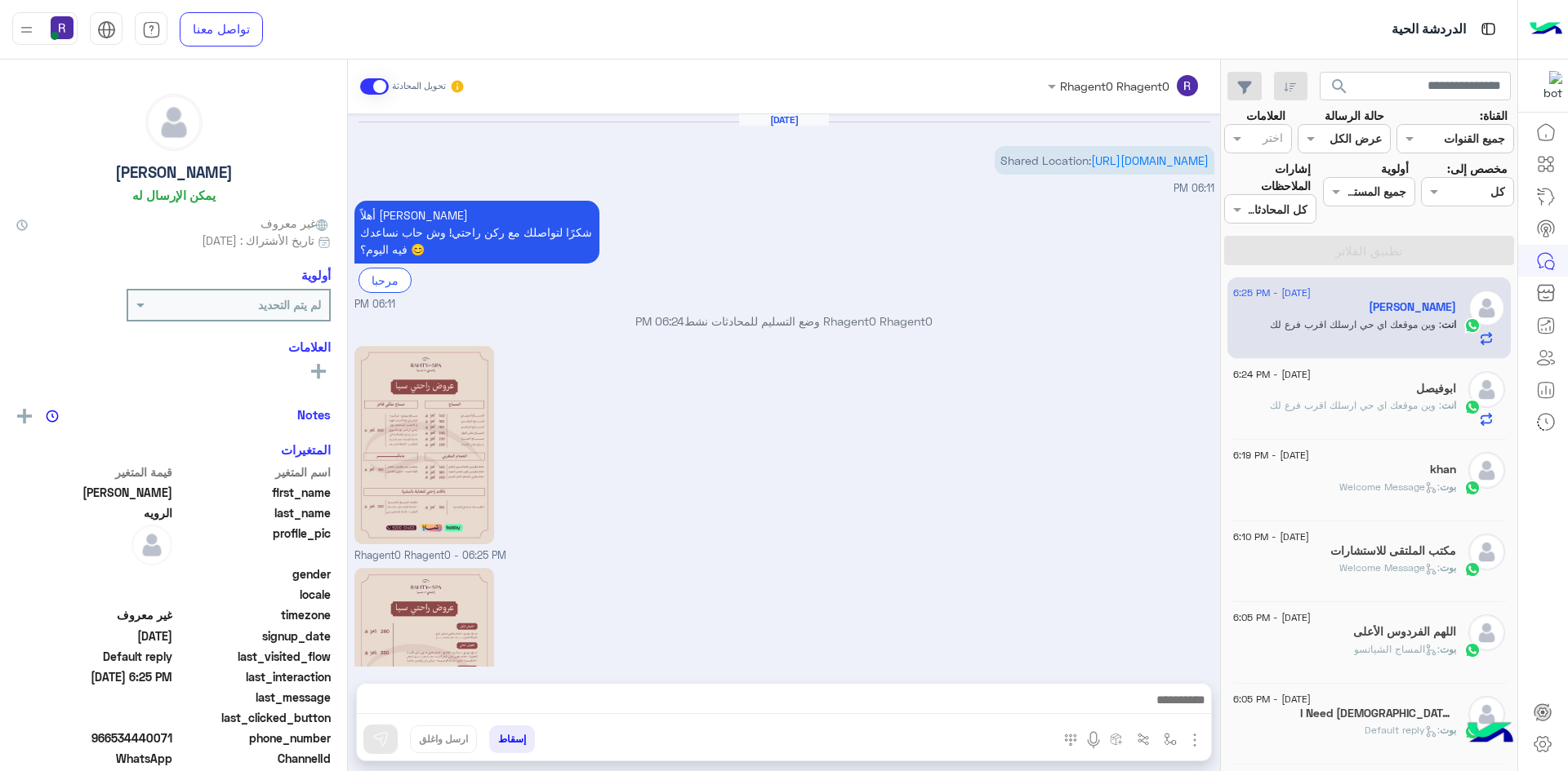
scroll to position [235, 0]
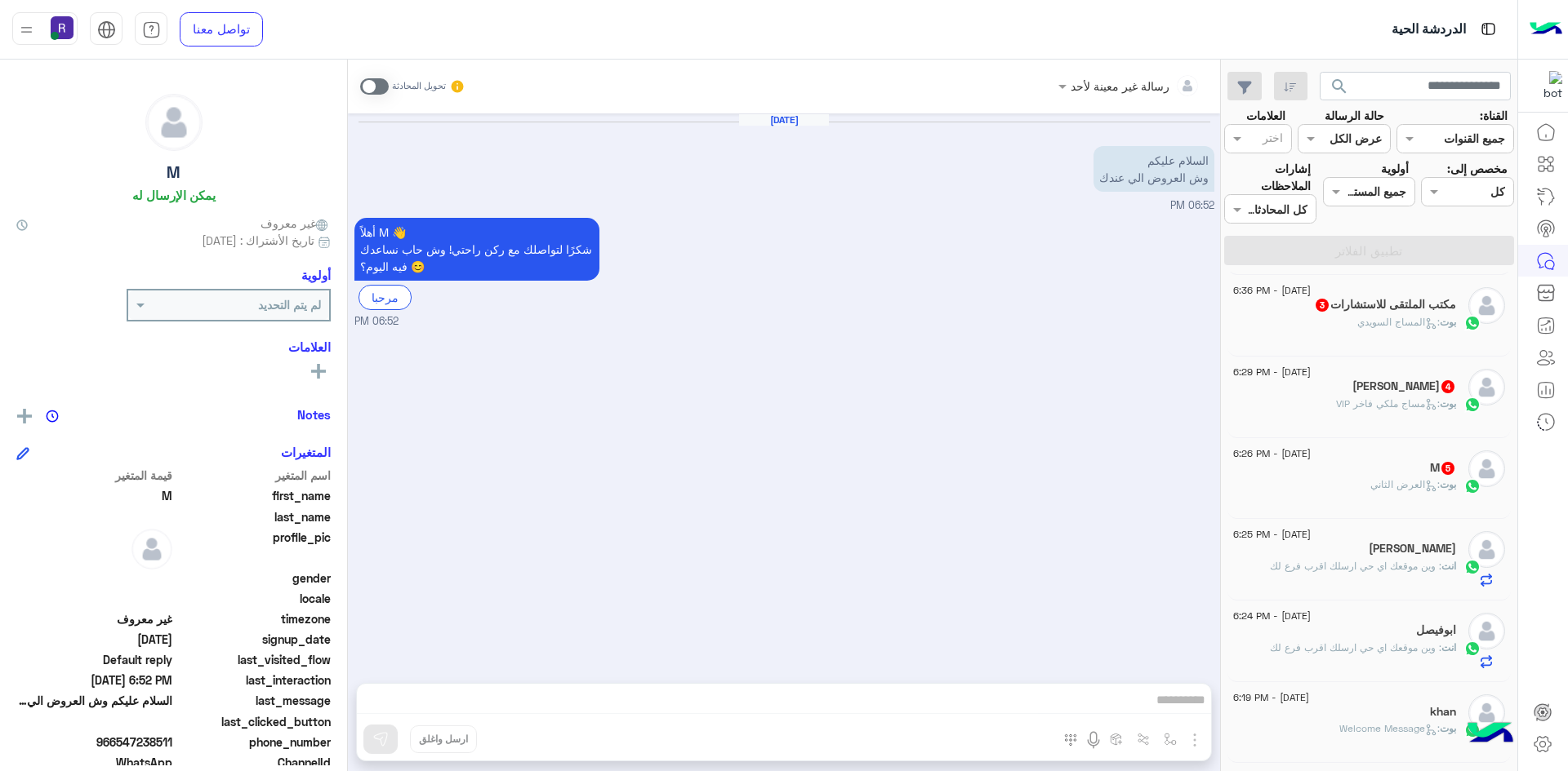
scroll to position [245, 0]
click at [1397, 486] on span ": العرض الثاني" at bounding box center [1405, 486] width 70 height 12
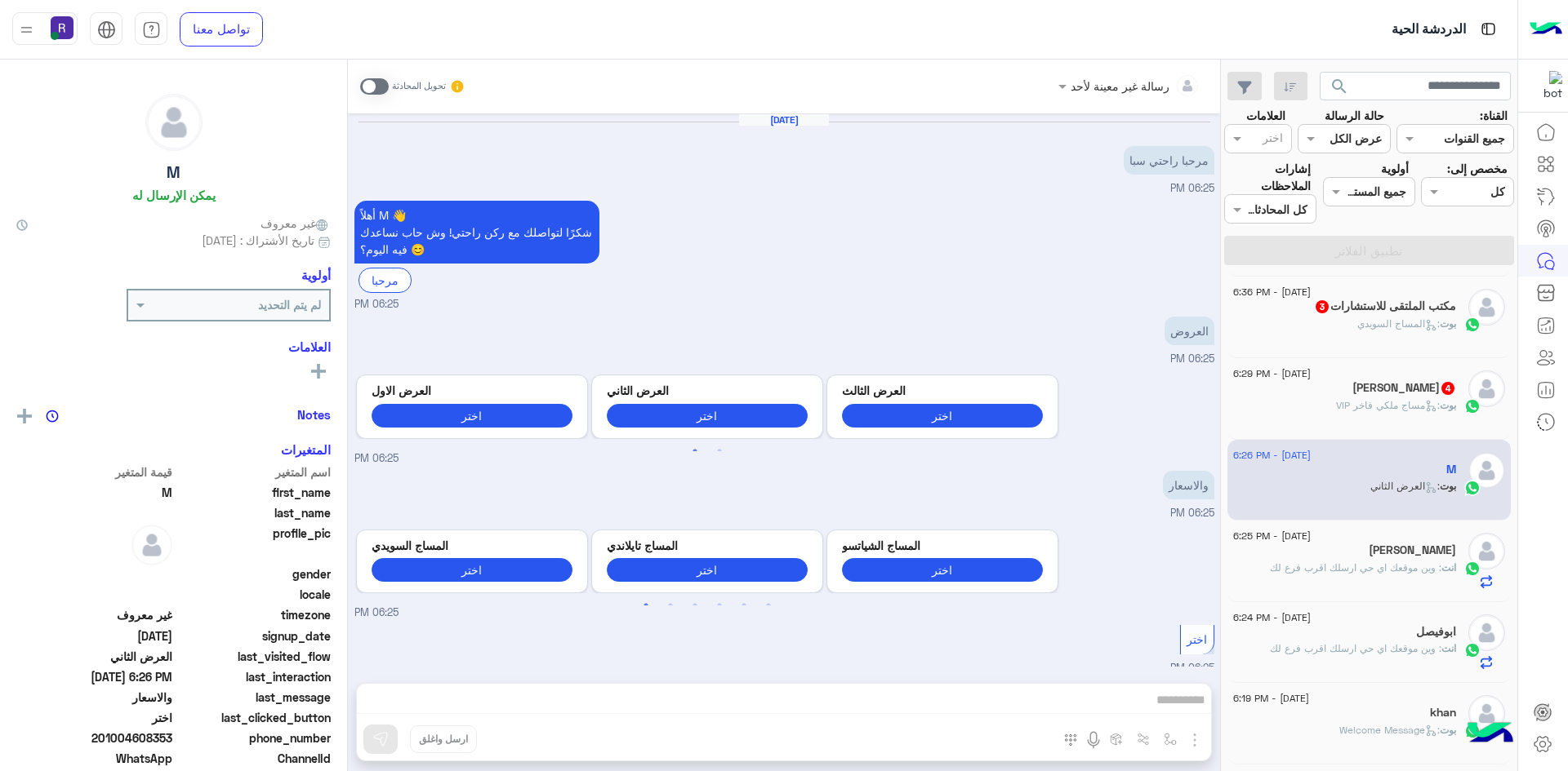
scroll to position [783, 0]
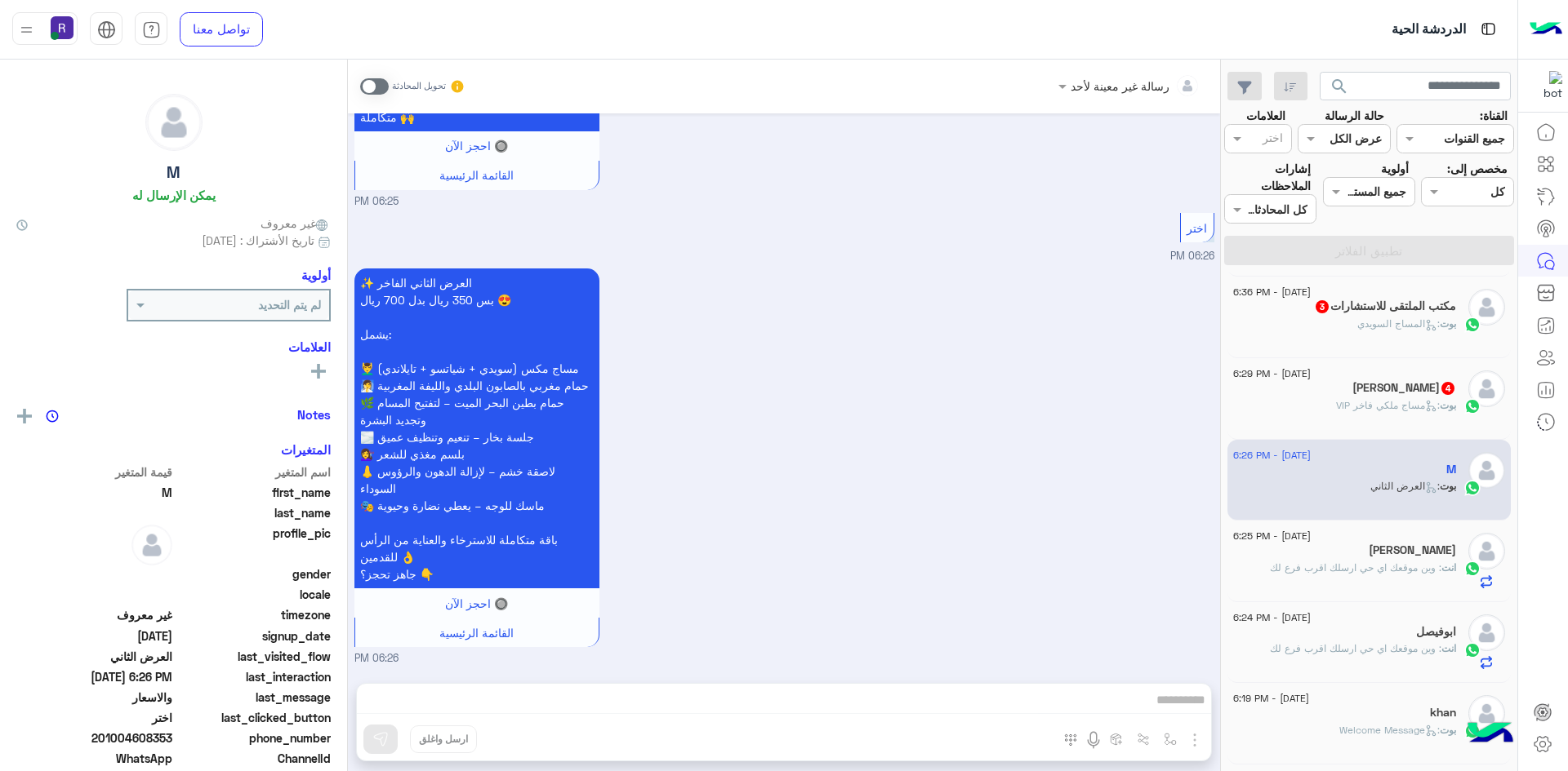
click at [381, 90] on span at bounding box center [374, 86] width 29 height 17
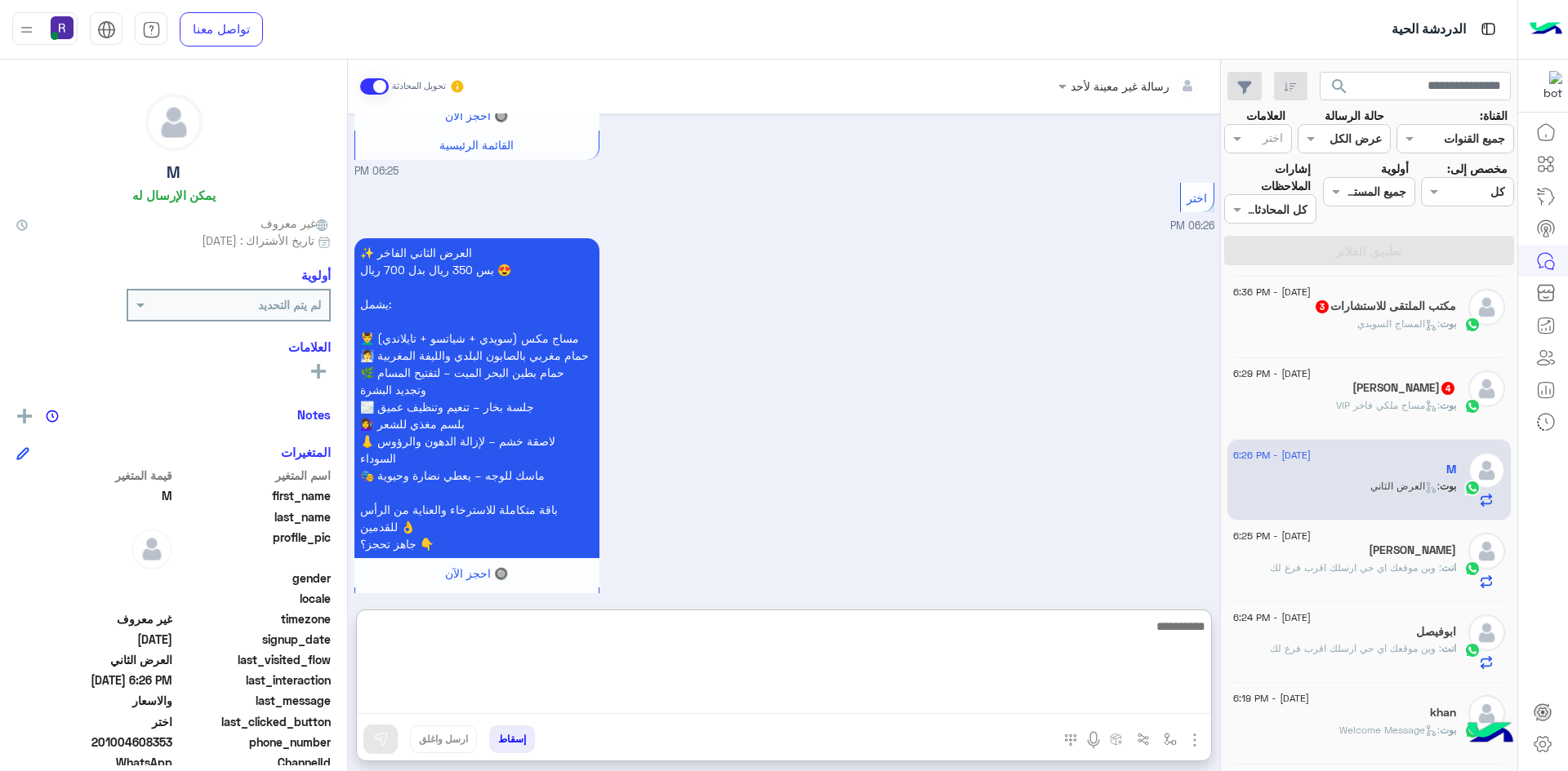
paste textarea "**********"
type textarea "**********"
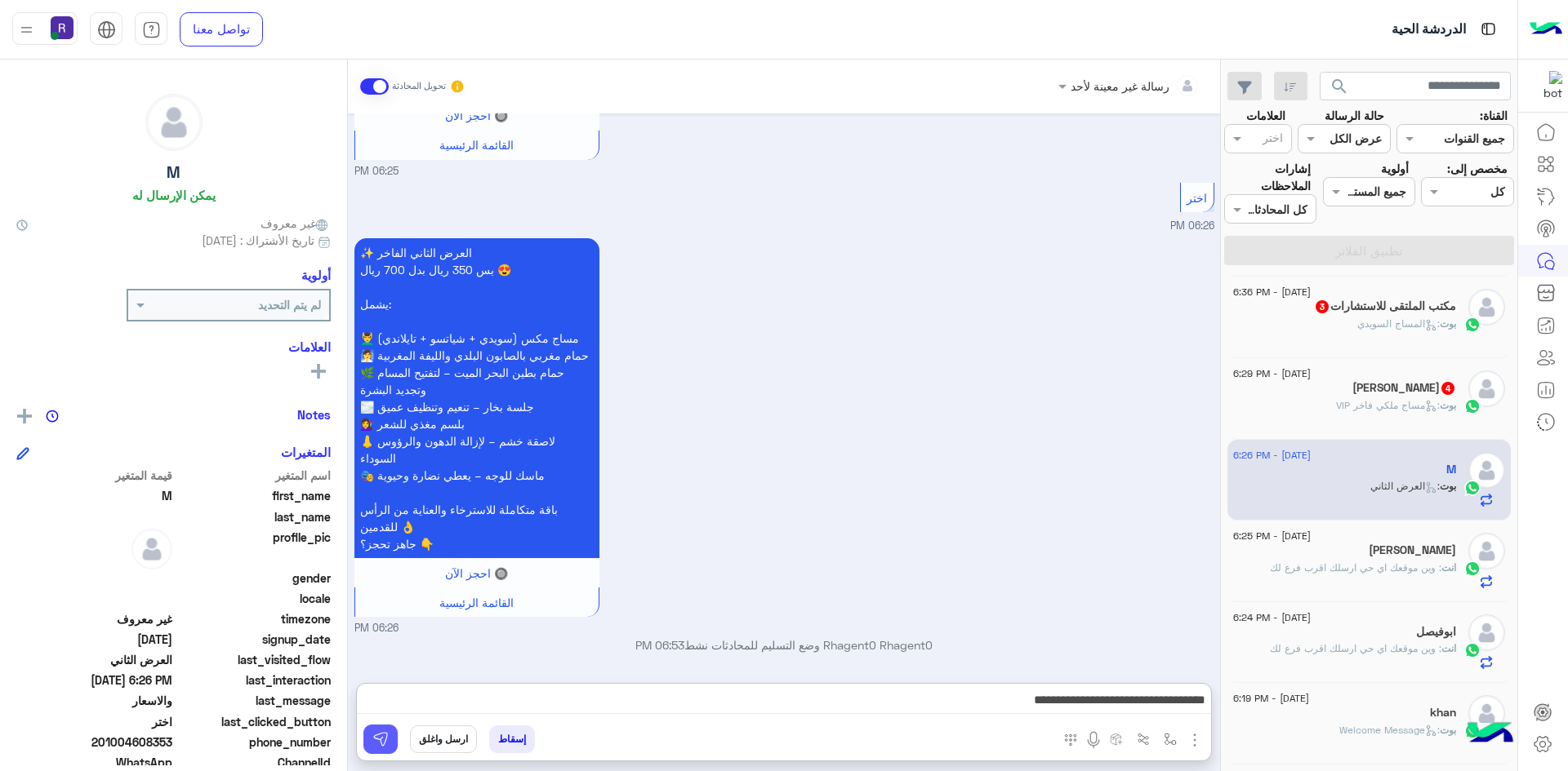
click at [391, 746] on button at bounding box center [380, 740] width 34 height 30
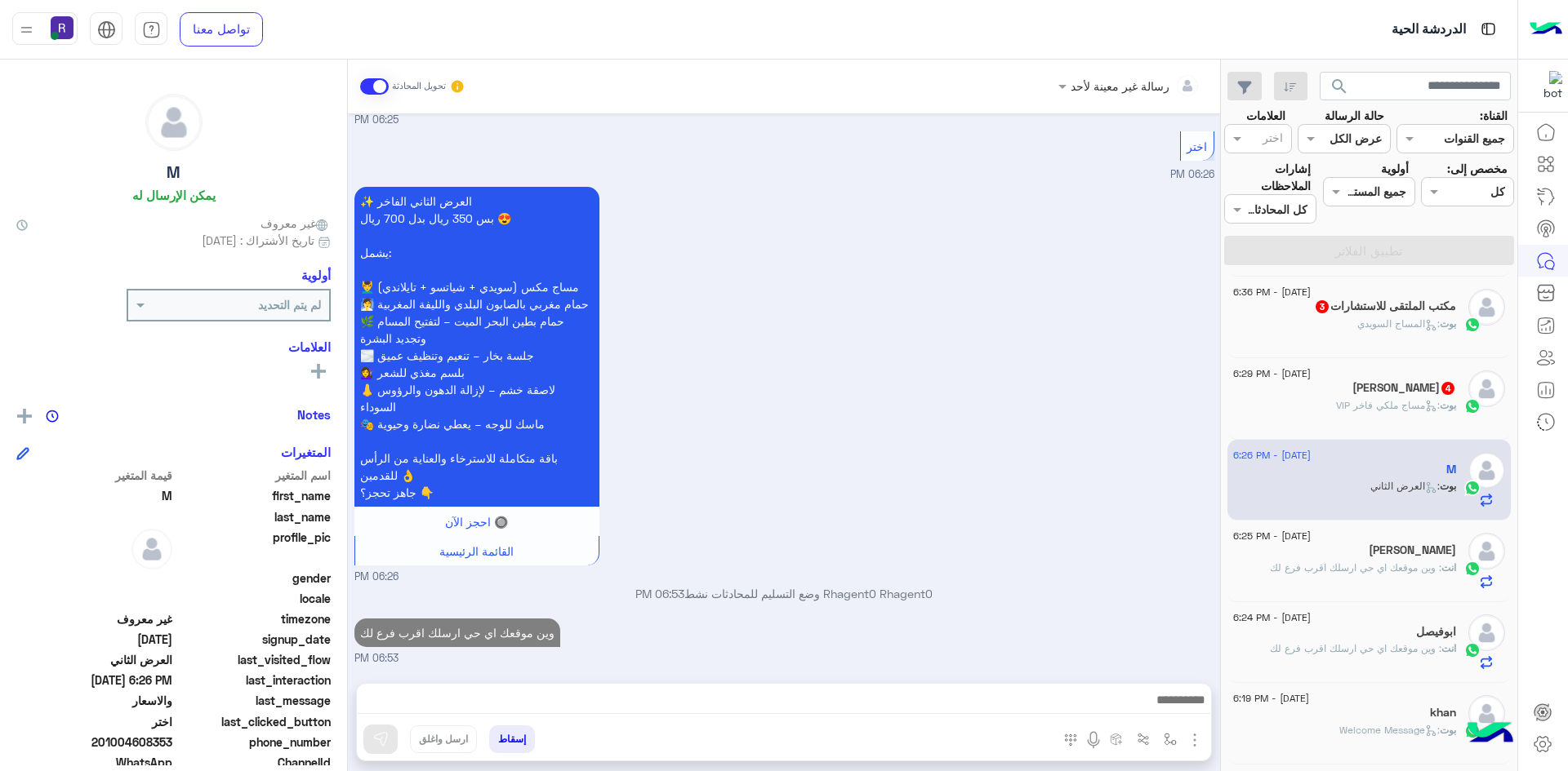
scroll to position [865, 0]
click at [1367, 400] on span ": مساج ملكي فاخر VIP" at bounding box center [1388, 405] width 104 height 12
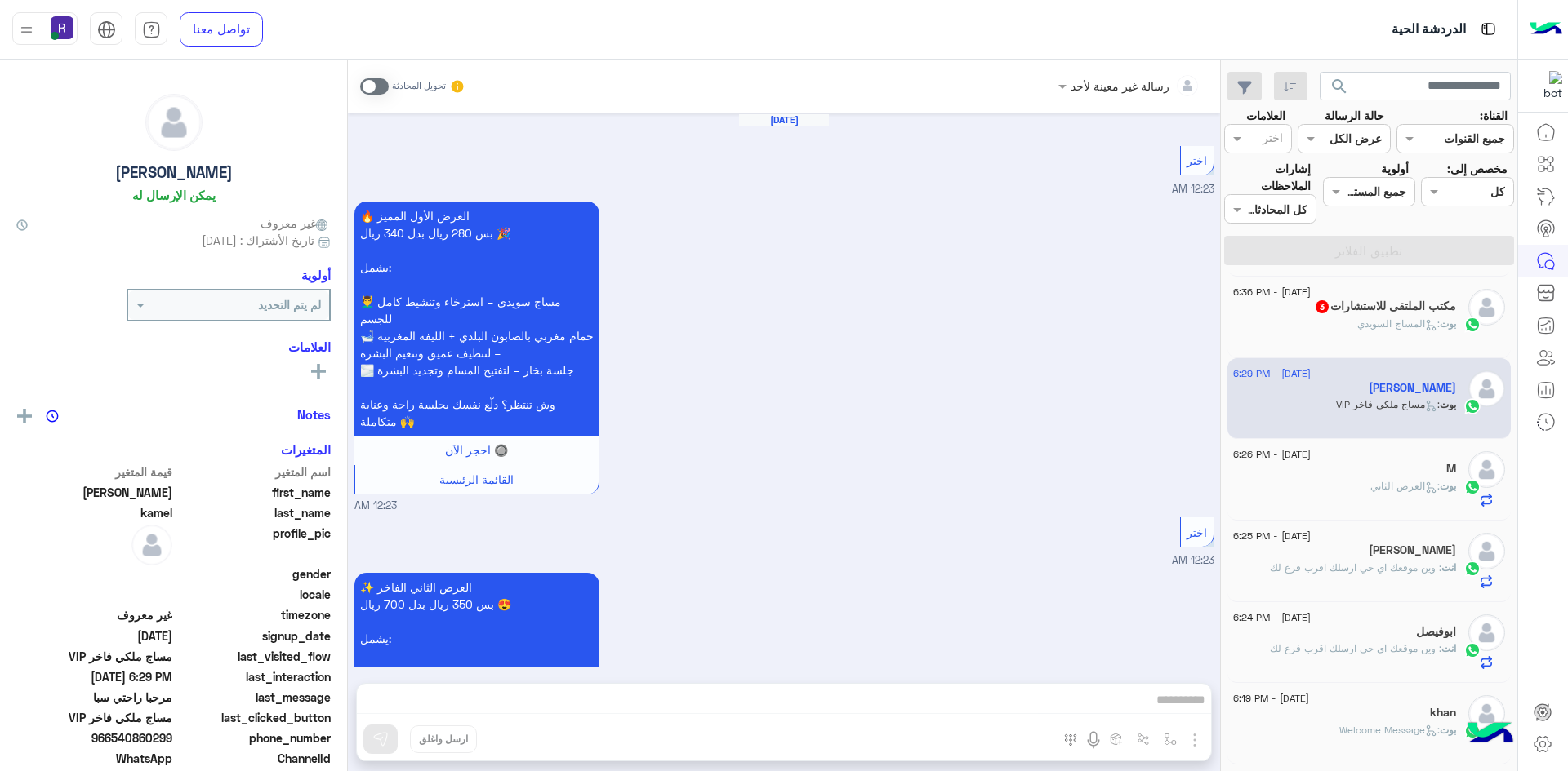
scroll to position [2469, 0]
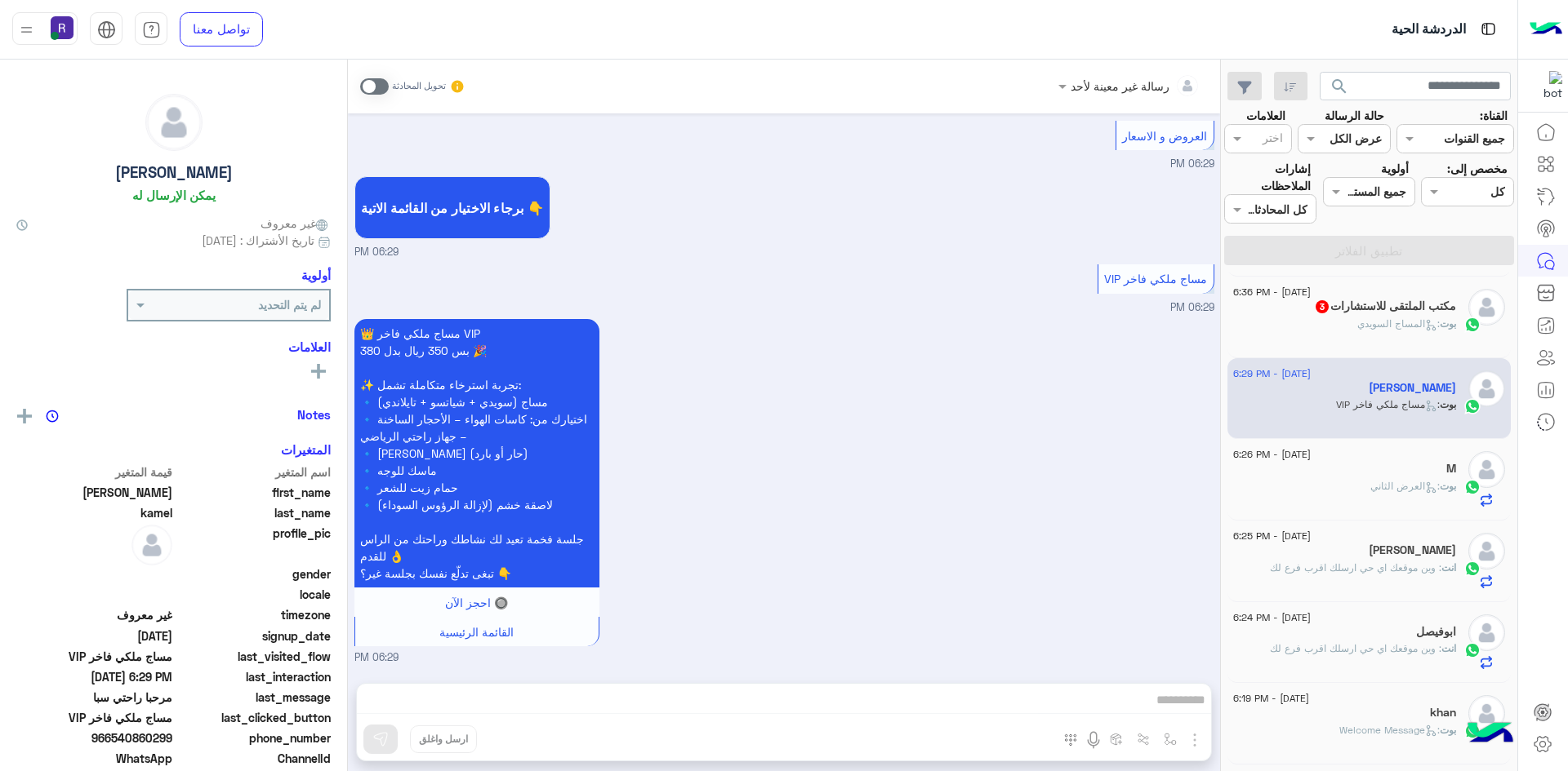
click at [379, 81] on span at bounding box center [374, 86] width 29 height 17
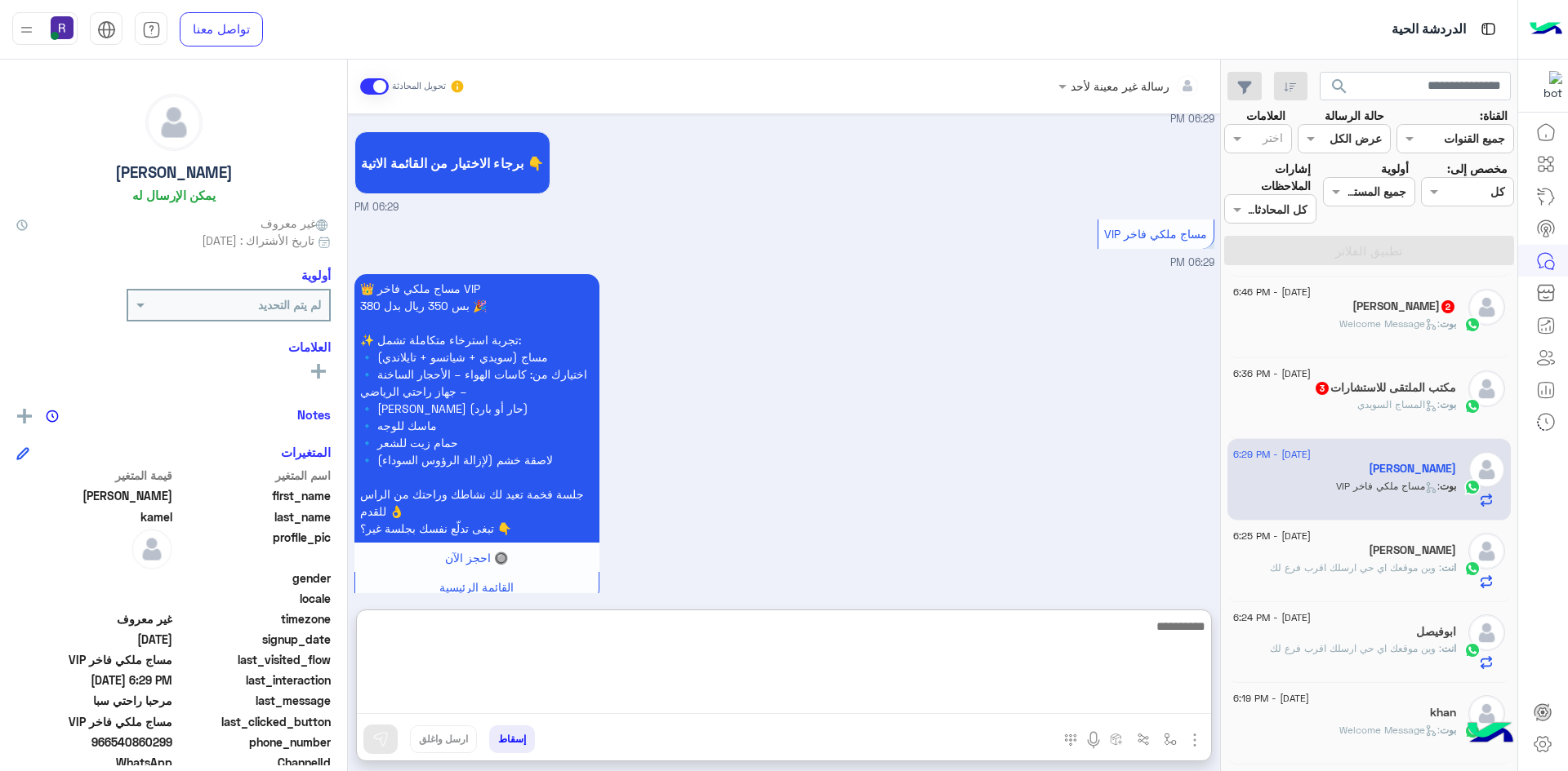
paste textarea "**********"
type textarea "**********"
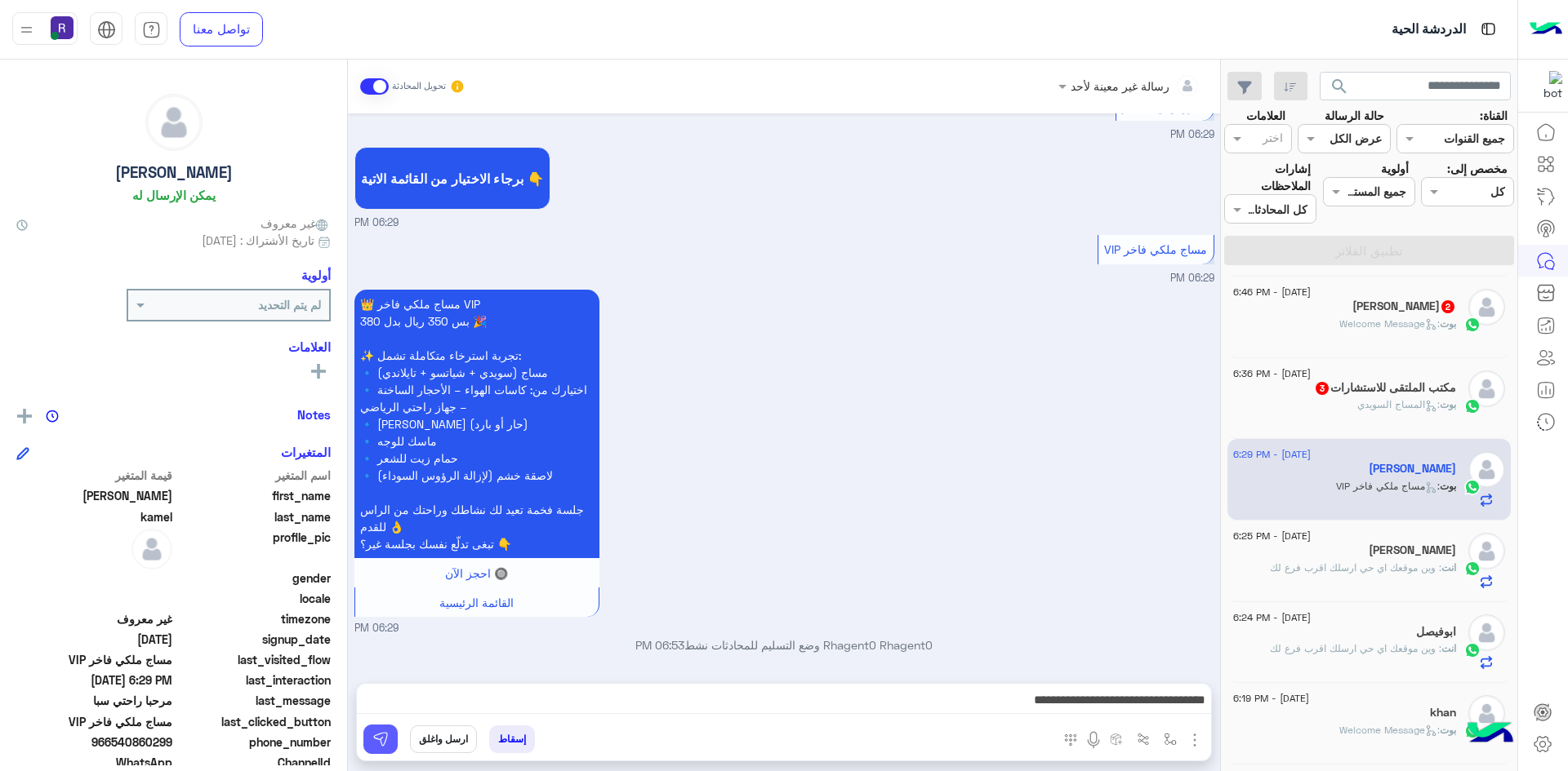
click at [377, 731] on img at bounding box center [380, 739] width 17 height 17
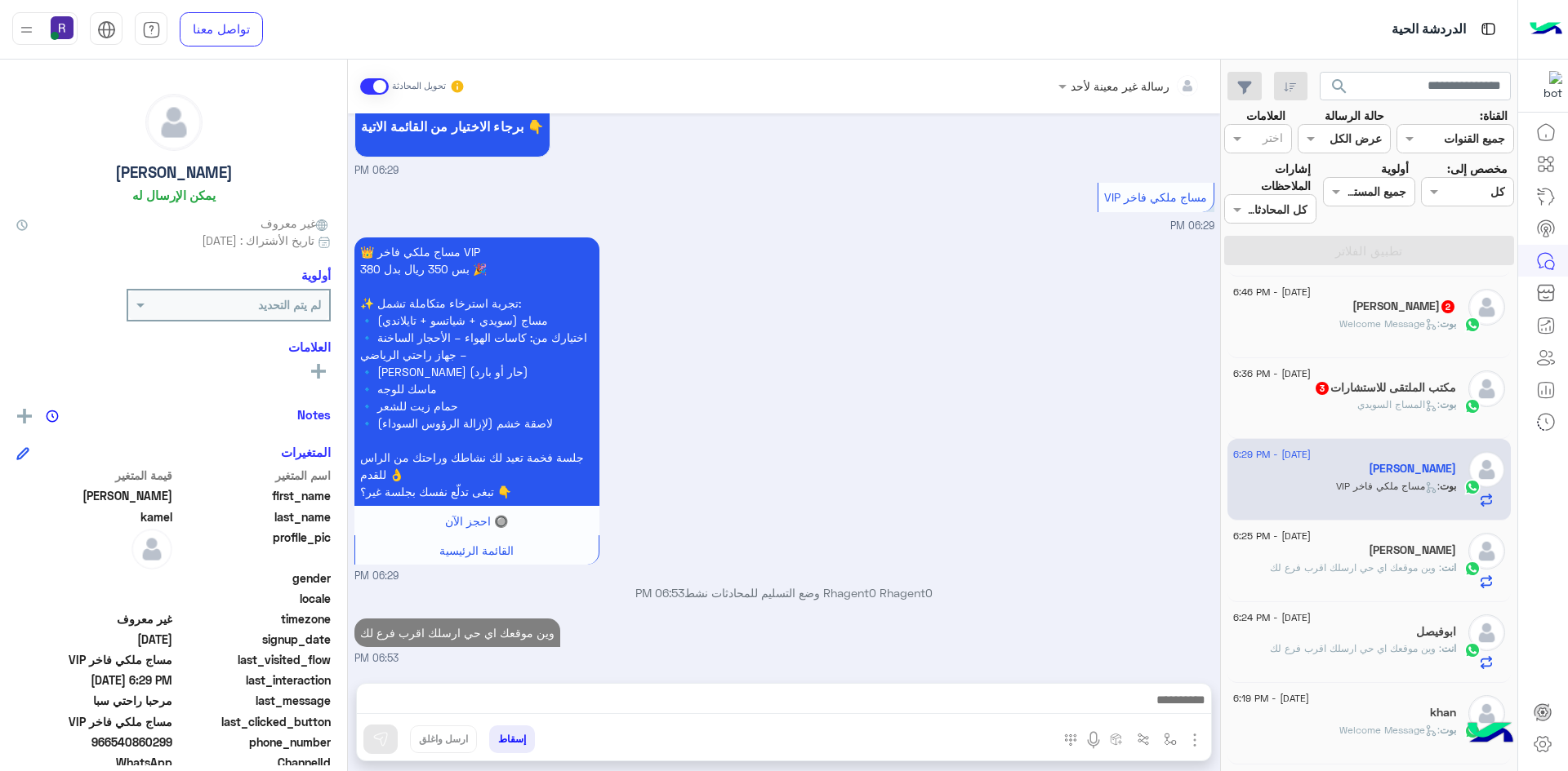
scroll to position [2550, 0]
click at [1416, 395] on div "مكتب الملتقى للاستشارات 3" at bounding box center [1344, 389] width 223 height 17
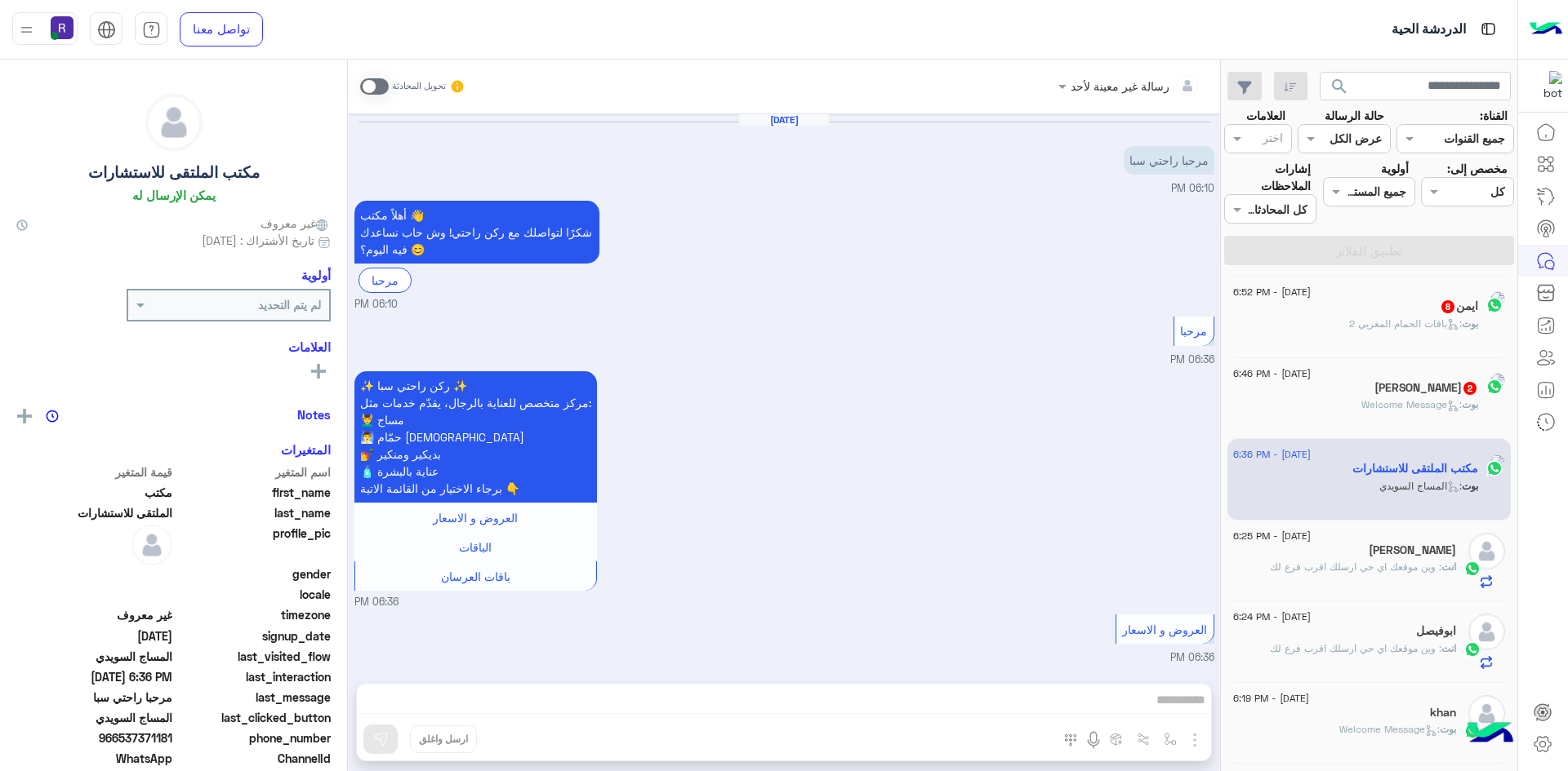
scroll to position [406, 0]
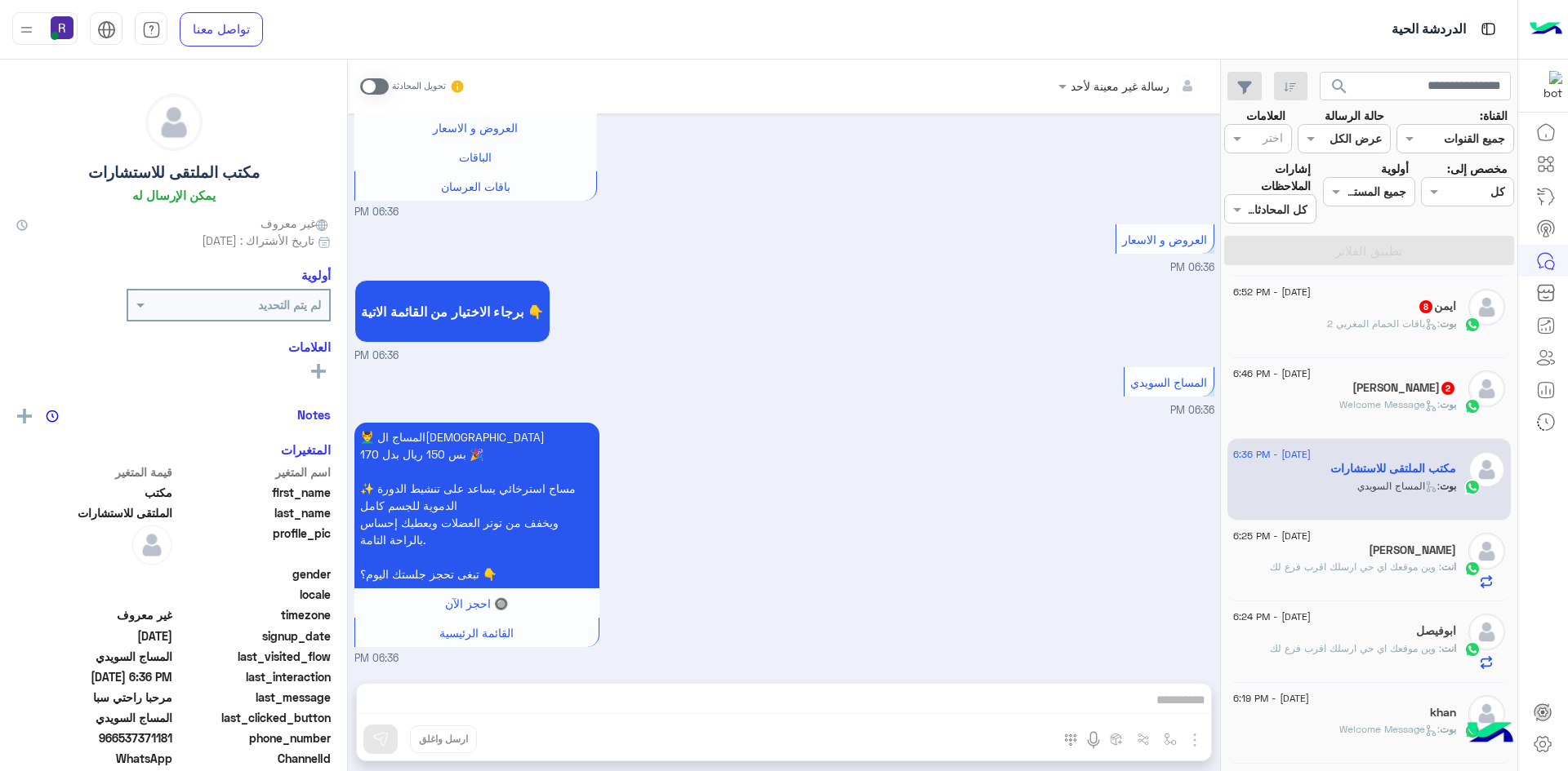
click at [381, 88] on span at bounding box center [374, 86] width 29 height 17
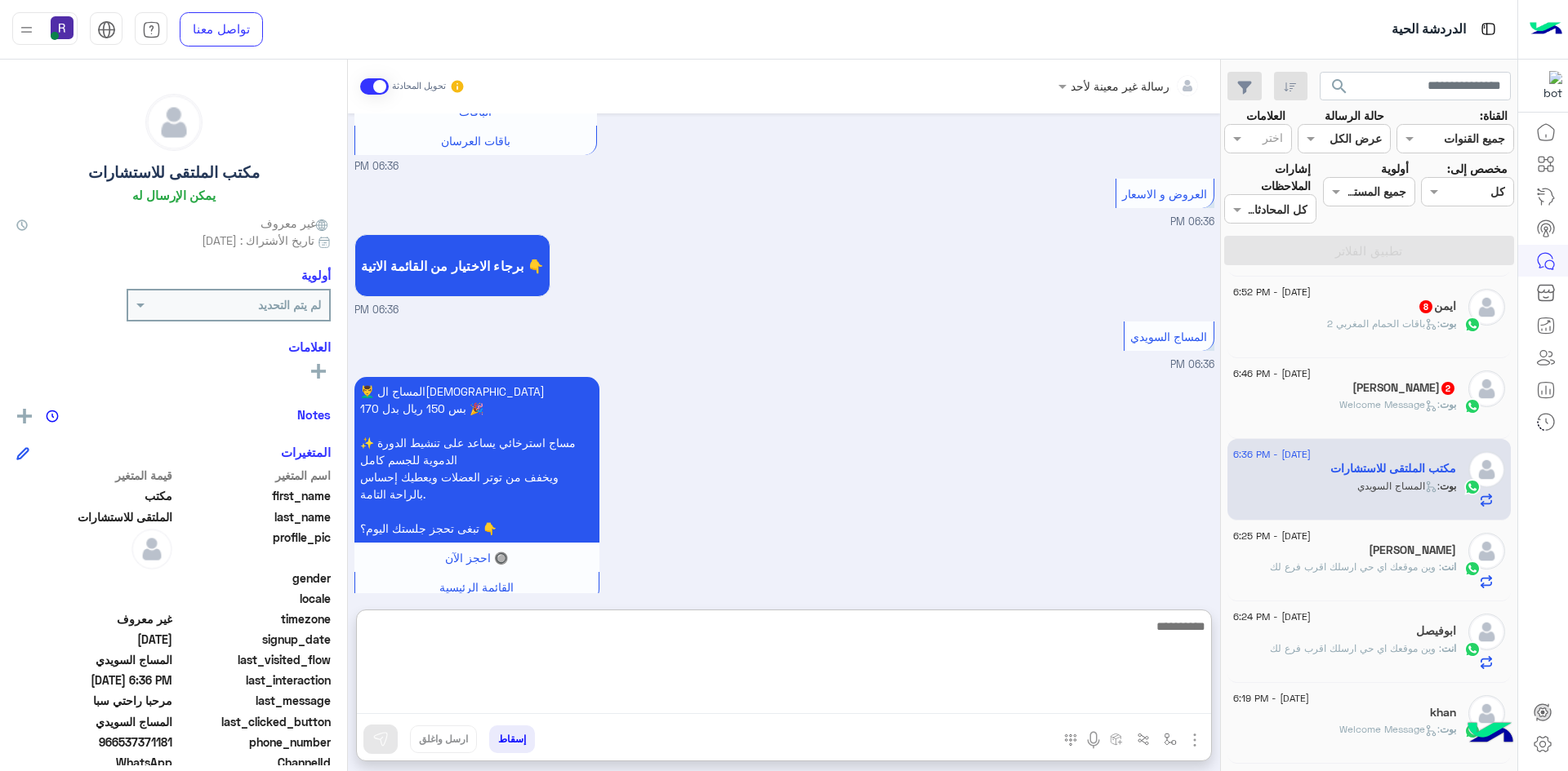
paste textarea "**********"
type textarea "**********"
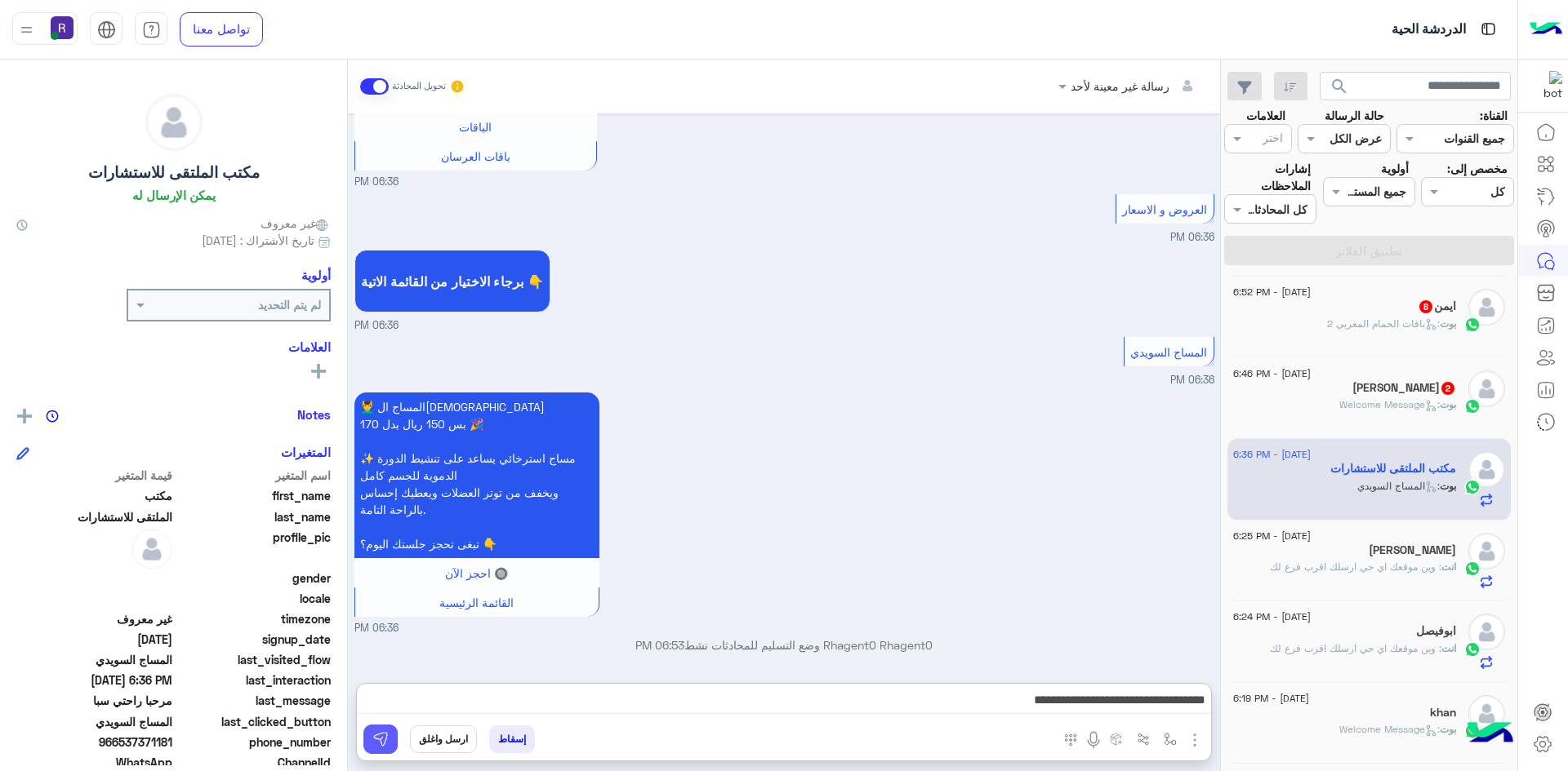
click at [388, 746] on img at bounding box center [380, 739] width 17 height 17
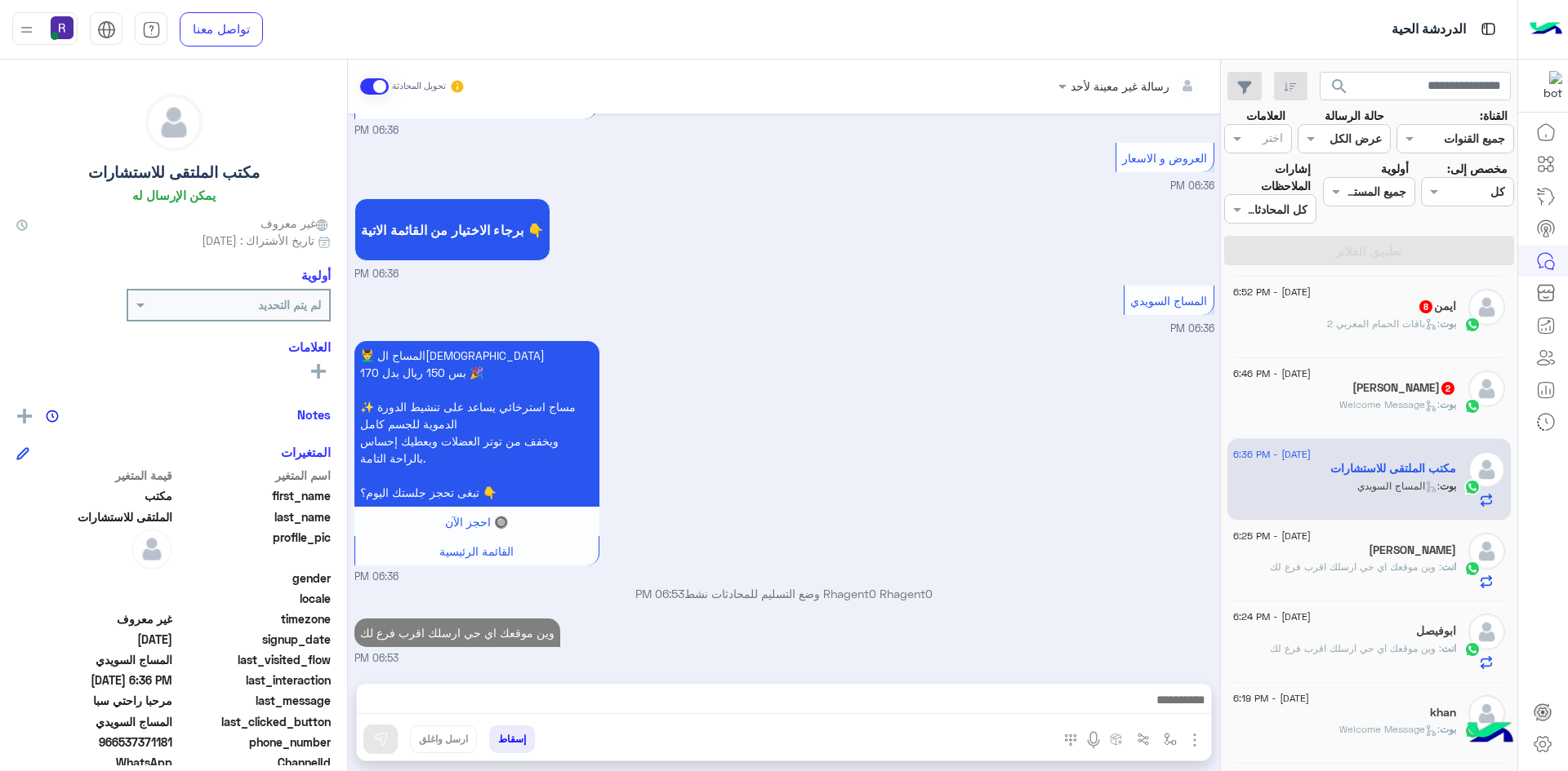
scroll to position [487, 0]
click at [1375, 409] on span ": Welcome Message" at bounding box center [1388, 404] width 100 height 12
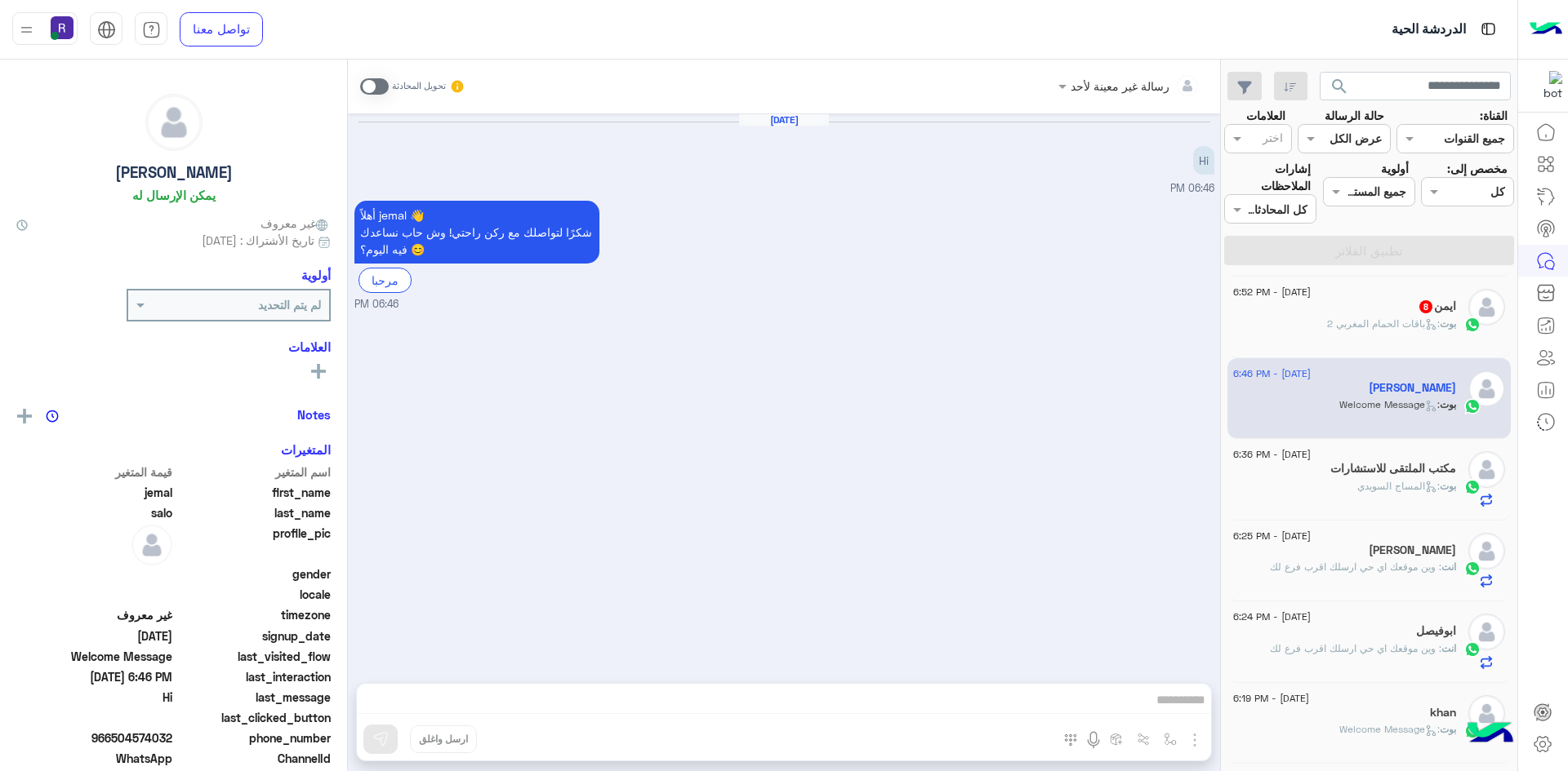
click at [377, 85] on span at bounding box center [374, 86] width 29 height 17
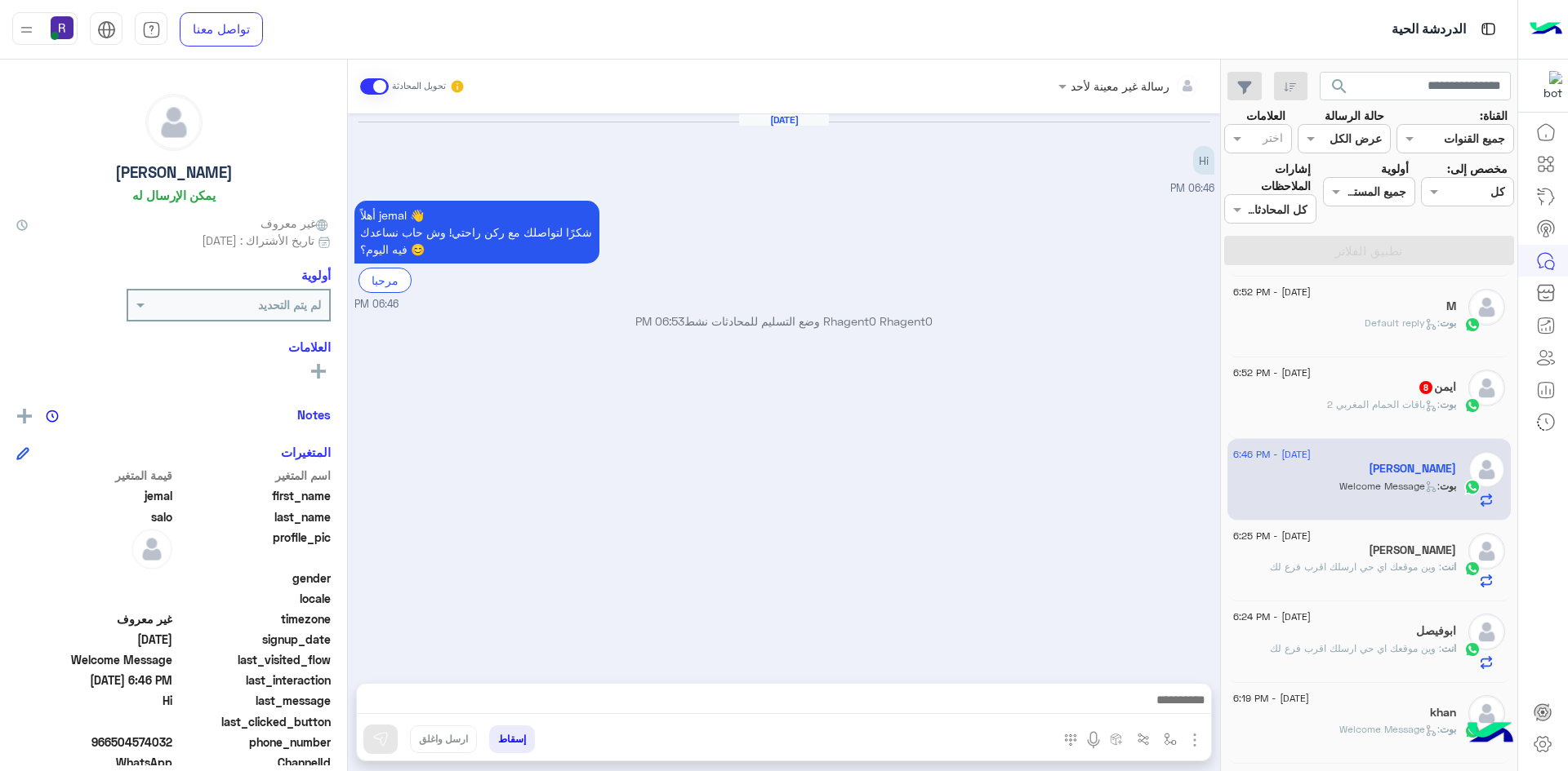
click at [1191, 747] on img "button" at bounding box center [1194, 740] width 19 height 19
click at [1151, 706] on span "الصور" at bounding box center [1163, 705] width 31 height 19
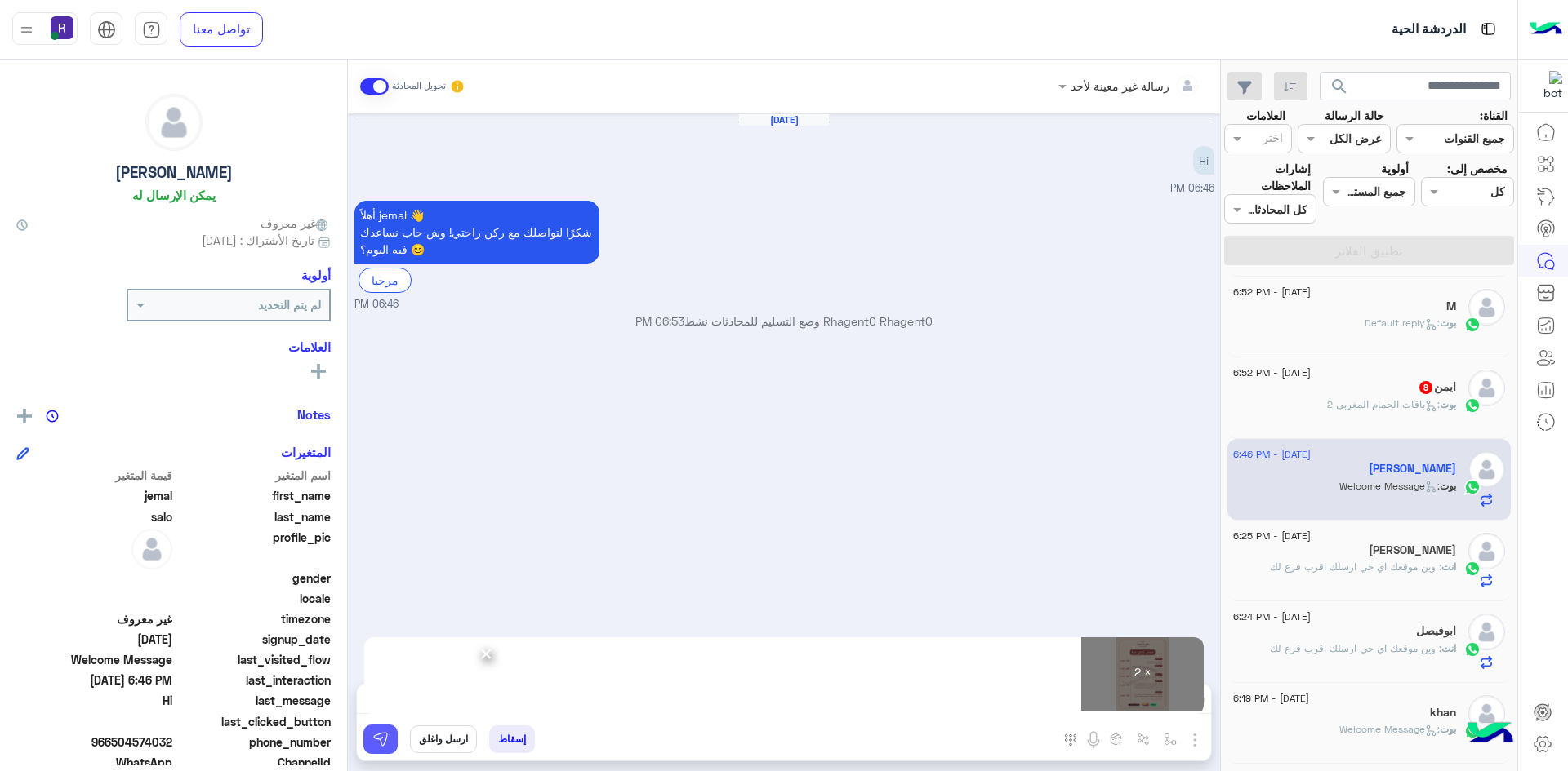
click at [384, 746] on img at bounding box center [380, 739] width 17 height 17
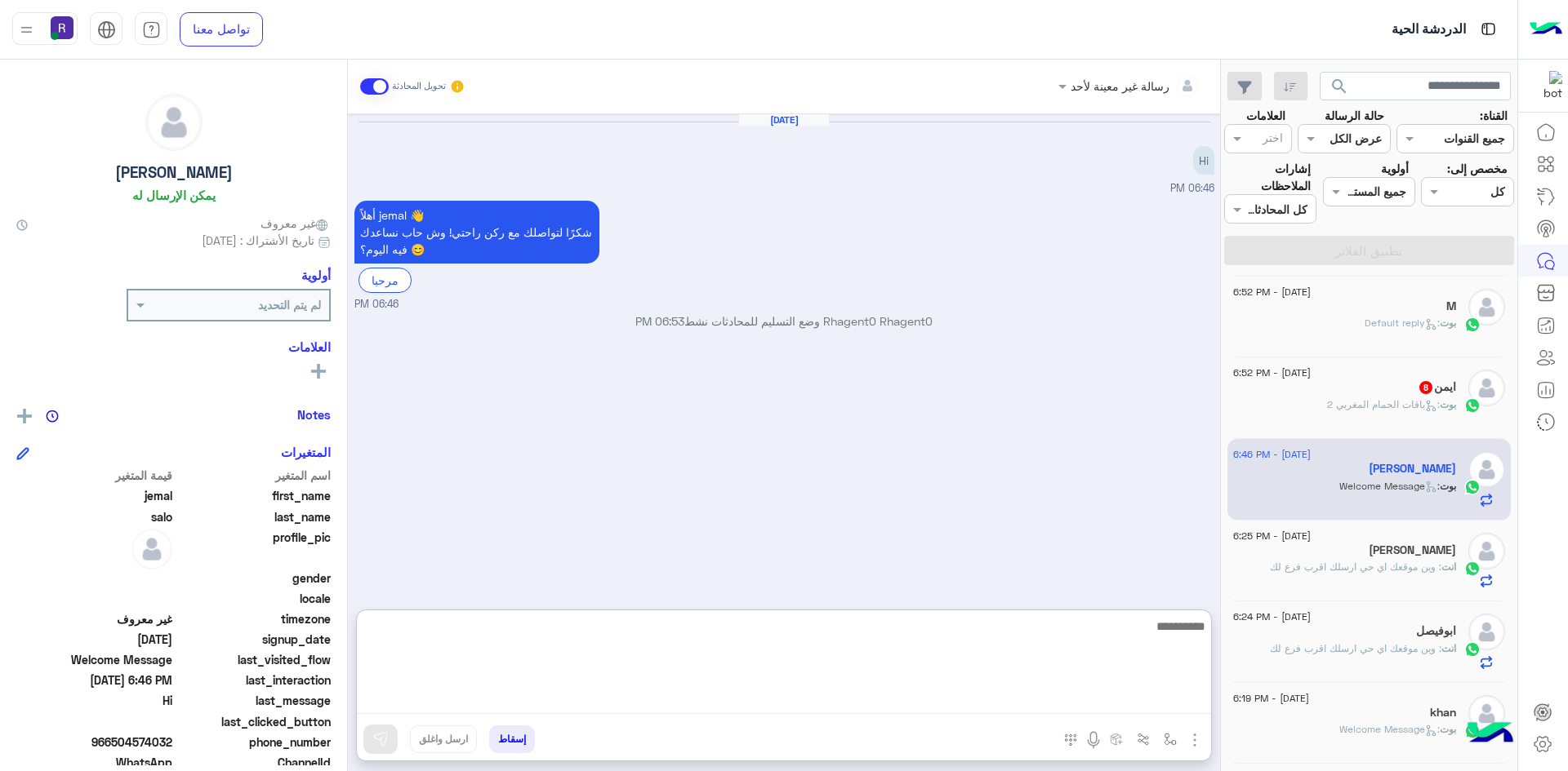
paste textarea "**********"
type textarea "**********"
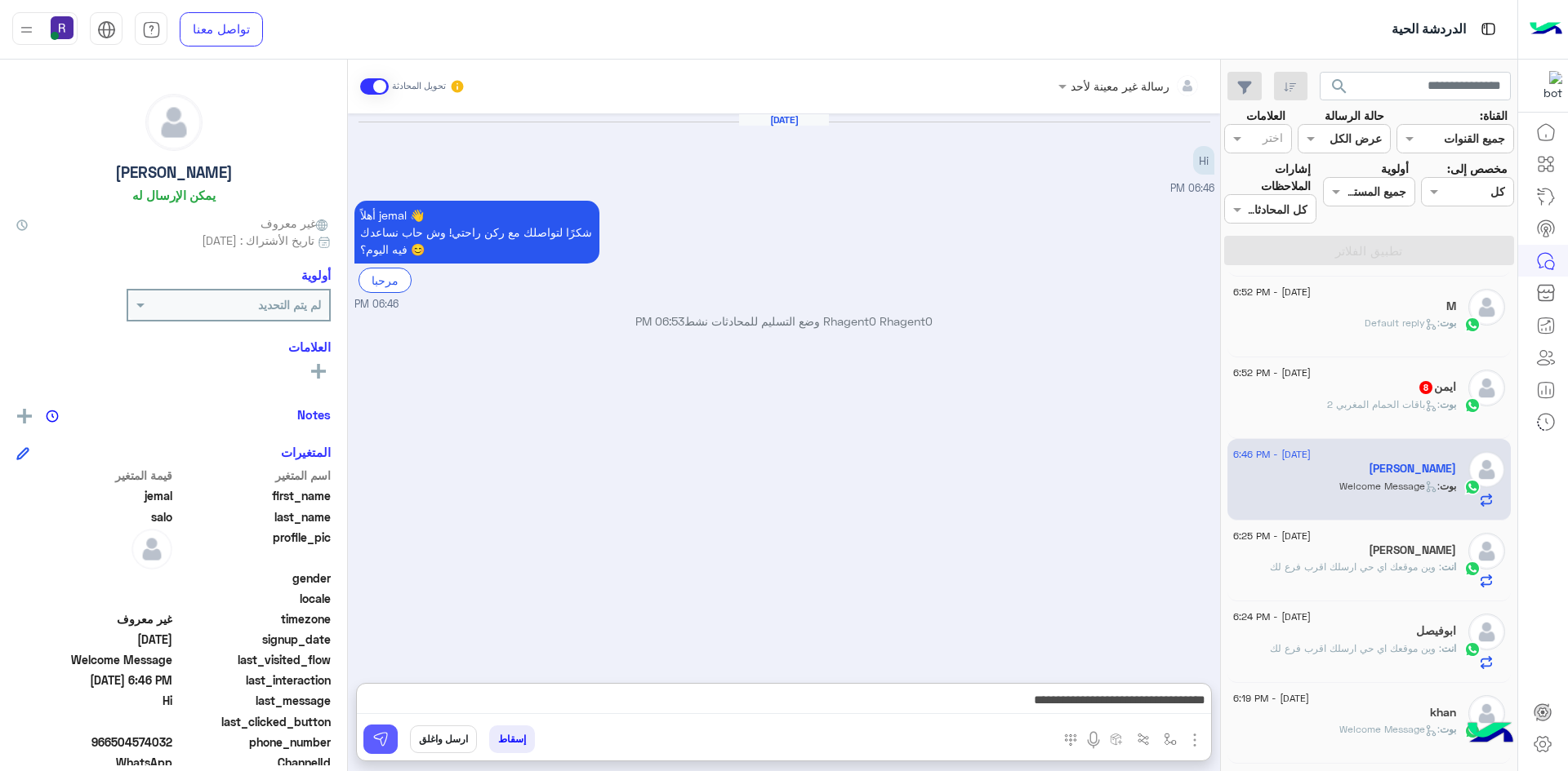
click at [388, 732] on img at bounding box center [380, 739] width 17 height 17
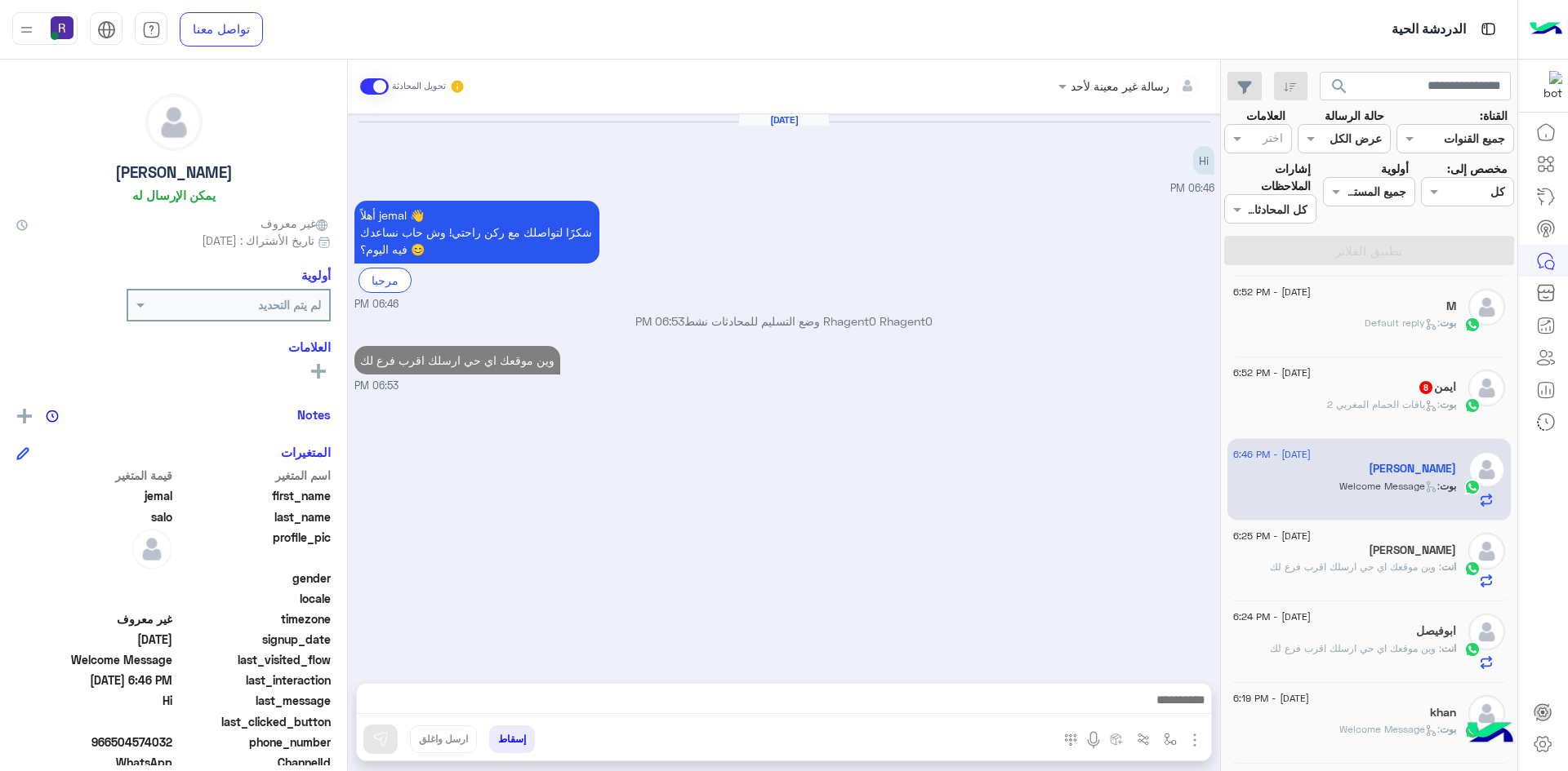
click at [1427, 397] on p "بوت : باقات الحمام المغربي 2" at bounding box center [1391, 404] width 129 height 15
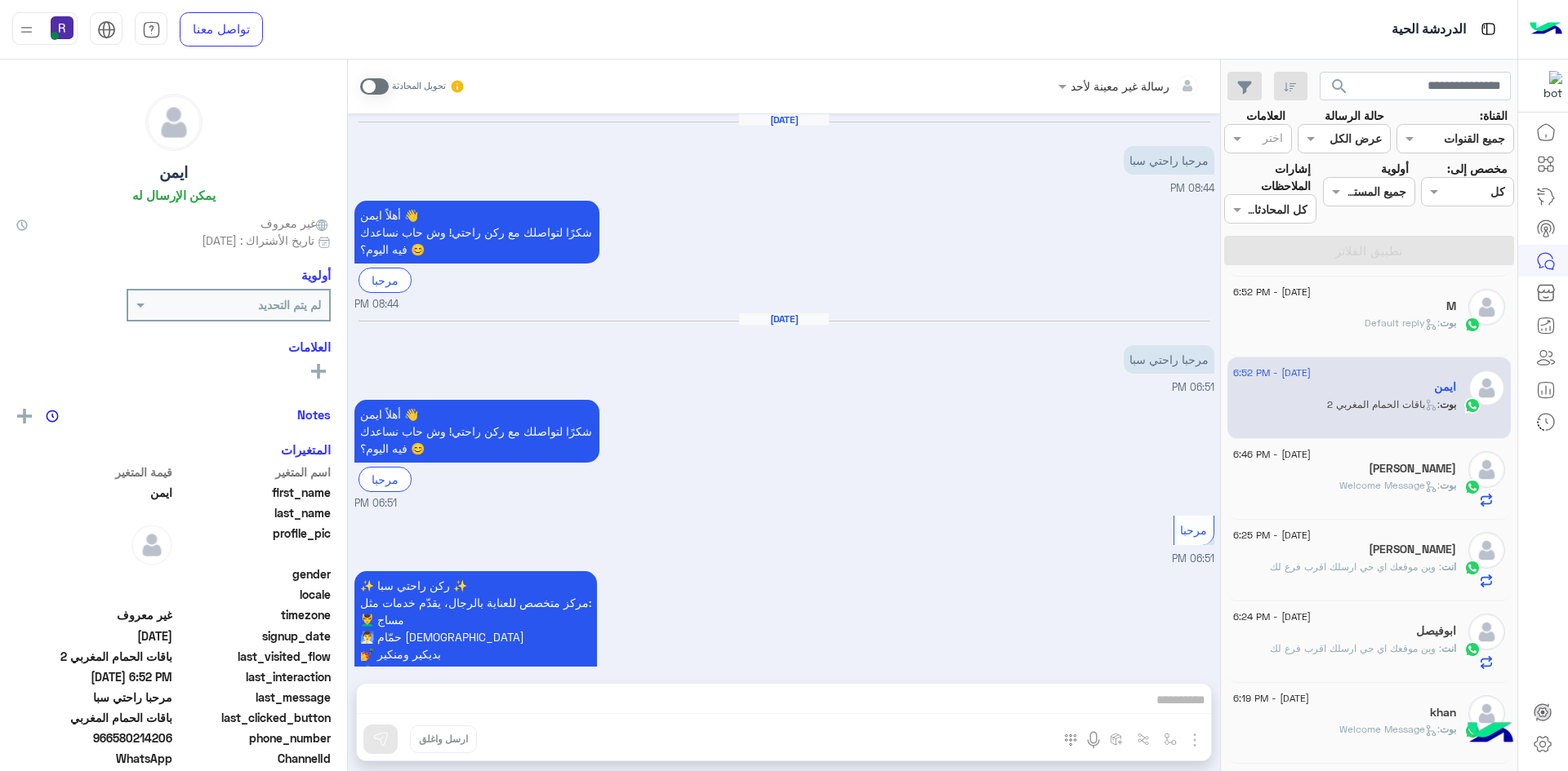
scroll to position [2190, 0]
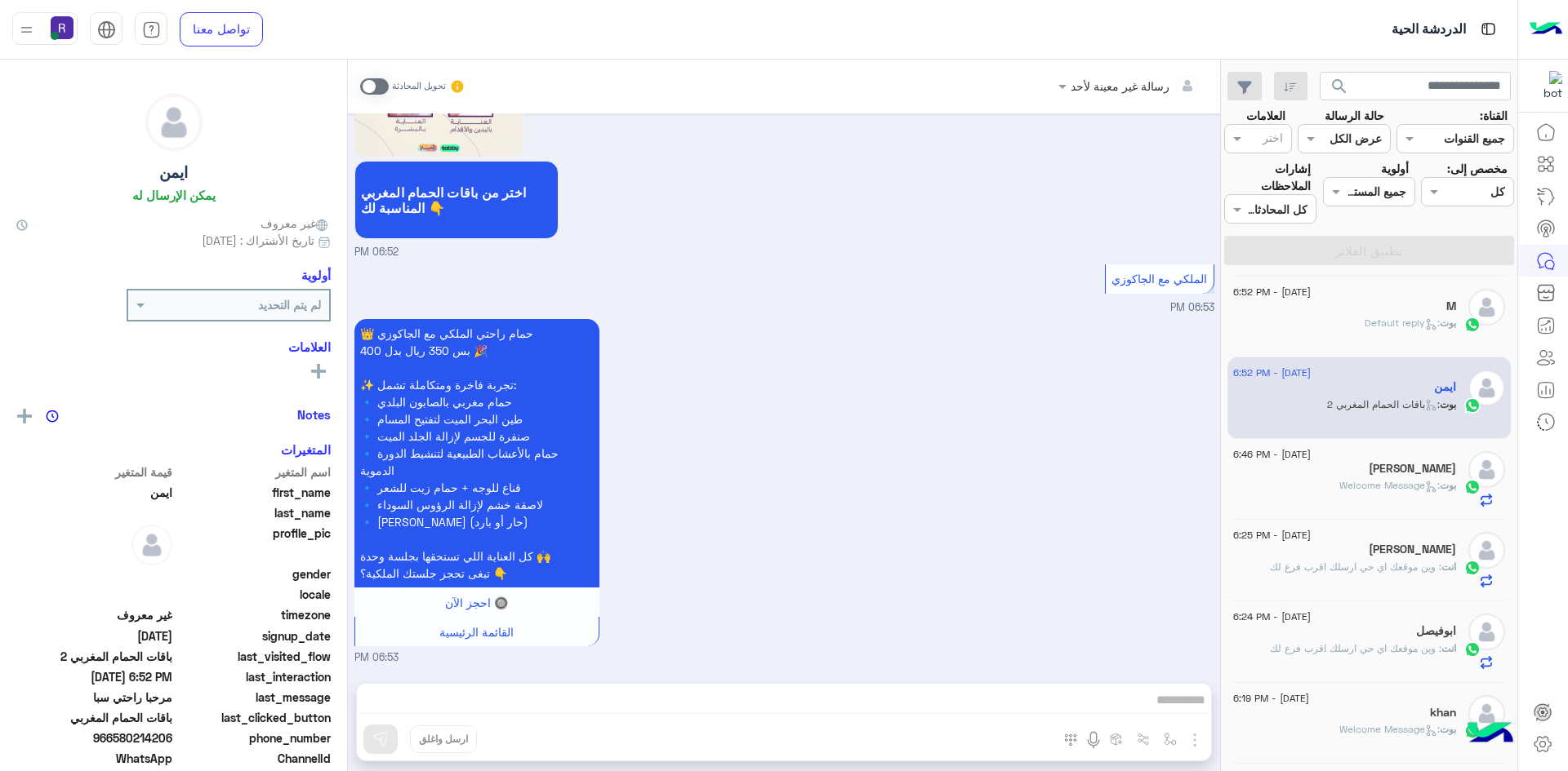
drag, startPoint x: 381, startPoint y: 84, endPoint x: 384, endPoint y: 94, distance: 10.4
click at [381, 84] on span at bounding box center [374, 86] width 29 height 17
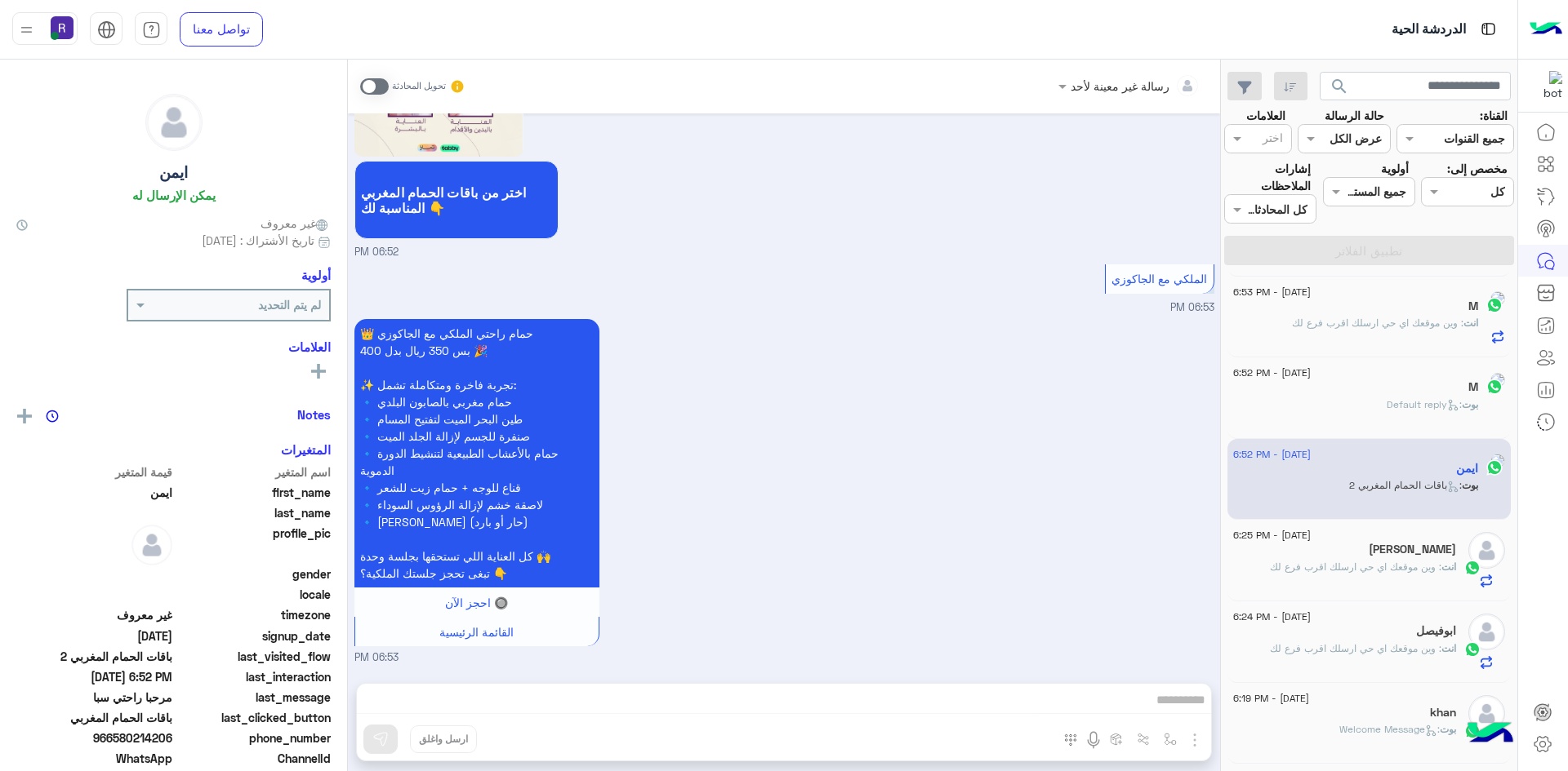
scroll to position [2220, 0]
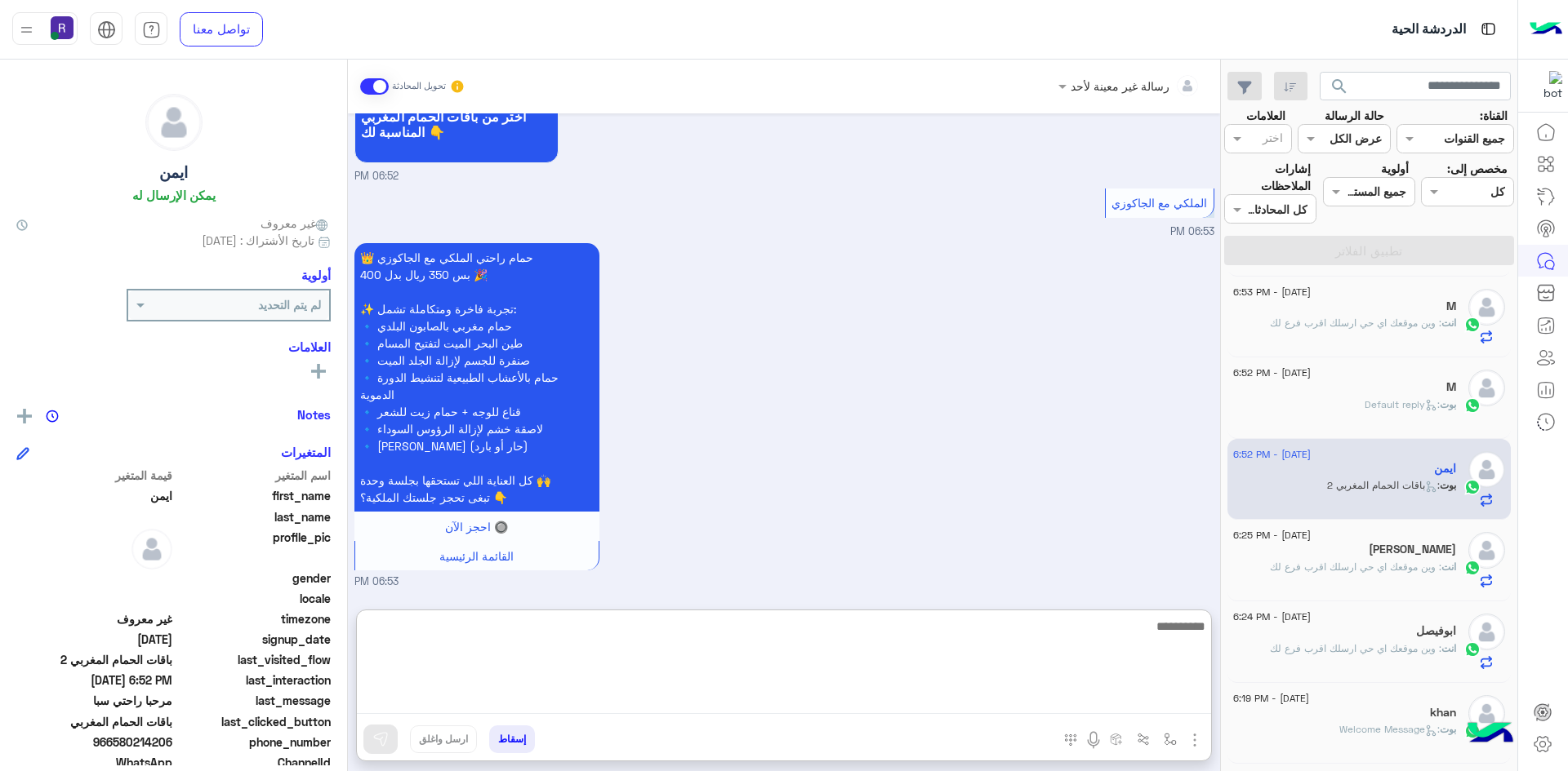
paste textarea "**********"
type textarea "**********"
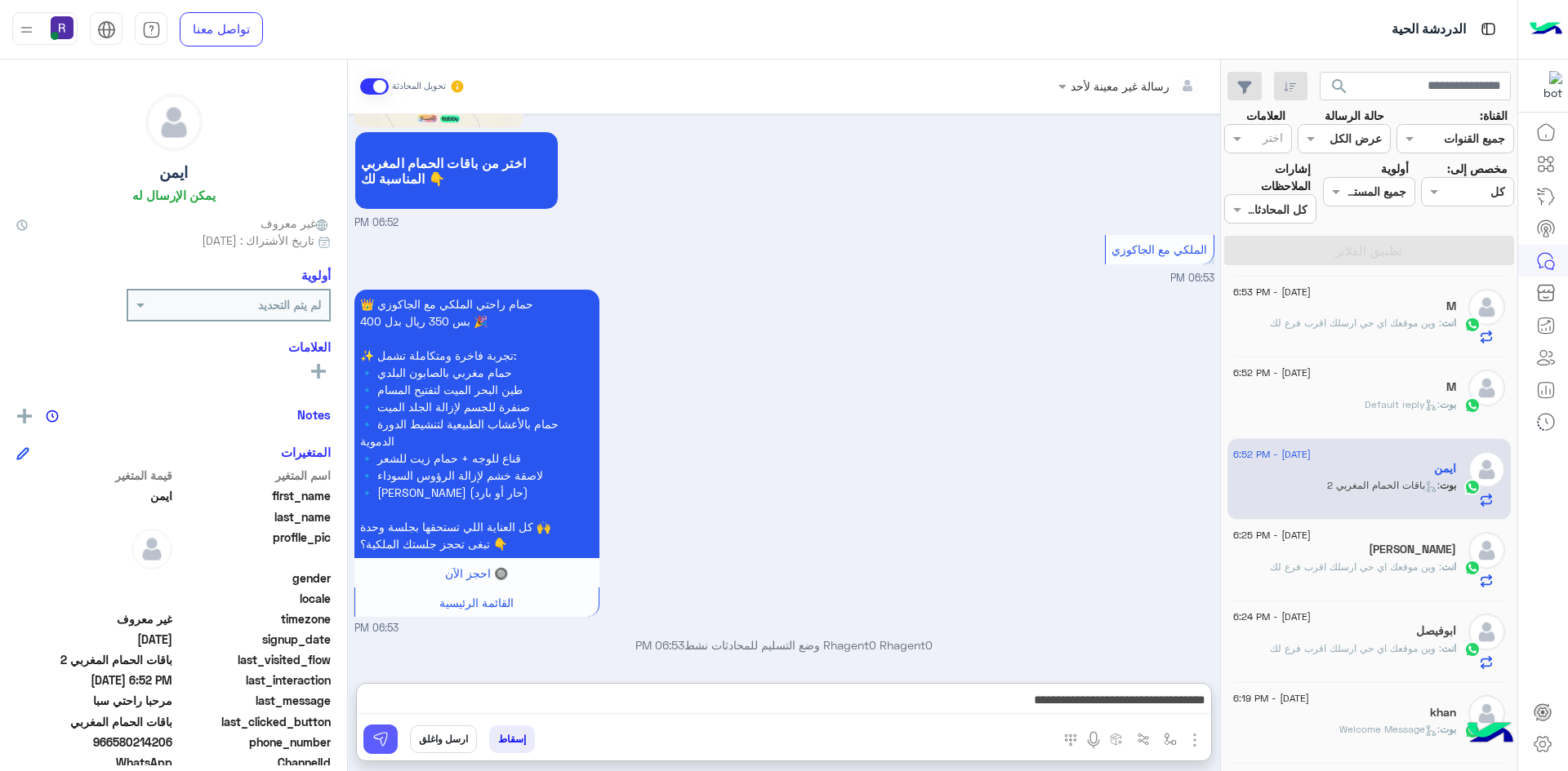
click at [395, 745] on button at bounding box center [380, 740] width 34 height 30
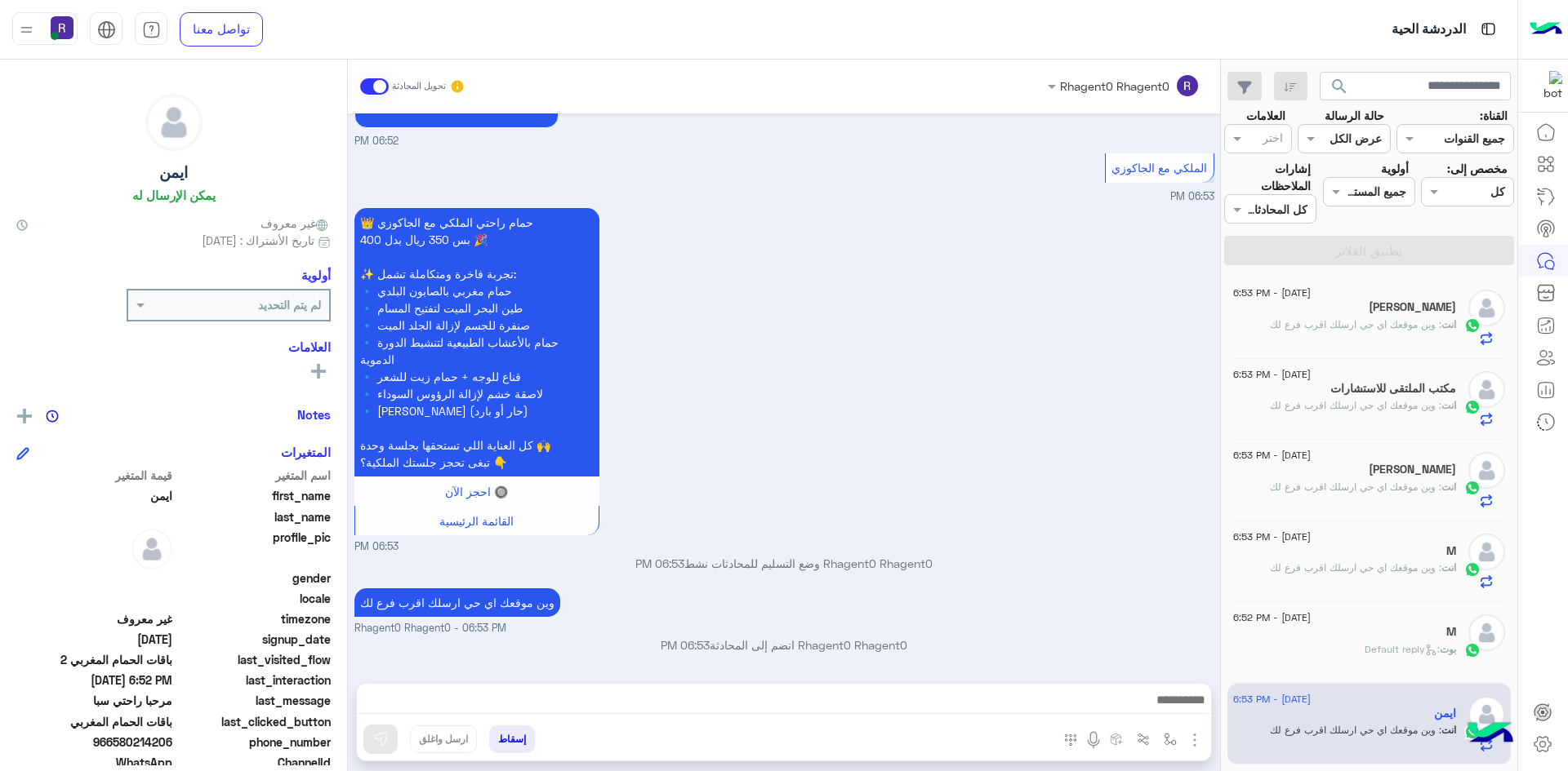
scroll to position [2302, 0]
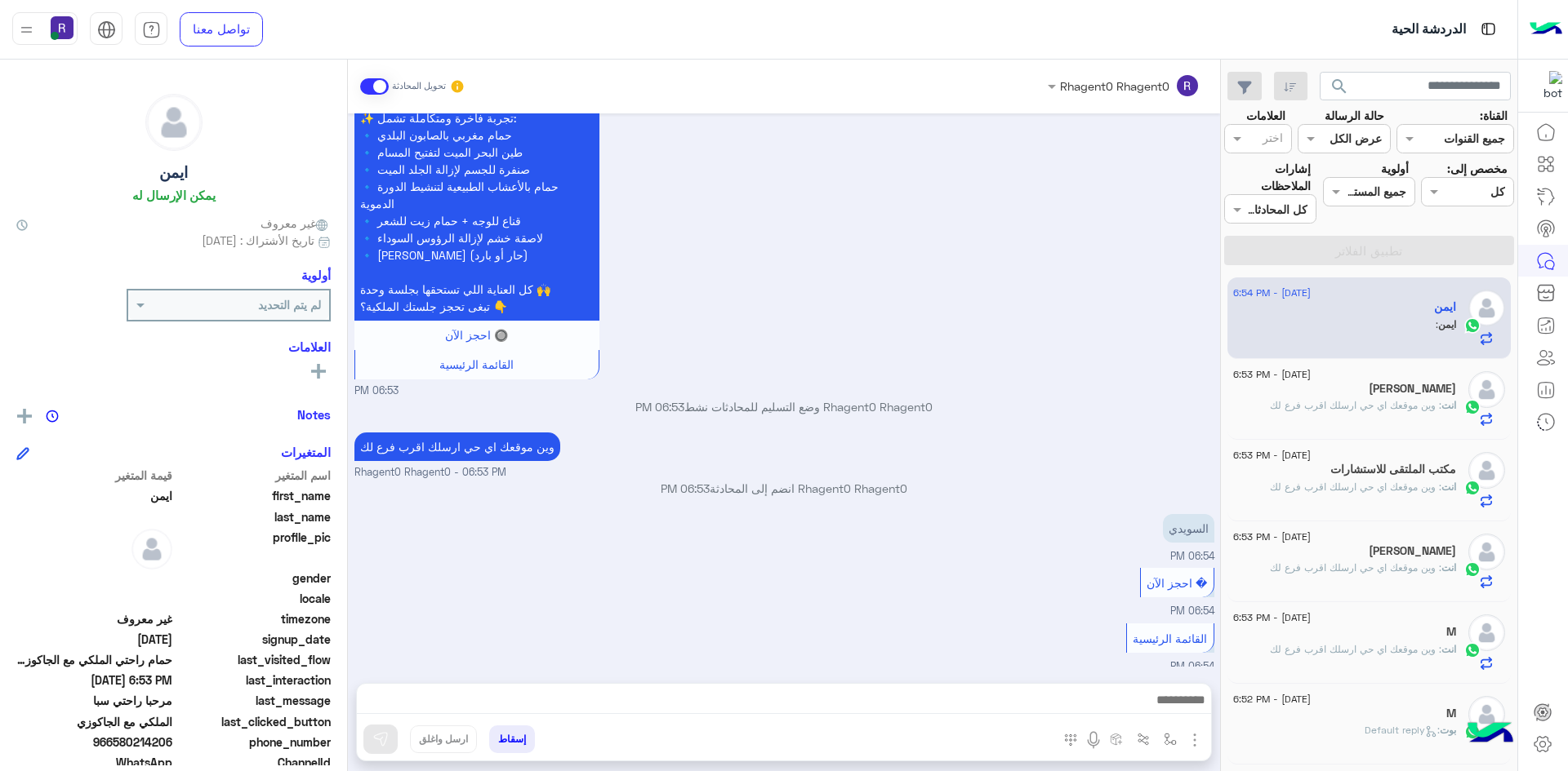
scroll to position [2213, 0]
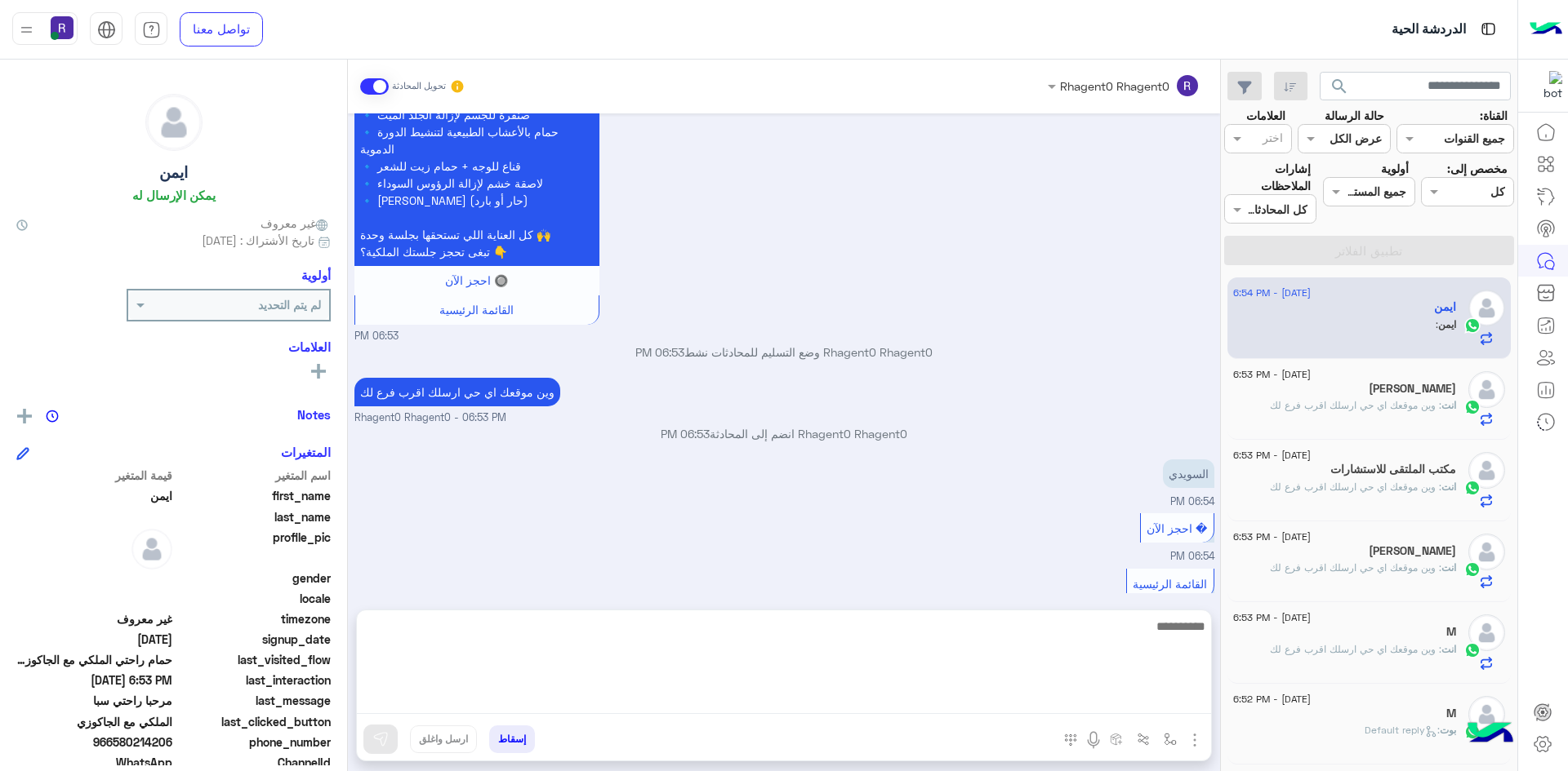
click at [718, 700] on textarea at bounding box center [784, 665] width 854 height 98
type textarea "**********"
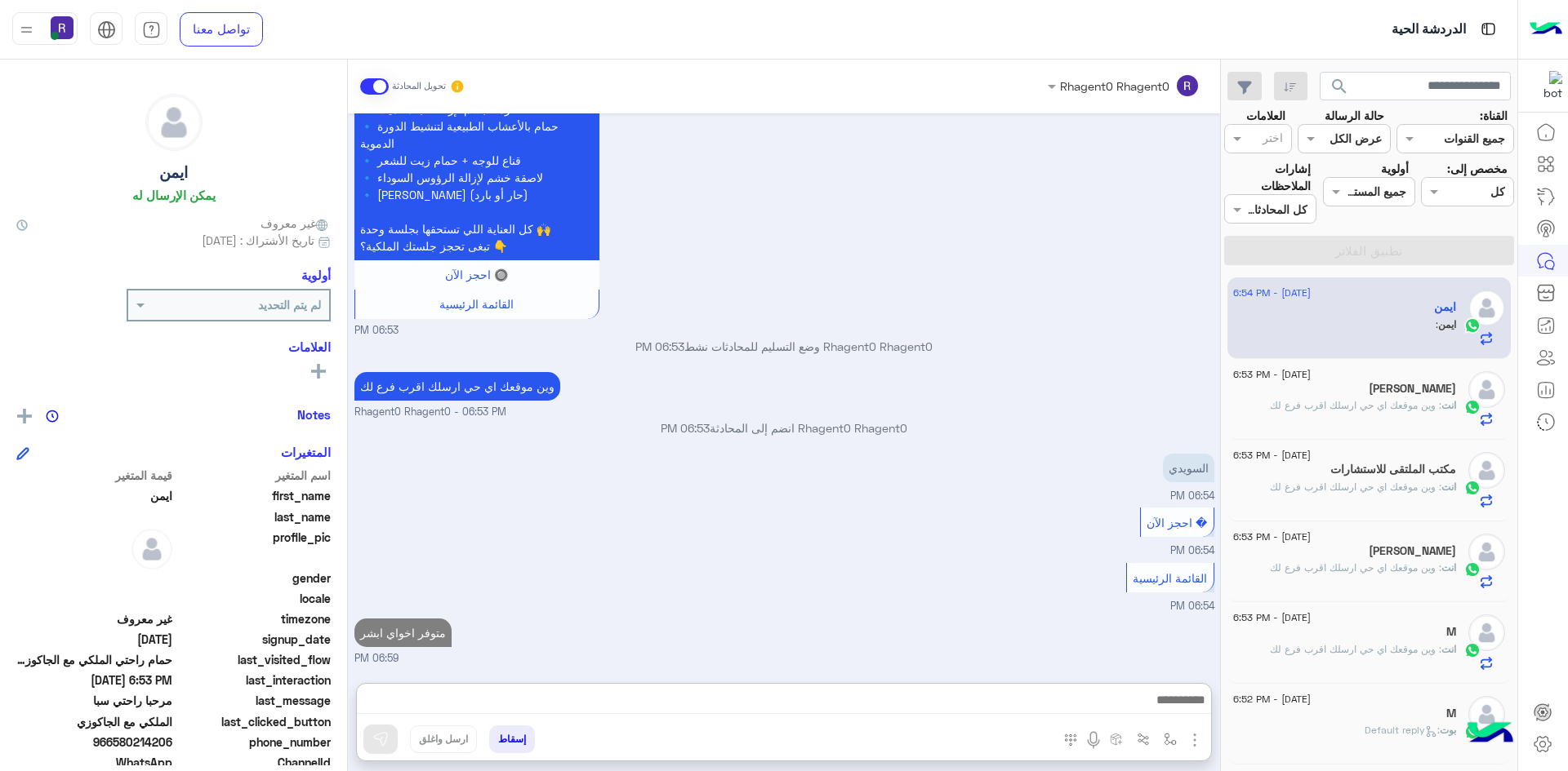
click at [1314, 504] on div "انت : وين موقعك اي حي ارسلك اقرب فرع لك" at bounding box center [1344, 494] width 223 height 29
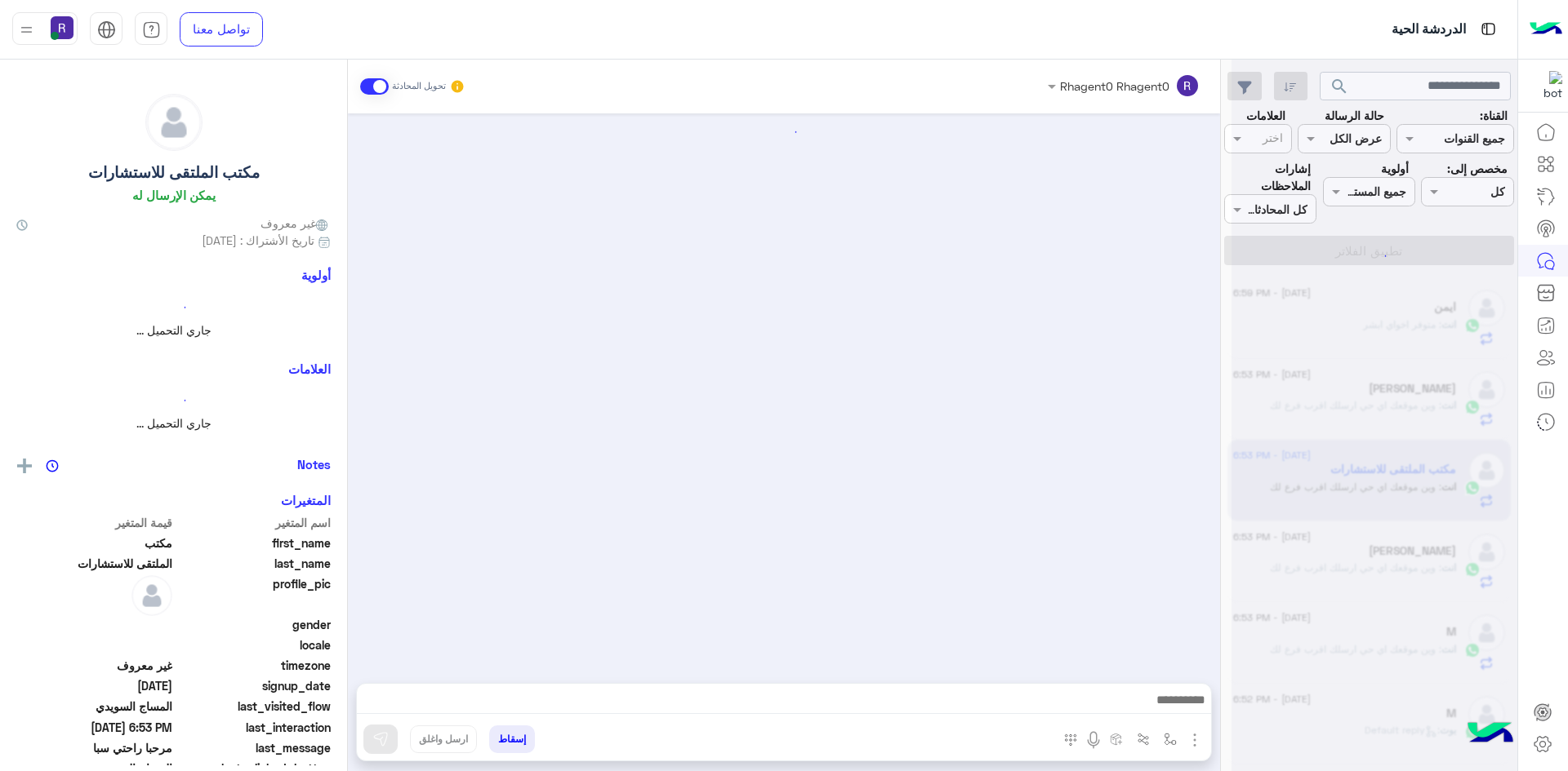
scroll to position [517, 0]
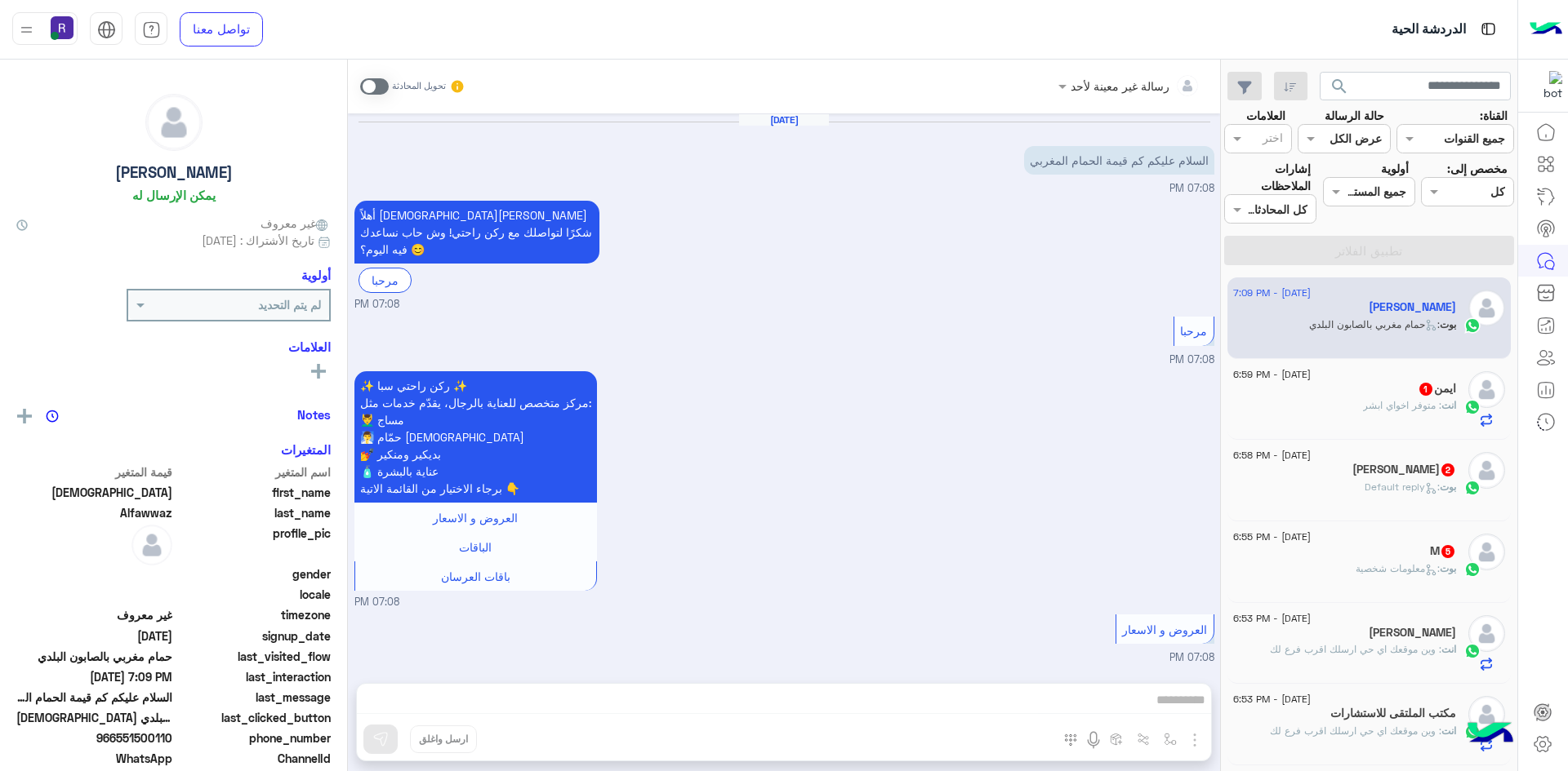
scroll to position [1162, 0]
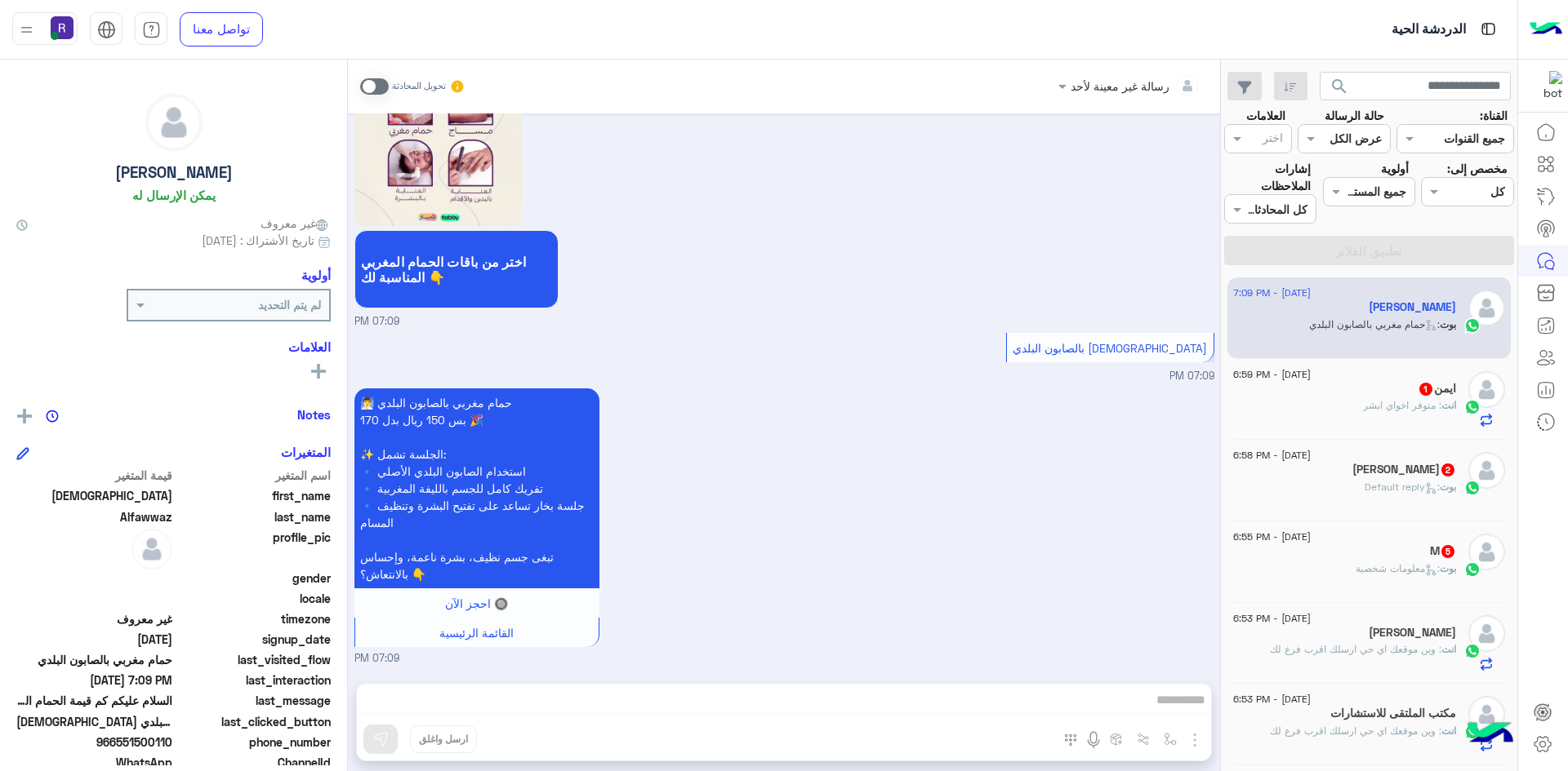
click at [1395, 573] on span ": معلومات شخصية" at bounding box center [1397, 568] width 84 height 12
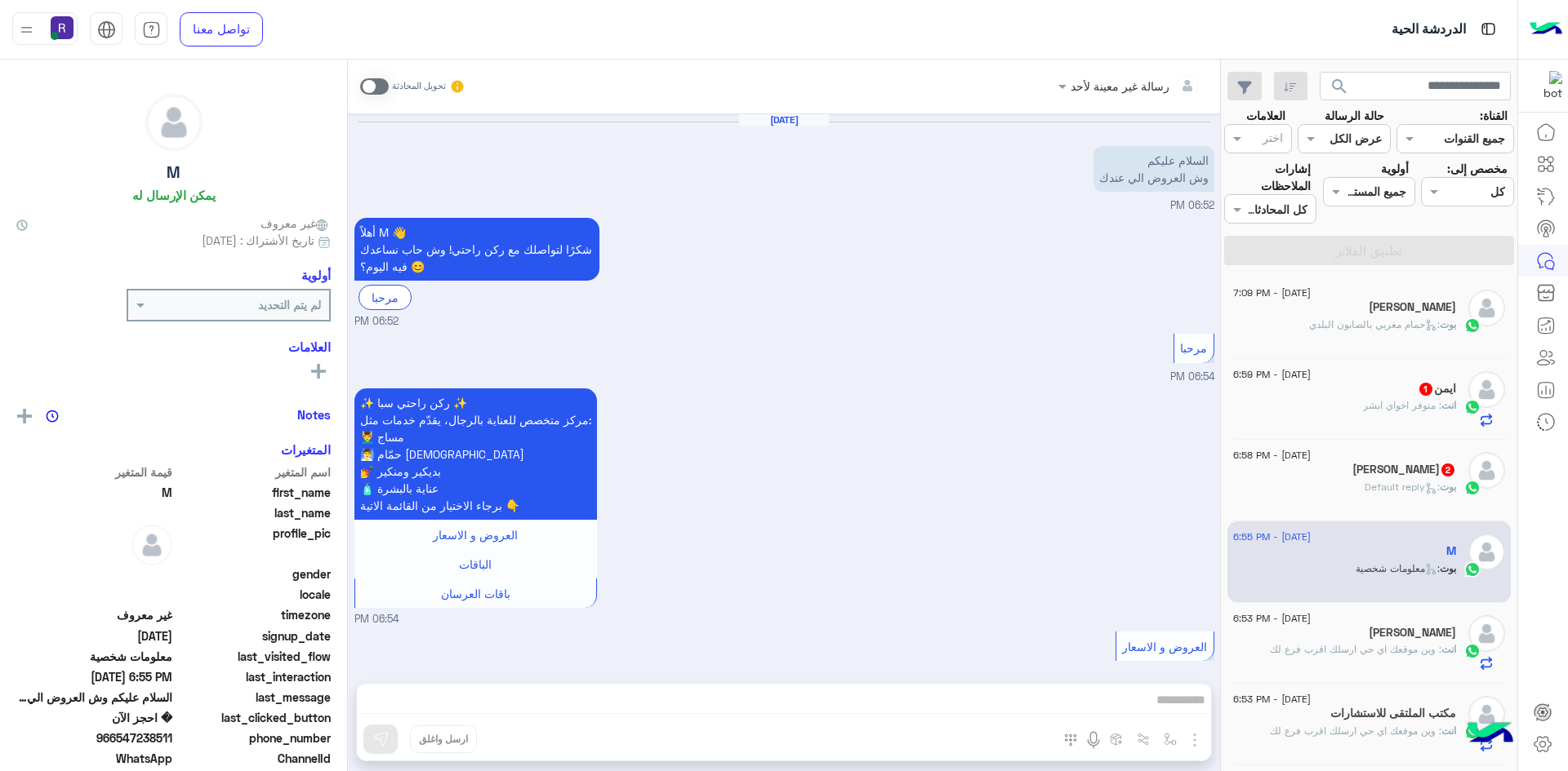
scroll to position [828, 0]
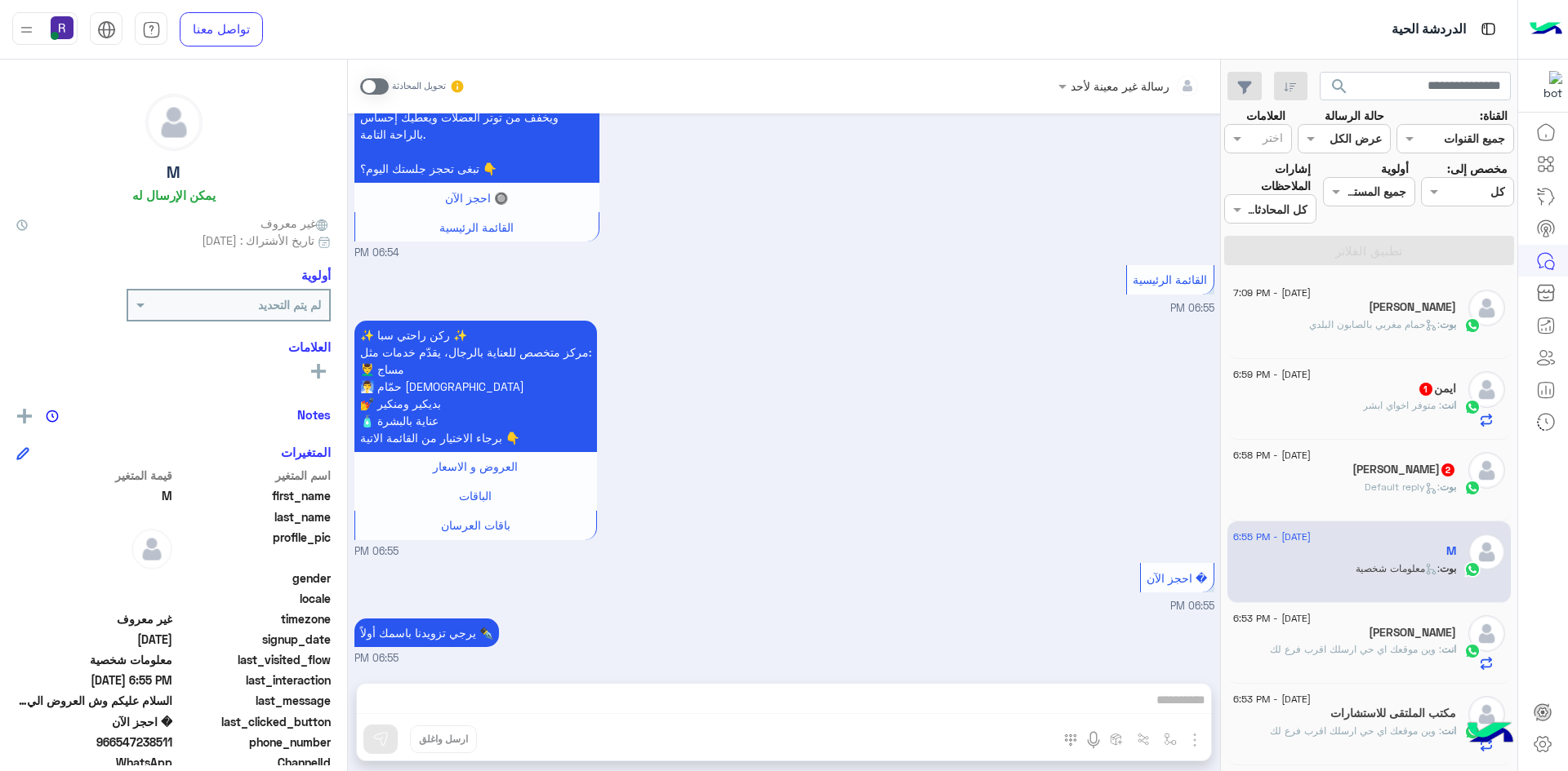
click at [386, 86] on span at bounding box center [374, 86] width 29 height 17
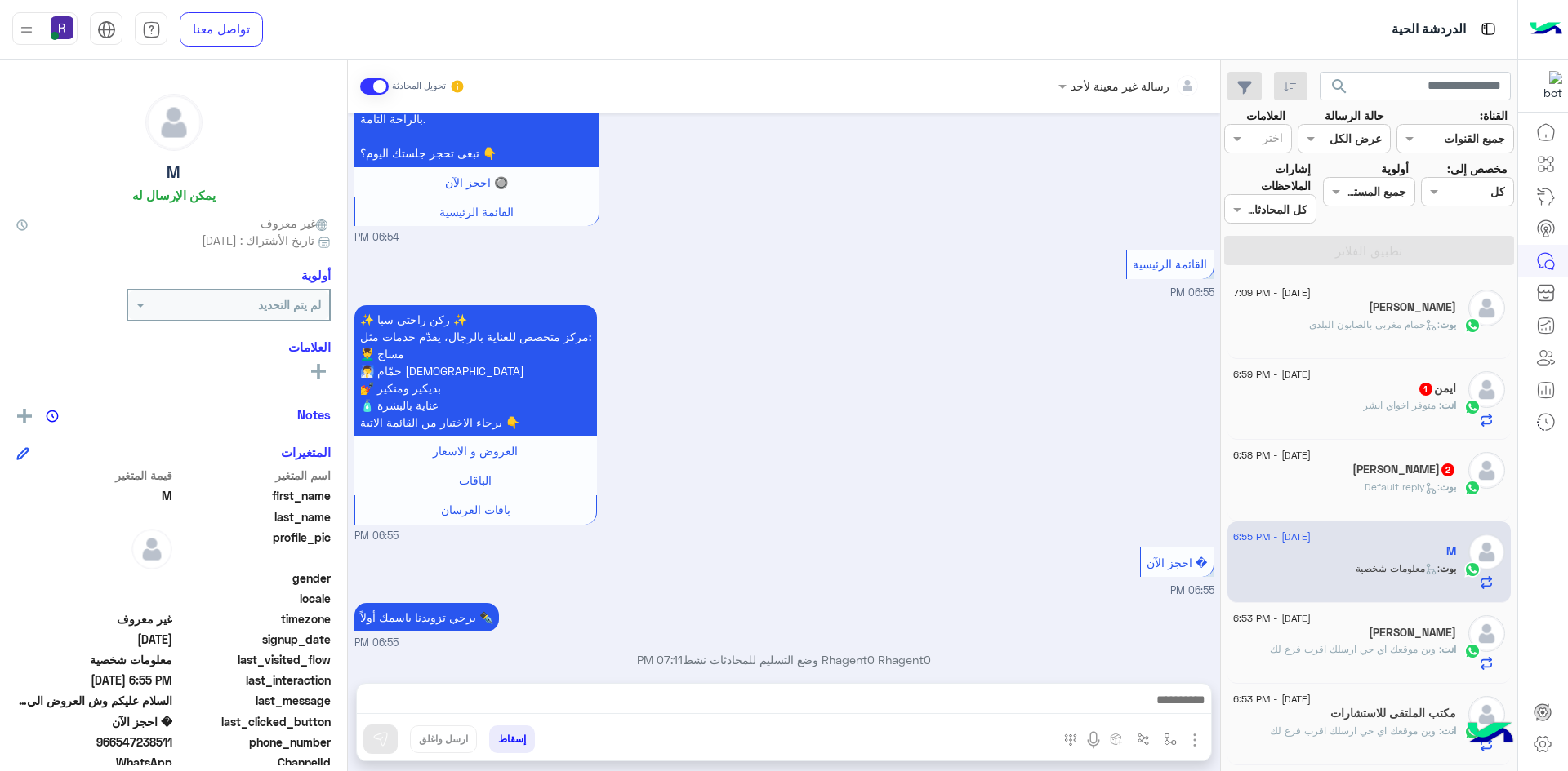
scroll to position [858, 0]
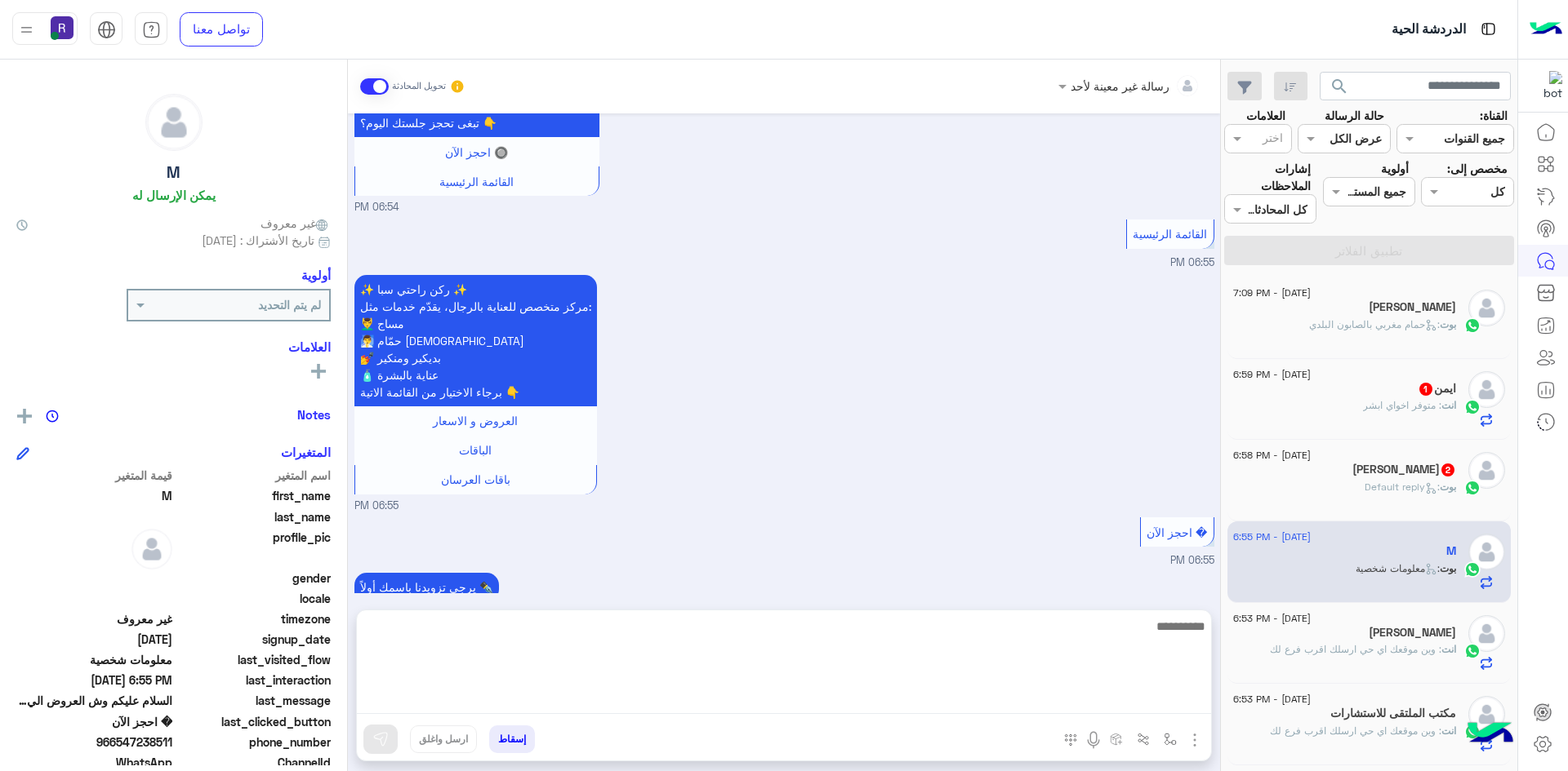
drag, startPoint x: 501, startPoint y: 698, endPoint x: 489, endPoint y: 696, distance: 12.2
paste textarea "**********"
type textarea "**********"
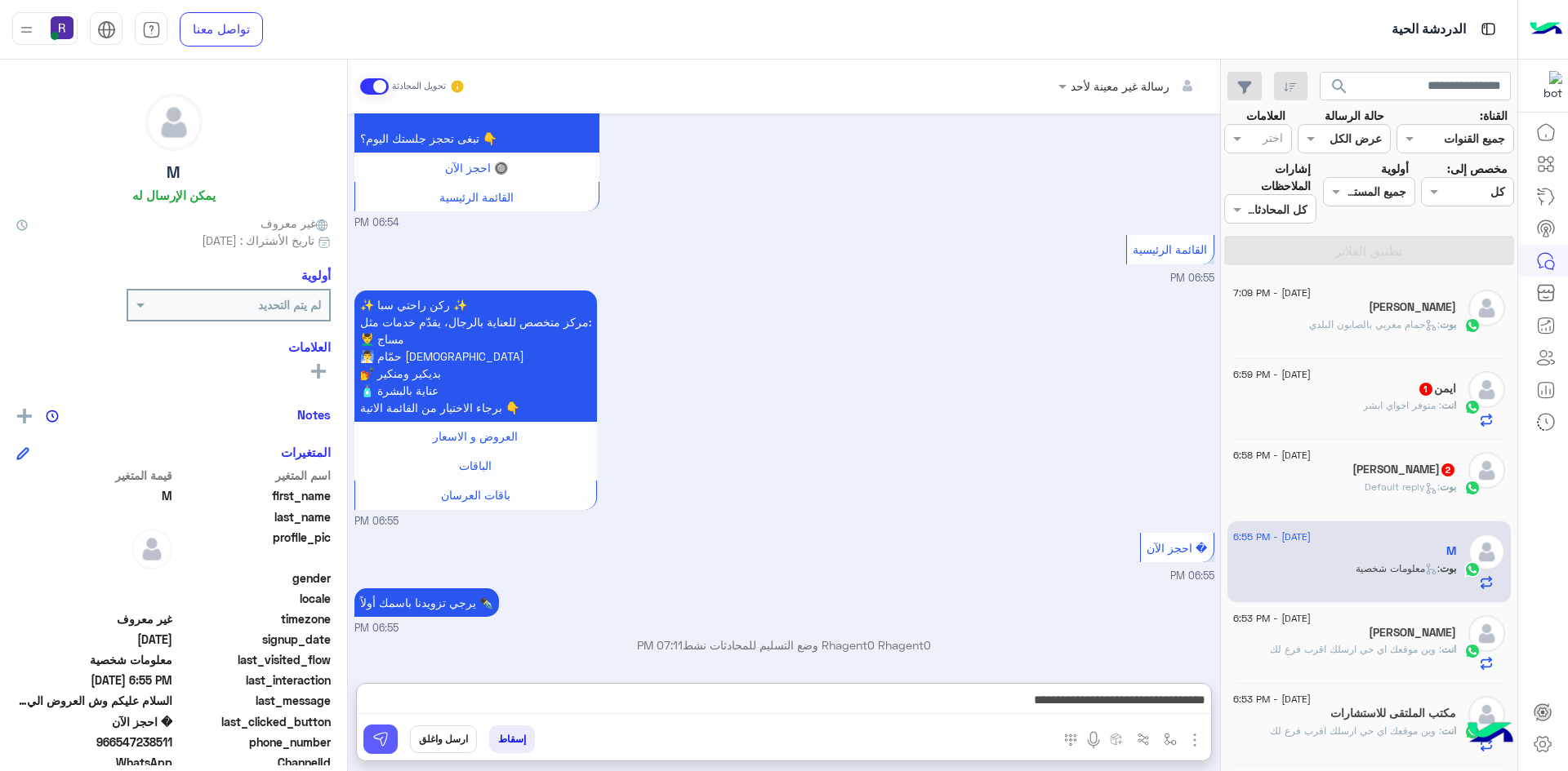
click at [381, 741] on img at bounding box center [380, 739] width 17 height 17
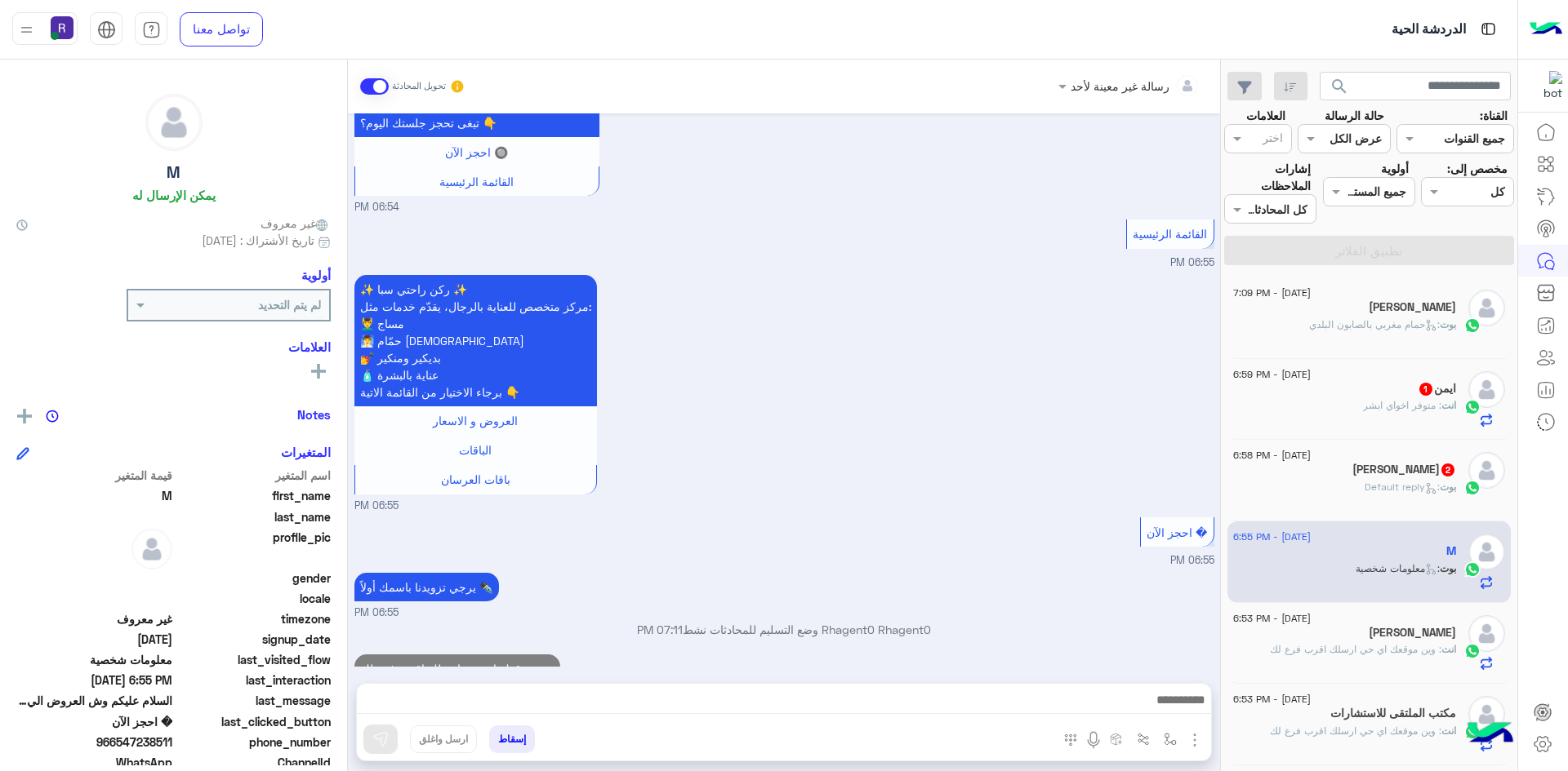
scroll to position [910, 0]
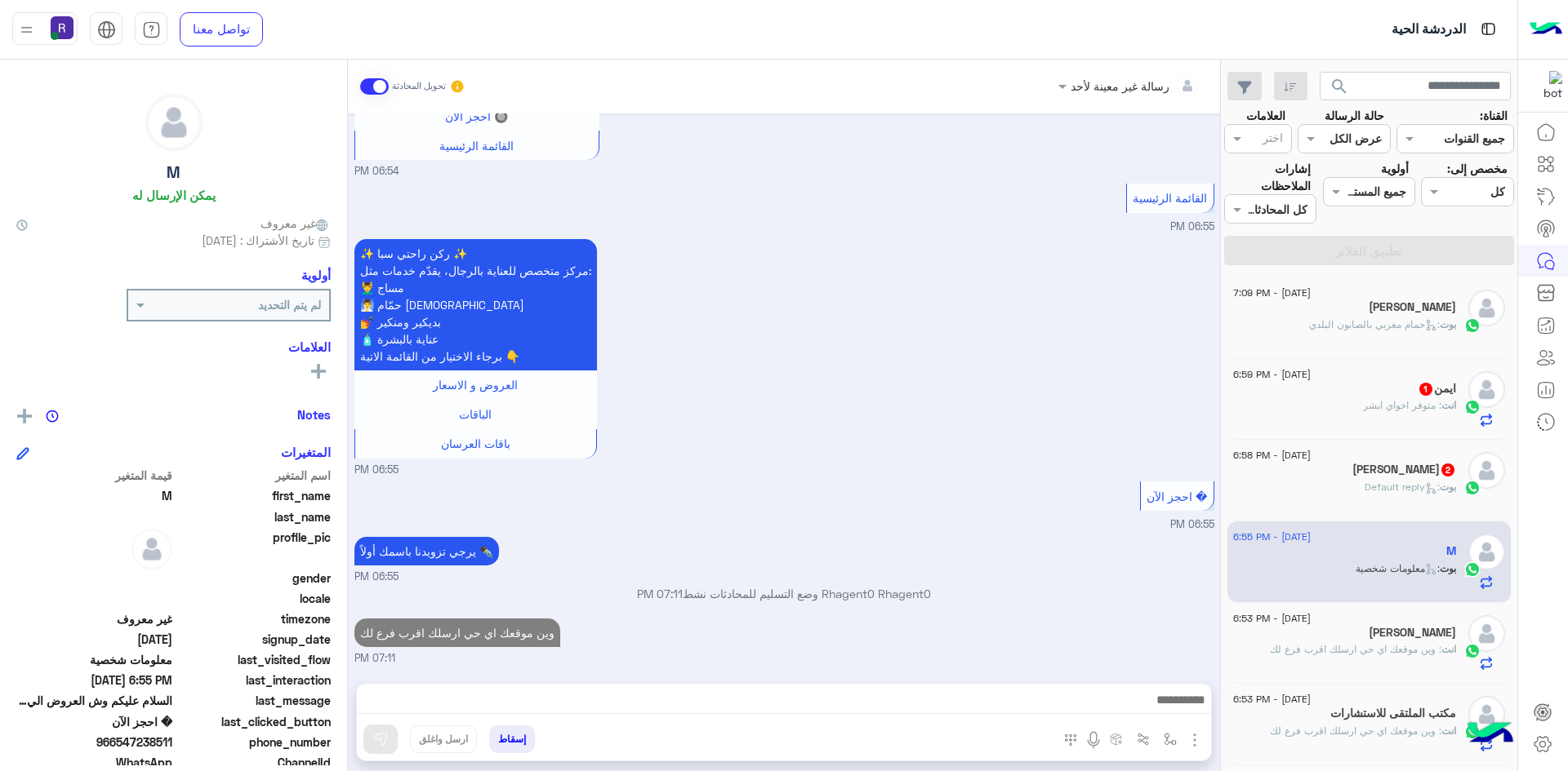
click at [1438, 470] on h5 "[PERSON_NAME] 2" at bounding box center [1403, 470] width 104 height 14
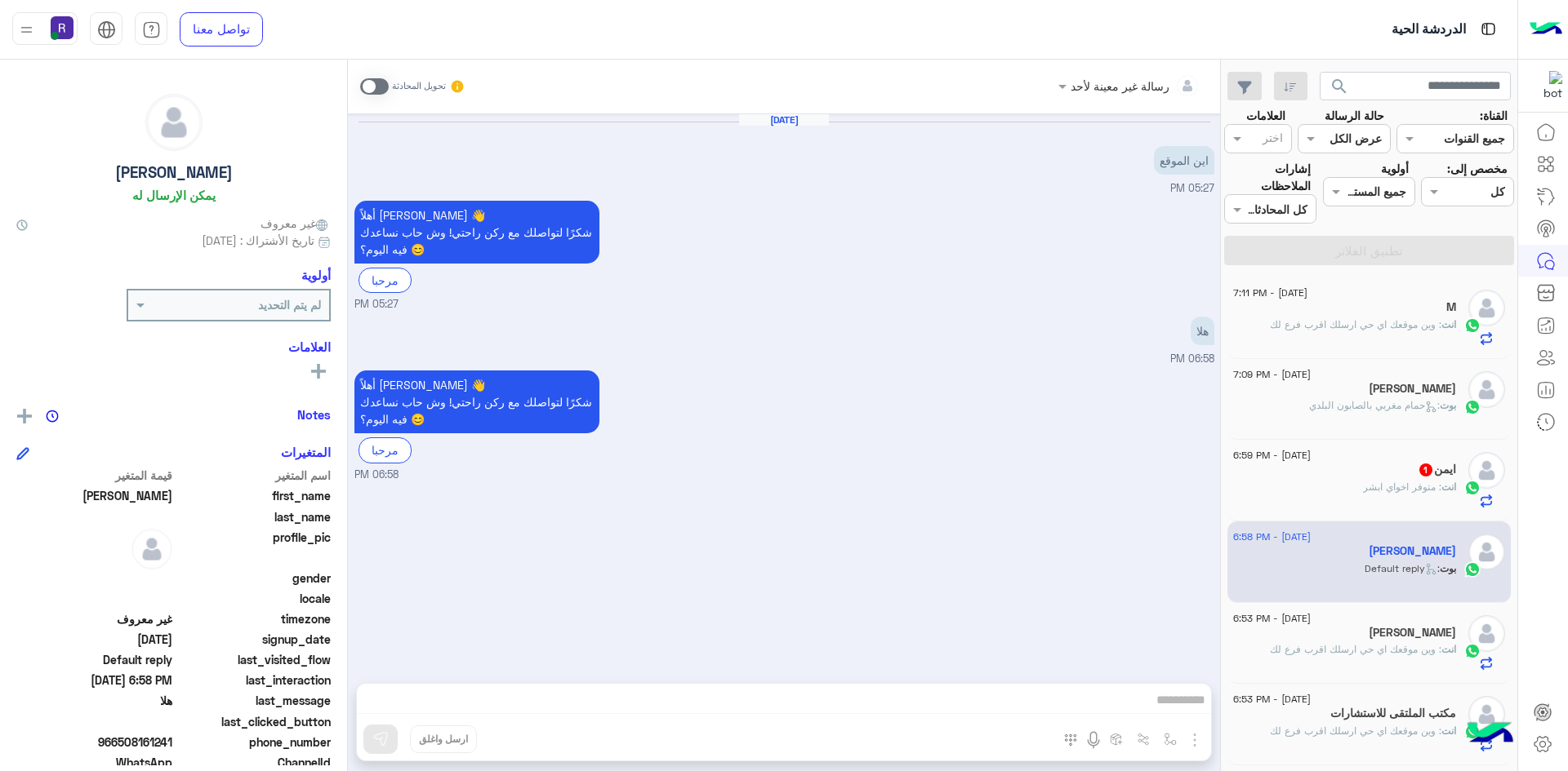
click at [1379, 471] on div "ايمن 1" at bounding box center [1344, 471] width 223 height 17
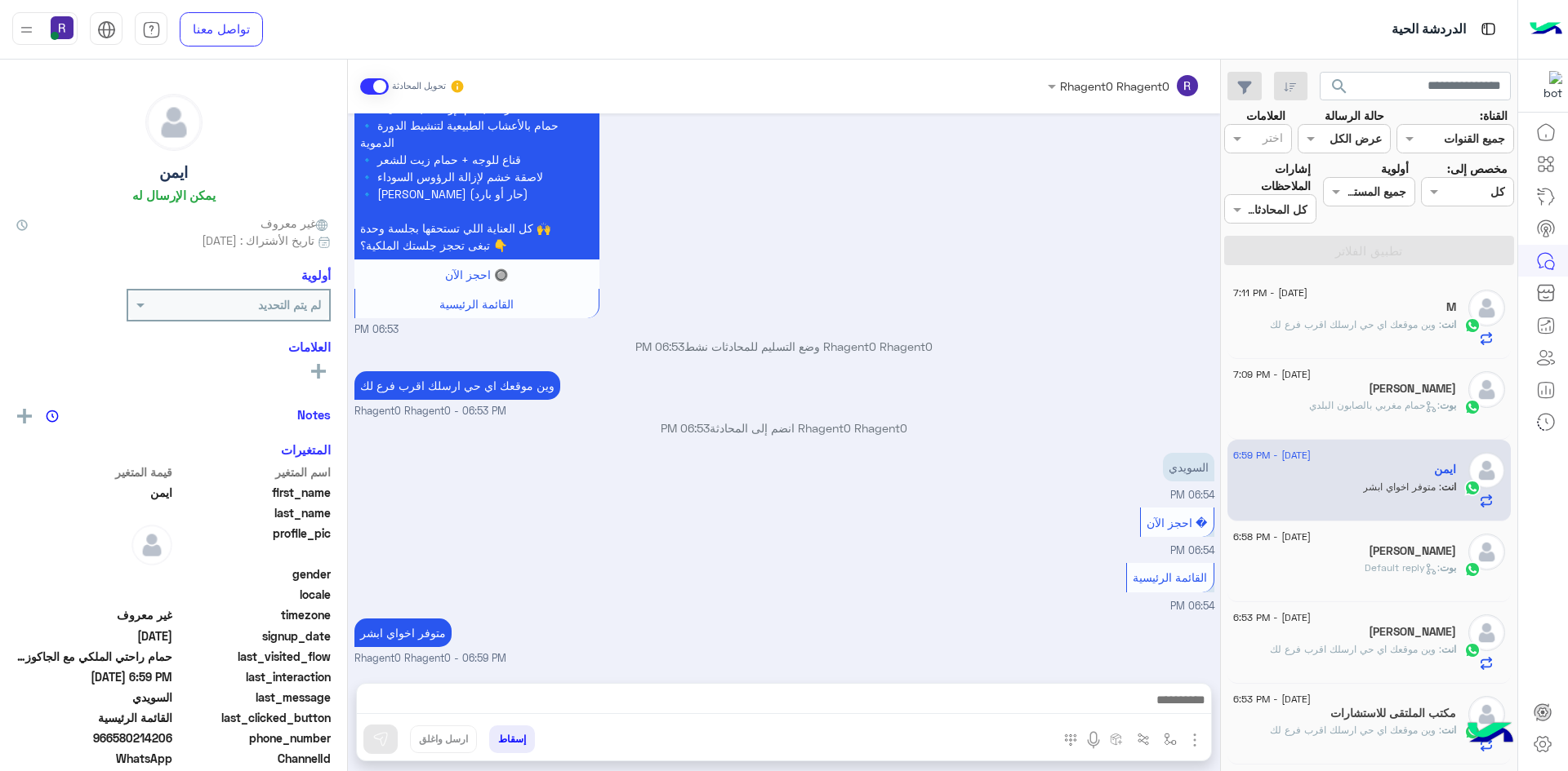
scroll to position [1795, 0]
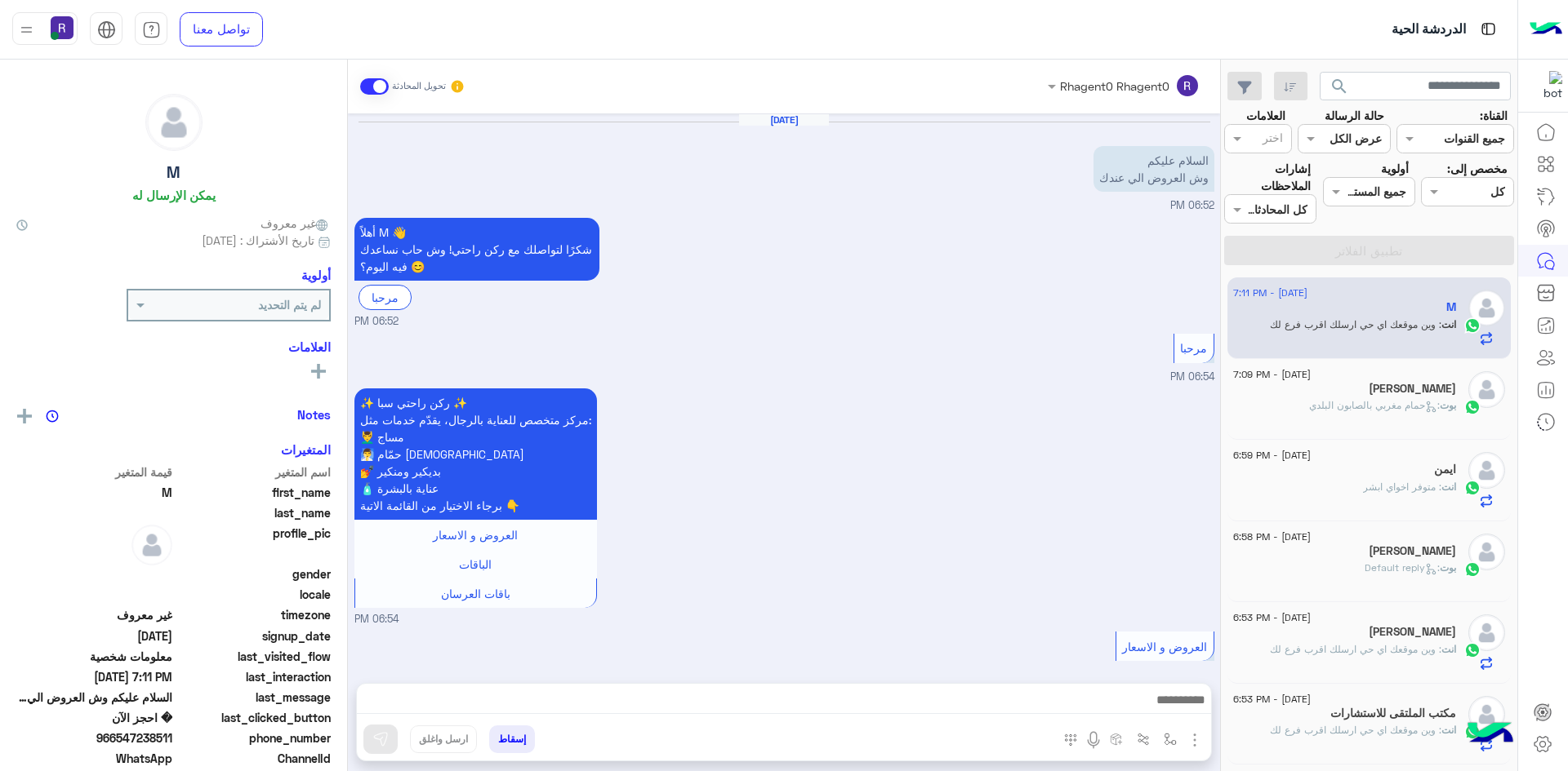
scroll to position [940, 0]
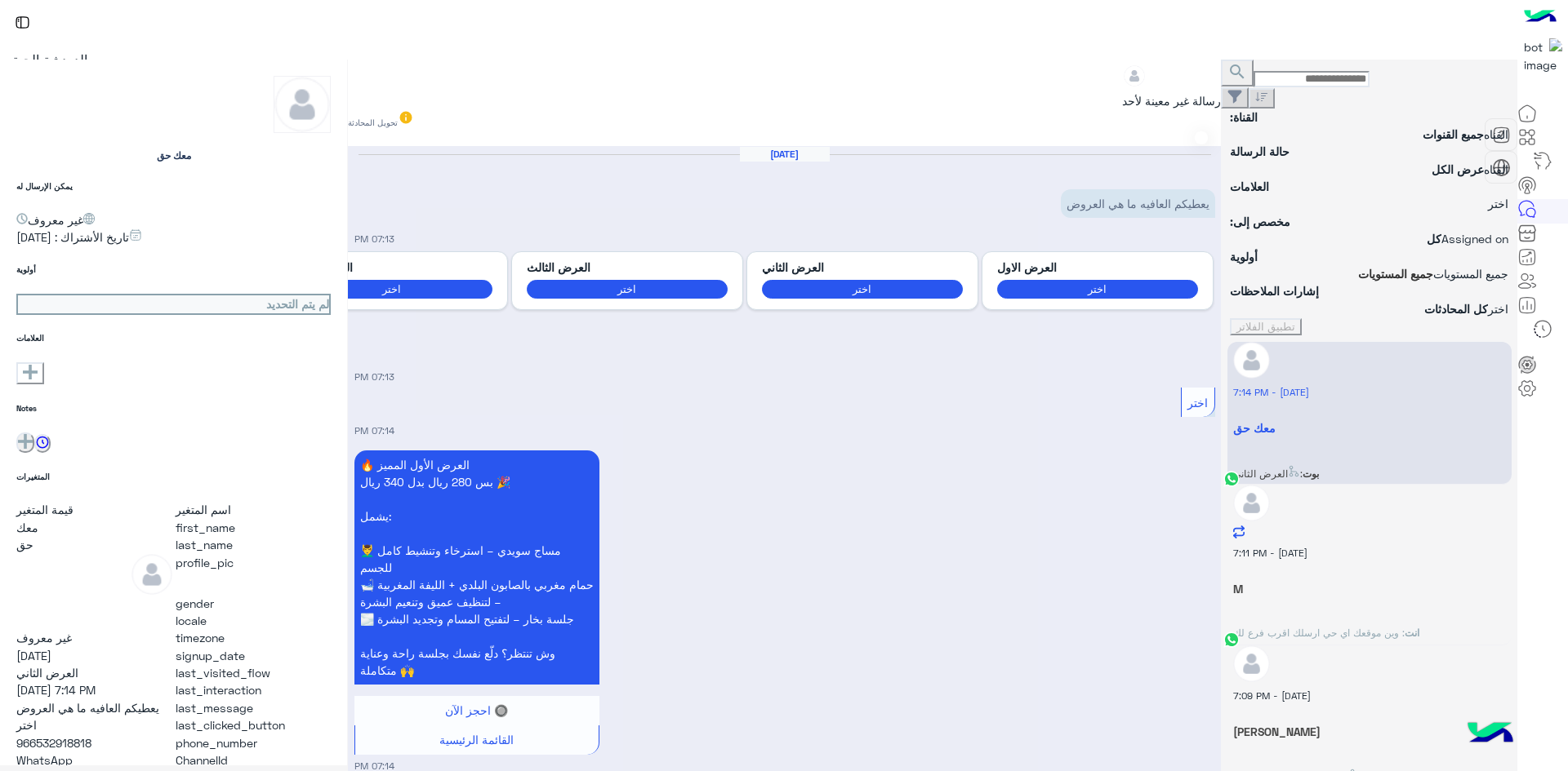
scroll to position [458, 0]
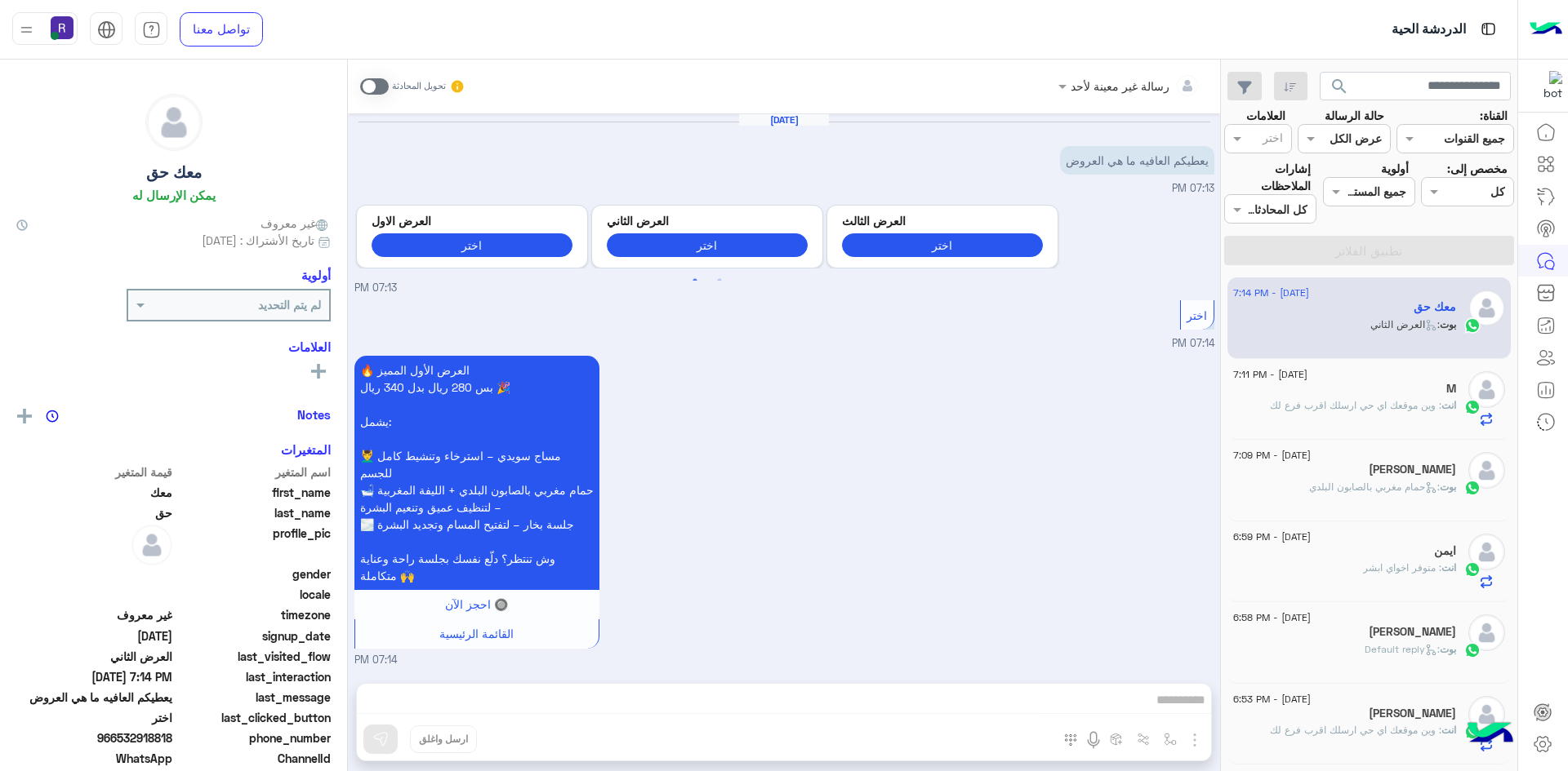
scroll to position [458, 0]
